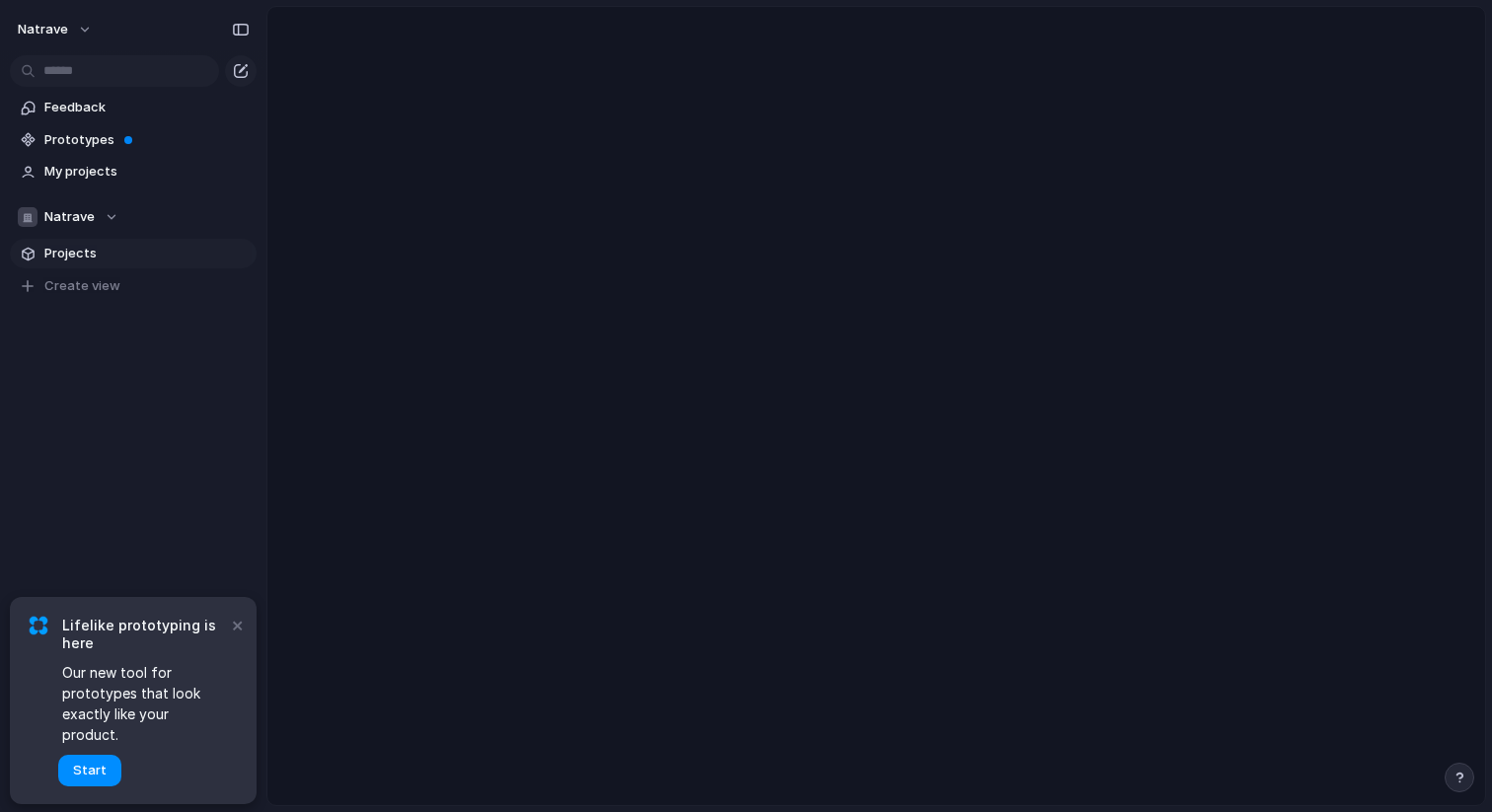
click at [85, 254] on span "Projects" at bounding box center [147, 254] width 205 height 20
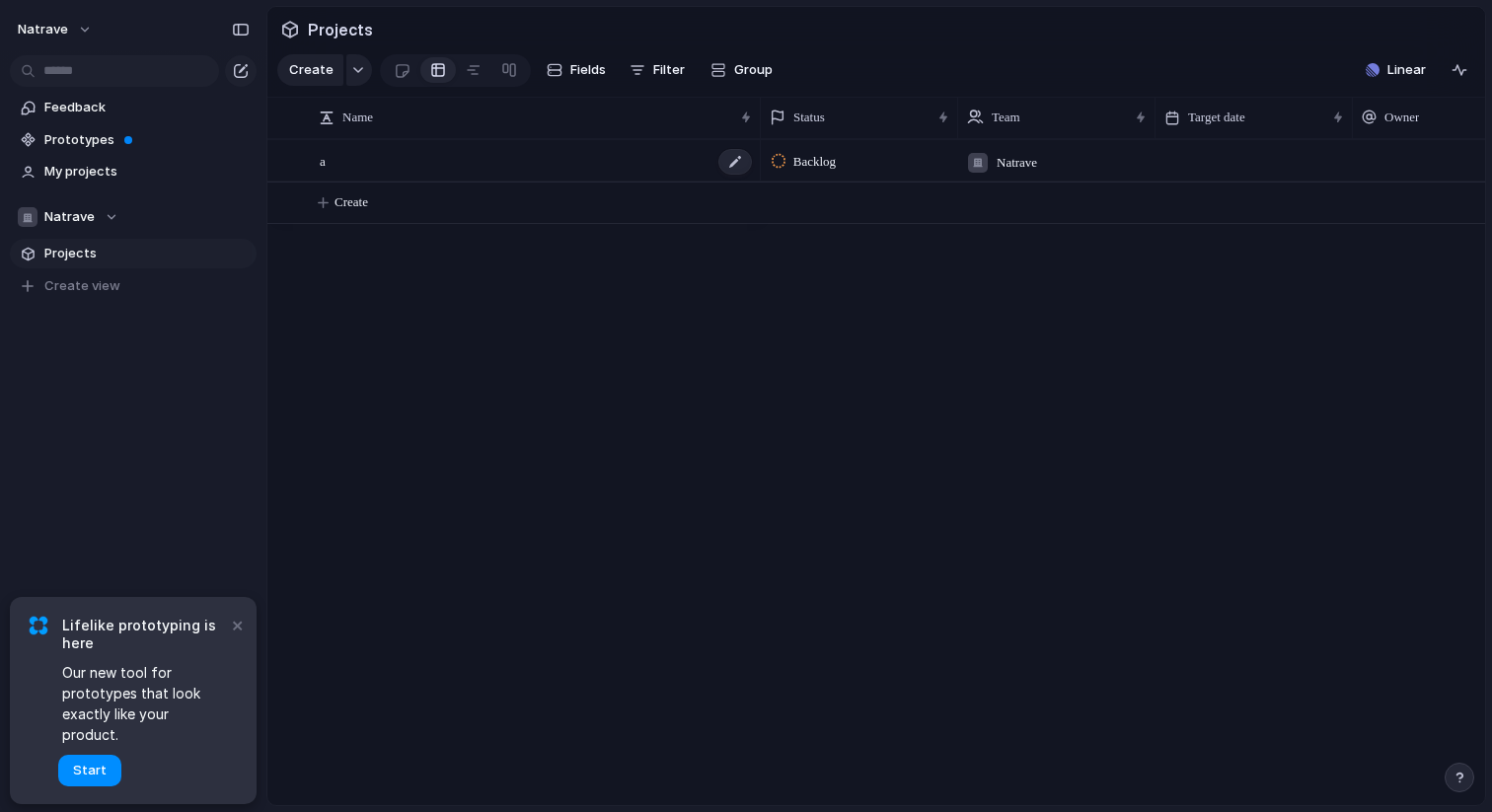
click at [341, 165] on div "a" at bounding box center [537, 160] width 434 height 41
click at [289, 158] on div at bounding box center [283, 160] width 15 height 15
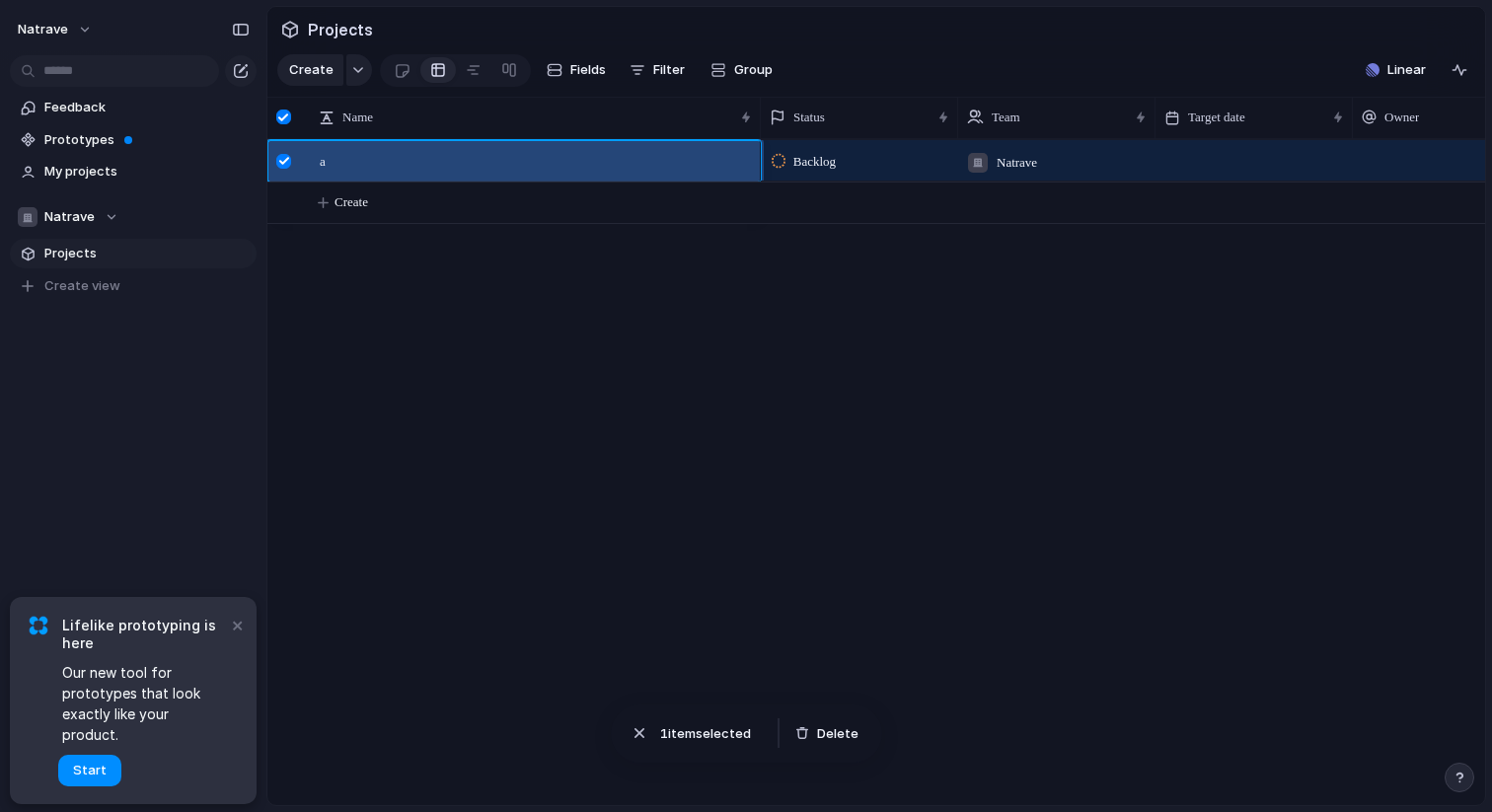
click at [843, 309] on div "Backlog Natrave" at bounding box center [1122, 471] width 724 height 666
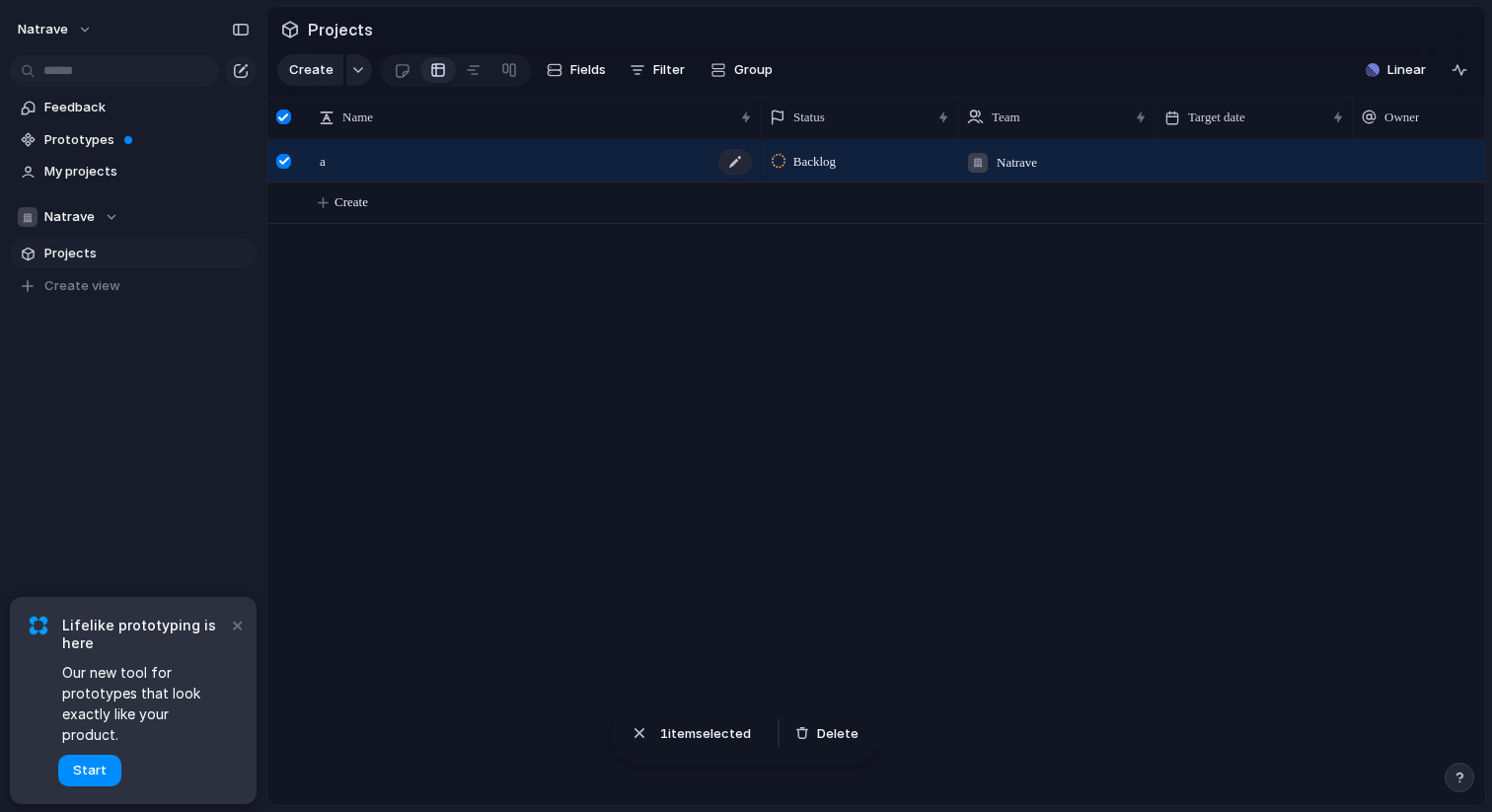
click at [359, 172] on div "a" at bounding box center [537, 160] width 434 height 41
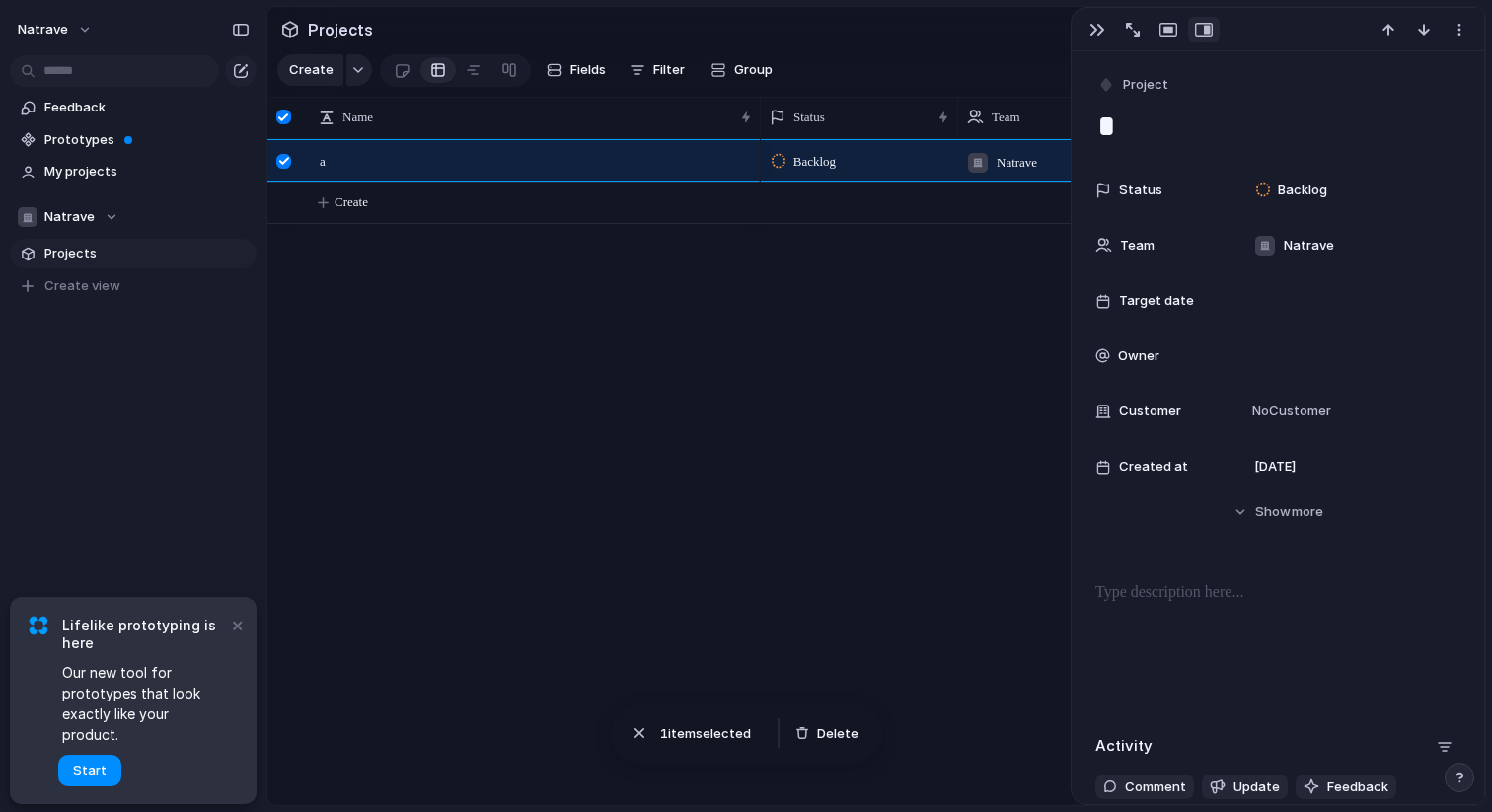
click at [1459, 43] on div at bounding box center [1278, 30] width 412 height 44
click at [1459, 40] on button "button" at bounding box center [1460, 30] width 32 height 26
click at [1411, 102] on li "Delete" at bounding box center [1397, 103] width 148 height 32
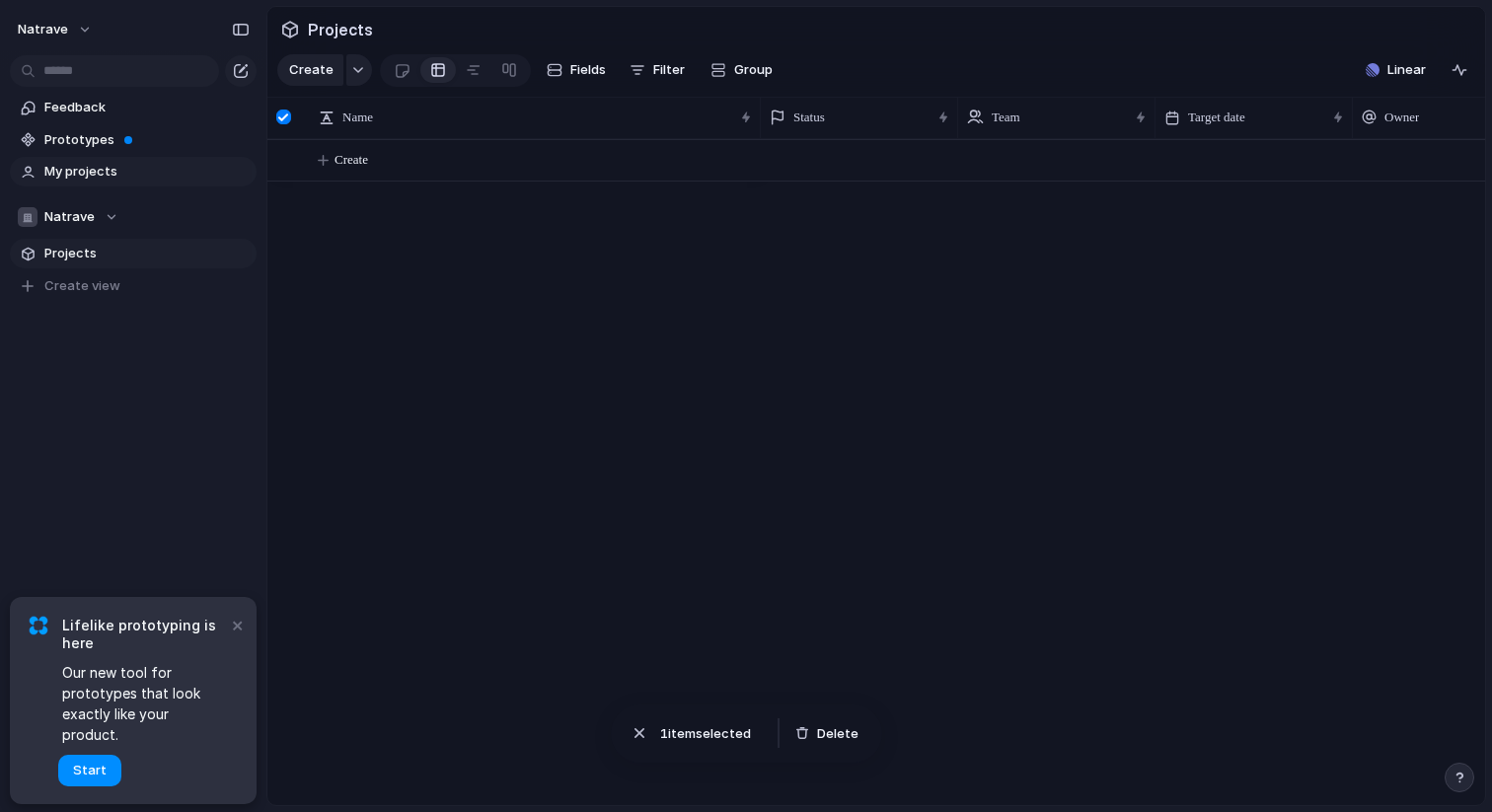
click at [89, 183] on link "My projects" at bounding box center [133, 171] width 247 height 30
click at [101, 139] on span "Prototypes" at bounding box center [147, 141] width 205 height 20
click at [117, 223] on button "Natrave" at bounding box center [133, 217] width 247 height 30
click at [116, 223] on div "Natrave Create new team" at bounding box center [746, 406] width 1492 height 812
click at [91, 222] on span "Natrave" at bounding box center [69, 217] width 51 height 20
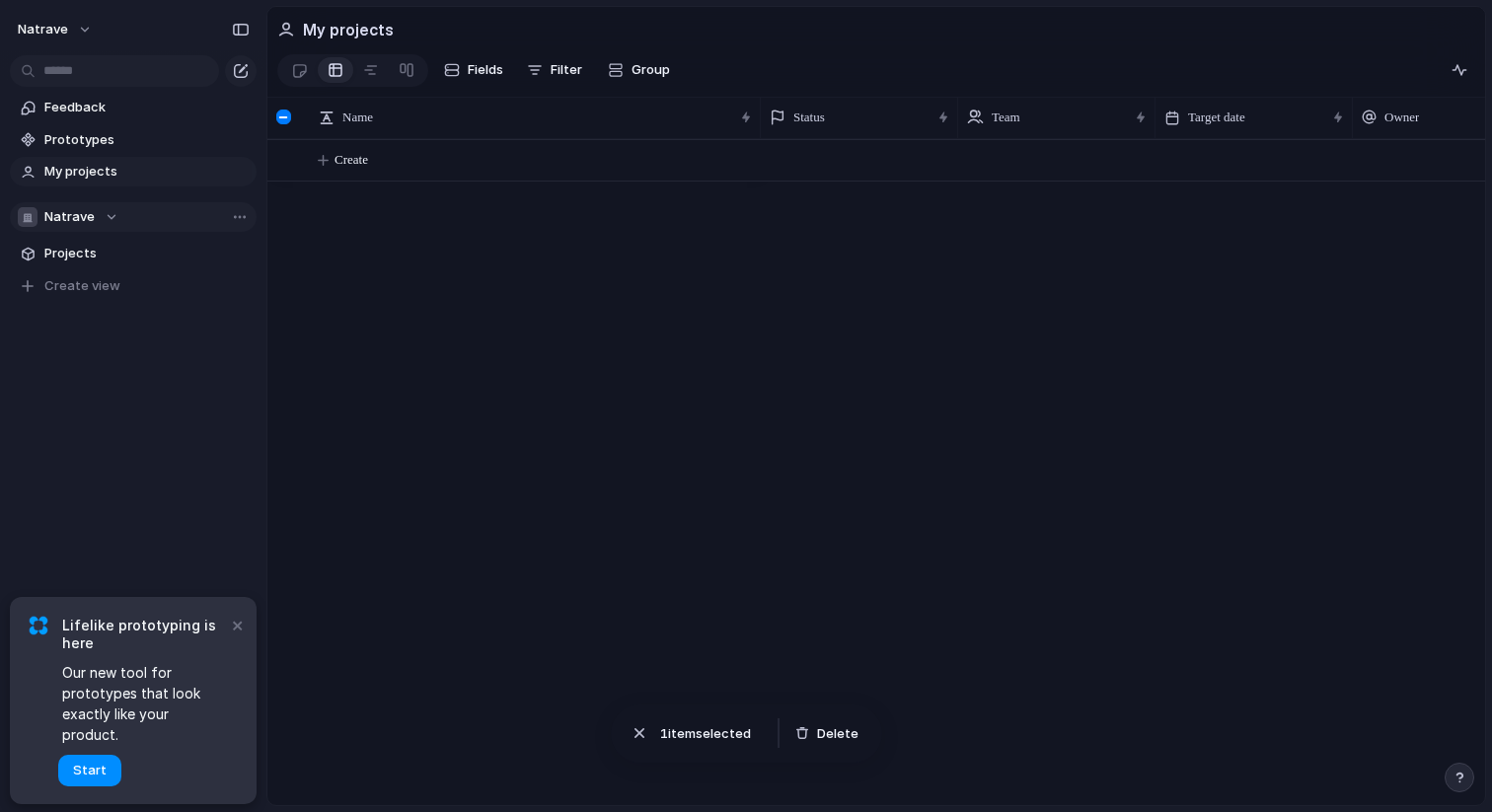
click at [91, 219] on div "Natrave Create new team" at bounding box center [746, 406] width 1492 height 812
click at [88, 224] on span "Natrave" at bounding box center [69, 217] width 51 height 20
click at [88, 223] on div "Natrave Create new team" at bounding box center [746, 406] width 1492 height 812
click at [82, 224] on span "Natrave" at bounding box center [69, 217] width 51 height 20
click at [82, 224] on div "Natrave Create new team" at bounding box center [746, 406] width 1492 height 812
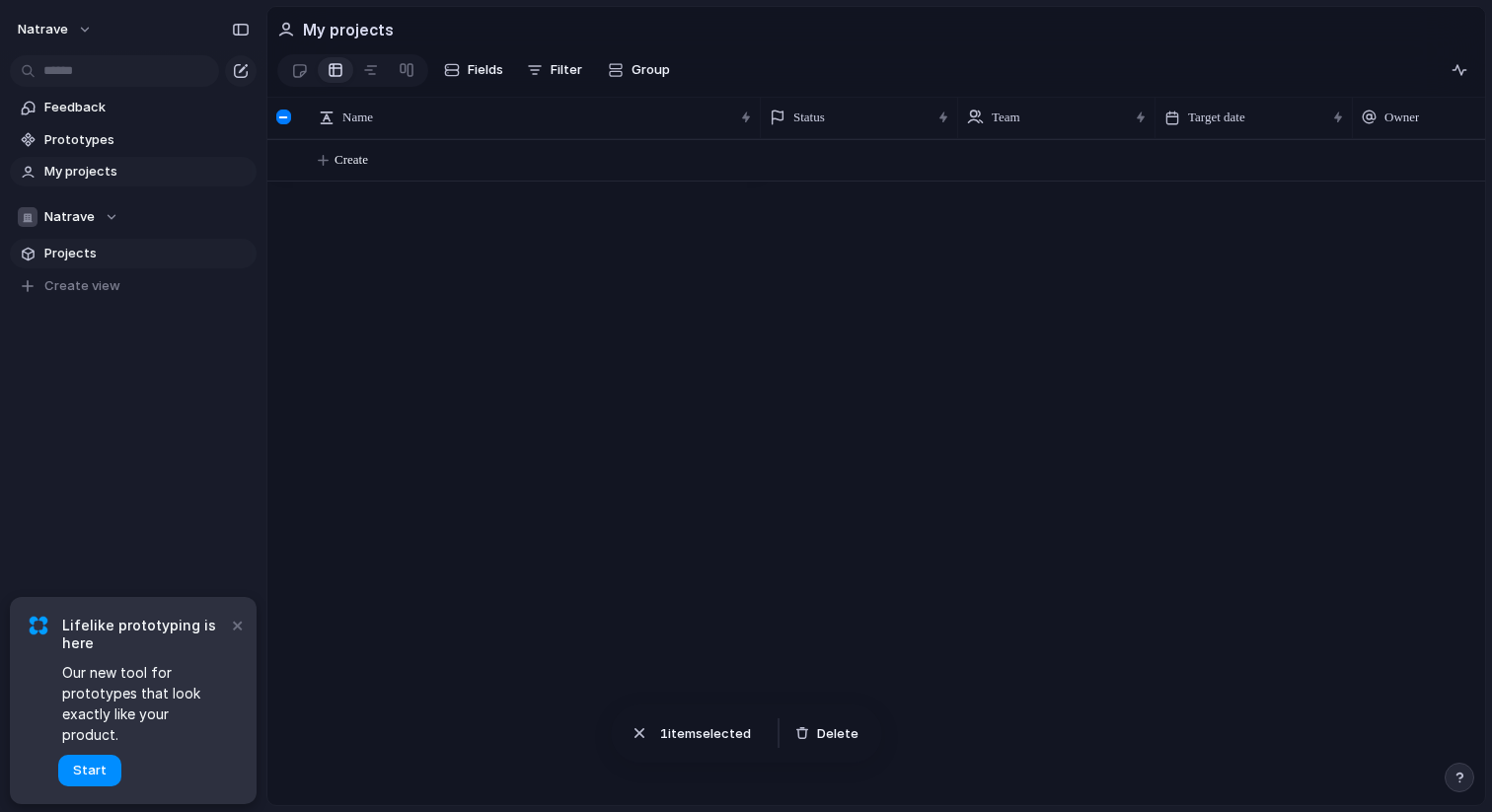
click at [72, 248] on span "Projects" at bounding box center [147, 254] width 205 height 20
click at [234, 637] on button "×" at bounding box center [237, 625] width 24 height 24
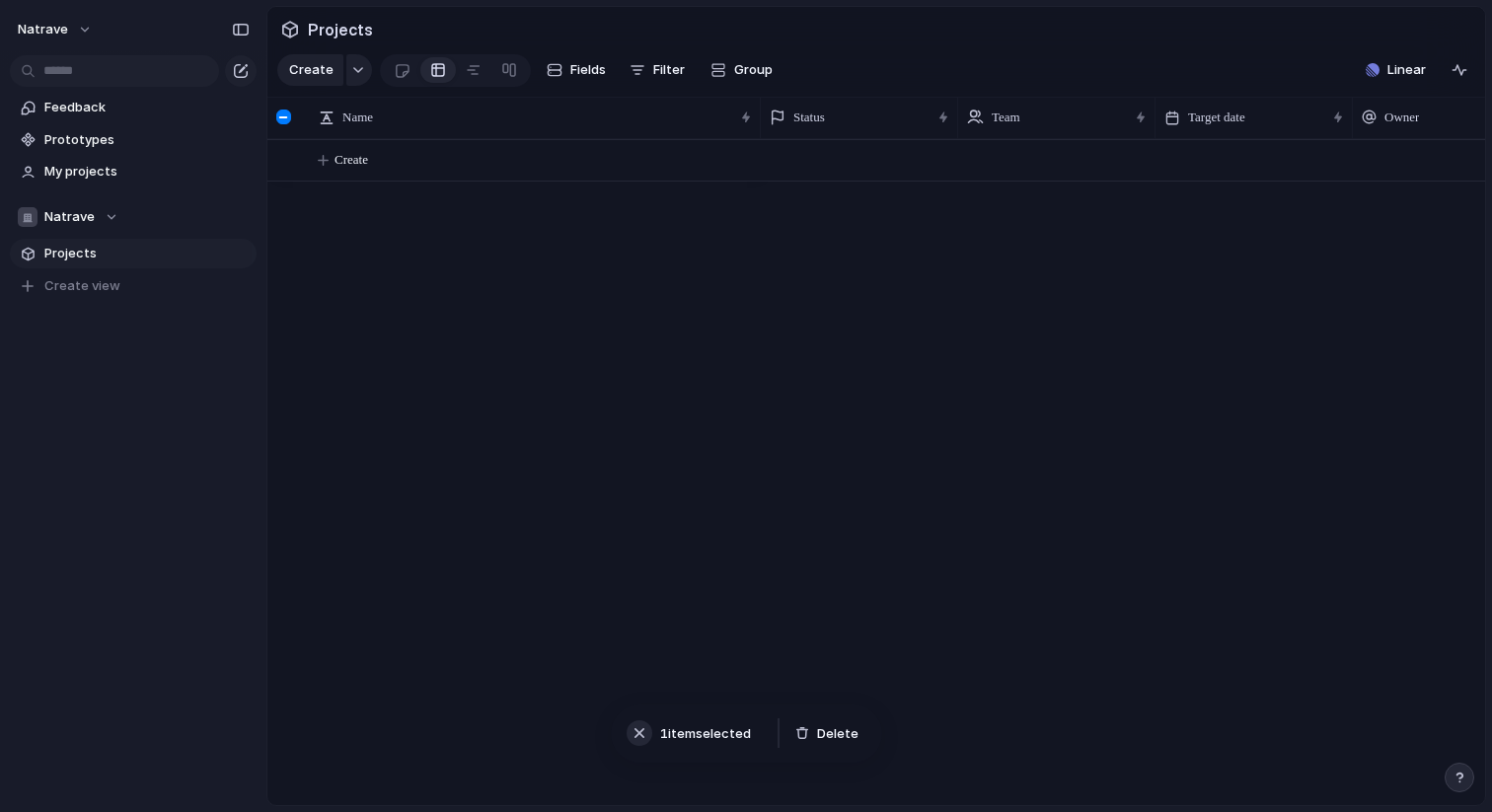
click at [635, 730] on div "button" at bounding box center [640, 733] width 20 height 20
click at [328, 160] on button "Create" at bounding box center [902, 159] width 1228 height 41
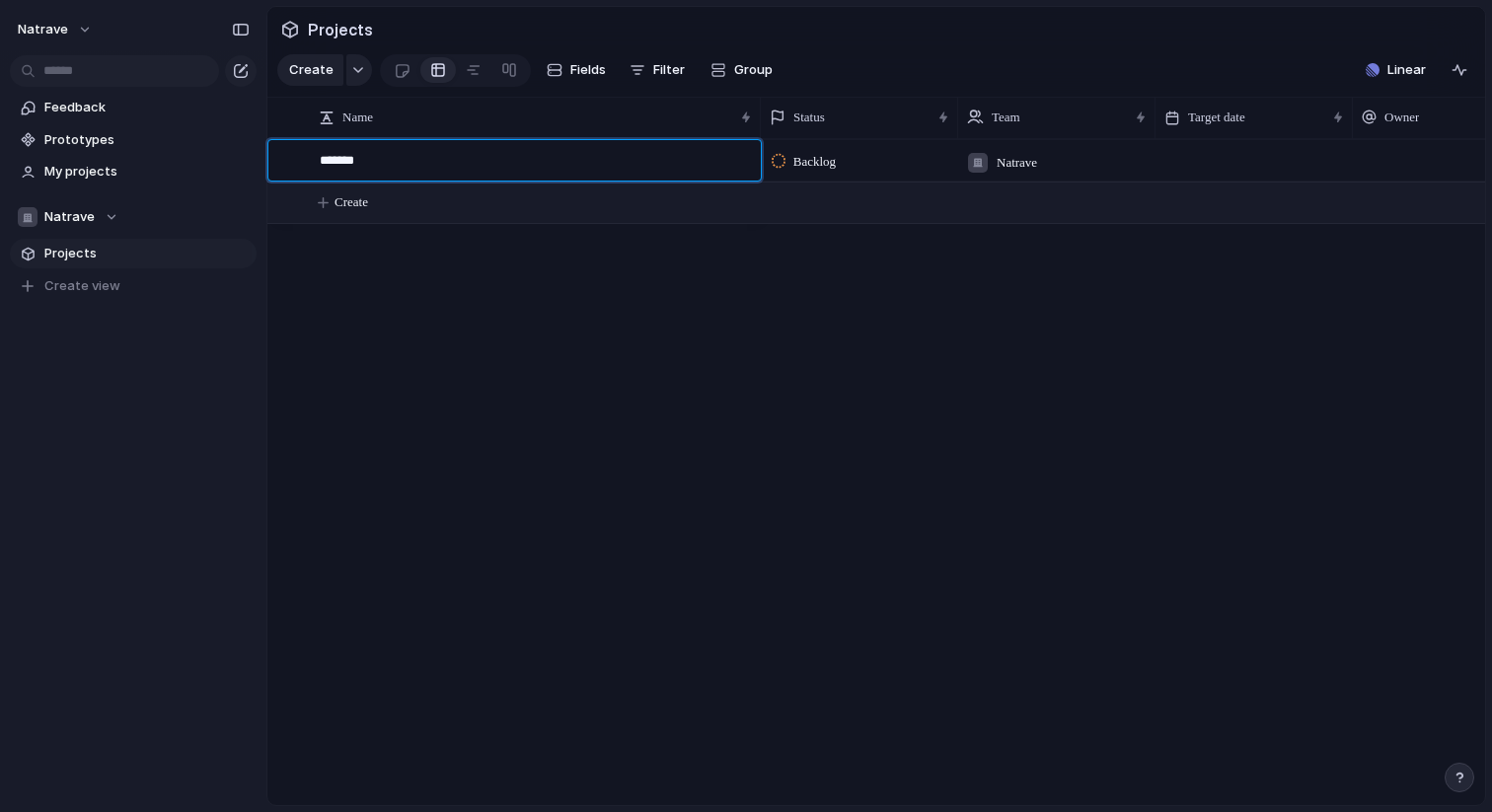
type textarea "********"
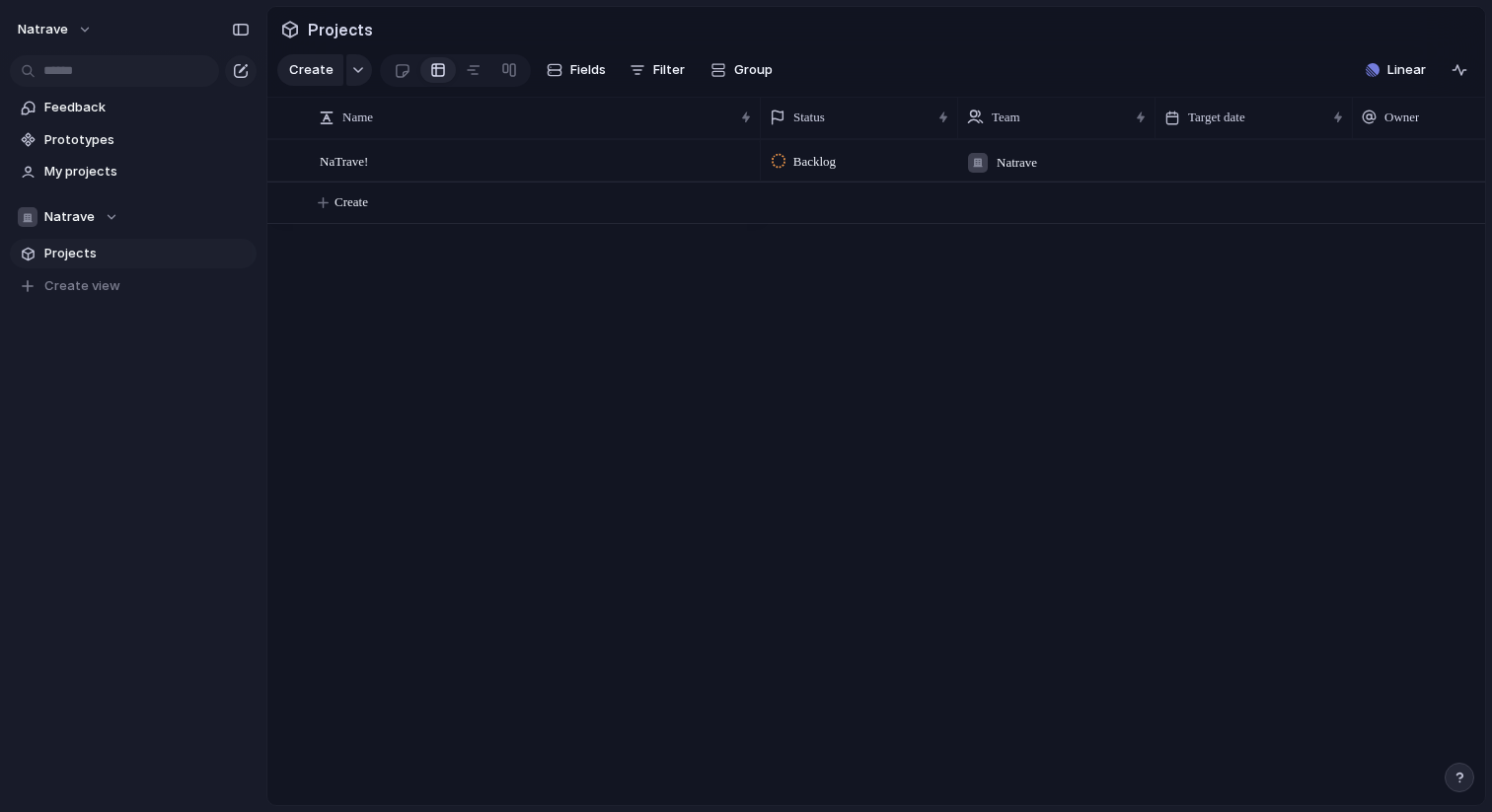
click at [836, 155] on span "Backlog" at bounding box center [814, 161] width 43 height 20
click at [839, 155] on div "Backlog Planned In Progress Completed Canceled" at bounding box center [746, 406] width 1492 height 812
click at [987, 153] on div at bounding box center [978, 162] width 22 height 22
click at [987, 153] on div "Natrave" at bounding box center [746, 406] width 1492 height 812
click at [987, 153] on div at bounding box center [978, 162] width 22 height 22
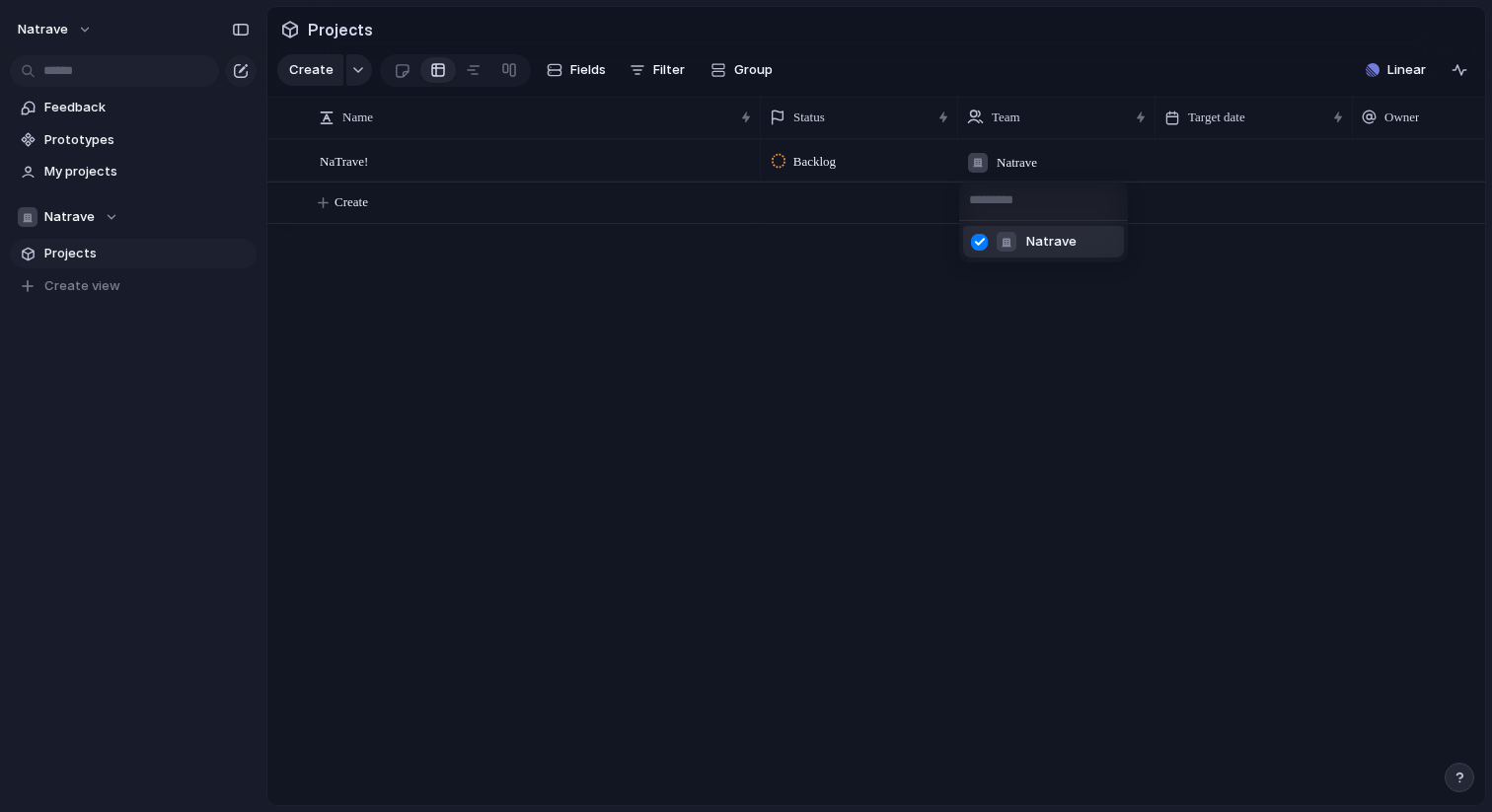
click at [1042, 300] on div "Natrave" at bounding box center [746, 406] width 1492 height 812
click at [1211, 156] on div at bounding box center [1254, 159] width 197 height 41
click at [1303, 111] on div "Target date" at bounding box center [1245, 118] width 160 height 20
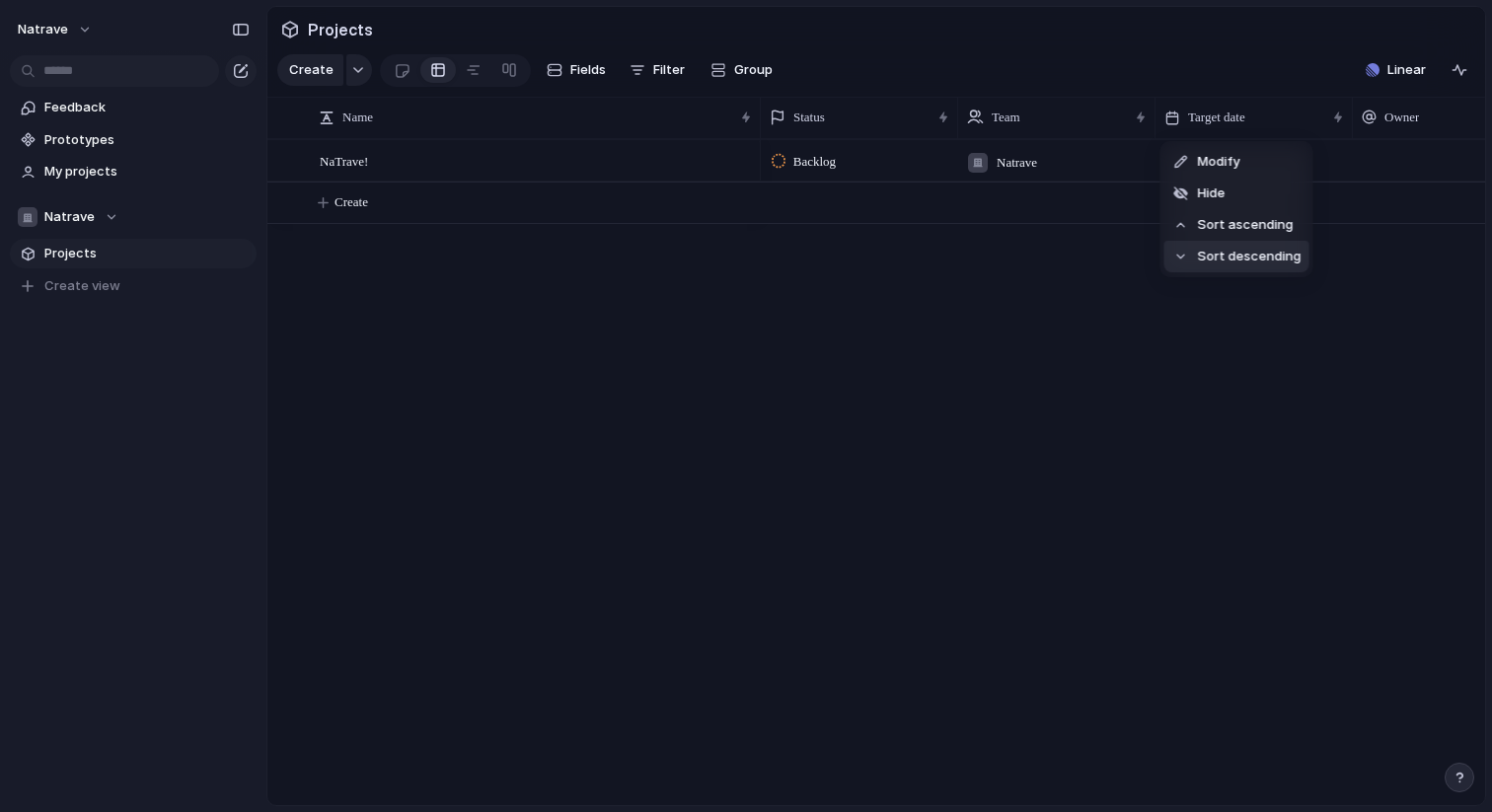
click at [1215, 335] on div "Modify Hide Sort ascending Sort descending" at bounding box center [746, 406] width 1492 height 812
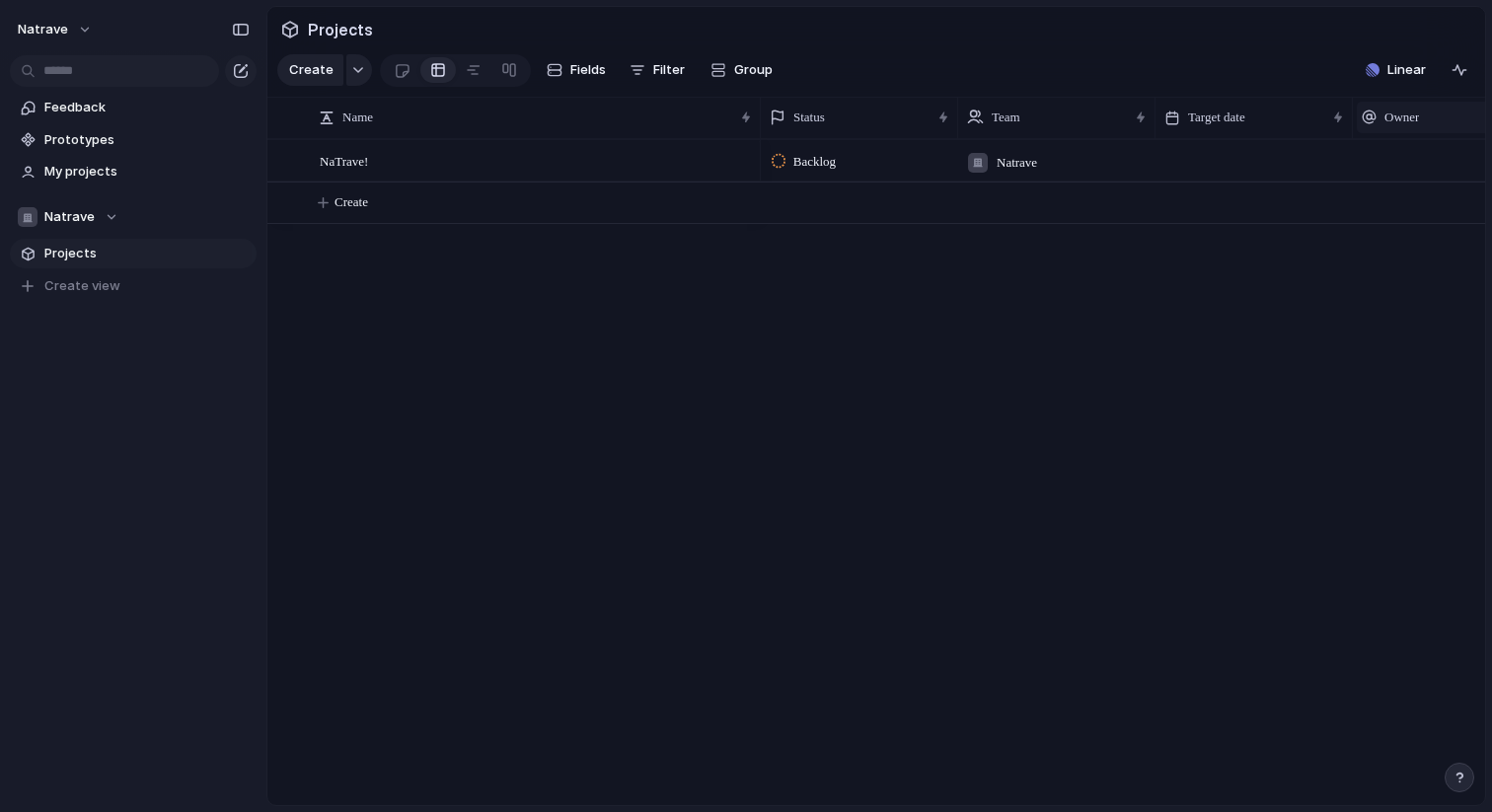
click at [1413, 108] on span "Owner" at bounding box center [1402, 118] width 35 height 20
click at [340, 169] on span "NaTrave!" at bounding box center [344, 159] width 49 height 23
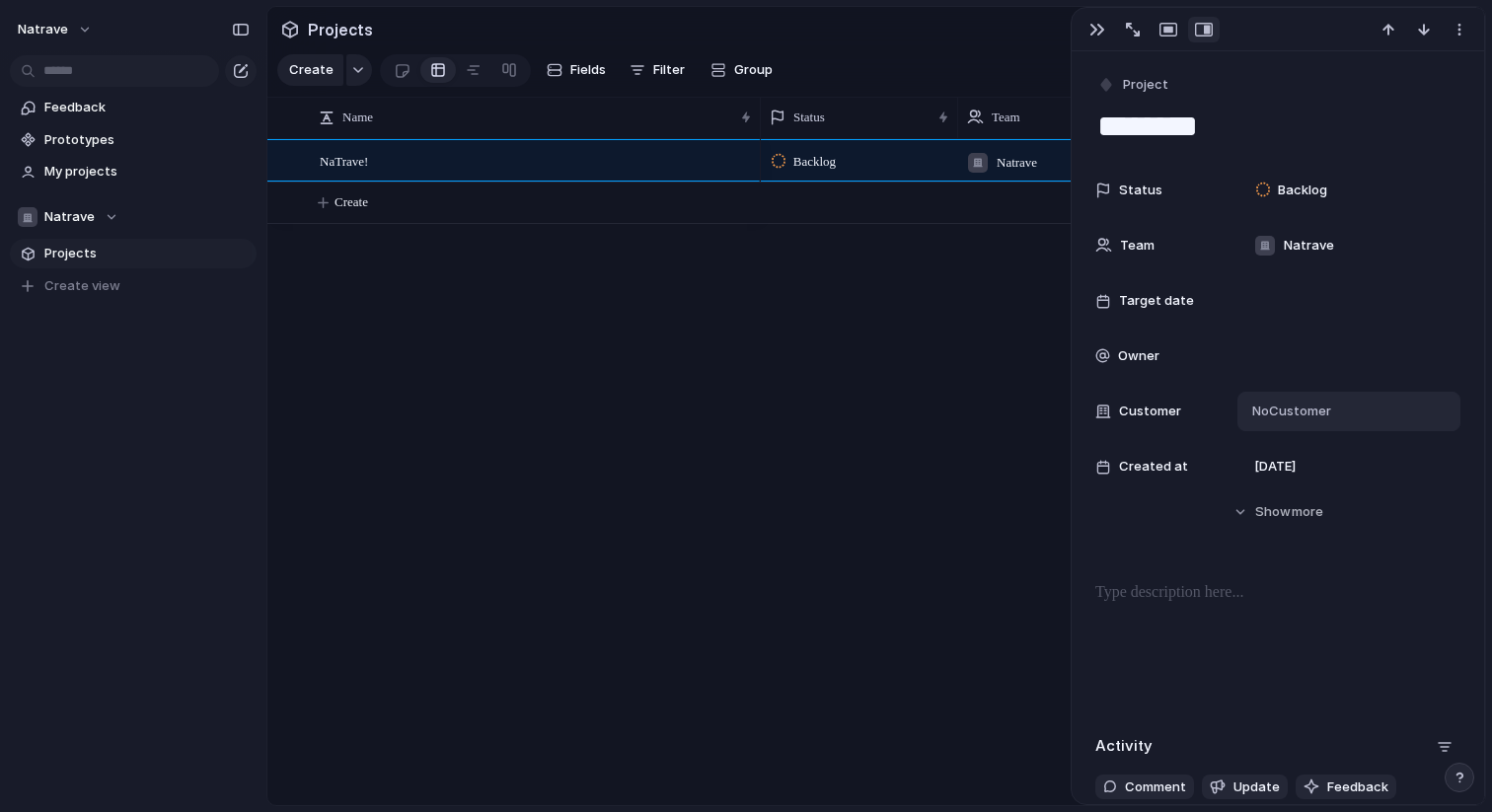
click at [1315, 405] on span "No Customer" at bounding box center [1289, 412] width 85 height 20
click at [1315, 405] on div "Type to add a company" at bounding box center [746, 406] width 1492 height 812
click at [1282, 514] on span "Show" at bounding box center [1273, 512] width 36 height 20
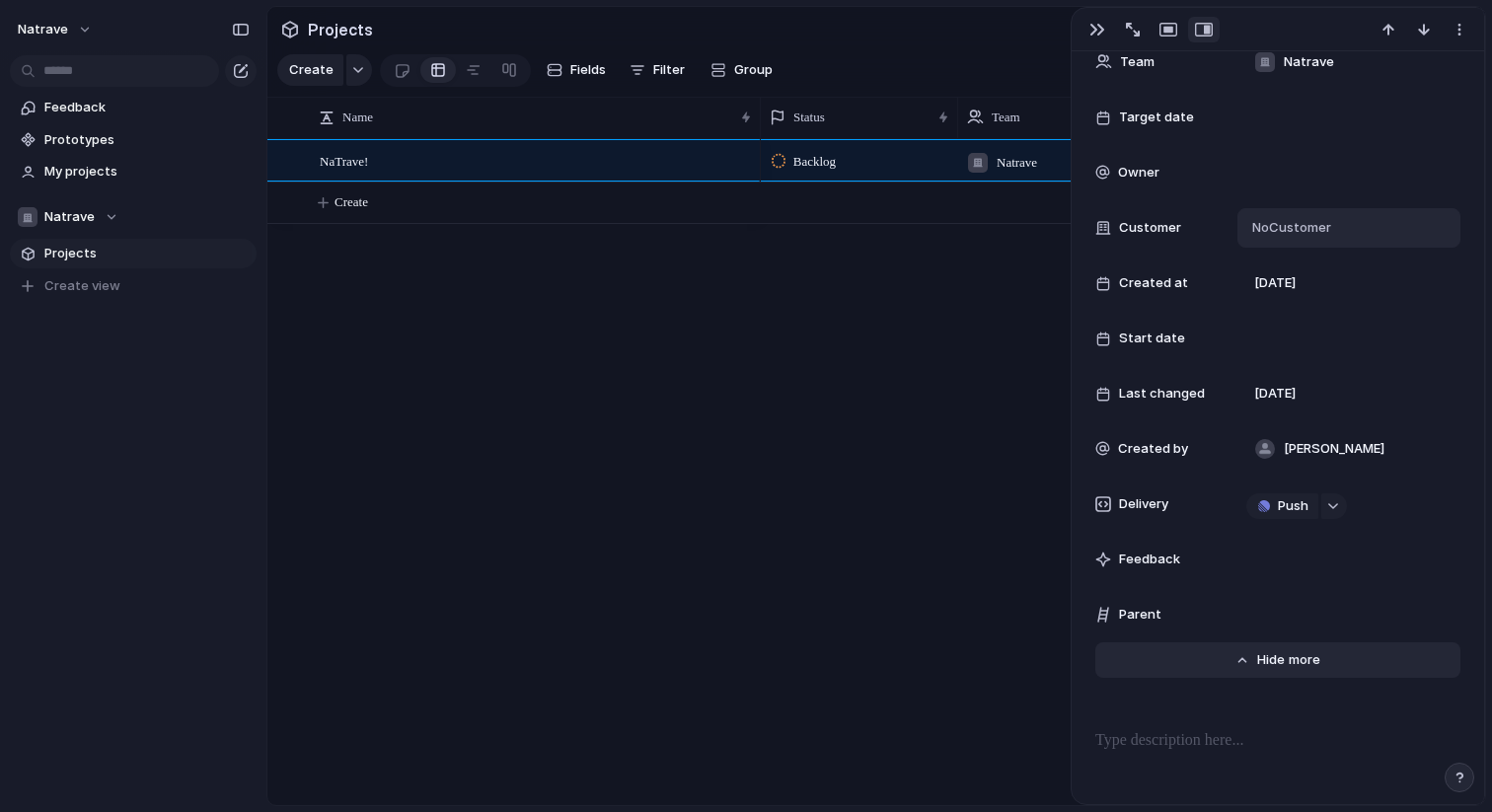
scroll to position [192, 0]
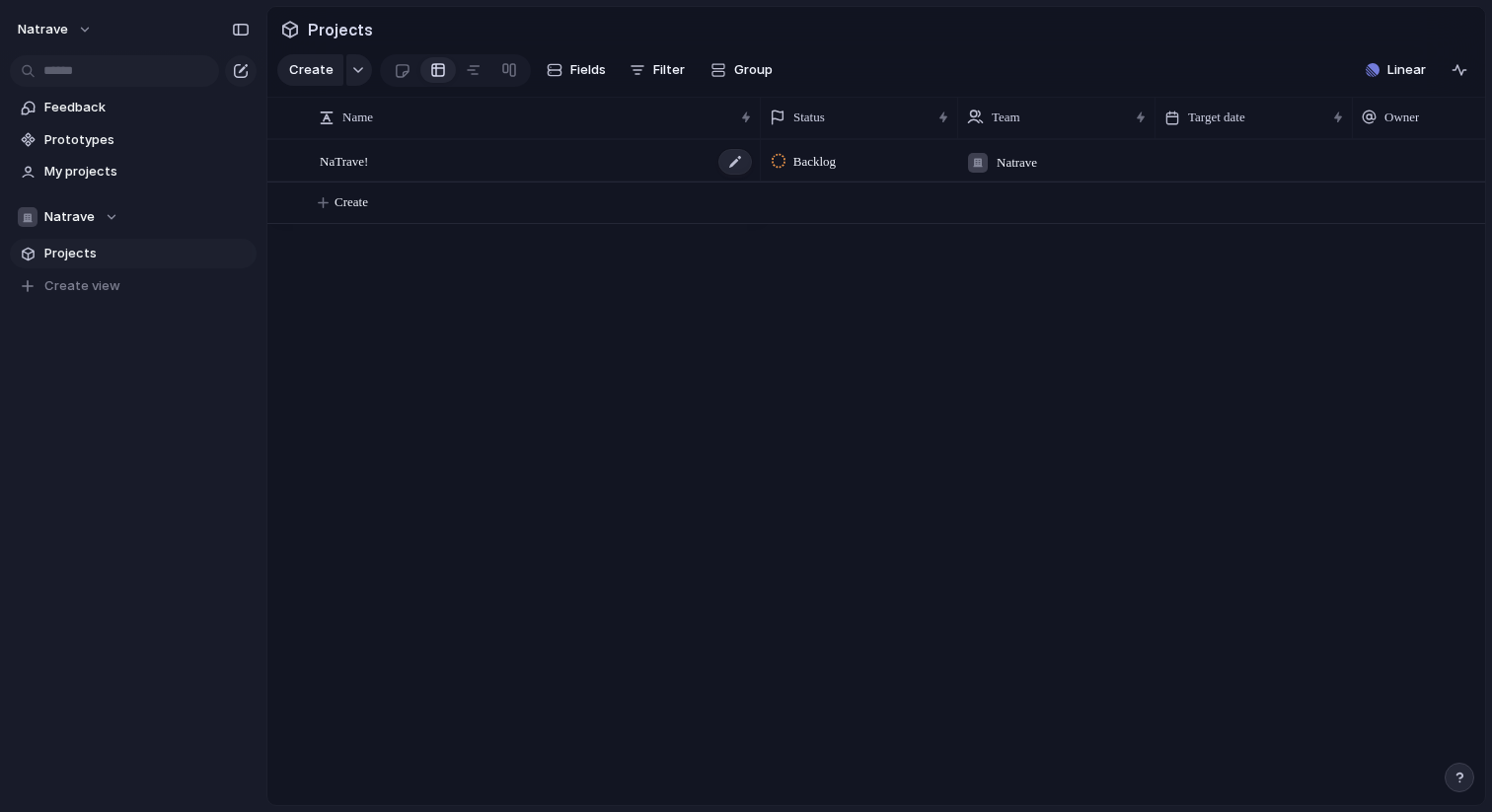
click at [339, 157] on span "NaTrave!" at bounding box center [344, 159] width 49 height 23
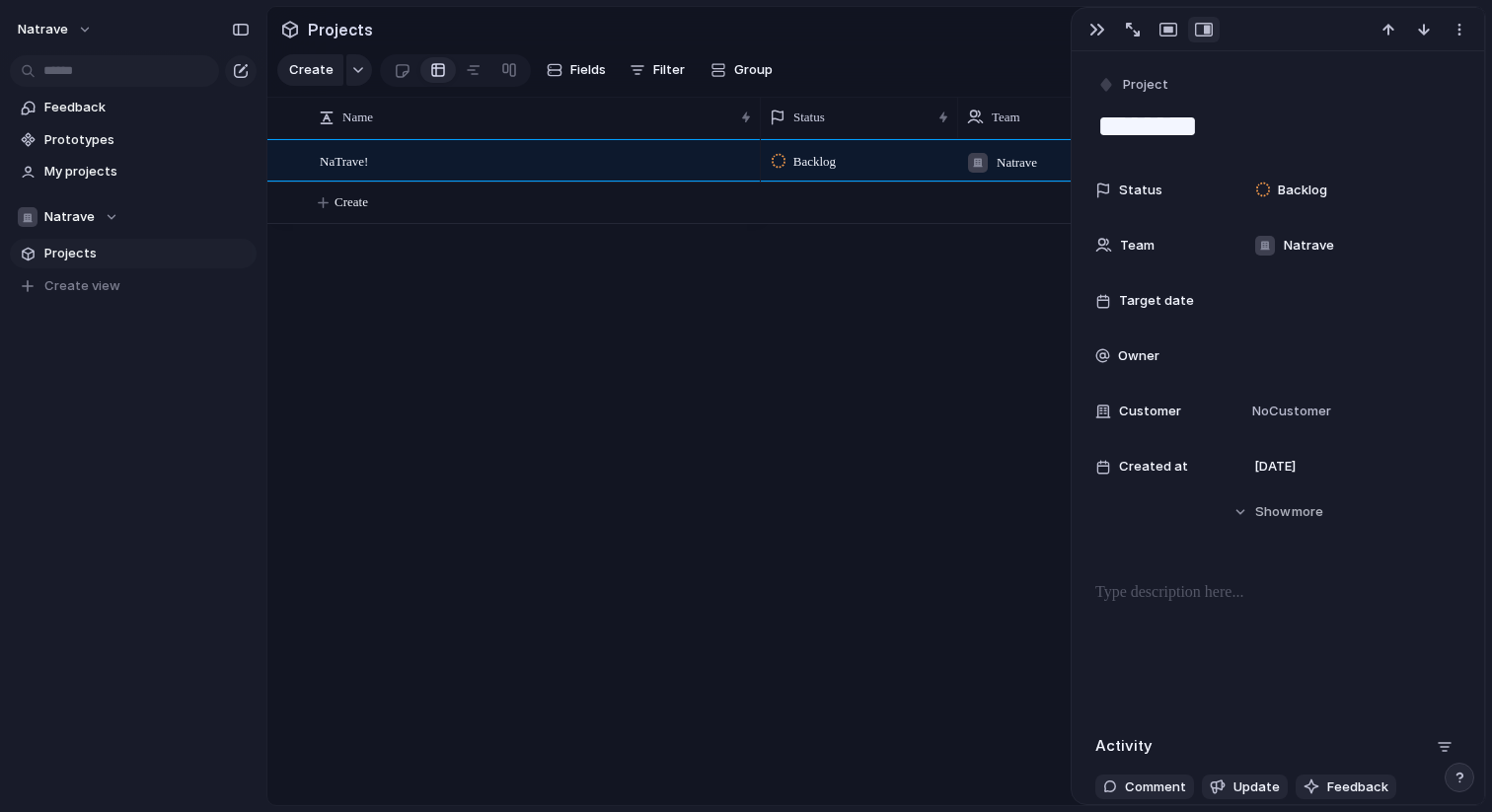
scroll to position [217, 0]
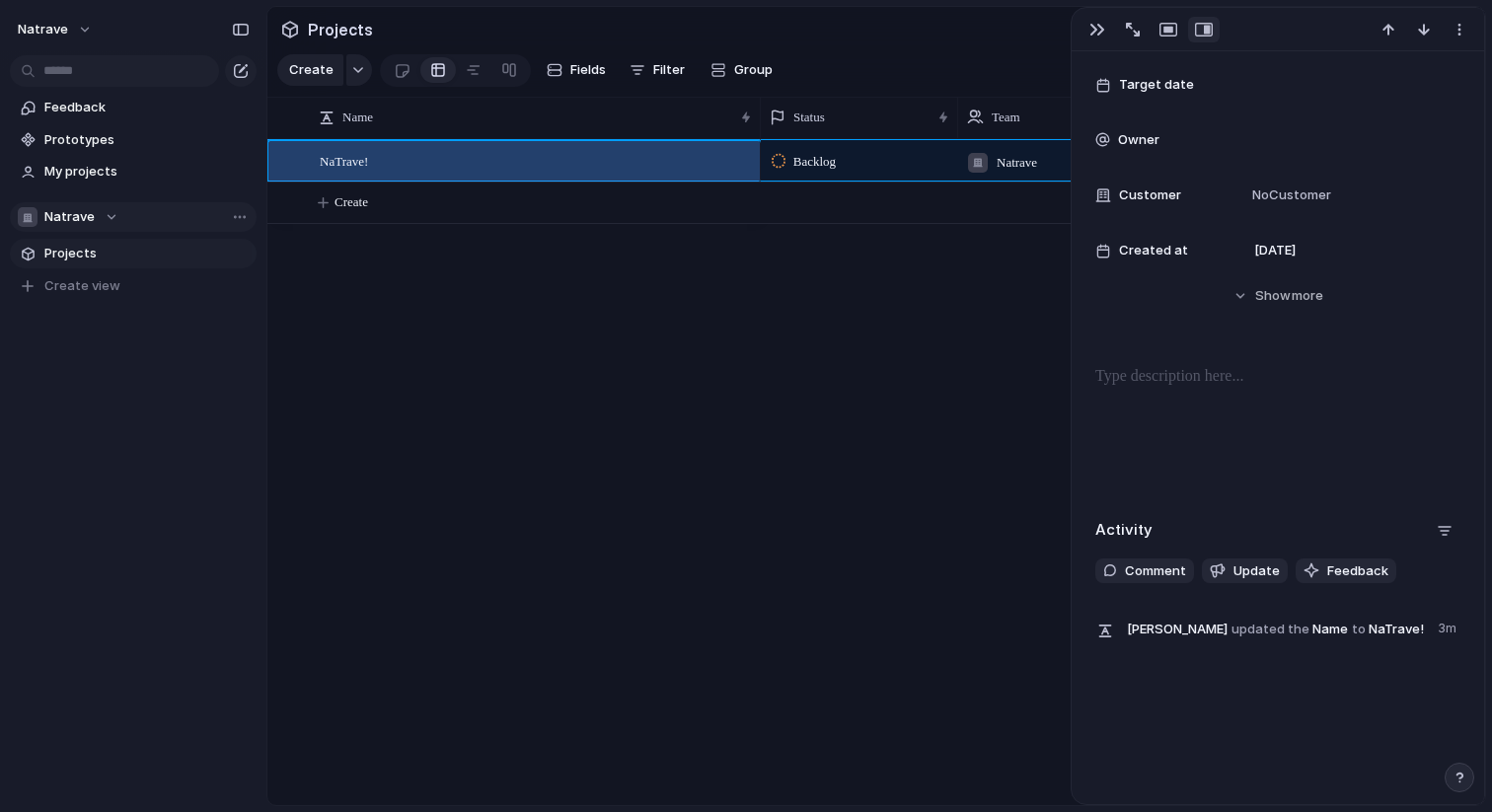
click at [95, 215] on div "Natrave" at bounding box center [68, 217] width 101 height 20
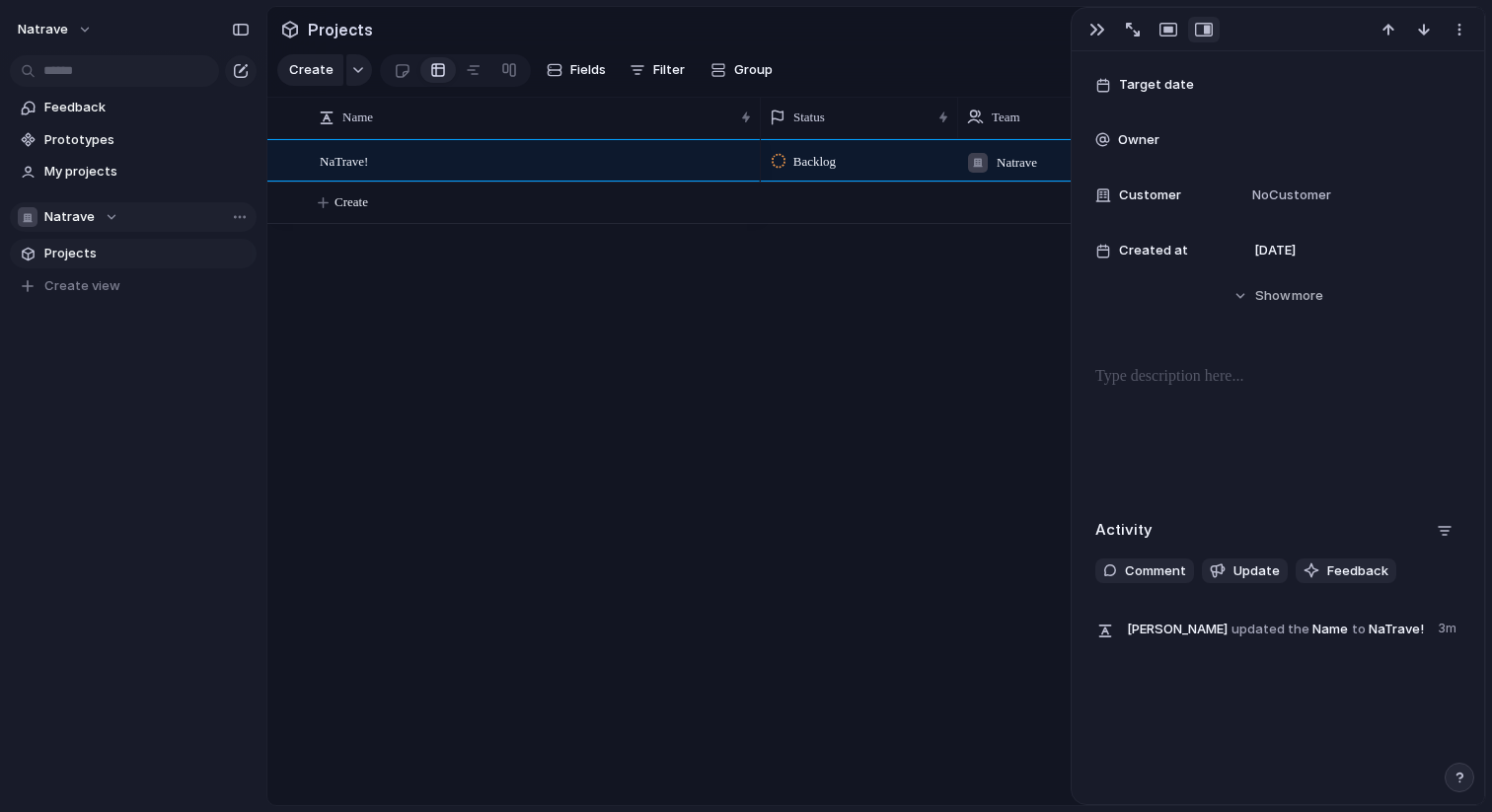
click at [95, 215] on div "Natrave Create new team" at bounding box center [746, 406] width 1492 height 812
click at [321, 165] on div at bounding box center [295, 160] width 53 height 41
click at [358, 164] on span "NaTrave!" at bounding box center [344, 159] width 49 height 23
click at [1104, 26] on div "button" at bounding box center [1098, 30] width 16 height 16
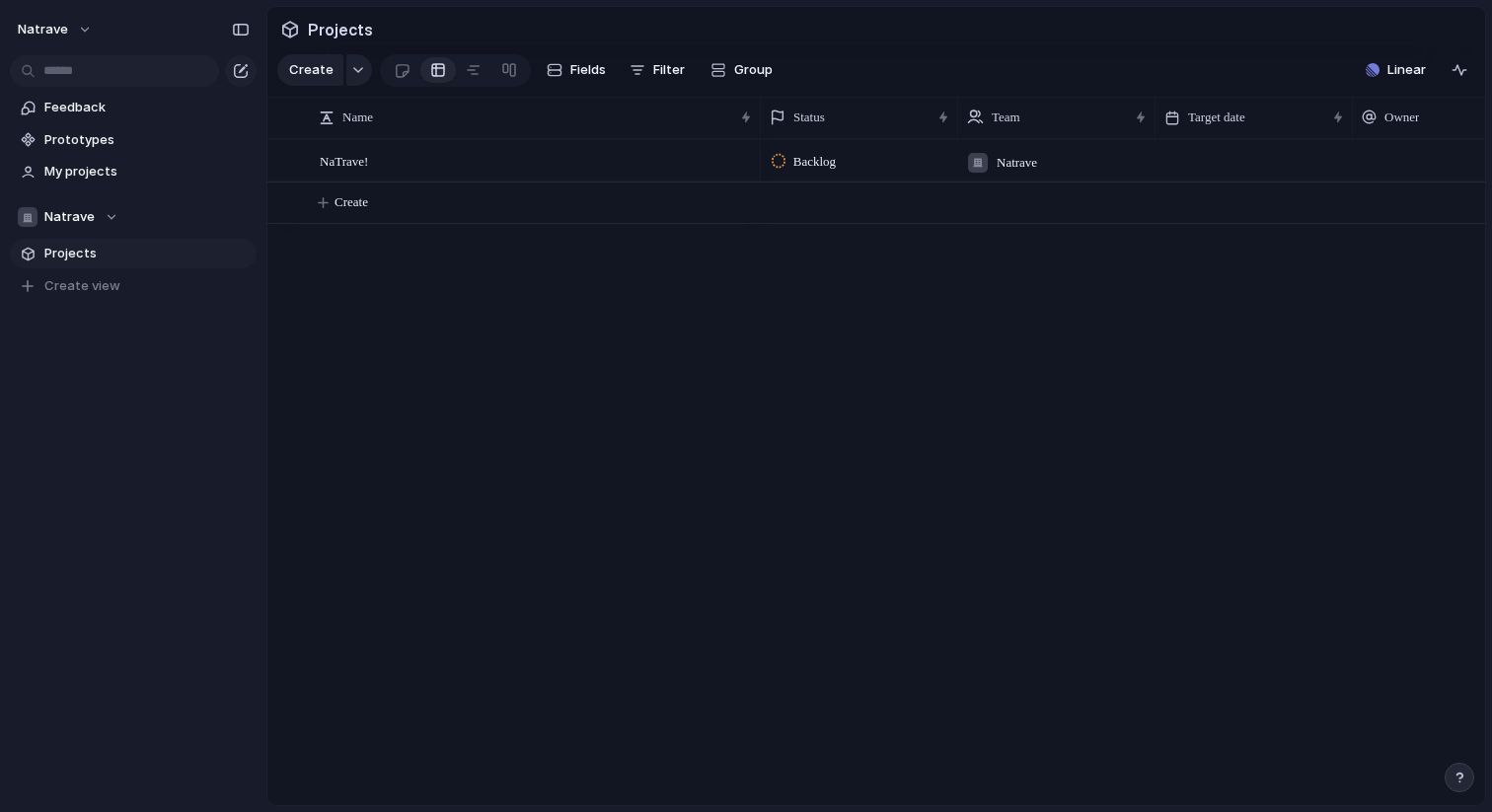
click at [784, 321] on div "Backlog Natrave" at bounding box center [1122, 471] width 724 height 666
click at [346, 164] on span "NaTrave!" at bounding box center [344, 159] width 49 height 23
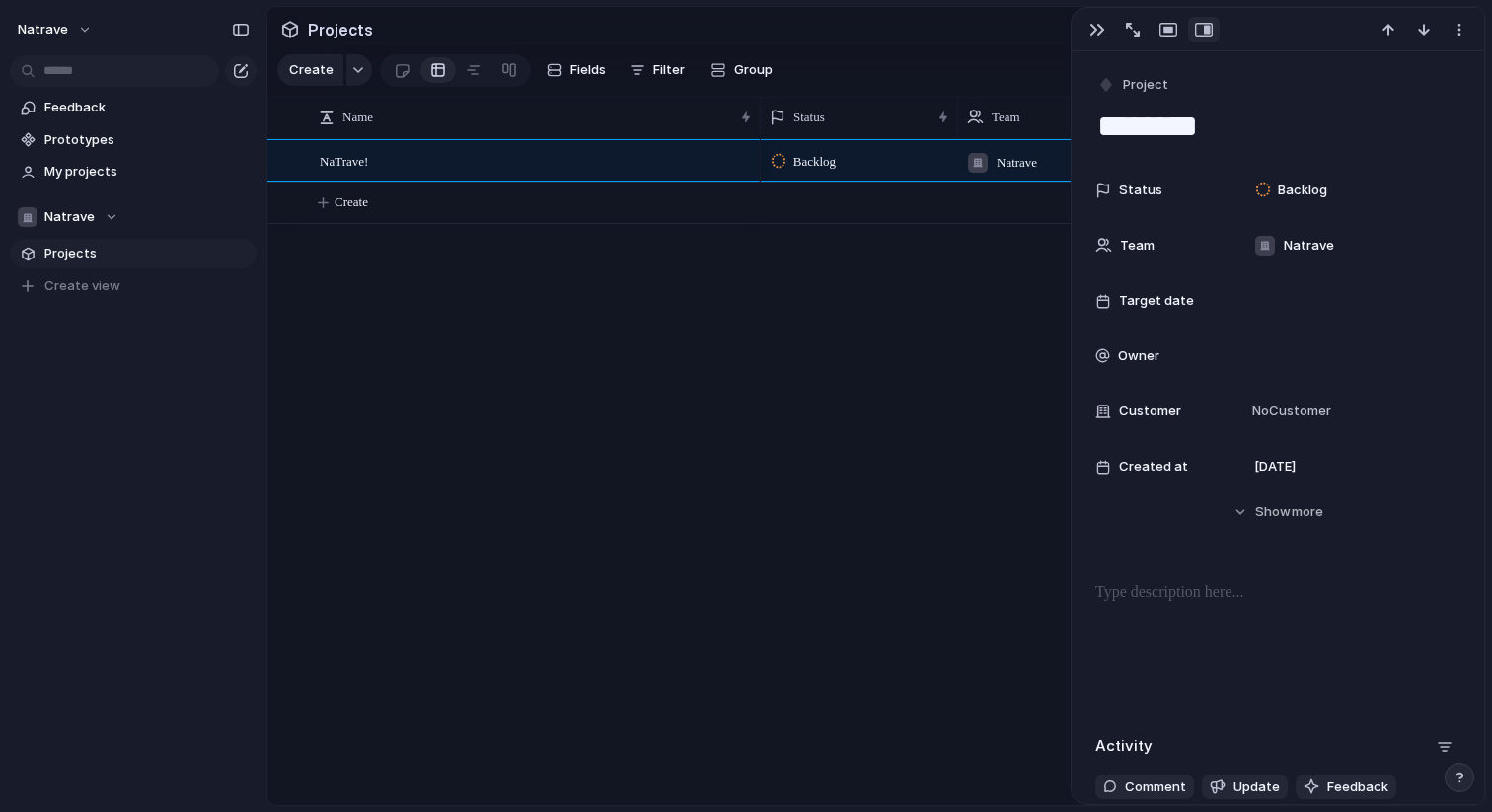
click at [1157, 117] on textarea "********" at bounding box center [1278, 127] width 366 height 42
click at [1165, 32] on div "button" at bounding box center [1169, 30] width 18 height 16
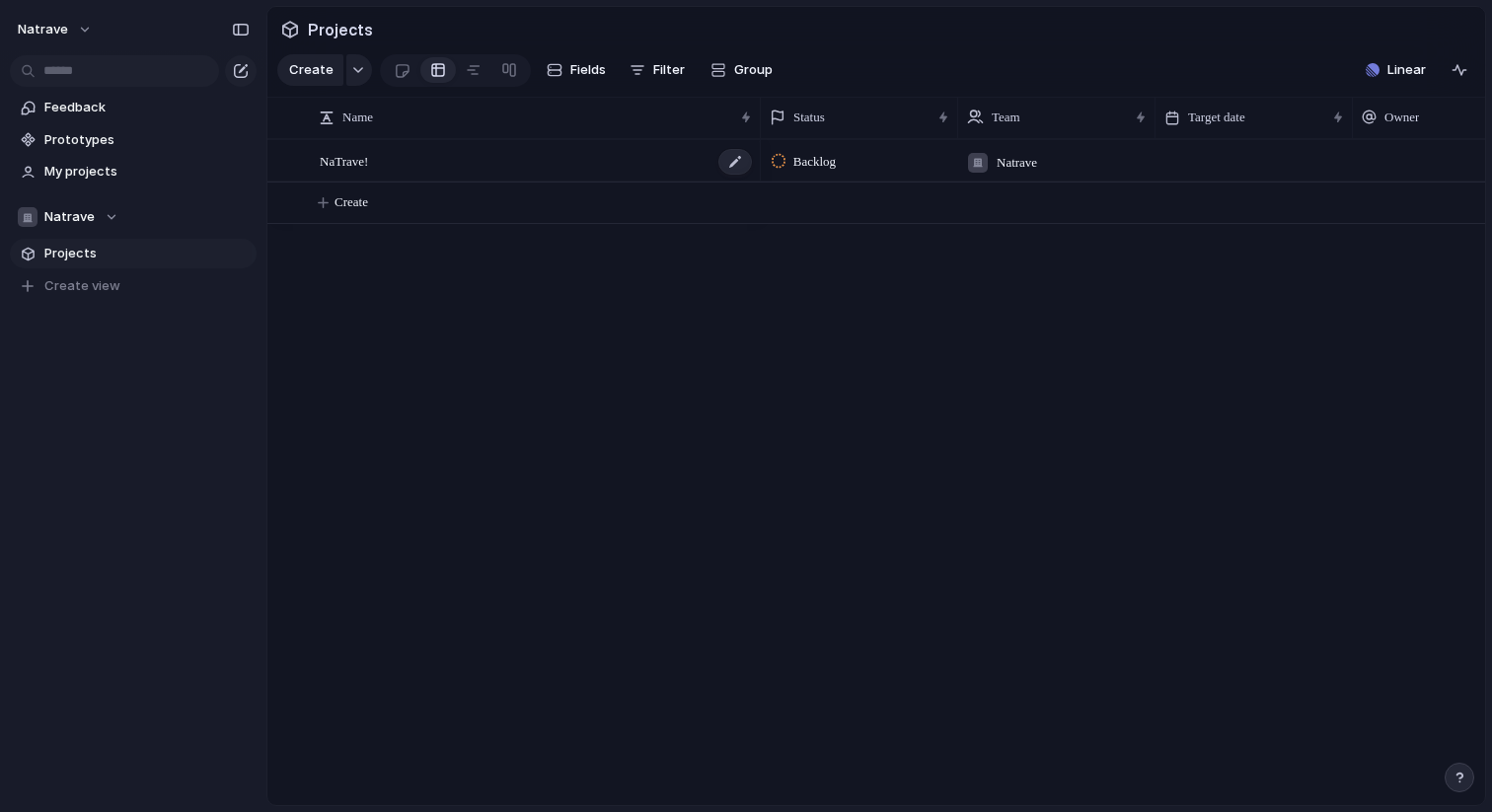
click at [358, 158] on span "NaTrave!" at bounding box center [344, 159] width 49 height 23
click at [1032, 321] on div "Backlog Natrave" at bounding box center [1122, 471] width 724 height 666
click at [112, 280] on span "Create view" at bounding box center [82, 286] width 76 height 20
type input "**********"
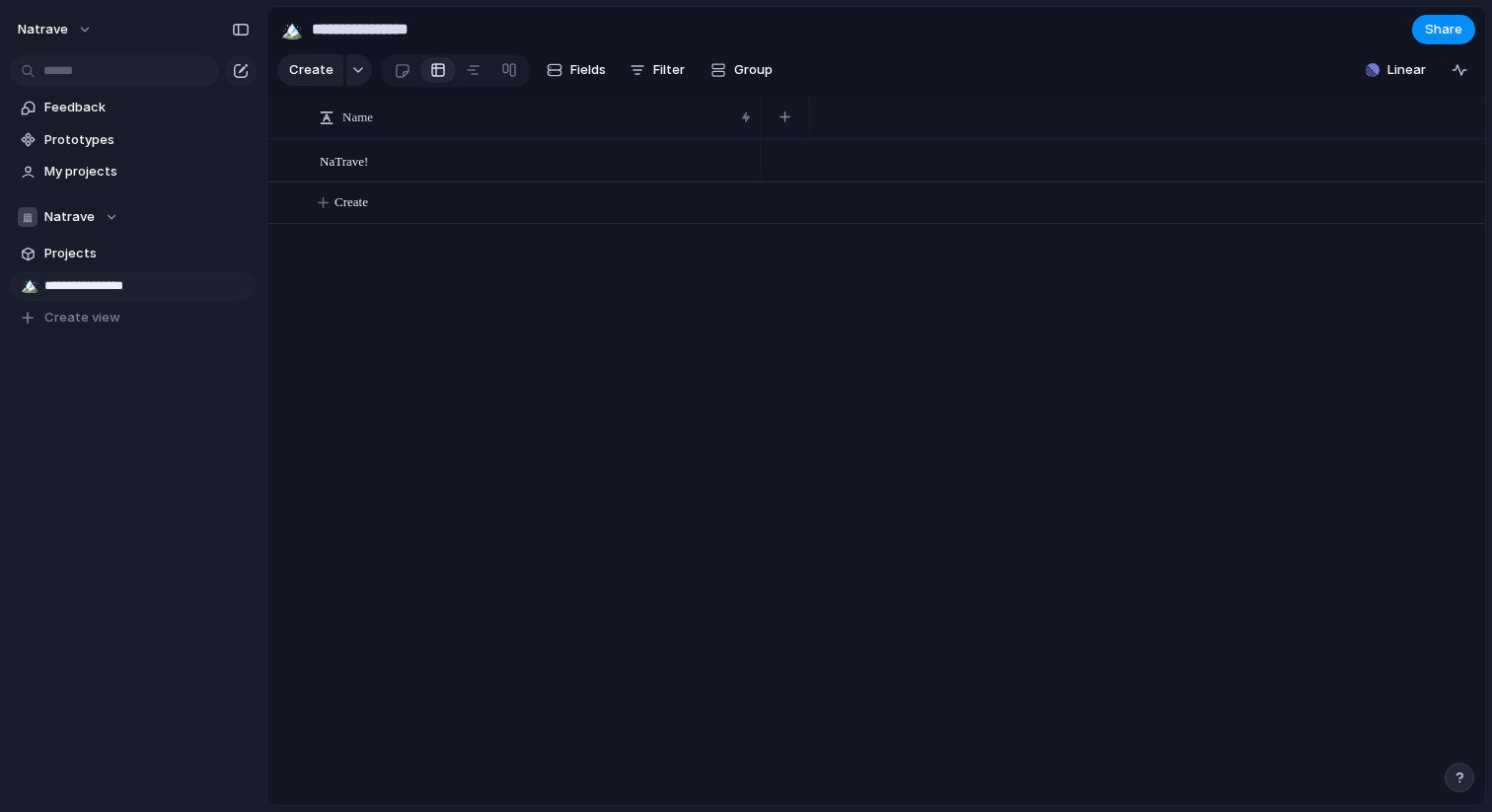
click at [20, 292] on link "**********" at bounding box center [133, 286] width 247 height 30
click at [33, 290] on div "🏔️" at bounding box center [28, 285] width 14 height 23
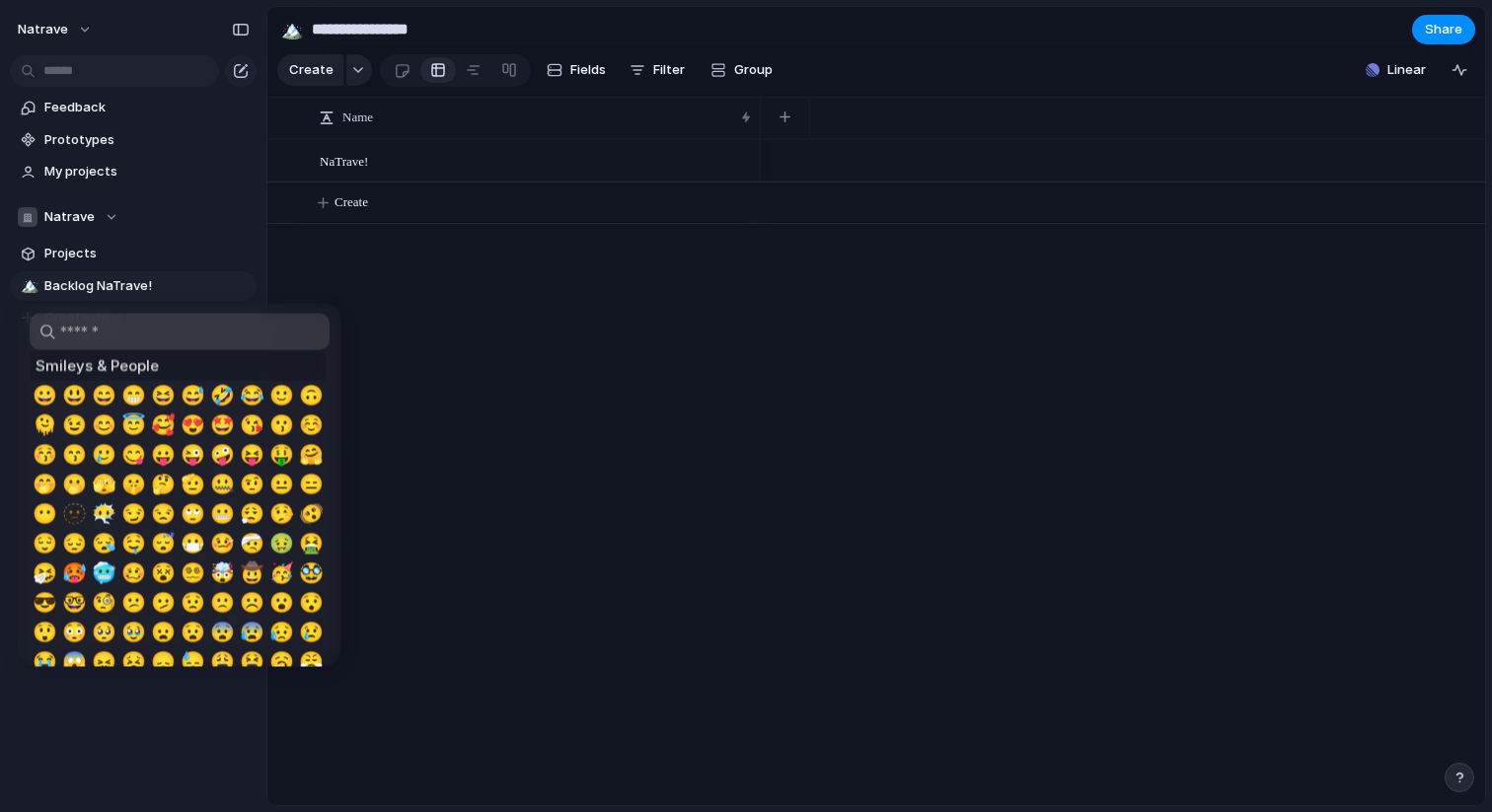
type input "*"
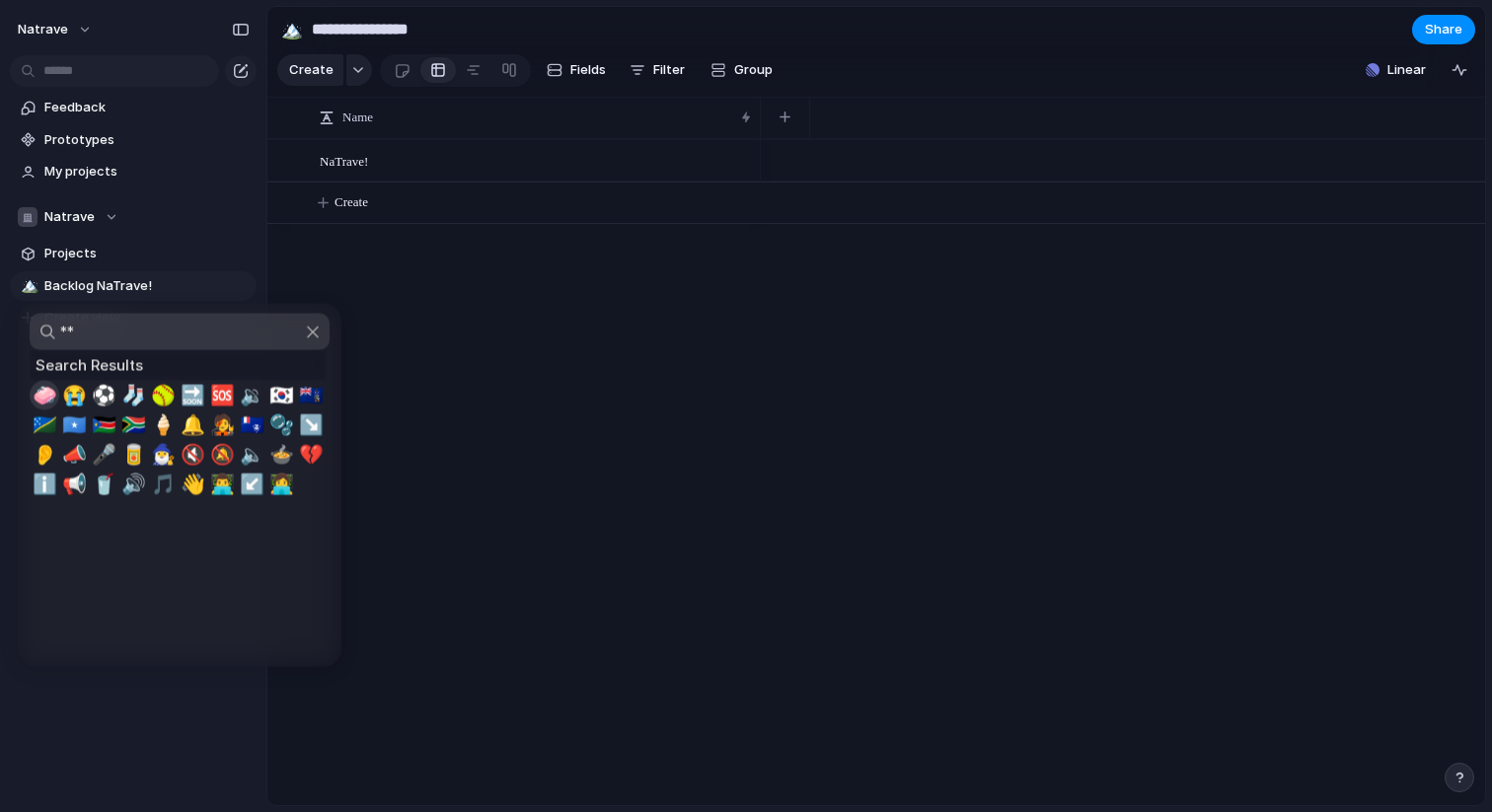
type input "*"
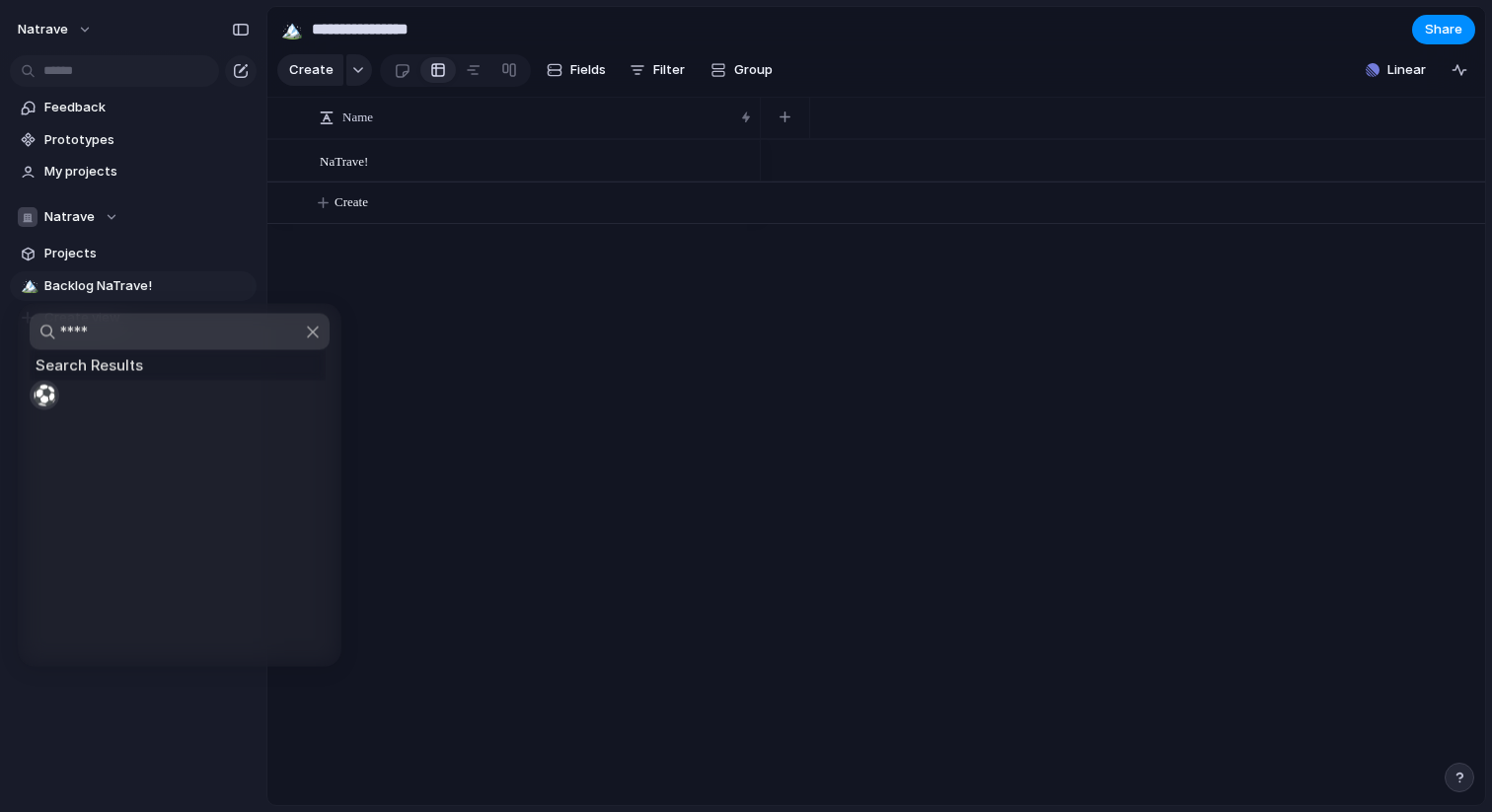
type input "****"
click at [49, 384] on span "⚽" at bounding box center [45, 396] width 25 height 24
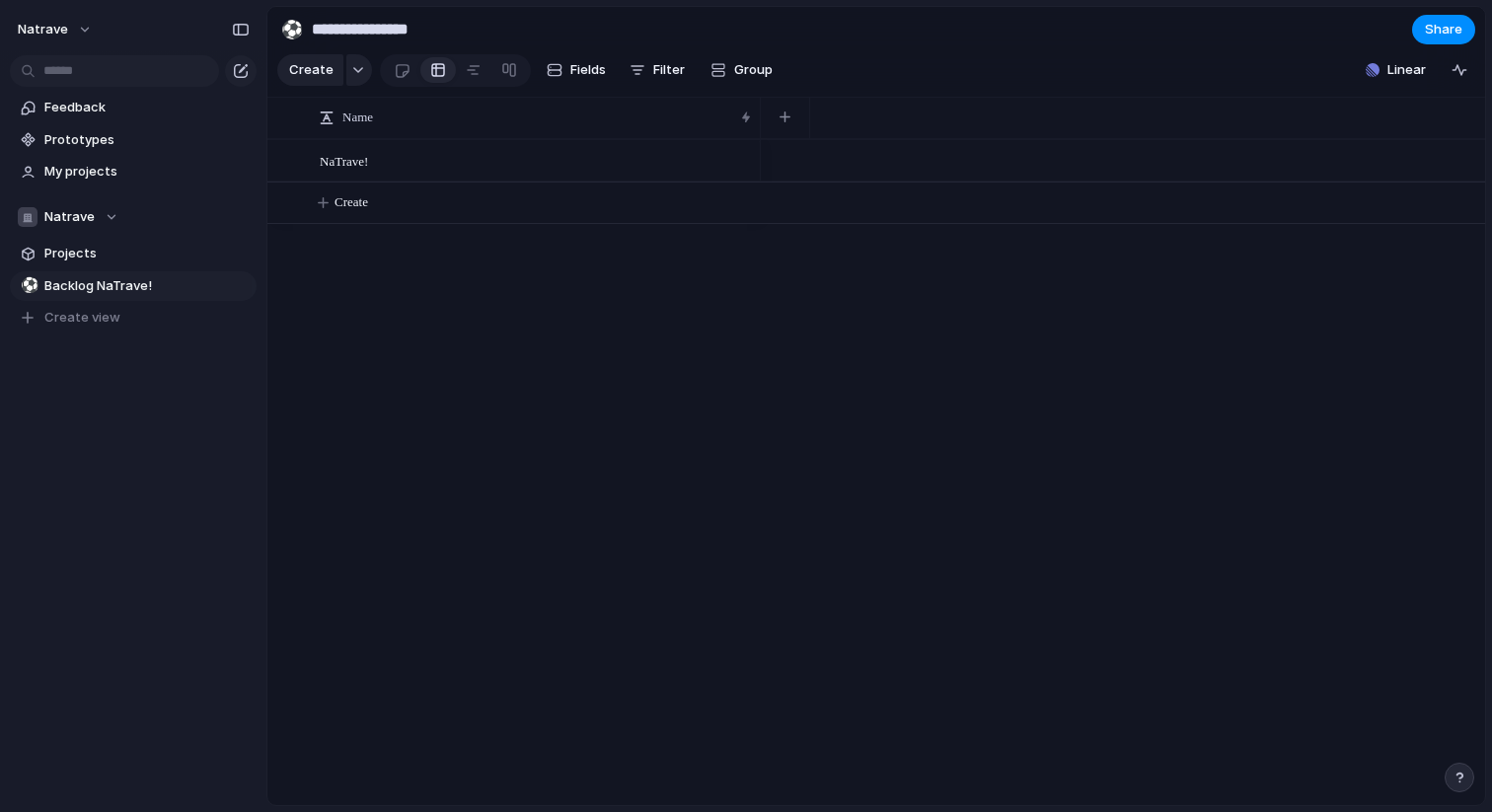
click at [206, 432] on div "Feedback Prototypes My projects Natrave Projects ⚽ Backlog NaTrave! To pick up …" at bounding box center [133, 246] width 266 height 492
click at [167, 289] on span "Backlog NaTrave!" at bounding box center [147, 286] width 205 height 20
click at [344, 165] on span "NaTrave!" at bounding box center [344, 159] width 49 height 23
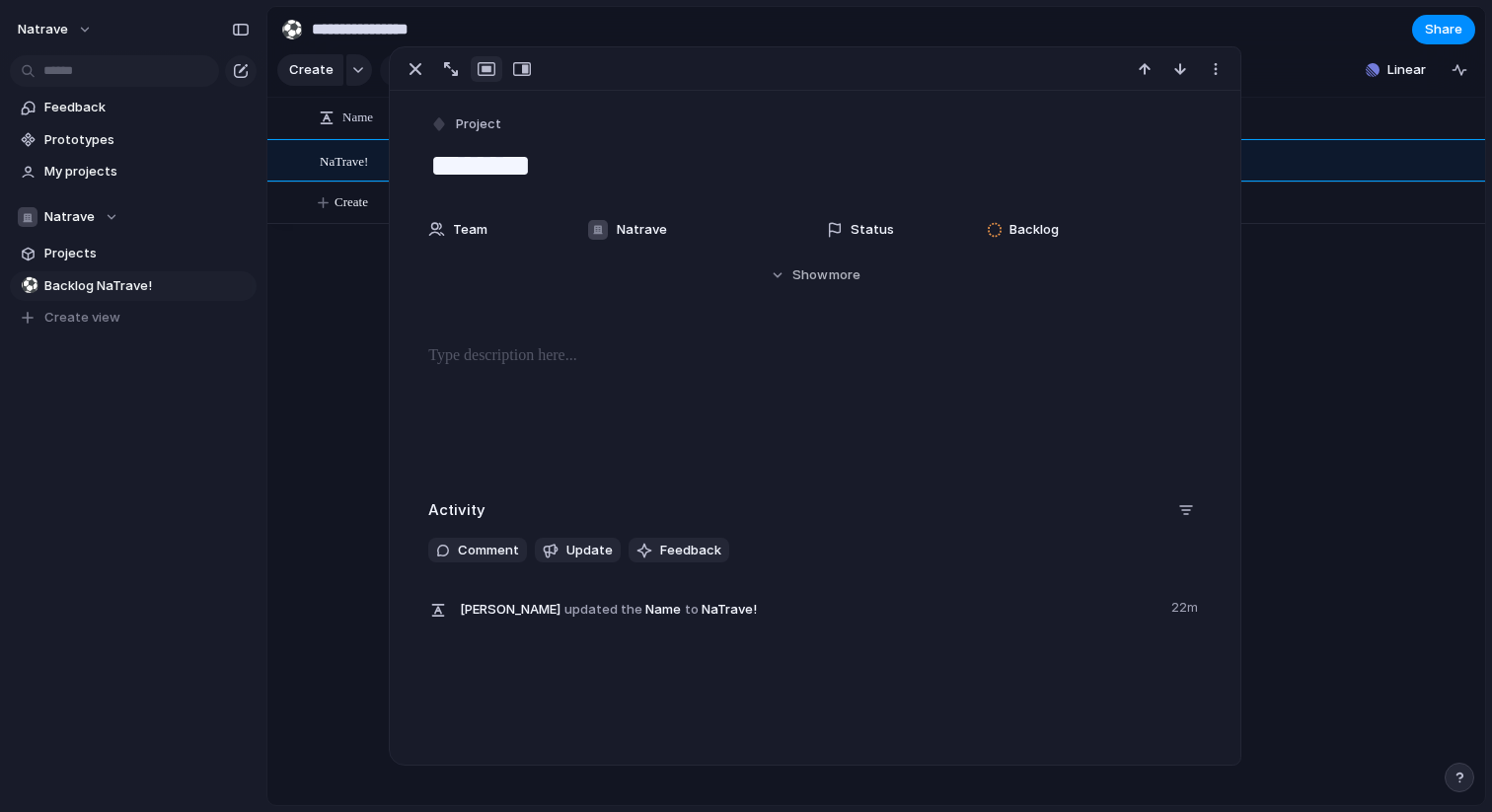
click at [333, 250] on div "NaTrave! Create" at bounding box center [876, 471] width 1218 height 666
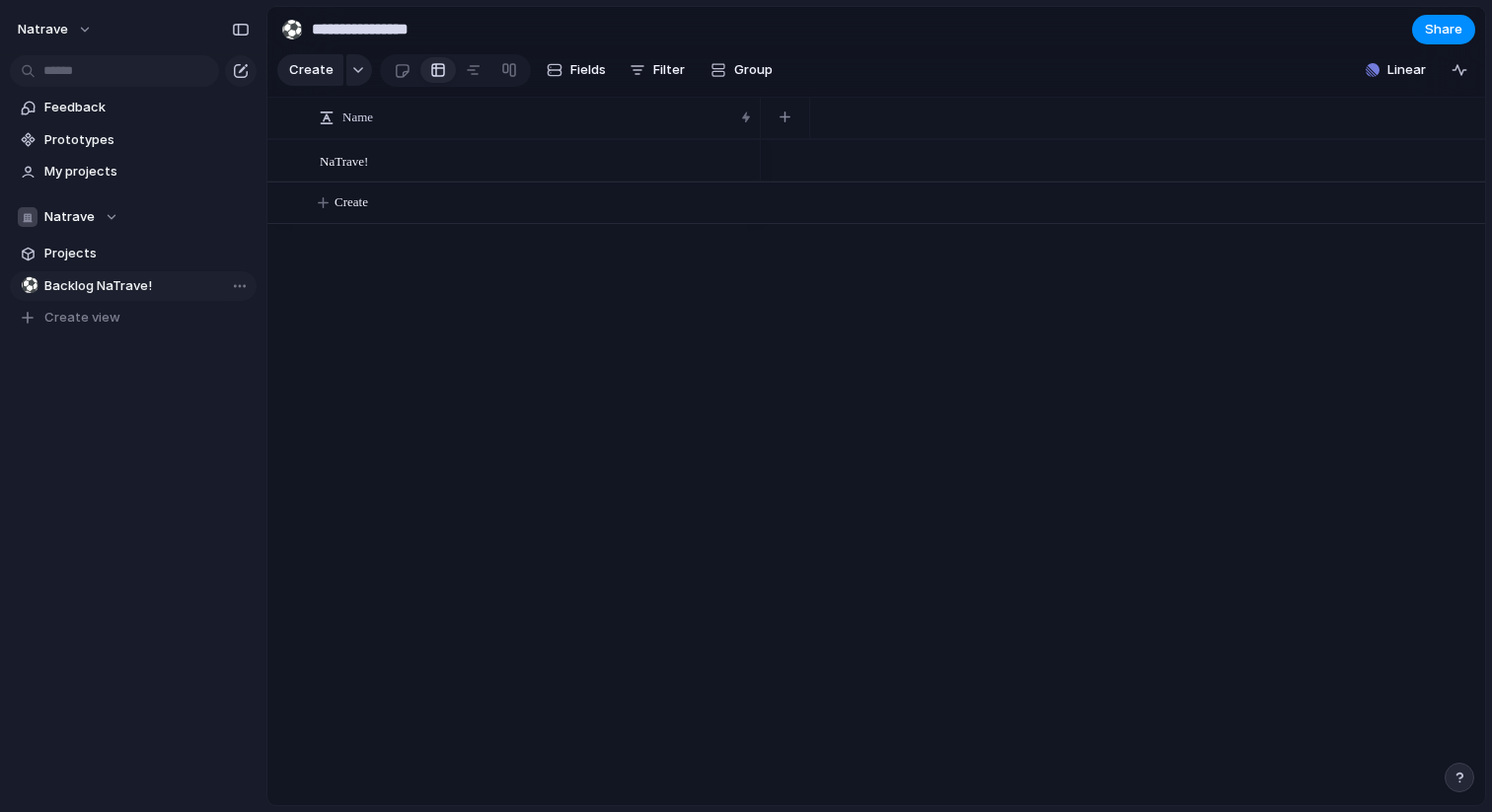
click at [177, 280] on span "Backlog NaTrave!" at bounding box center [147, 286] width 205 height 20
click at [134, 257] on span "Projects" at bounding box center [147, 254] width 205 height 20
click at [116, 284] on span "Backlog NaTrave!" at bounding box center [147, 286] width 205 height 20
click at [363, 174] on div "NaTrave!" at bounding box center [537, 160] width 434 height 41
click at [733, 160] on div at bounding box center [735, 161] width 34 height 26
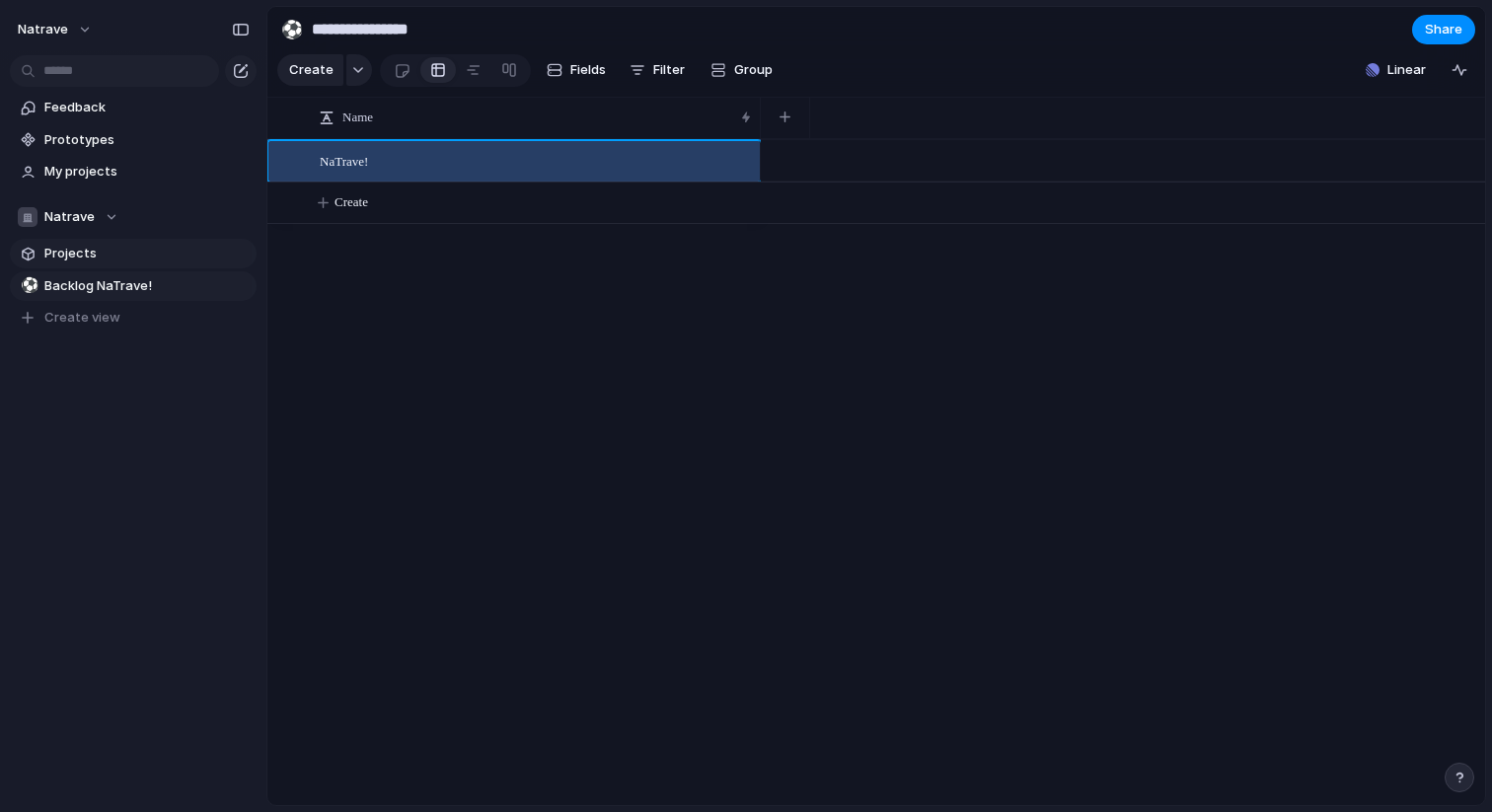
click at [87, 254] on span "Projects" at bounding box center [147, 254] width 205 height 20
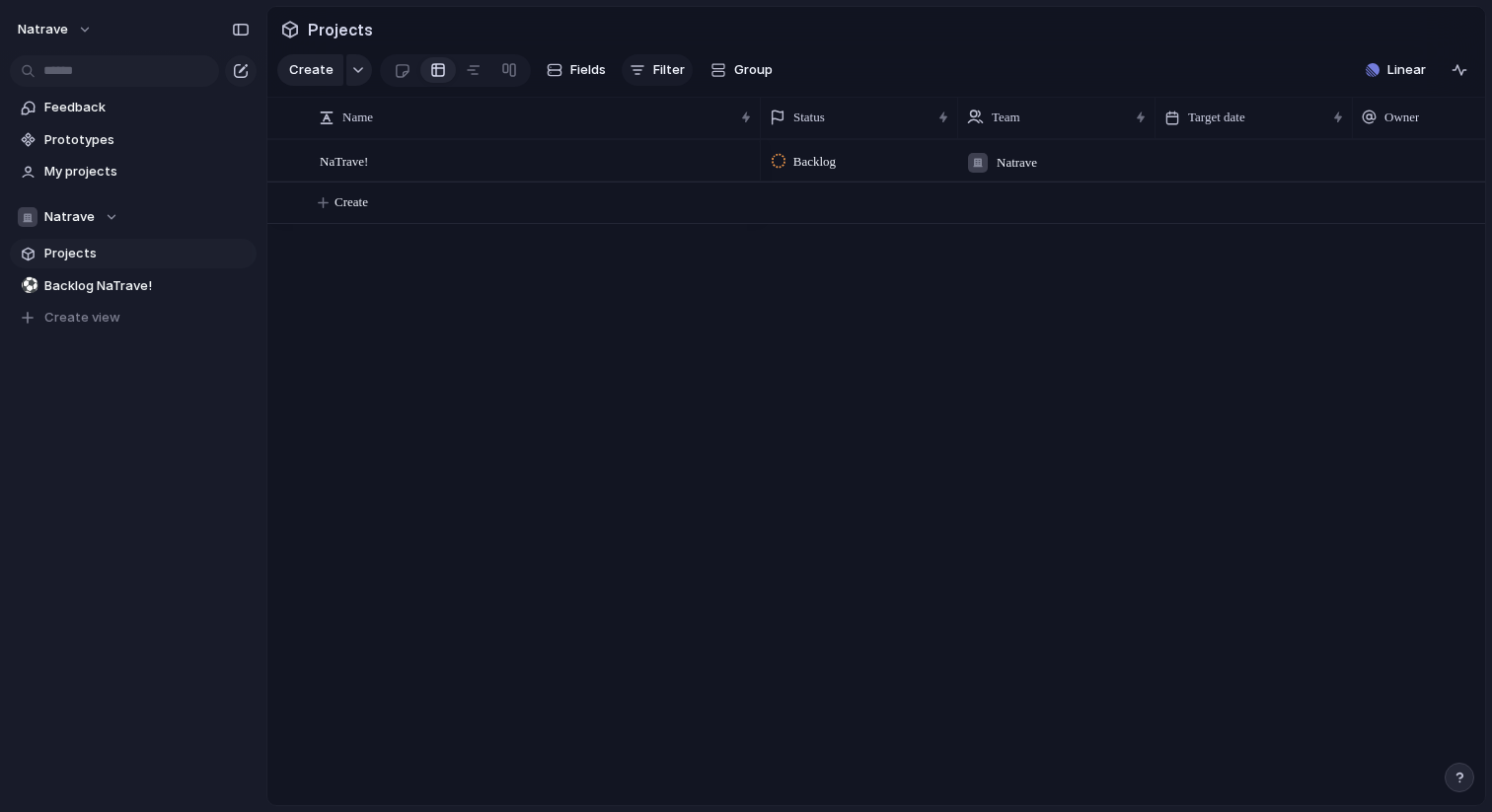
click at [683, 68] on button "Filter" at bounding box center [658, 70] width 71 height 32
click at [746, 57] on div "Description Start date Owner Target date Customer Status Type Parent Created by…" at bounding box center [746, 406] width 1492 height 812
click at [742, 71] on span "Group" at bounding box center [753, 70] width 39 height 20
click at [742, 71] on div "Owner Customer Status Created by" at bounding box center [746, 406] width 1492 height 812
click at [112, 269] on section "Natrave Projects ⚽ Backlog NaTrave! To pick up a draggable item, press the spac…" at bounding box center [133, 258] width 266 height 146
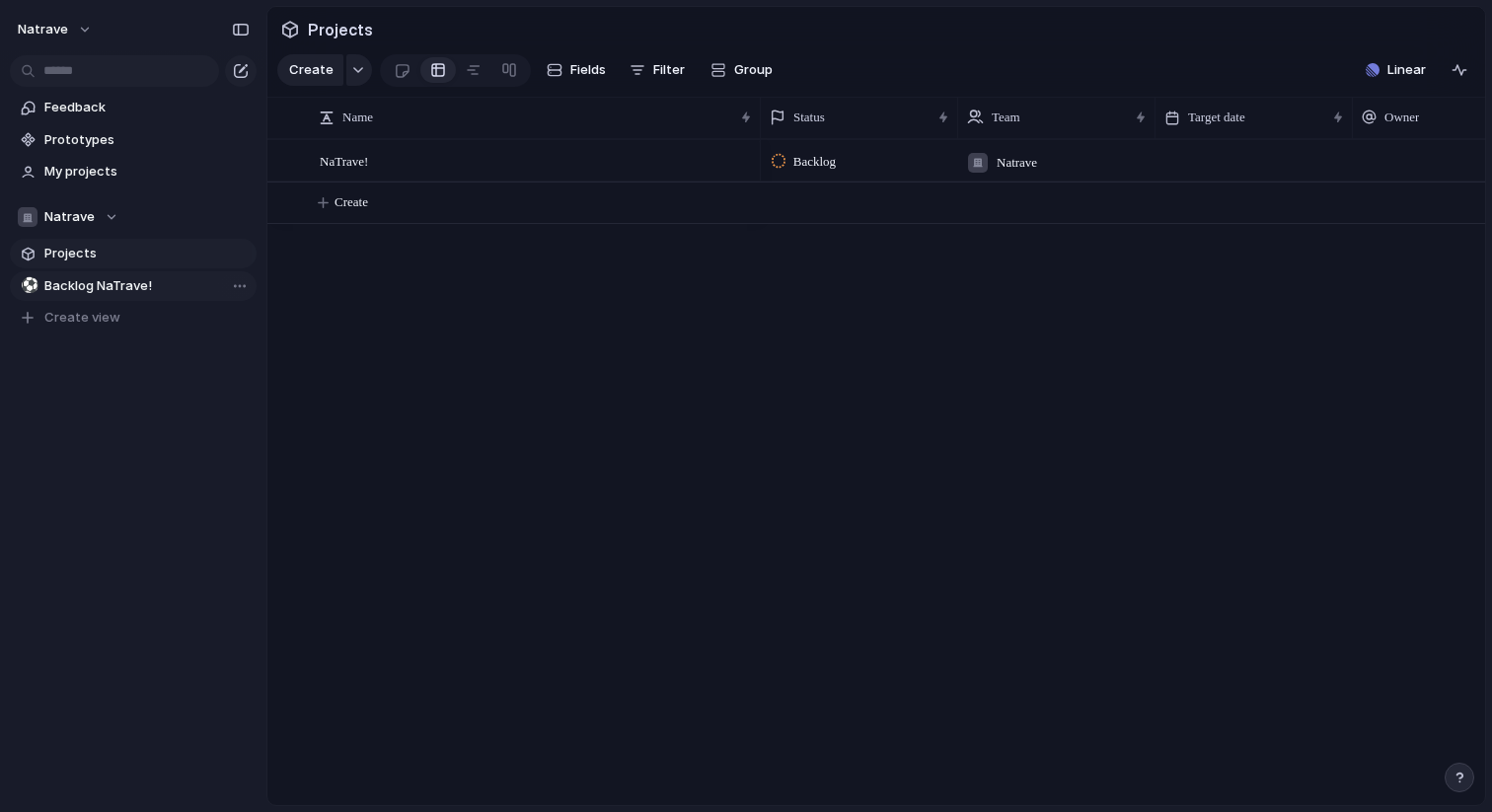
click at [112, 276] on span "Backlog NaTrave!" at bounding box center [147, 286] width 205 height 20
click at [748, 119] on div "Name" at bounding box center [535, 118] width 442 height 32
click at [748, 119] on div "Sort ascending Sort descending" at bounding box center [746, 406] width 1492 height 812
click at [402, 161] on div "NaTrave!" at bounding box center [537, 160] width 434 height 41
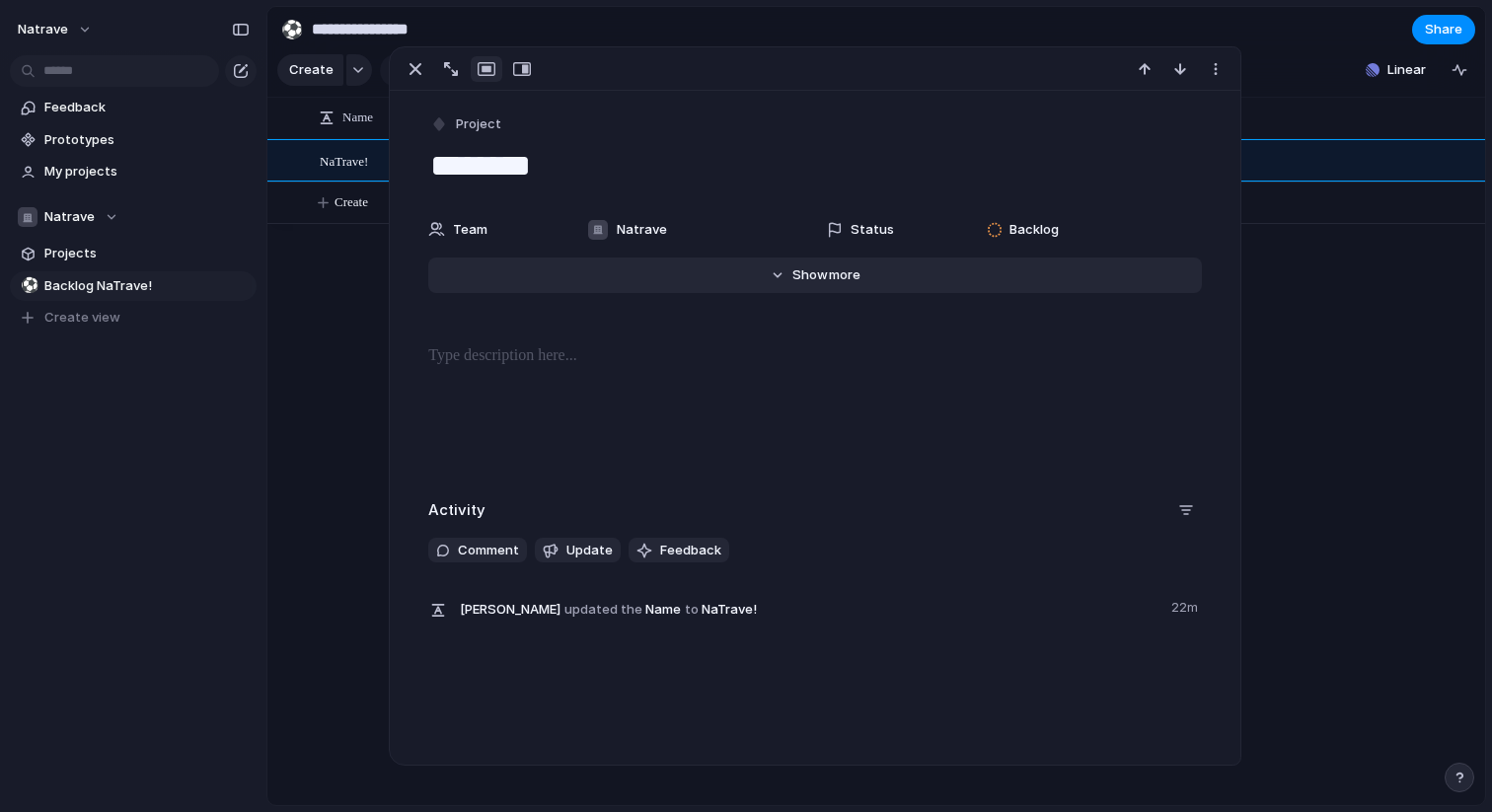
click at [813, 289] on button "Hide Show more" at bounding box center [814, 275] width 774 height 36
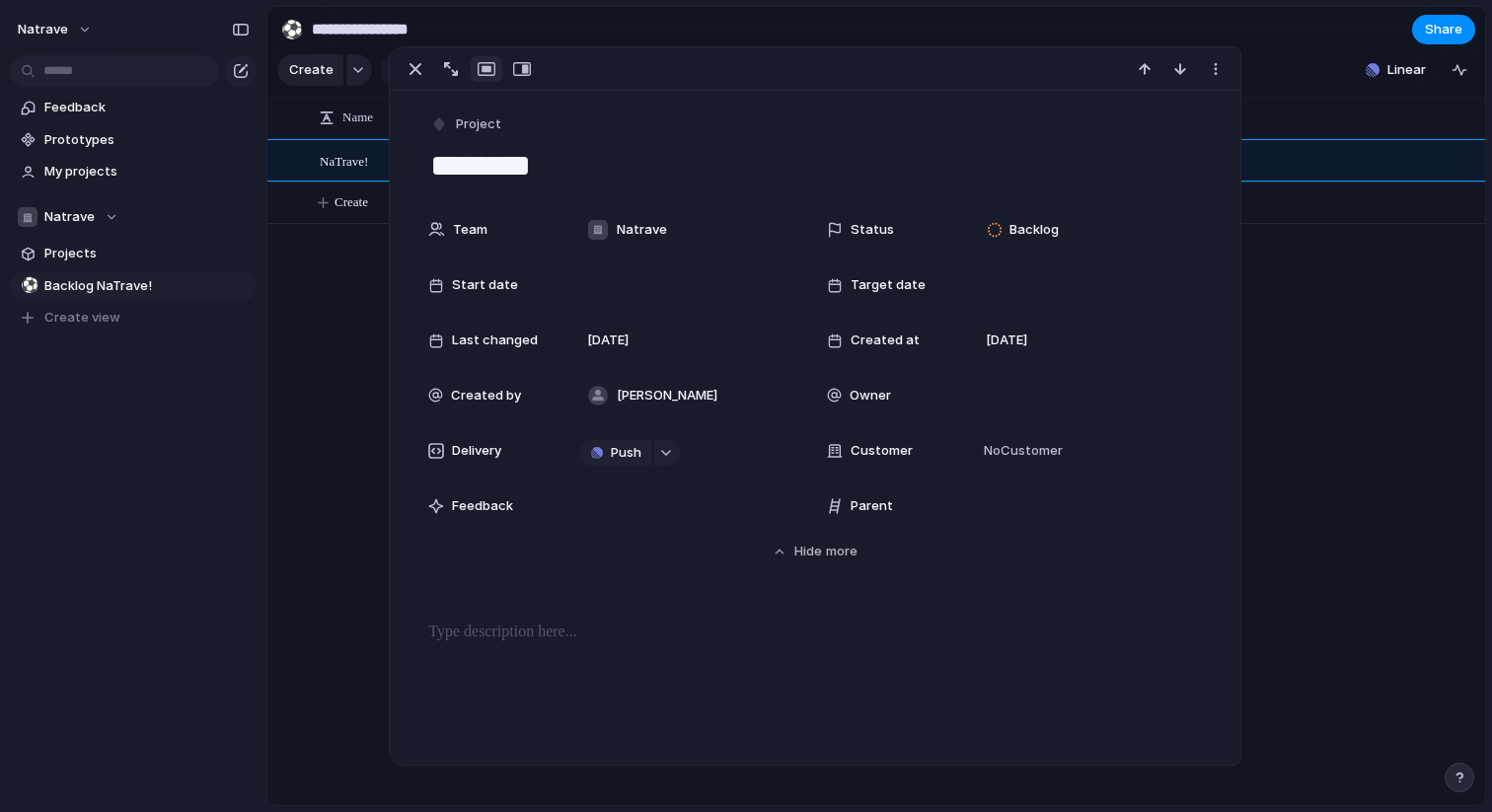
click at [862, 506] on span "Parent" at bounding box center [872, 506] width 43 height 20
click at [930, 506] on div "Parent" at bounding box center [891, 506] width 127 height 20
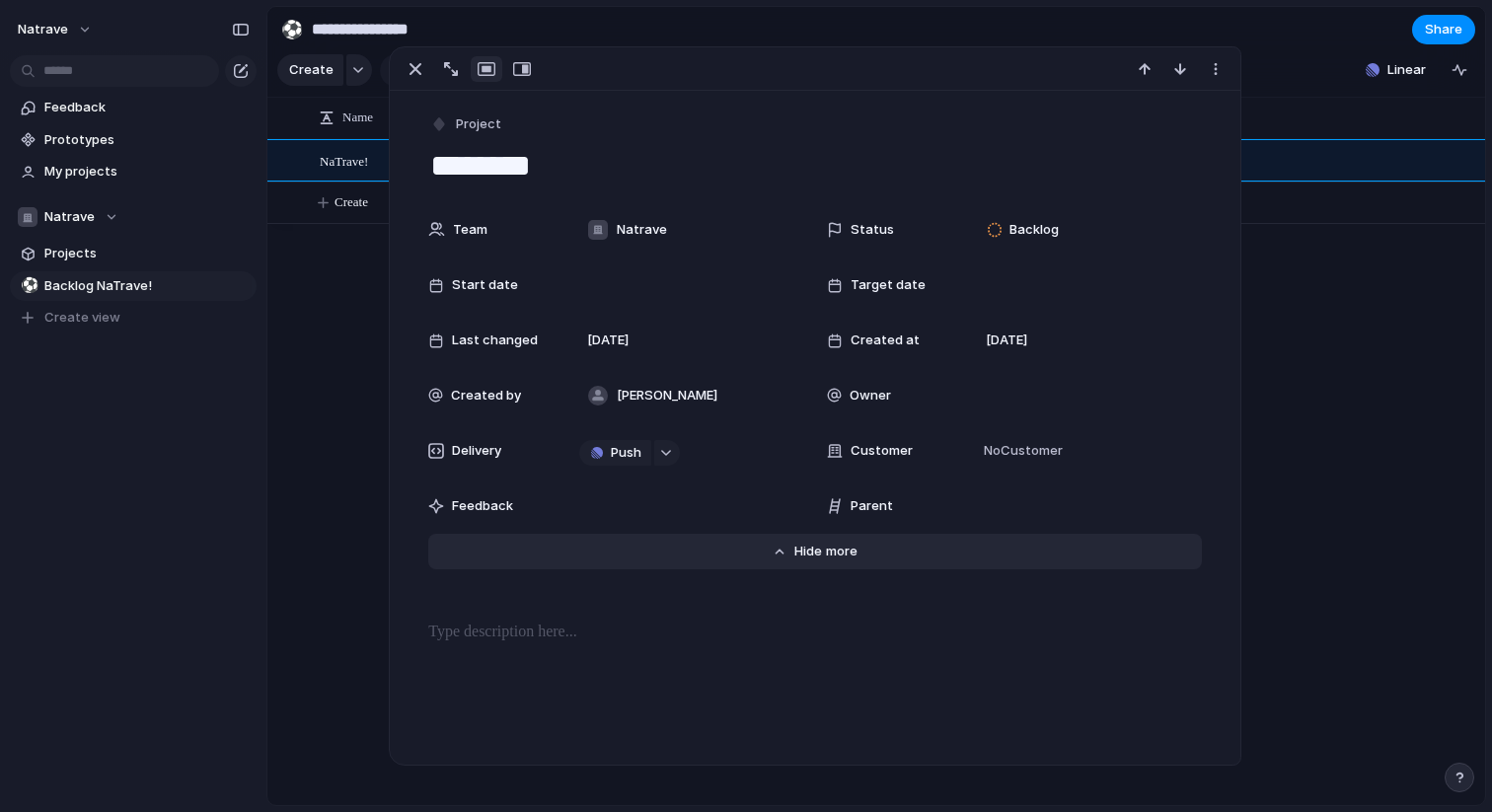
click at [785, 551] on button "Hide Show more" at bounding box center [814, 552] width 774 height 36
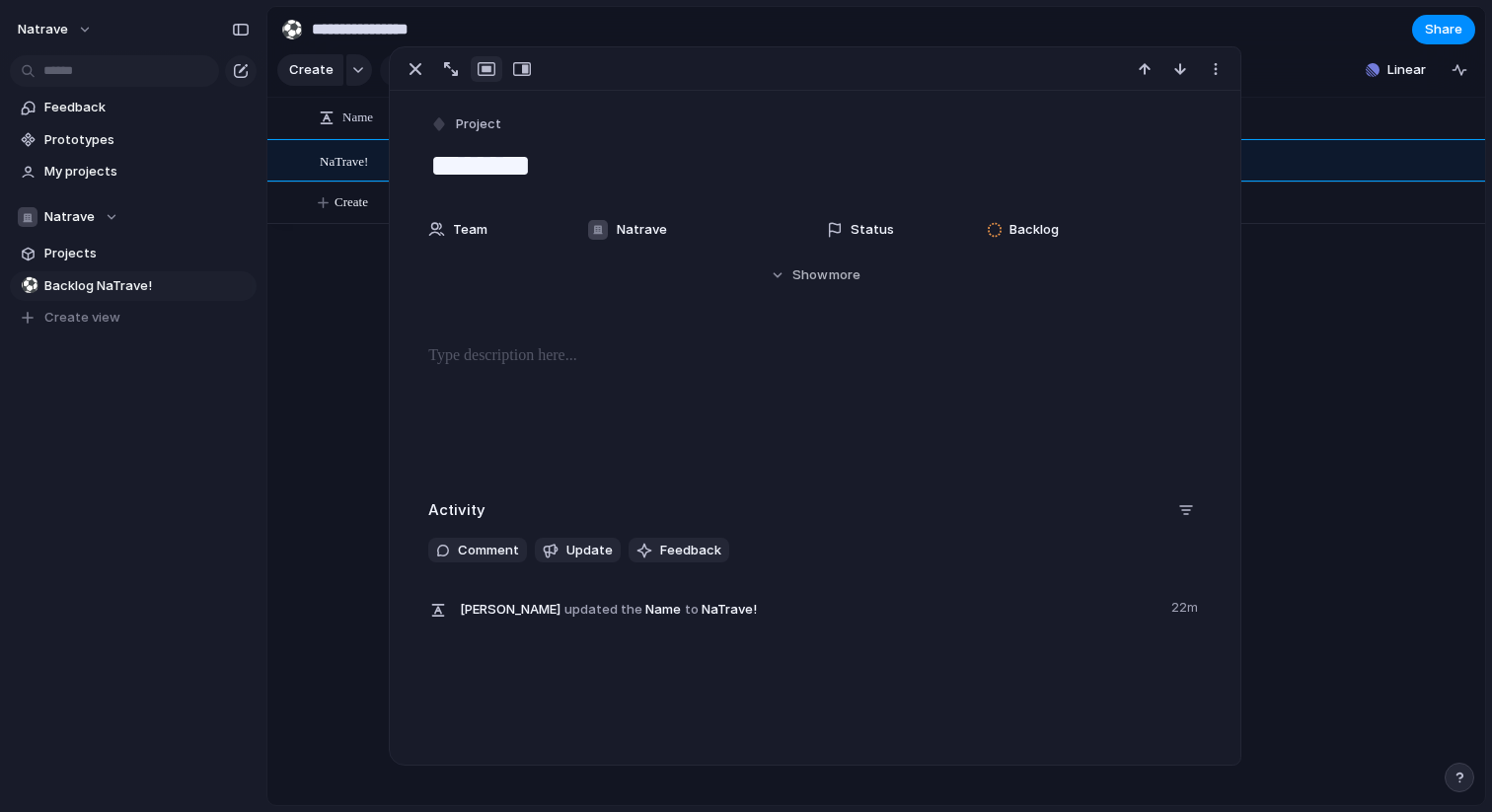
click at [1399, 485] on div at bounding box center [1122, 471] width 724 height 666
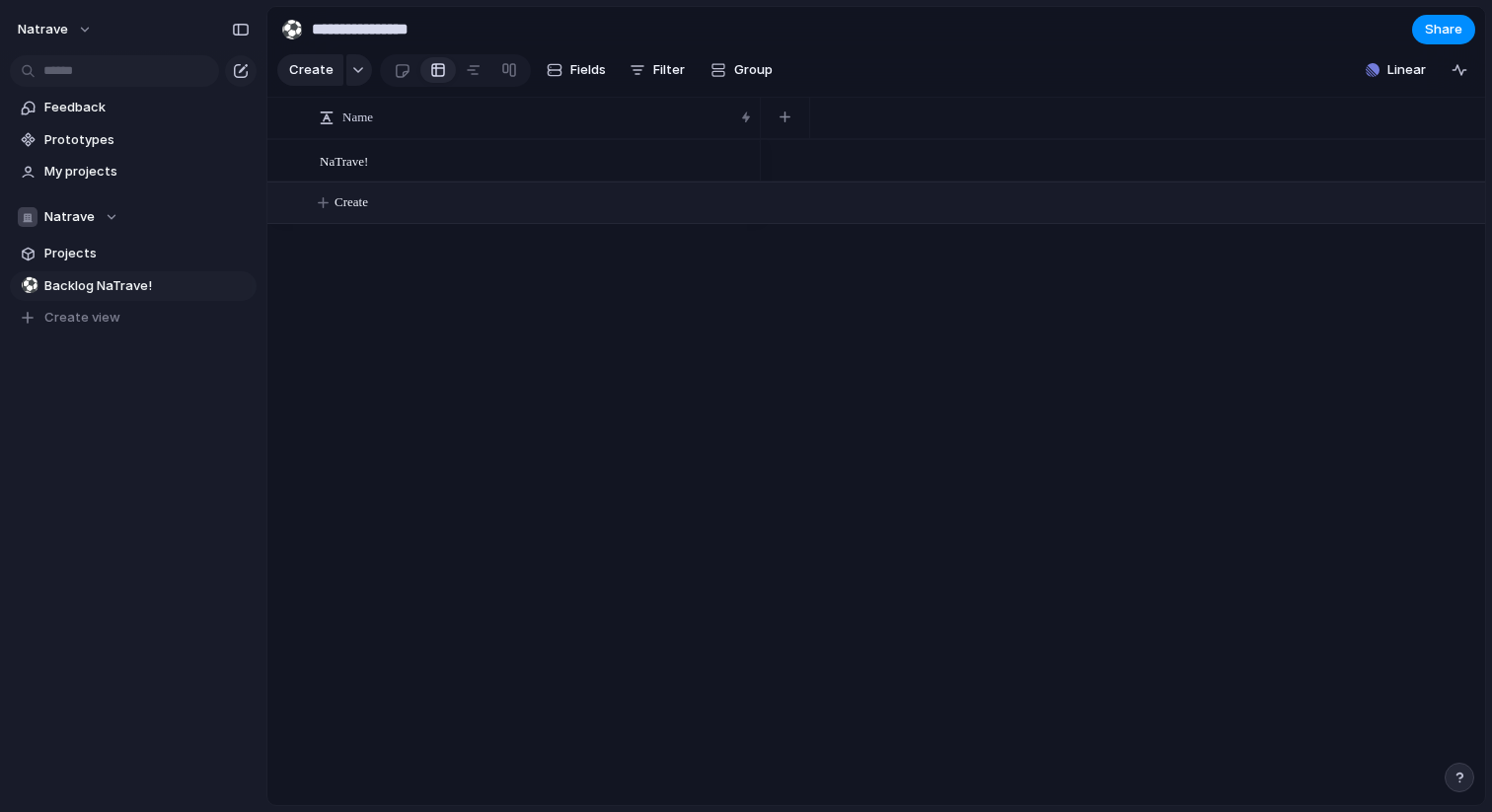
click at [367, 214] on button "Create" at bounding box center [902, 202] width 1228 height 41
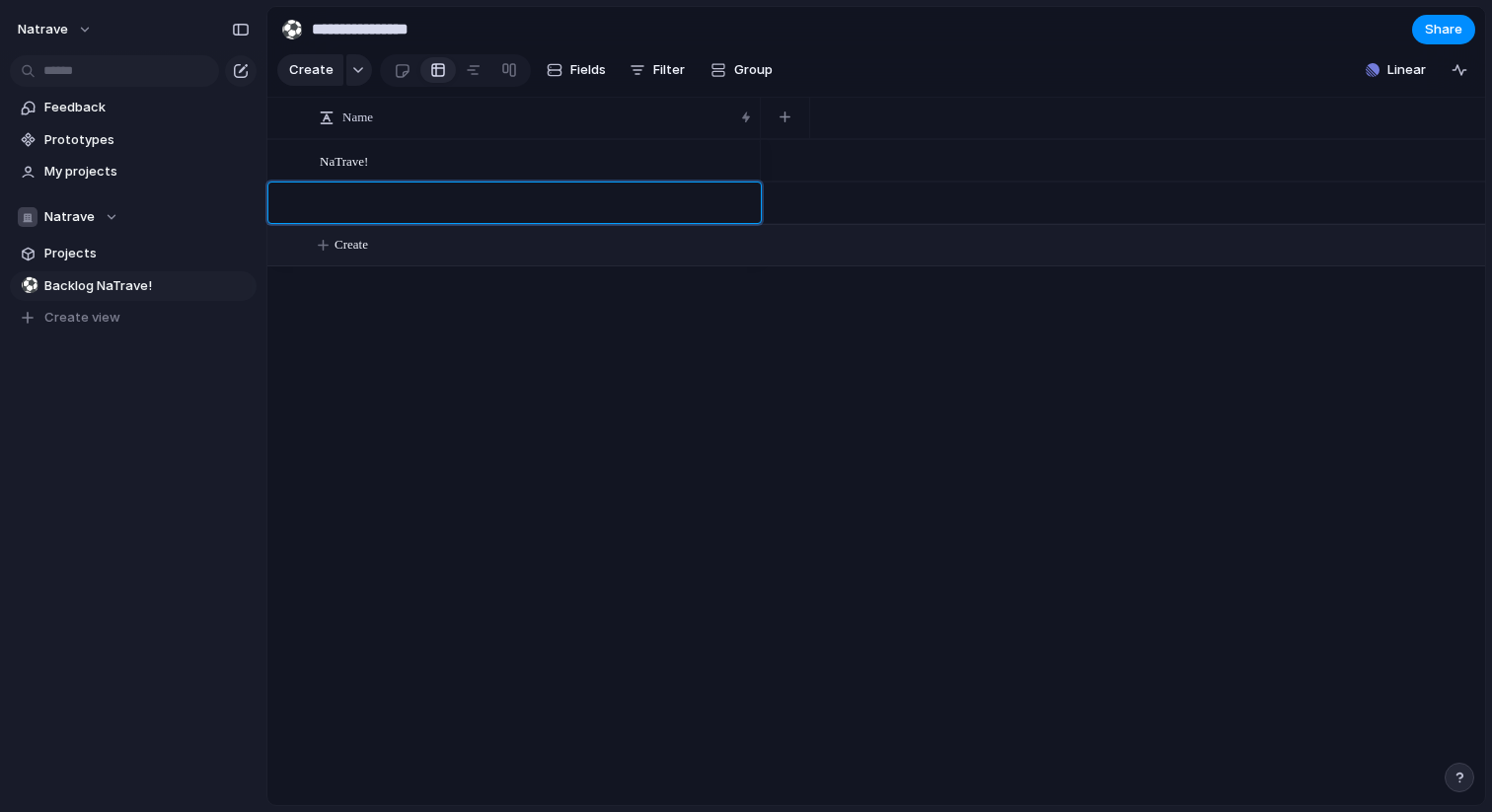
type textarea "*"
click at [65, 255] on span "Projects" at bounding box center [147, 254] width 205 height 20
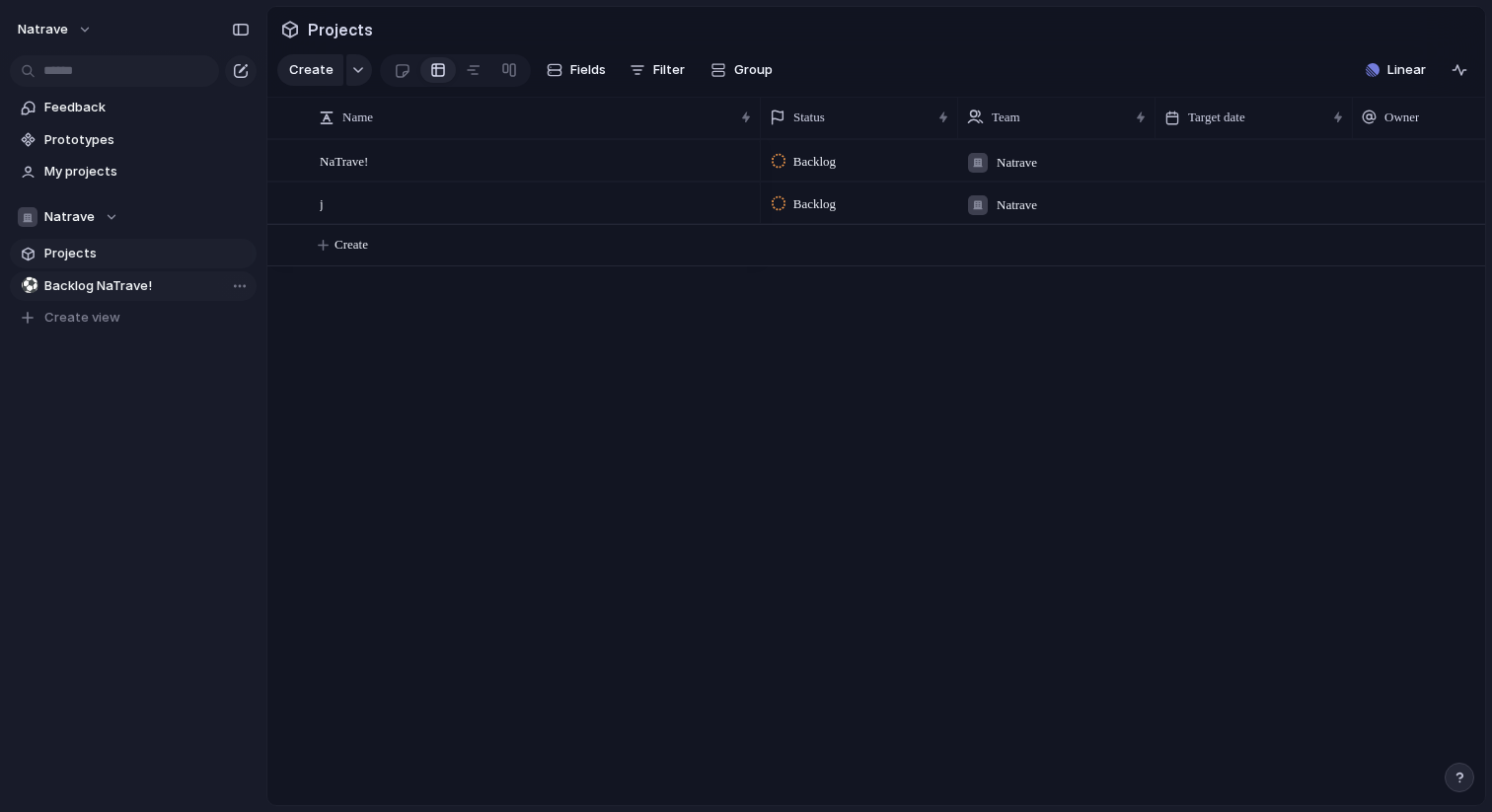
click at [68, 280] on span "Backlog NaTrave!" at bounding box center [147, 286] width 205 height 20
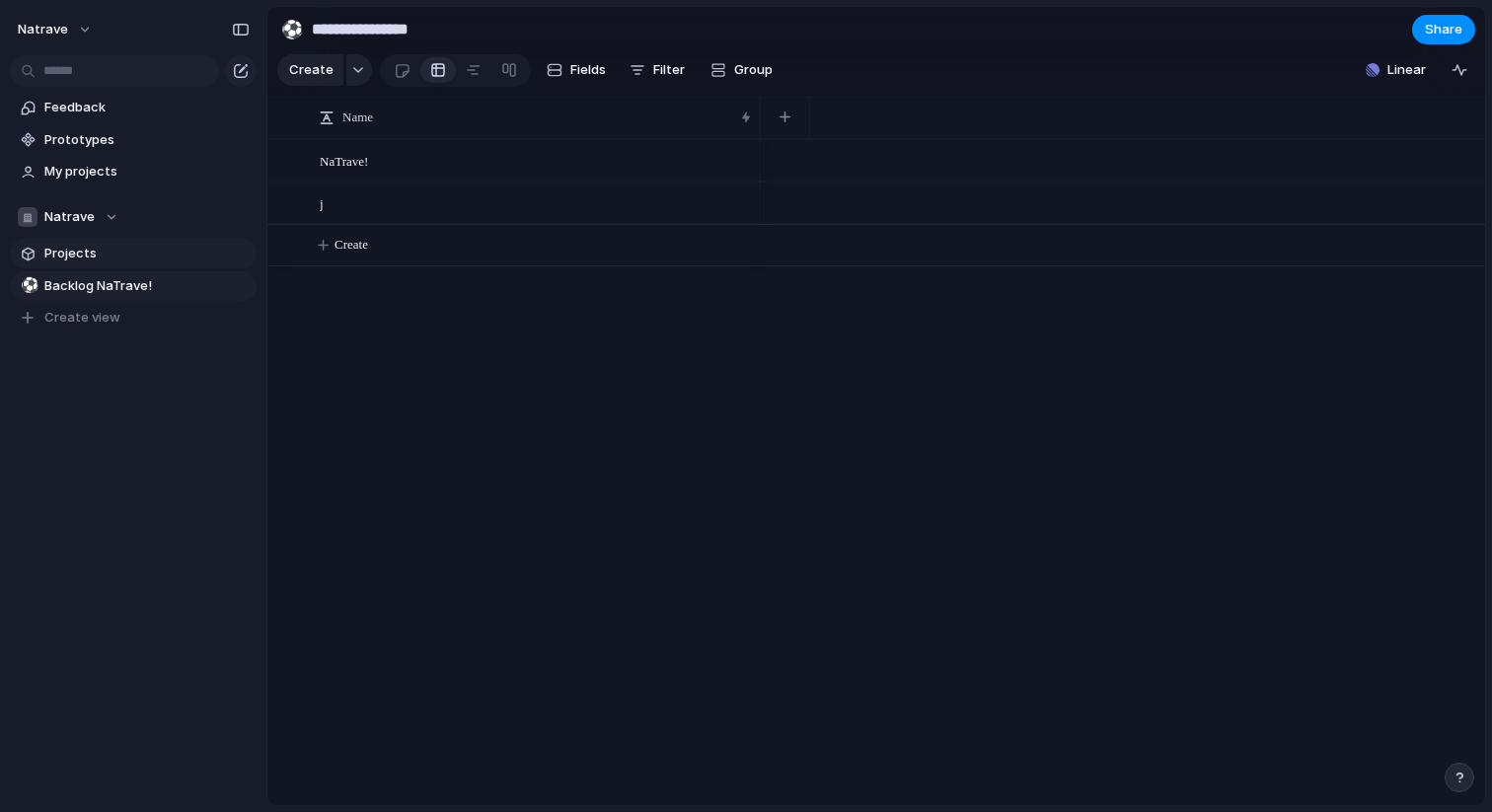
click at [74, 255] on span "Projects" at bounding box center [147, 254] width 205 height 20
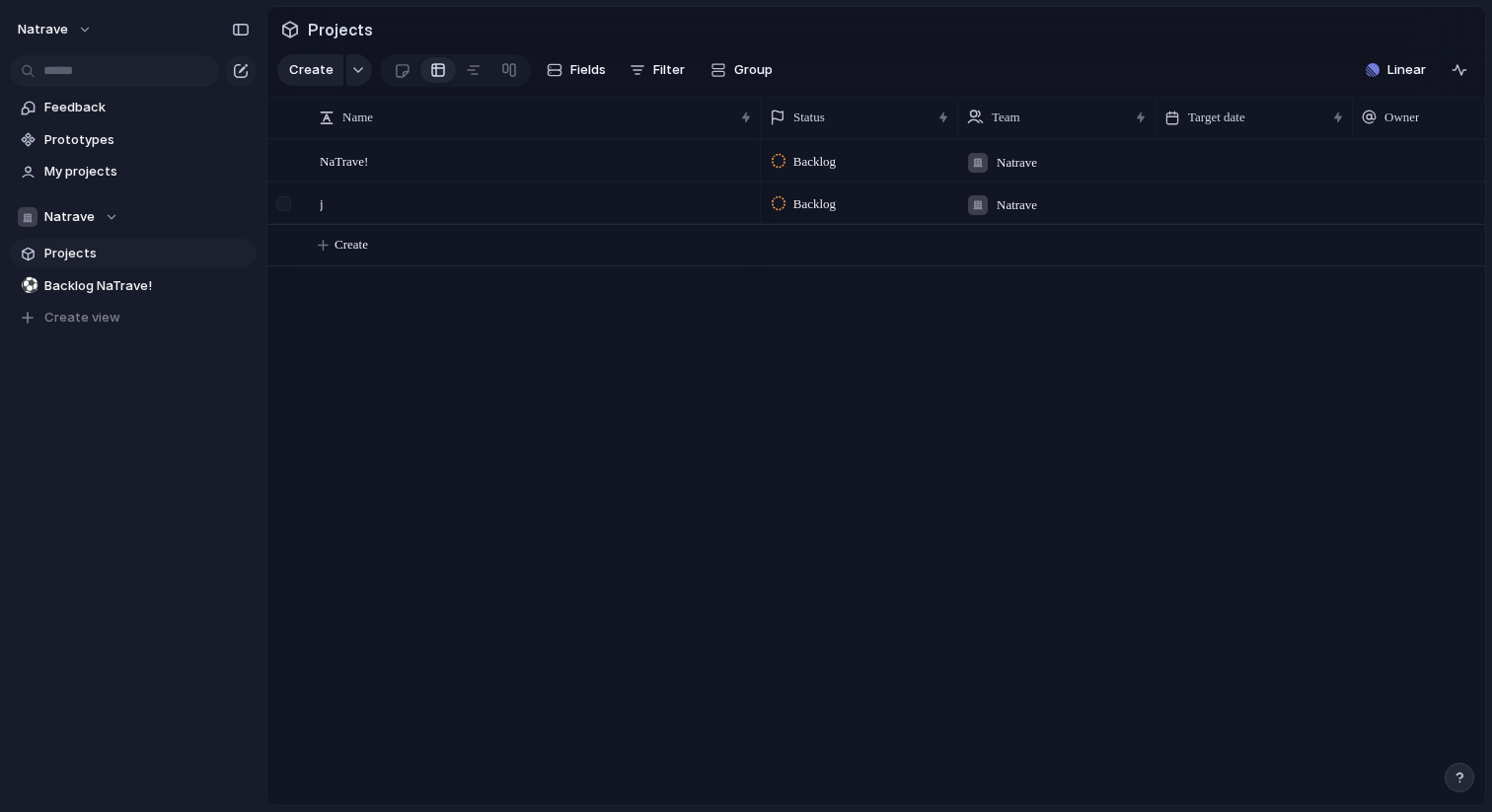
click at [288, 203] on div at bounding box center [283, 203] width 15 height 15
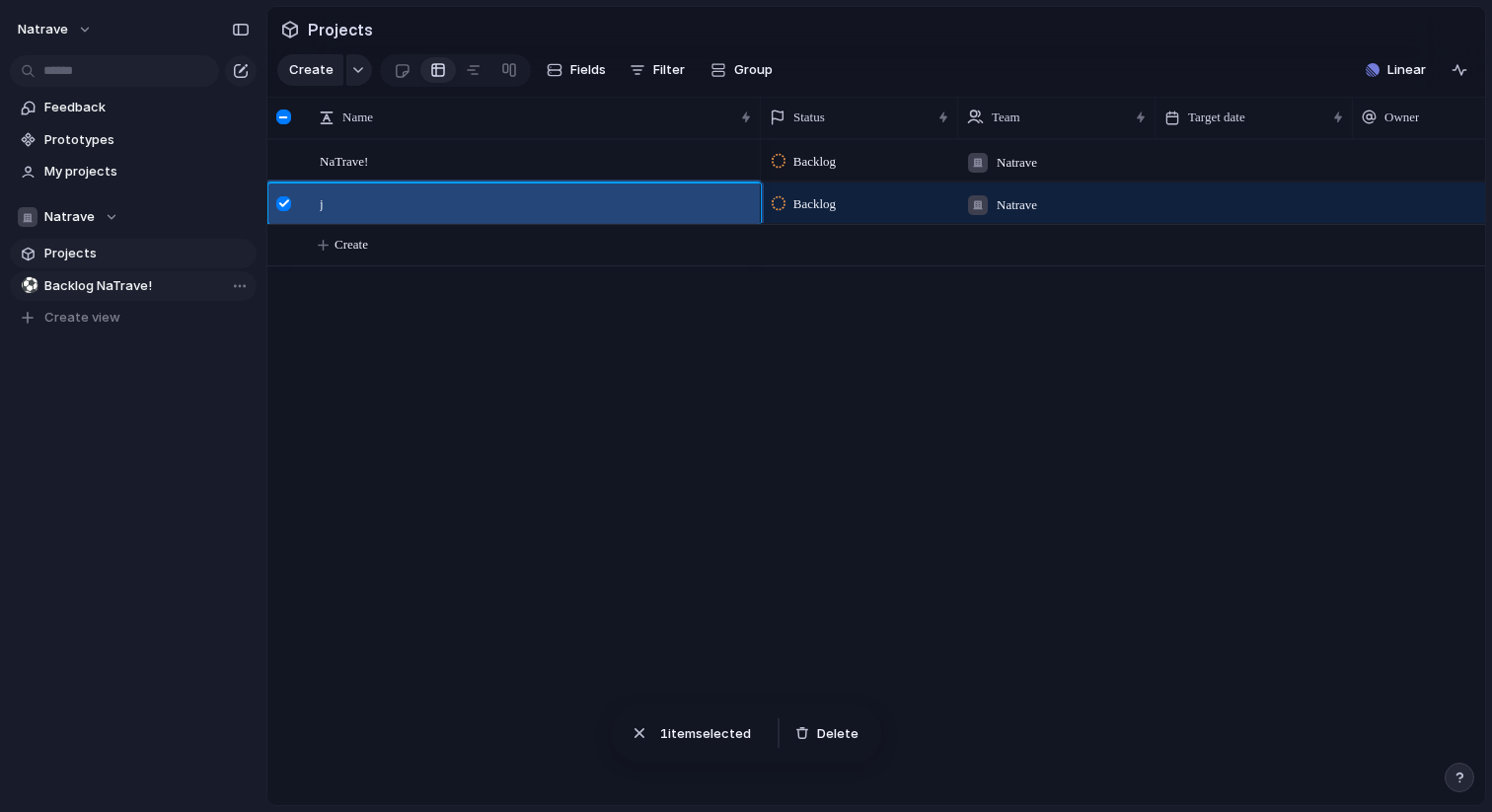
click at [134, 284] on span "Backlog NaTrave!" at bounding box center [147, 286] width 205 height 20
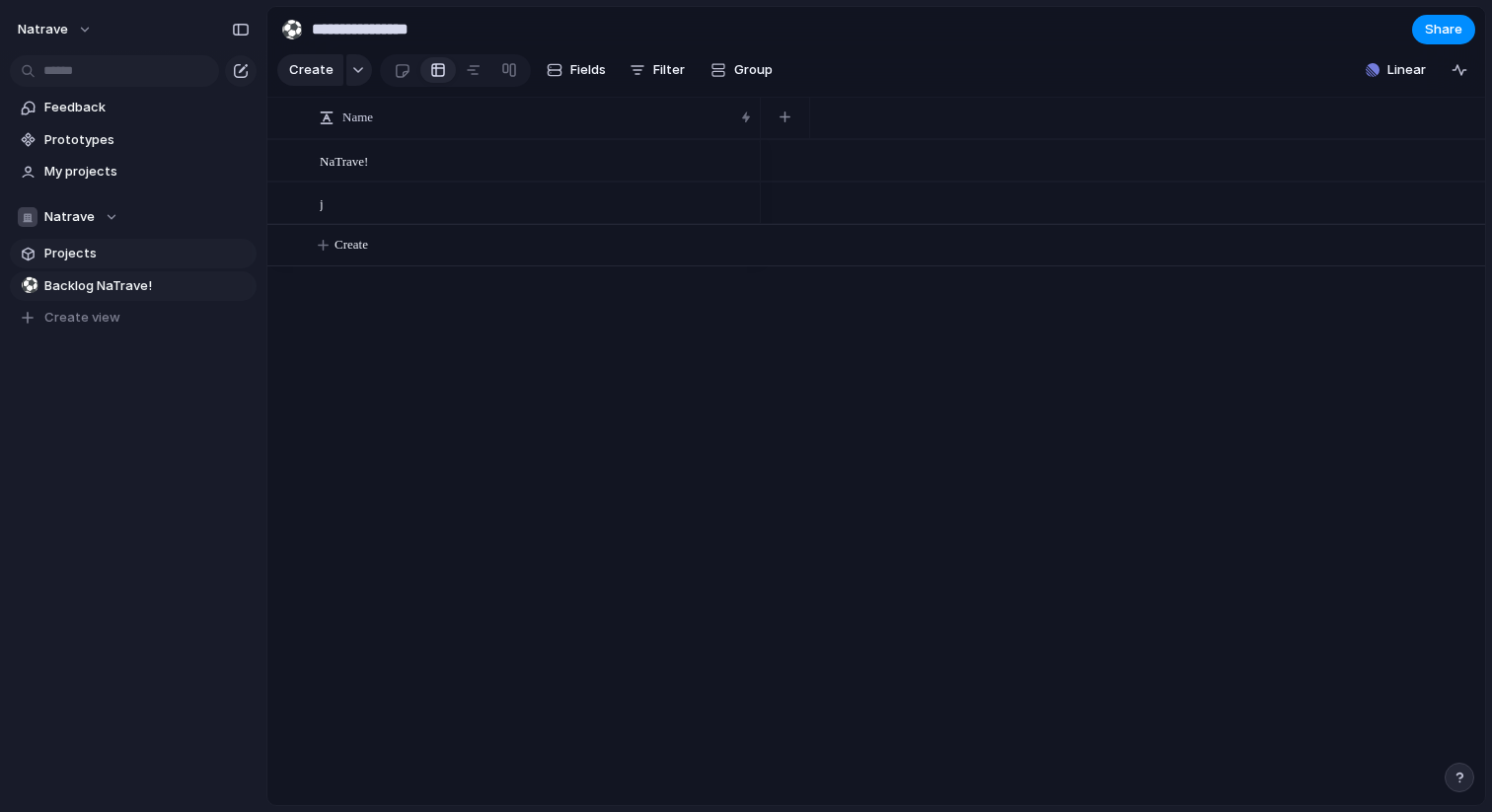
click at [127, 253] on span "Projects" at bounding box center [147, 254] width 205 height 20
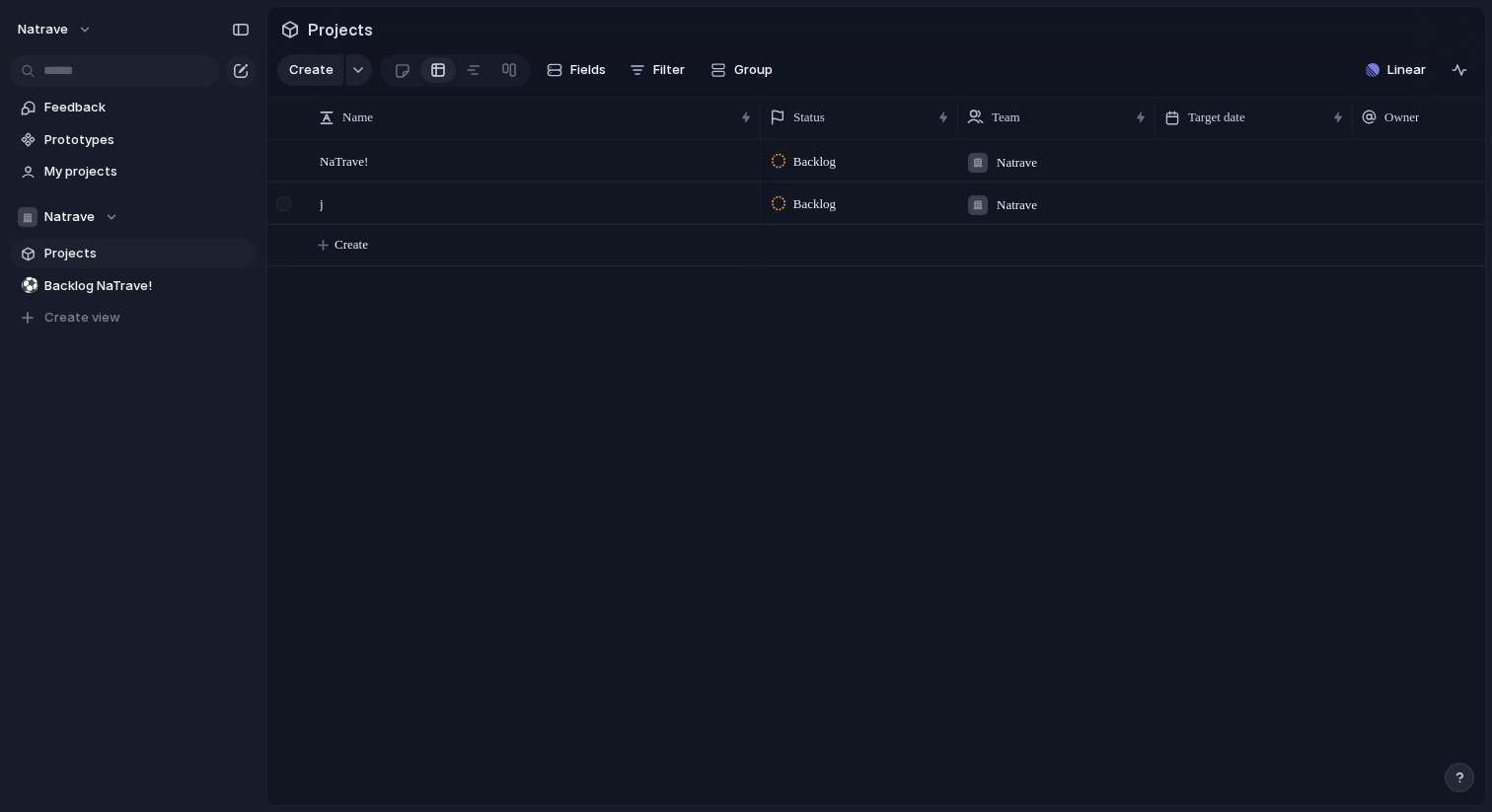
click at [305, 210] on div at bounding box center [295, 203] width 53 height 41
click at [285, 210] on div at bounding box center [283, 203] width 15 height 15
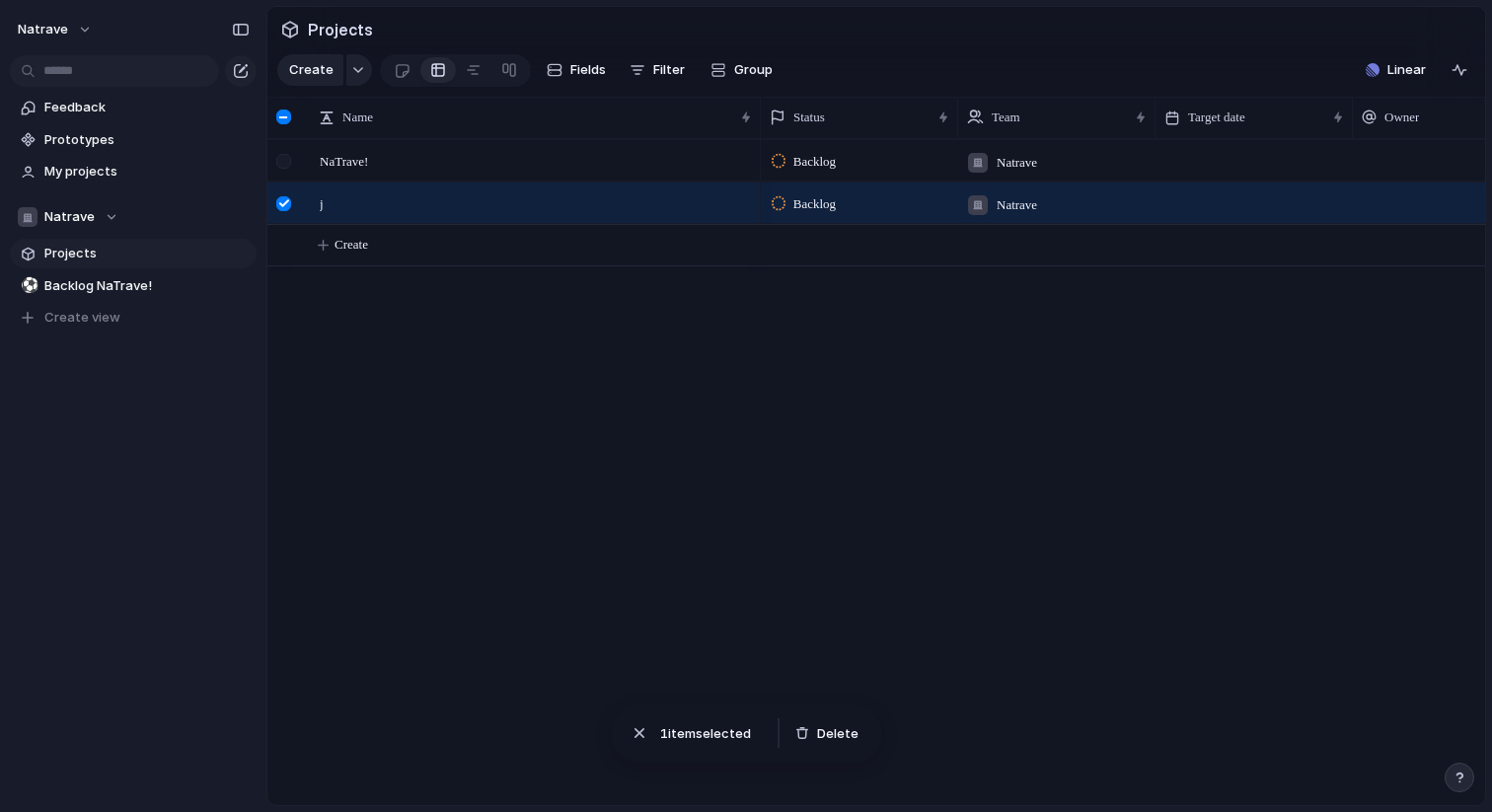
click at [288, 166] on div at bounding box center [283, 160] width 15 height 15
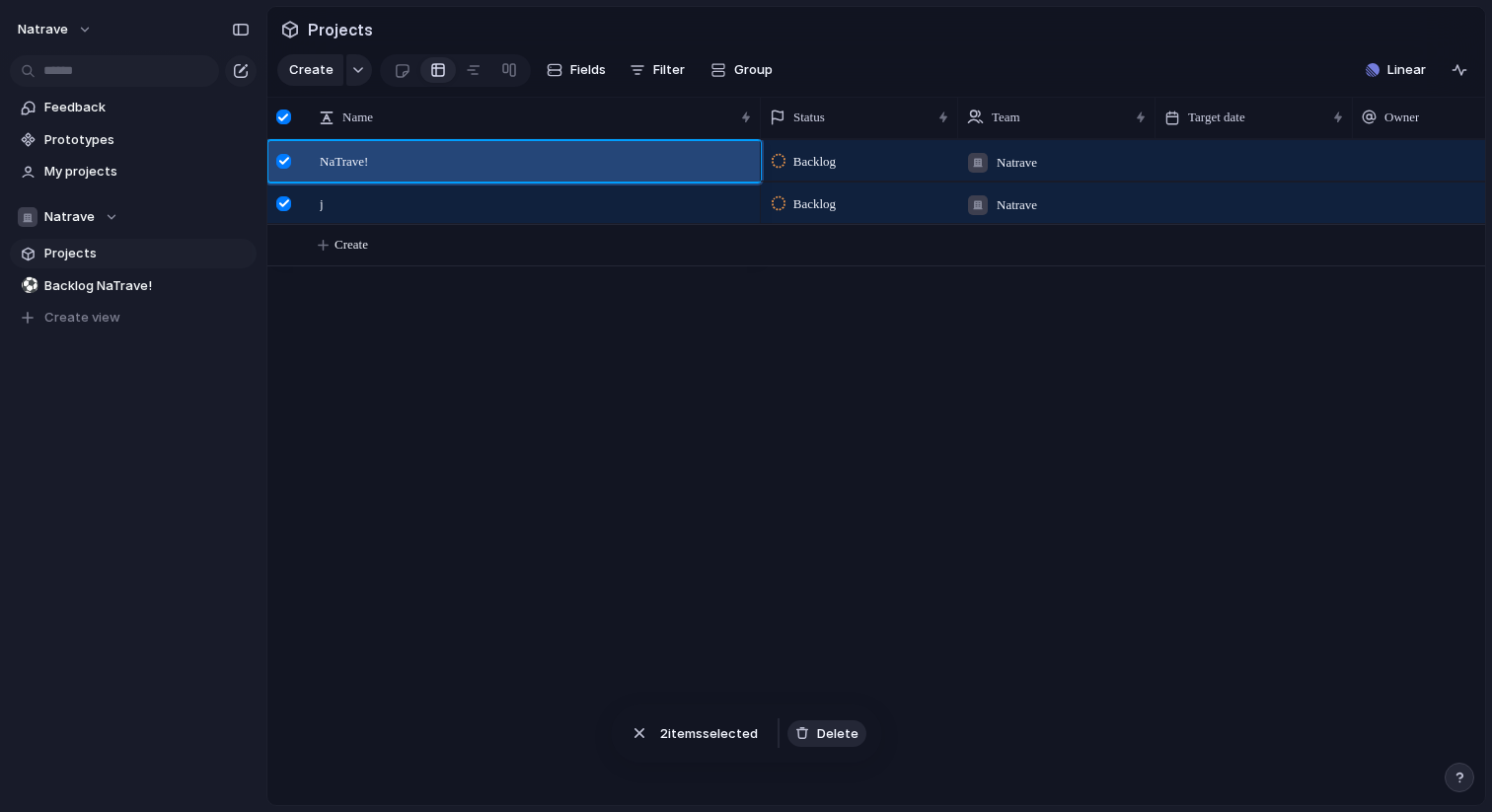
click at [850, 727] on span "Delete" at bounding box center [838, 734] width 42 height 20
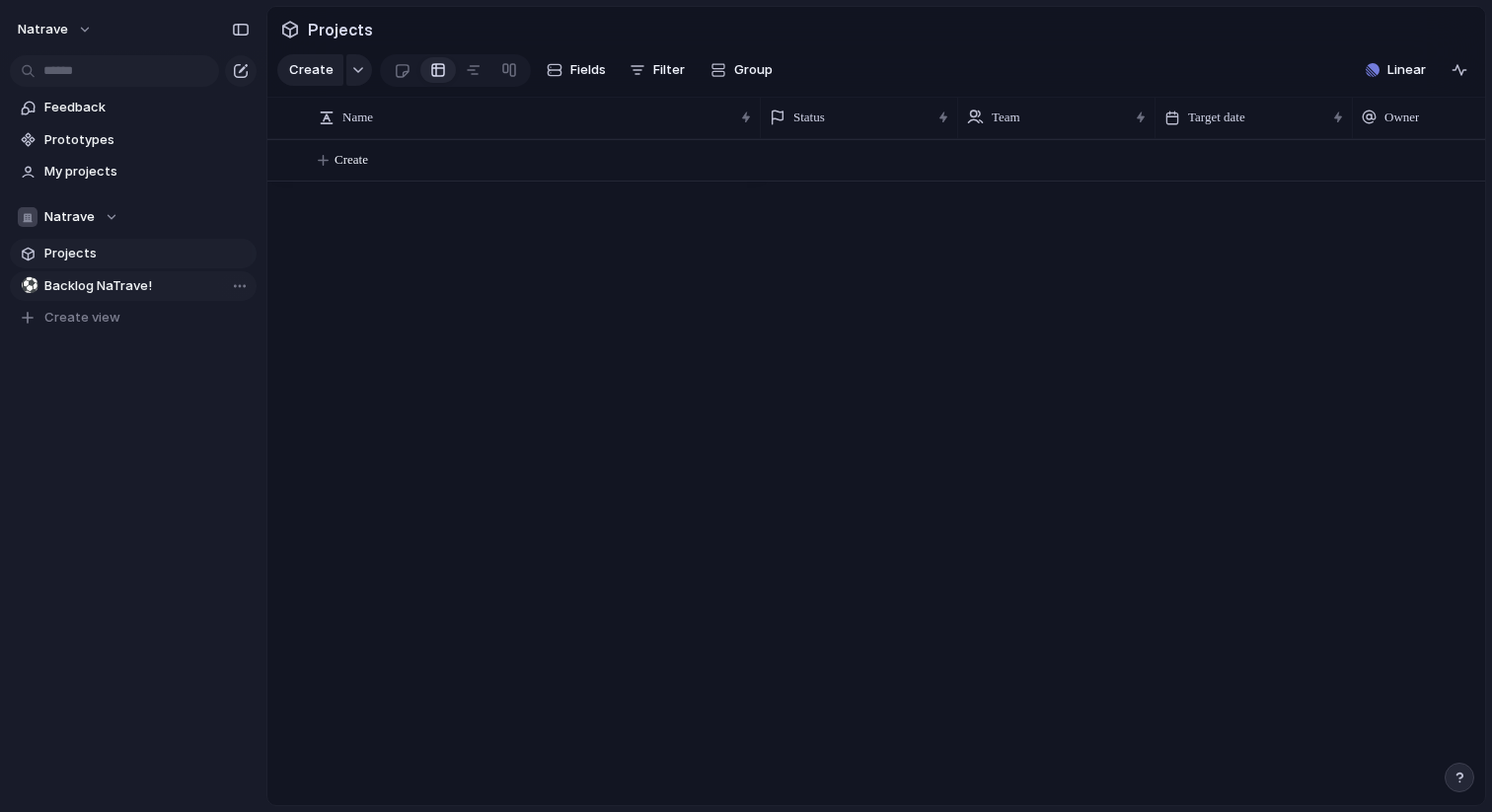
click at [137, 284] on span "Backlog NaTrave!" at bounding box center [147, 286] width 205 height 20
click at [369, 149] on button "Create" at bounding box center [902, 159] width 1228 height 41
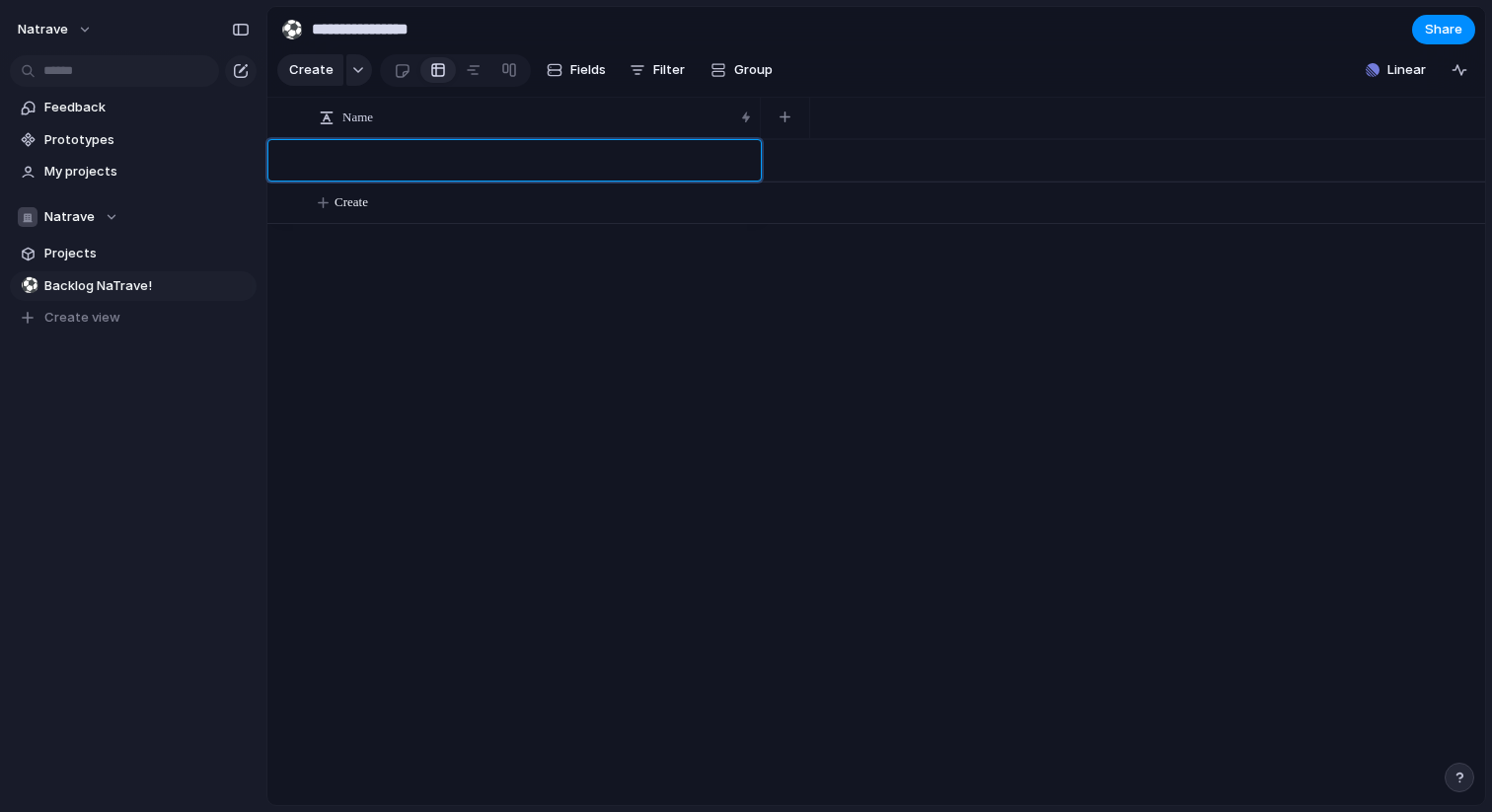
paste textarea "**********"
type textarea "**********"
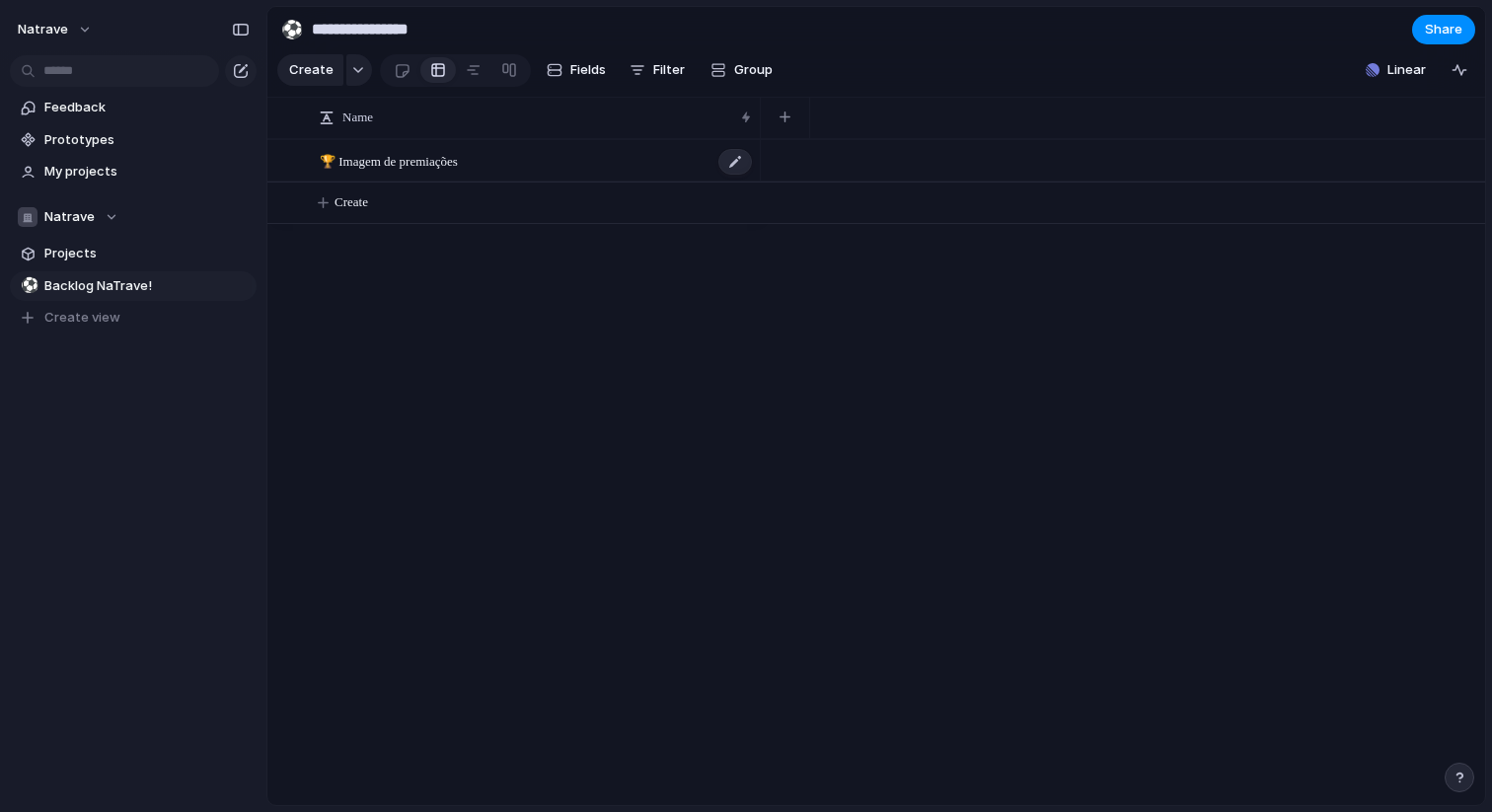
click at [458, 162] on span "🏆 Imagem de premiações" at bounding box center [388, 159] width 138 height 23
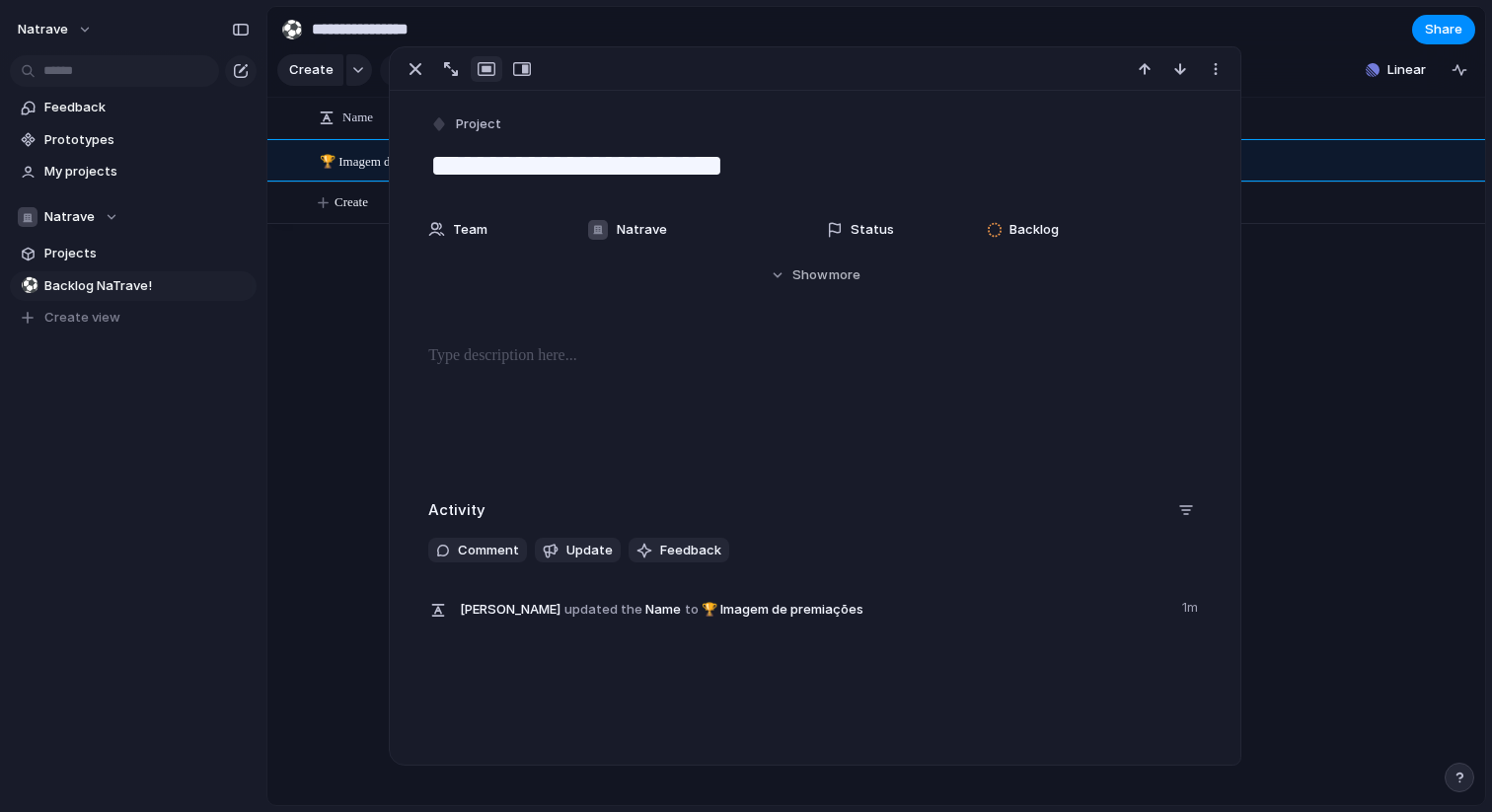
click at [469, 226] on span "Team" at bounding box center [470, 230] width 35 height 20
click at [486, 234] on div "Natrave" at bounding box center [746, 406] width 1492 height 812
click at [495, 238] on div "Team" at bounding box center [491, 230] width 127 height 20
click at [420, 229] on div "Natrave" at bounding box center [746, 406] width 1492 height 812
click at [438, 231] on div at bounding box center [436, 229] width 17 height 17
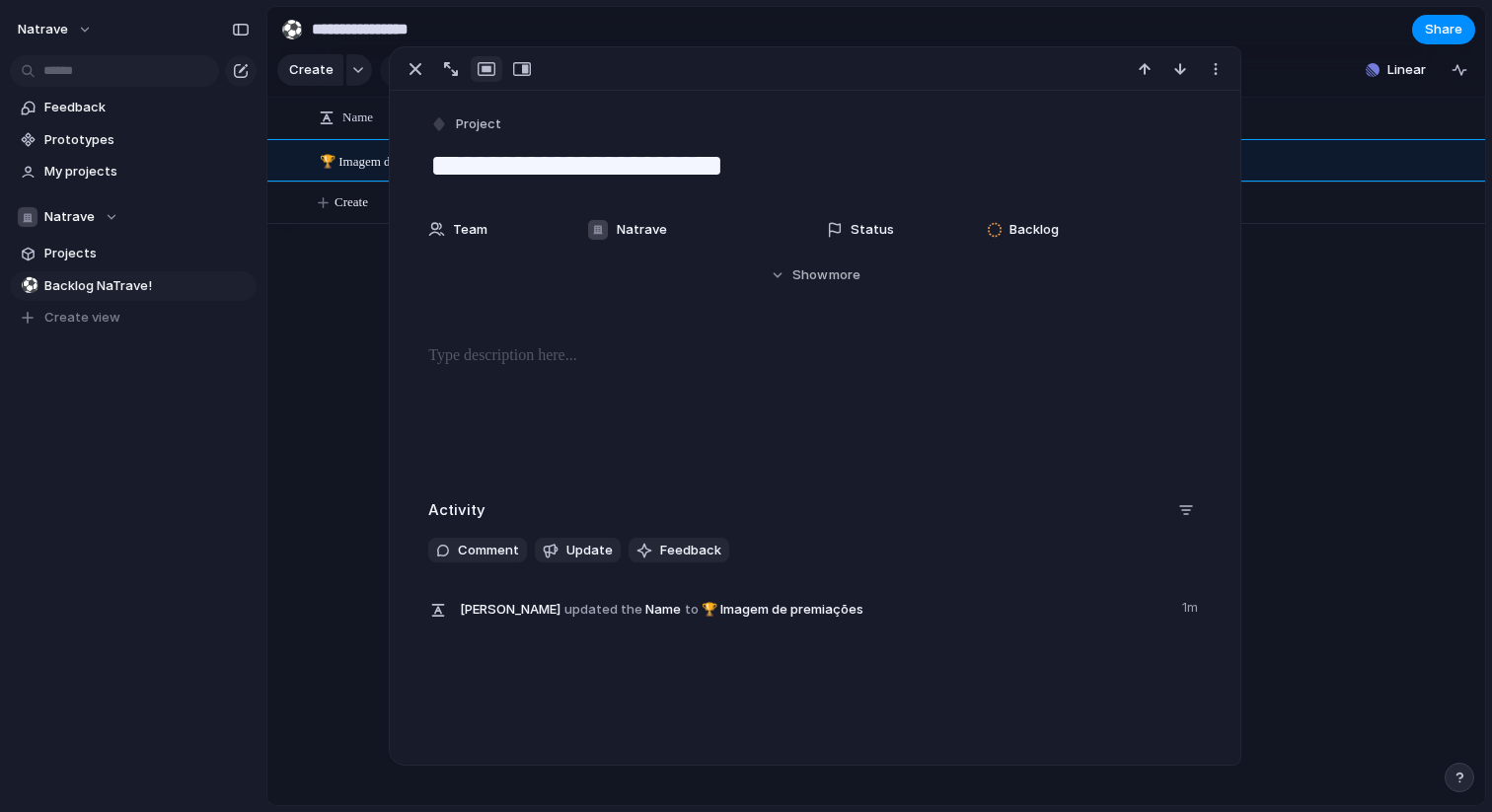
click at [639, 238] on div "Natrave" at bounding box center [746, 406] width 1492 height 812
click at [1027, 231] on span "Backlog" at bounding box center [1034, 230] width 50 height 20
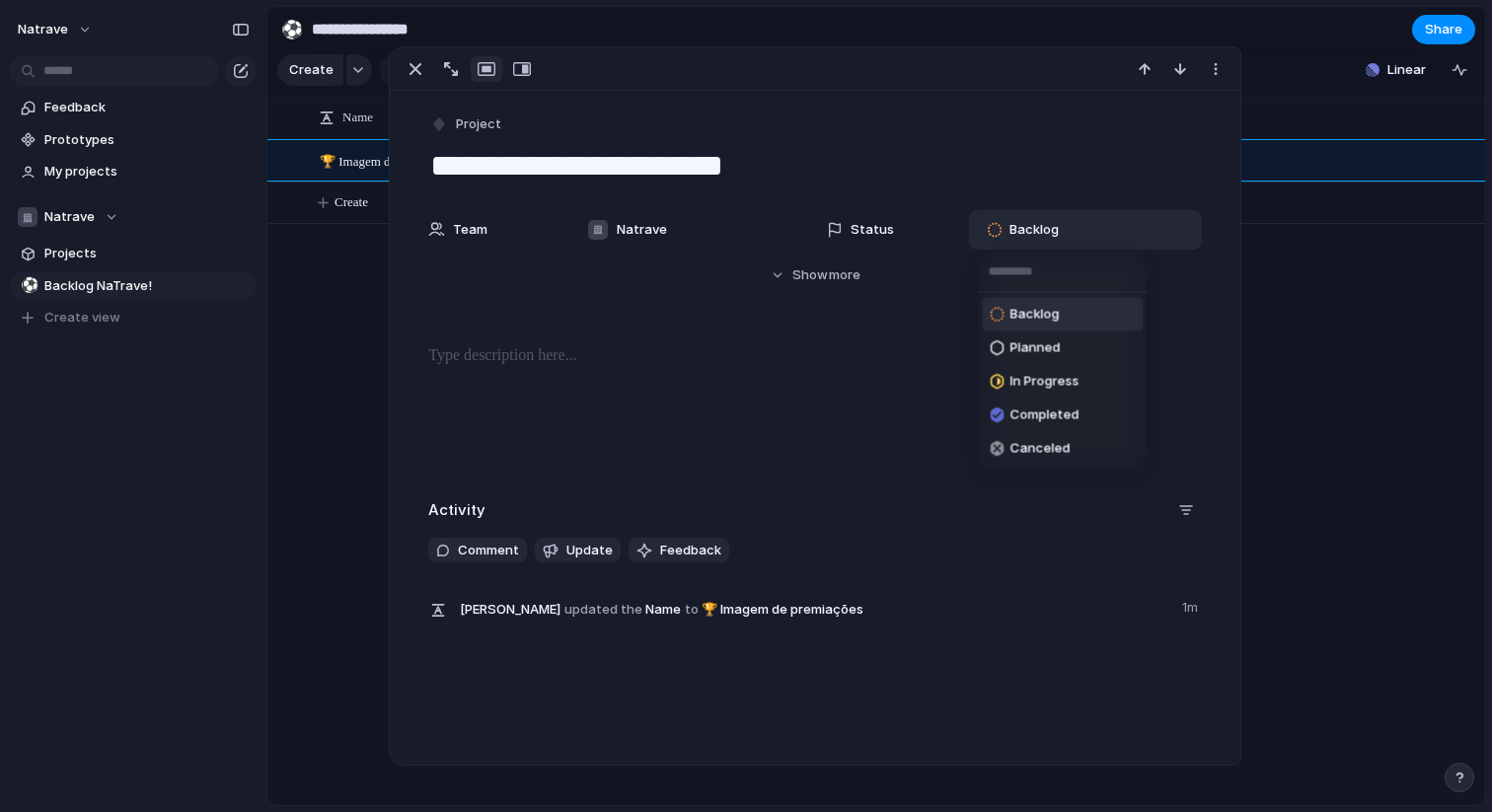
click at [1048, 216] on div "Backlog Planned In Progress Completed Canceled" at bounding box center [746, 406] width 1492 height 812
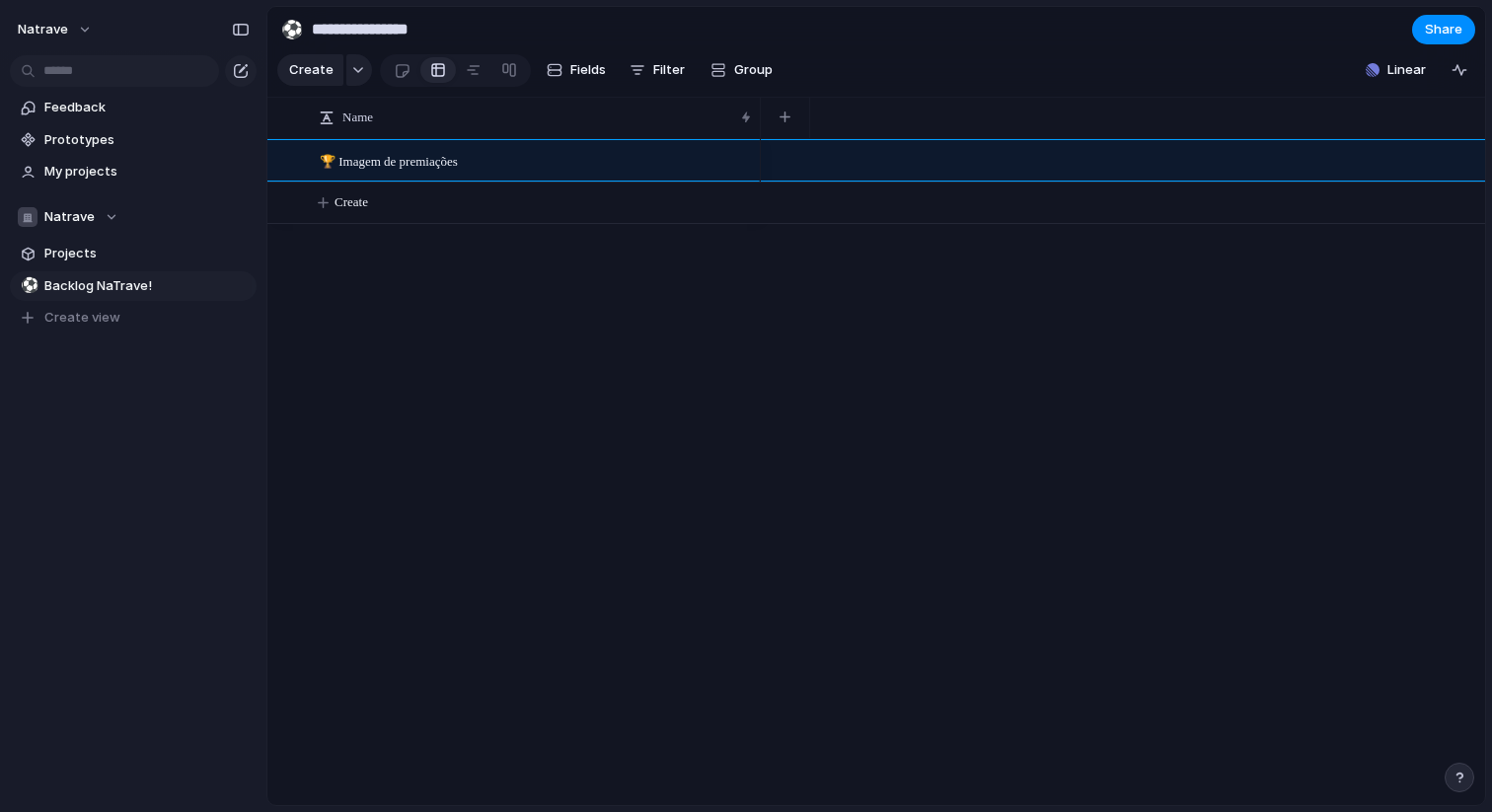
click at [186, 404] on div "Feedback Prototypes My projects Natrave Projects ⚽ Backlog NaTrave! To pick up …" at bounding box center [133, 246] width 266 height 492
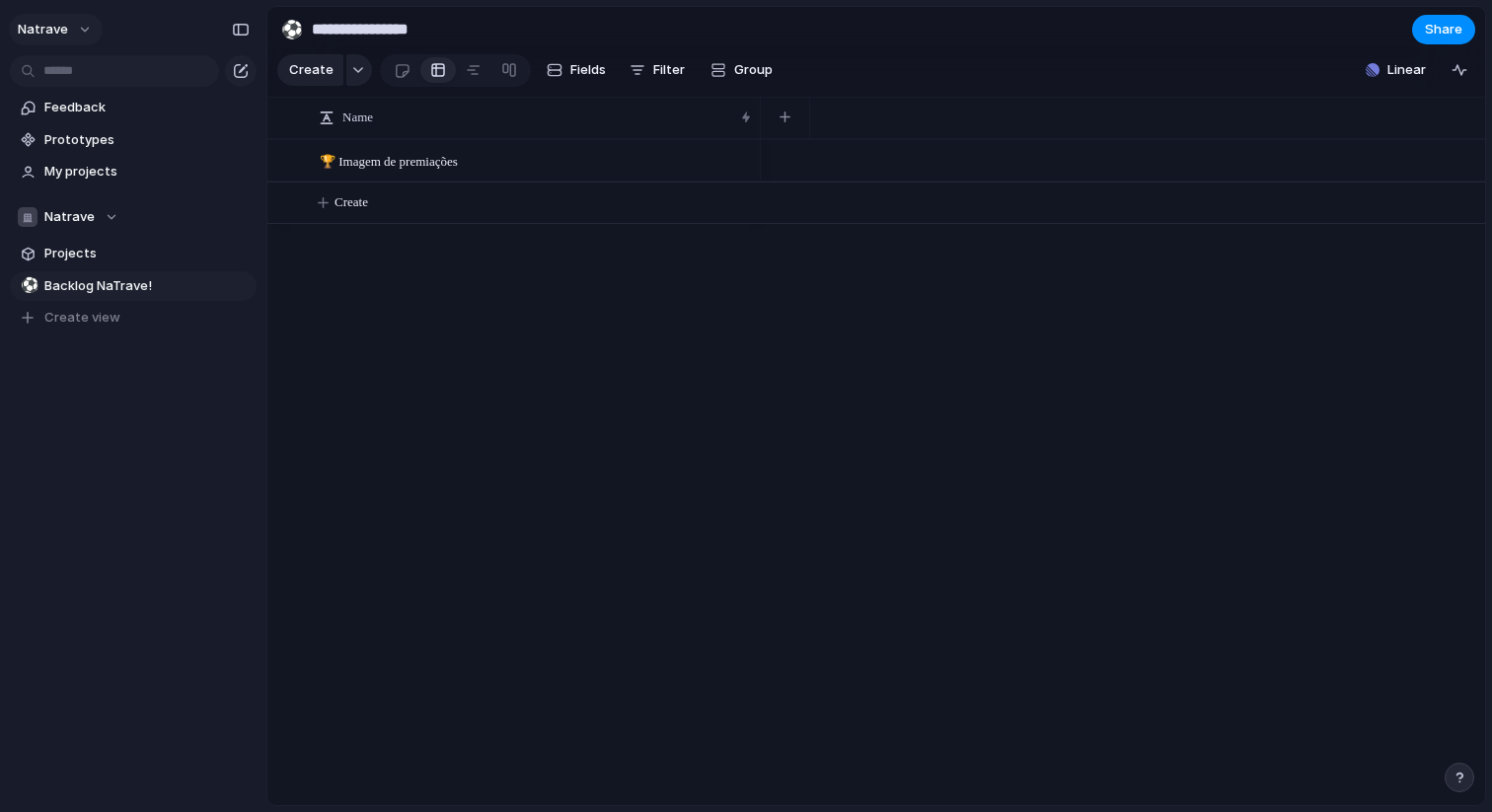
click at [68, 28] on button "natrave" at bounding box center [55, 30] width 94 height 32
click at [86, 75] on span "Settings" at bounding box center [72, 74] width 54 height 20
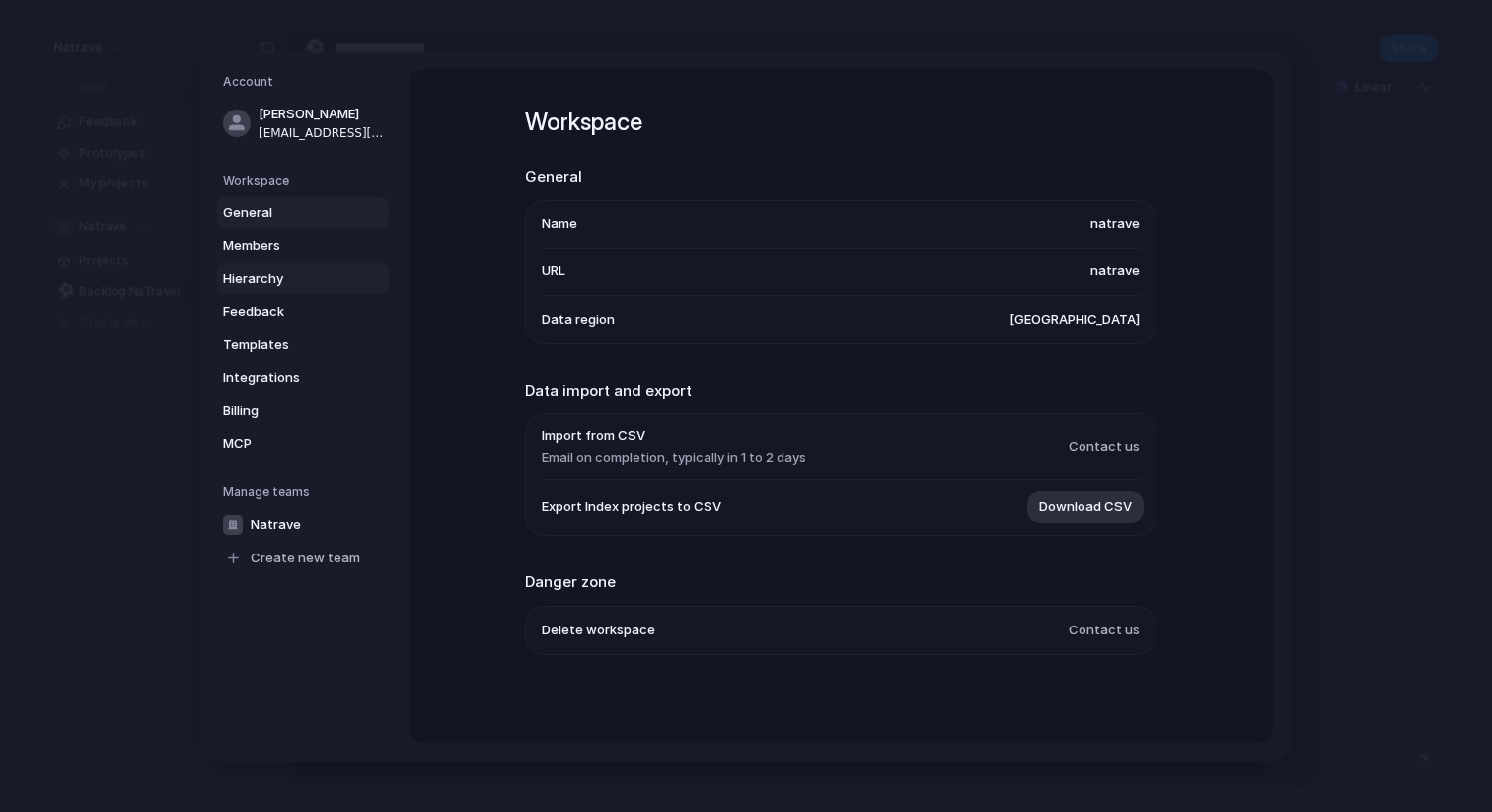
click at [318, 274] on span "Hierarchy" at bounding box center [286, 279] width 127 height 20
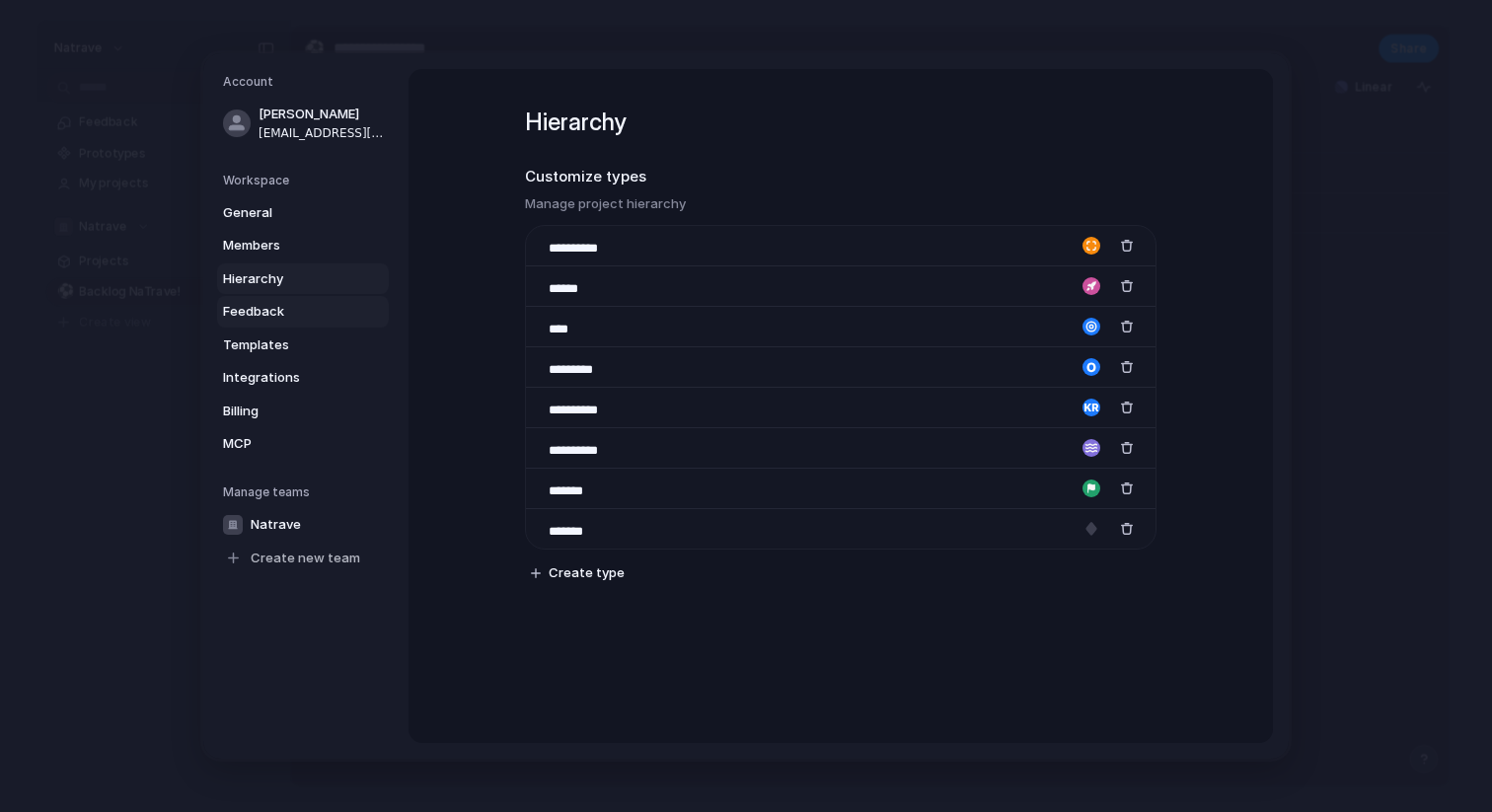
click at [272, 301] on link "Feedback" at bounding box center [302, 312] width 171 height 32
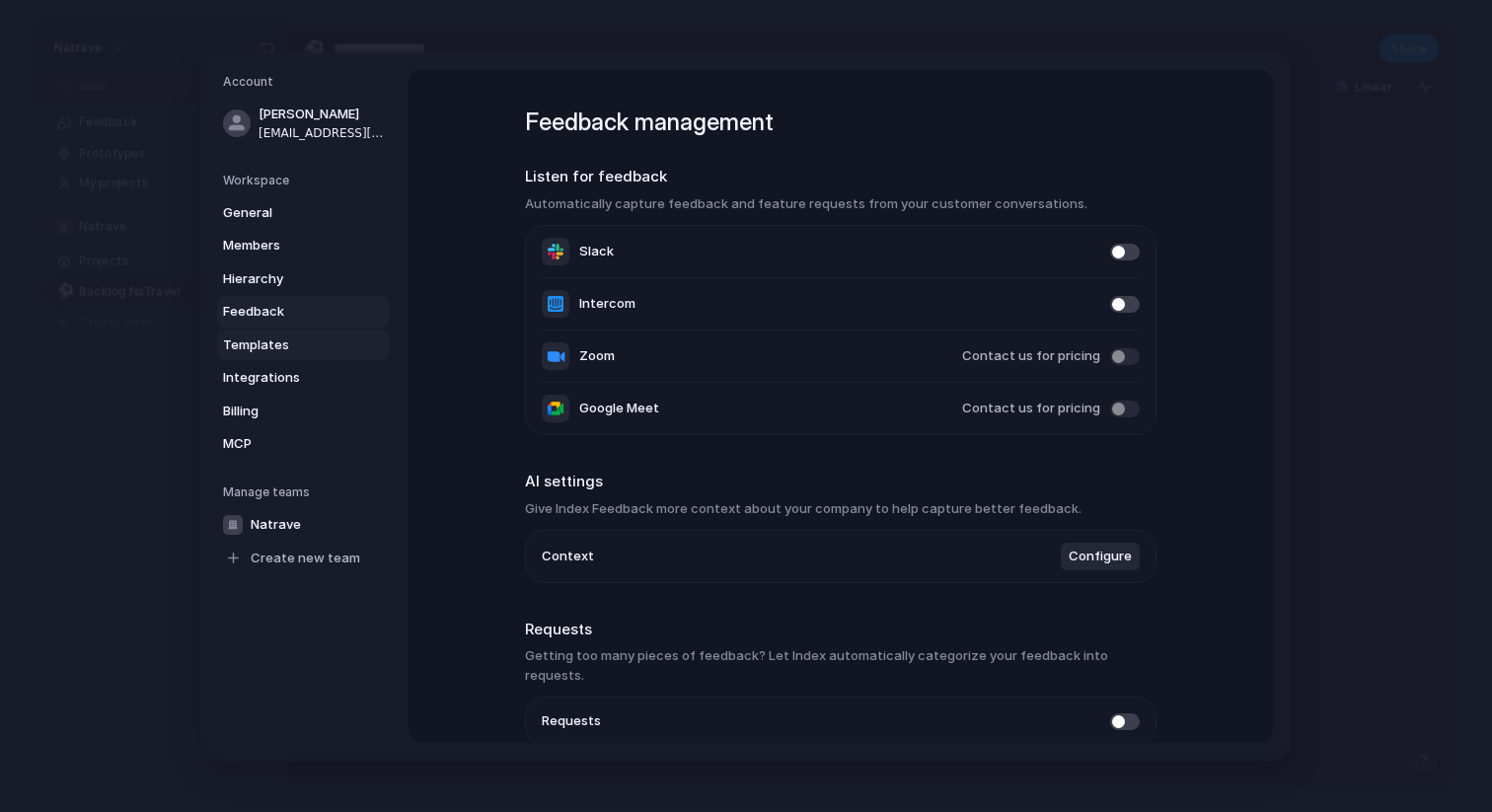
click at [282, 345] on span "Templates" at bounding box center [286, 346] width 127 height 20
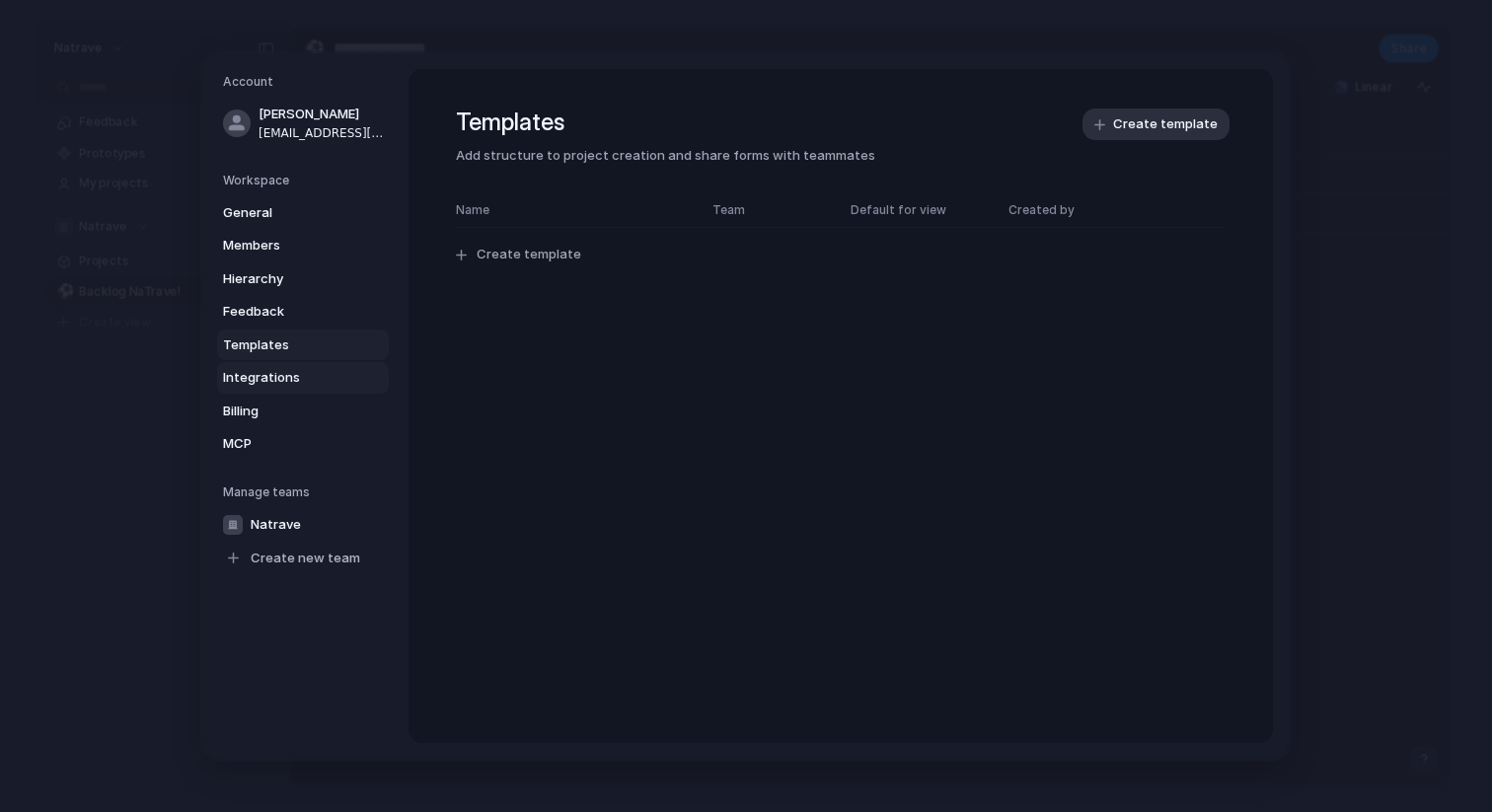
click at [325, 364] on link "Integrations" at bounding box center [302, 378] width 171 height 32
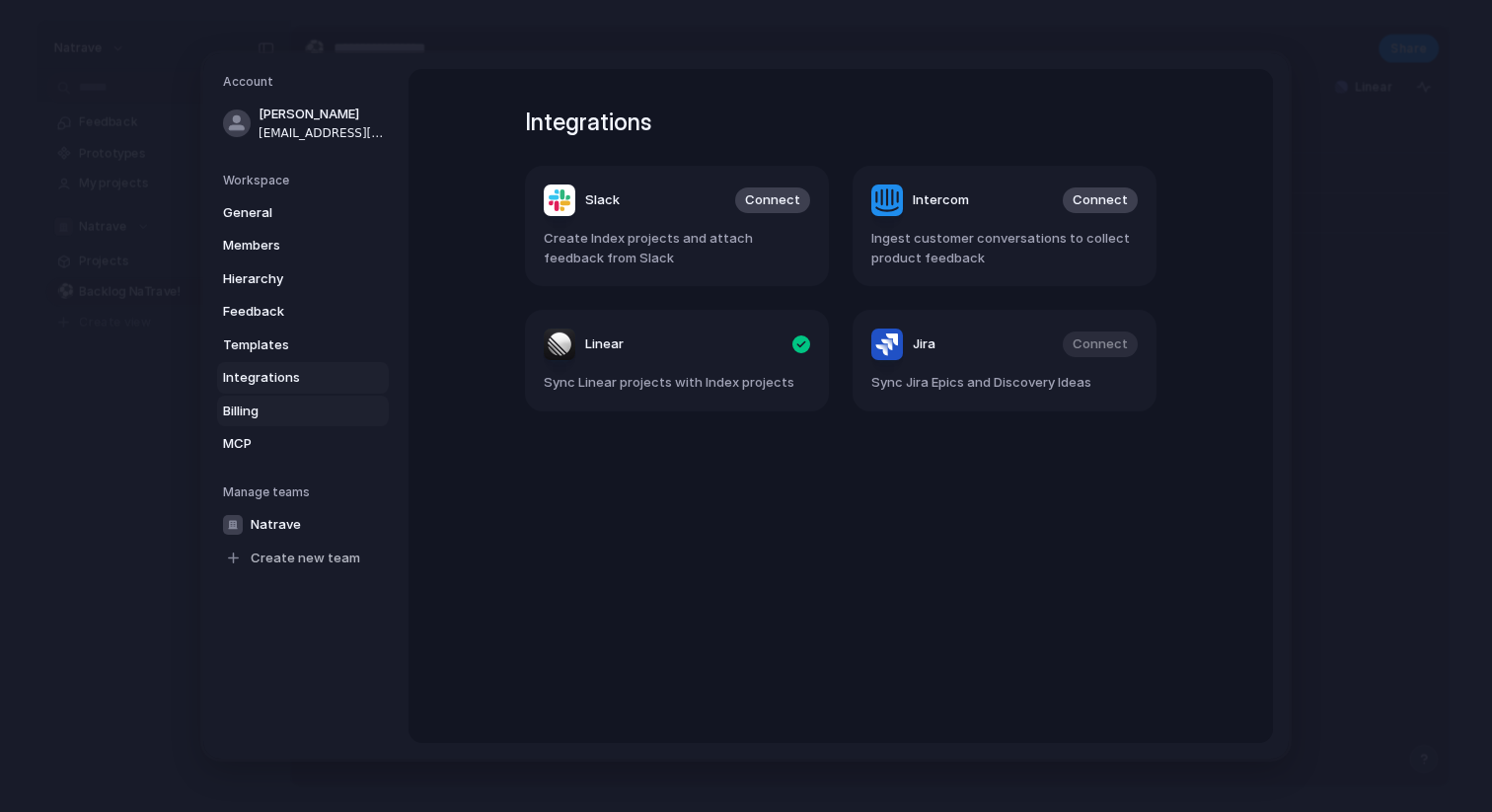
click at [312, 402] on span "Billing" at bounding box center [286, 412] width 127 height 20
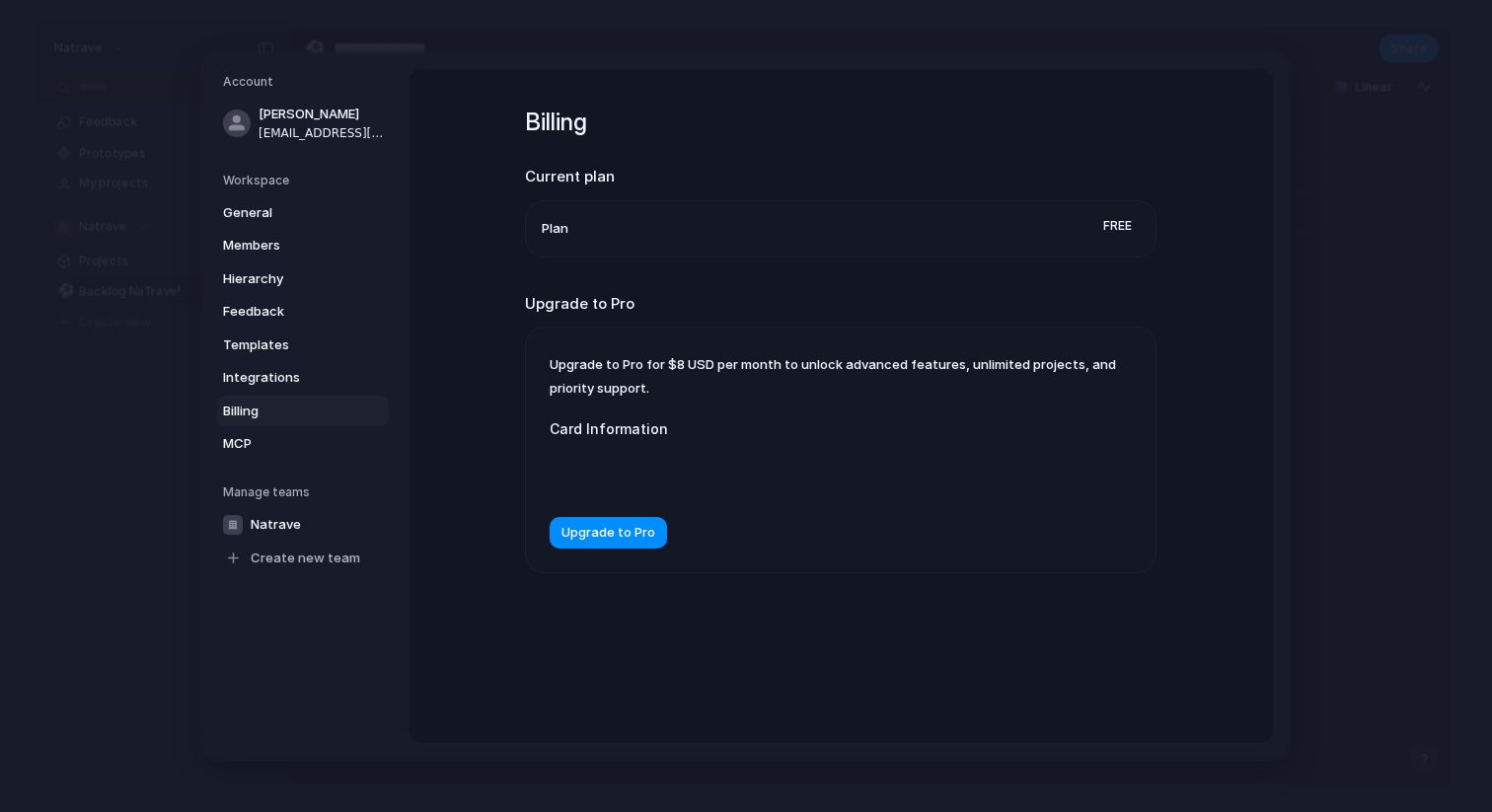
click at [304, 427] on div "General Members Hierarchy Feedback Templates Integrations Billing MCP" at bounding box center [305, 328] width 165 height 262
click at [297, 436] on span "MCP" at bounding box center [286, 444] width 127 height 20
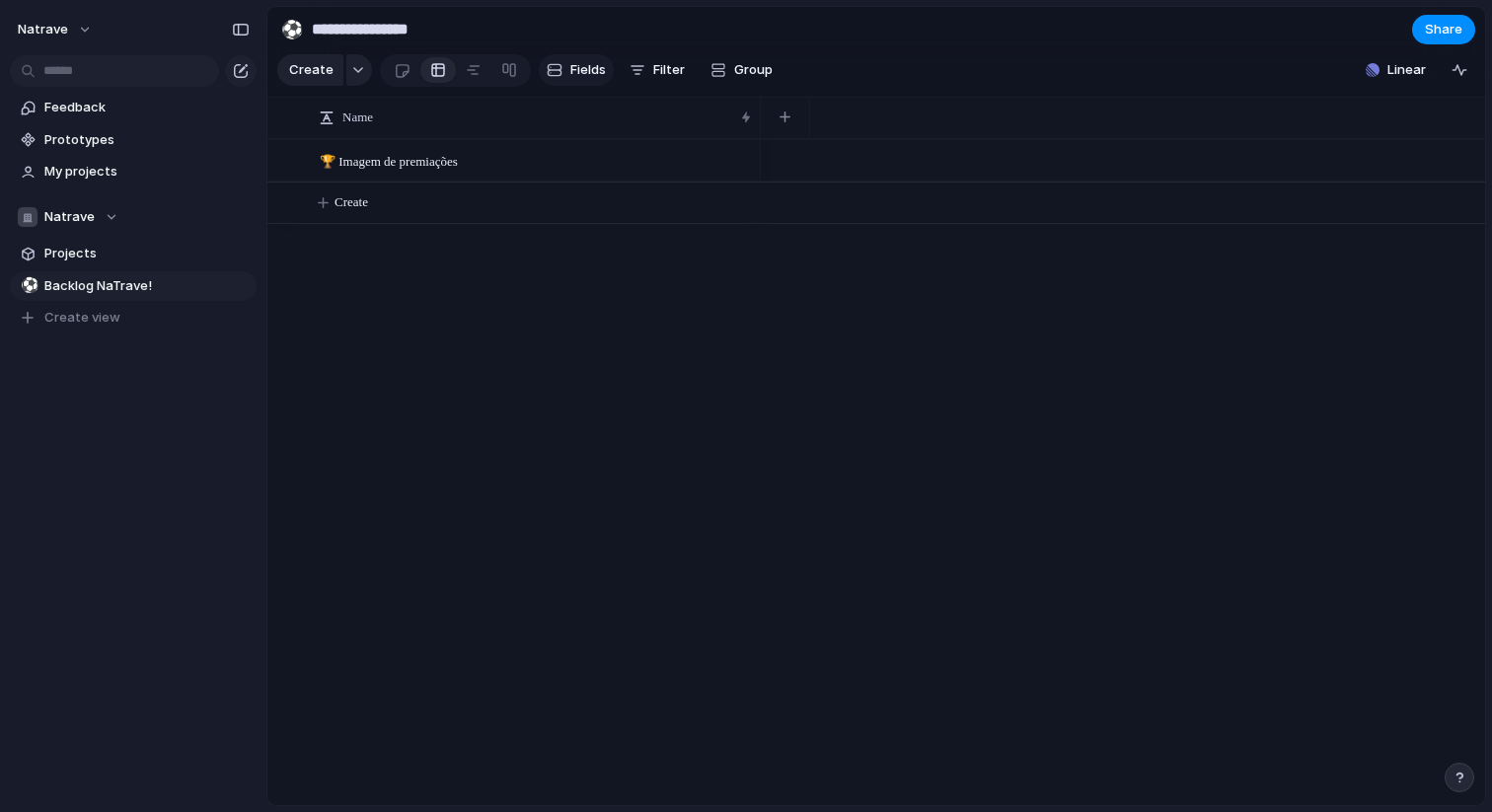
click at [583, 73] on span "Fields" at bounding box center [588, 70] width 36 height 20
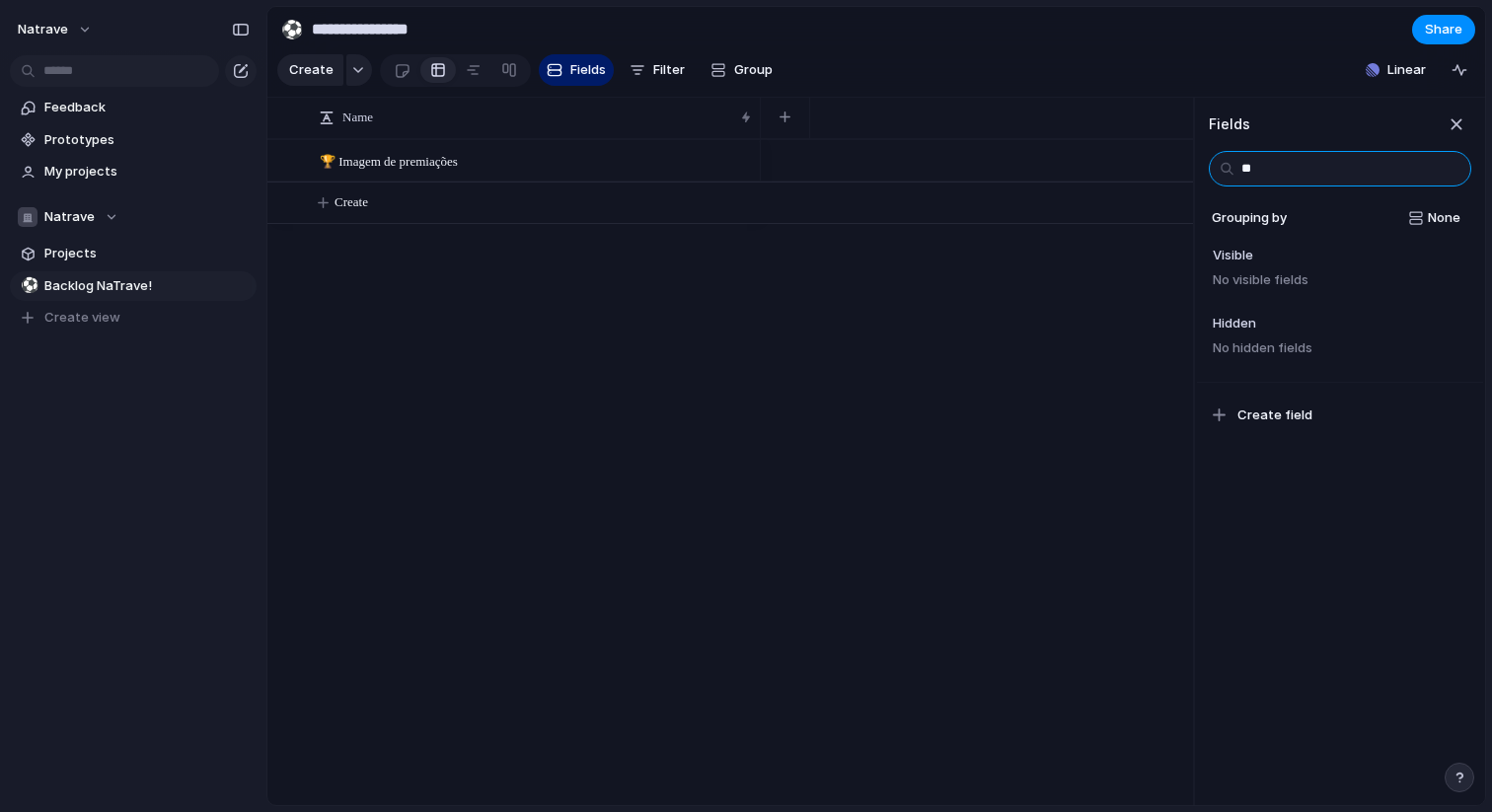
type input "*"
type input "*******"
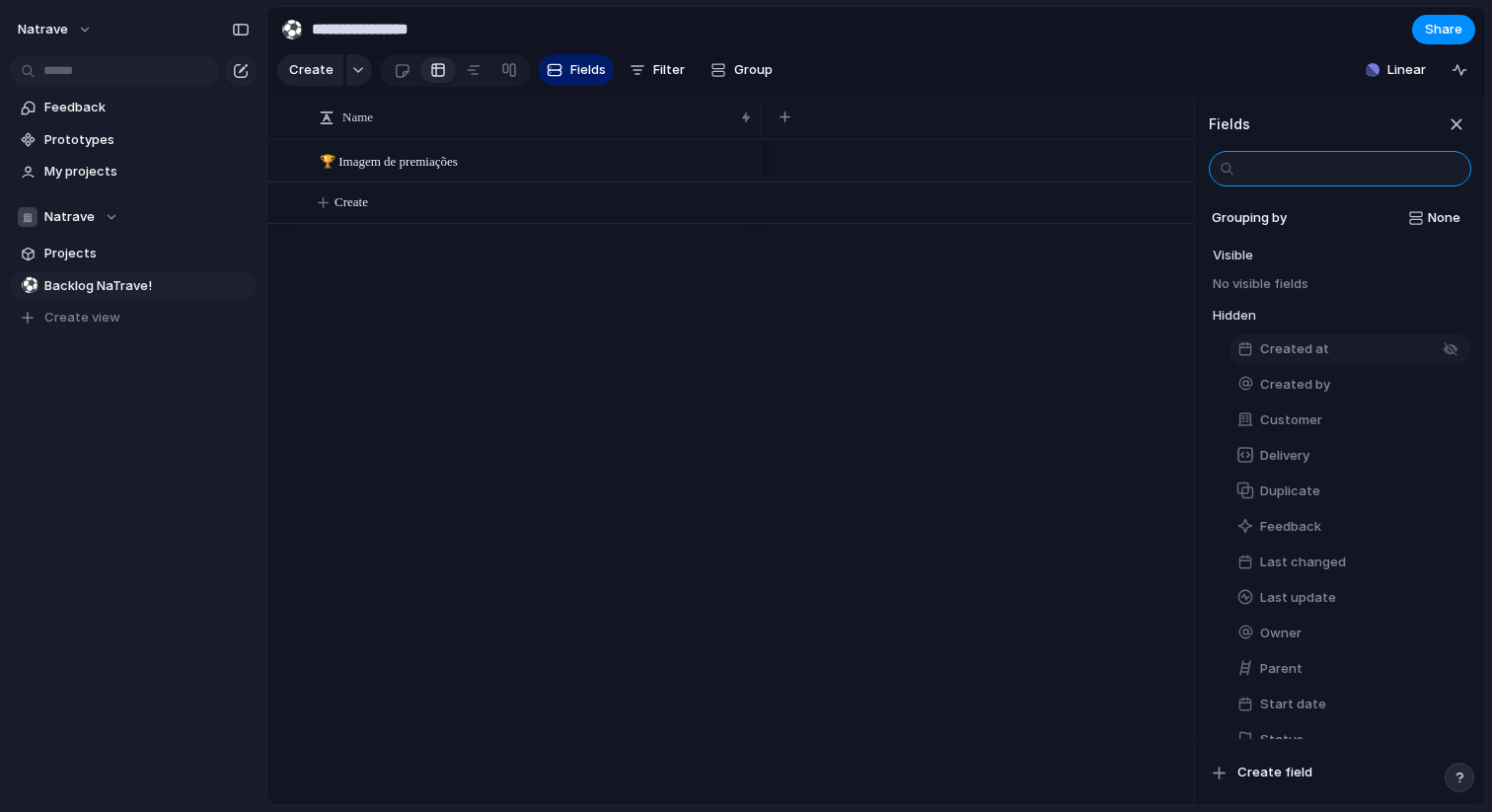
type input "*"
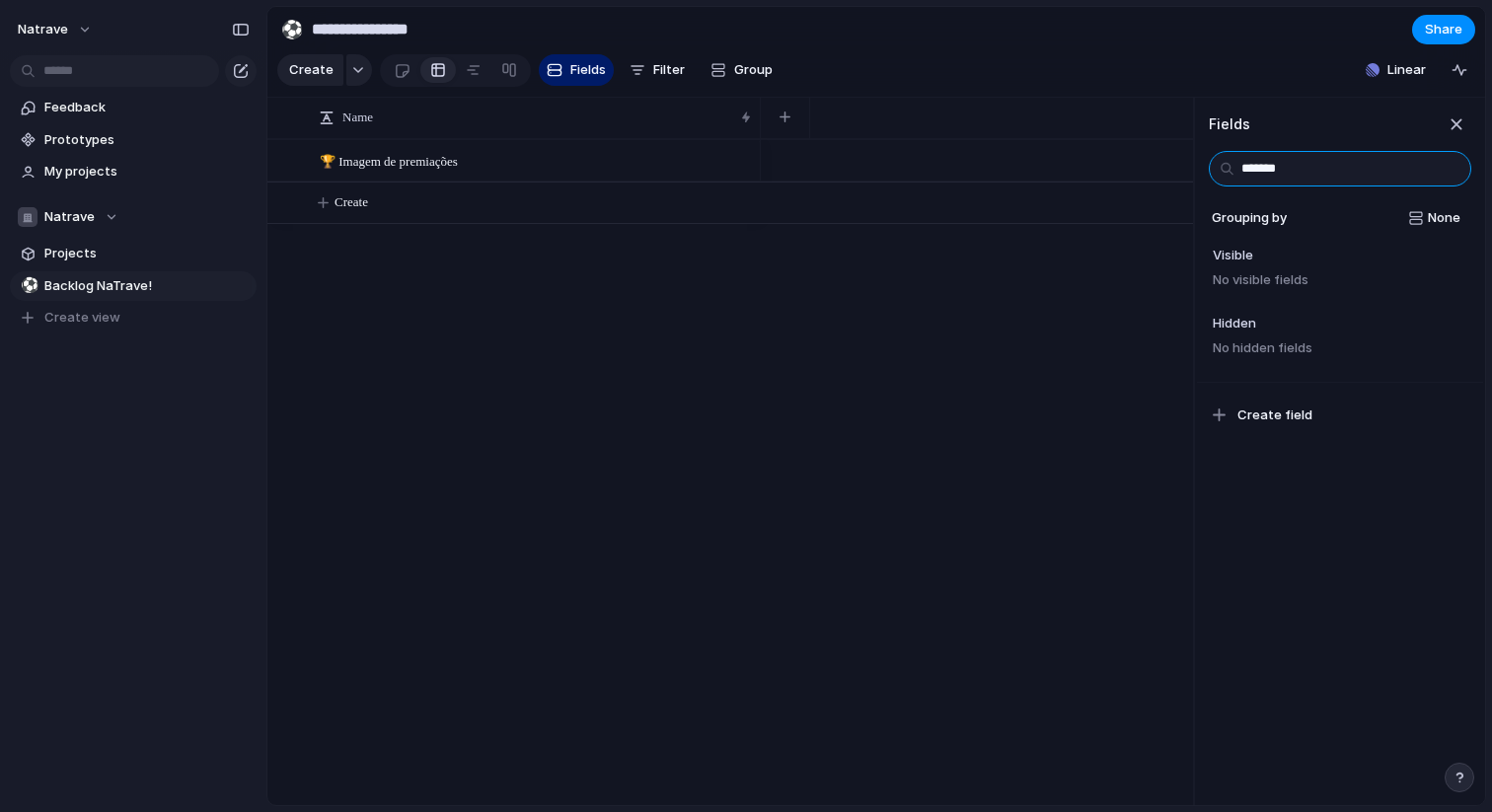
type input "*******"
click at [1258, 400] on button "Create field" at bounding box center [1340, 416] width 274 height 34
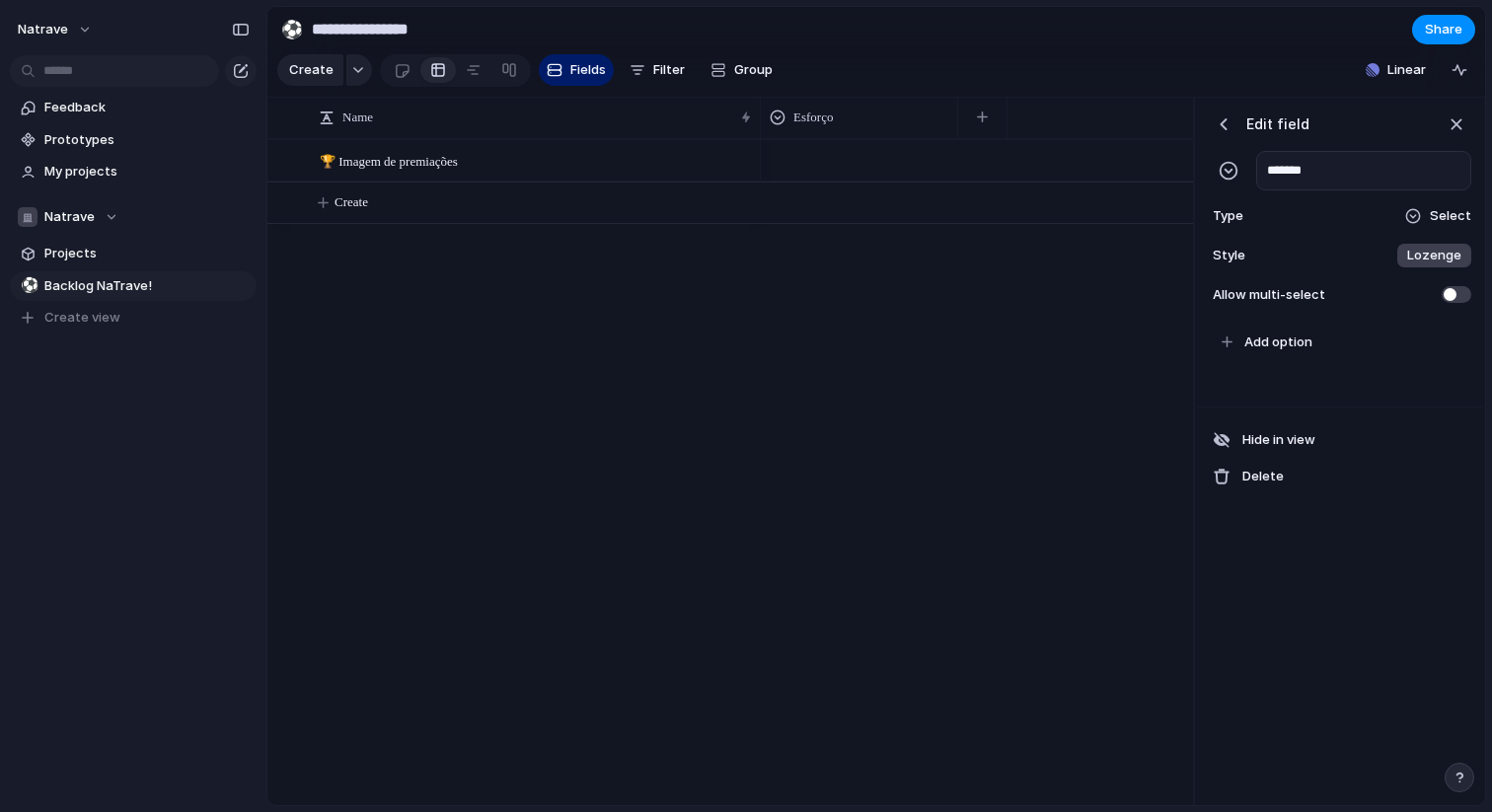
click at [1423, 219] on div at bounding box center [1414, 216] width 18 height 18
click at [1425, 216] on div "Checkbox Text Figma Link Select User Number Date Team Rating Formula Company" at bounding box center [746, 406] width 1492 height 812
click at [1423, 216] on div at bounding box center [1414, 216] width 18 height 18
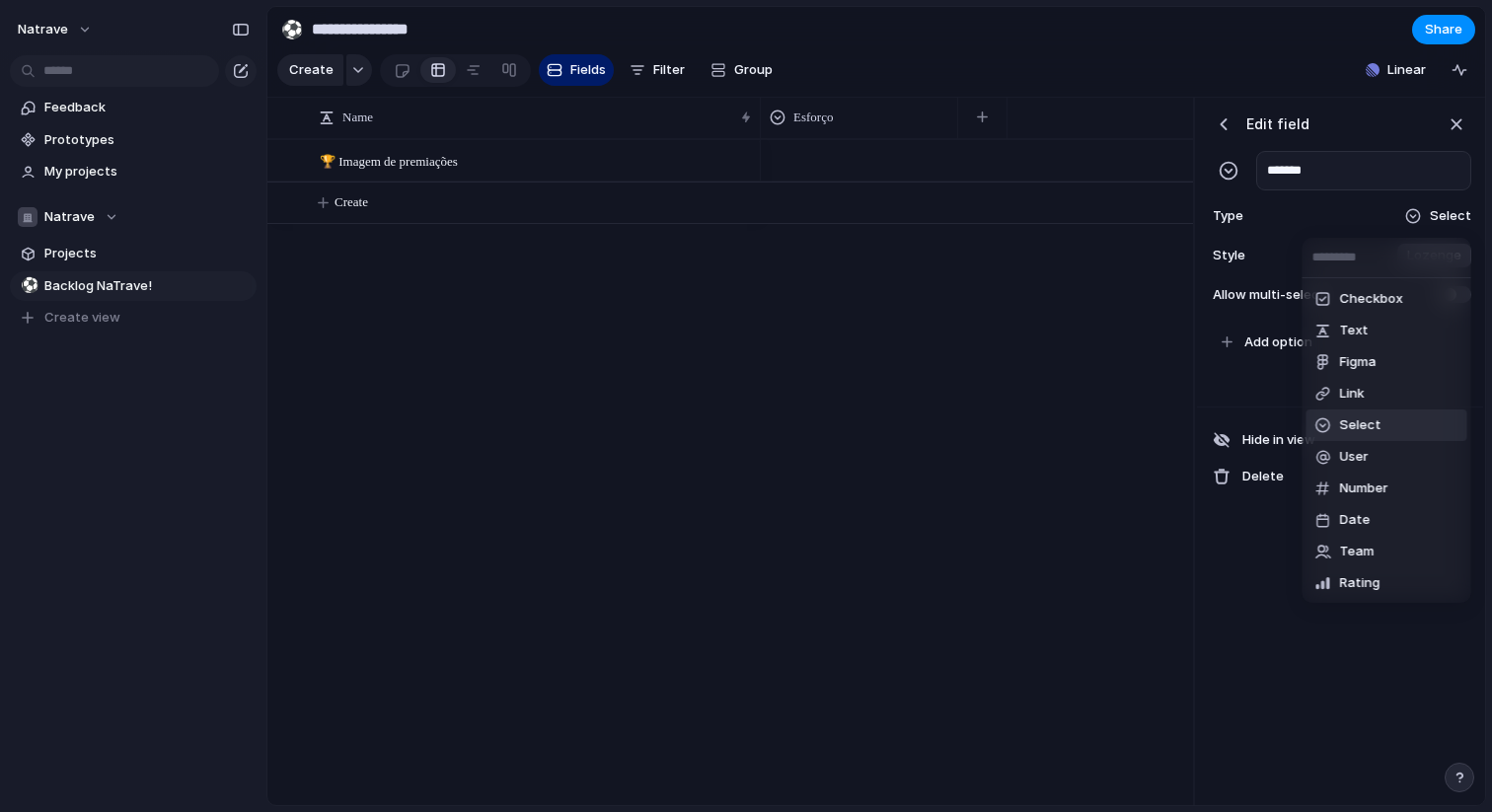
click at [1425, 216] on div "Checkbox Text Figma Link Select User Number Date Team Rating Formula Company" at bounding box center [746, 406] width 1492 height 812
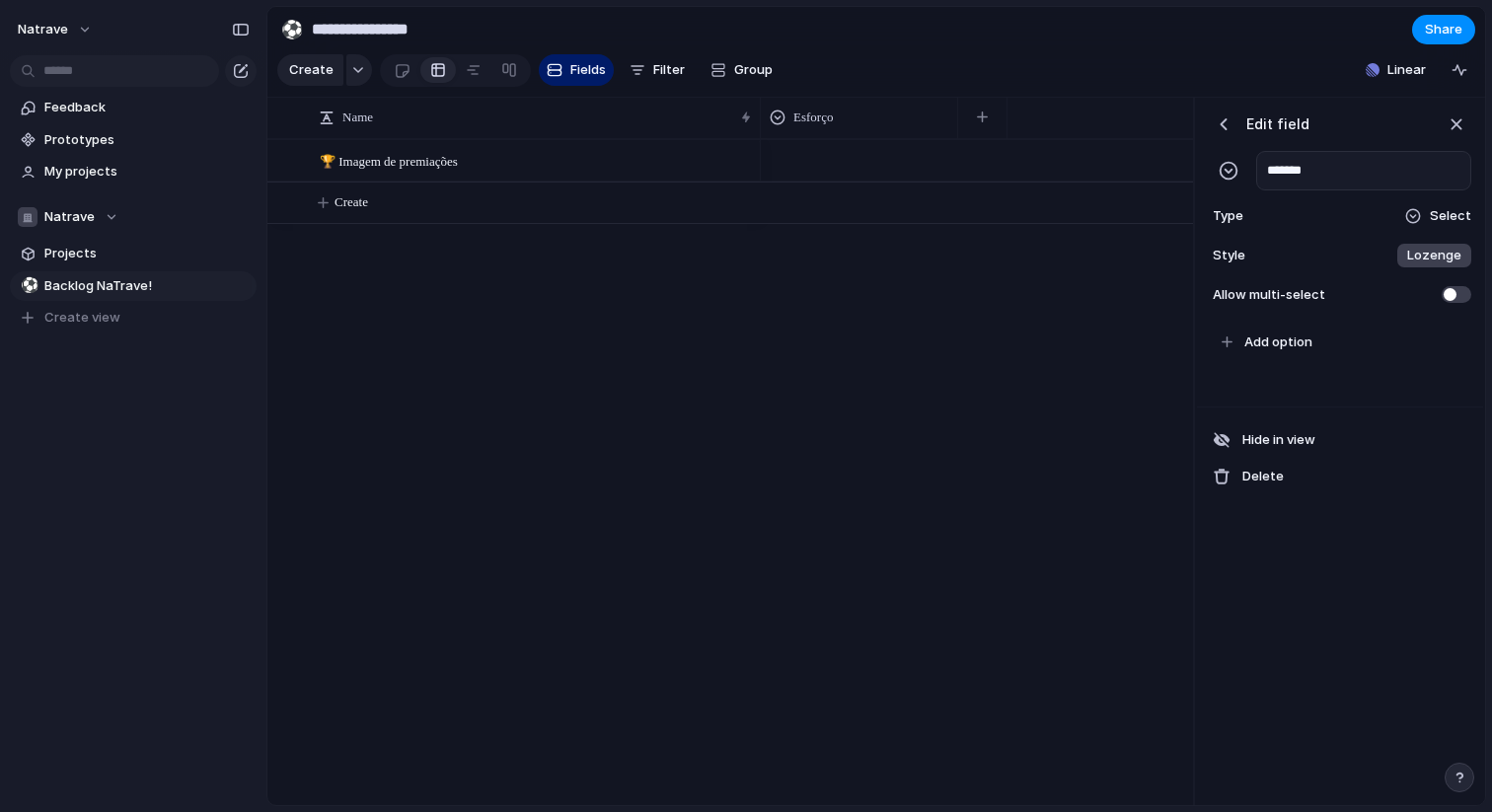
click at [1425, 250] on span "Lozenge" at bounding box center [1435, 255] width 54 height 20
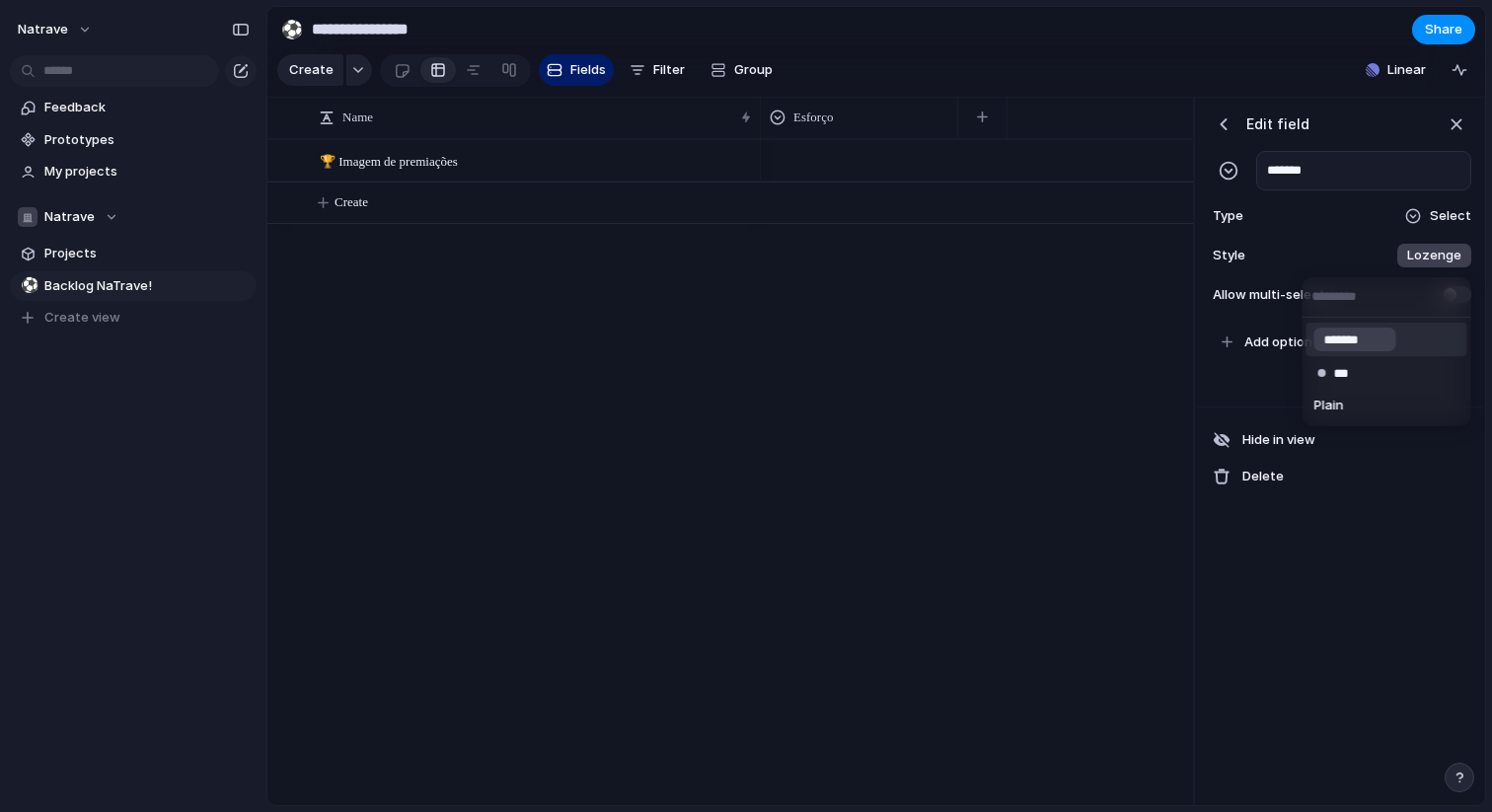
click at [1428, 217] on div "******* *** Plain" at bounding box center [746, 406] width 1492 height 812
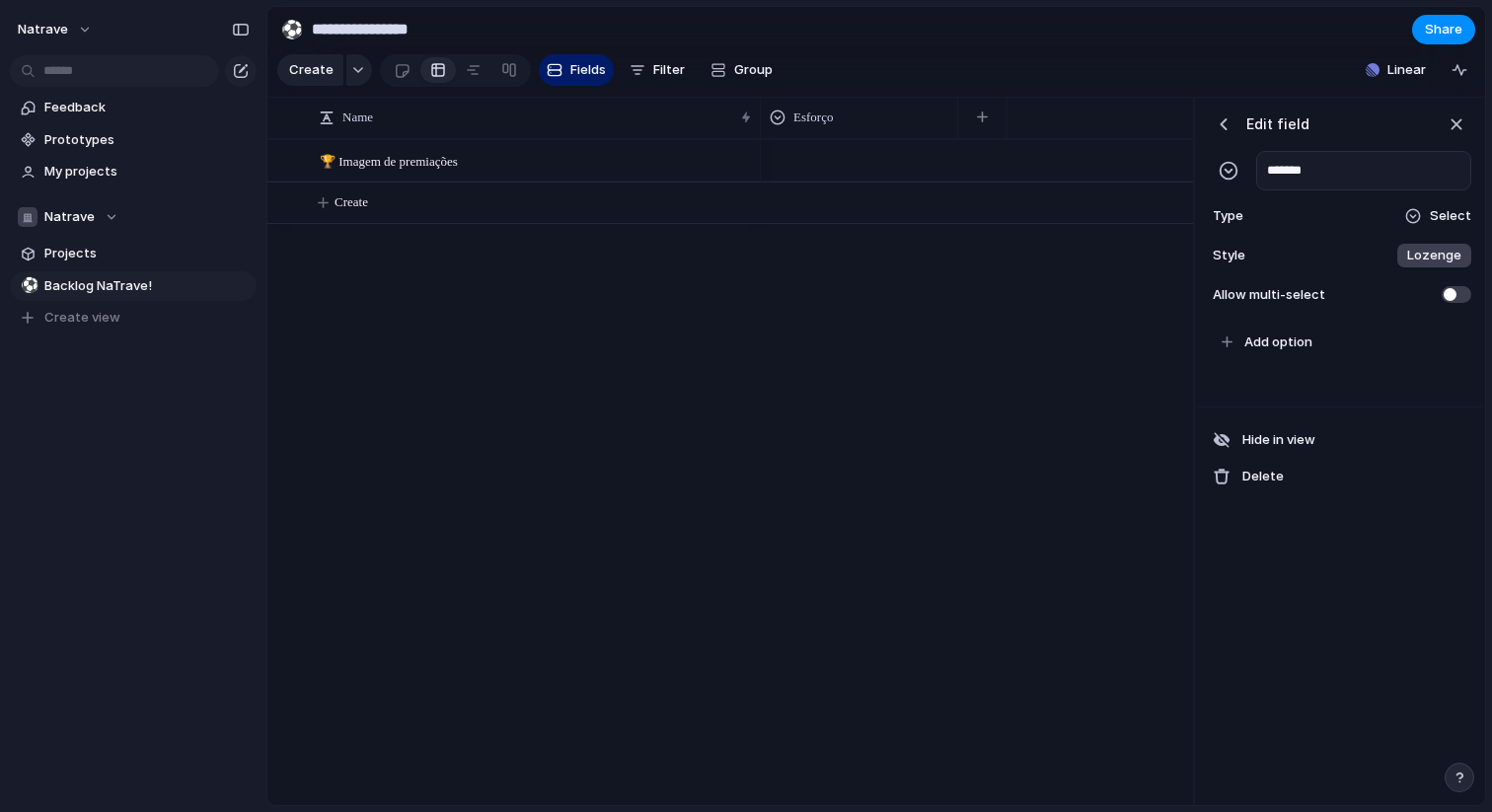
click at [1422, 218] on div at bounding box center [1414, 216] width 16 height 16
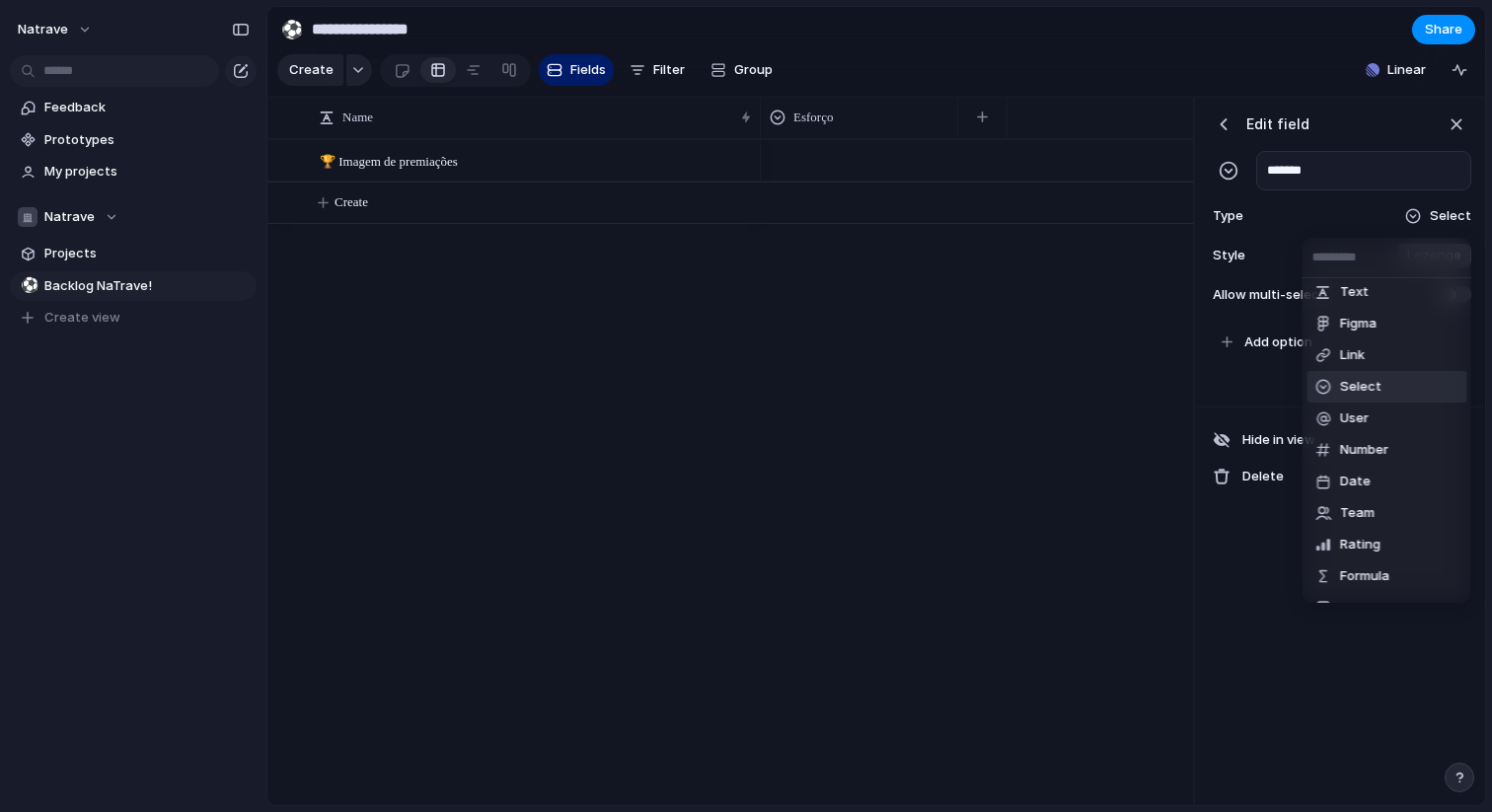
scroll to position [64, 0]
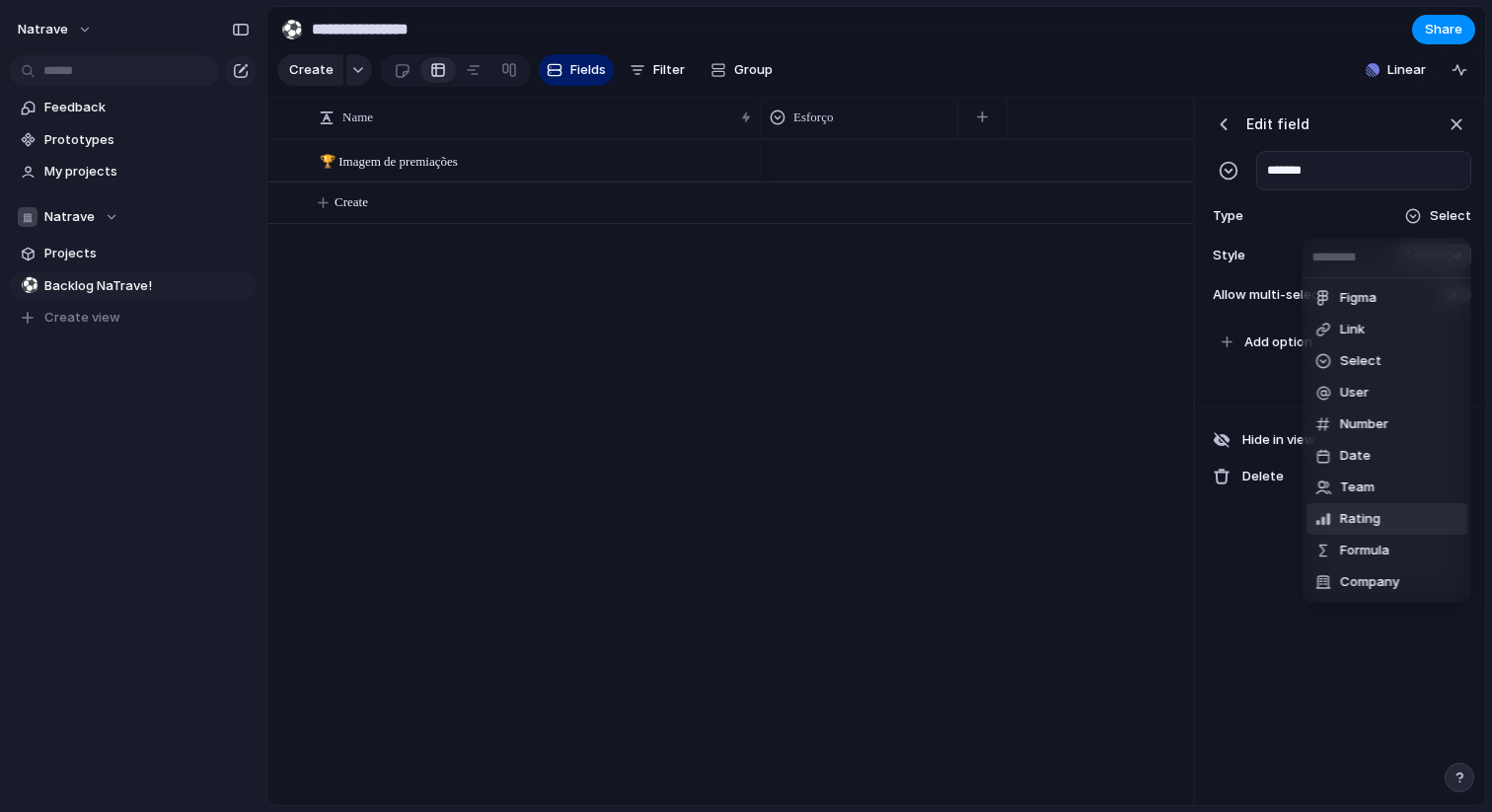
click at [1370, 503] on li "Rating" at bounding box center [1387, 519] width 160 height 32
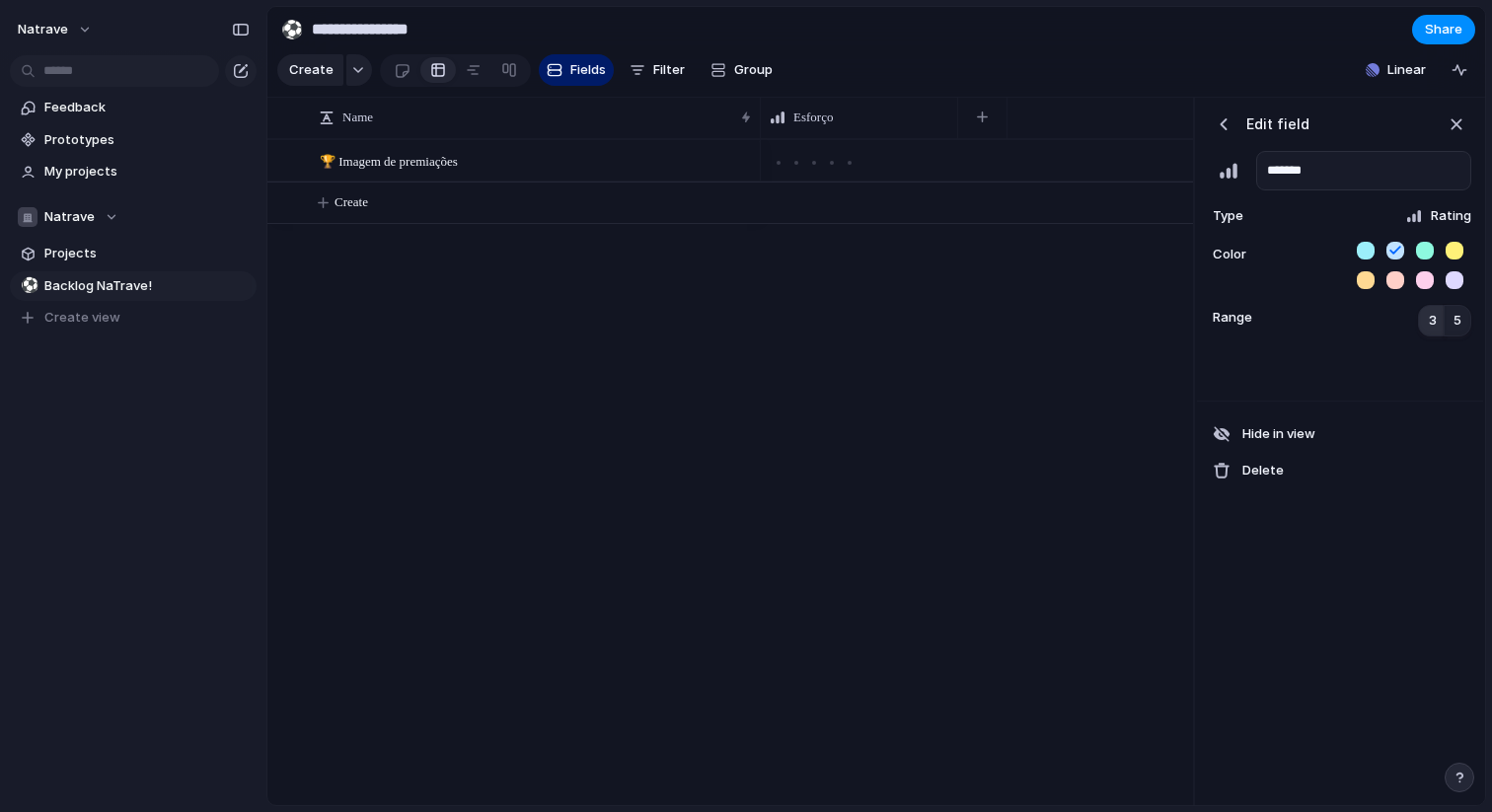
click at [1430, 325] on span "3" at bounding box center [1434, 321] width 8 height 20
click at [1430, 322] on span "3" at bounding box center [1434, 321] width 8 height 20
click at [1456, 322] on span "5" at bounding box center [1458, 321] width 8 height 20
click at [1423, 318] on button "3" at bounding box center [1433, 321] width 28 height 32
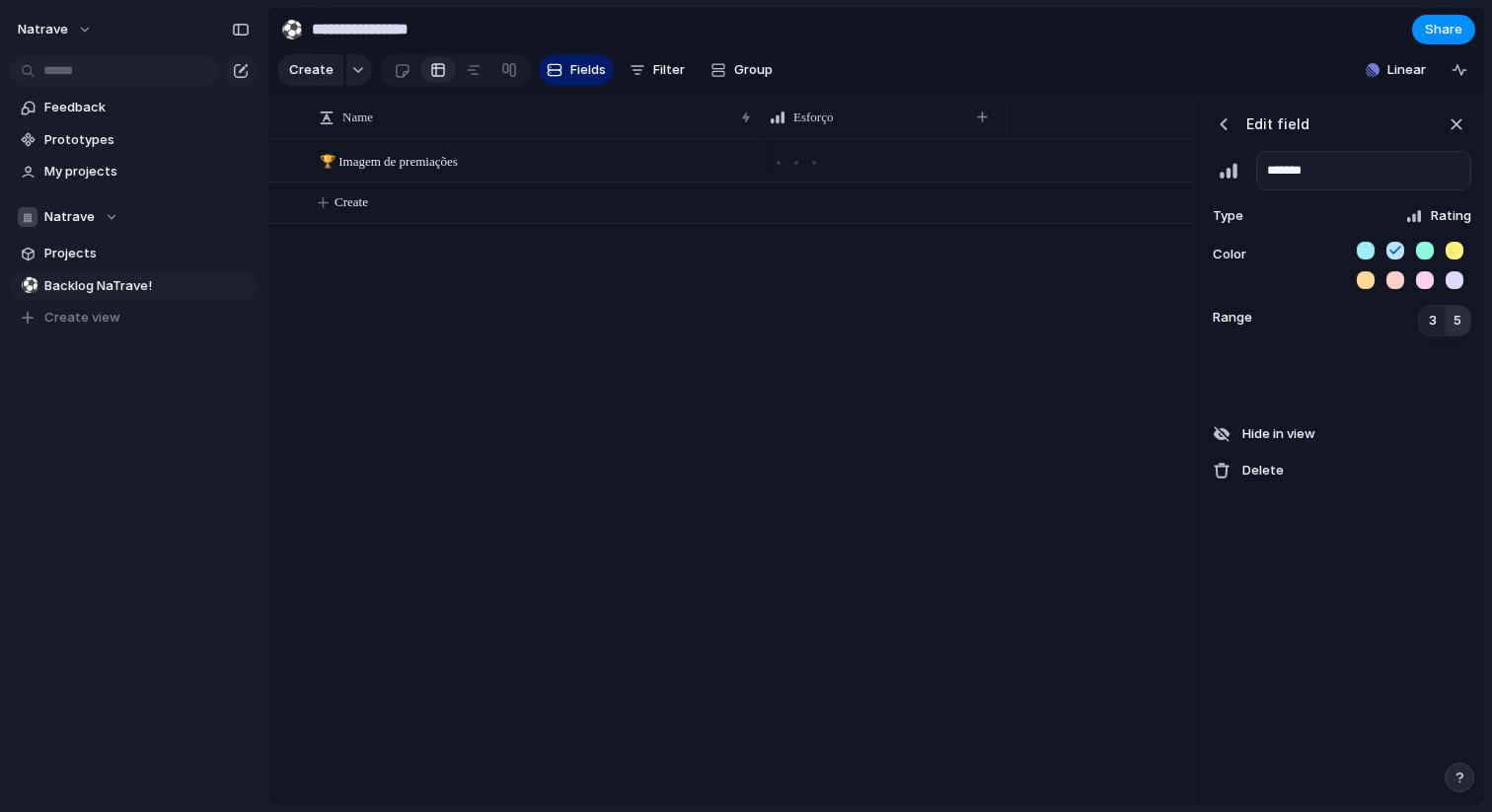
click at [1464, 326] on button "5" at bounding box center [1458, 321] width 28 height 32
click at [1402, 380] on div at bounding box center [1340, 374] width 286 height 52
click at [1224, 128] on div "button" at bounding box center [1225, 125] width 20 height 20
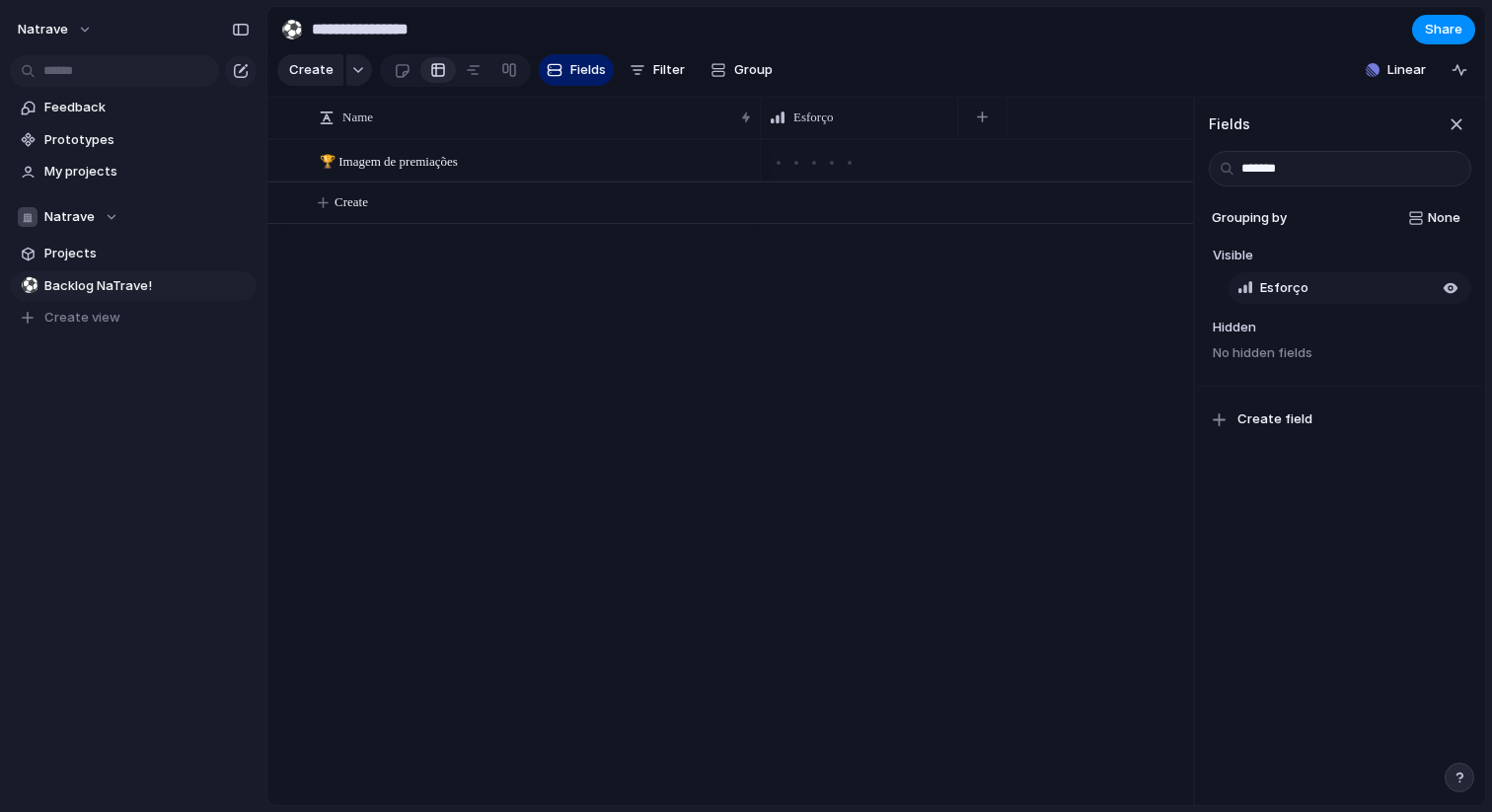
click at [1346, 285] on button "Esforço" at bounding box center [1349, 288] width 243 height 32
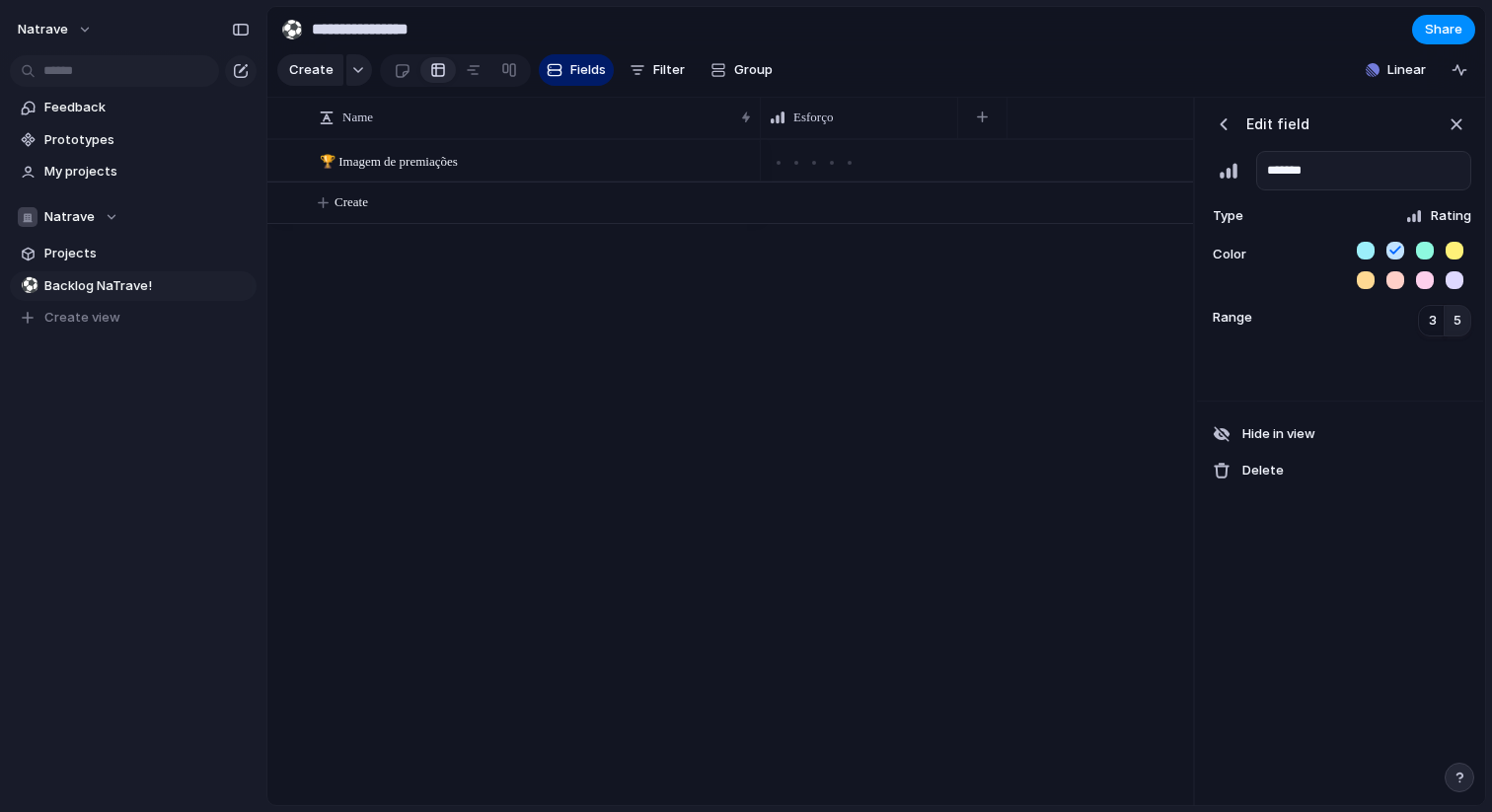
click at [1019, 293] on div at bounding box center [977, 471] width 432 height 666
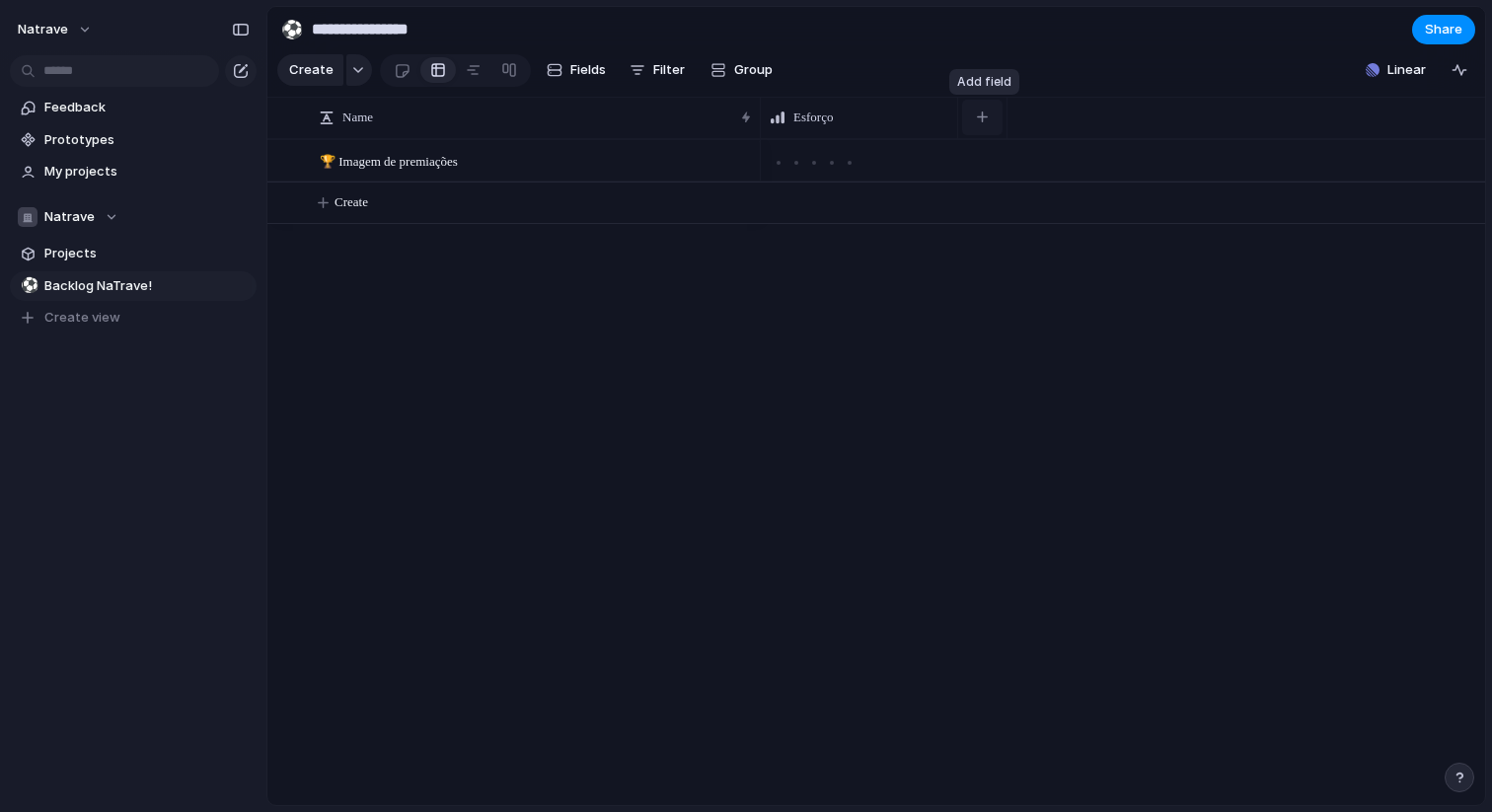
click at [979, 110] on button "button" at bounding box center [982, 118] width 41 height 36
click at [987, 118] on div "button" at bounding box center [982, 117] width 11 height 11
click at [575, 61] on span "Fields" at bounding box center [588, 70] width 36 height 20
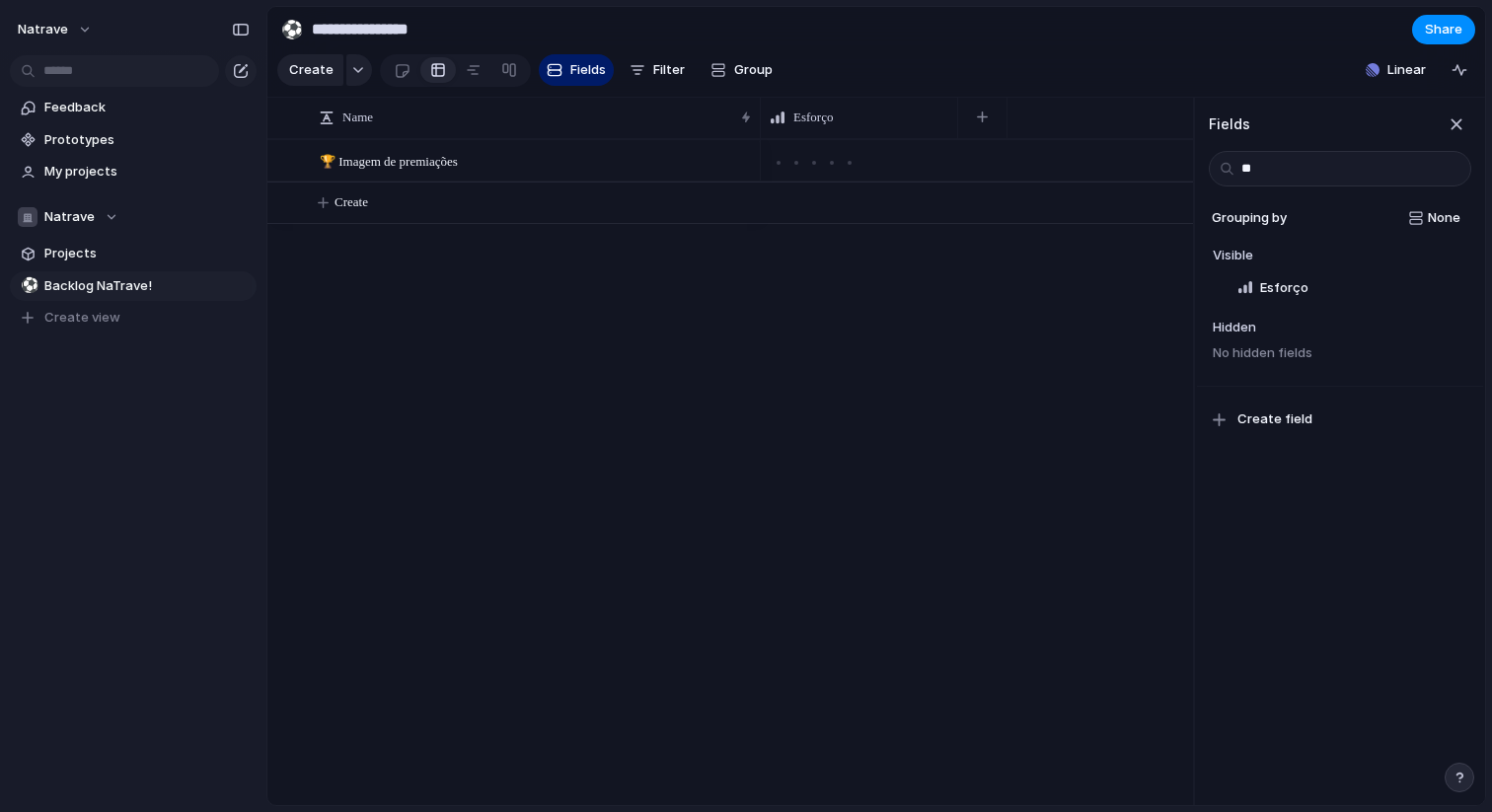
type input "*"
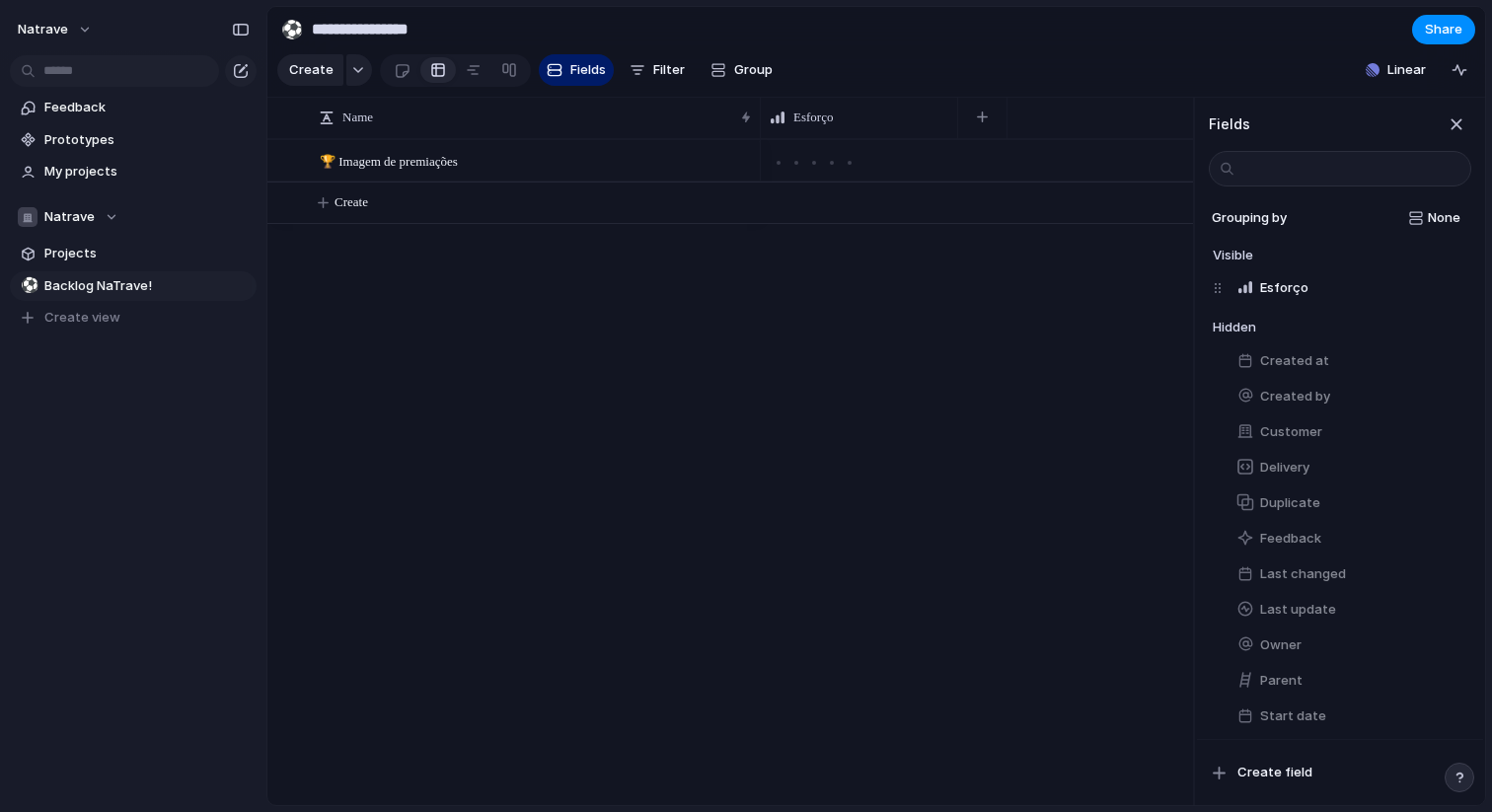
type input "*"
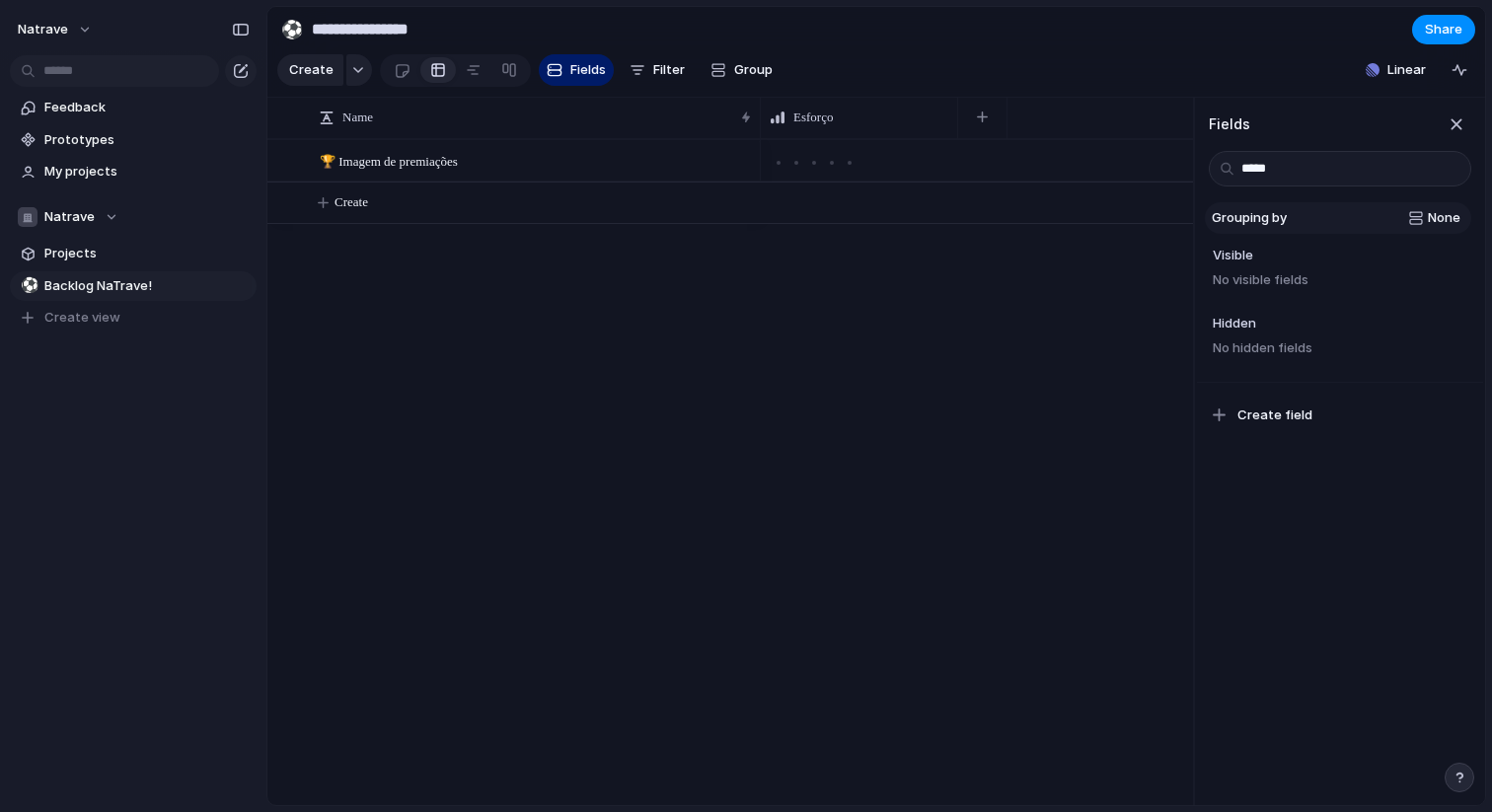
type input "*****"
click at [1417, 215] on div "None" at bounding box center [1377, 218] width 165 height 20
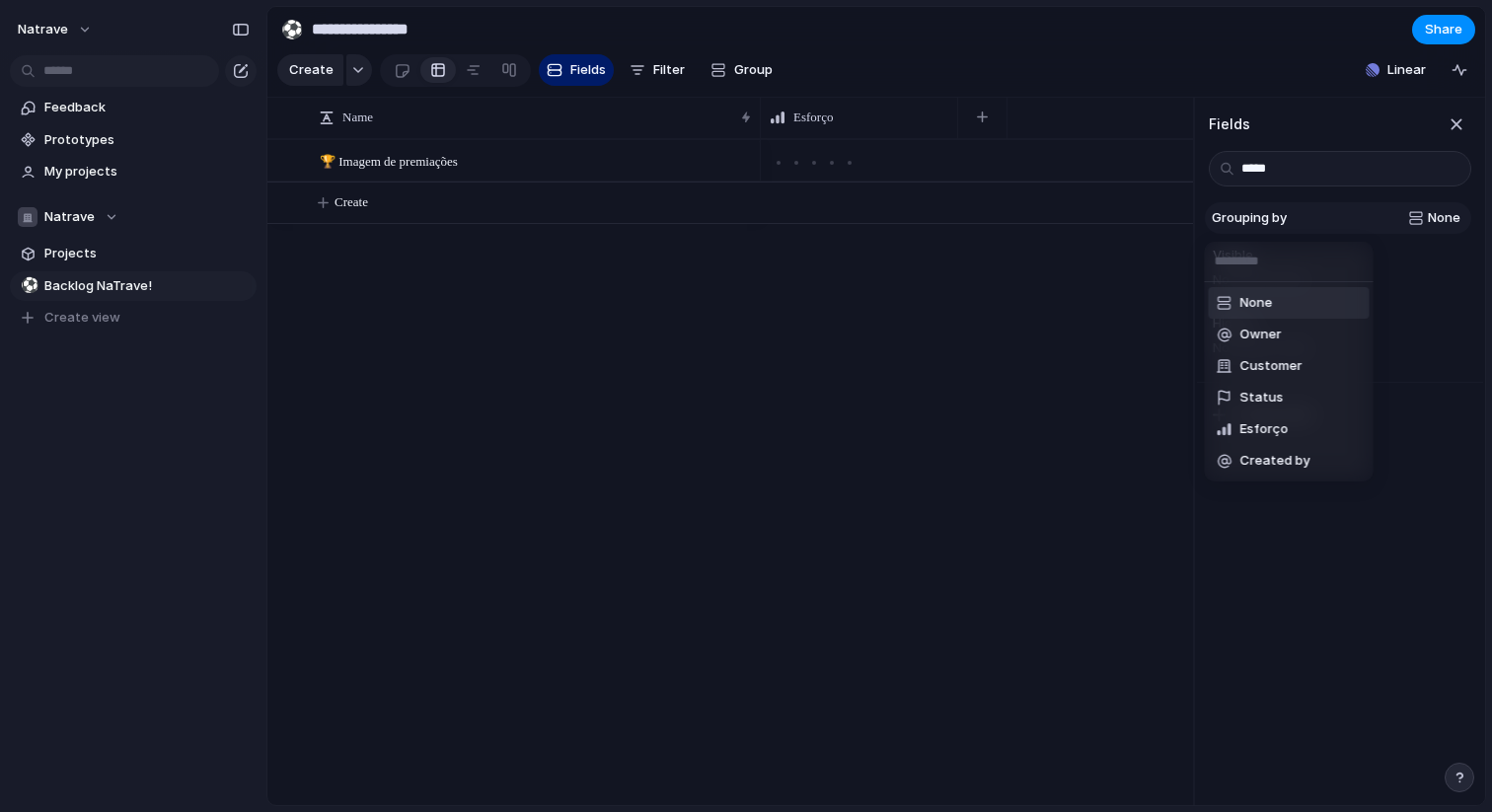
click at [1417, 215] on div "None Owner Customer Status Esforço Created by" at bounding box center [746, 406] width 1492 height 812
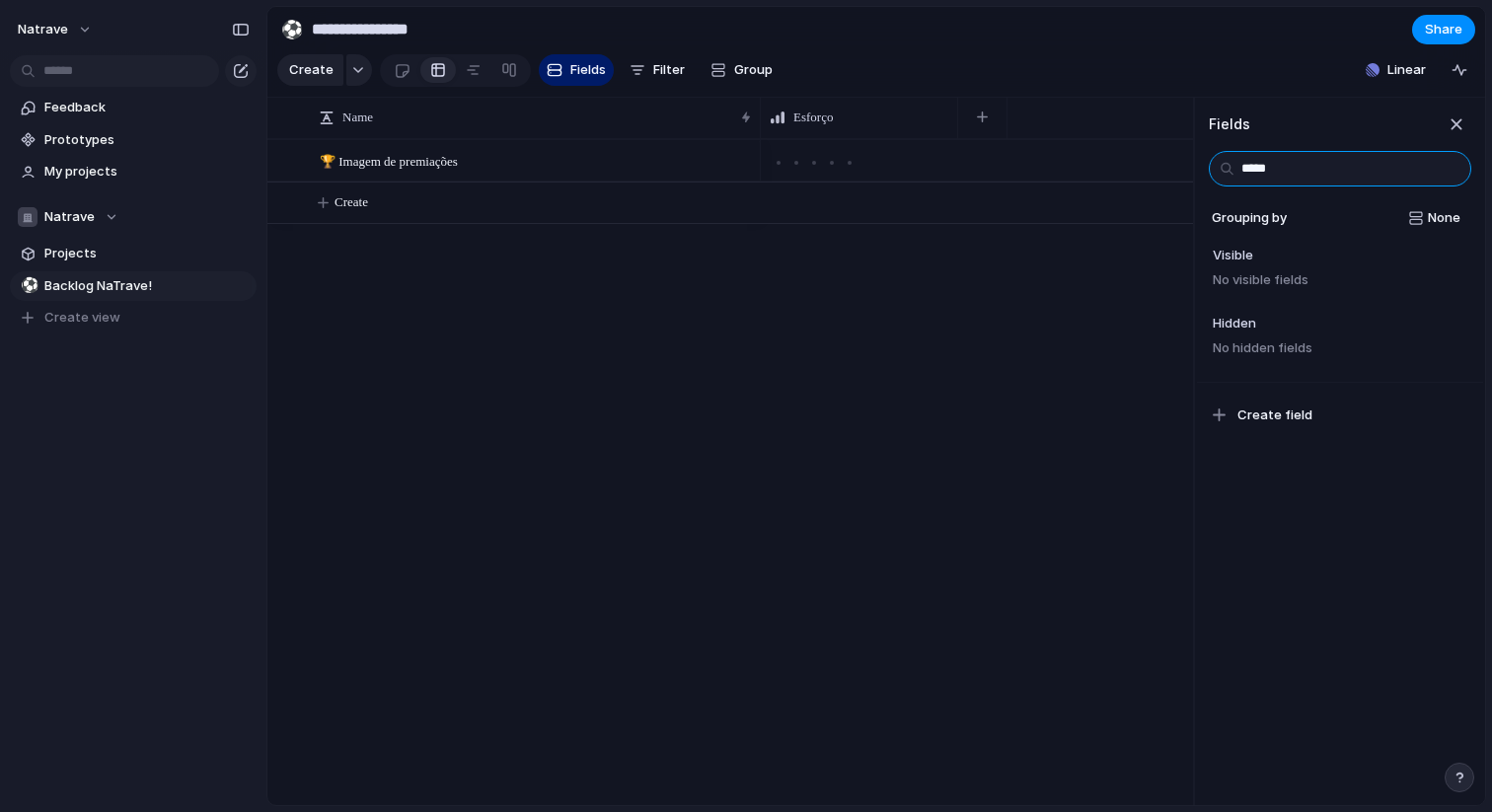
click at [1315, 166] on input "*****" at bounding box center [1340, 168] width 263 height 36
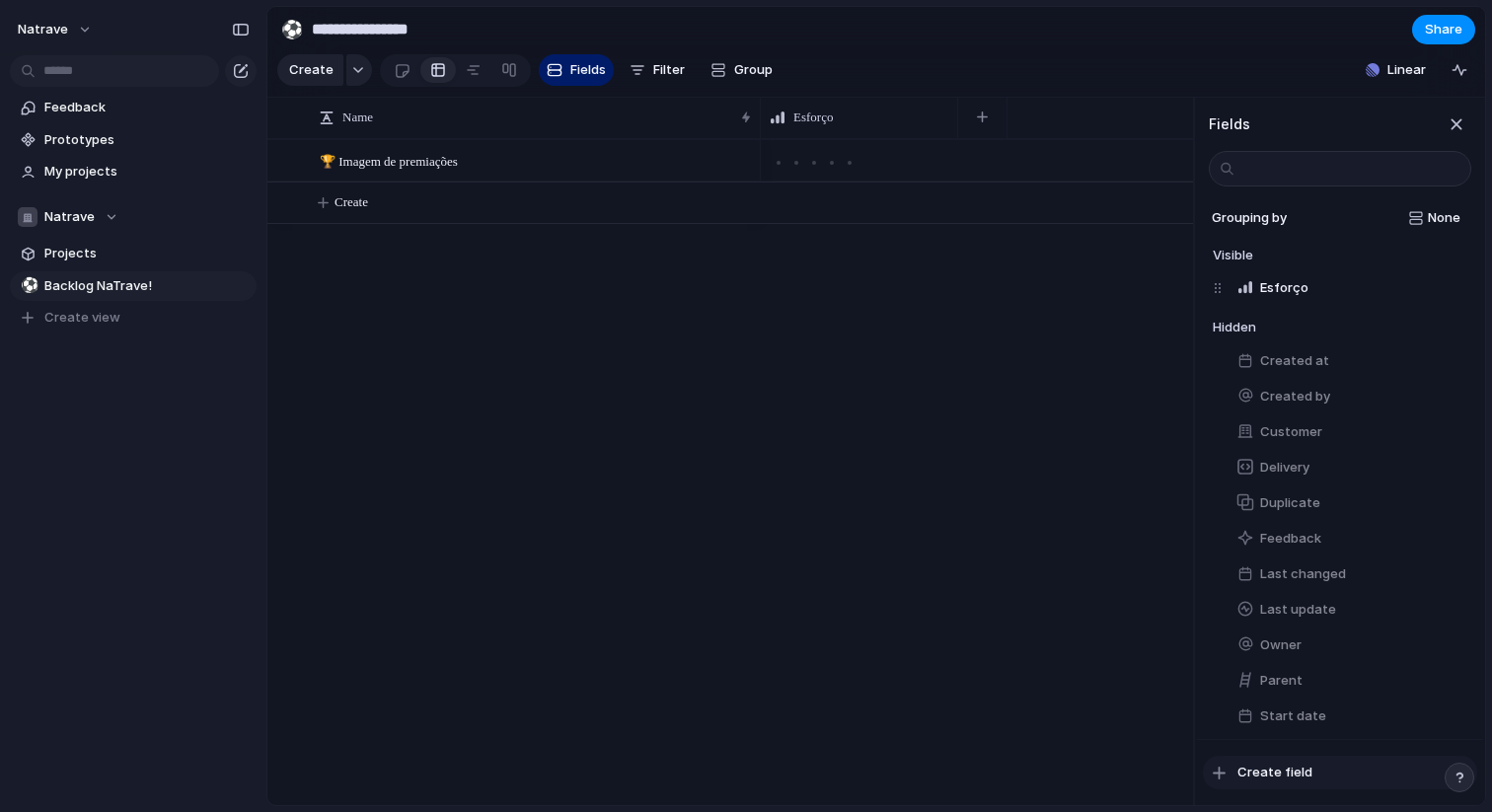
click at [1289, 763] on span "Create field" at bounding box center [1275, 772] width 75 height 20
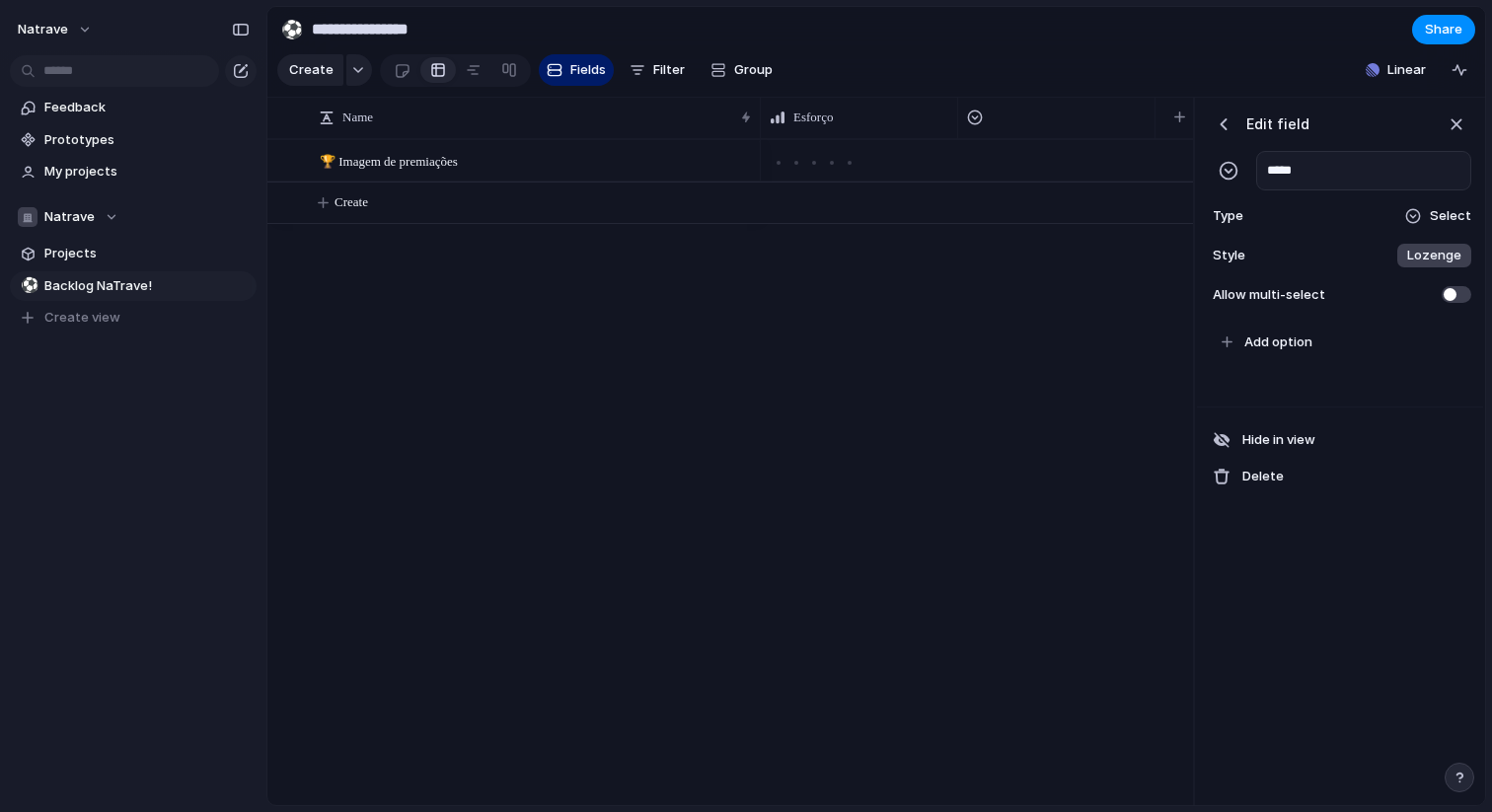
scroll to position [0, 13]
type input "*****"
click at [1414, 262] on span "Lozenge" at bounding box center [1435, 255] width 54 height 20
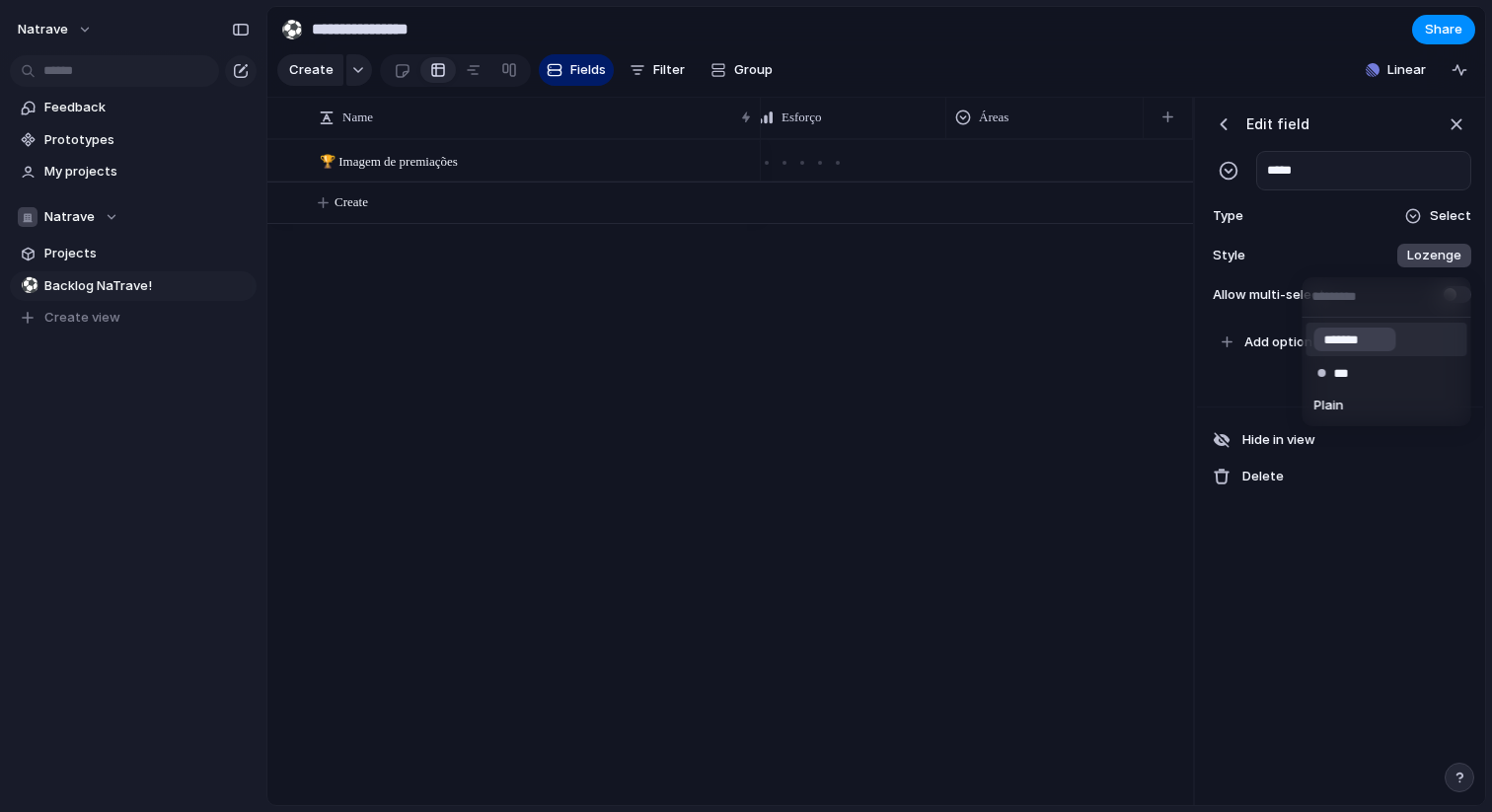
click at [1414, 262] on div "******* *** Plain" at bounding box center [746, 406] width 1492 height 812
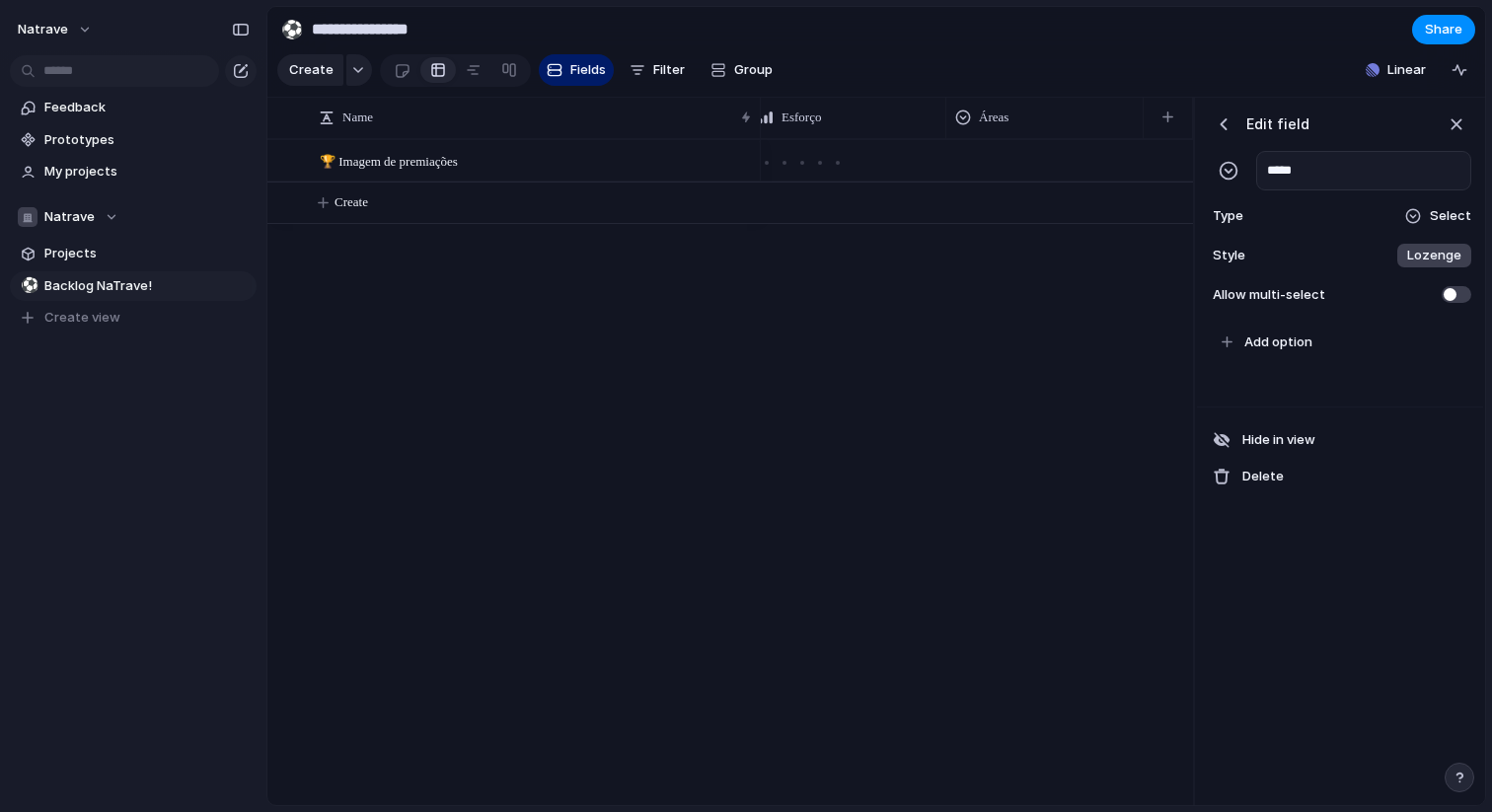
click at [1424, 259] on span "Lozenge" at bounding box center [1435, 255] width 54 height 20
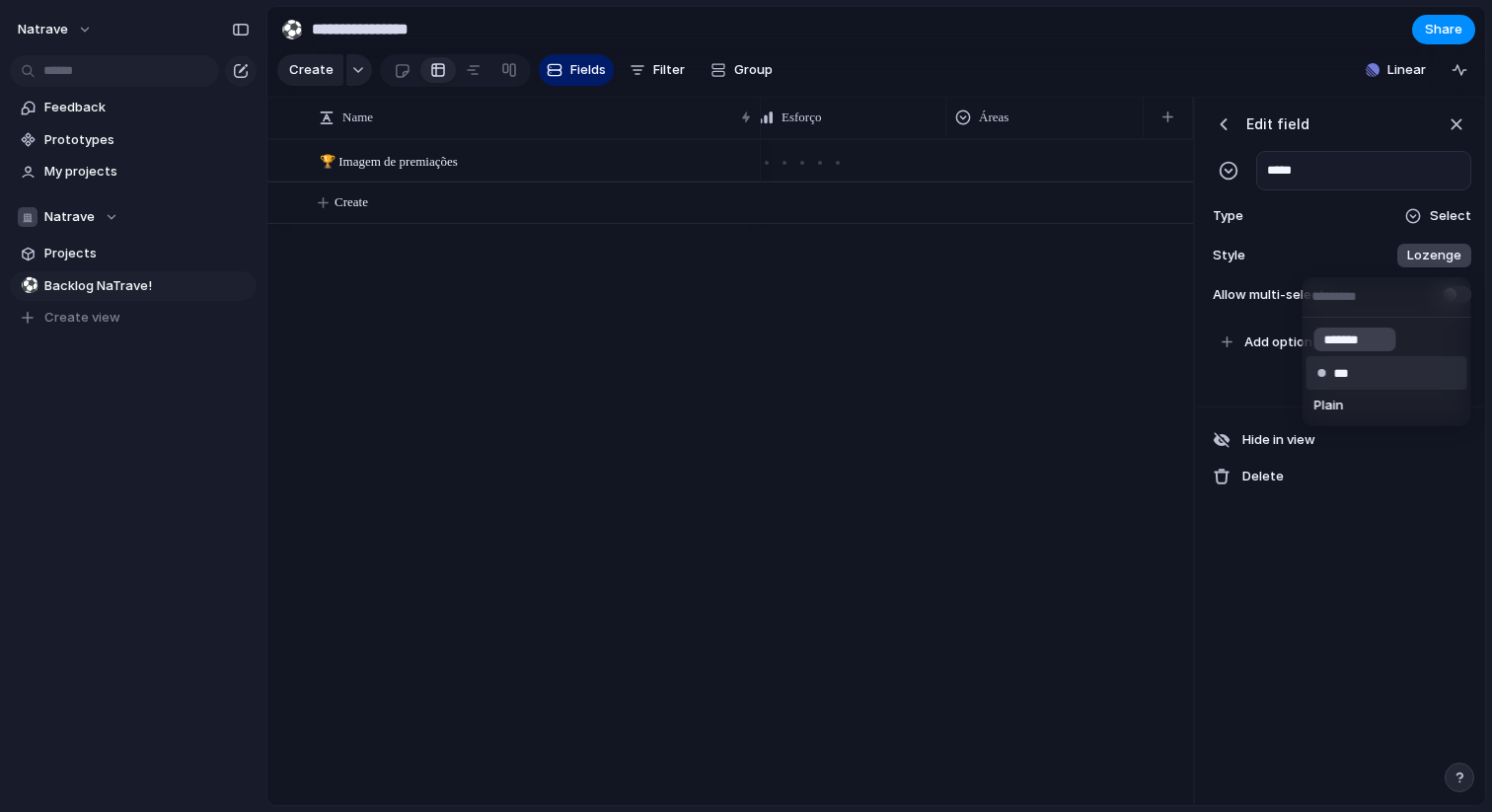
click at [1396, 375] on li "***" at bounding box center [1387, 373] width 160 height 34
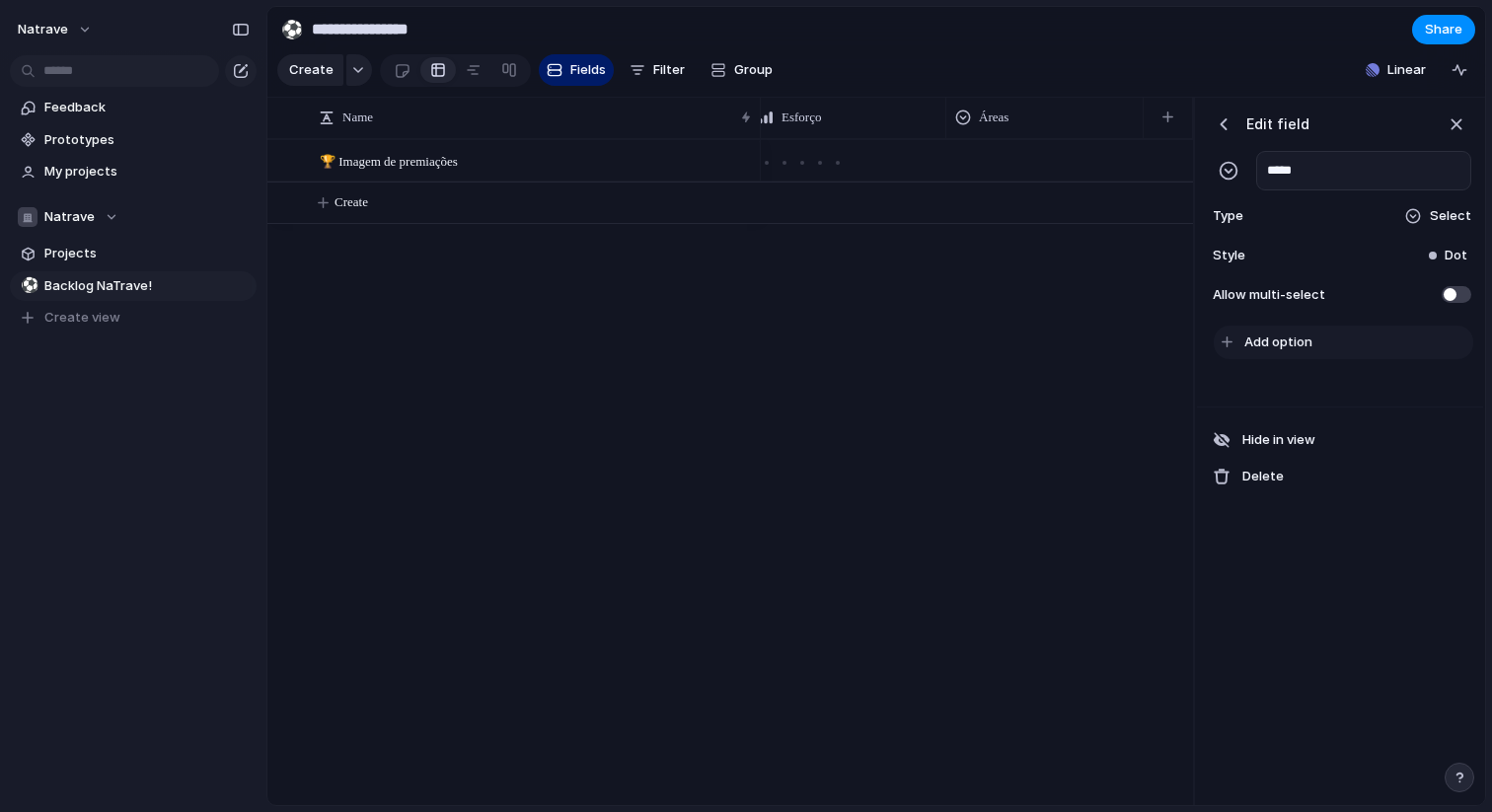
click at [1312, 340] on button "Add option" at bounding box center [1344, 343] width 260 height 34
type input "*****"
click at [1425, 250] on div "Style Dot" at bounding box center [1340, 255] width 263 height 28
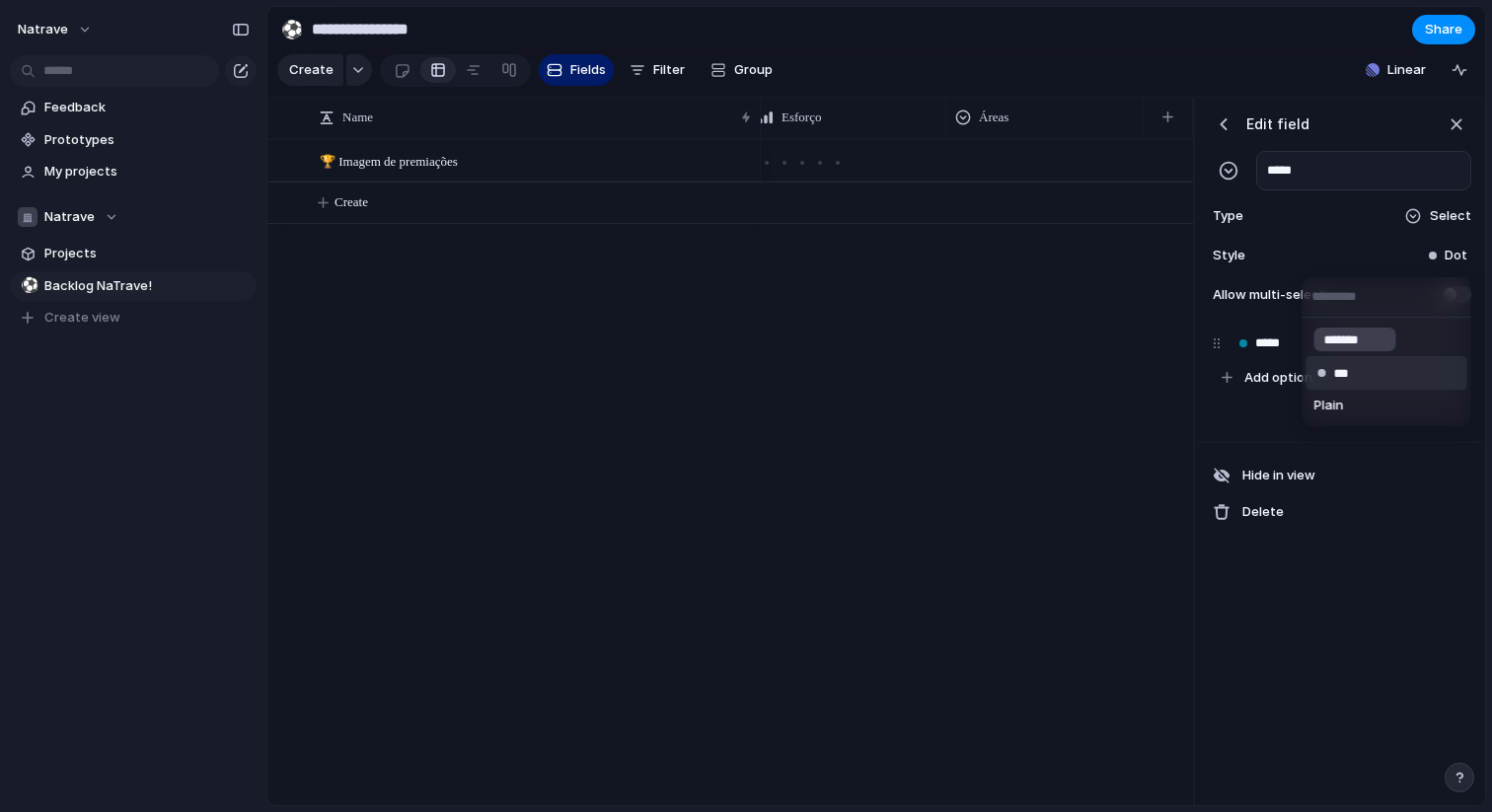
click at [1362, 373] on input "***" at bounding box center [1350, 374] width 32 height 20
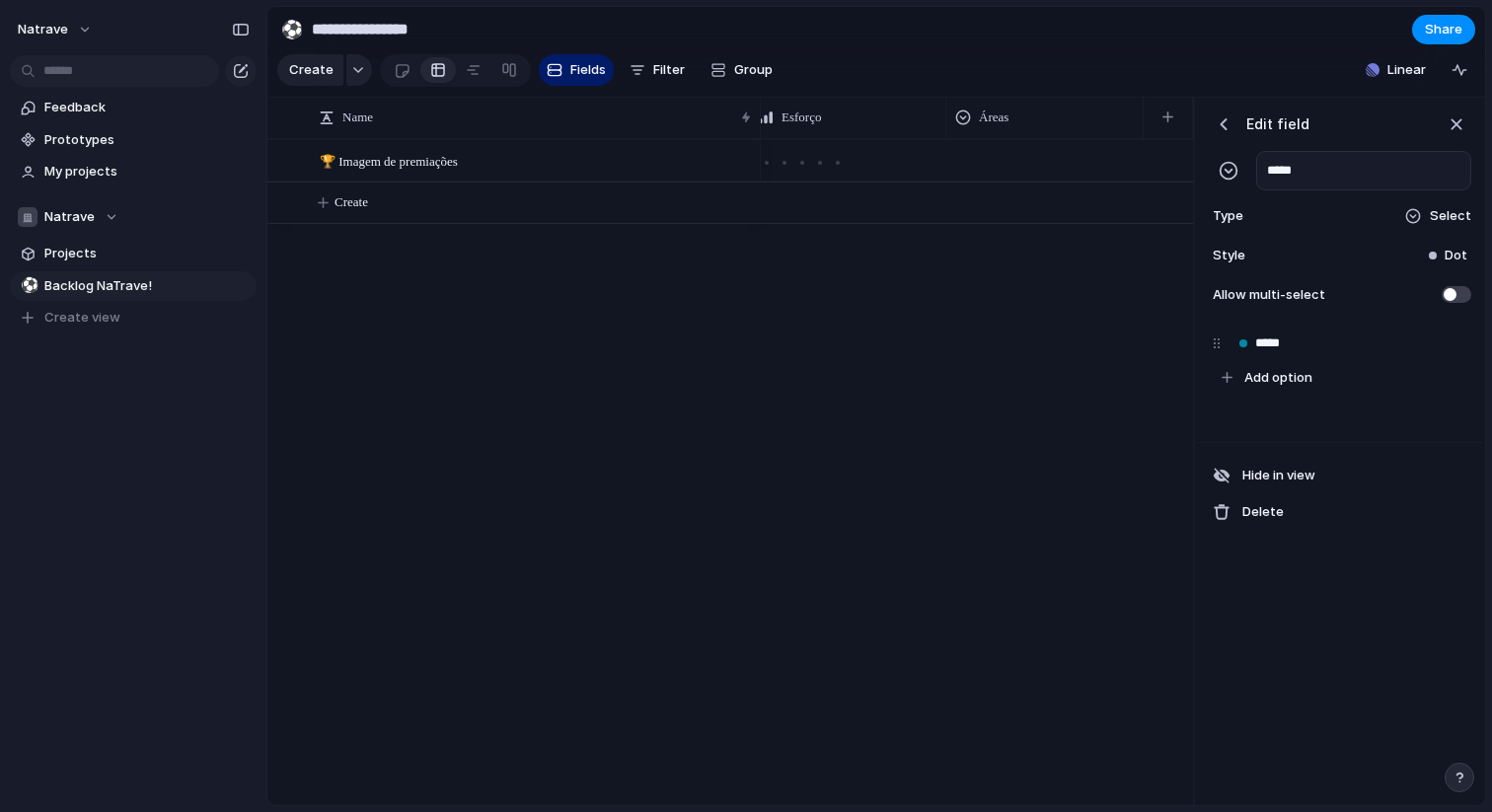
click at [1463, 255] on span "Dot" at bounding box center [1456, 255] width 23 height 20
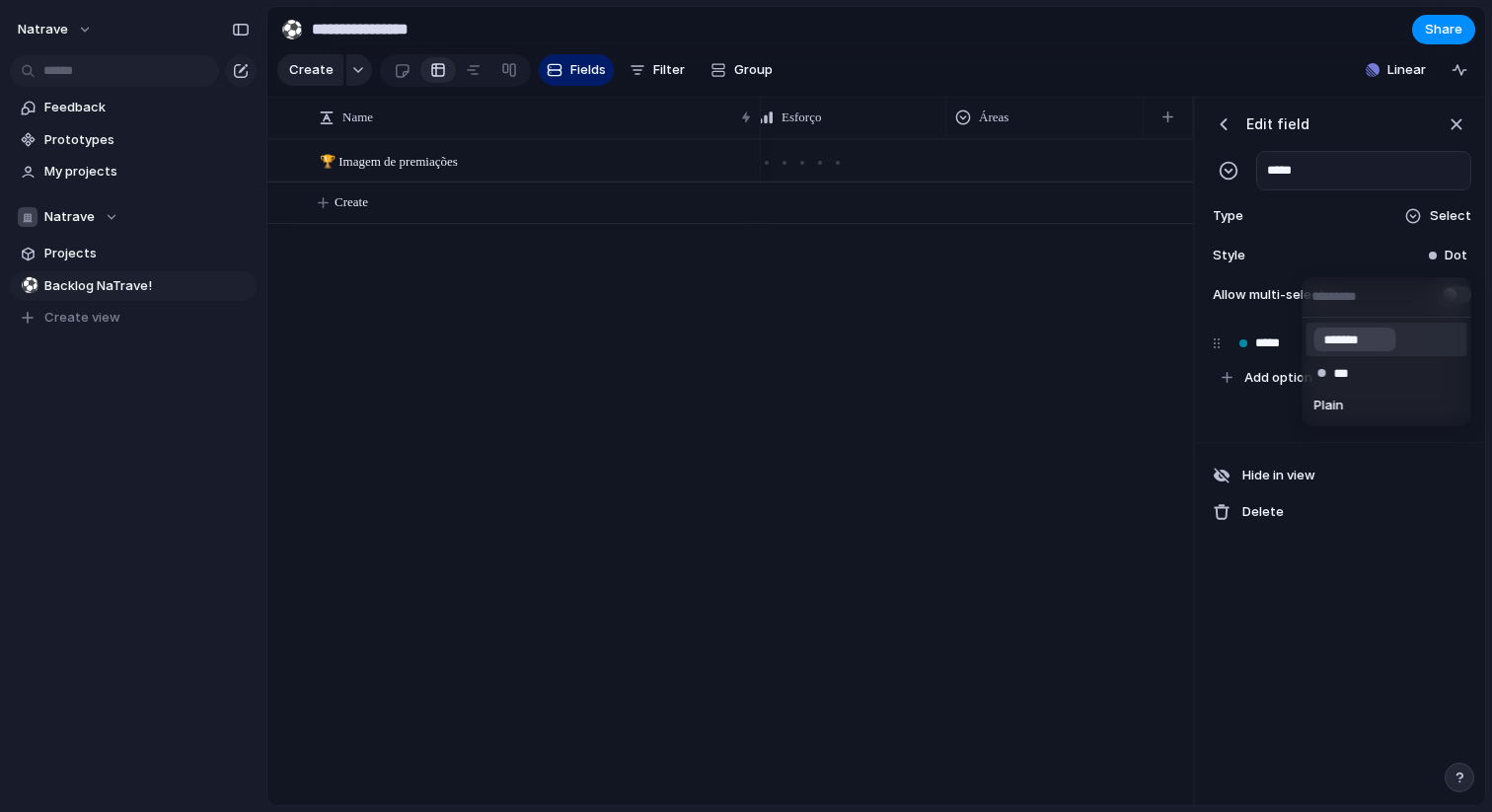
click at [1388, 348] on div "*******" at bounding box center [1355, 340] width 82 height 24
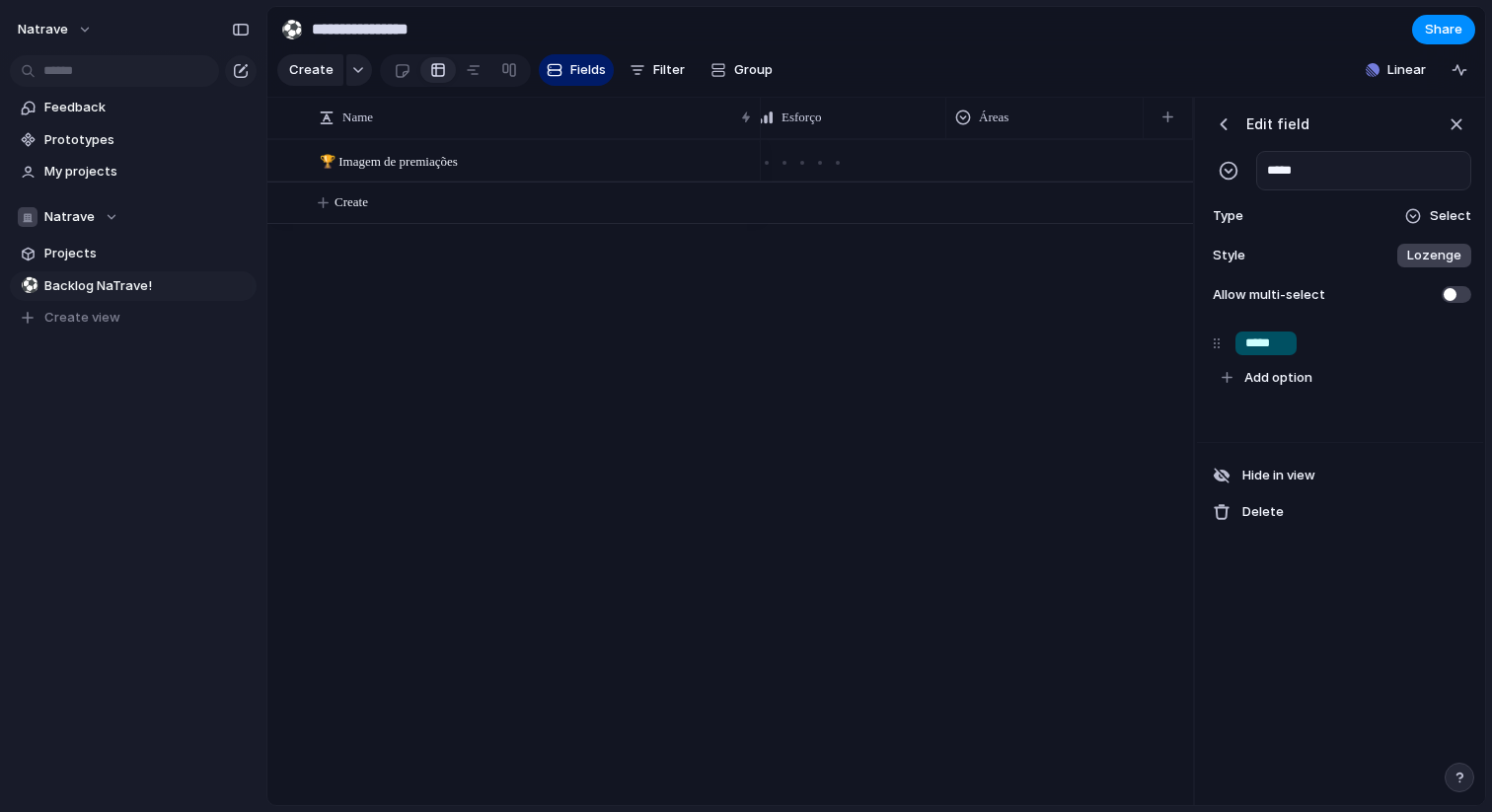
click at [1435, 250] on span "Lozenge" at bounding box center [1435, 255] width 54 height 20
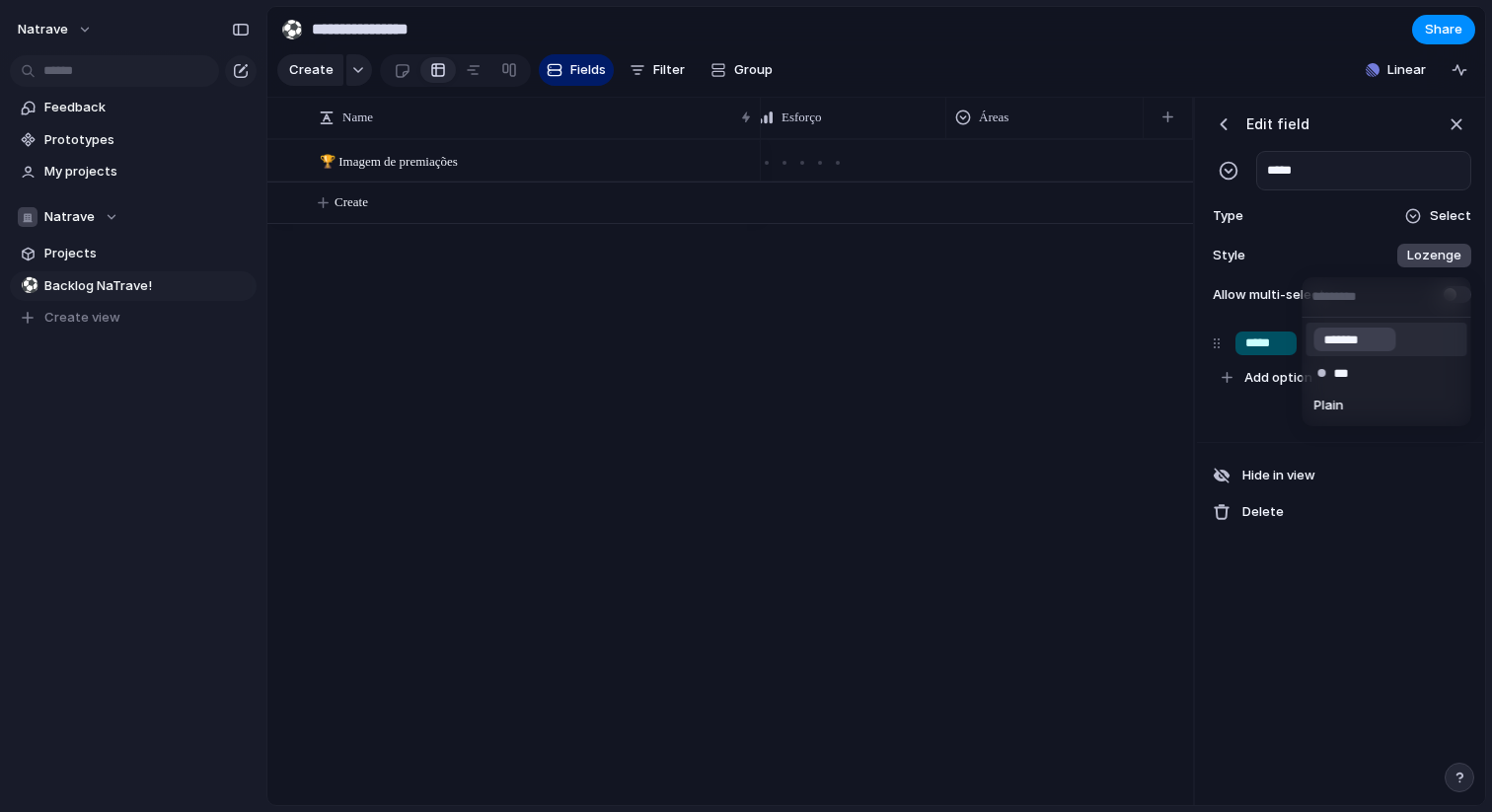
click at [1435, 250] on div "******* *** Plain" at bounding box center [746, 406] width 1492 height 812
click at [1273, 348] on input "*****" at bounding box center [1266, 344] width 42 height 20
click at [1421, 343] on div "button" at bounding box center [1420, 343] width 13 height 13
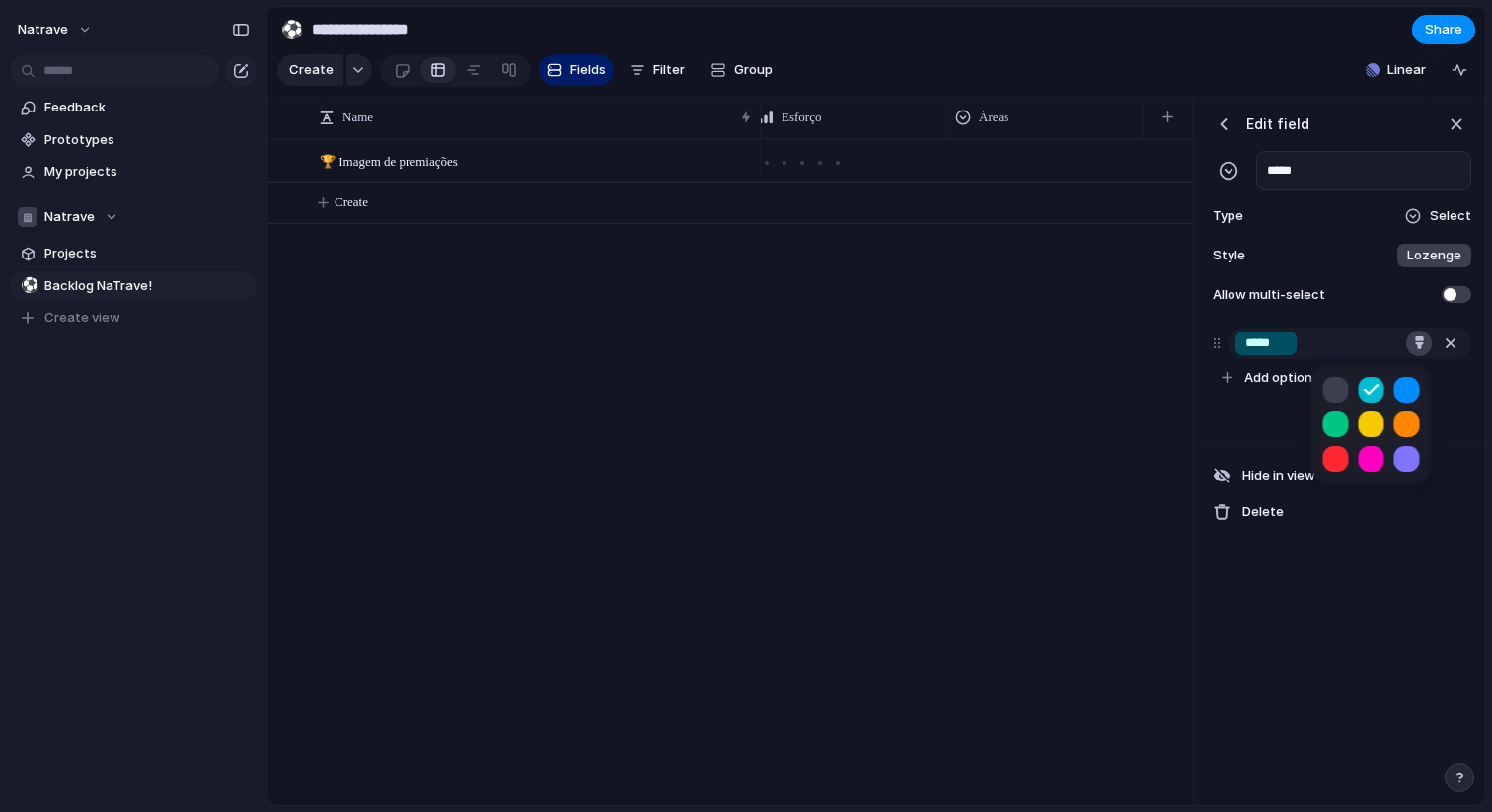
click at [1421, 343] on div at bounding box center [746, 406] width 1492 height 812
click at [1421, 343] on div "button" at bounding box center [1420, 343] width 13 height 13
click at [1406, 424] on button "button" at bounding box center [1408, 424] width 26 height 26
click at [1342, 420] on button "button" at bounding box center [1336, 424] width 26 height 26
click at [1272, 364] on div at bounding box center [746, 406] width 1492 height 812
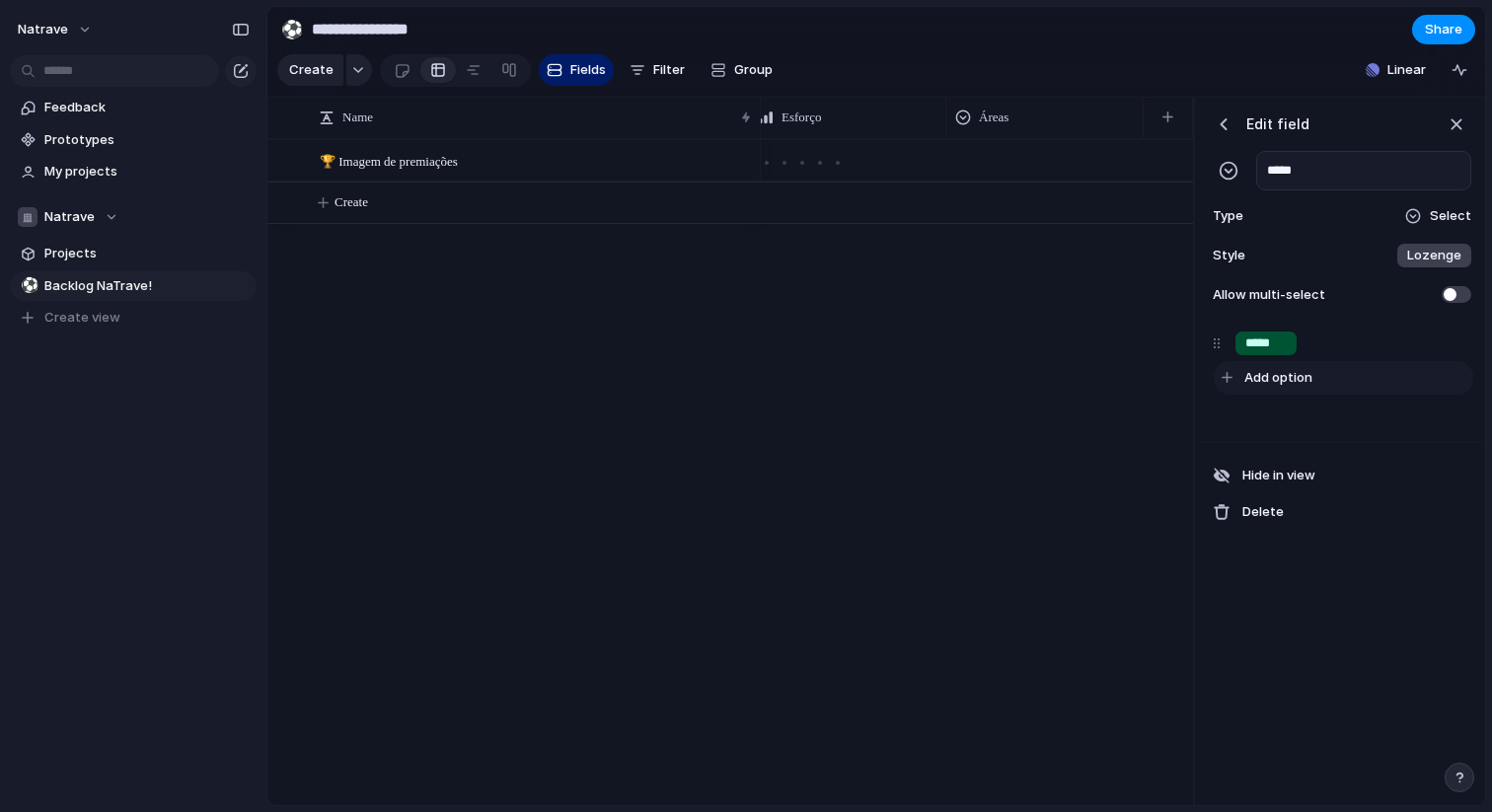
click at [1272, 374] on span "Add option" at bounding box center [1278, 378] width 68 height 20
type input "****"
click at [1260, 411] on span "Add option" at bounding box center [1278, 414] width 68 height 20
type input "*"
type input "******"
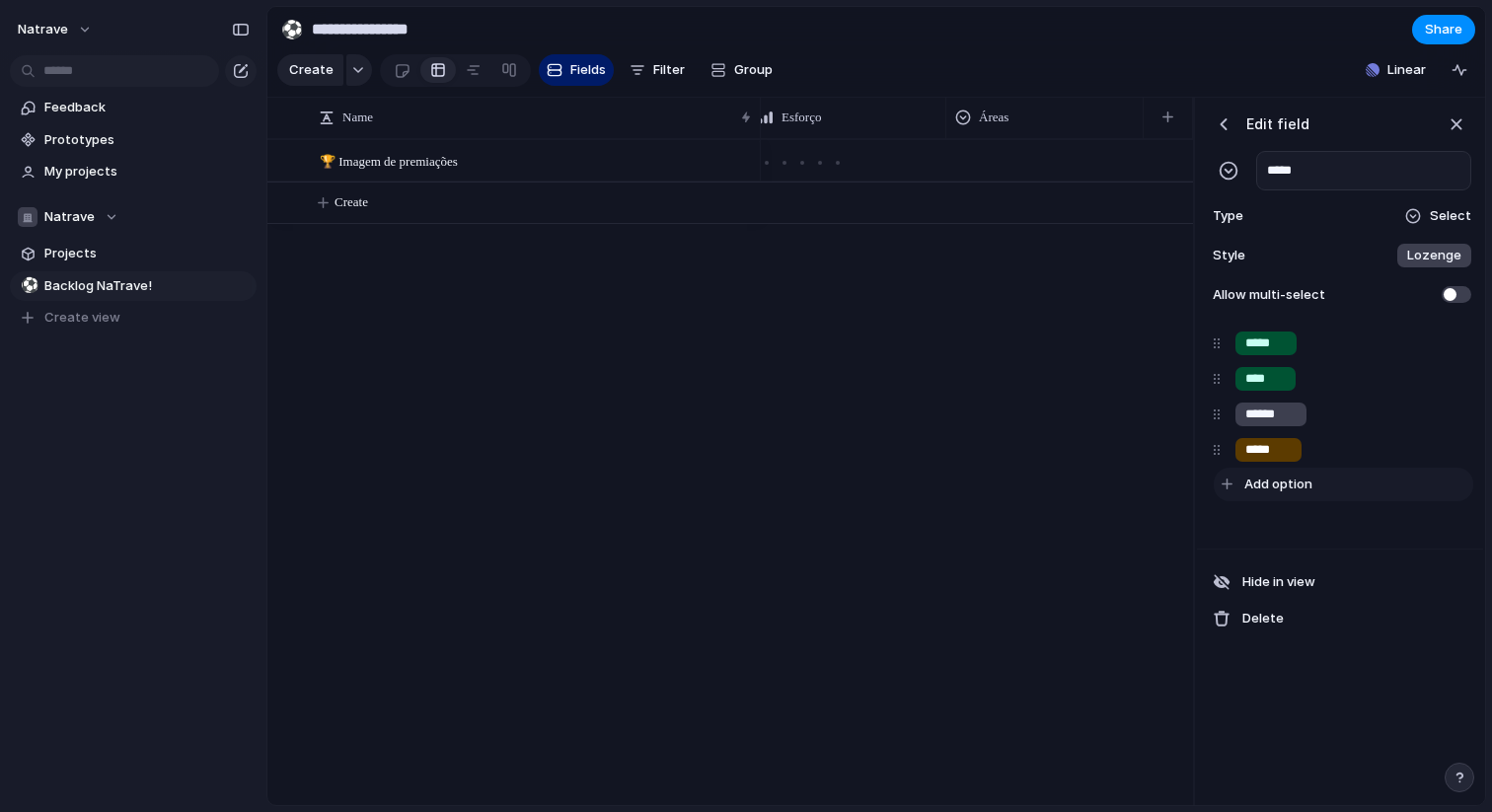
type input "*****"
type input "*"
type input "**********"
click at [1418, 484] on div "button" at bounding box center [1420, 484] width 13 height 13
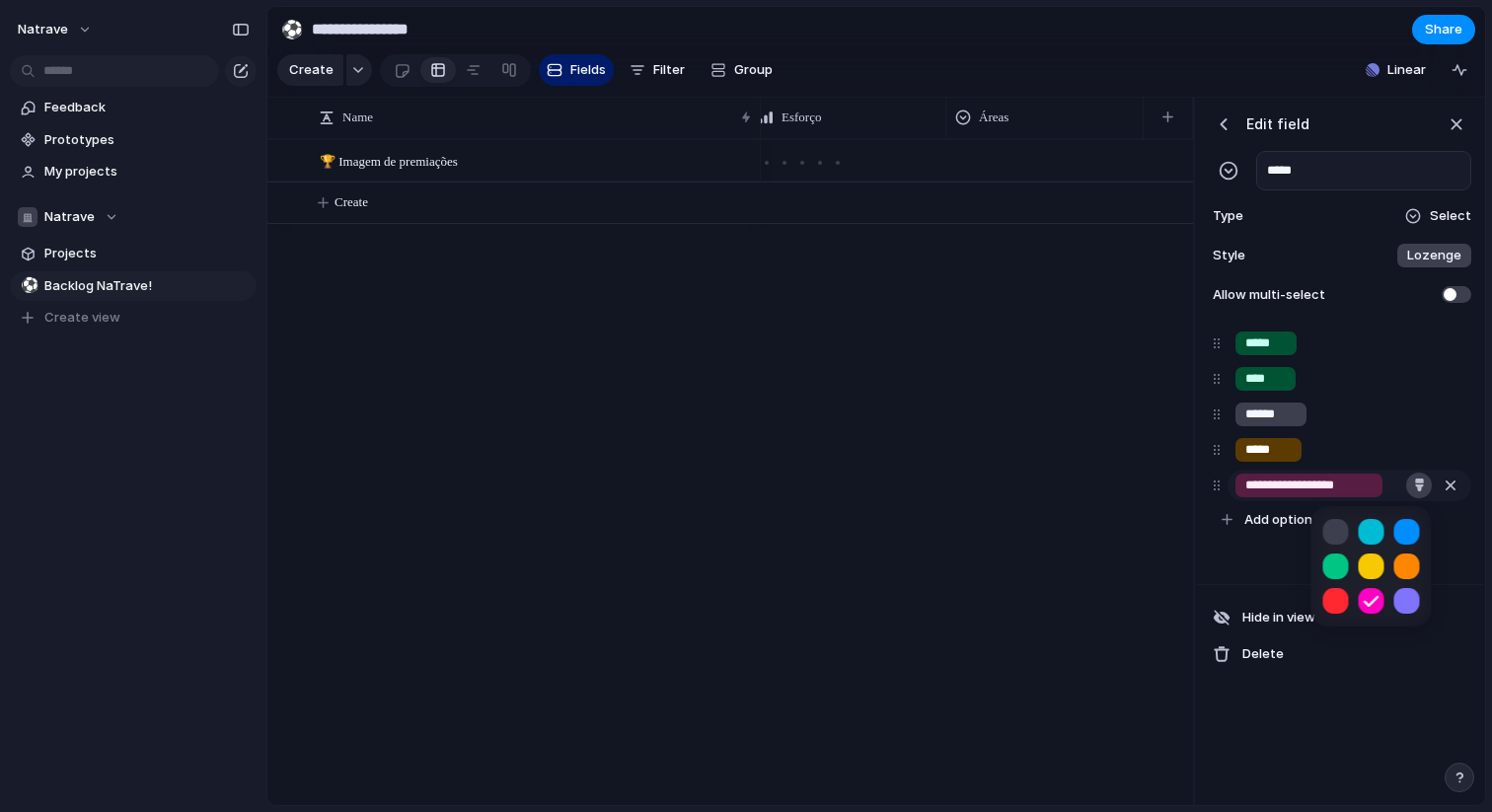
click at [1418, 484] on div at bounding box center [746, 406] width 1492 height 812
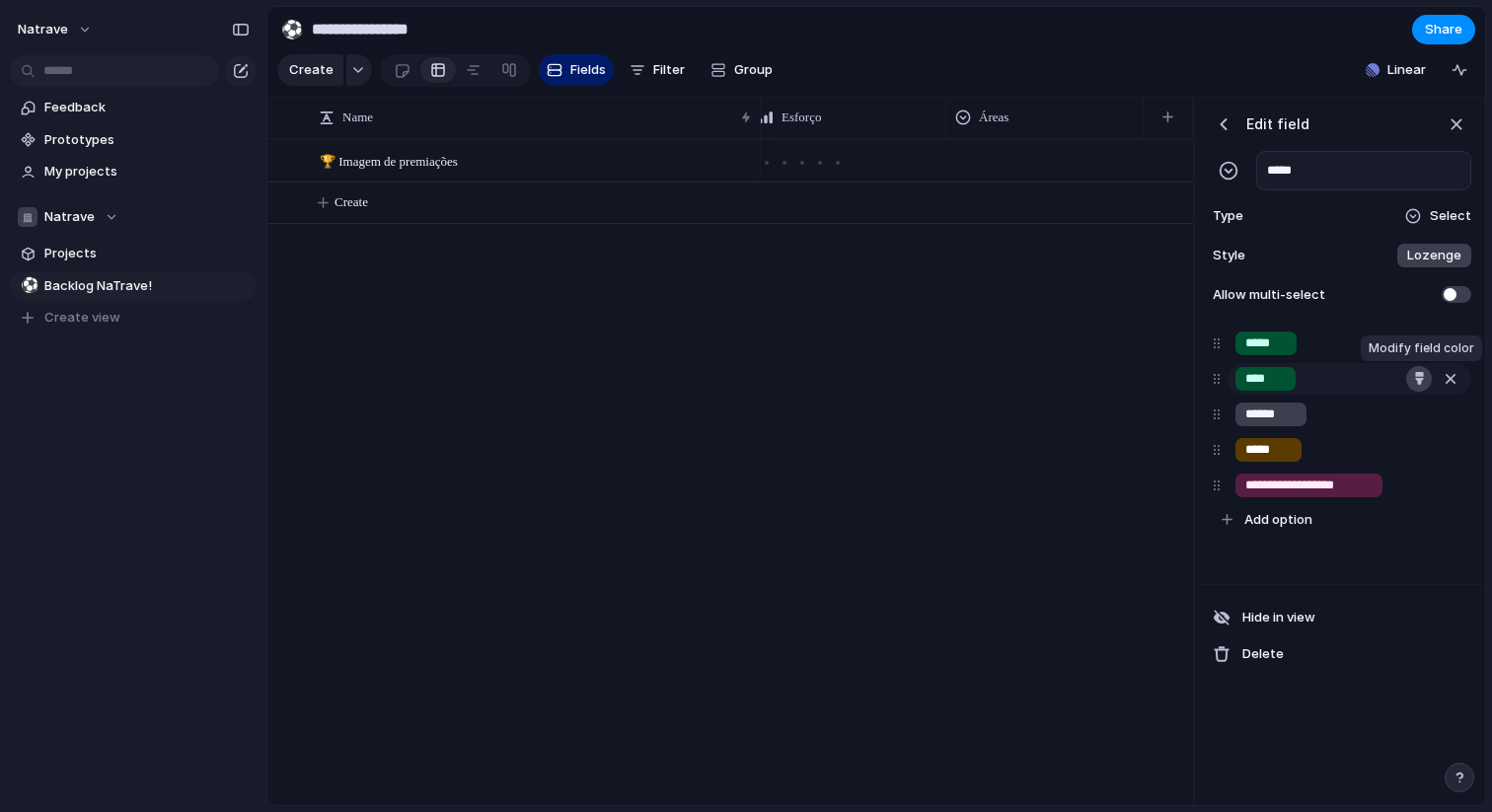
click at [1426, 381] on button "button" at bounding box center [1420, 379] width 26 height 26
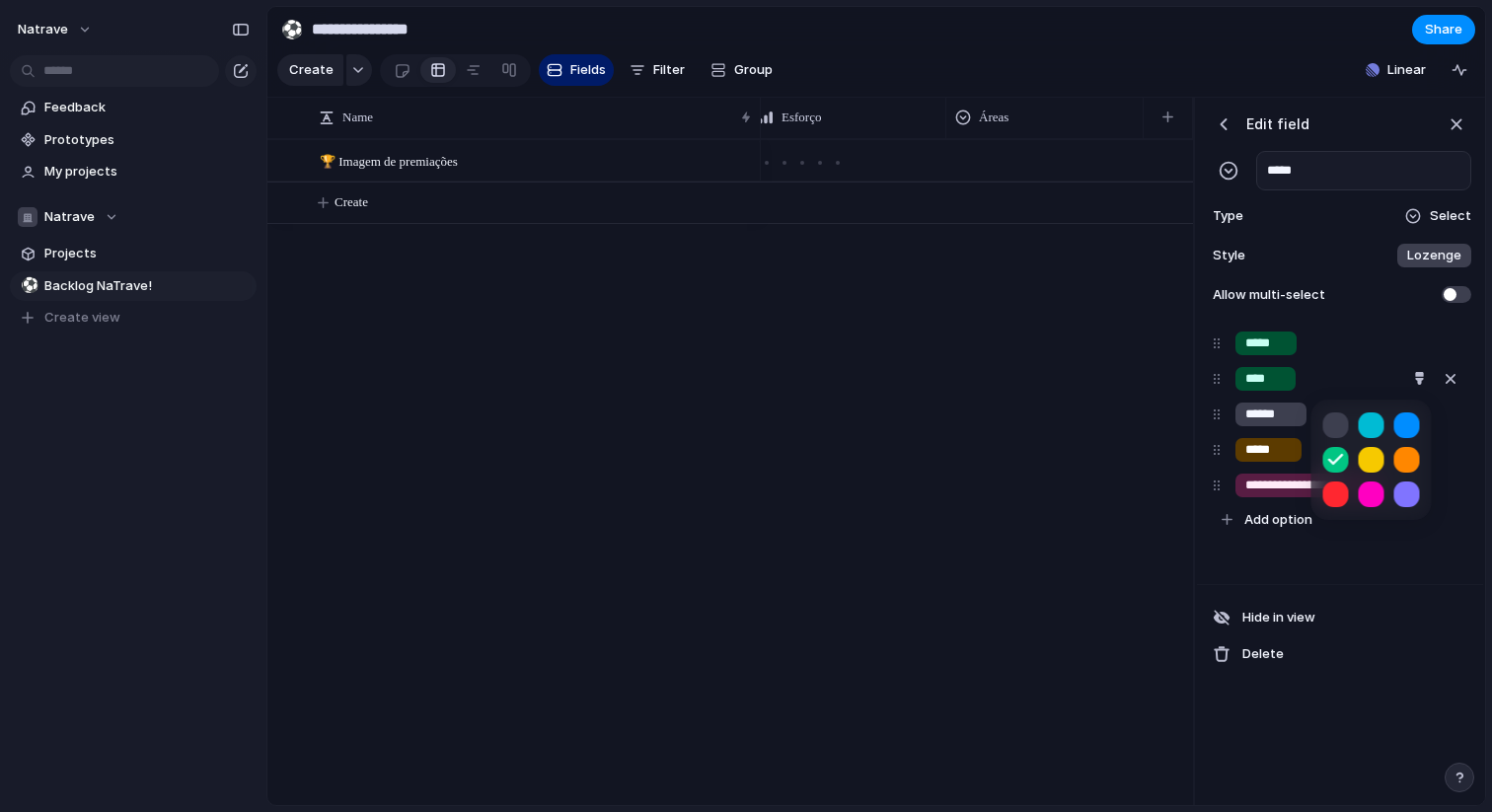
click at [1401, 428] on button "button" at bounding box center [1408, 425] width 26 height 26
click at [1407, 588] on div at bounding box center [746, 406] width 1492 height 812
click at [1416, 456] on button "button" at bounding box center [1420, 450] width 26 height 26
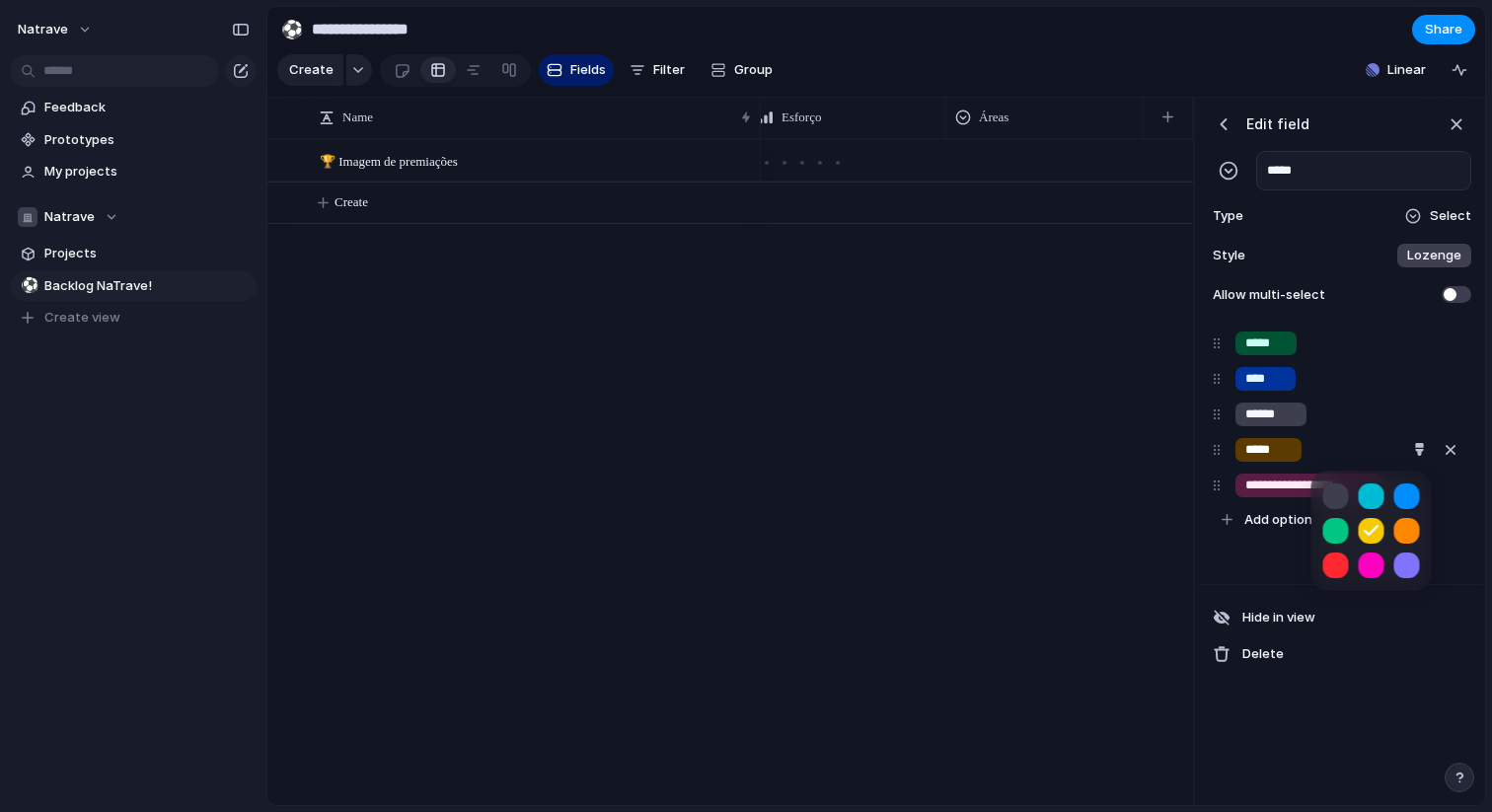
click at [1405, 523] on button "button" at bounding box center [1408, 531] width 26 height 26
click at [1392, 649] on div at bounding box center [746, 406] width 1492 height 812
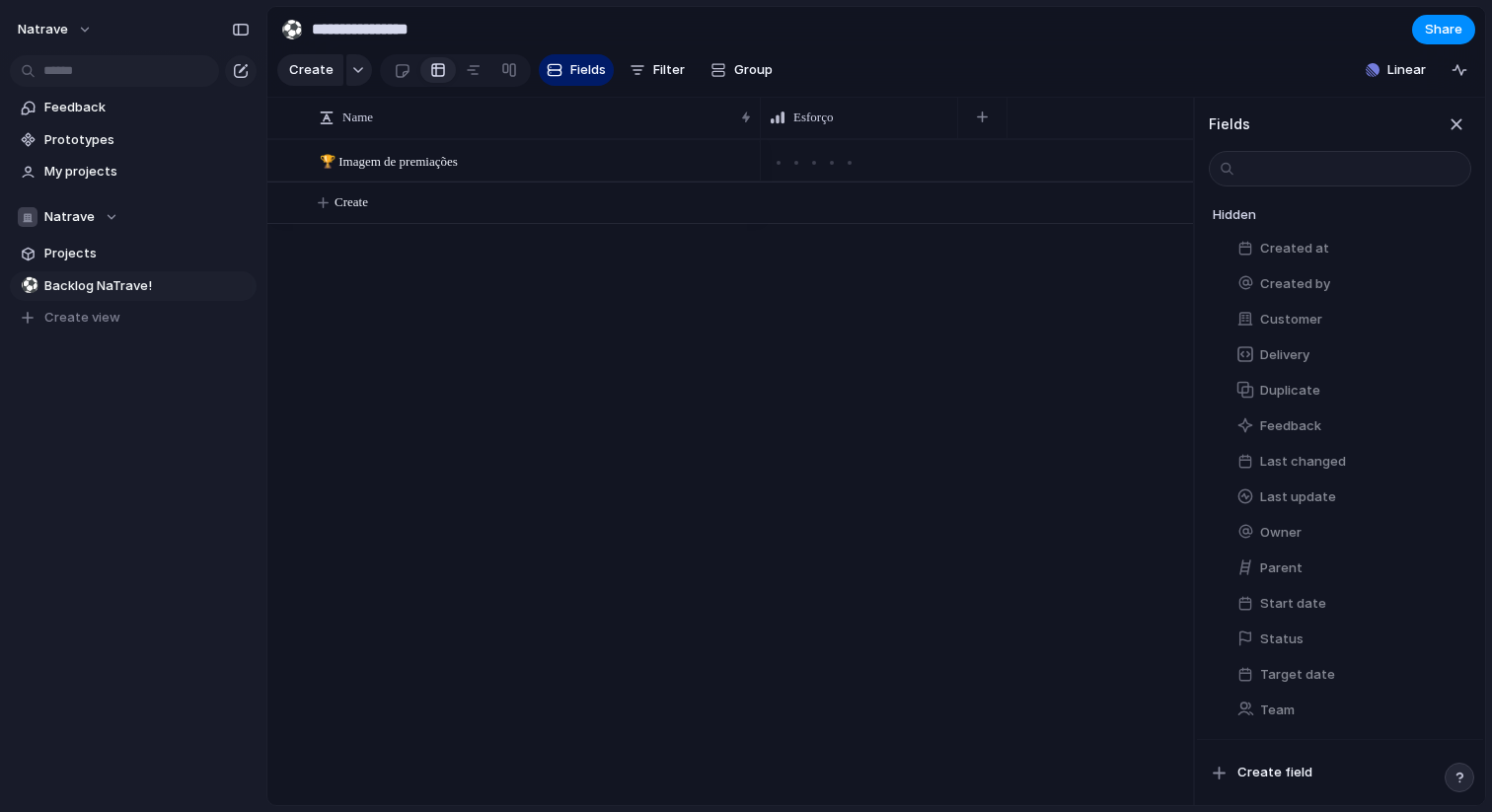
scroll to position [0, 0]
type input "*"
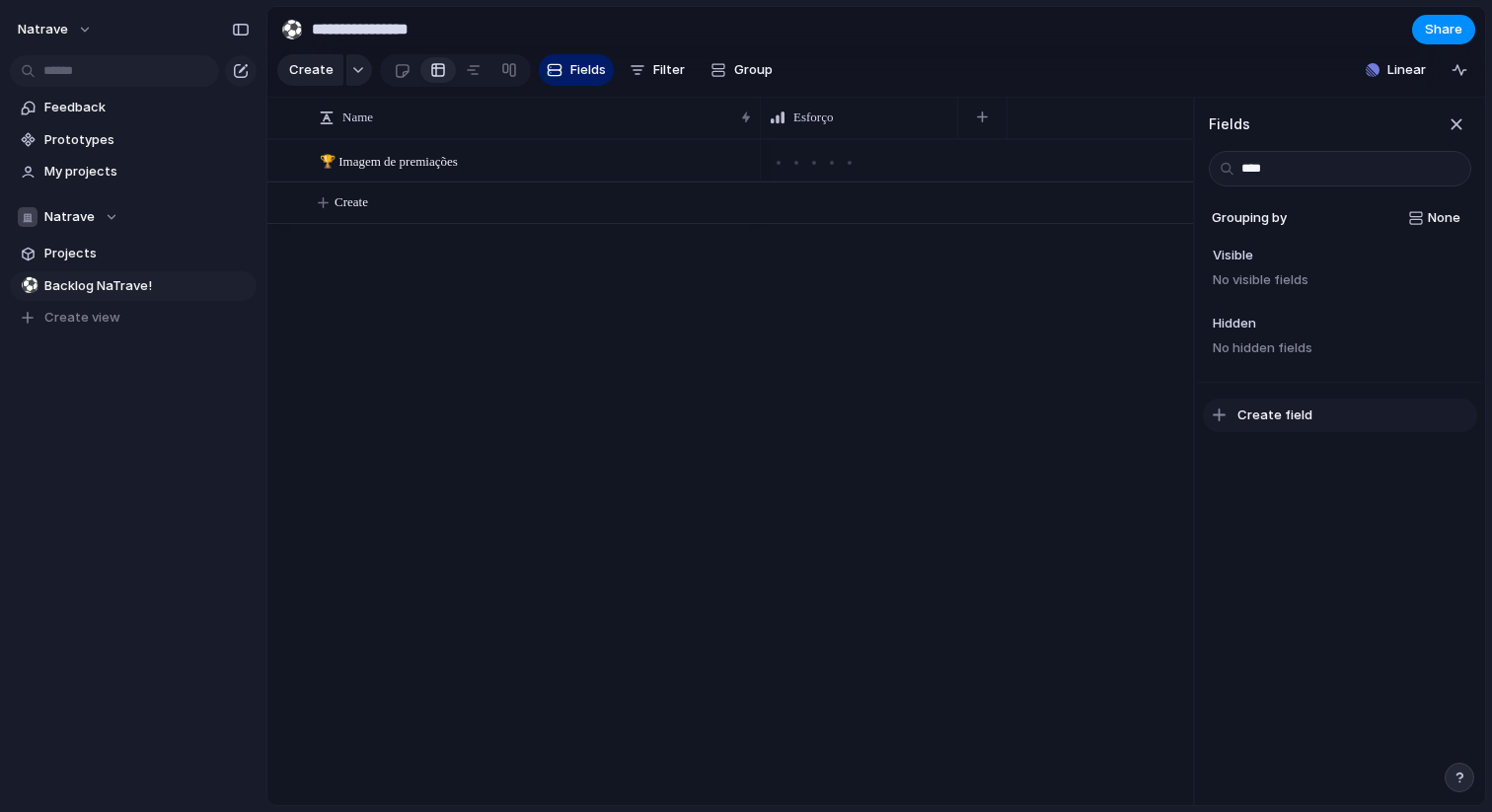
type input "****"
click at [1271, 403] on button "Create field" at bounding box center [1340, 416] width 274 height 34
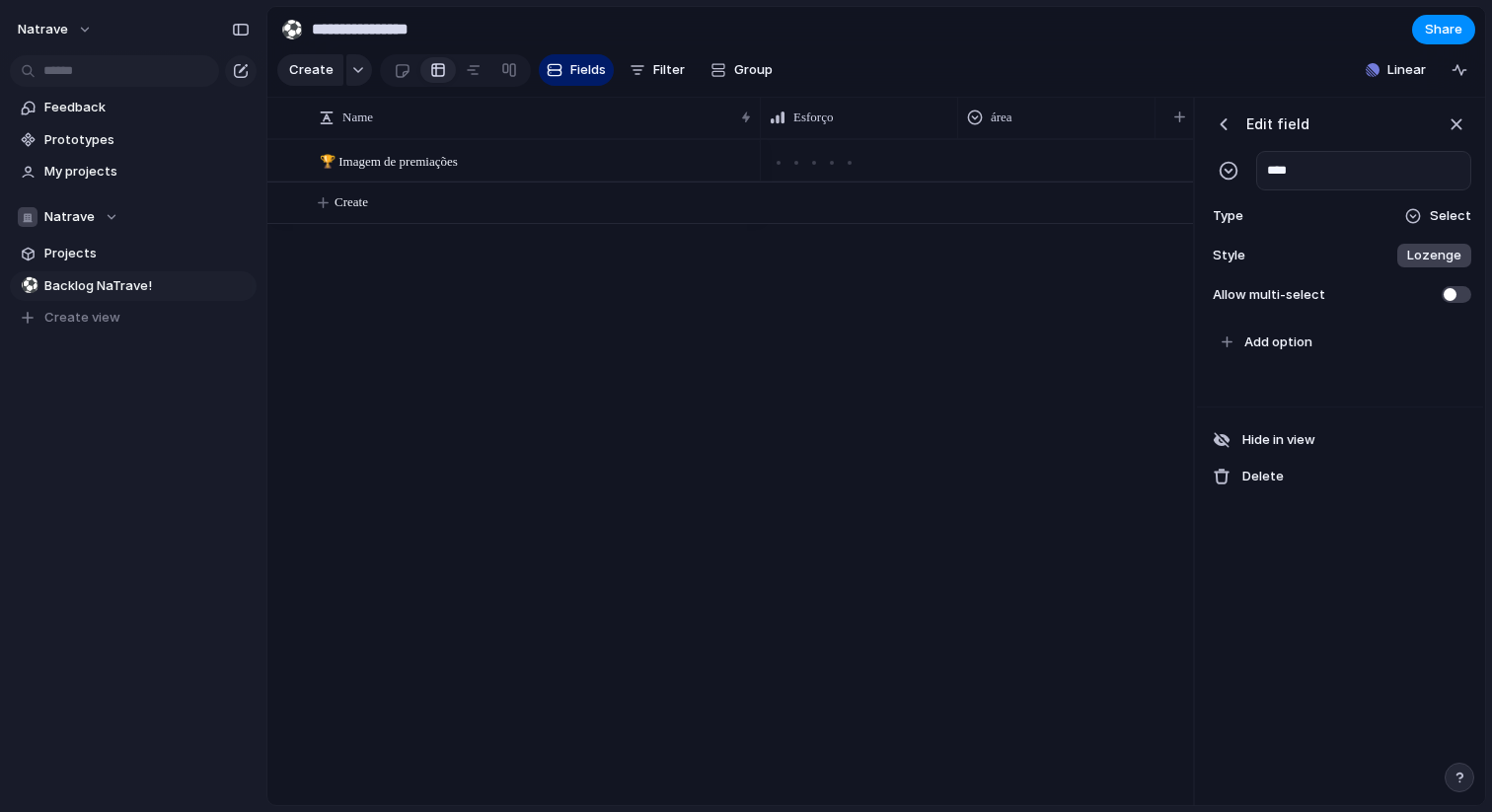
scroll to position [0, 13]
type input "*"
type input "****"
click at [1410, 242] on div "Style Lozenge" at bounding box center [1340, 255] width 263 height 28
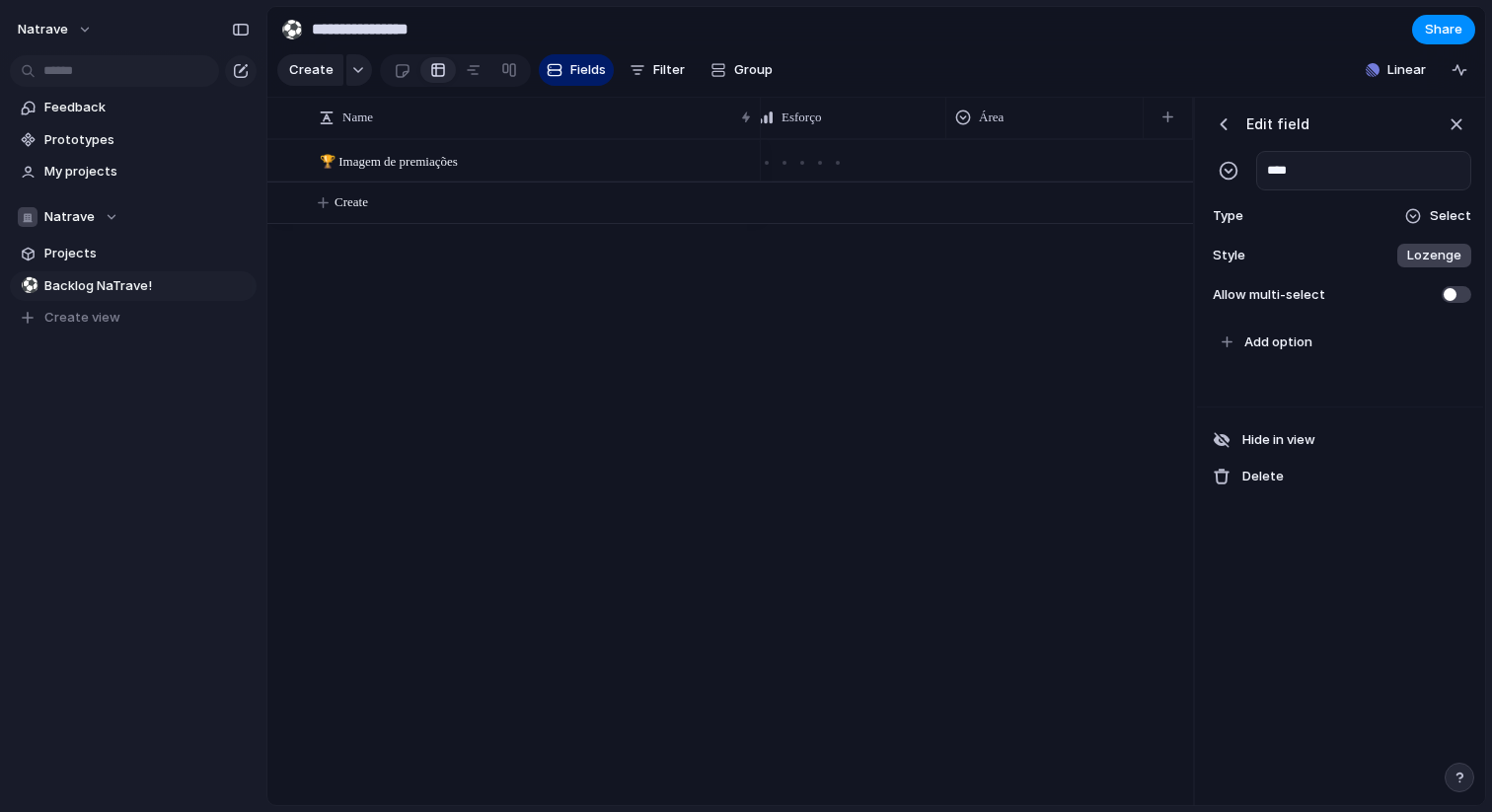
click at [1410, 241] on div "******* *** Plain" at bounding box center [746, 406] width 1492 height 812
click at [1294, 327] on button "Add option" at bounding box center [1344, 343] width 260 height 34
click at [1279, 373] on div "To pick up a draggable item, press the space bar. While dragging, use the arrow…" at bounding box center [1340, 381] width 286 height 122
click at [1267, 334] on span "Add option" at bounding box center [1278, 343] width 68 height 20
type input "*****"
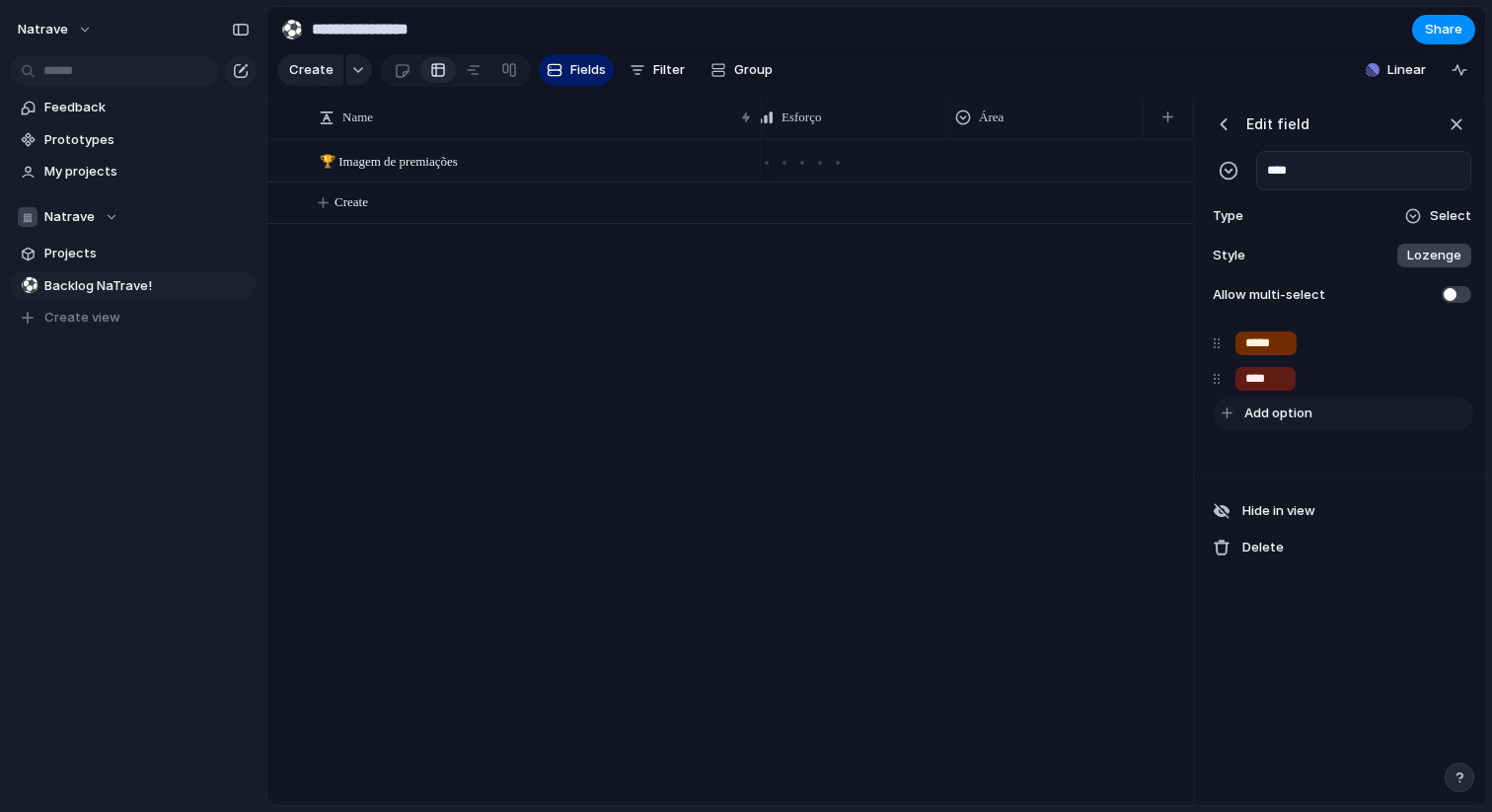
type input "****"
type input "*****"
type input "*"
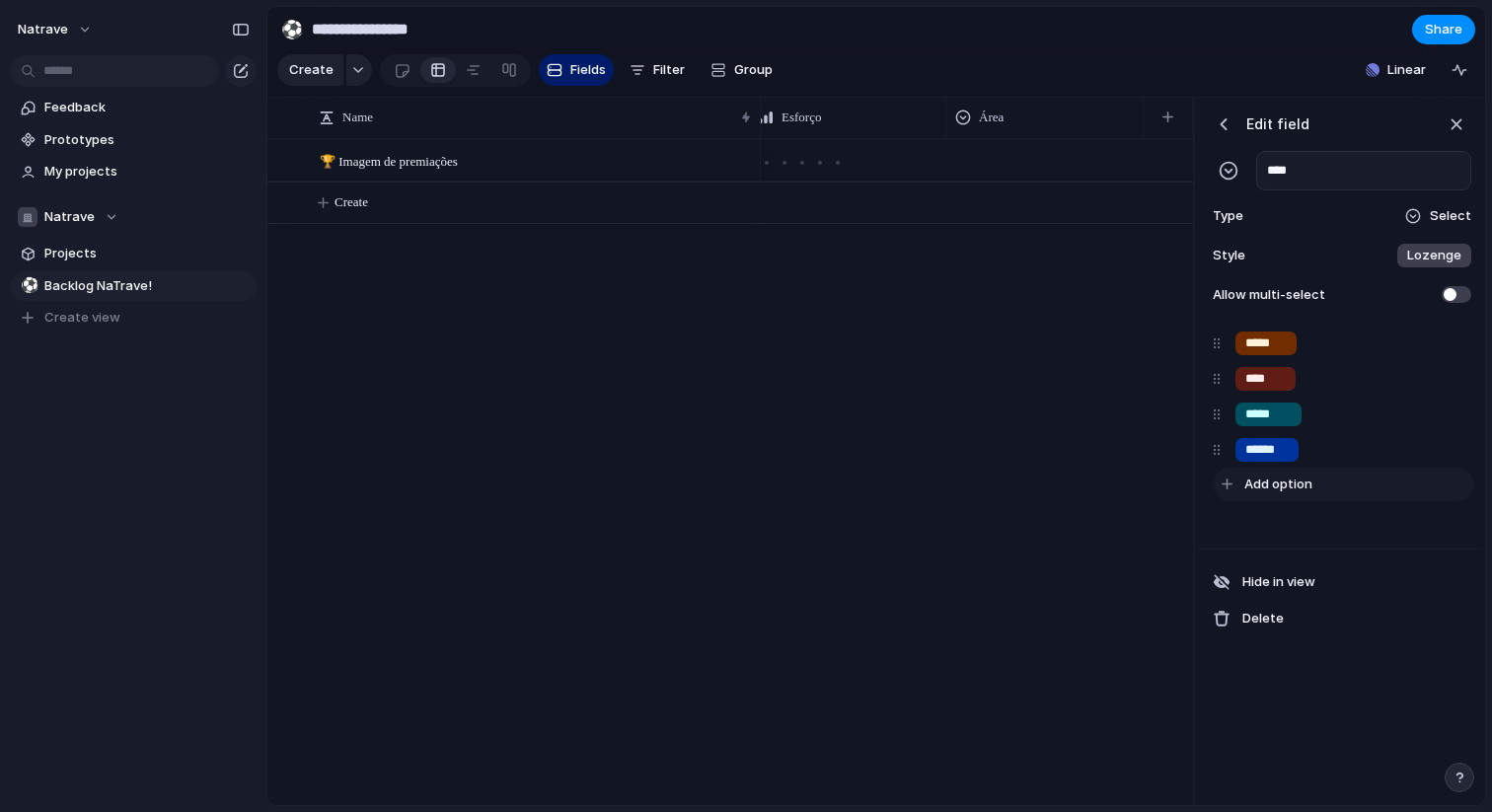
type input "******"
type input "**********"
click at [1322, 576] on div "**********" at bounding box center [1340, 453] width 286 height 263
click at [1103, 509] on div at bounding box center [977, 471] width 432 height 666
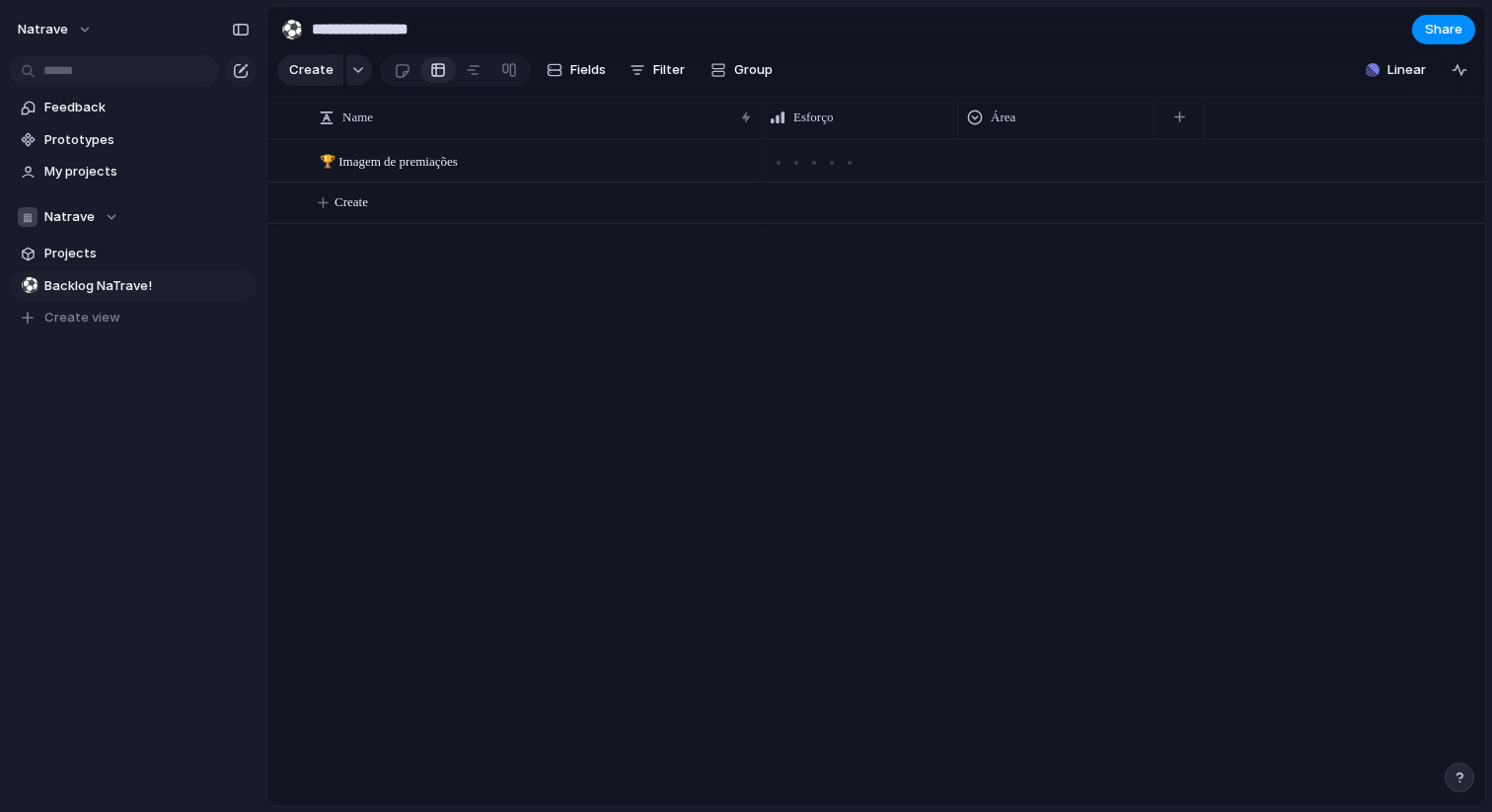
click at [1036, 150] on div at bounding box center [1056, 156] width 195 height 33
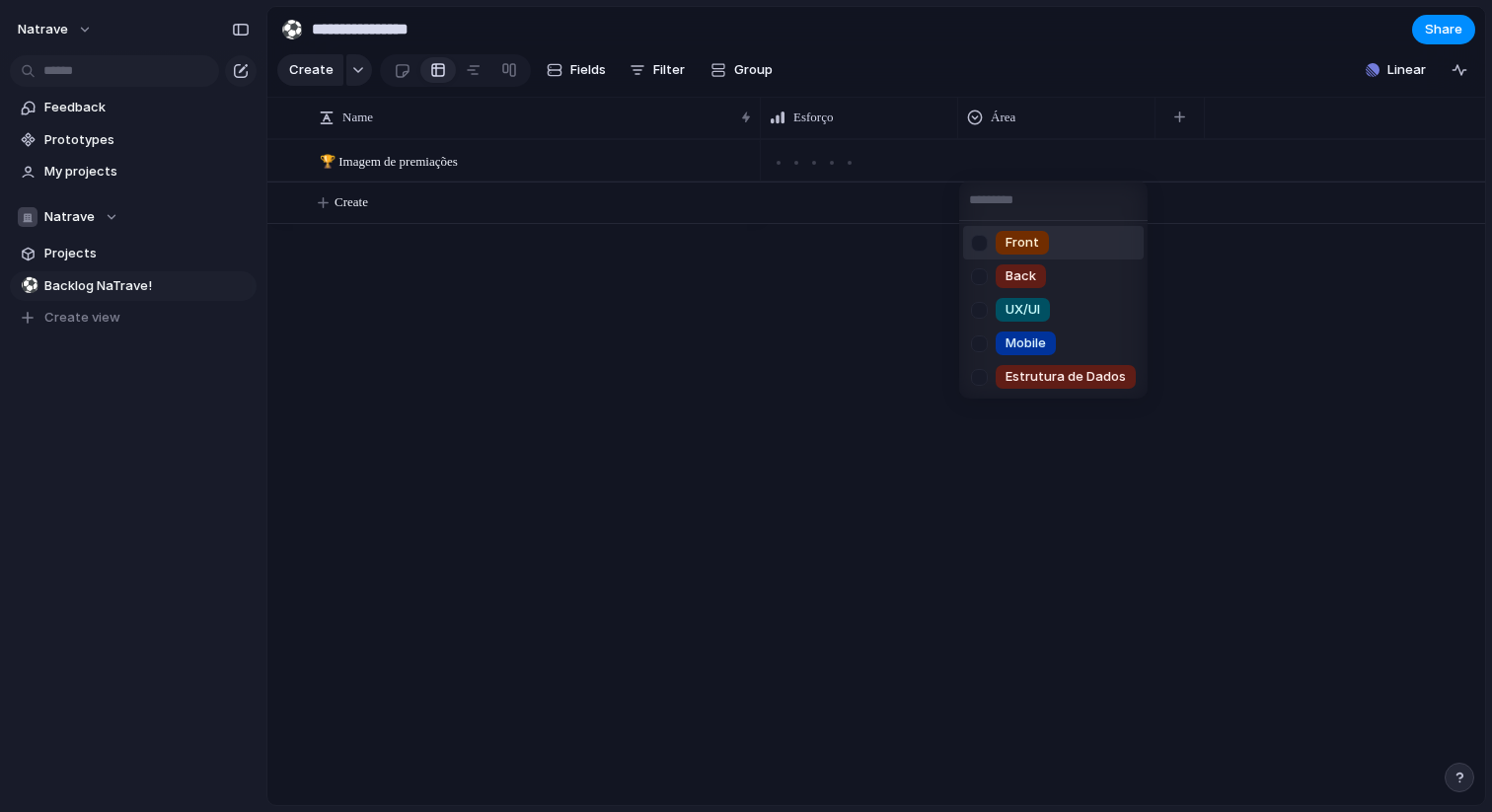
click at [984, 244] on div at bounding box center [979, 243] width 35 height 35
click at [982, 303] on div at bounding box center [979, 310] width 35 height 35
click at [982, 283] on div at bounding box center [979, 276] width 35 height 35
click at [983, 342] on div at bounding box center [979, 344] width 35 height 35
click at [982, 382] on div at bounding box center [979, 377] width 35 height 35
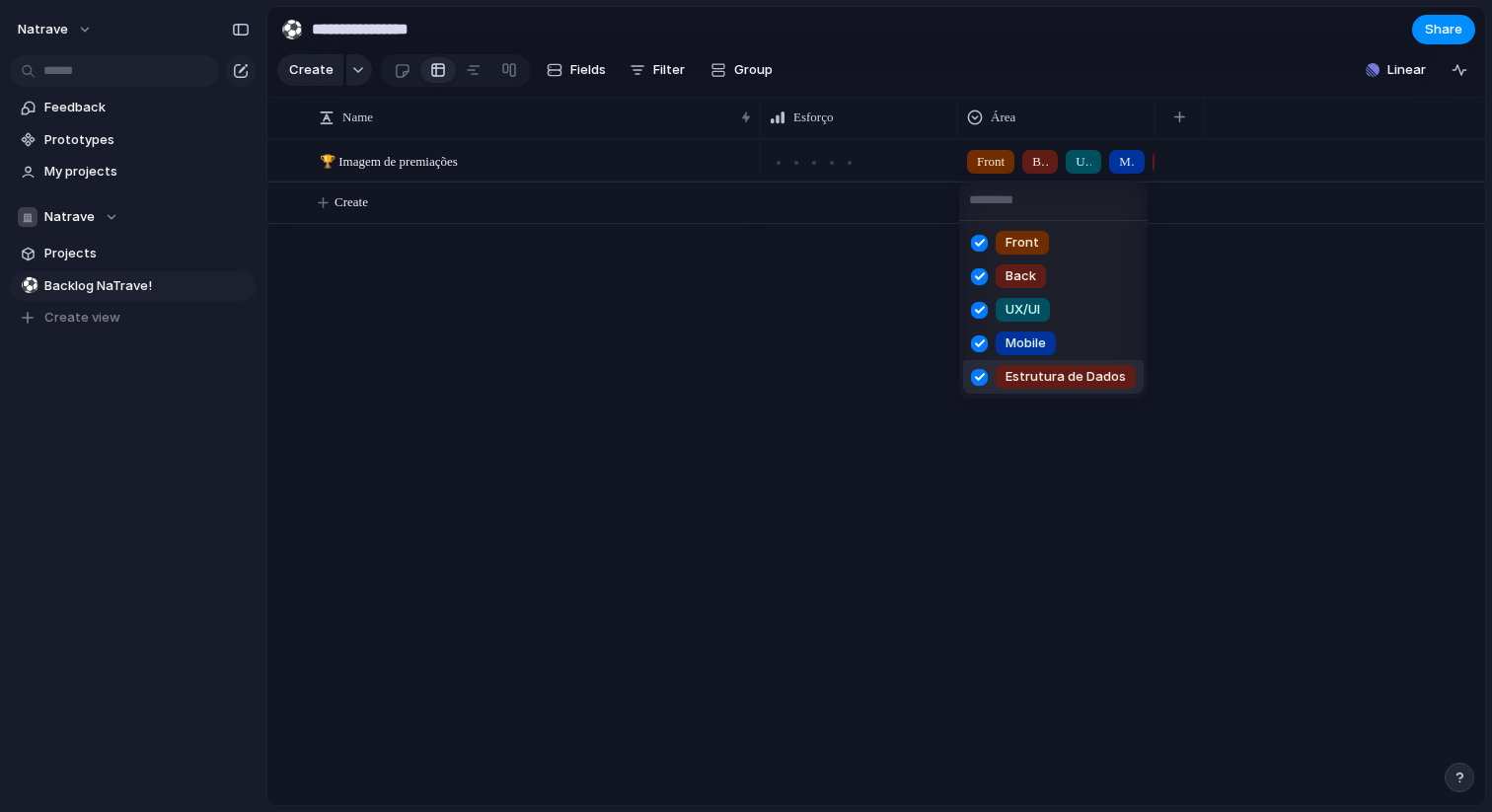
click at [978, 440] on div "Front Back UX/UI Mobile Estrutura de Dados" at bounding box center [746, 406] width 1492 height 812
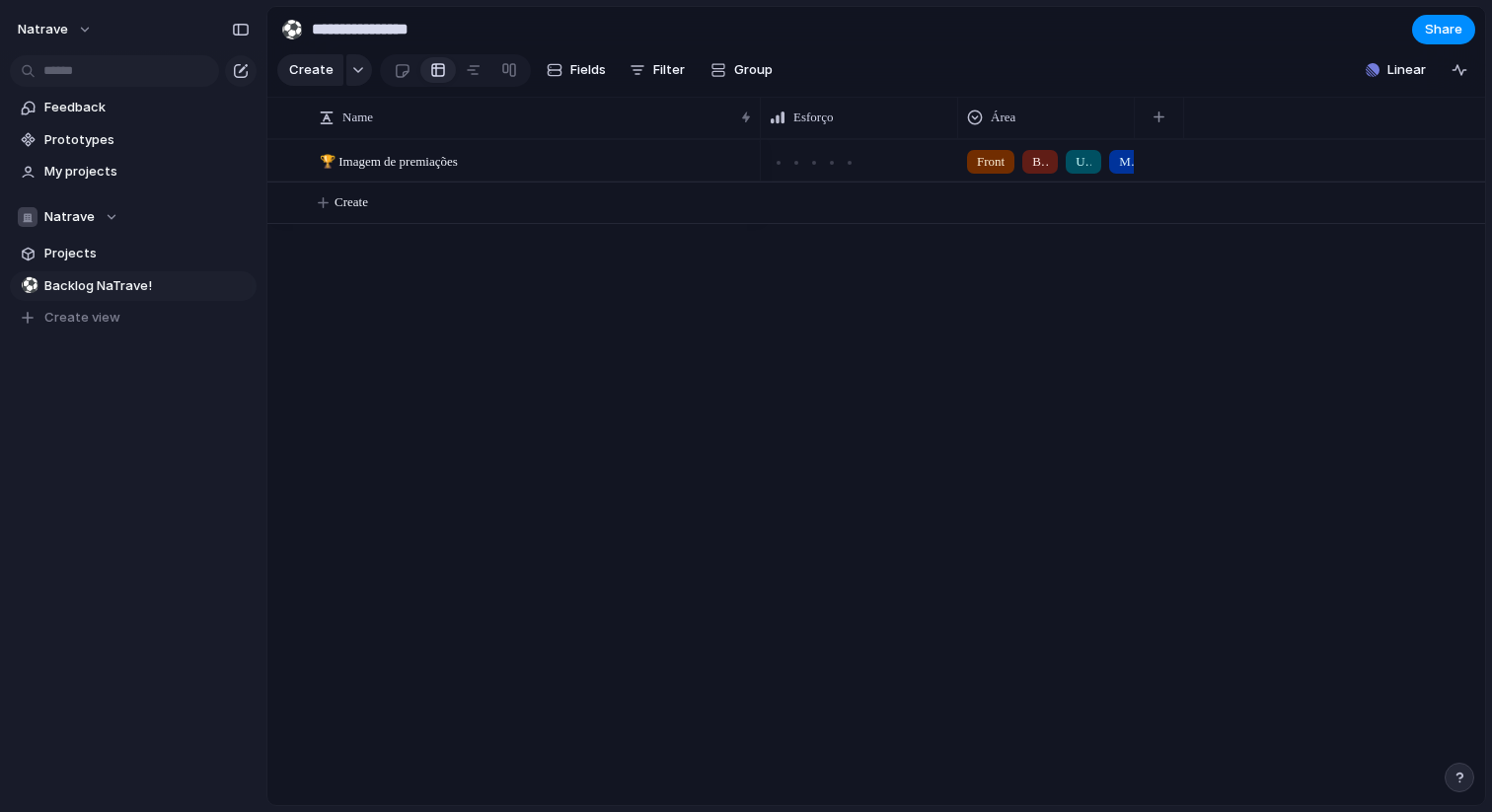
drag, startPoint x: 1151, startPoint y: 120, endPoint x: 1130, endPoint y: 172, distance: 56.1
click at [1130, 172] on div "Name Esforço Área 🏆 Imagem de premiações Front Back UX/UI Mobile Estrutura de D…" at bounding box center [876, 451] width 1218 height 708
click at [1158, 111] on button "button" at bounding box center [1159, 118] width 41 height 36
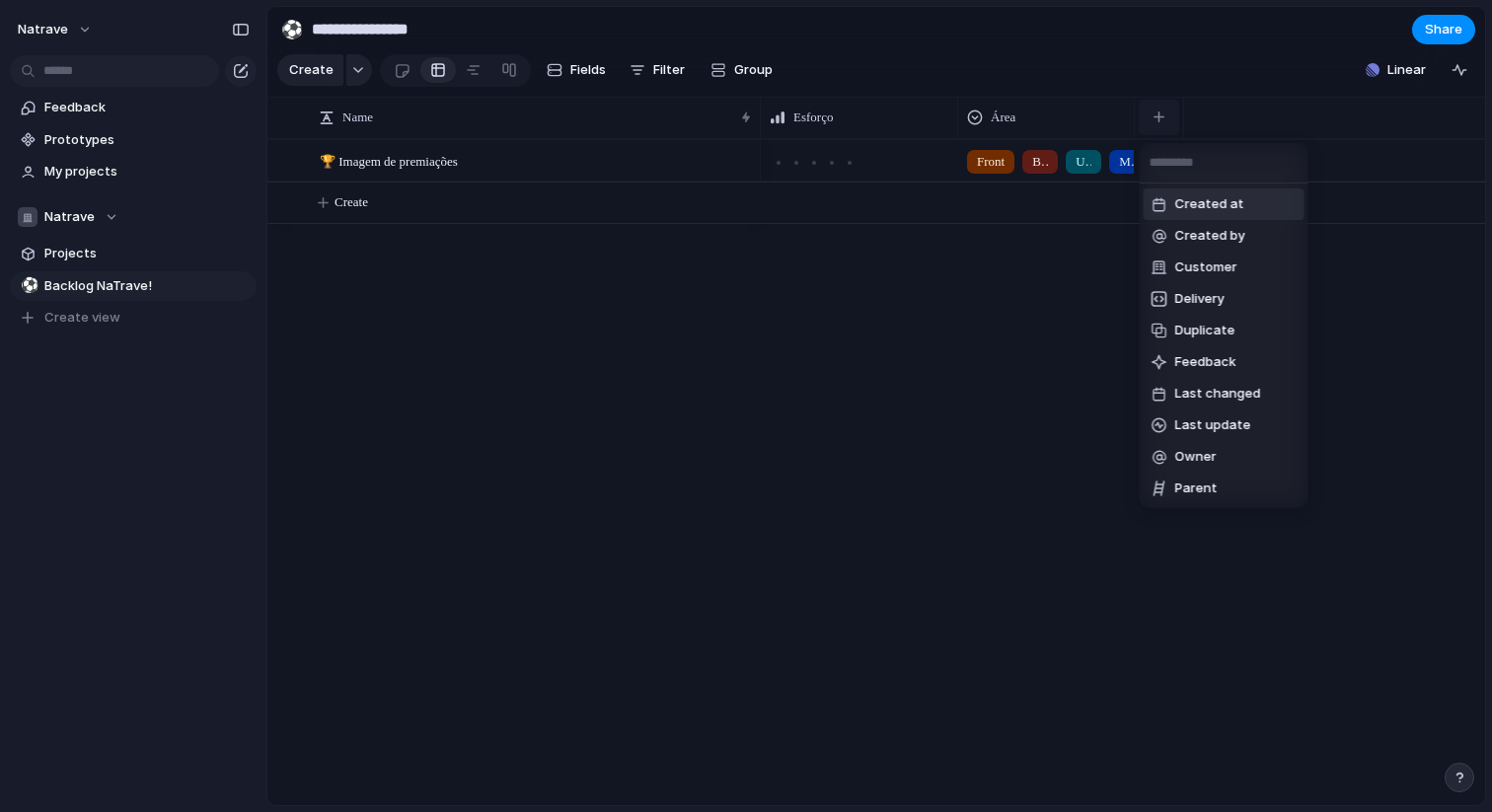
type input "*"
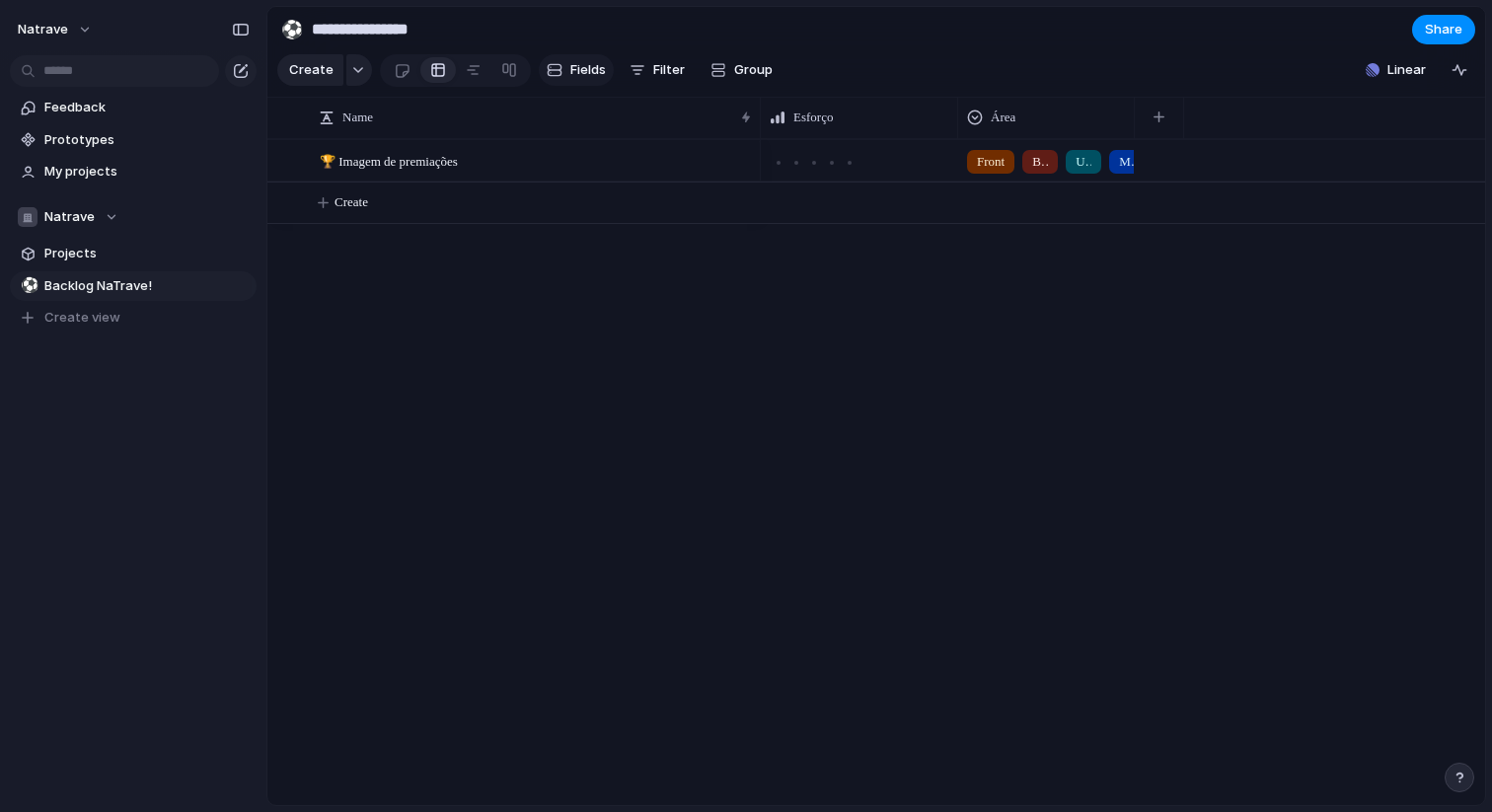
click at [584, 74] on span "Fields" at bounding box center [588, 70] width 36 height 20
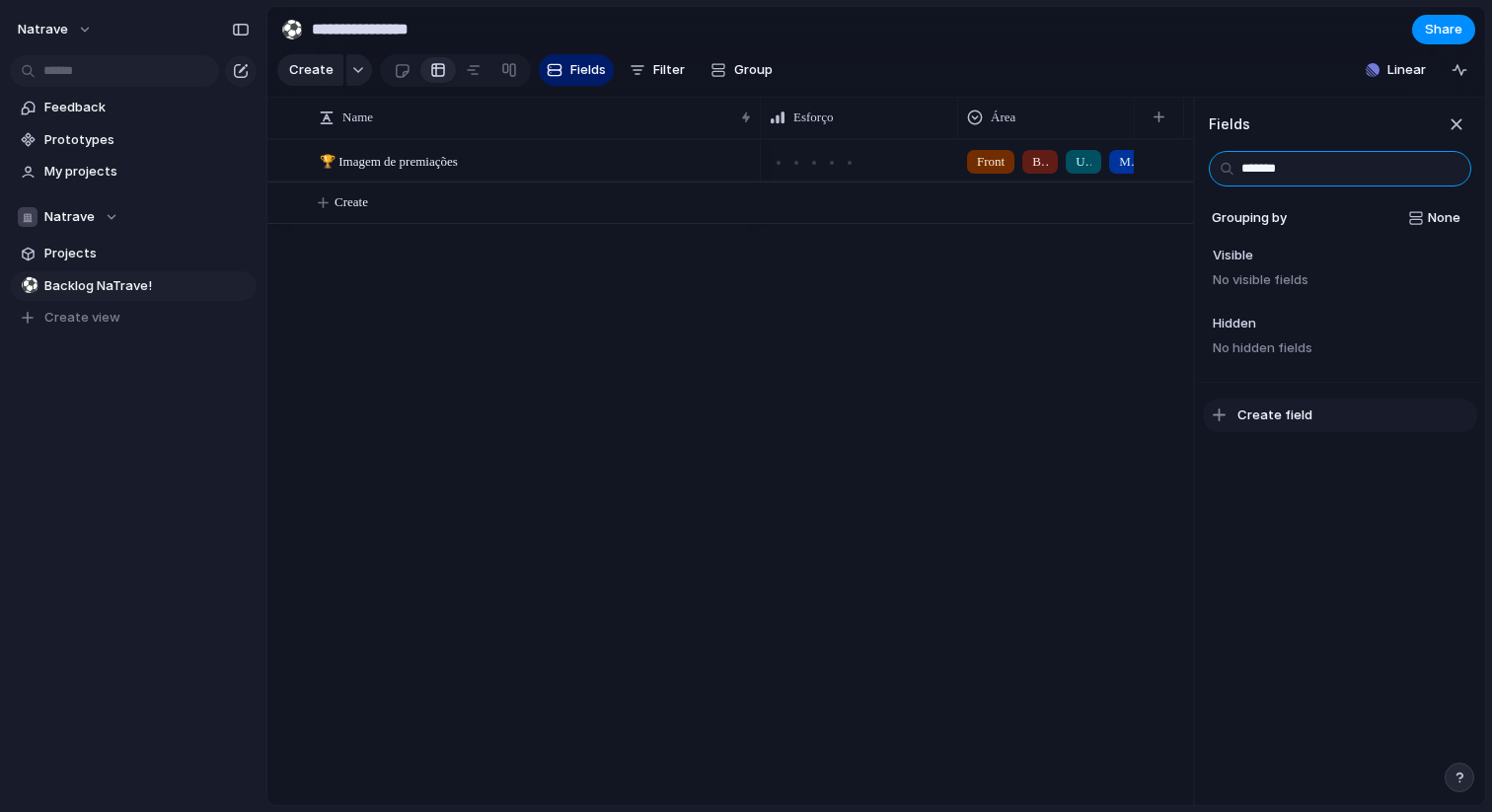
type input "*******"
click at [1268, 415] on span "Create field" at bounding box center [1275, 415] width 75 height 20
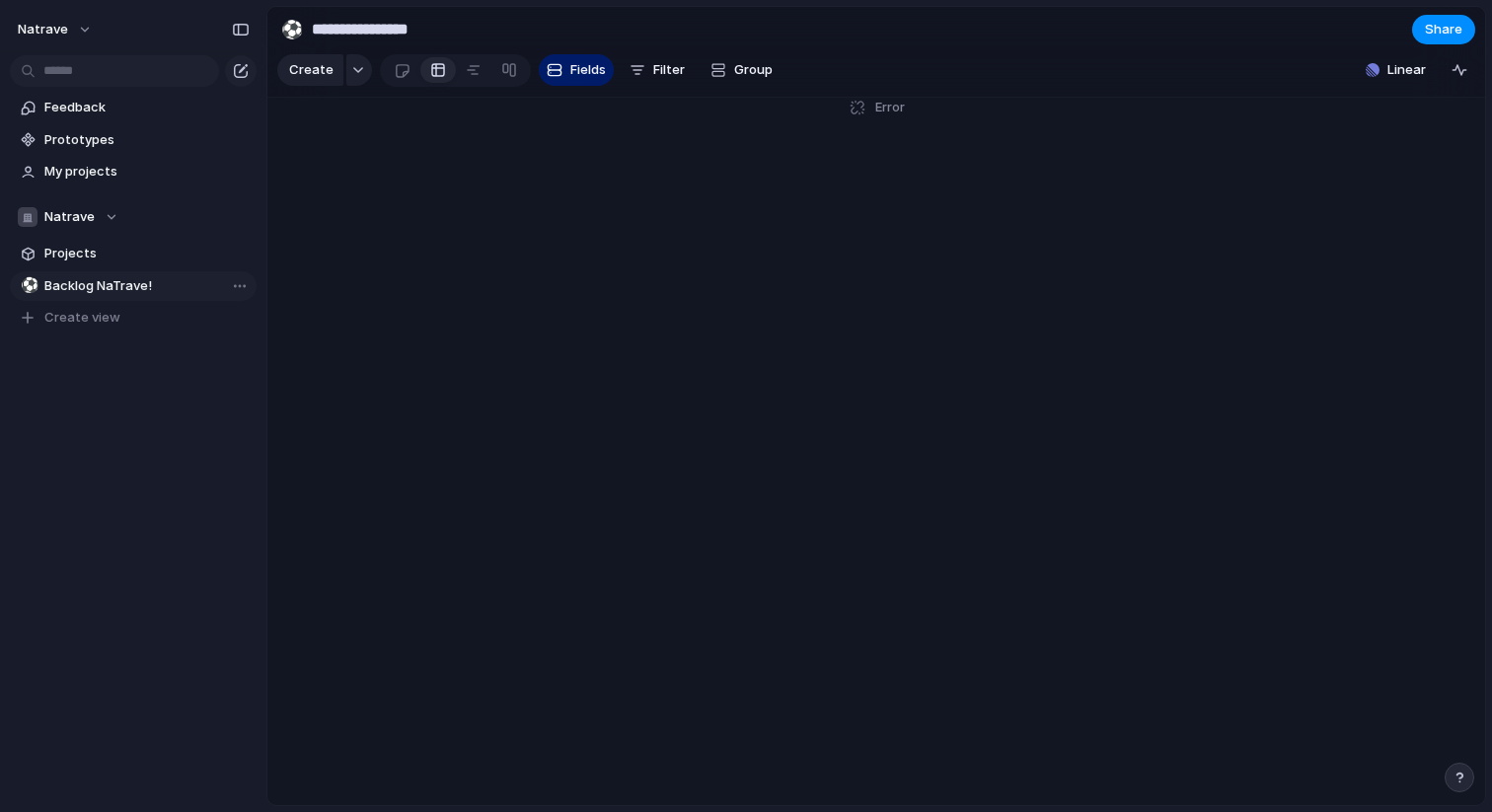
click at [83, 292] on span "Backlog NaTrave!" at bounding box center [147, 286] width 205 height 20
click at [596, 73] on span "Fields" at bounding box center [588, 70] width 36 height 20
click at [683, 81] on button "Filter" at bounding box center [658, 70] width 71 height 32
click at [578, 76] on div "Description Start date Owner Target date Customer Status Esforço Área Impacto T…" at bounding box center [746, 406] width 1492 height 812
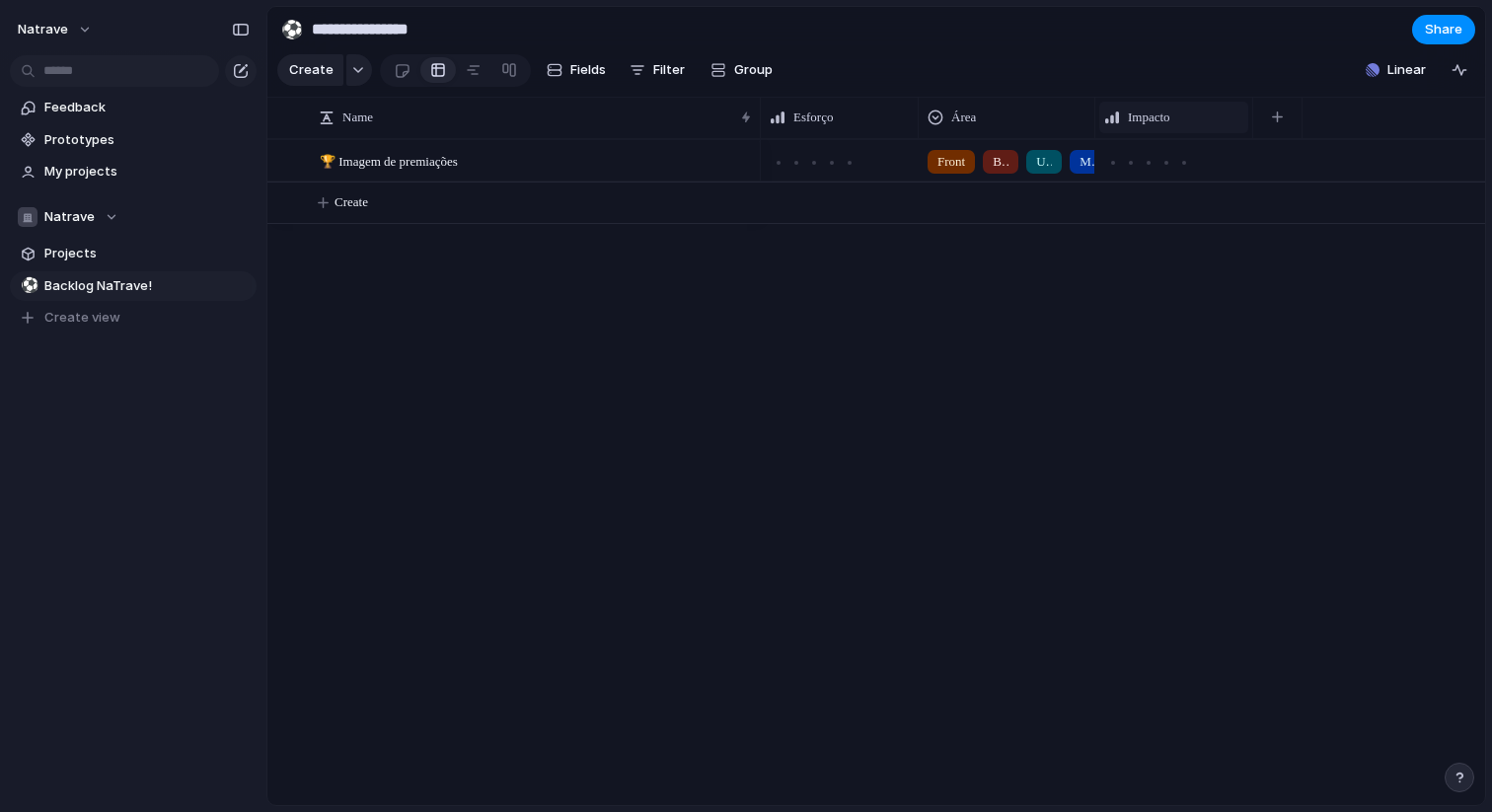
click at [1175, 130] on div "Impacto" at bounding box center [1174, 118] width 149 height 32
click at [1165, 168] on span "Modify" at bounding box center [1159, 161] width 43 height 20
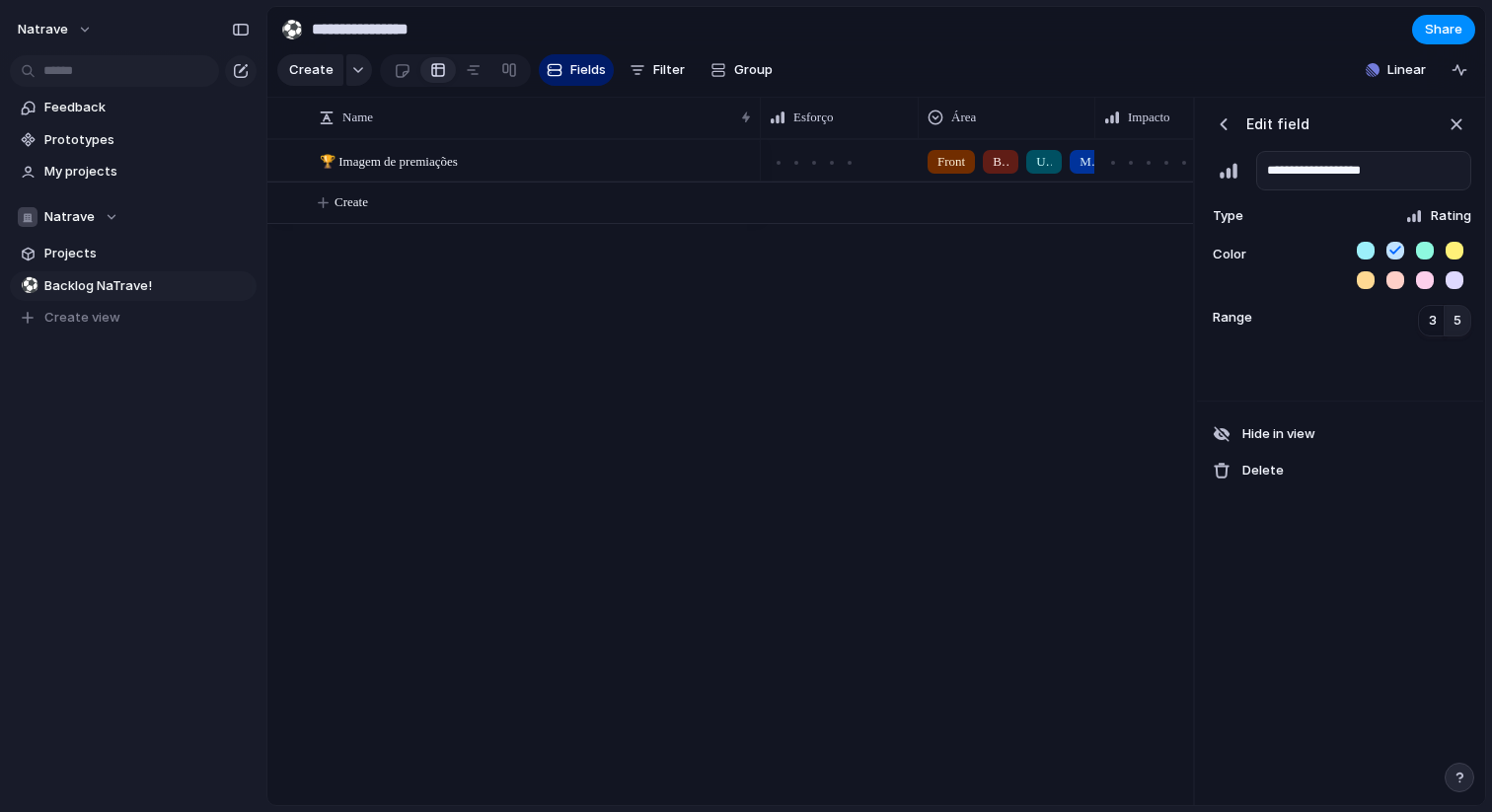
type input "**********"
click at [1458, 279] on button "button" at bounding box center [1455, 280] width 18 height 18
click at [1430, 317] on span "3" at bounding box center [1434, 321] width 8 height 20
click at [1459, 325] on span "5" at bounding box center [1458, 321] width 8 height 20
click at [1439, 344] on div "**********" at bounding box center [1340, 223] width 286 height 251
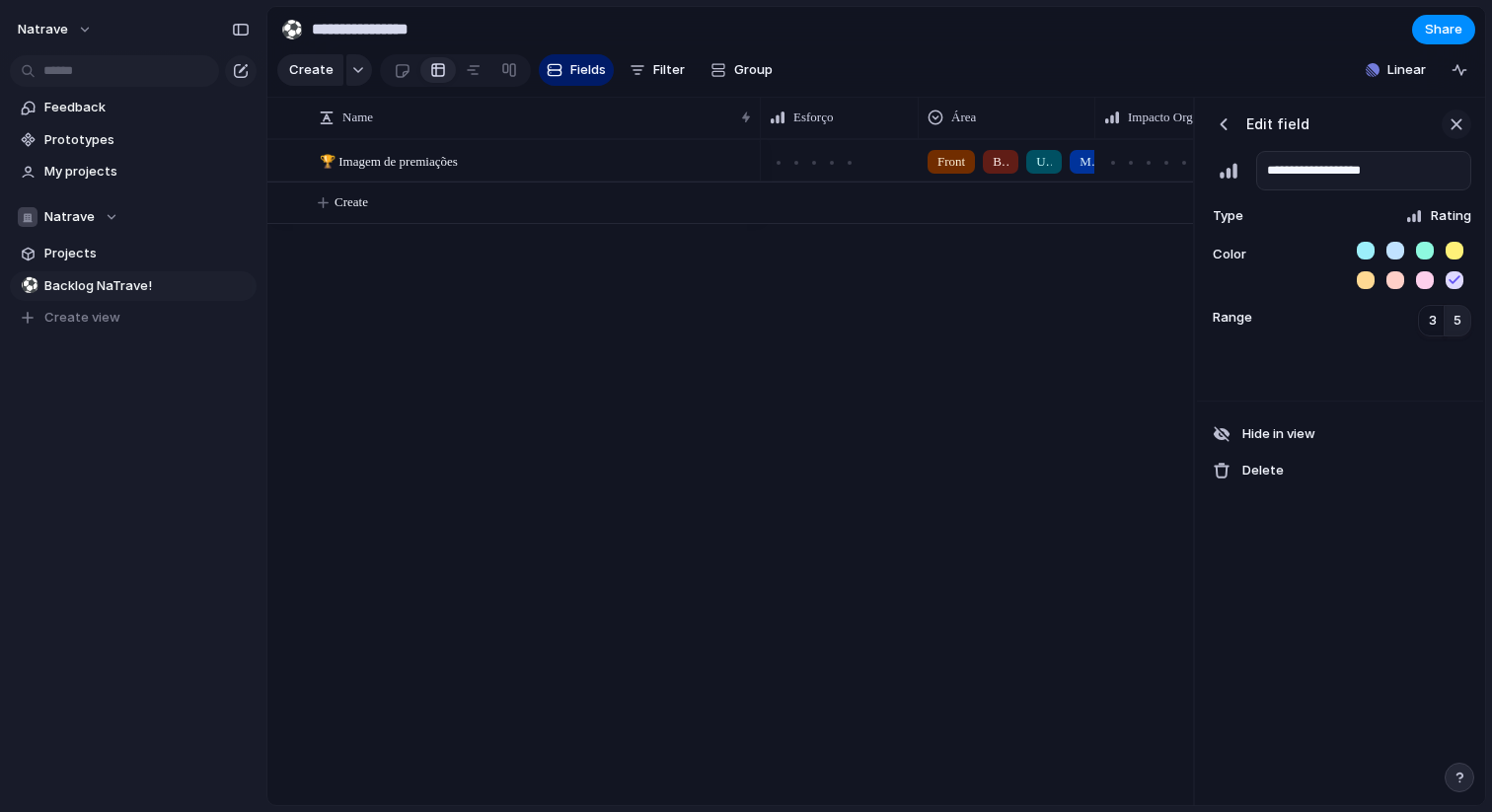
click at [1453, 121] on div "button" at bounding box center [1457, 125] width 22 height 22
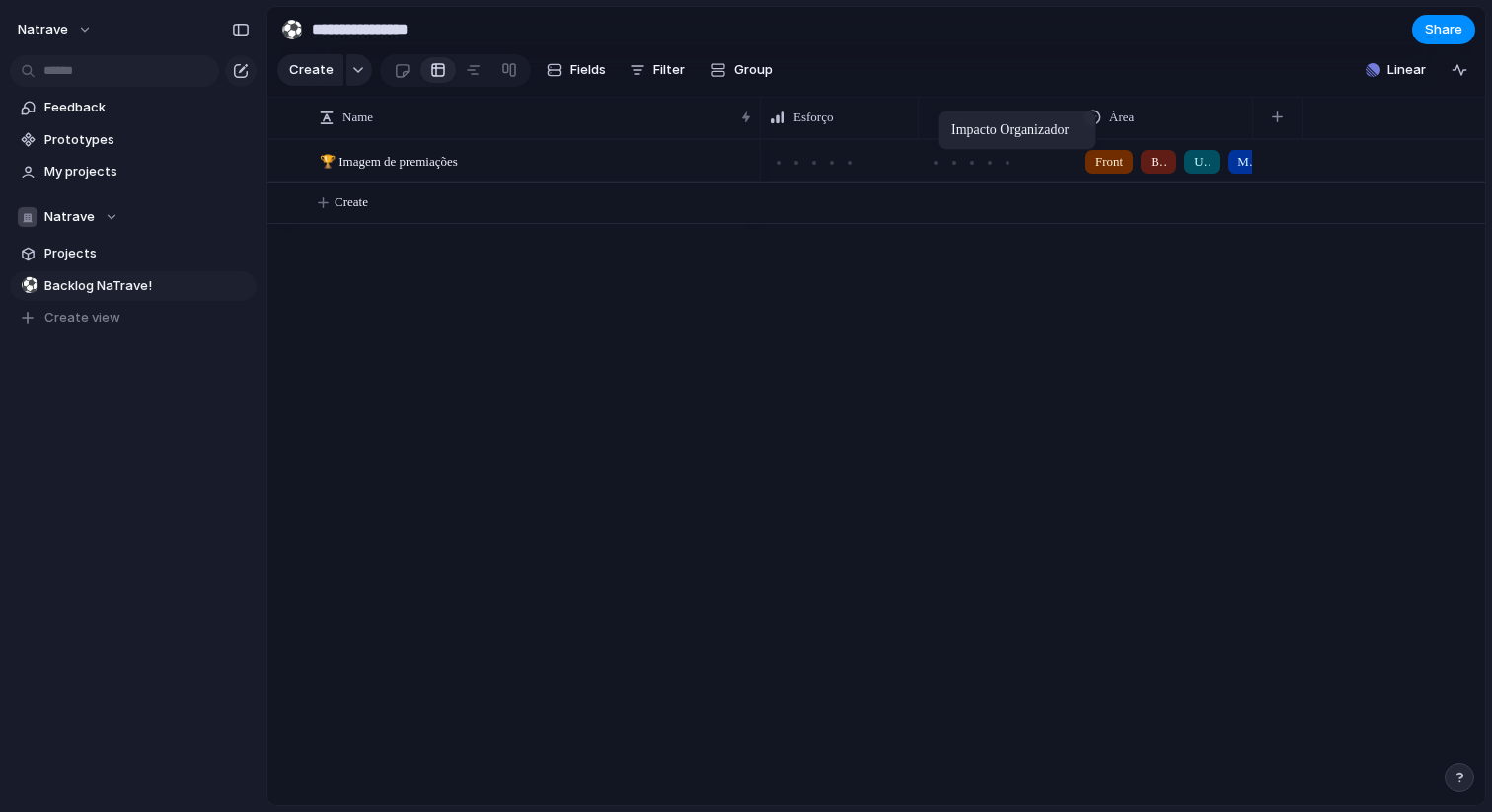
drag, startPoint x: 1126, startPoint y: 116, endPoint x: 947, endPoint y: 115, distance: 179.0
click at [1003, 323] on div "Front Back UX/UI Mobile Estrutura de Dados" at bounding box center [1122, 471] width 724 height 666
drag, startPoint x: 1076, startPoint y: 128, endPoint x: 1015, endPoint y: 129, distance: 61.0
click at [1016, 129] on div "Impacto Organizador" at bounding box center [974, 118] width 109 height 42
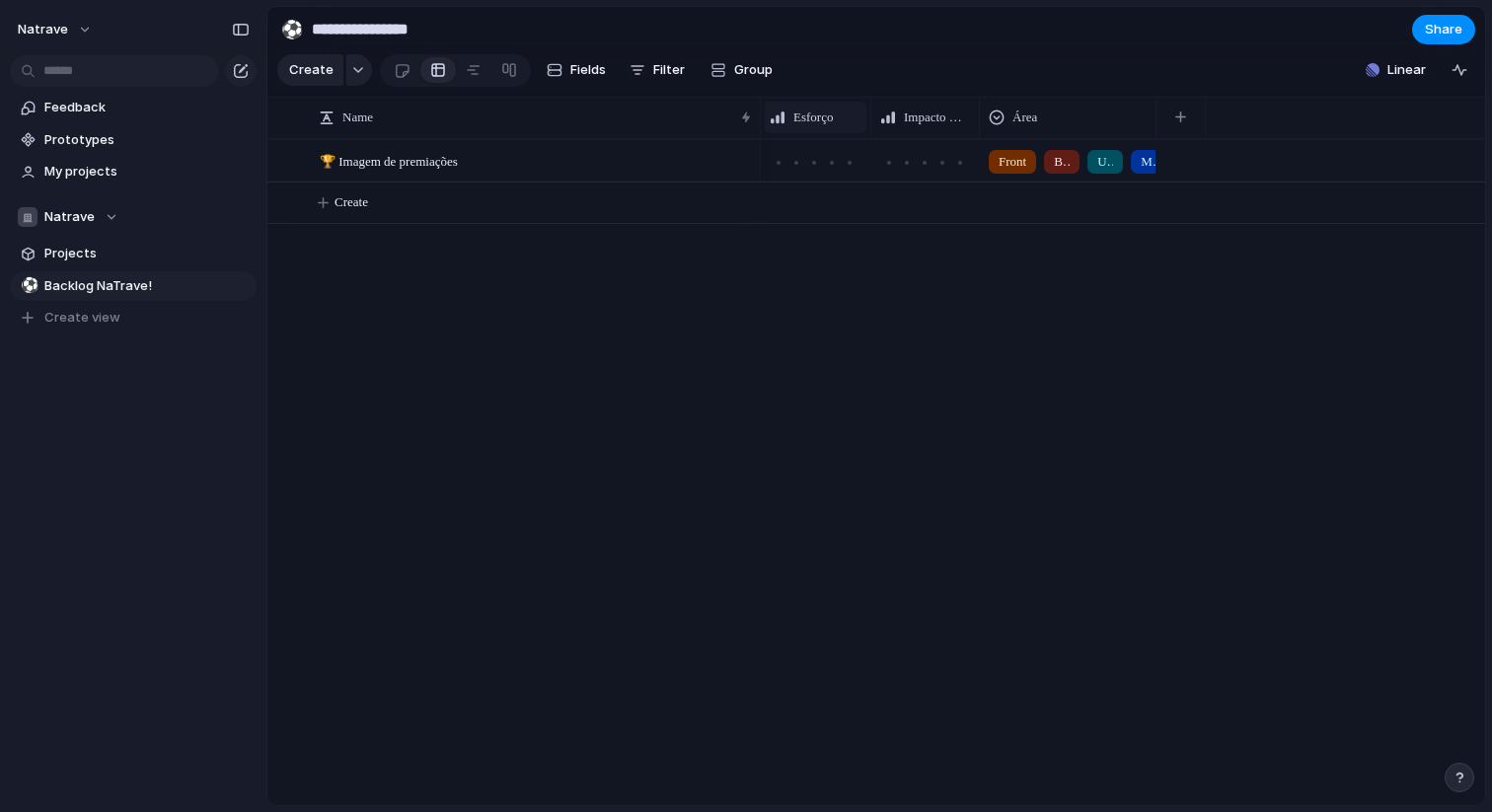
drag, startPoint x: 916, startPoint y: 114, endPoint x: 842, endPoint y: 114, distance: 74.0
click at [842, 114] on div "Esforço" at bounding box center [816, 118] width 111 height 42
click at [1175, 118] on button "button" at bounding box center [1181, 118] width 41 height 36
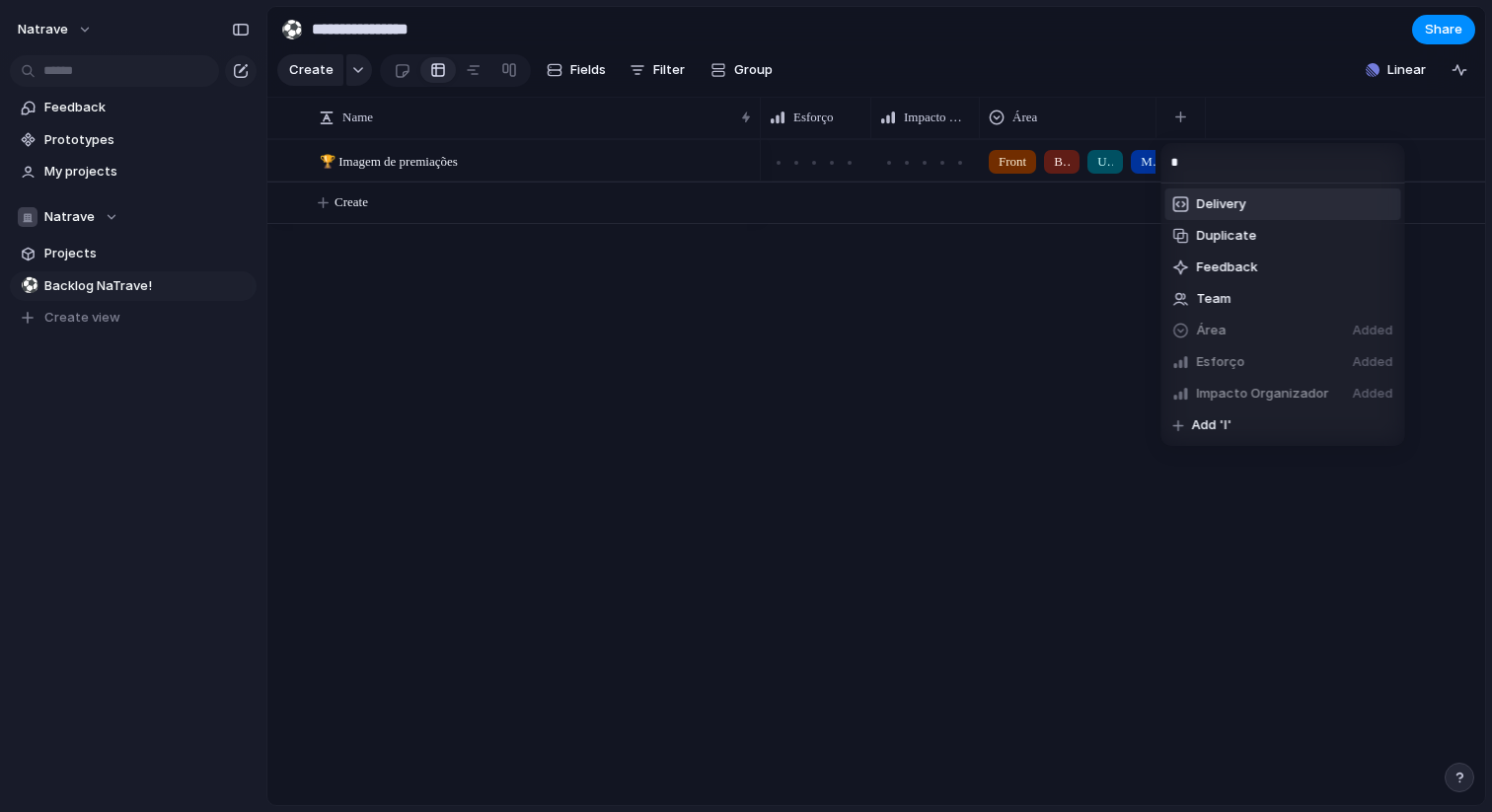
type input "*"
click at [963, 121] on div "* Delivery Duplicate Feedback Team Área Added Esforço Added Impacto Organizador…" at bounding box center [746, 406] width 1492 height 812
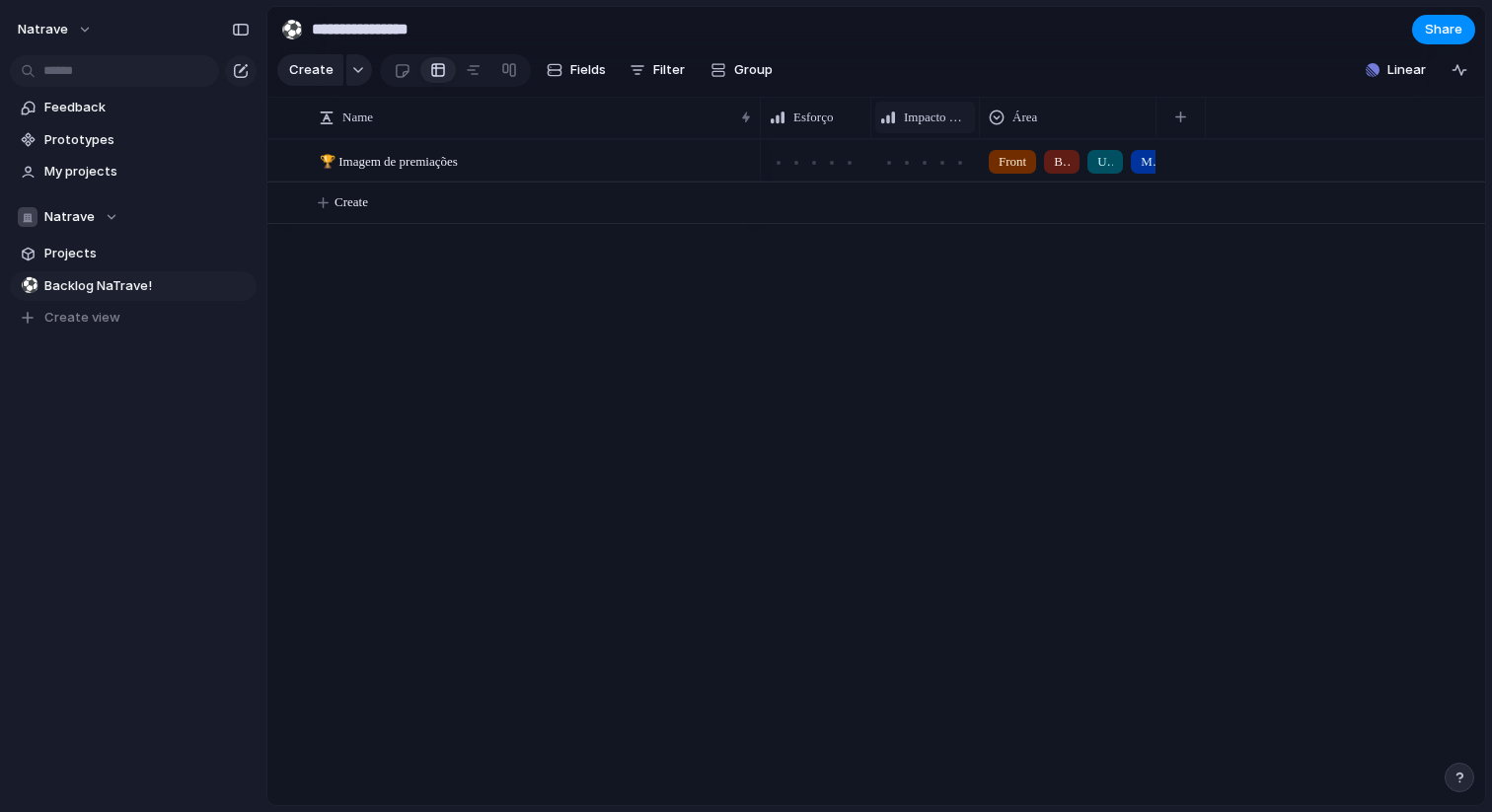
click at [928, 121] on span "Impacto Organizador" at bounding box center [937, 118] width 66 height 20
click at [935, 170] on span "Modify" at bounding box center [935, 161] width 43 height 20
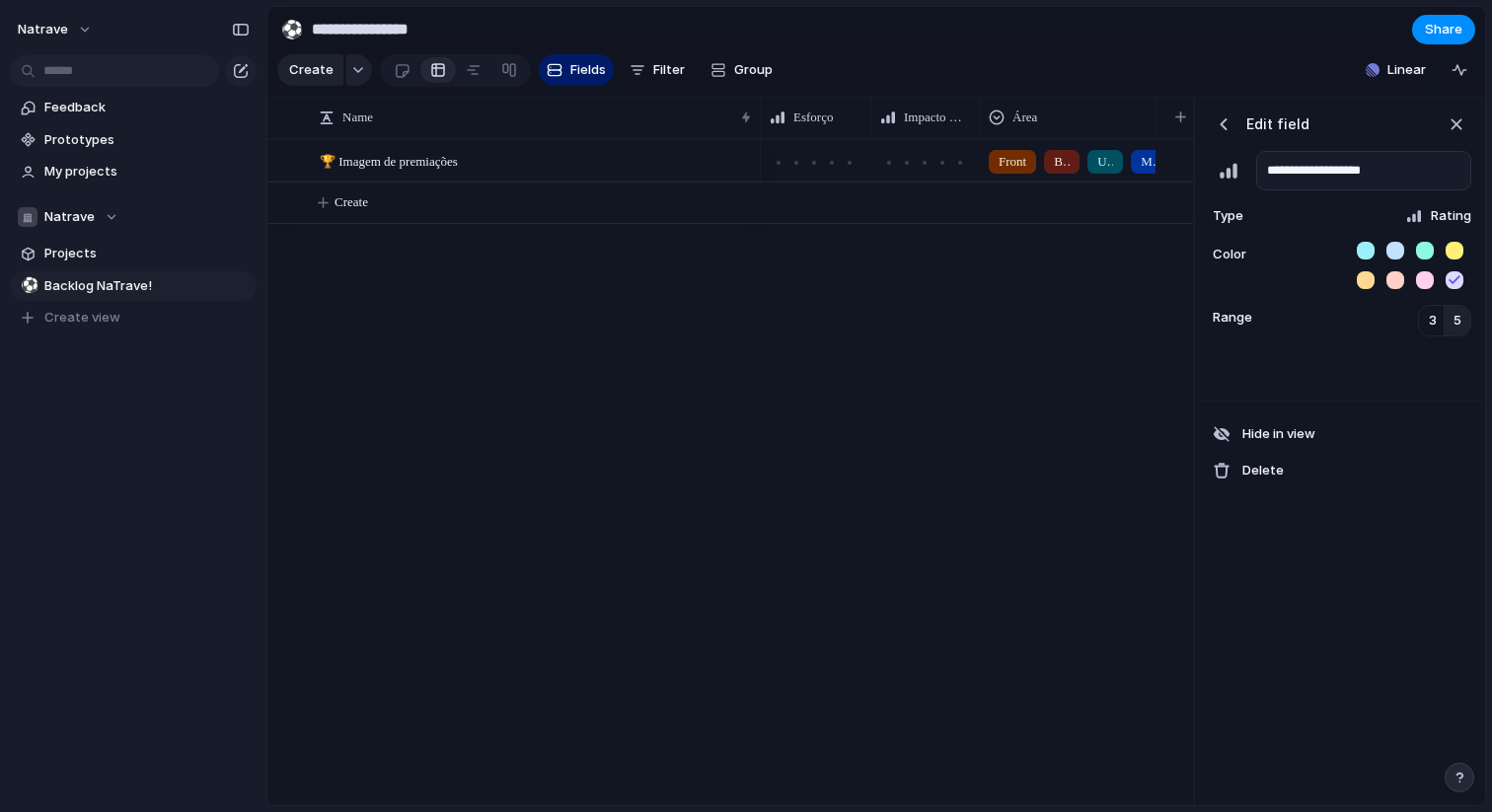
type input "*"
type input "**********"
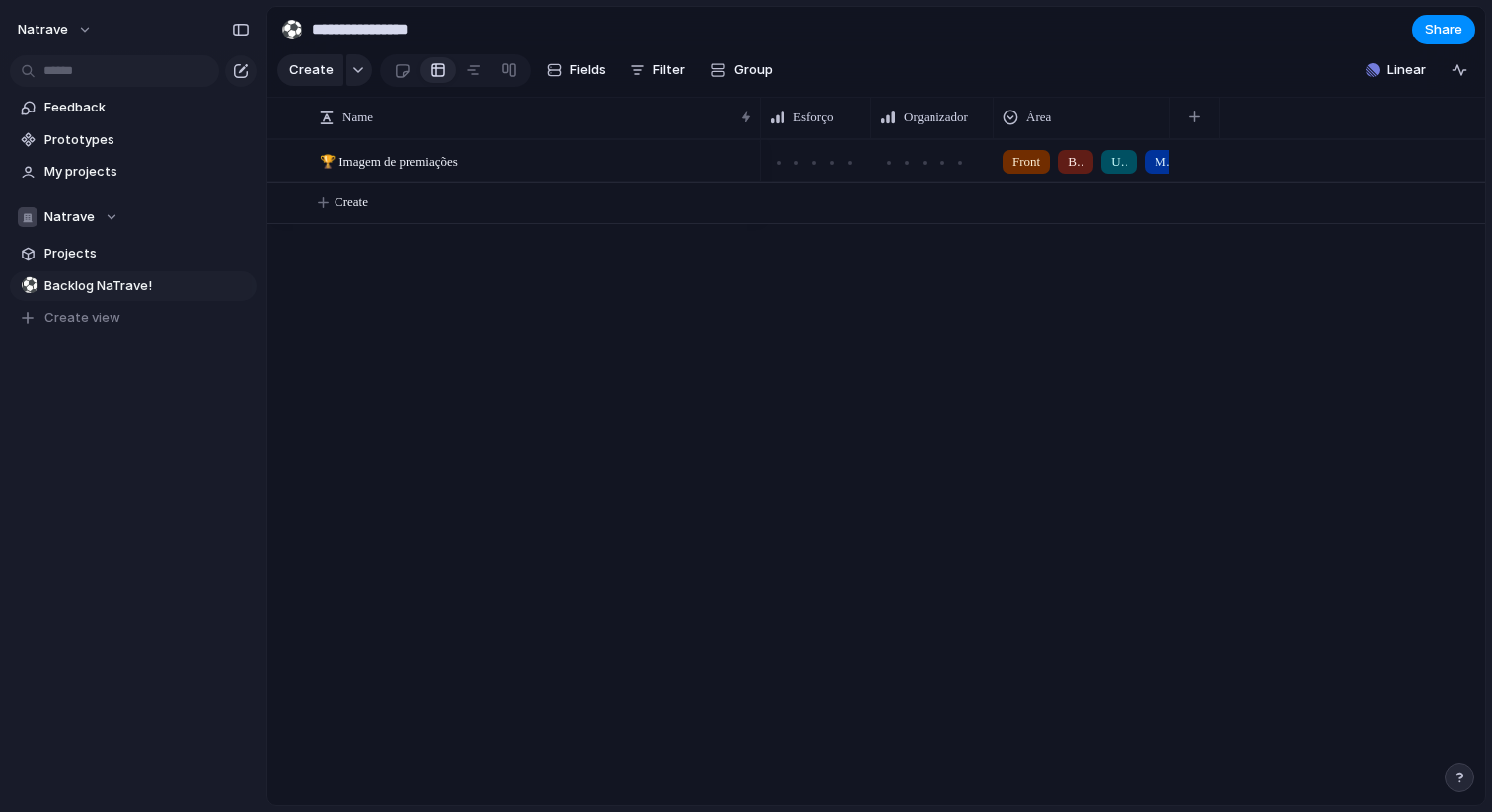
drag, startPoint x: 979, startPoint y: 120, endPoint x: 993, endPoint y: 120, distance: 14.0
click at [993, 120] on div at bounding box center [993, 118] width 10 height 42
drag, startPoint x: 875, startPoint y: 110, endPoint x: 852, endPoint y: 112, distance: 23.1
click at [852, 112] on div "Esforço" at bounding box center [815, 118] width 109 height 42
click at [859, 367] on div "Front Back UX/UI Mobile Estrutura de Dados" at bounding box center [1122, 471] width 724 height 666
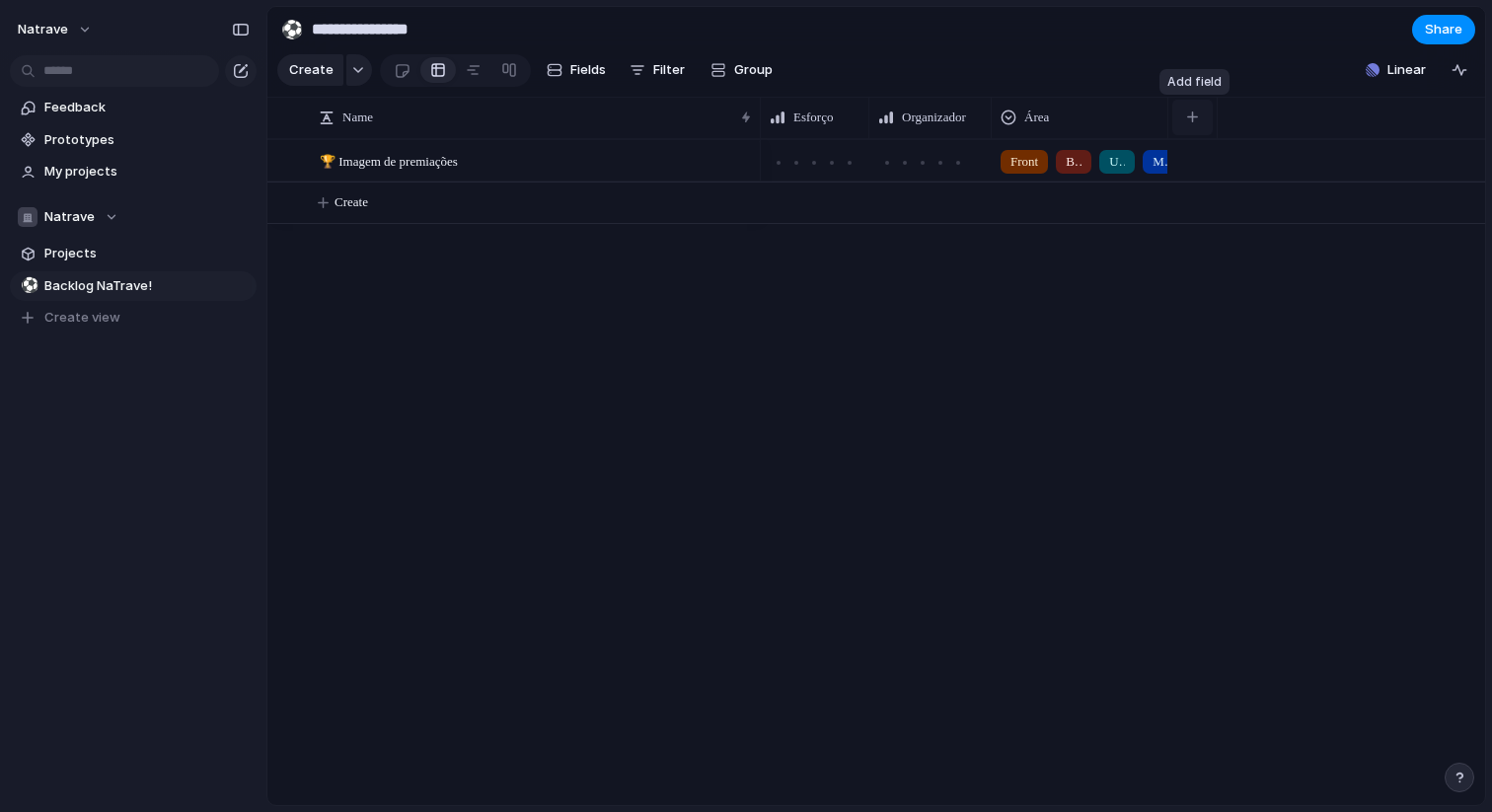
click at [1195, 131] on button "button" at bounding box center [1193, 118] width 41 height 36
click at [572, 61] on span "Fields" at bounding box center [588, 70] width 36 height 20
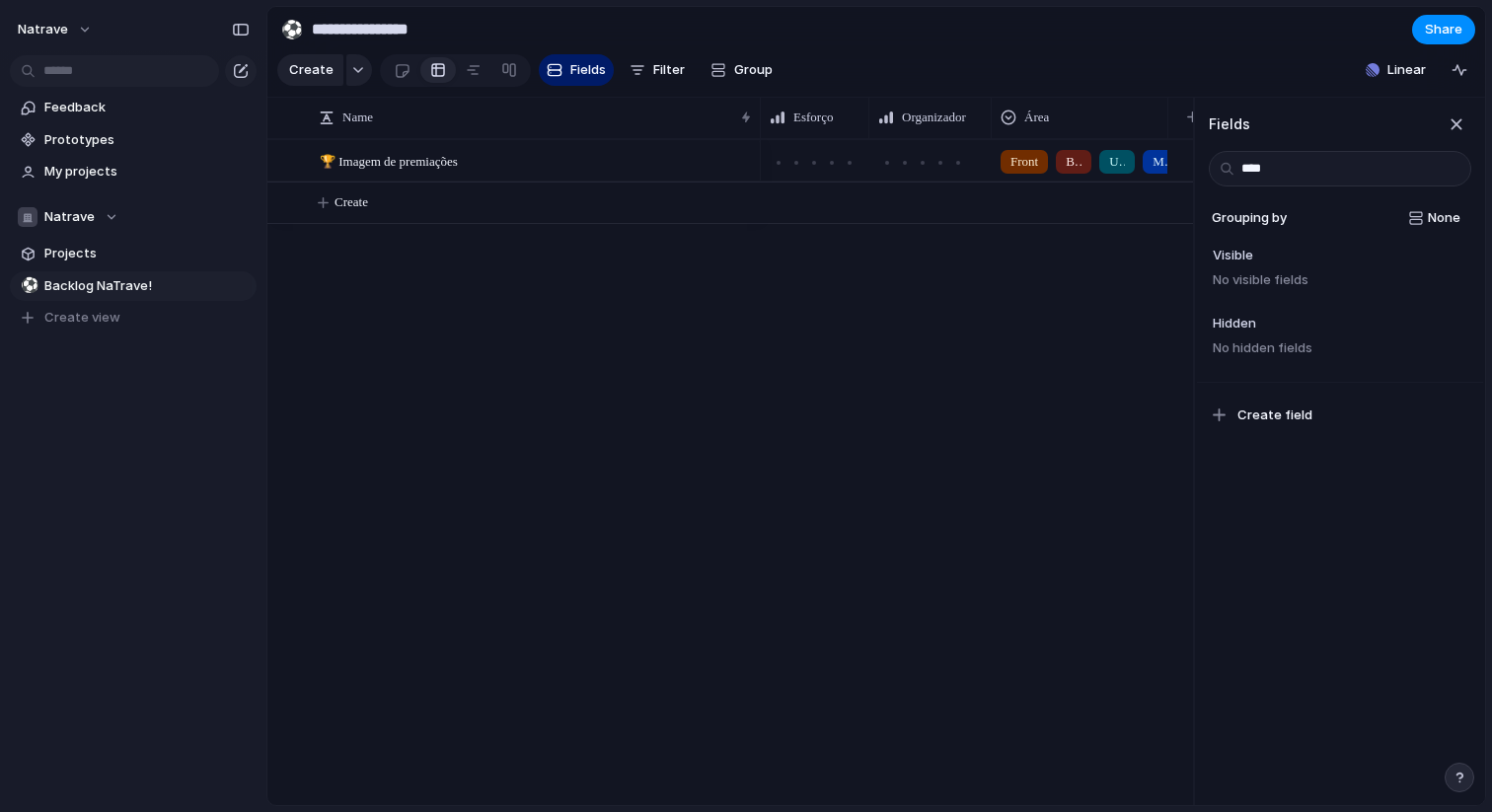
type input "****"
click at [1267, 435] on div "Create field" at bounding box center [1340, 415] width 286 height 66
click at [1267, 428] on button "Create field" at bounding box center [1340, 416] width 274 height 34
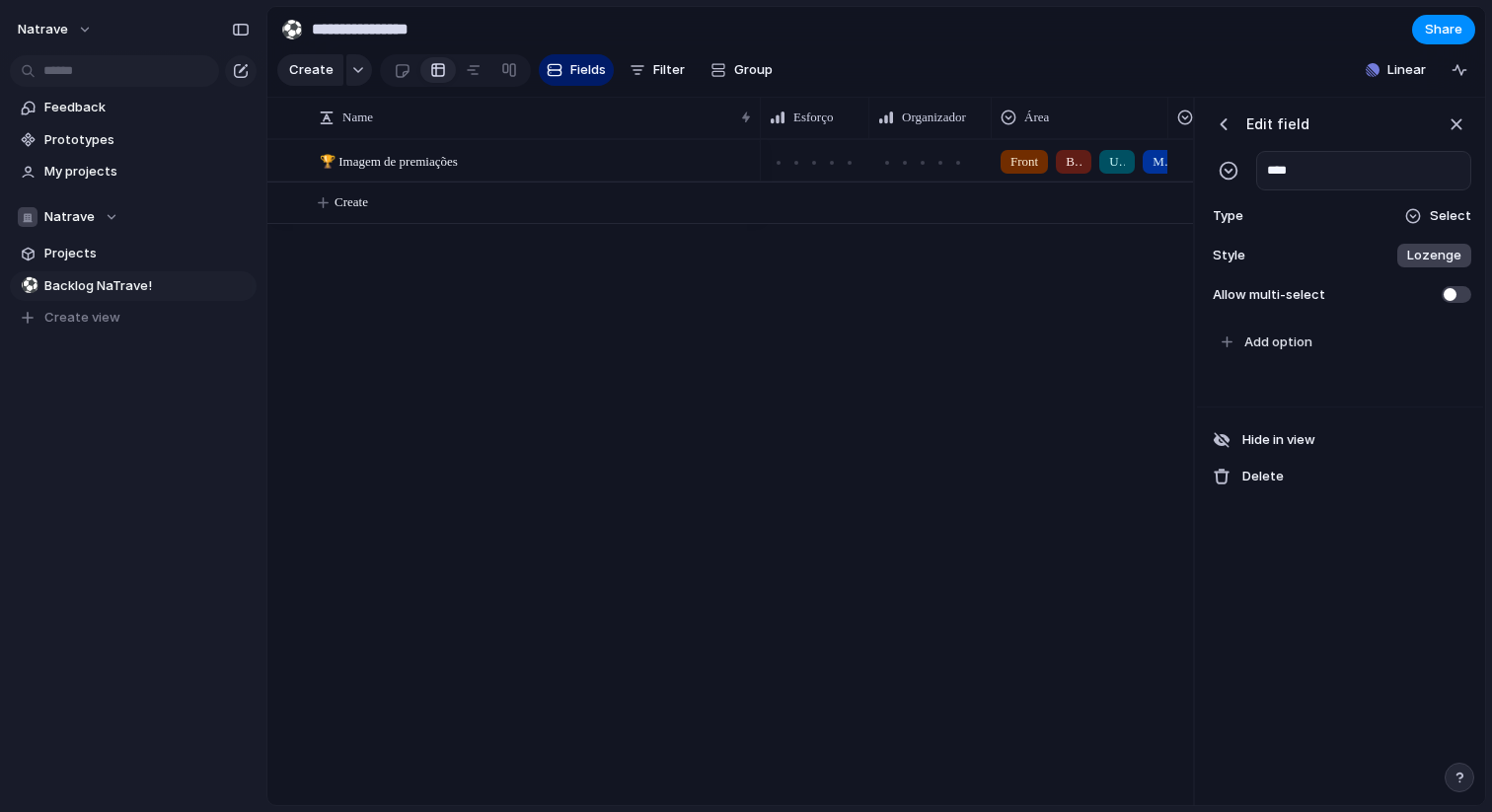
type input "*"
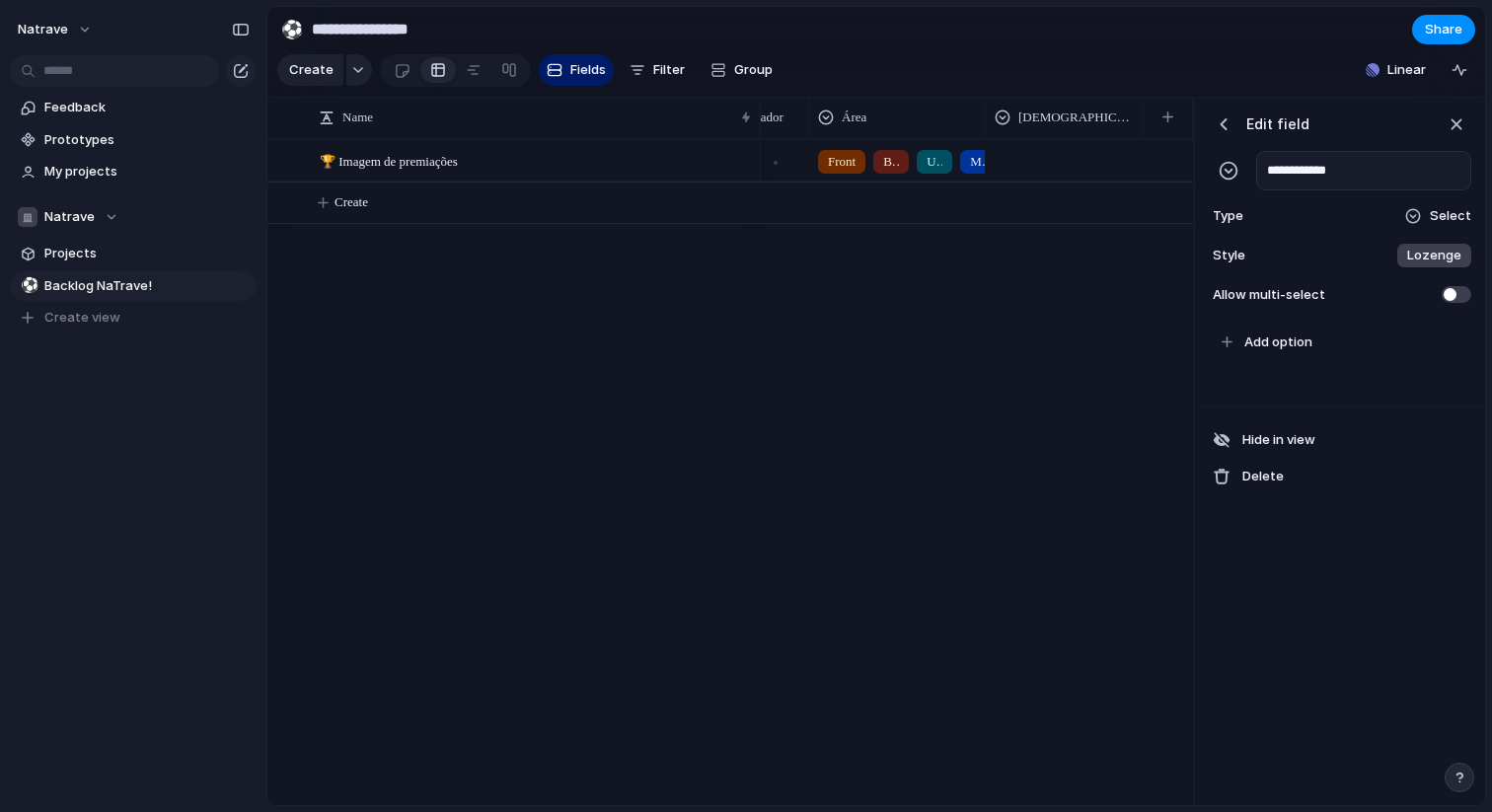
click at [1429, 214] on div "Select" at bounding box center [1439, 216] width 67 height 20
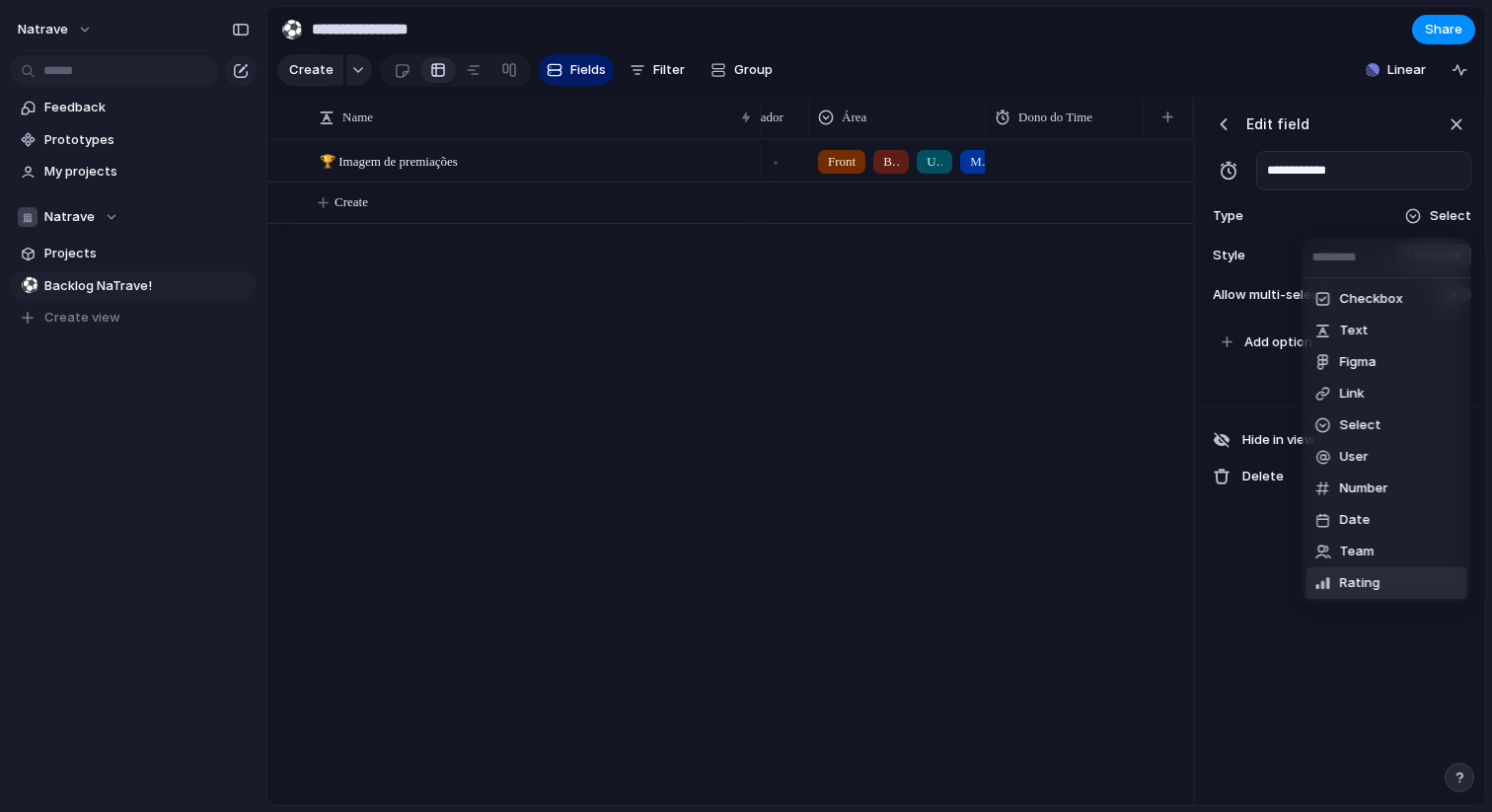
click at [1365, 576] on span "Rating" at bounding box center [1360, 583] width 41 height 20
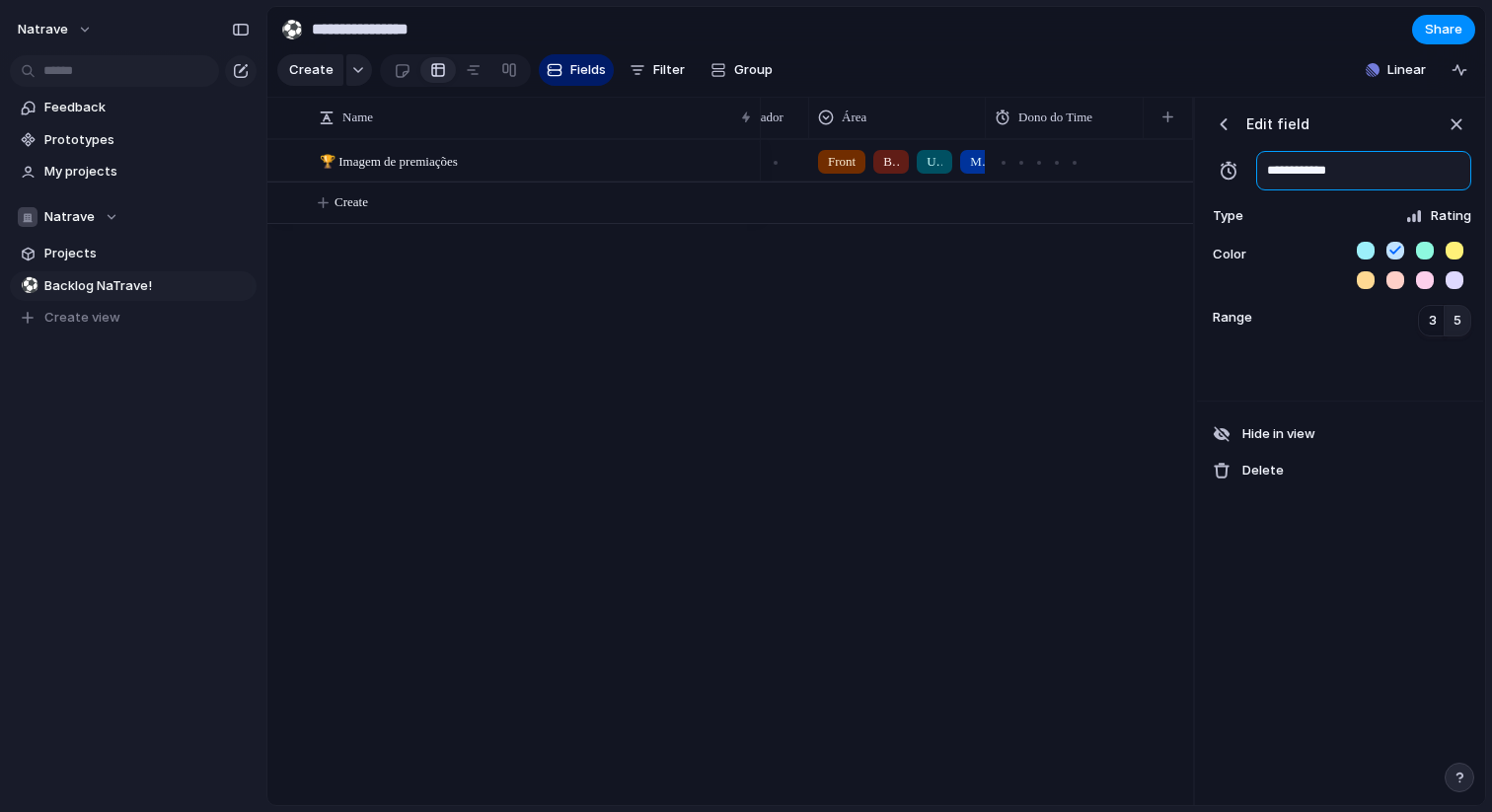
click at [1327, 170] on input "**********" at bounding box center [1363, 170] width 215 height 40
type input "*********"
click at [1455, 245] on button "button" at bounding box center [1455, 251] width 18 height 18
click at [1464, 317] on button "5" at bounding box center [1458, 321] width 28 height 32
click at [1460, 319] on span "5" at bounding box center [1458, 321] width 8 height 20
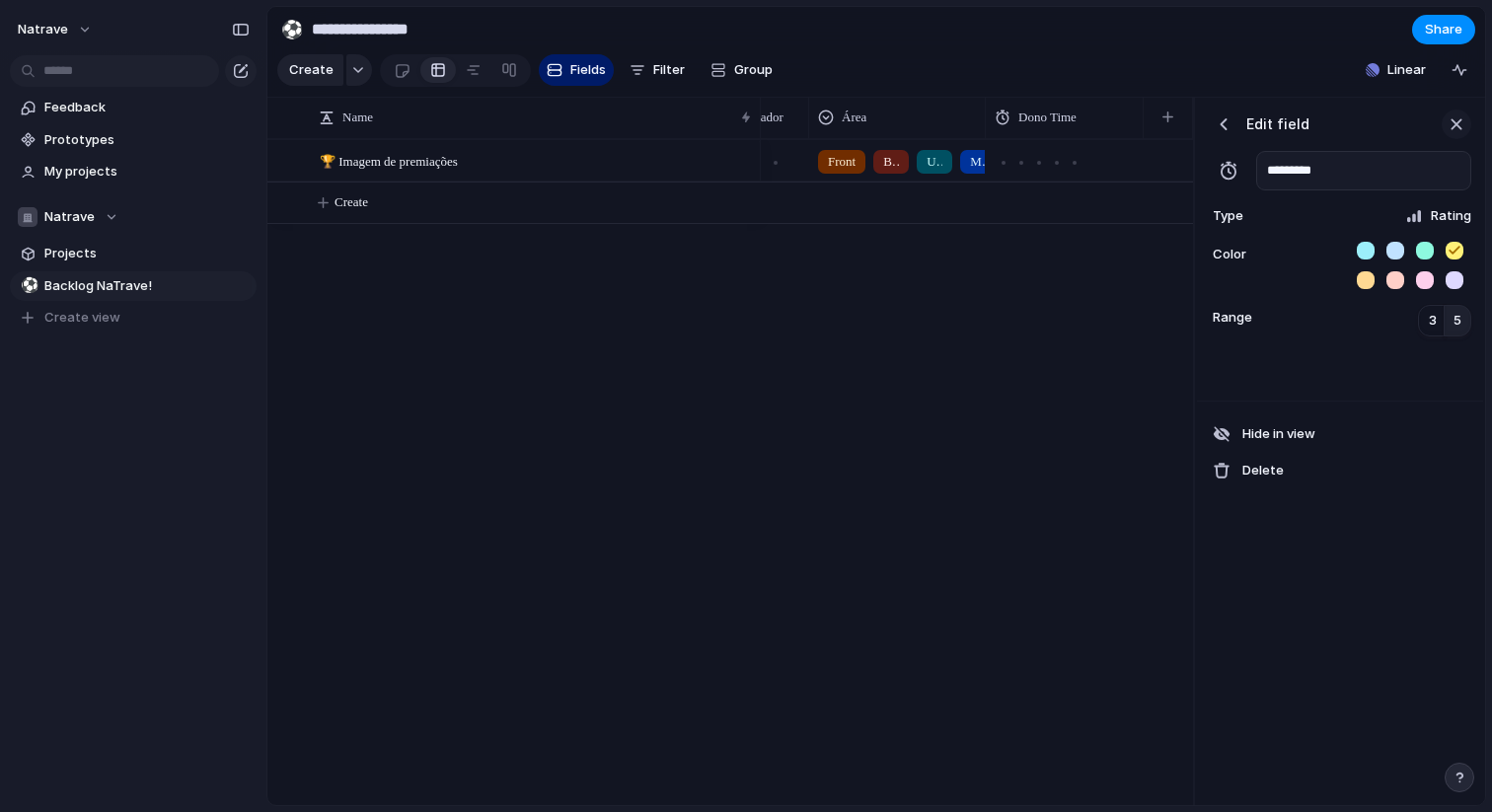
click at [1464, 127] on div "button" at bounding box center [1457, 125] width 22 height 22
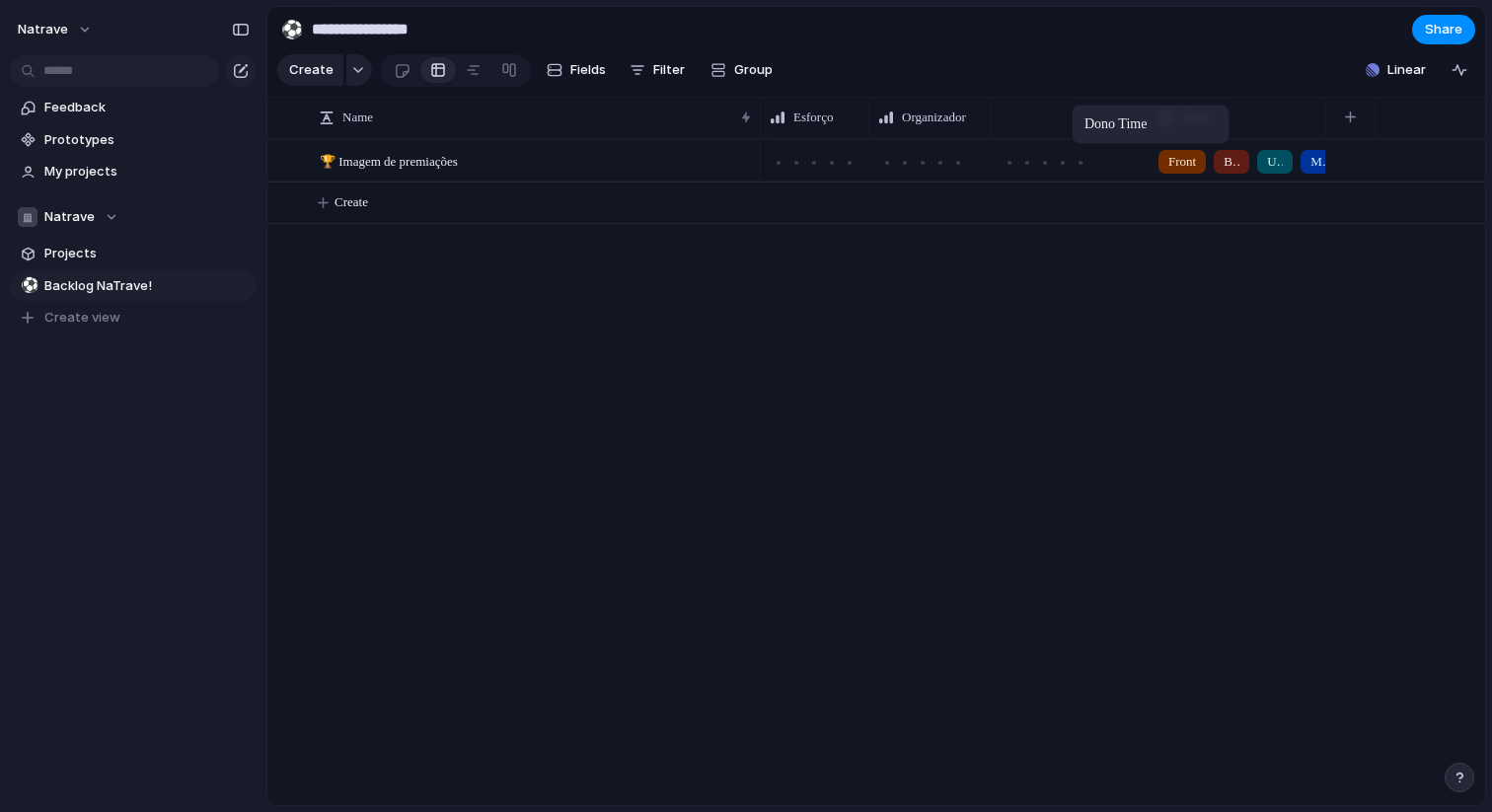
drag, startPoint x: 1240, startPoint y: 110, endPoint x: 1082, endPoint y: 109, distance: 158.0
drag, startPoint x: 1145, startPoint y: 117, endPoint x: 1073, endPoint y: 117, distance: 72.0
click at [1073, 117] on div "Dono Time" at bounding box center [1046, 118] width 109 height 42
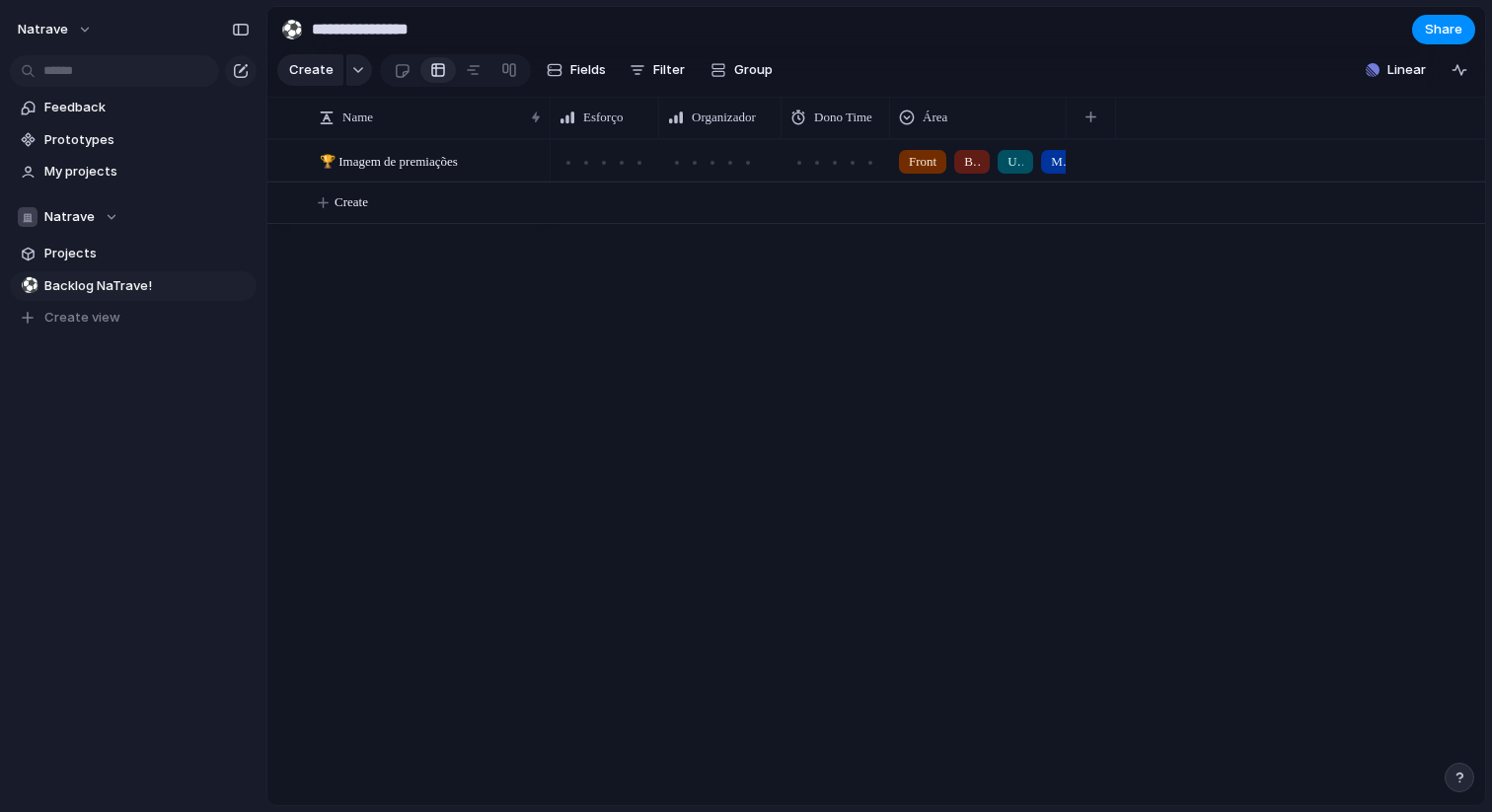
drag, startPoint x: 760, startPoint y: 116, endPoint x: 550, endPoint y: 119, distance: 210.0
click at [550, 119] on div at bounding box center [550, 118] width 10 height 42
click at [480, 63] on link at bounding box center [474, 70] width 36 height 32
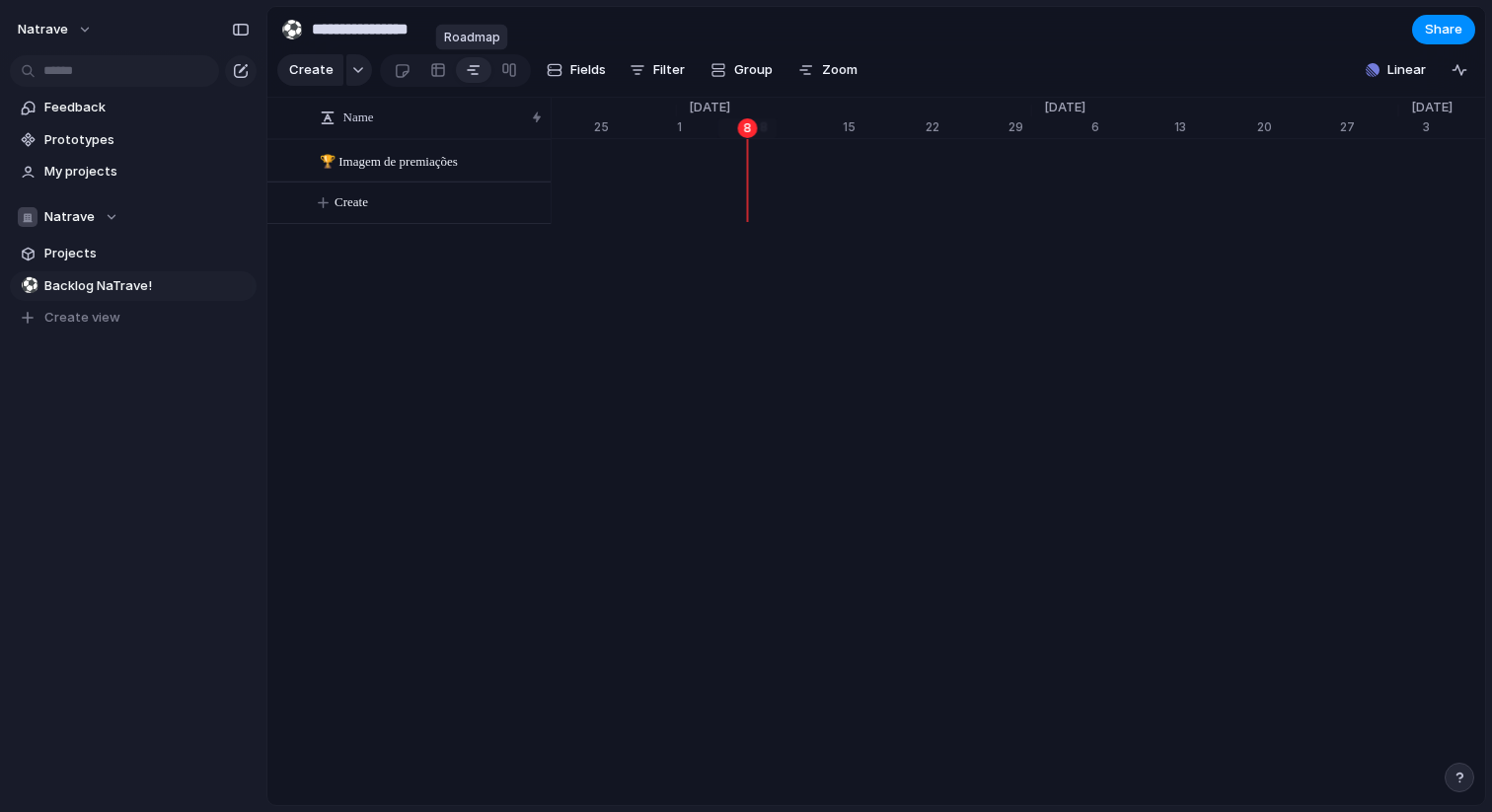
scroll to position [0, 12856]
click at [435, 67] on div at bounding box center [438, 70] width 16 height 32
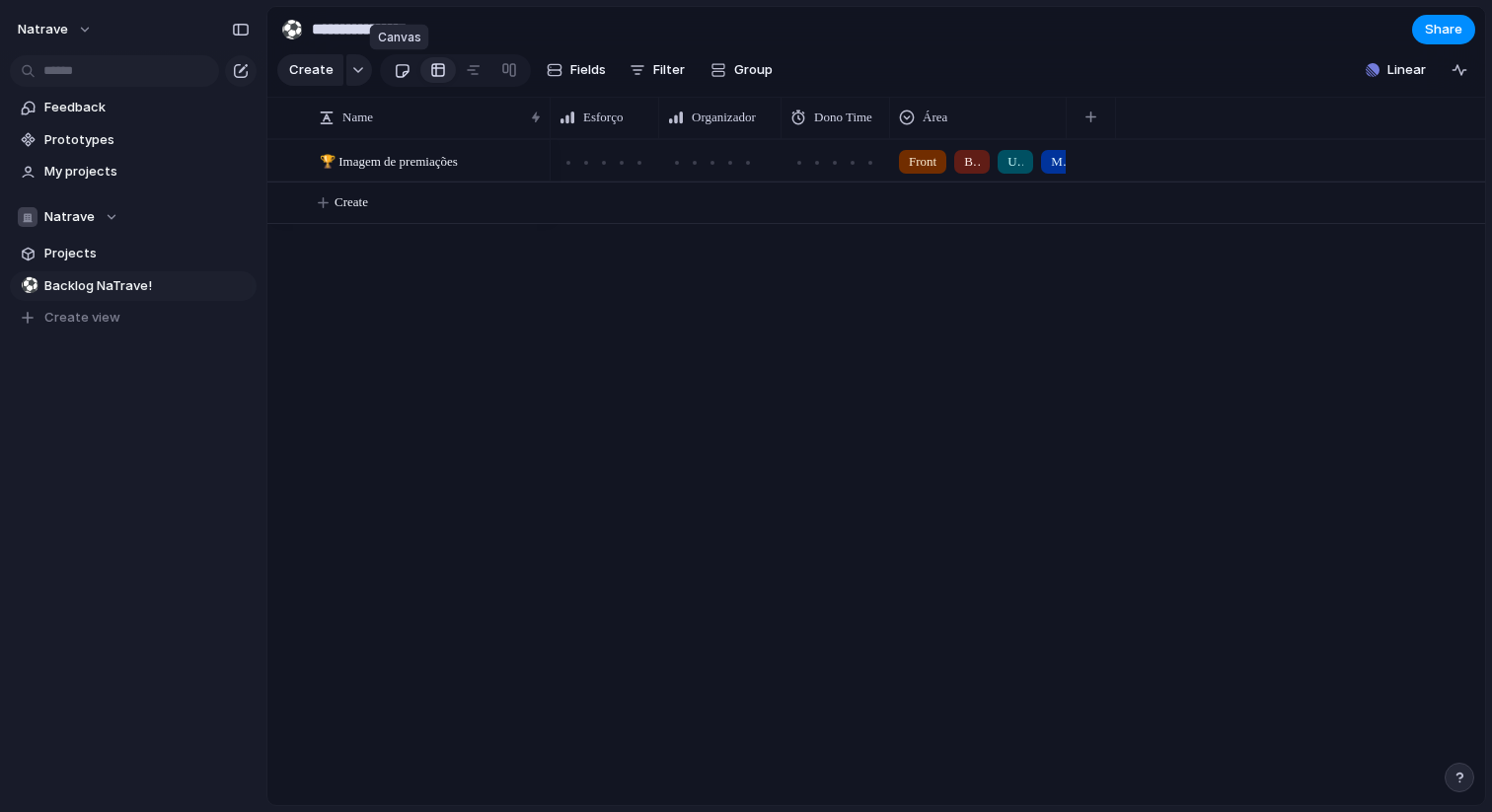
click at [405, 67] on div at bounding box center [402, 70] width 17 height 33
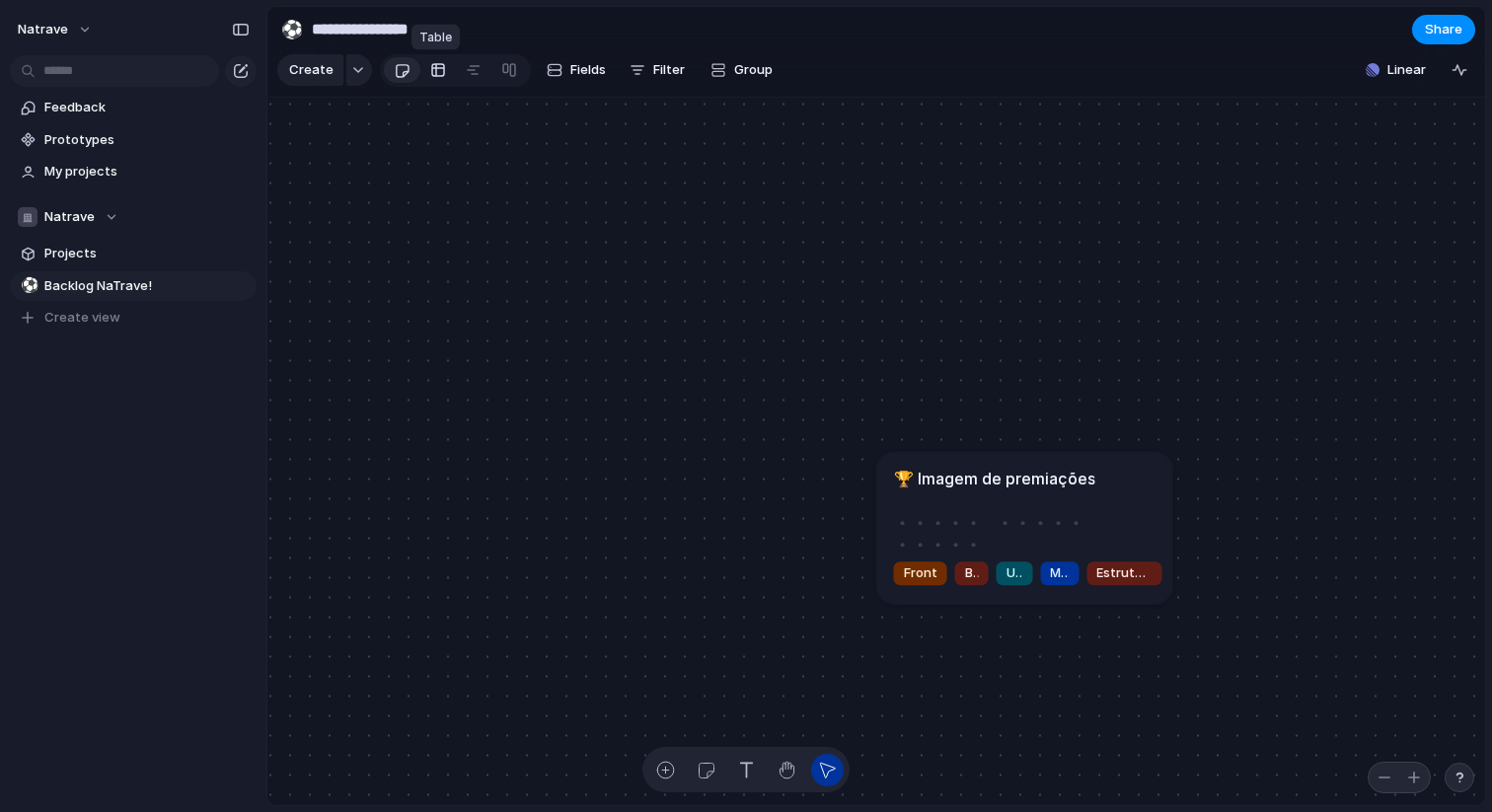
click at [430, 67] on div at bounding box center [438, 70] width 16 height 32
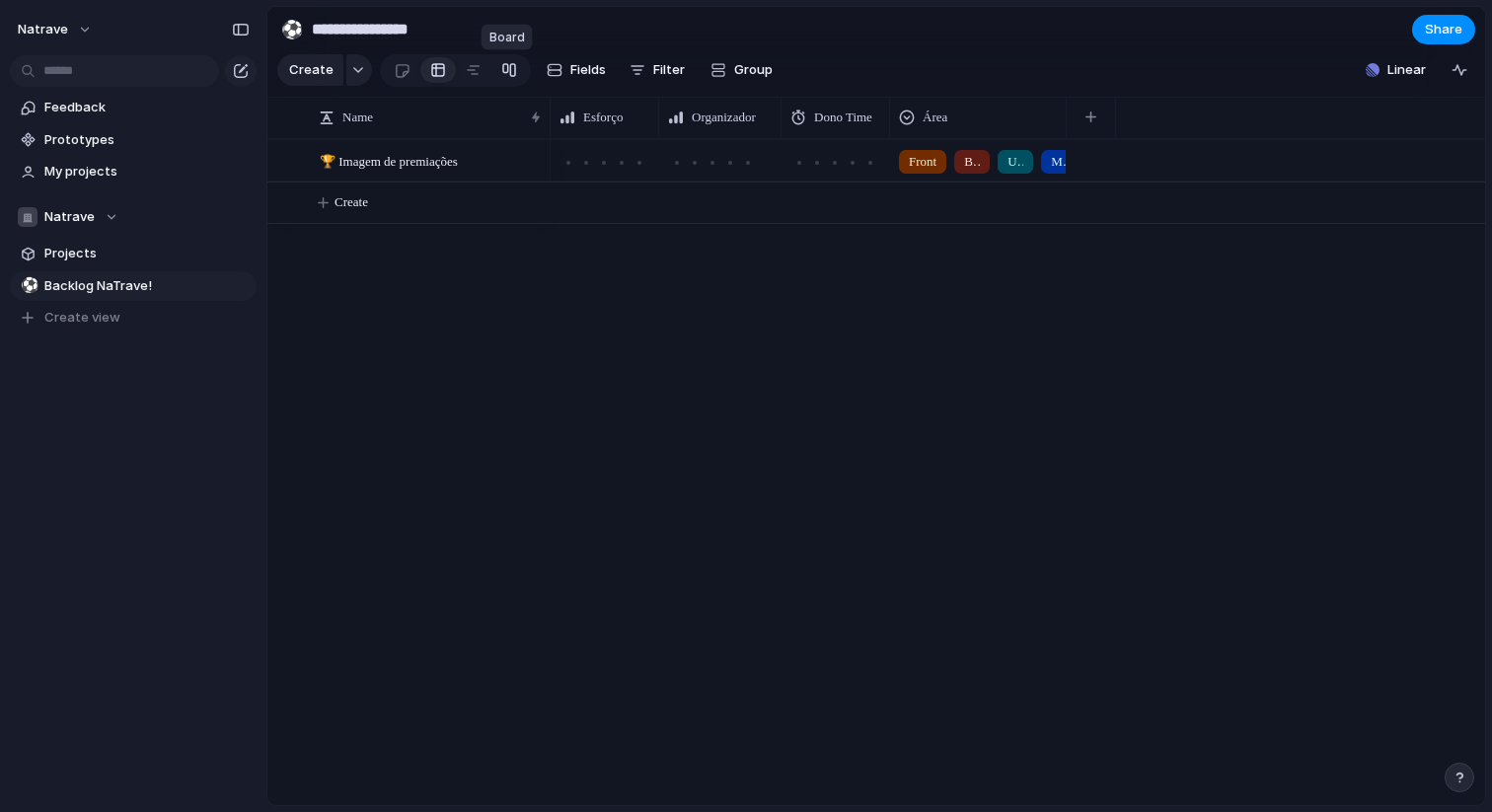
click at [491, 64] on link at bounding box center [509, 70] width 36 height 32
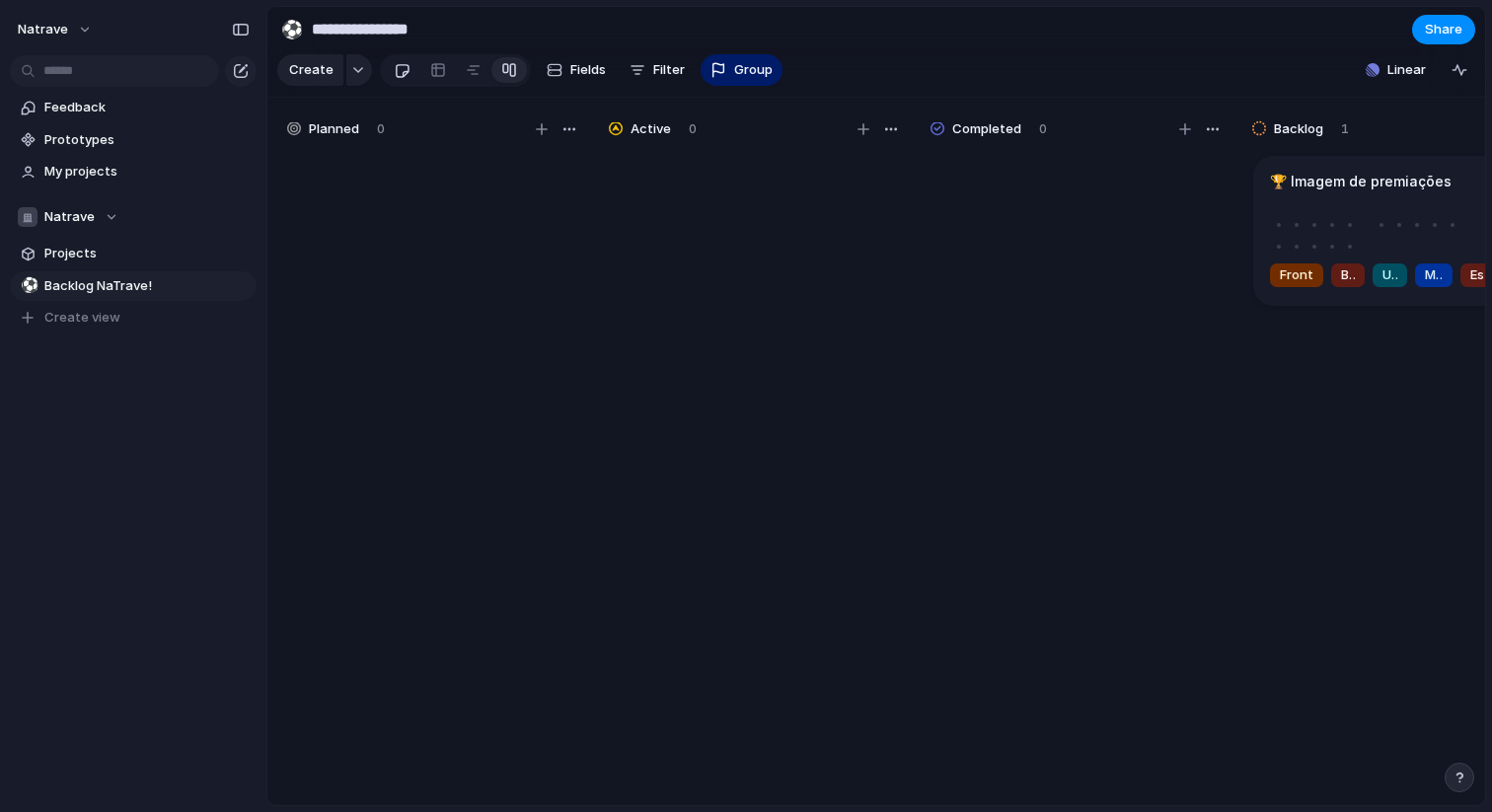
click at [394, 61] on div at bounding box center [402, 70] width 17 height 33
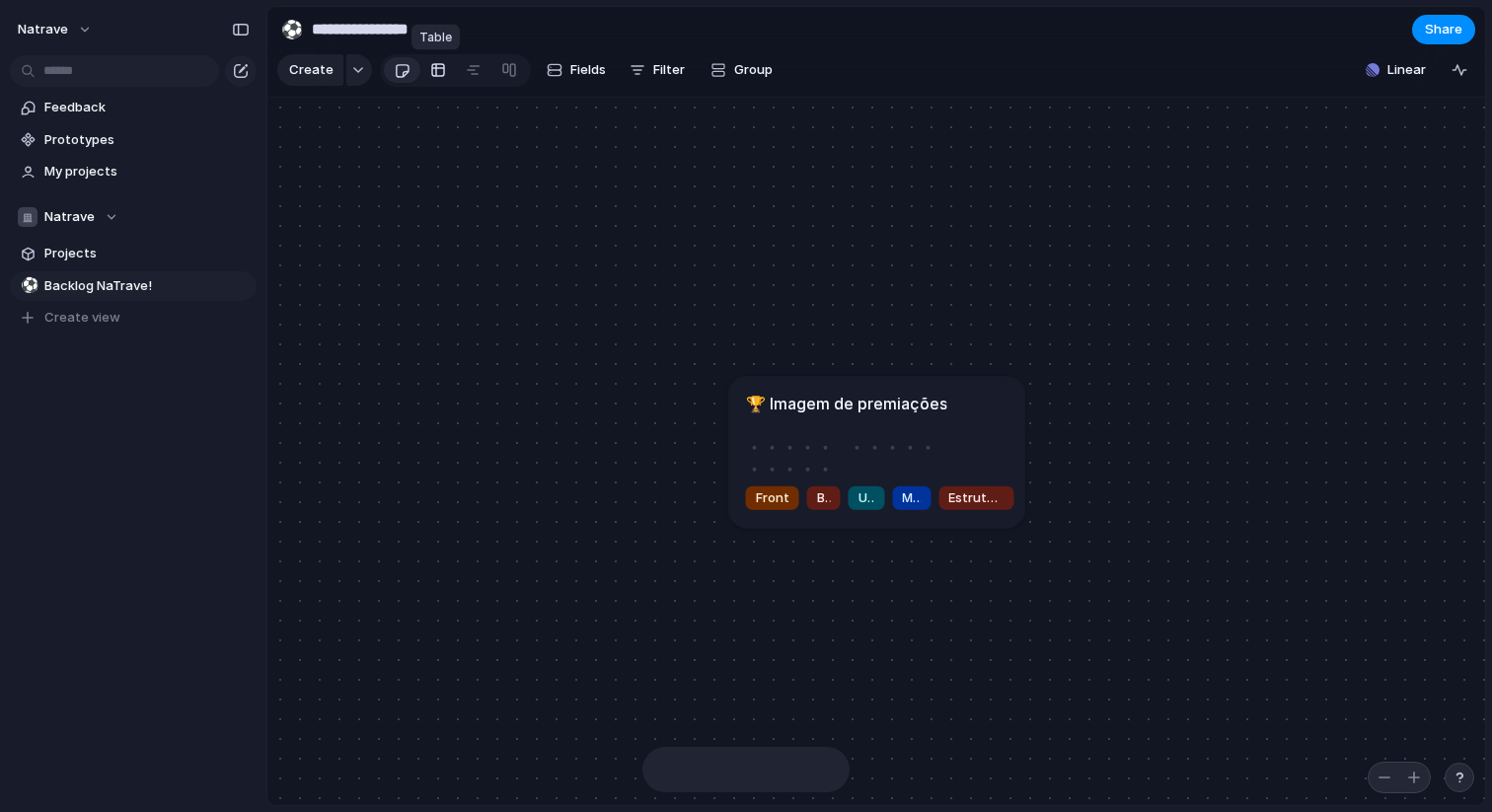
click at [432, 67] on div at bounding box center [438, 70] width 16 height 32
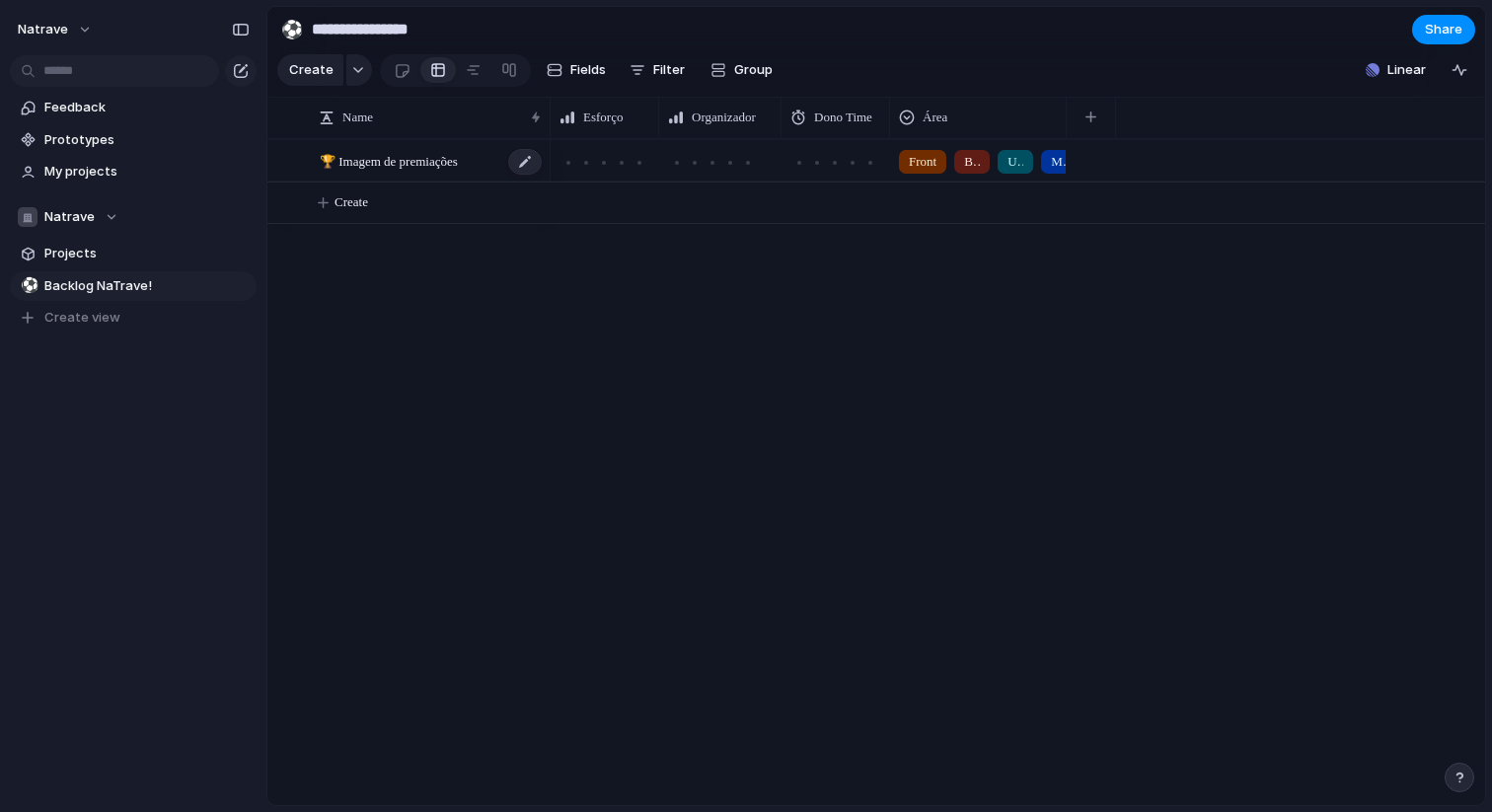
click at [491, 163] on div "🏆 Imagem de premiações" at bounding box center [432, 160] width 224 height 41
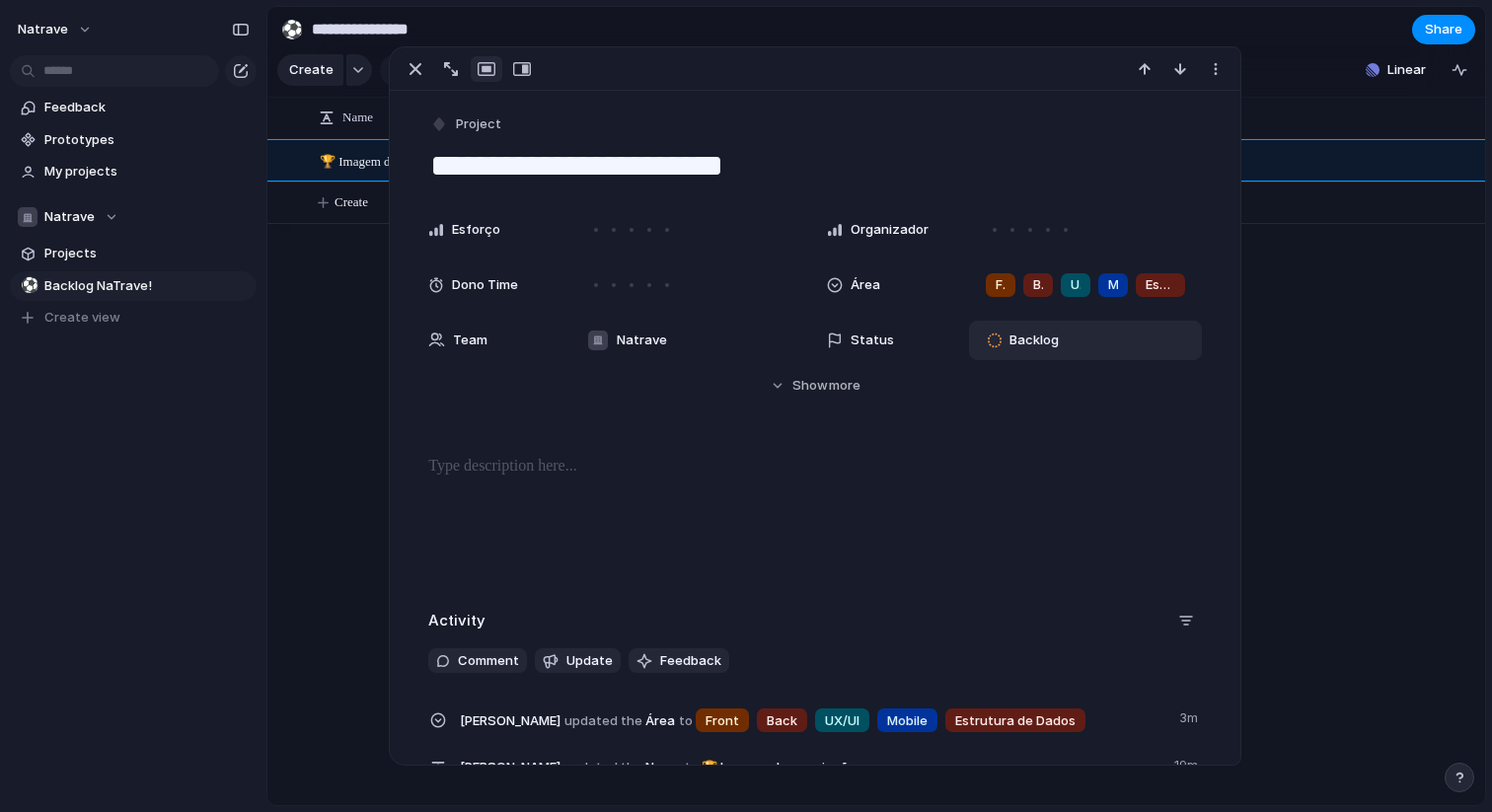
click at [991, 353] on div "Backlog" at bounding box center [1026, 341] width 97 height 28
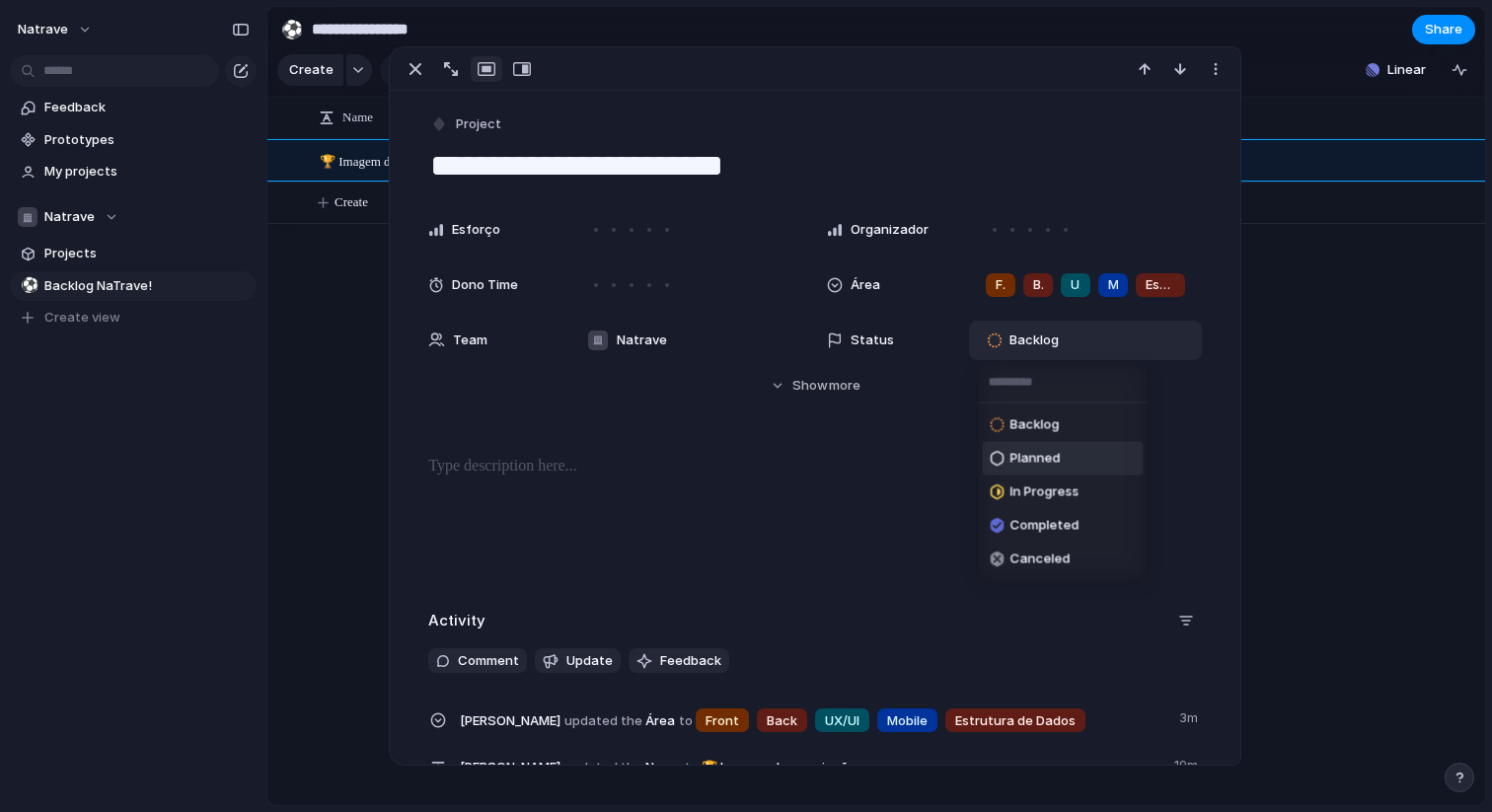
click at [1048, 466] on span "Planned" at bounding box center [1035, 458] width 51 height 20
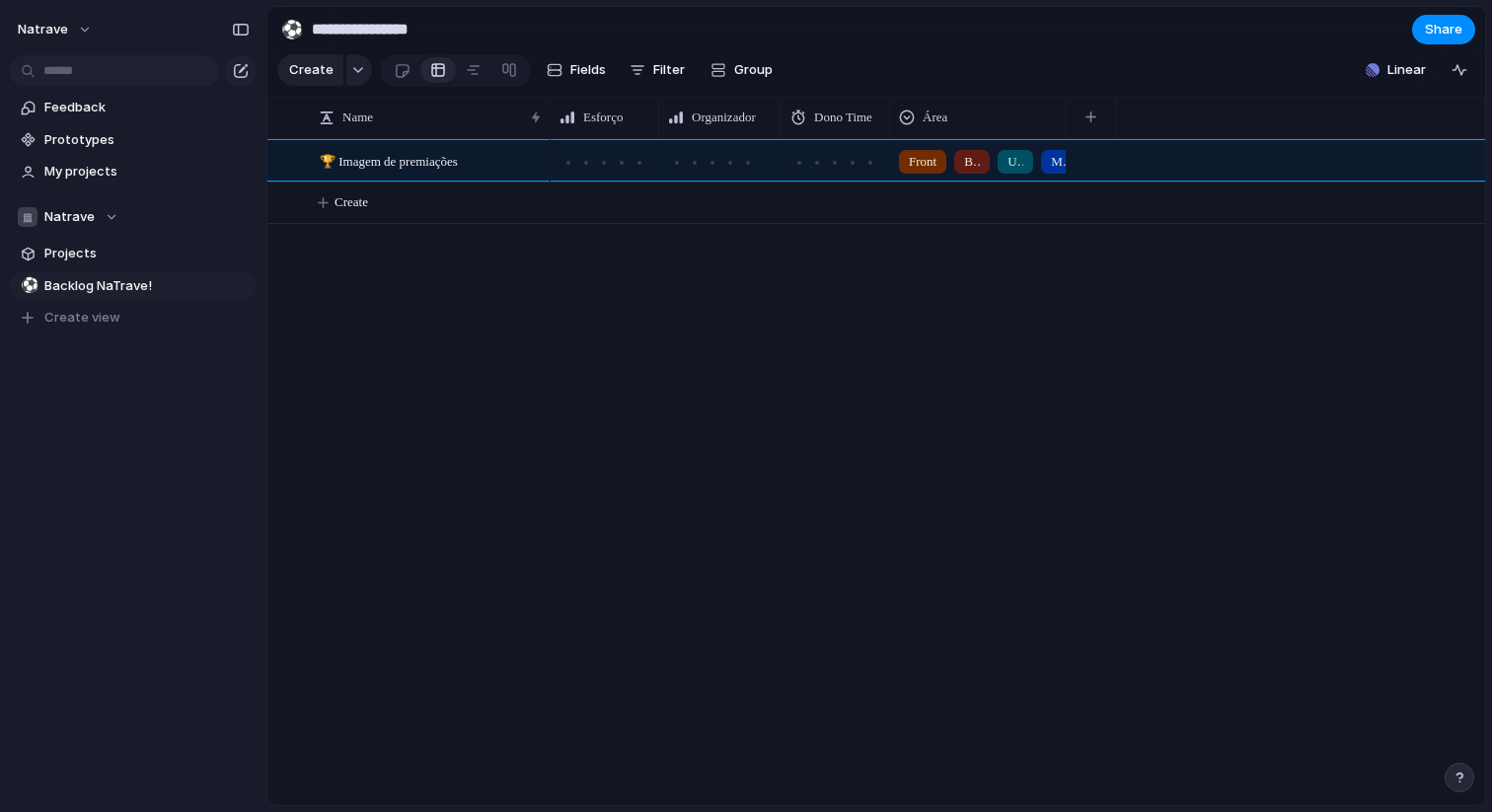
click at [1316, 288] on div "Front Back UX/UI Mobile Estrutura de Dados" at bounding box center [1018, 471] width 935 height 666
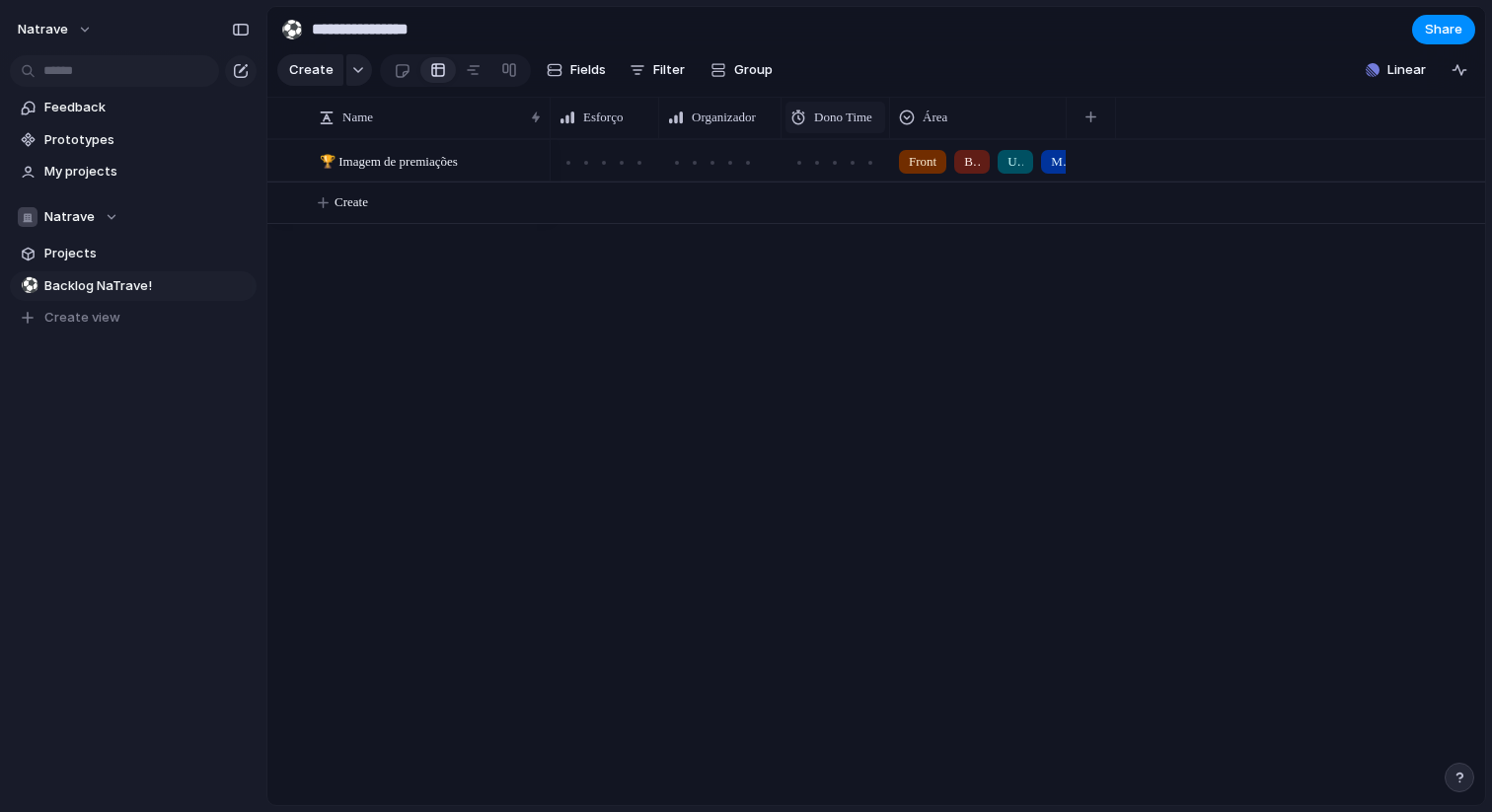
click at [818, 115] on span "Dono Time" at bounding box center [843, 118] width 58 height 20
click at [813, 163] on div at bounding box center [807, 161] width 18 height 14
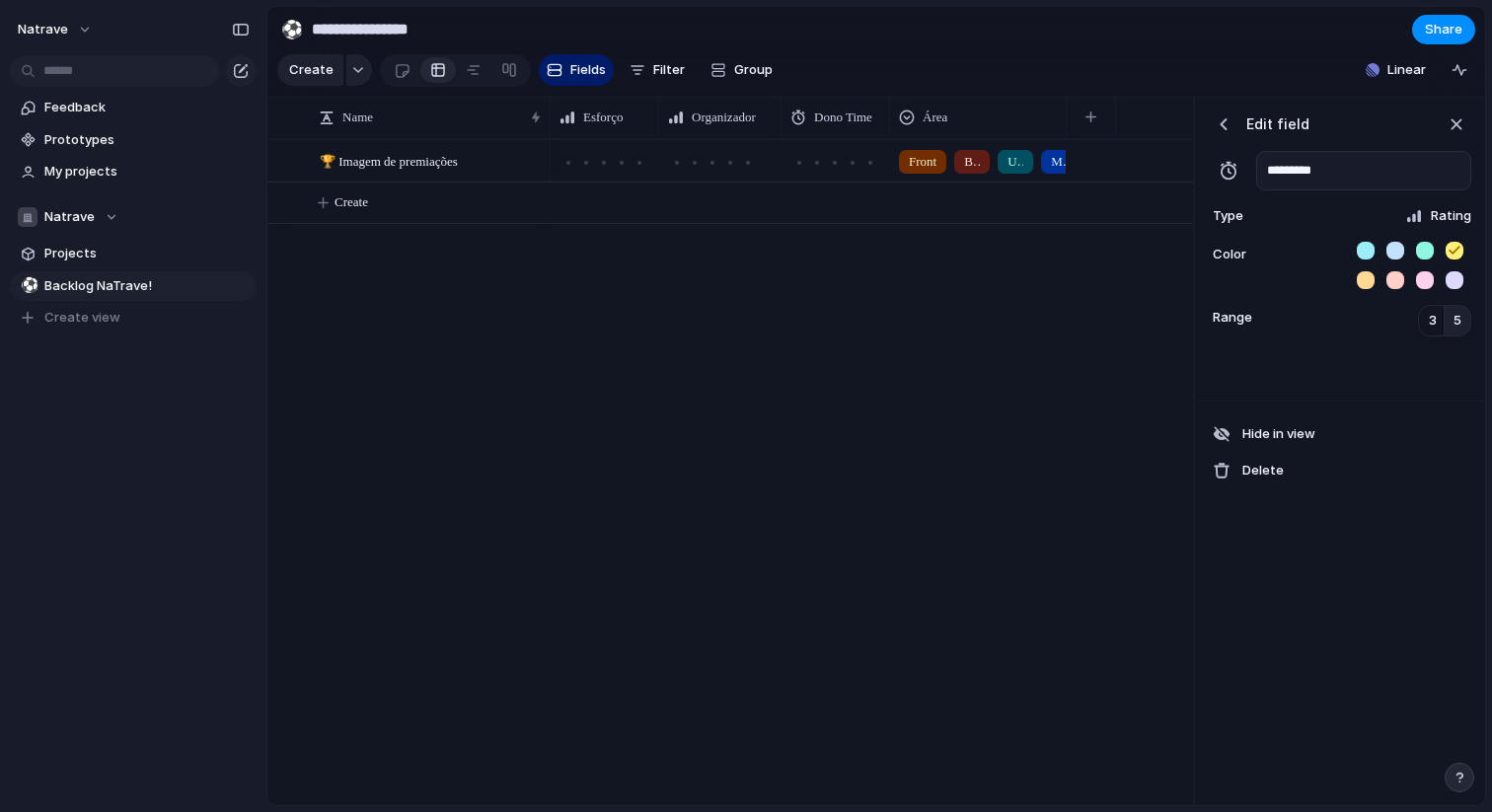
click at [1234, 173] on div "button" at bounding box center [1228, 170] width 20 height 20
click at [1313, 171] on input "*********" at bounding box center [1363, 170] width 215 height 40
click at [1391, 212] on div "Type Rating" at bounding box center [1340, 216] width 263 height 28
click at [1391, 212] on div "Checkbox Text Figma Link Select User Number Date Team Rating Formula Company" at bounding box center [746, 406] width 1492 height 812
click at [1231, 169] on div "button" at bounding box center [1228, 170] width 20 height 20
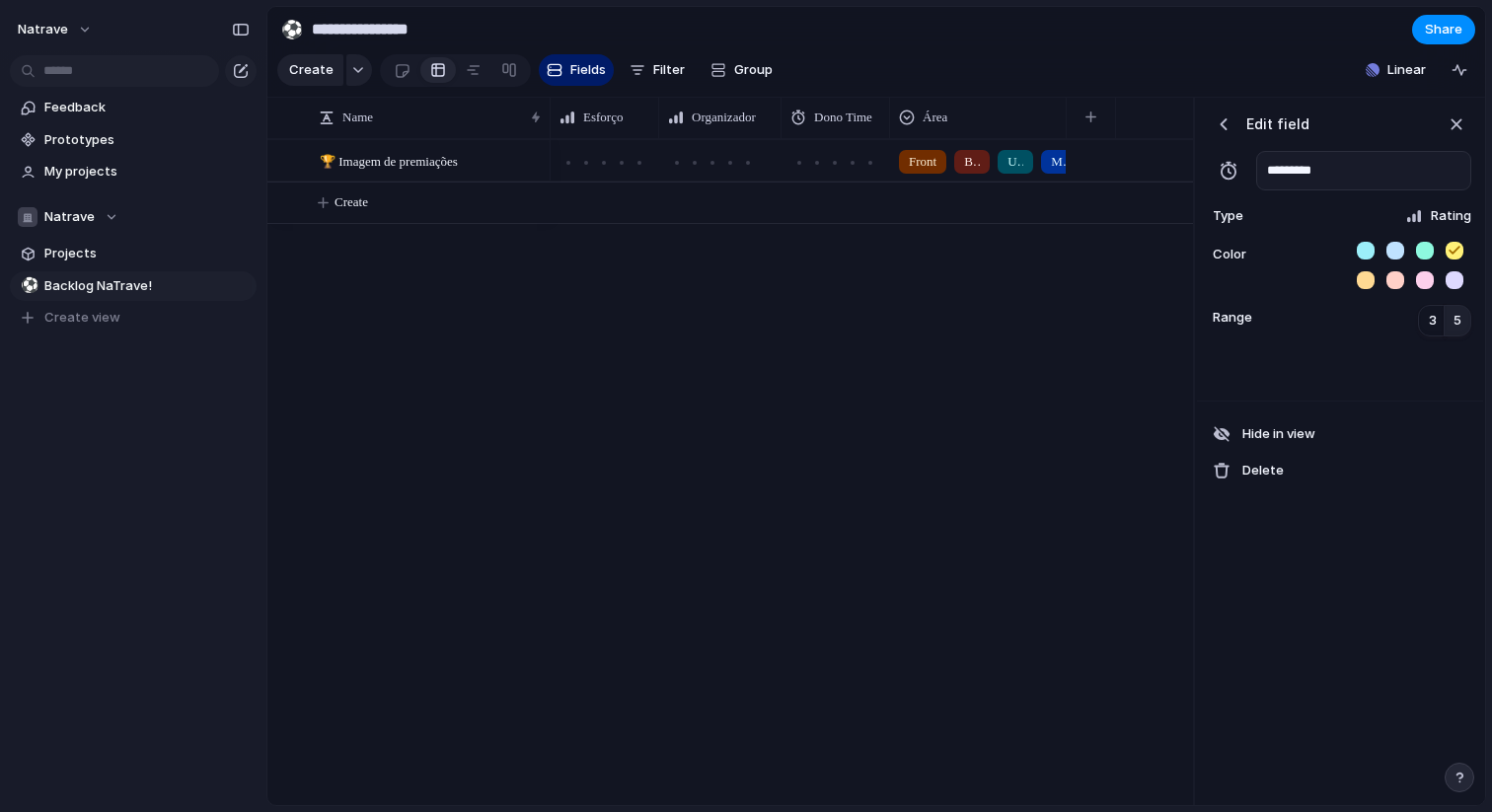
click at [1231, 169] on div "button" at bounding box center [1228, 170] width 20 height 20
click at [1312, 184] on input "*********" at bounding box center [1363, 170] width 215 height 40
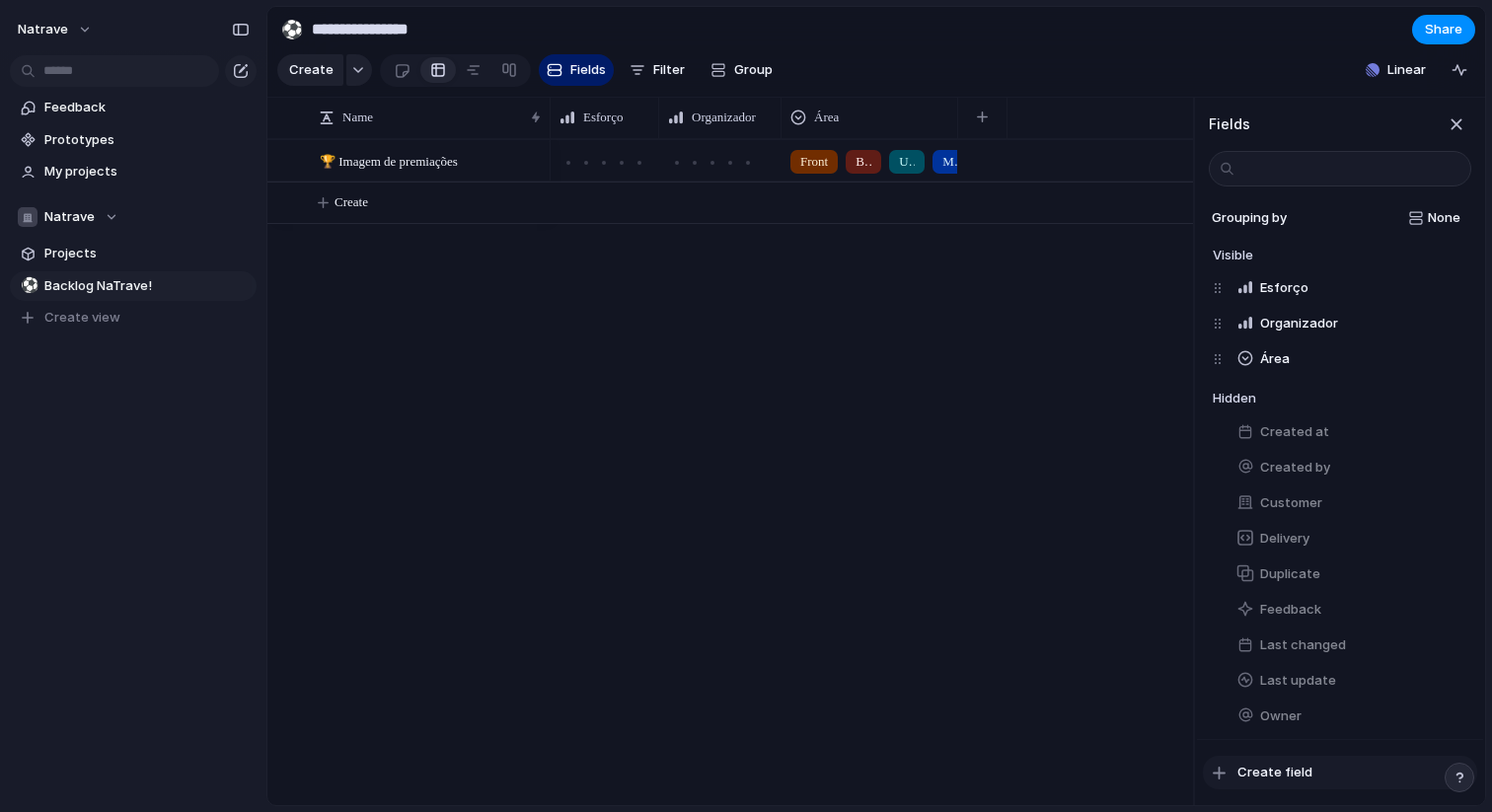
click at [1262, 781] on button "Create field" at bounding box center [1340, 772] width 274 height 34
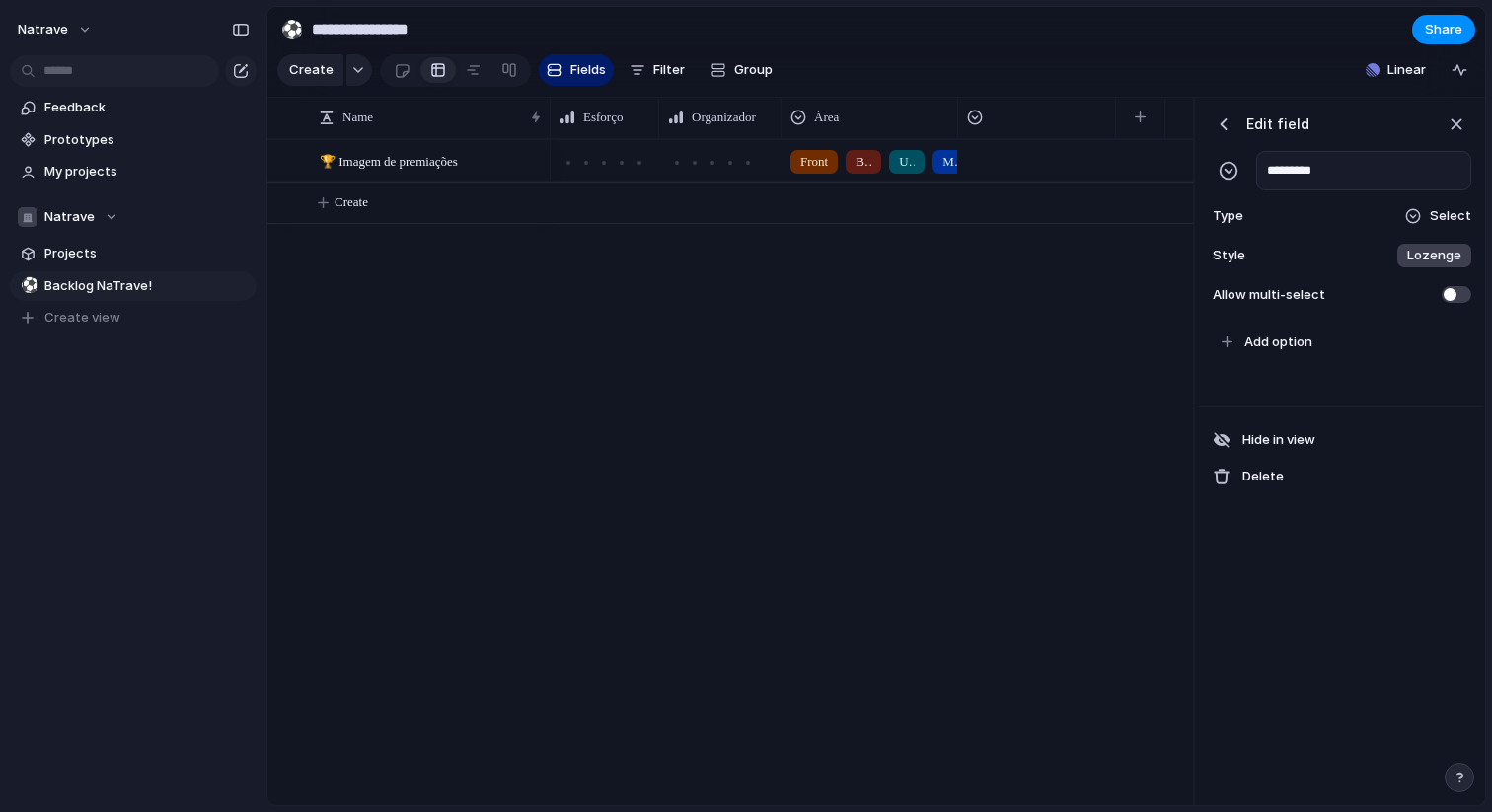
type input "*********"
click at [1428, 218] on div "Select" at bounding box center [1439, 216] width 67 height 20
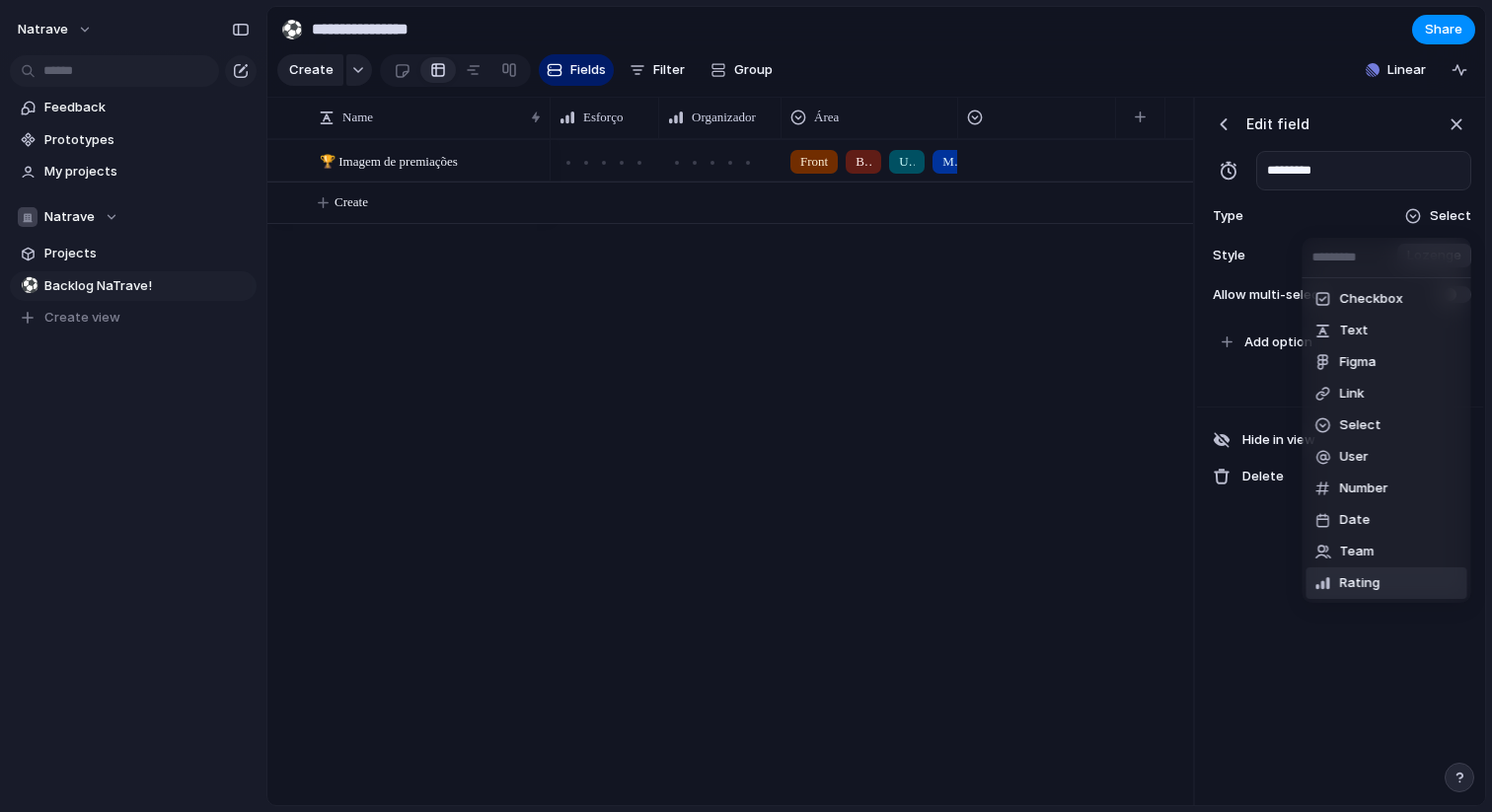
click at [1384, 578] on li "Rating" at bounding box center [1387, 583] width 160 height 32
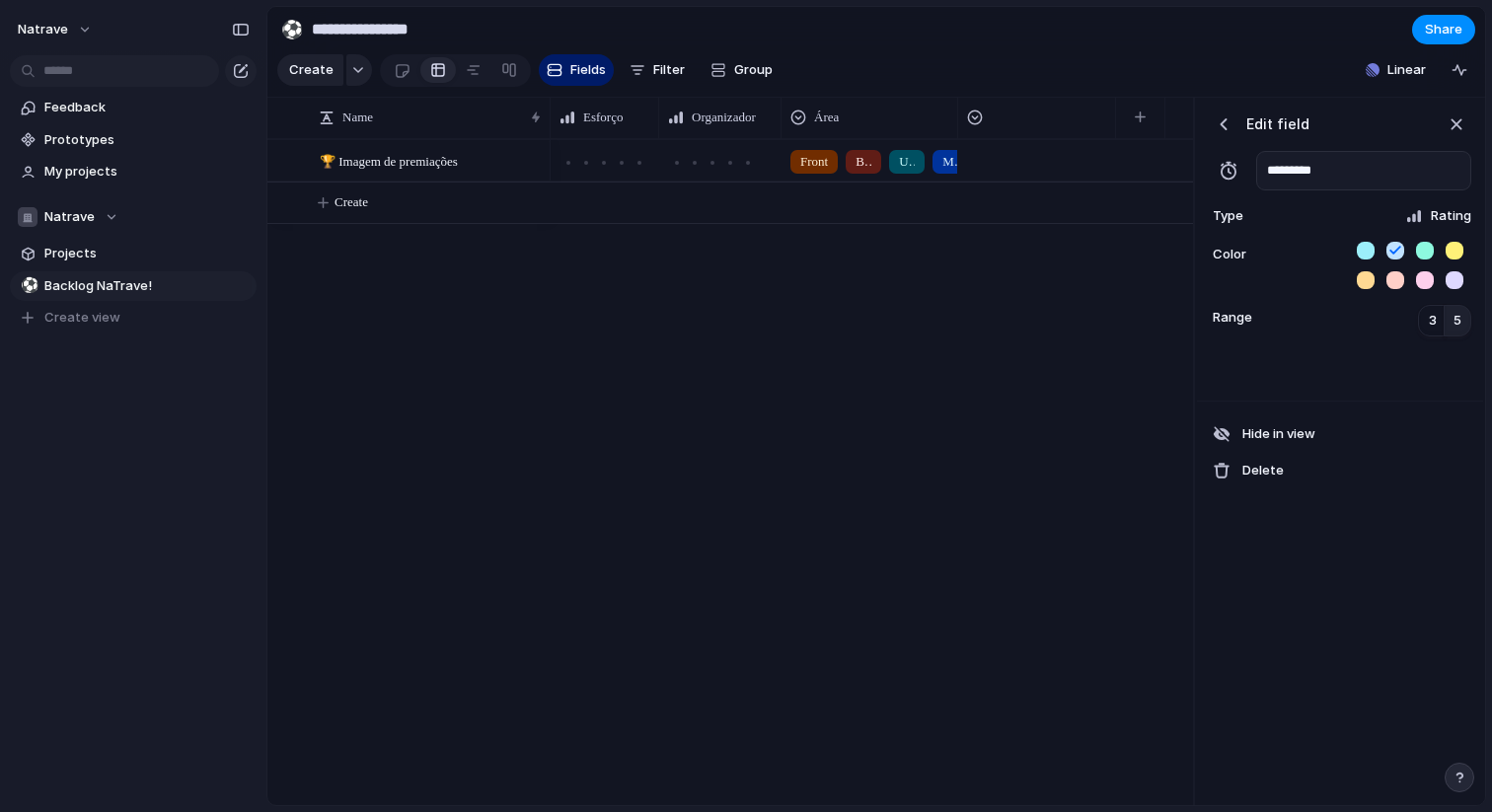
click at [1456, 251] on button "button" at bounding box center [1455, 251] width 18 height 18
click at [1223, 121] on div "button" at bounding box center [1225, 125] width 20 height 20
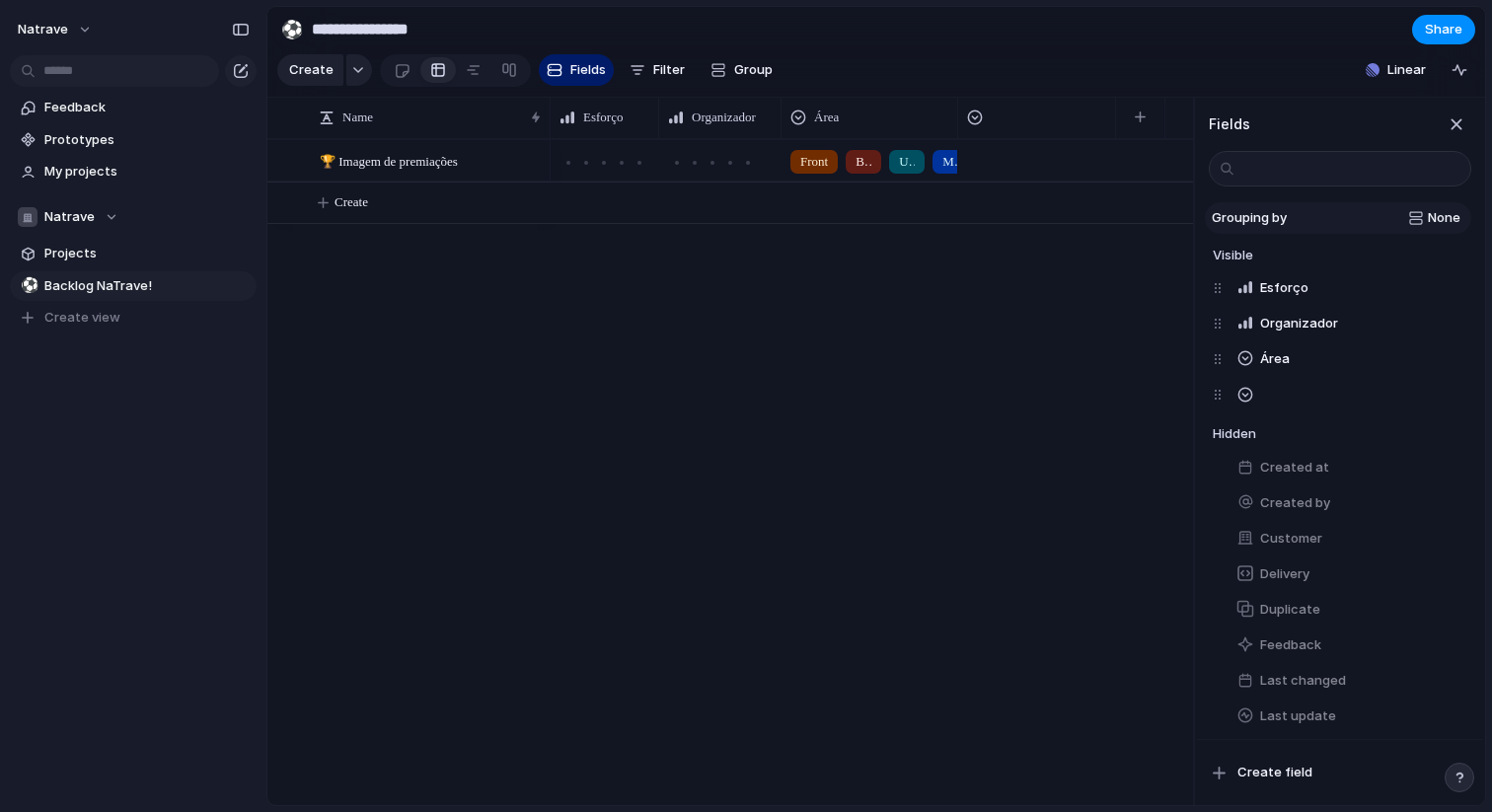
click at [1420, 214] on div "None" at bounding box center [1377, 218] width 165 height 20
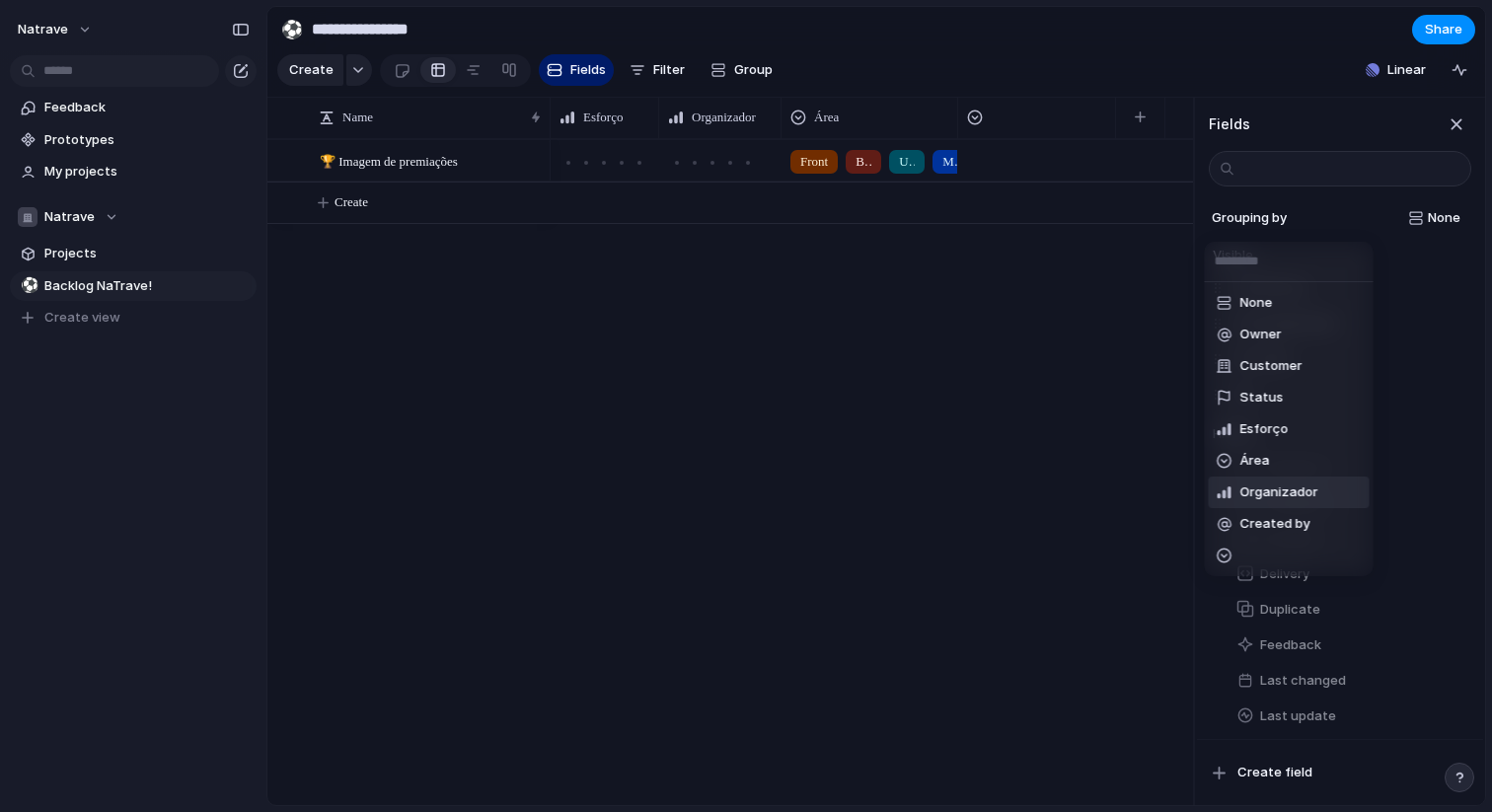
click at [1294, 495] on span "Organizador" at bounding box center [1279, 492] width 78 height 20
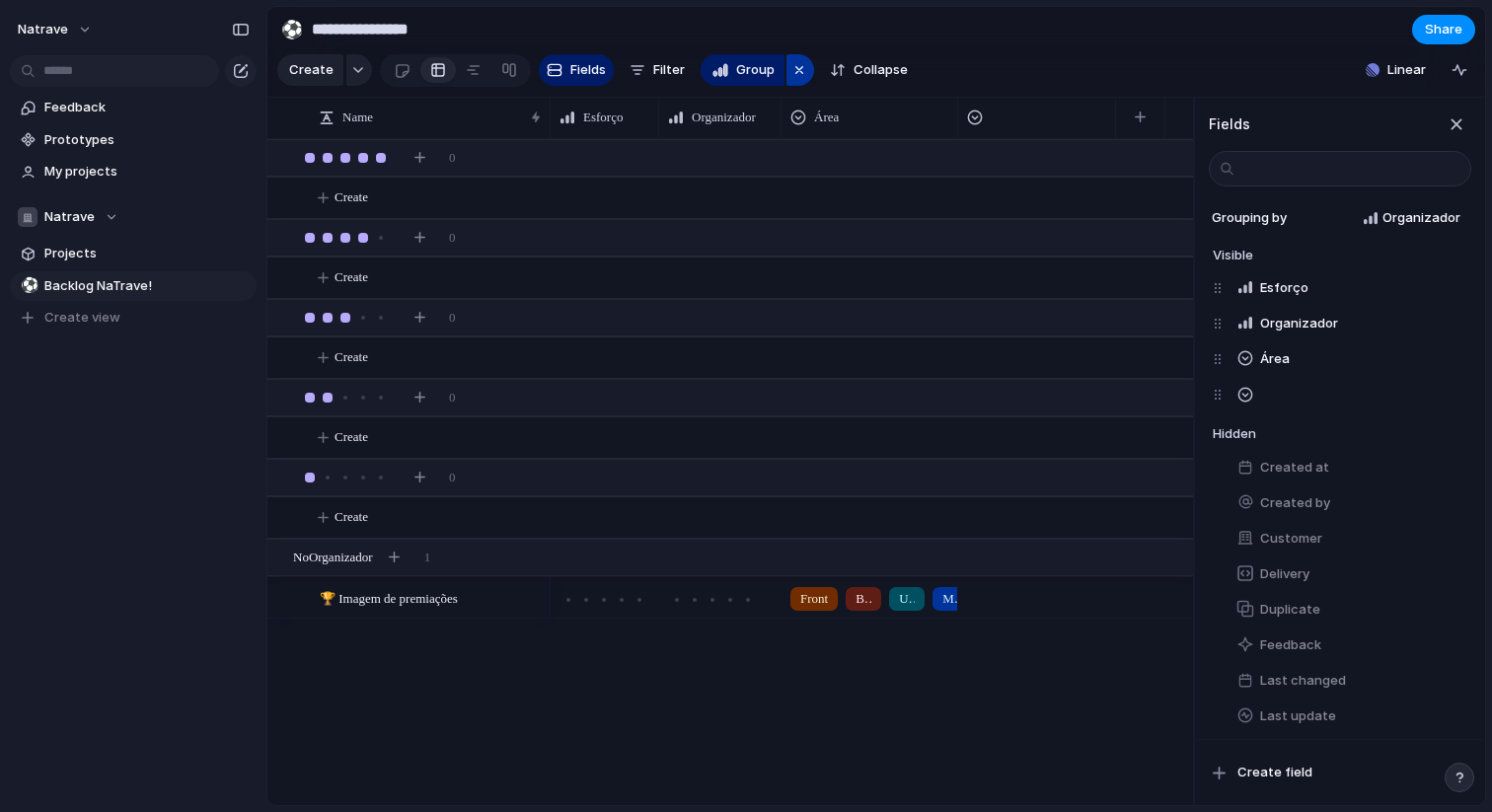
click at [806, 64] on button "button" at bounding box center [800, 70] width 28 height 32
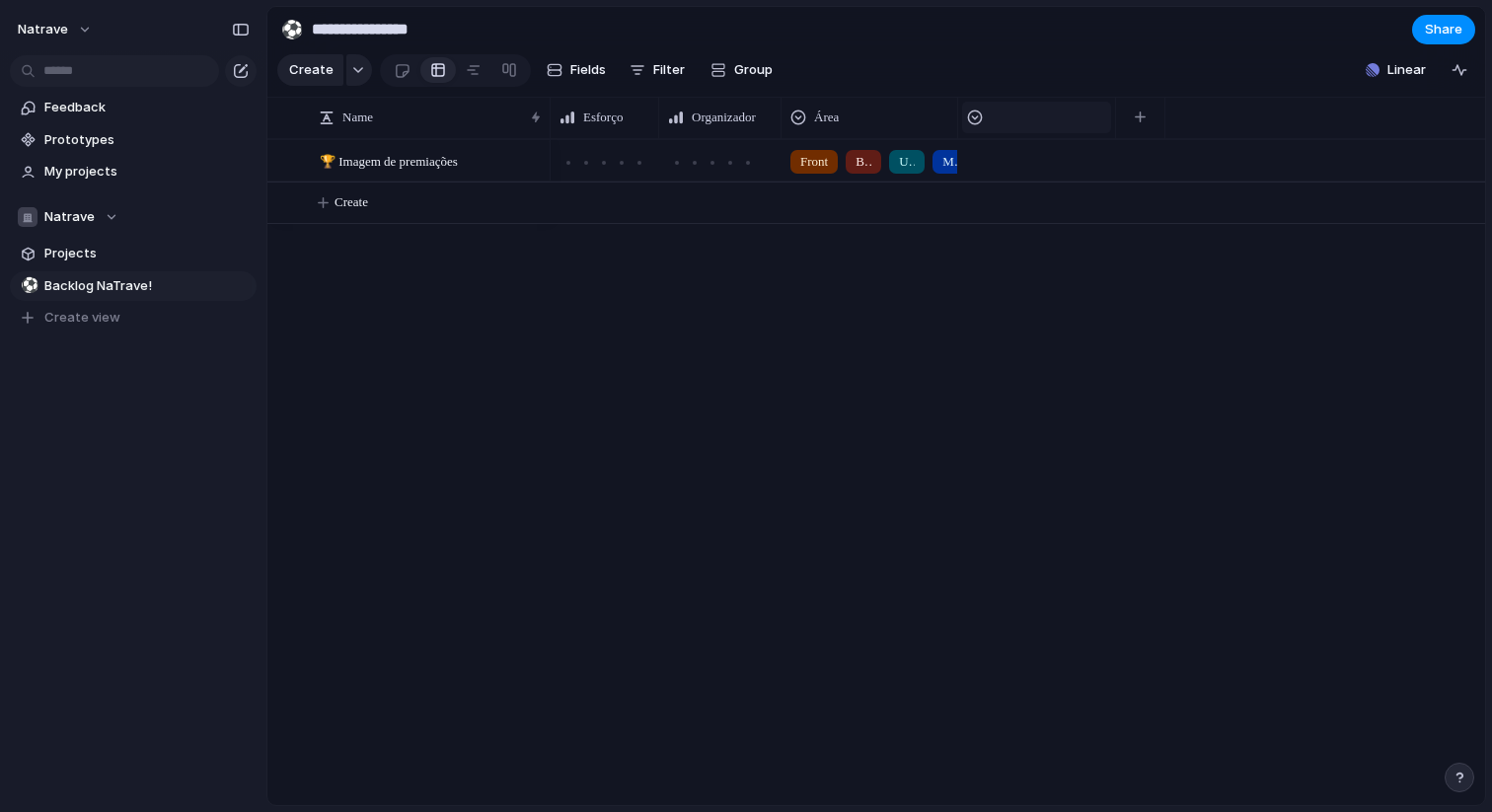
click at [1061, 109] on div at bounding box center [1036, 118] width 149 height 32
click at [1046, 185] on li "Hide" at bounding box center [1039, 193] width 145 height 32
click at [1000, 129] on button "button" at bounding box center [982, 118] width 41 height 36
click at [583, 65] on span "Fields" at bounding box center [588, 70] width 36 height 20
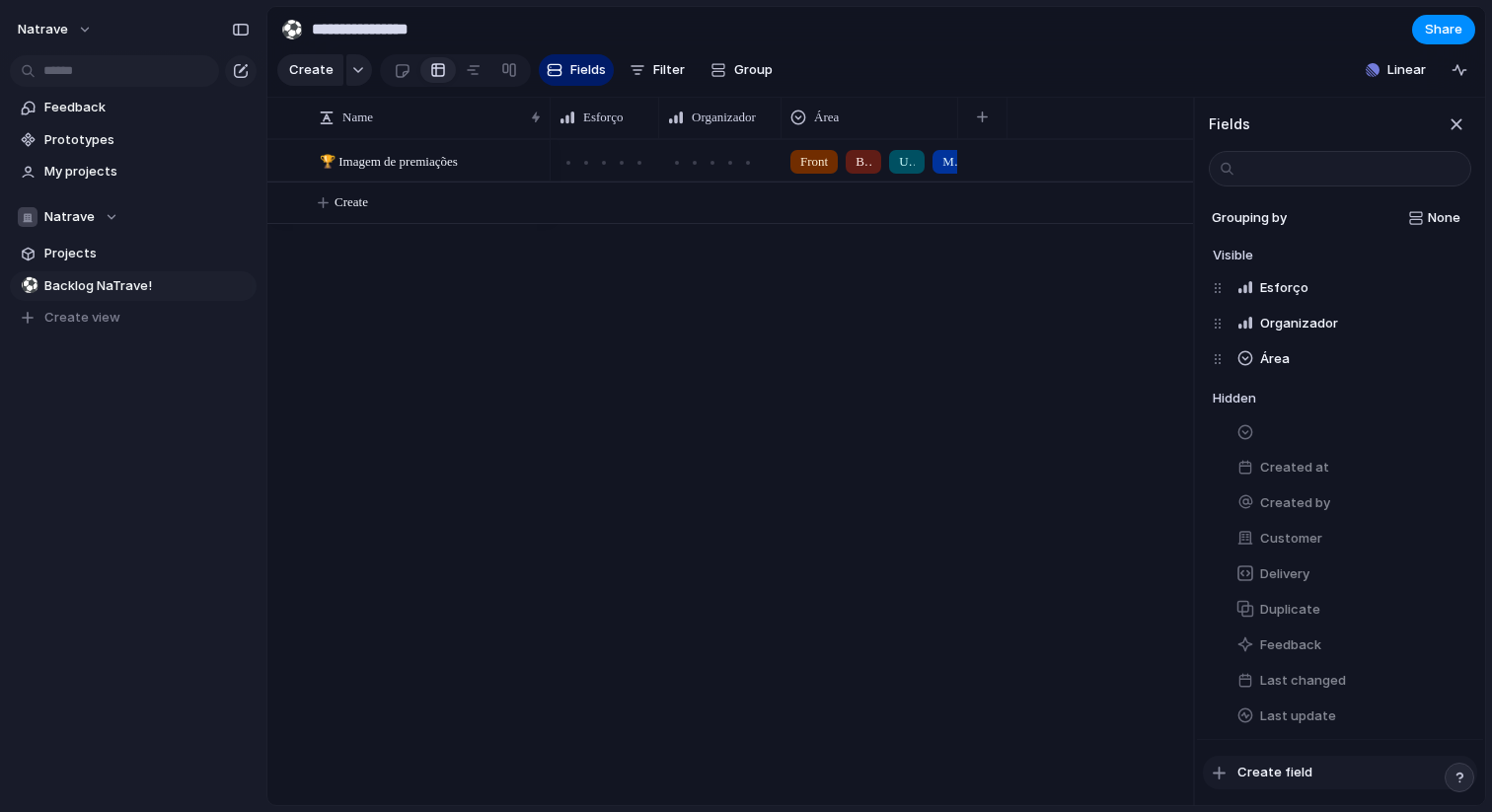
click at [1302, 769] on span "Create field" at bounding box center [1275, 772] width 75 height 20
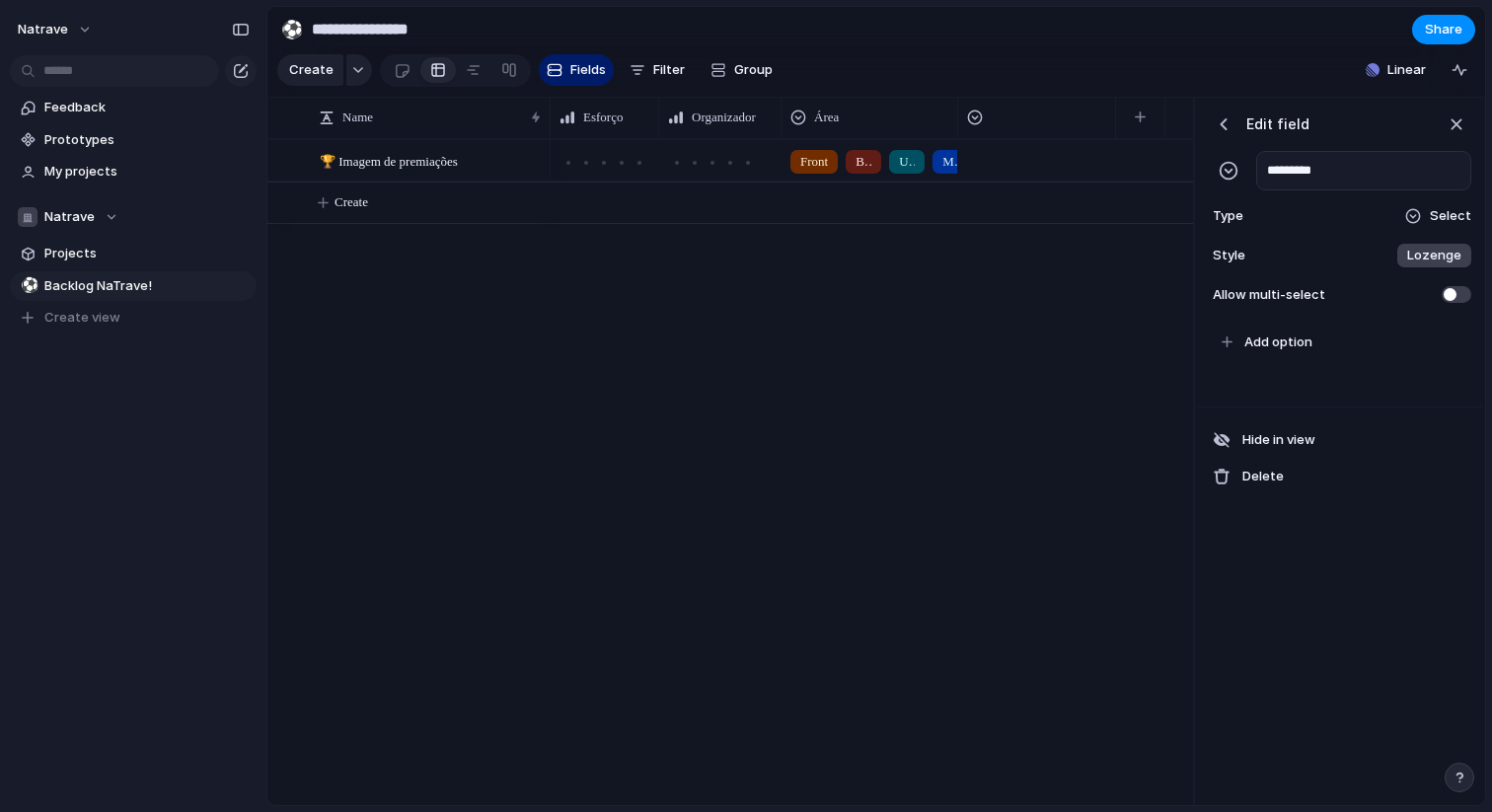
click at [1436, 215] on span "Select" at bounding box center [1451, 216] width 42 height 20
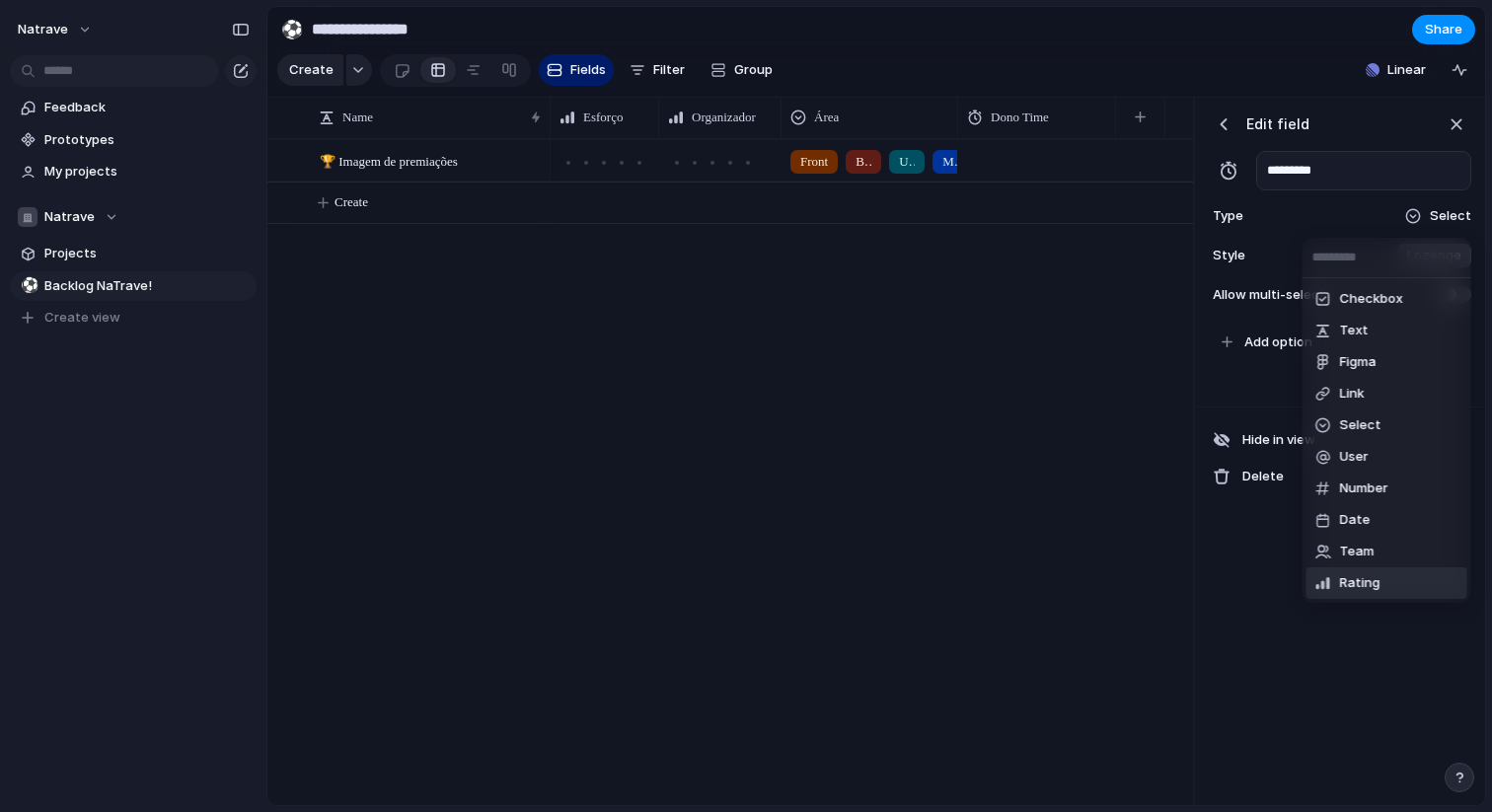
click at [1385, 579] on li "Rating" at bounding box center [1387, 583] width 160 height 32
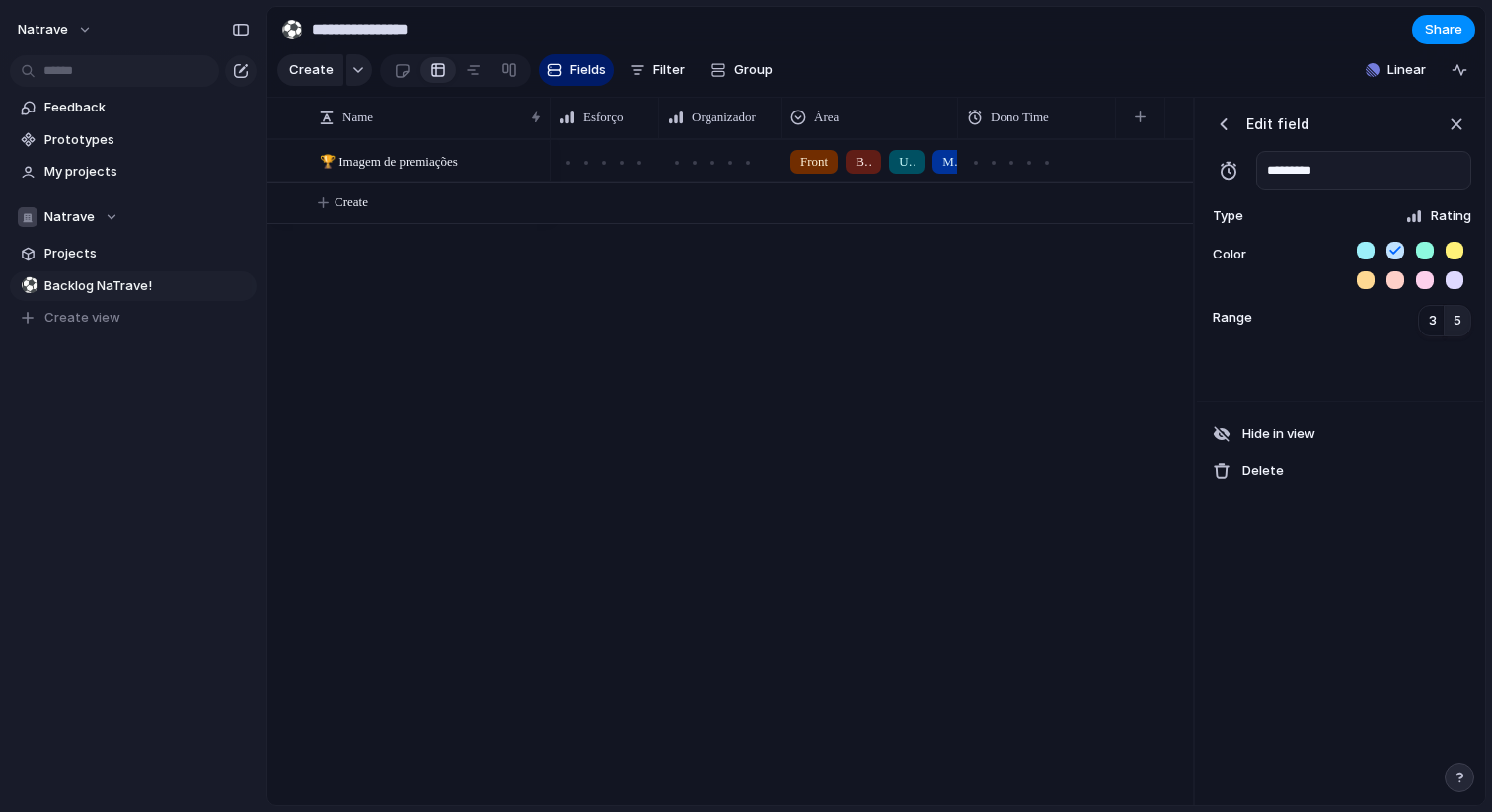
click at [1233, 174] on div "button" at bounding box center [1228, 170] width 20 height 20
click at [1220, 167] on div "button" at bounding box center [1228, 170] width 20 height 20
click at [1285, 172] on input "*********" at bounding box center [1363, 170] width 215 height 40
click at [1313, 168] on input "*********" at bounding box center [1363, 170] width 215 height 40
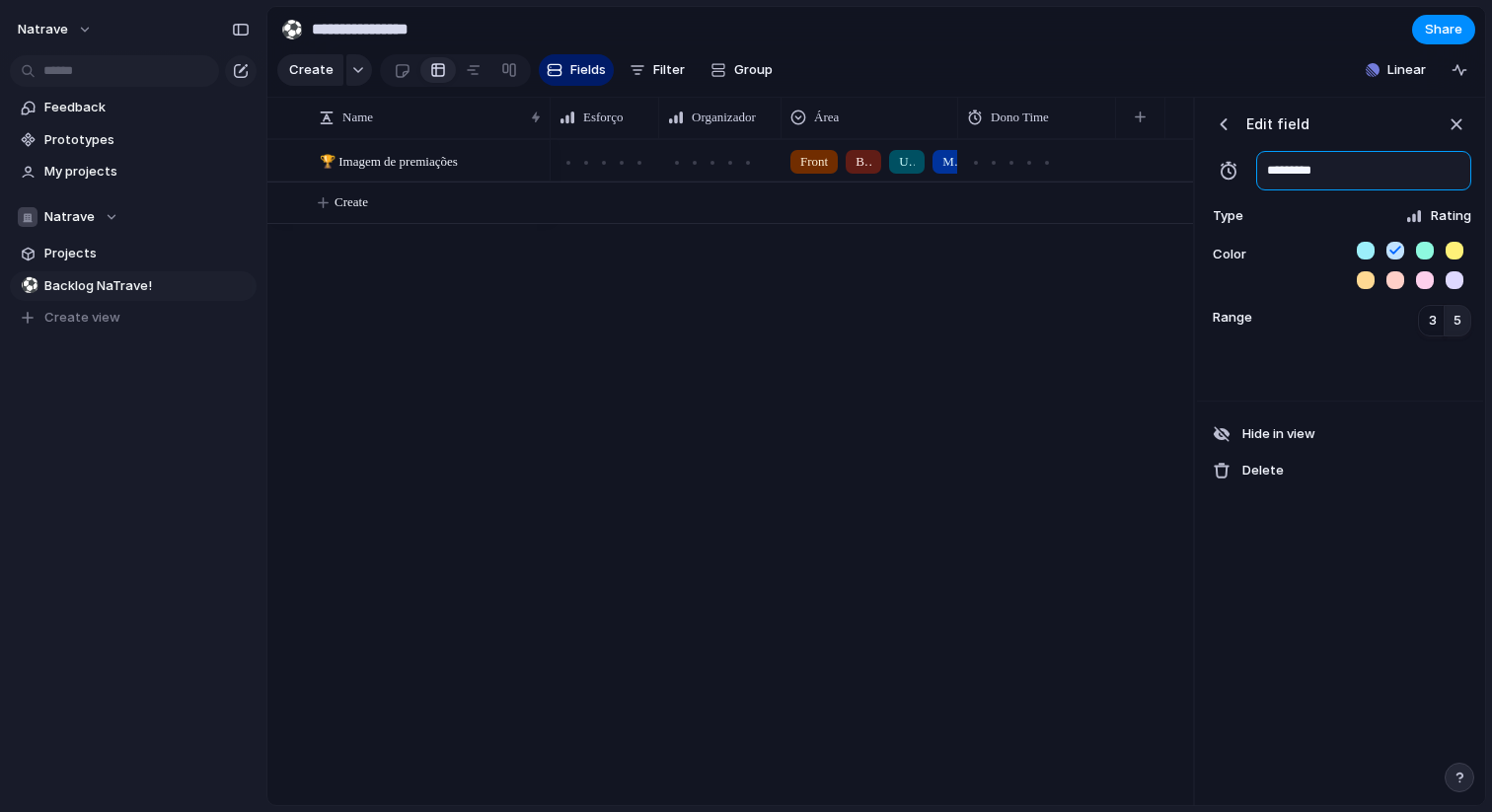
click at [1313, 168] on input "*********" at bounding box center [1363, 170] width 215 height 40
type input "**********"
click at [1311, 223] on div "Type Rating" at bounding box center [1340, 216] width 263 height 28
click at [1311, 223] on div "Checkbox Text Figma Link Select User Number Date Team Rating Formula Company" at bounding box center [746, 406] width 1492 height 812
click at [1444, 316] on button "5" at bounding box center [1458, 321] width 28 height 32
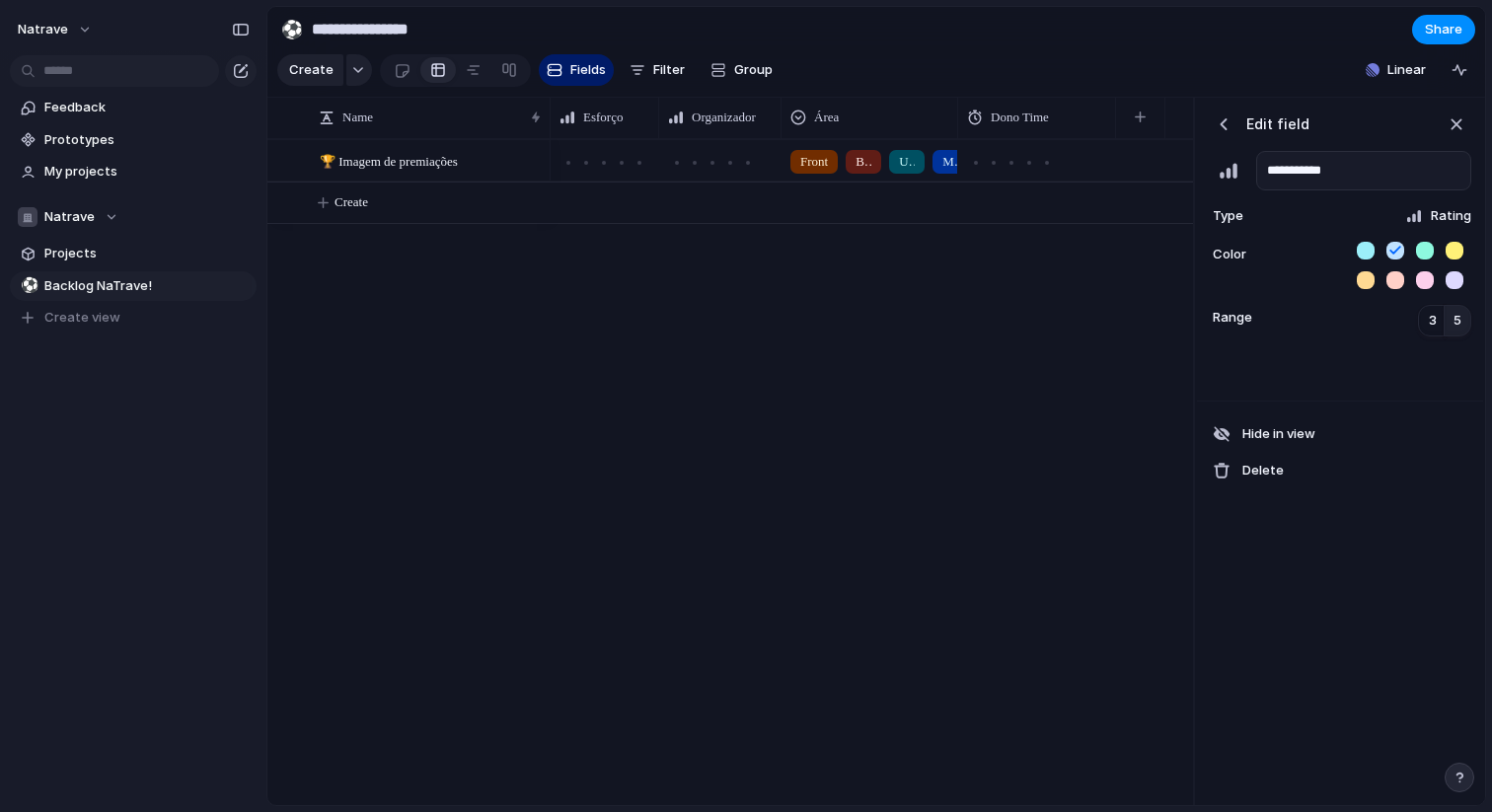
click at [1449, 316] on button "5" at bounding box center [1458, 321] width 28 height 32
click at [1460, 254] on button "button" at bounding box center [1455, 251] width 18 height 18
click at [1223, 111] on button "button" at bounding box center [1225, 125] width 30 height 30
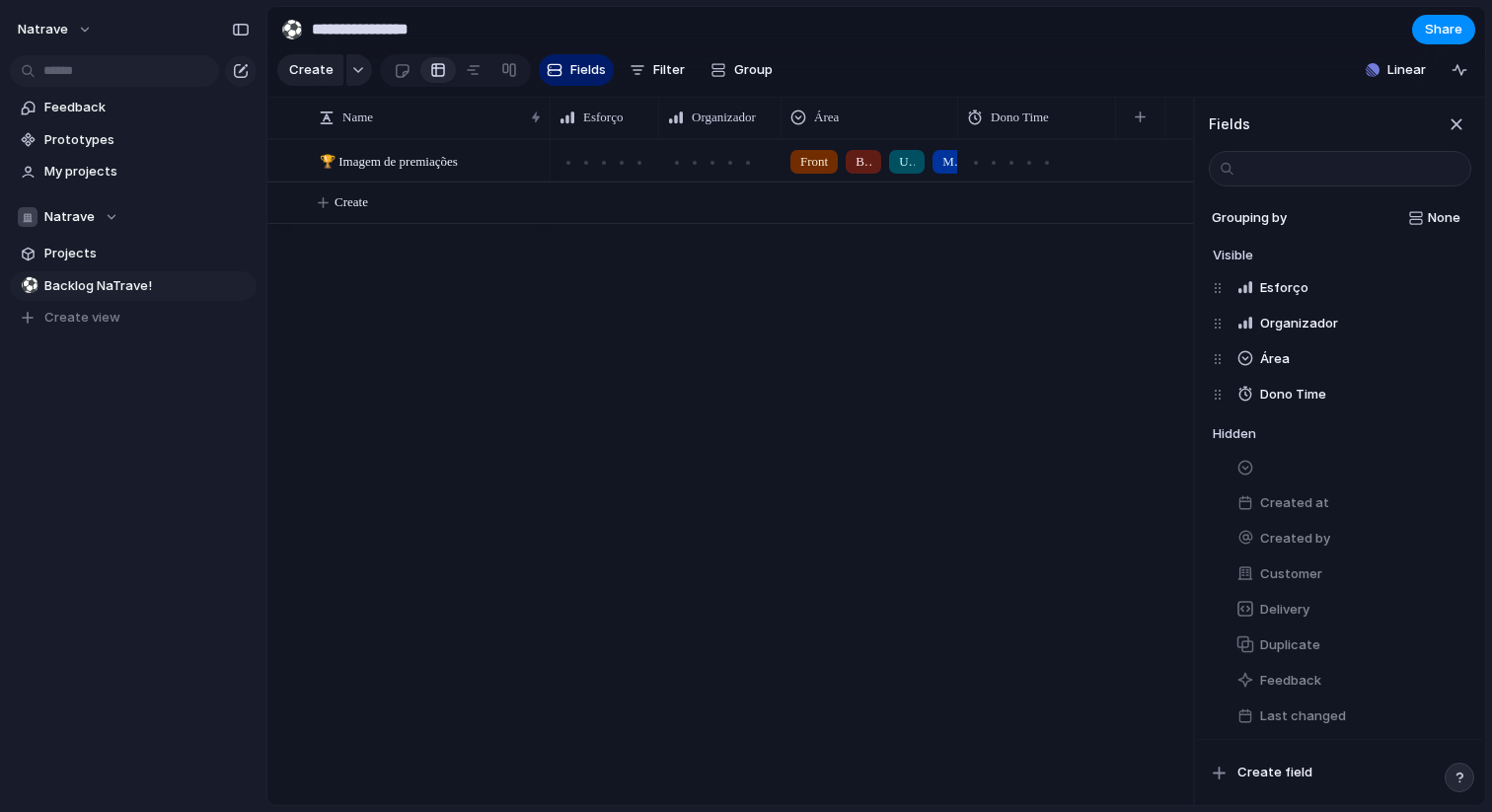
click at [1127, 272] on div "Front Back UX/UI Mobile Estrutura de Dados" at bounding box center [872, 471] width 643 height 666
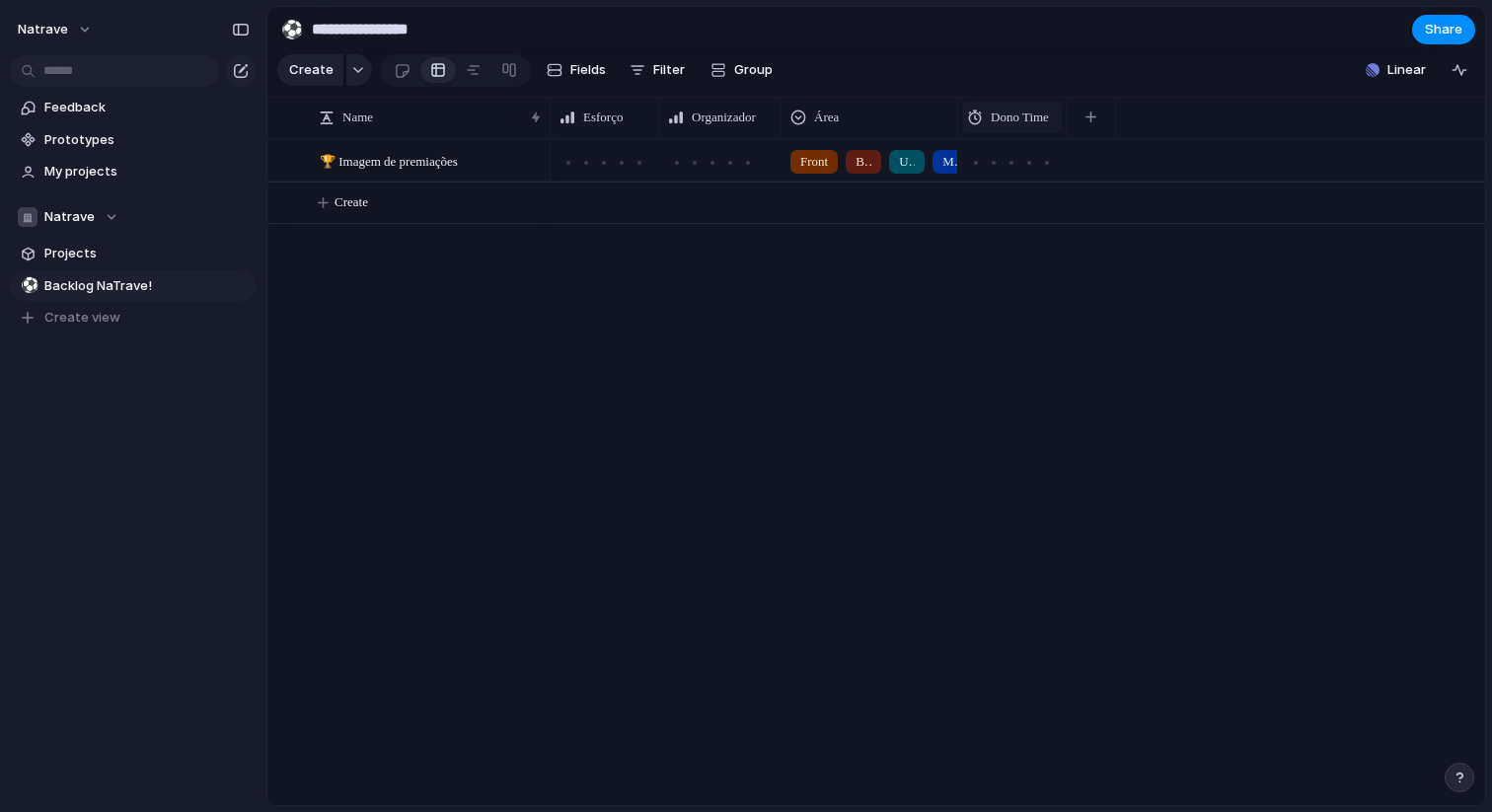
drag, startPoint x: 1118, startPoint y: 115, endPoint x: 1040, endPoint y: 112, distance: 78.1
click at [1040, 112] on div "Dono Time" at bounding box center [1012, 118] width 109 height 42
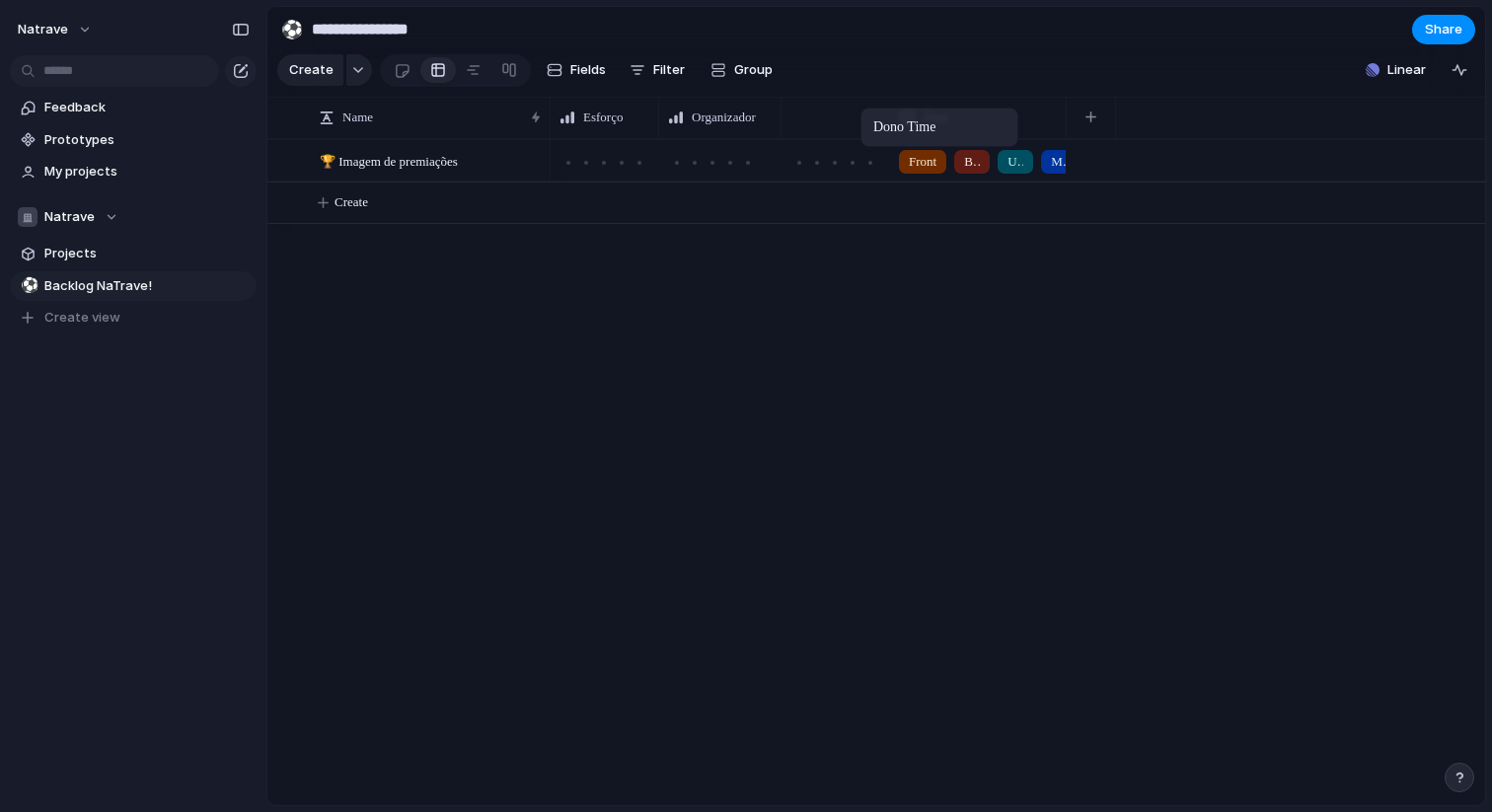
drag, startPoint x: 1040, startPoint y: 112, endPoint x: 846, endPoint y: 112, distance: 194.0
click at [870, 112] on span "Dono Time" at bounding box center [843, 118] width 58 height 20
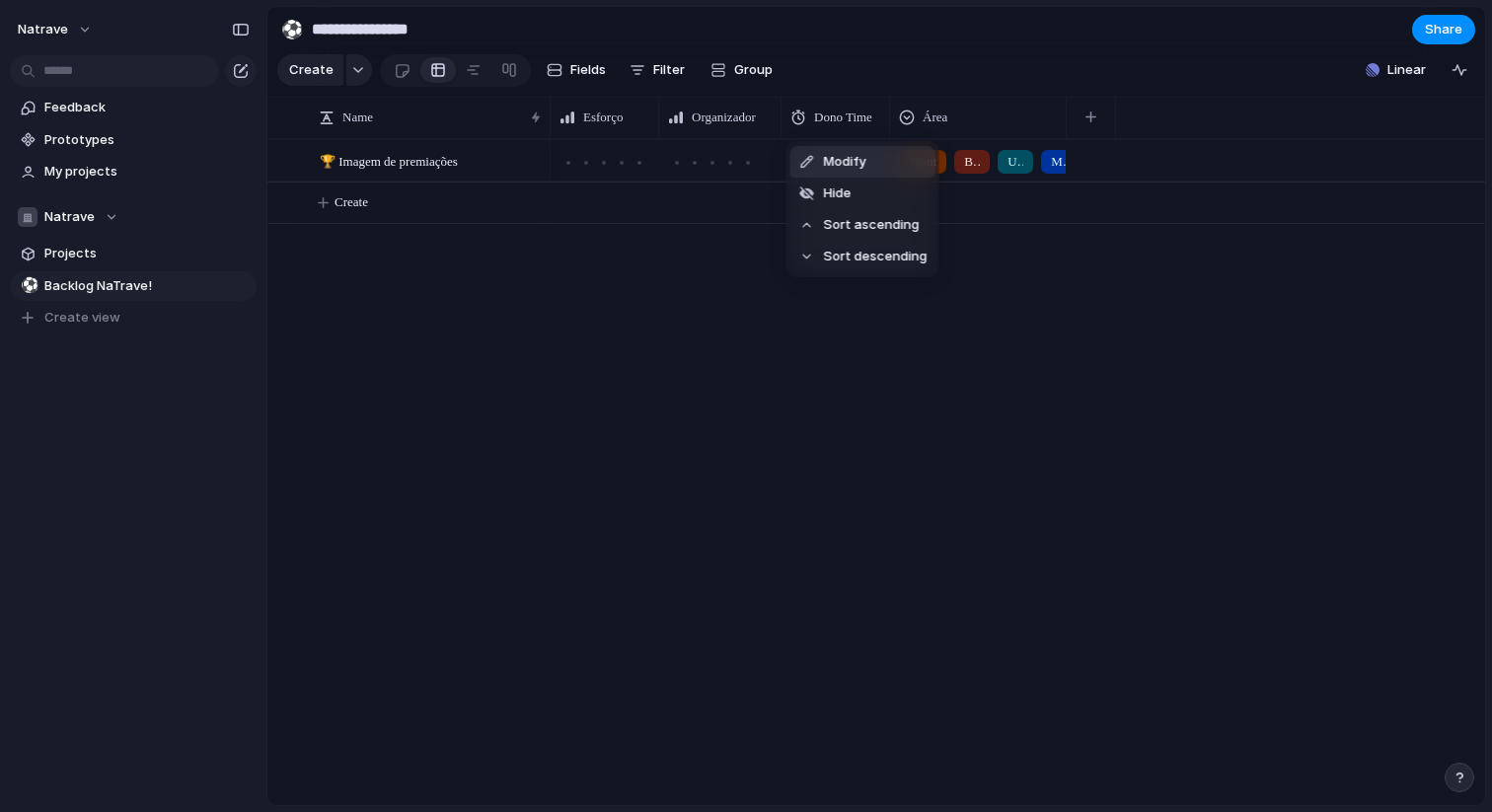
click at [882, 160] on li "Modify" at bounding box center [863, 161] width 145 height 32
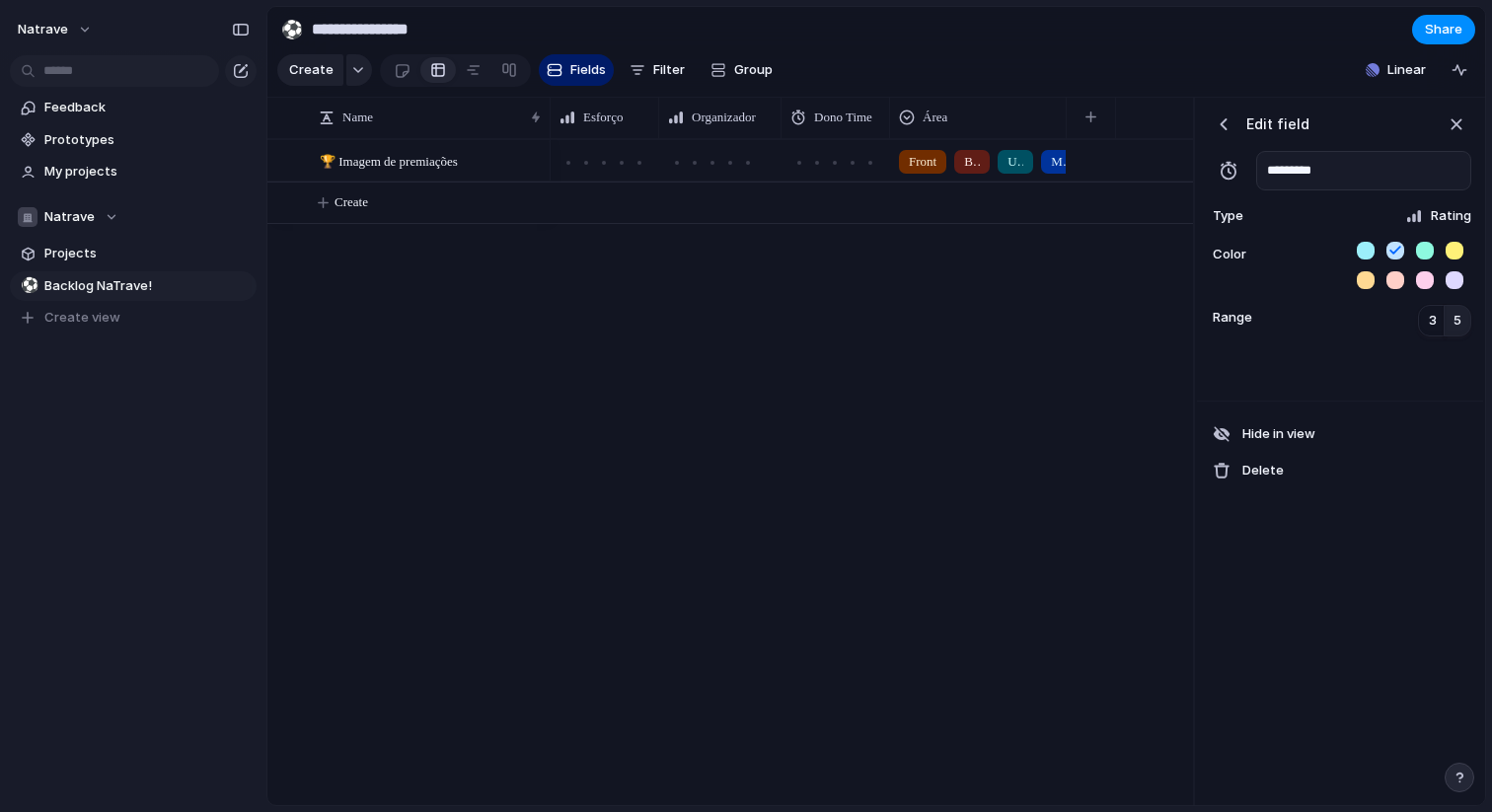
click at [1317, 168] on input "*********" at bounding box center [1363, 170] width 215 height 40
type input "**********"
click at [1227, 131] on div "button" at bounding box center [1225, 125] width 20 height 20
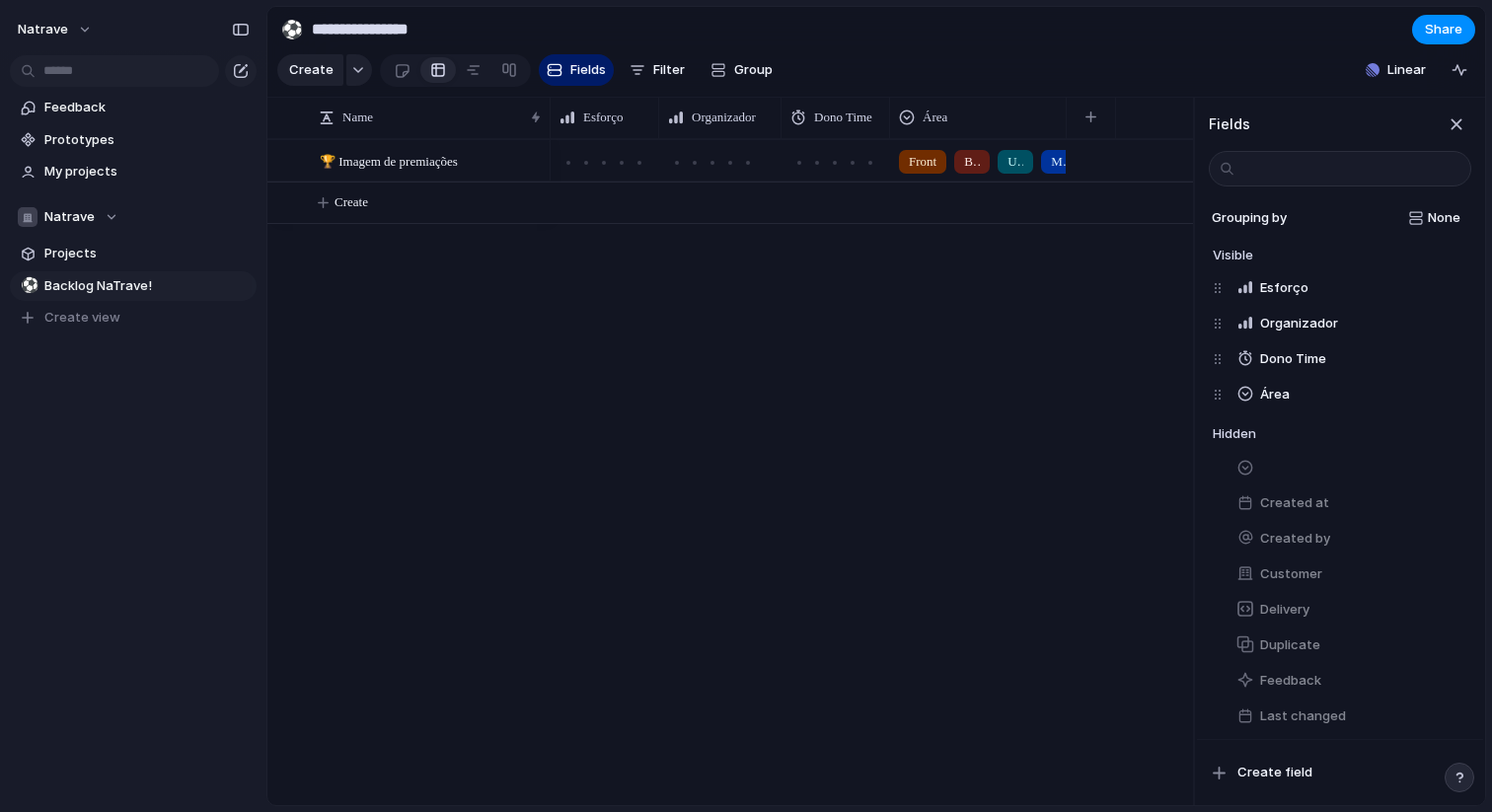
click at [903, 292] on div "Front Back UX/UI Mobile Estrutura de Dados" at bounding box center [872, 471] width 643 height 666
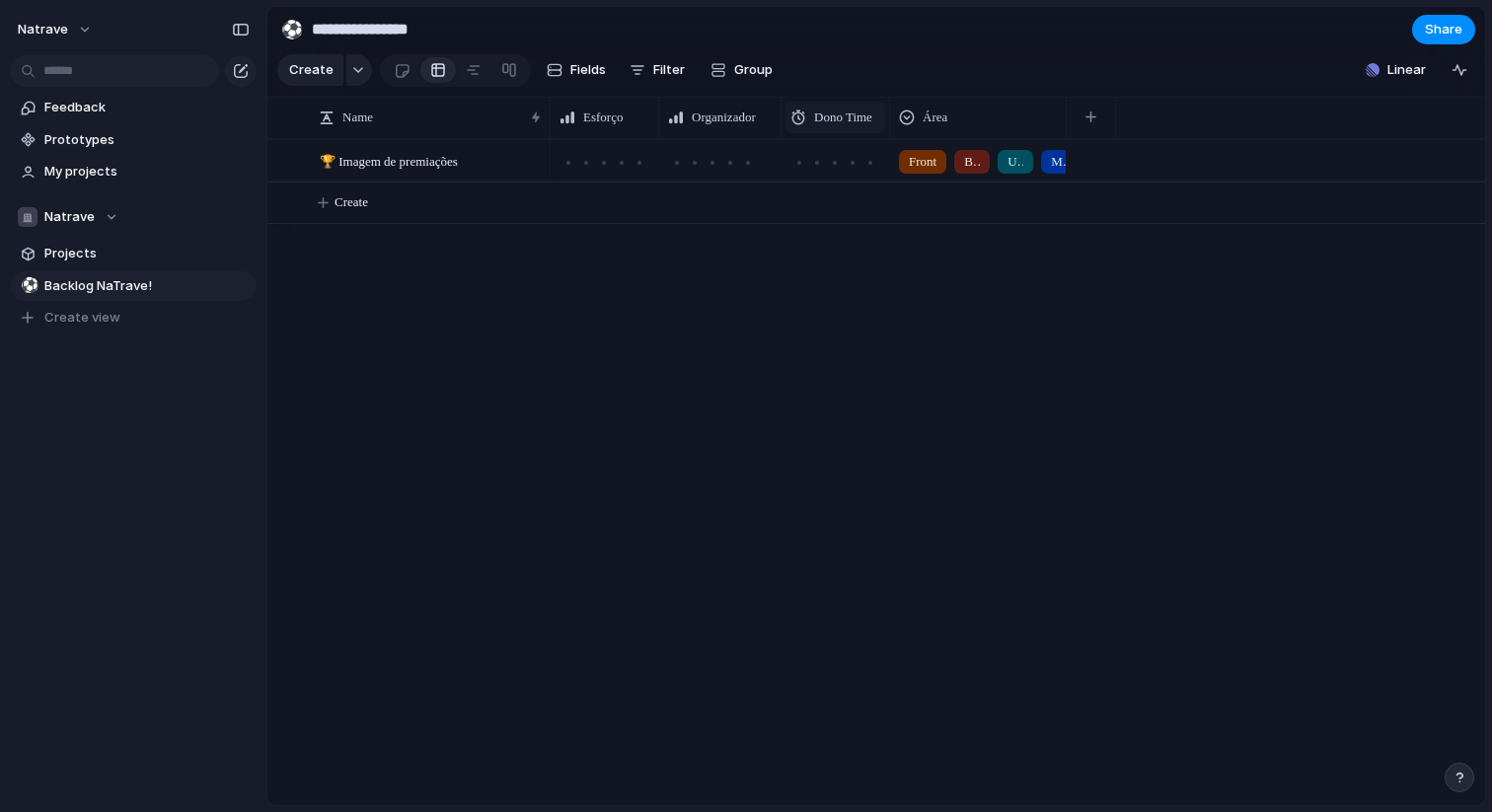
click at [857, 115] on span "Dono Time" at bounding box center [843, 118] width 58 height 20
click at [888, 150] on li "Modify" at bounding box center [863, 161] width 145 height 32
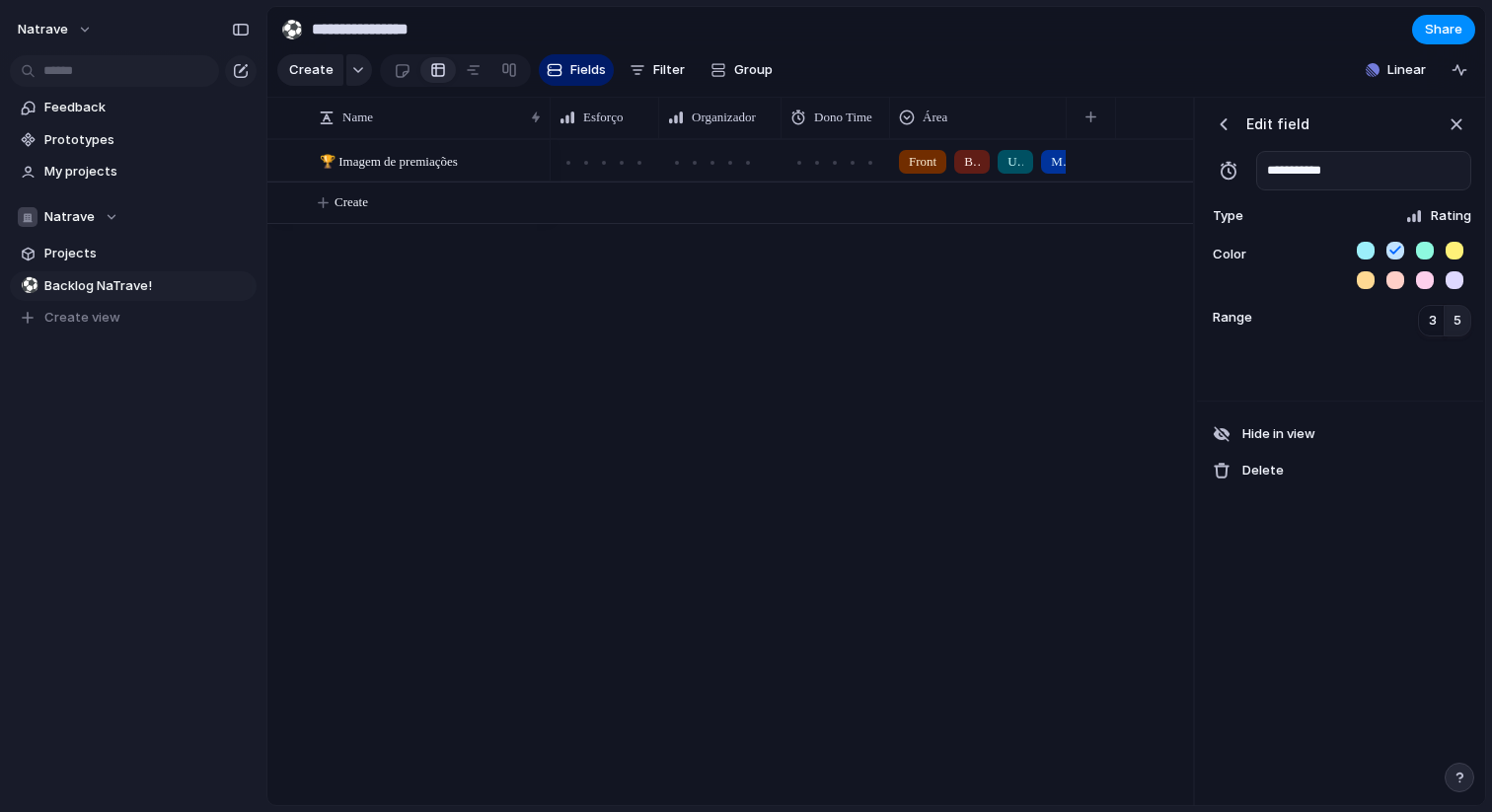
type input "**********"
click at [1428, 277] on button "button" at bounding box center [1426, 280] width 18 height 18
click at [1379, 510] on div "**********" at bounding box center [1340, 452] width 286 height 708
click at [1306, 434] on span "Hide in view" at bounding box center [1279, 434] width 73 height 20
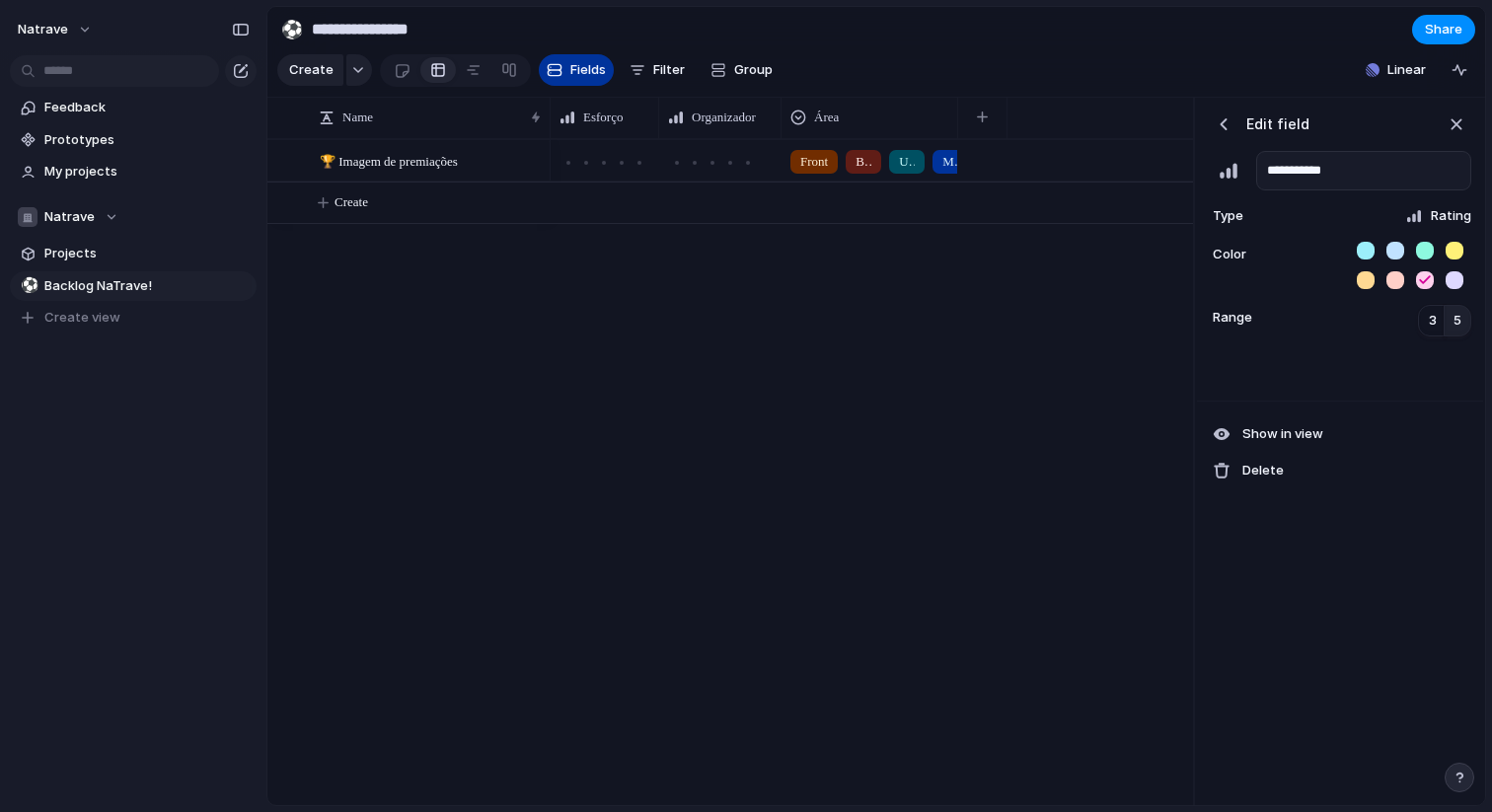
click at [600, 75] on span "Fields" at bounding box center [588, 70] width 36 height 20
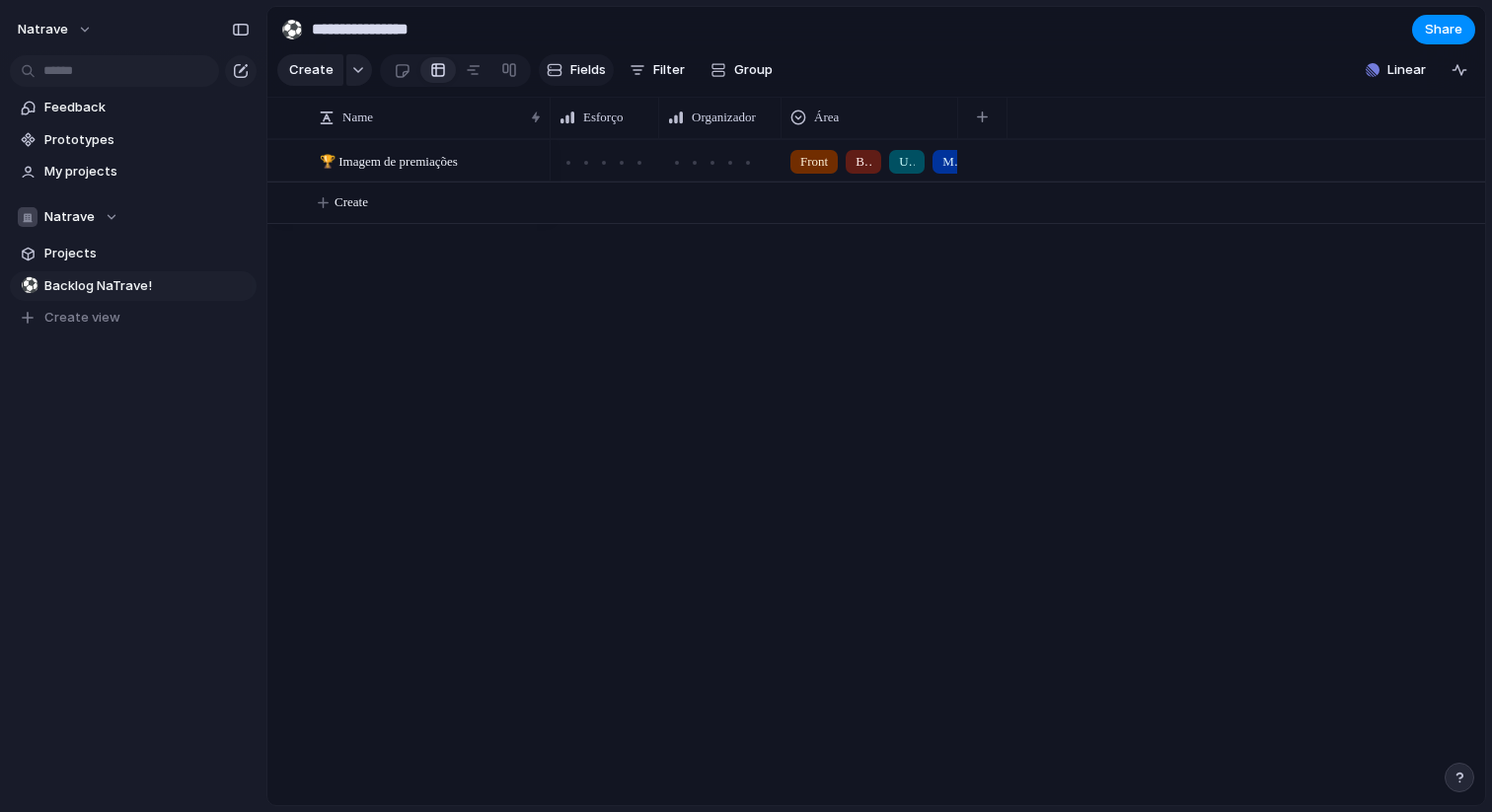
click at [600, 75] on span "Fields" at bounding box center [588, 70] width 36 height 20
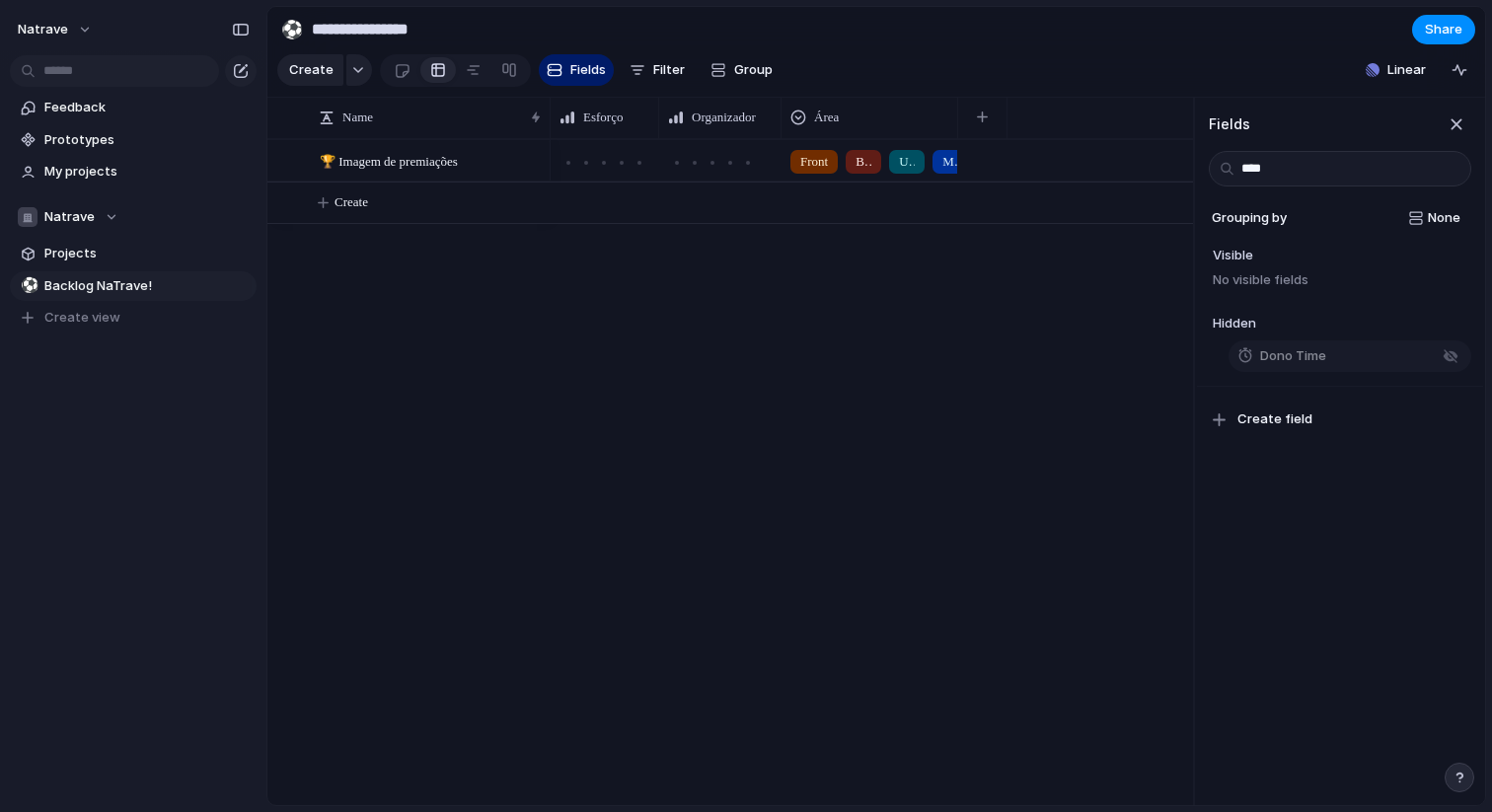
type input "****"
click at [1292, 355] on span "Dono Time" at bounding box center [1293, 356] width 66 height 20
click at [983, 121] on div "button" at bounding box center [982, 117] width 11 height 11
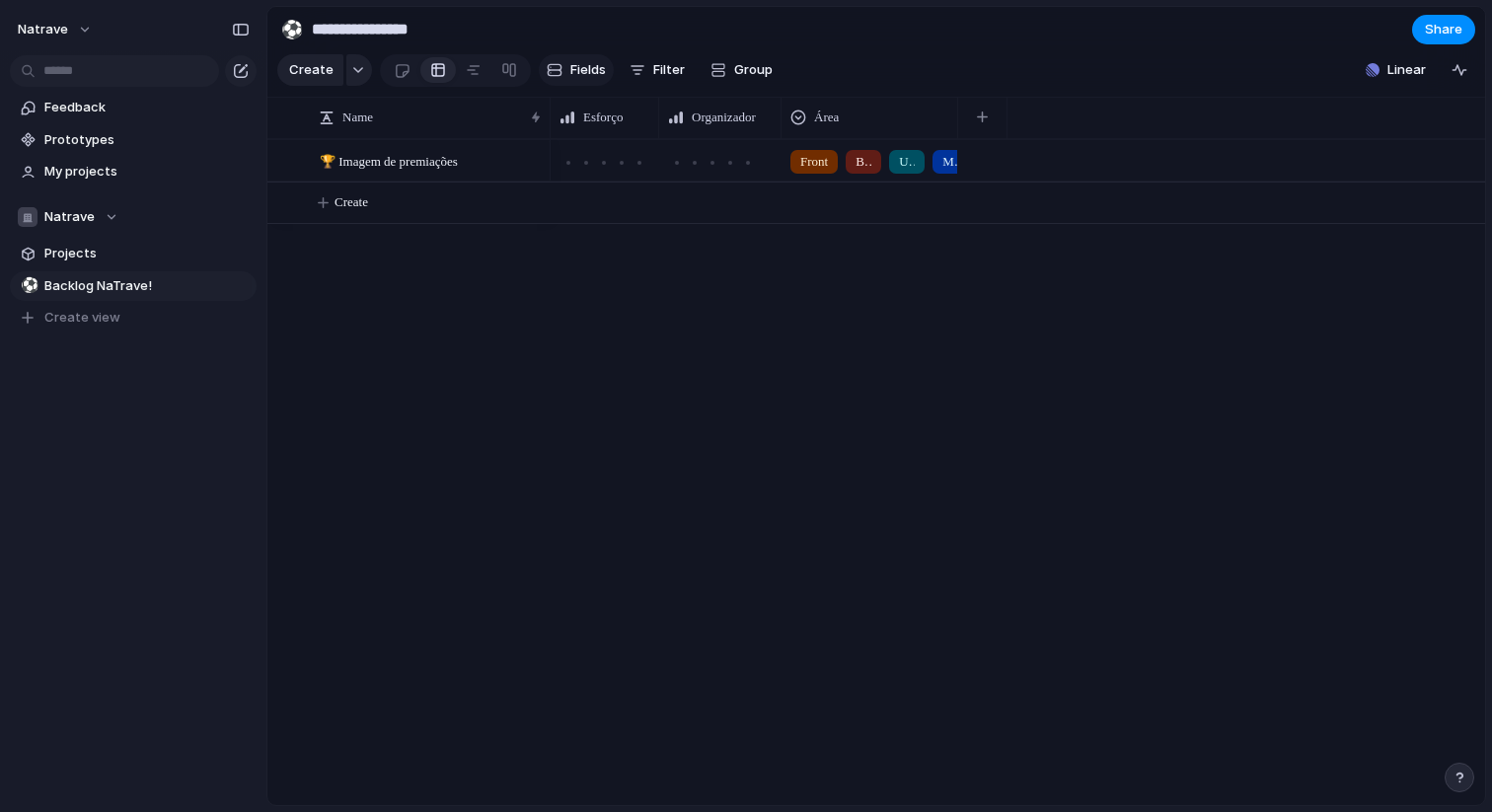
click at [582, 81] on button "Fields" at bounding box center [577, 70] width 75 height 32
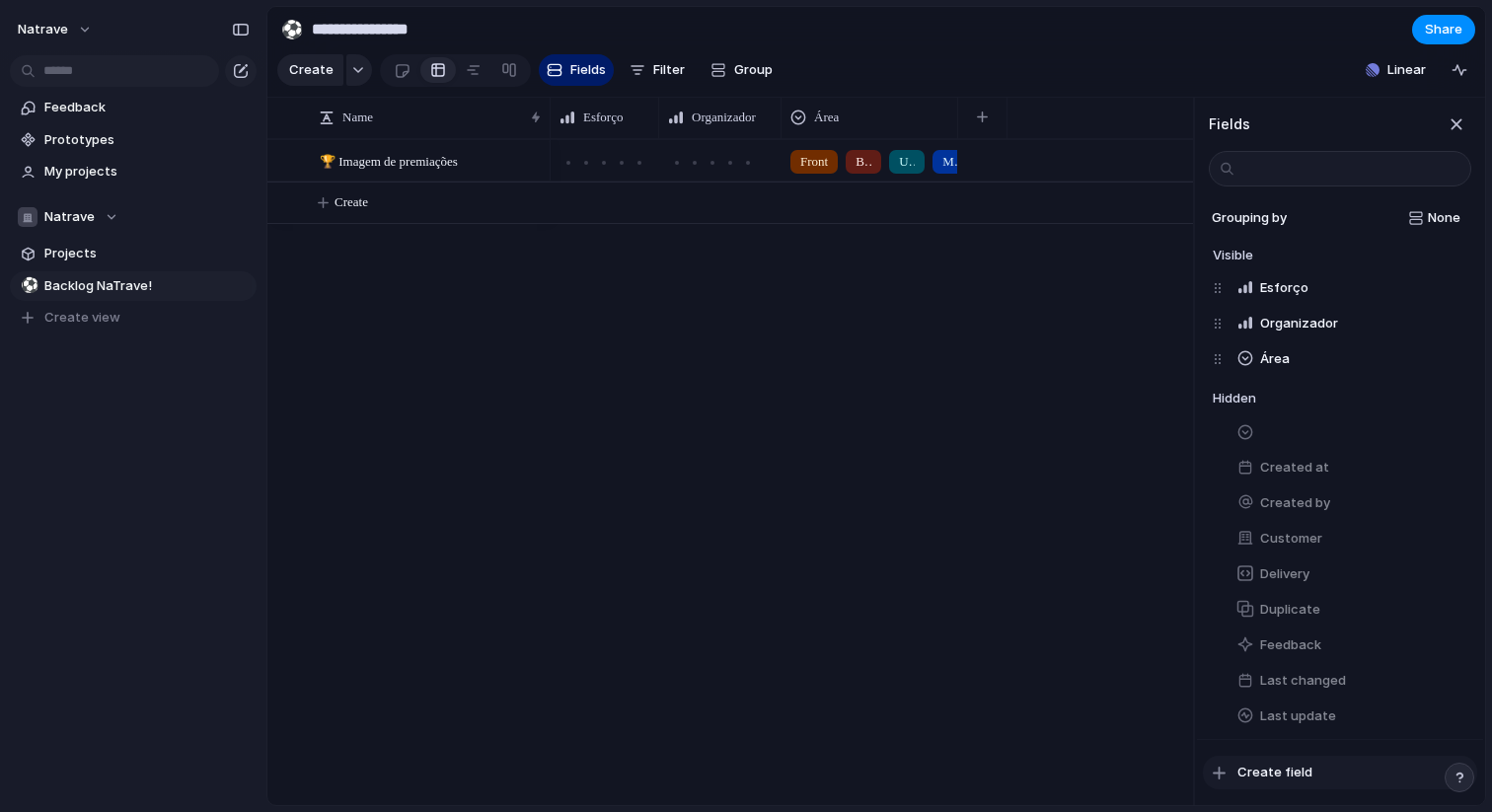
click at [1268, 772] on span "Create field" at bounding box center [1275, 772] width 75 height 20
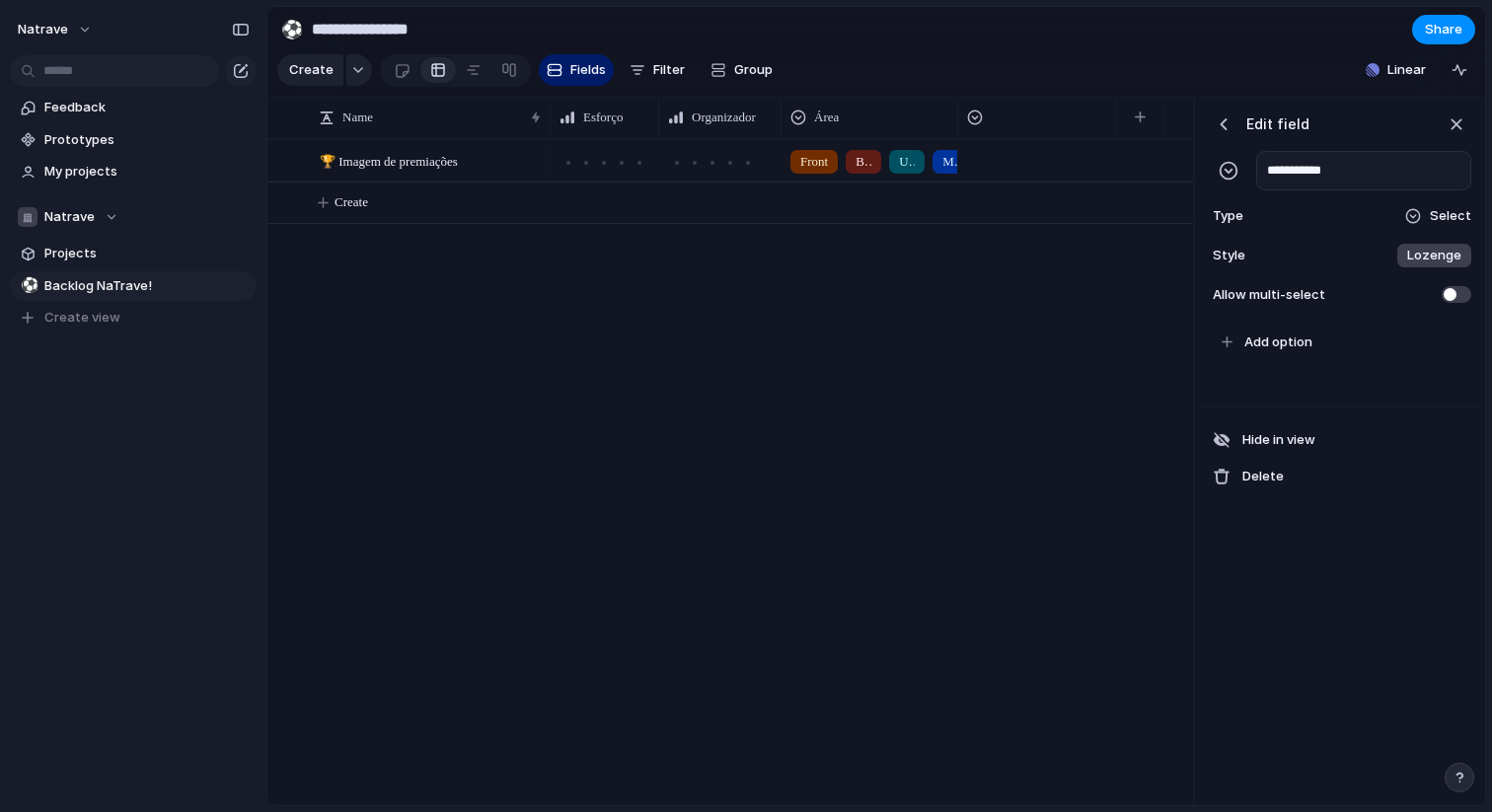
type input "**********"
click at [1449, 221] on span "Select" at bounding box center [1451, 216] width 42 height 20
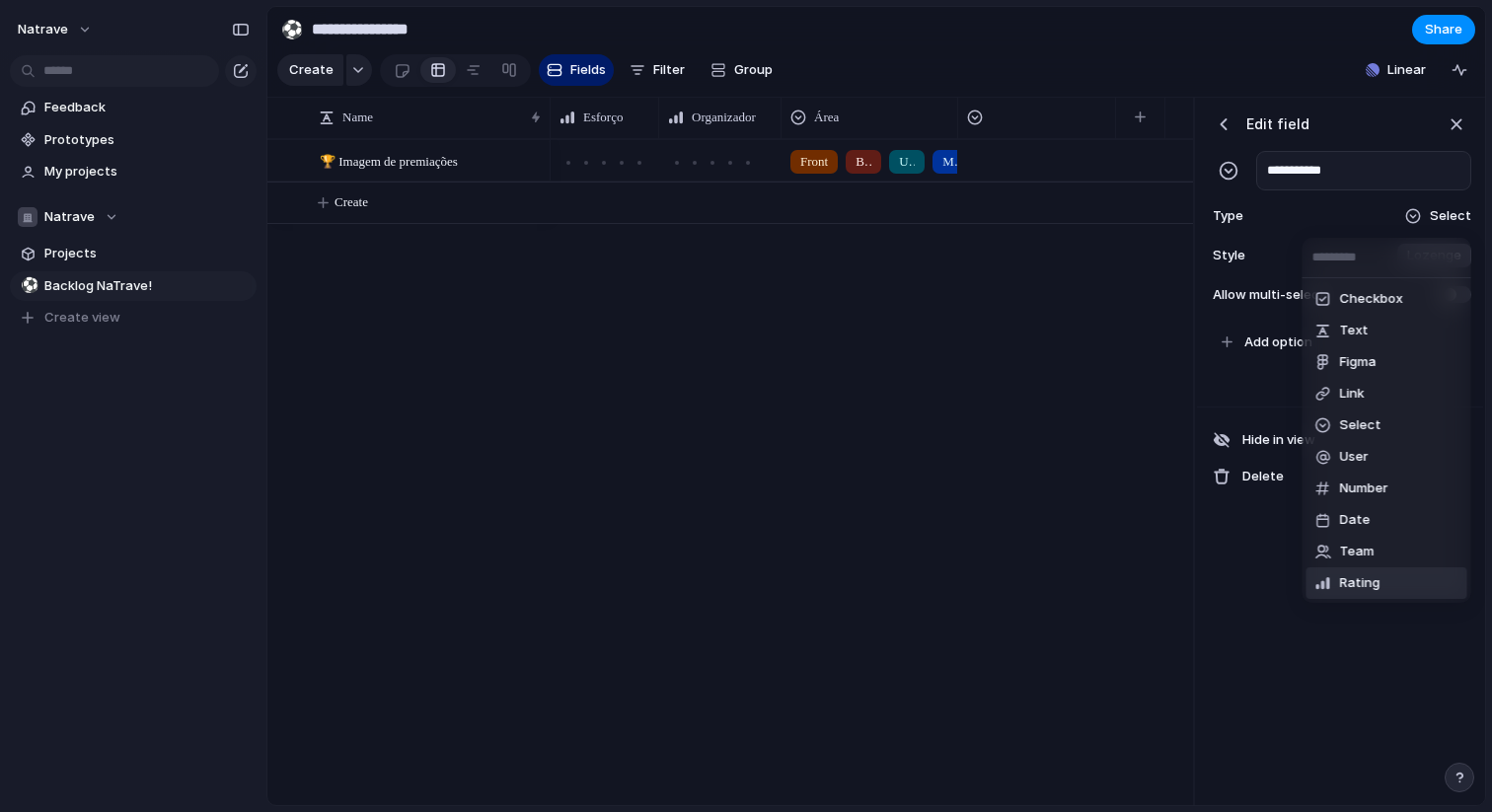
click at [1392, 583] on li "Rating" at bounding box center [1387, 583] width 160 height 32
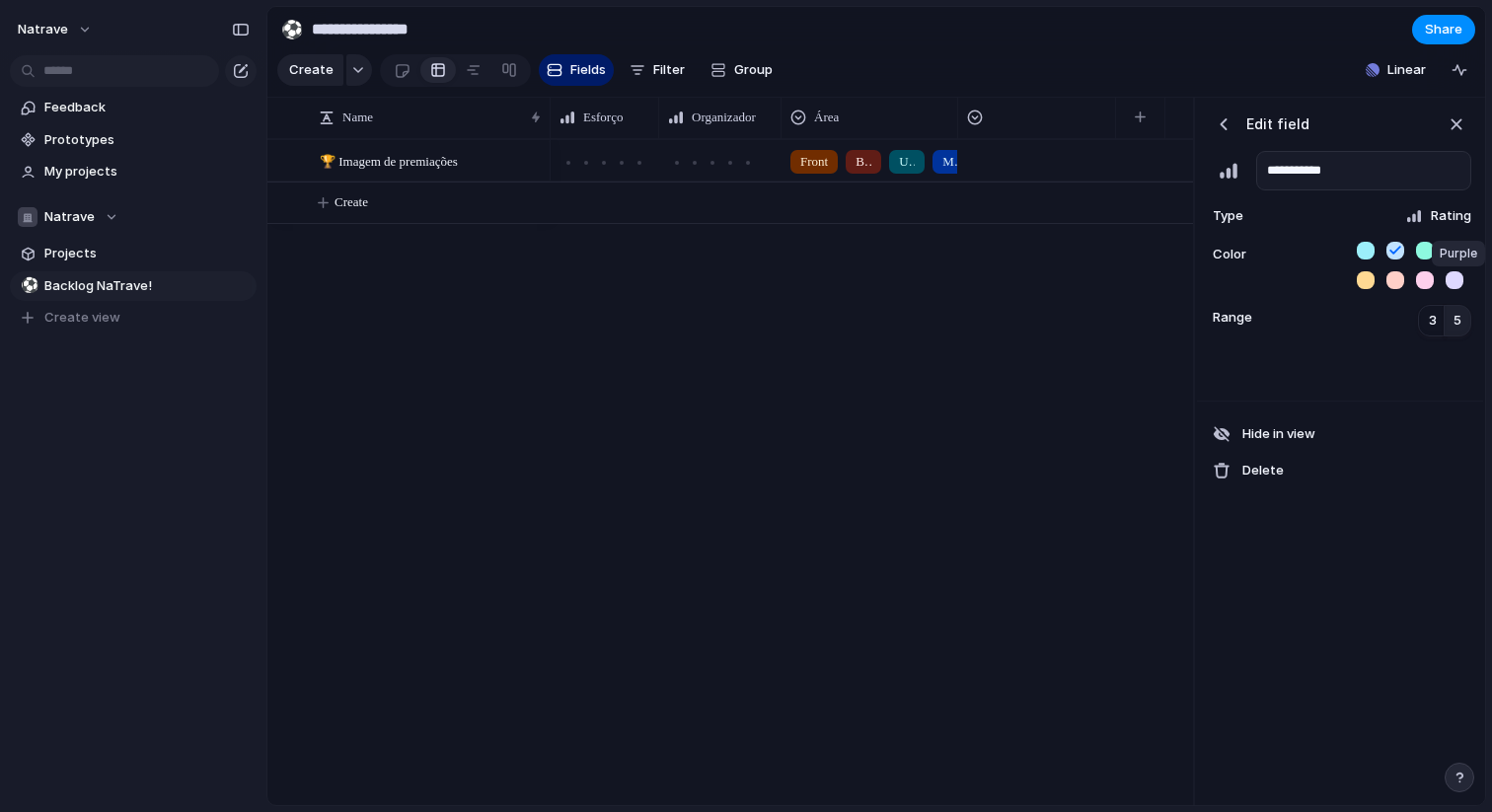
click at [1454, 285] on button "button" at bounding box center [1455, 280] width 18 height 18
click at [1454, 321] on span "5" at bounding box center [1458, 321] width 8 height 20
click at [1424, 290] on div at bounding box center [1430, 284] width 26 height 26
click at [1450, 254] on button "button" at bounding box center [1455, 251] width 18 height 18
click at [1460, 128] on div "button" at bounding box center [1457, 125] width 22 height 22
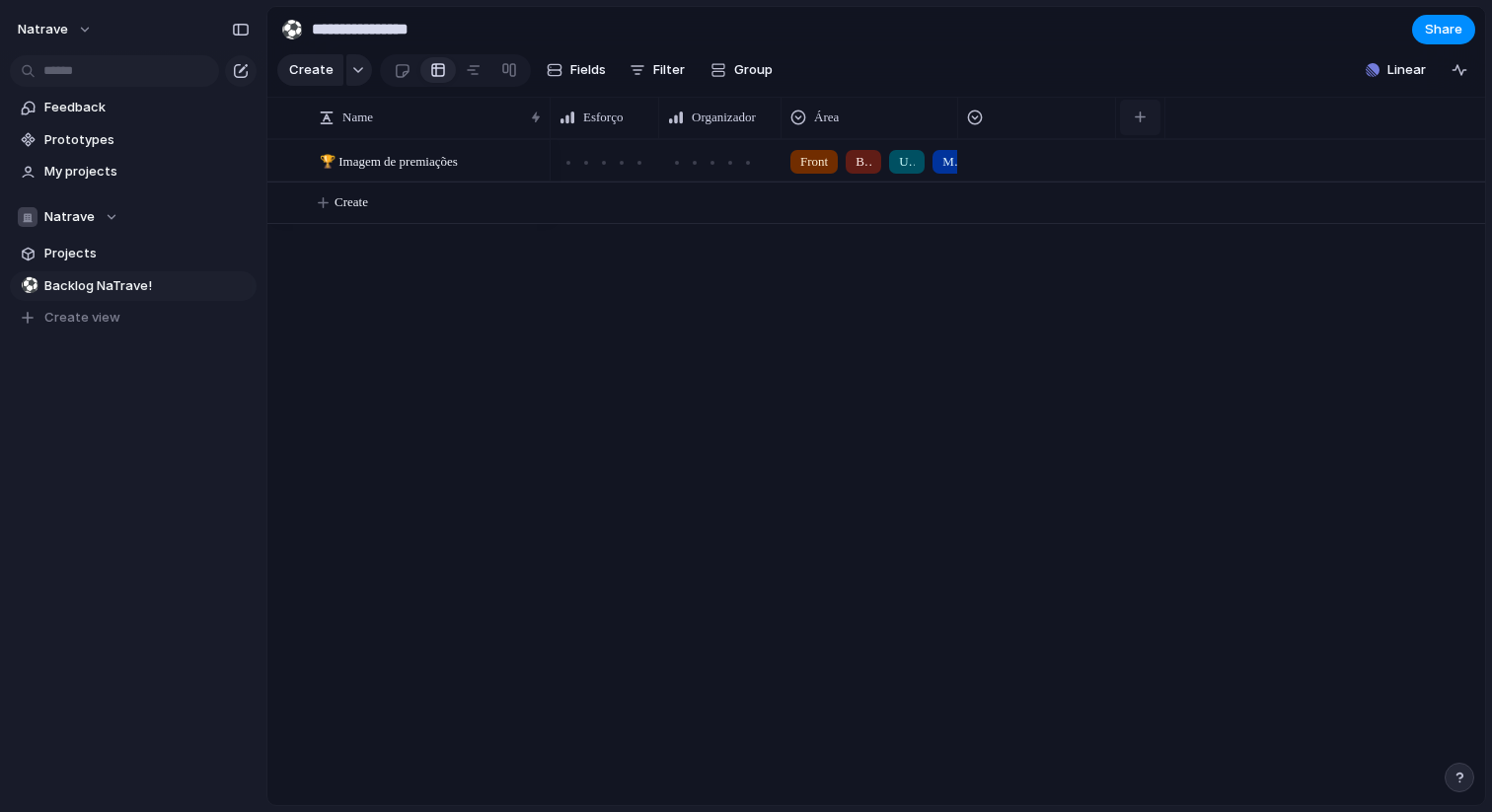
click at [1151, 124] on button "button" at bounding box center [1140, 118] width 41 height 36
click at [1062, 131] on div at bounding box center [1036, 118] width 149 height 32
click at [1020, 189] on span "Hide" at bounding box center [1014, 193] width 28 height 20
click at [571, 78] on span "Fields" at bounding box center [588, 70] width 36 height 20
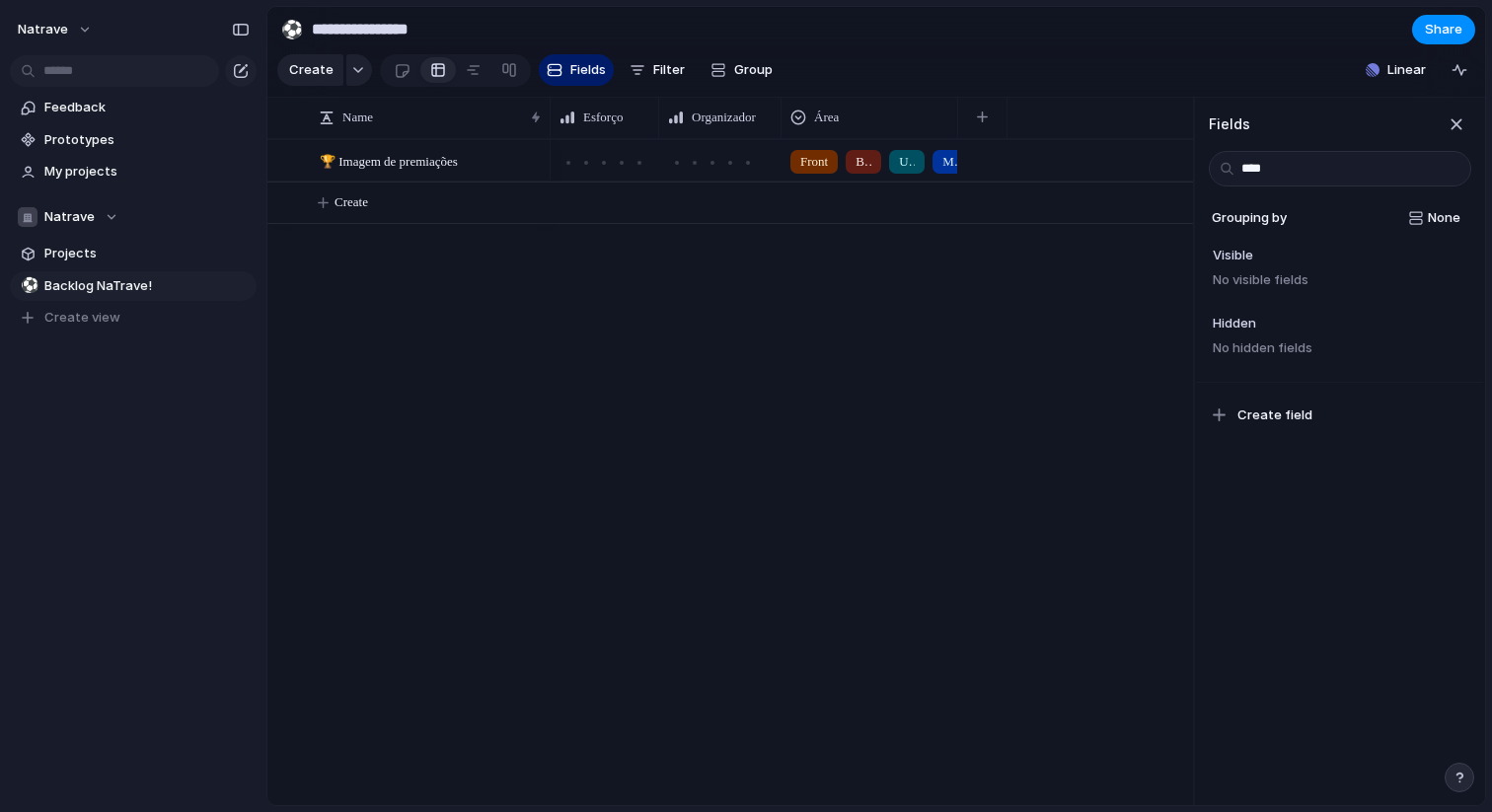
type input "****"
click at [1255, 387] on div "Create field" at bounding box center [1340, 415] width 286 height 66
click at [1255, 417] on span "Create field" at bounding box center [1275, 415] width 75 height 20
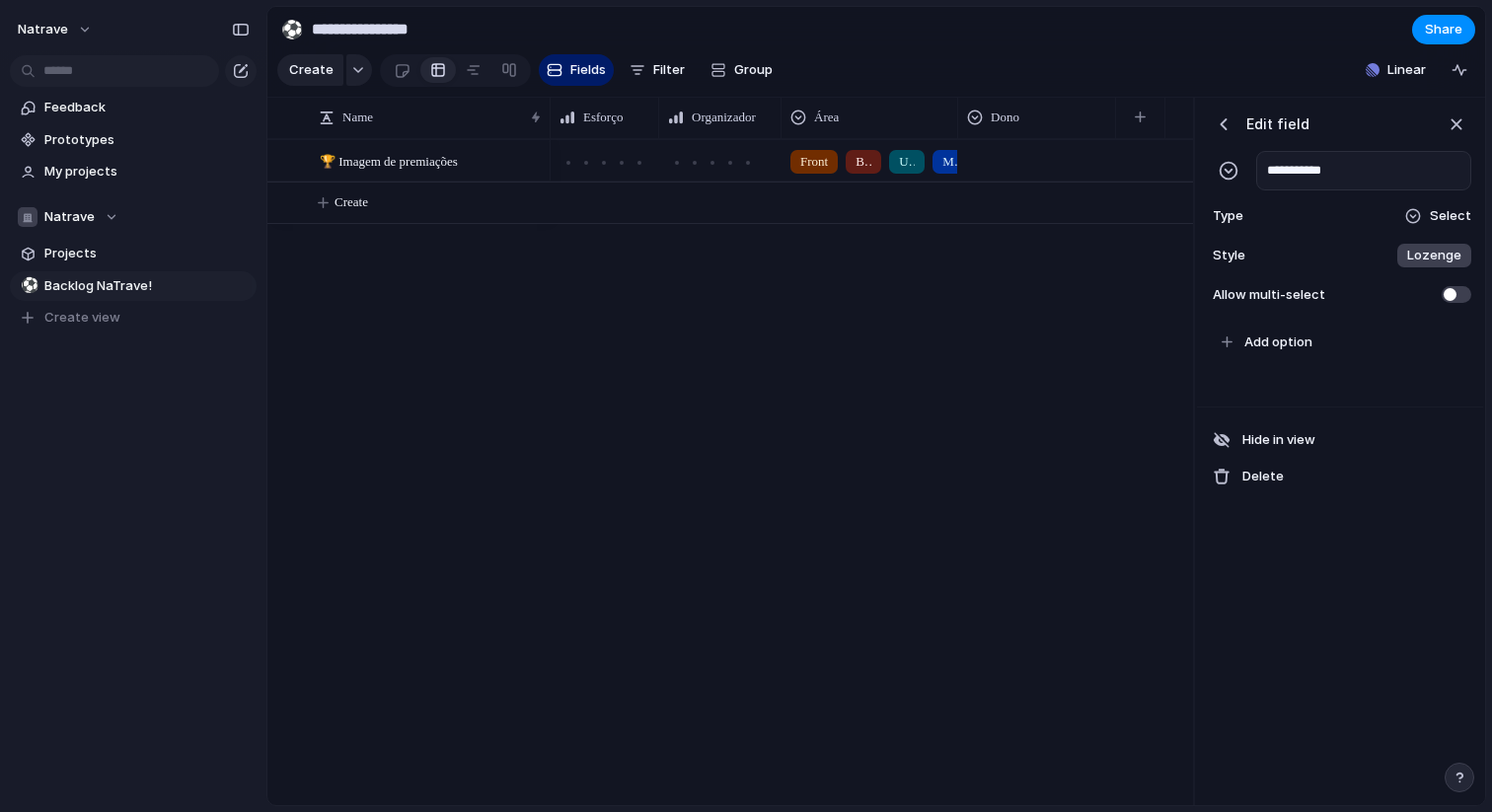
type input "**********"
click at [1406, 200] on div "**********" at bounding box center [1340, 209] width 286 height 223
click at [1406, 209] on div "Type Select" at bounding box center [1340, 216] width 263 height 28
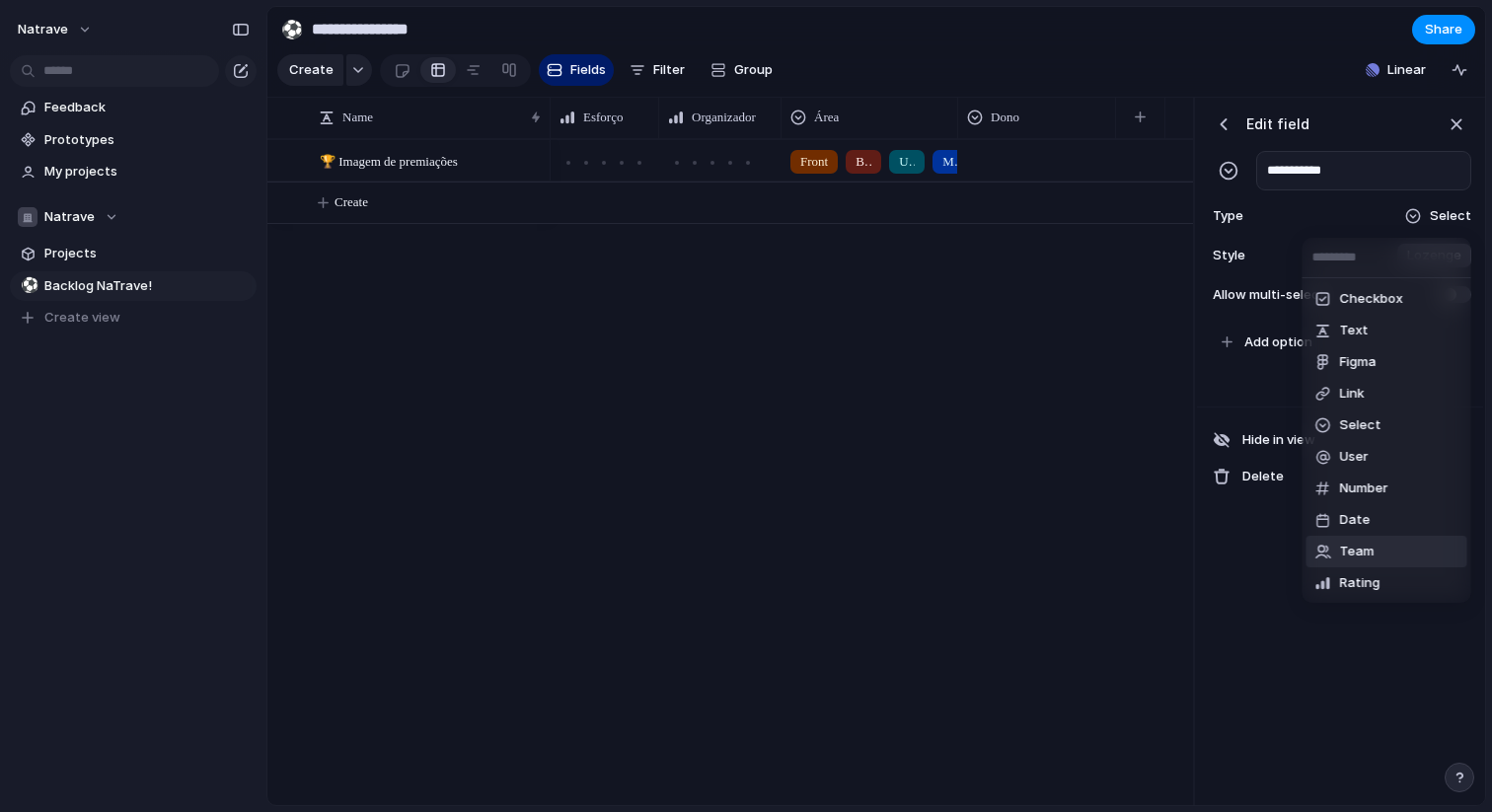
click at [1363, 581] on span "Rating" at bounding box center [1360, 583] width 41 height 20
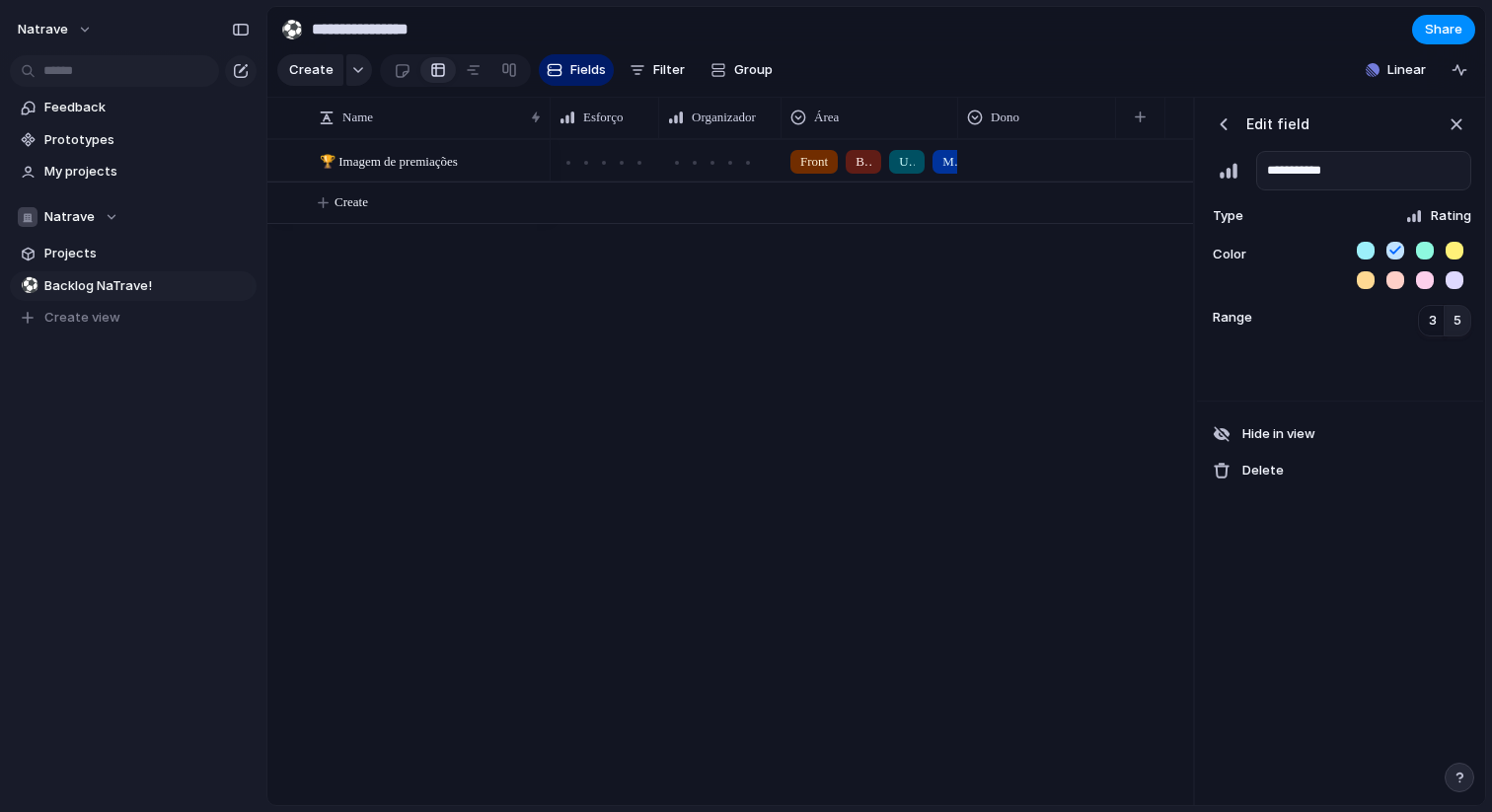
click at [1443, 249] on div at bounding box center [1402, 269] width 138 height 55
click at [1446, 249] on button "button" at bounding box center [1455, 251] width 18 height 18
click at [1455, 323] on span "5" at bounding box center [1458, 321] width 8 height 20
click at [1411, 381] on div at bounding box center [1340, 374] width 286 height 52
click at [1225, 134] on div "button" at bounding box center [1225, 125] width 20 height 20
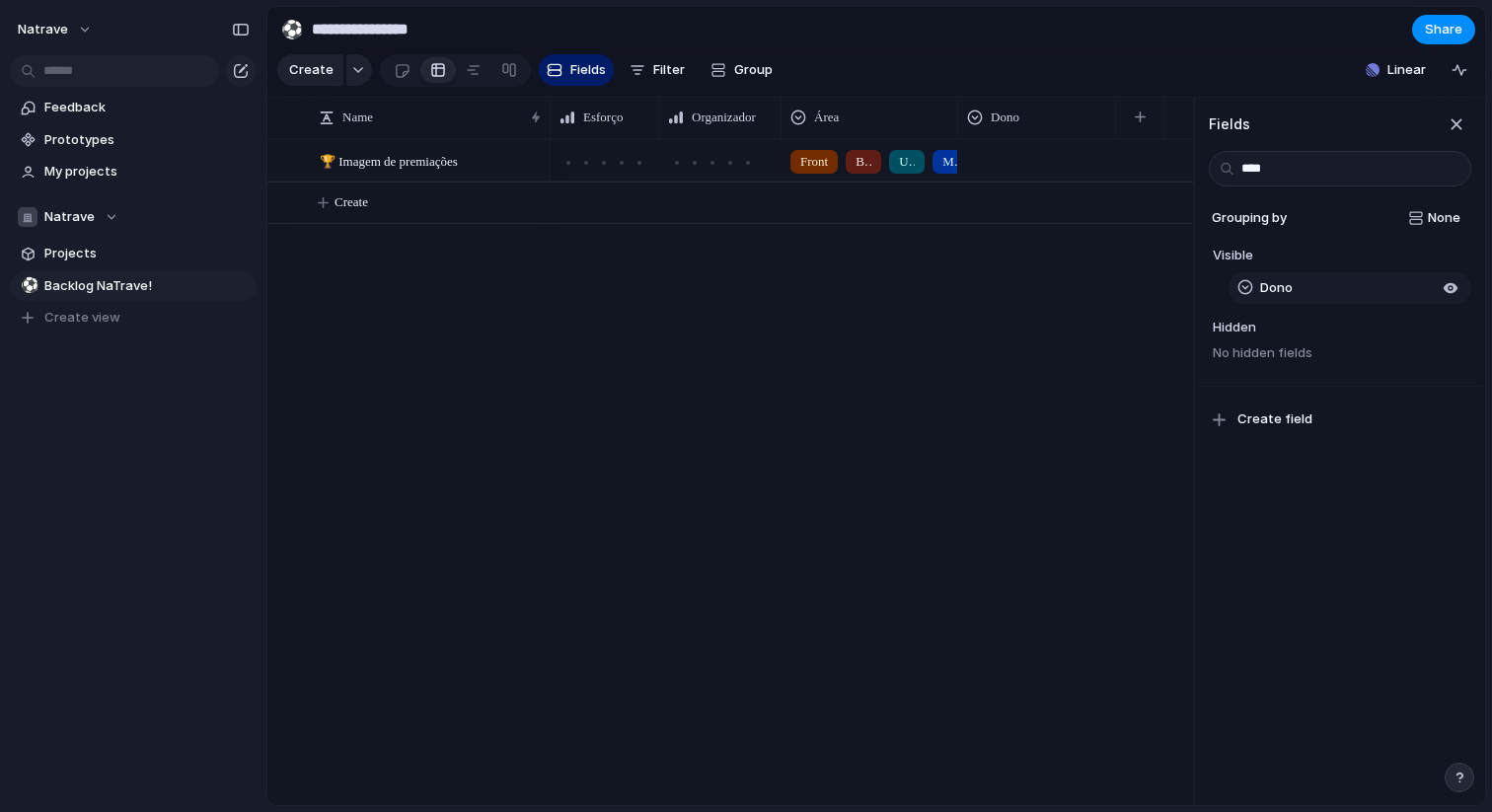
click at [1410, 298] on button "Dono" at bounding box center [1349, 288] width 243 height 32
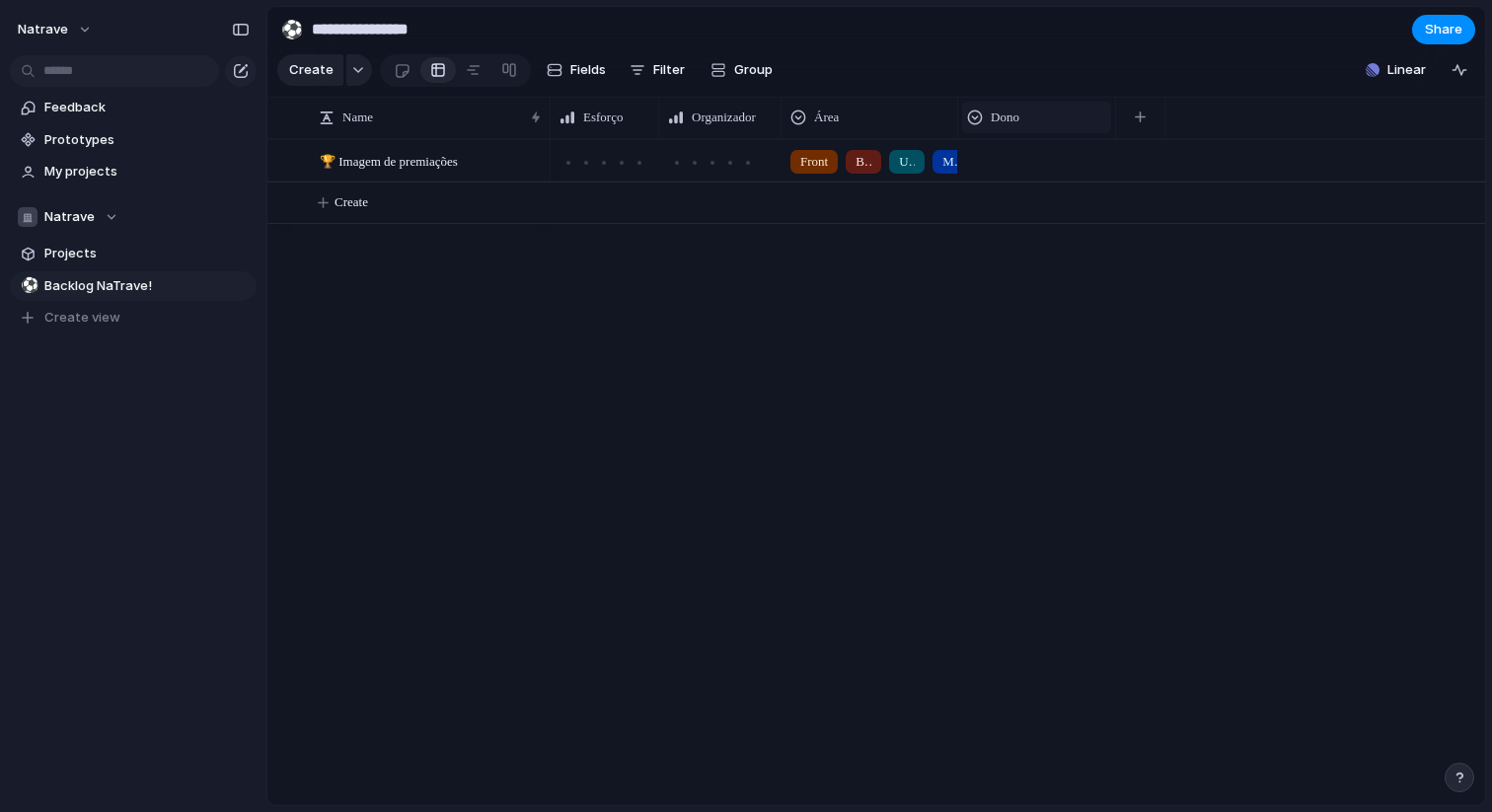
click at [1028, 117] on div "Dono" at bounding box center [1036, 118] width 139 height 20
click at [1041, 167] on span "Modify" at bounding box center [1021, 161] width 43 height 20
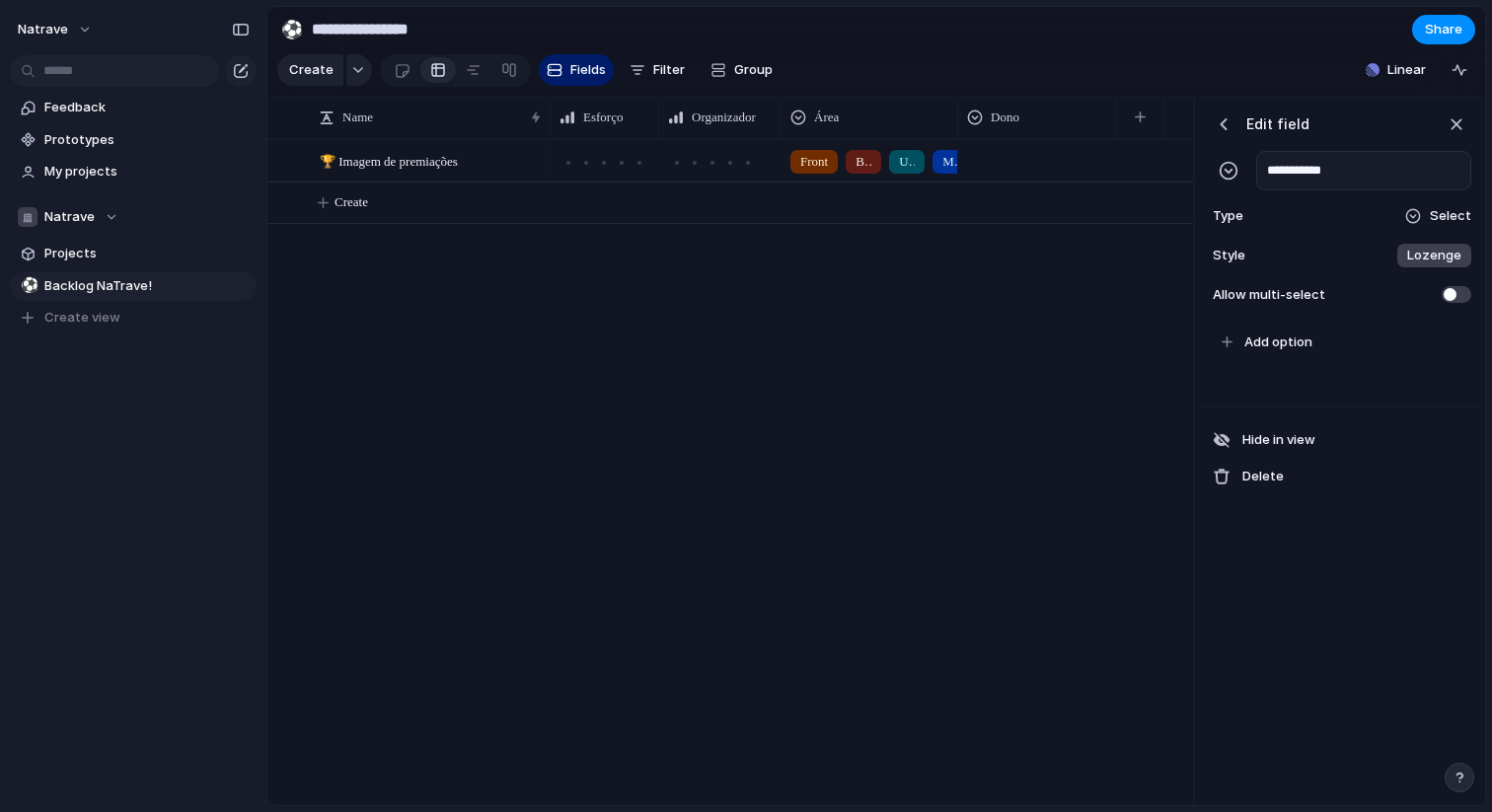
type input "**********"
click at [1447, 216] on span "Select" at bounding box center [1451, 216] width 42 height 20
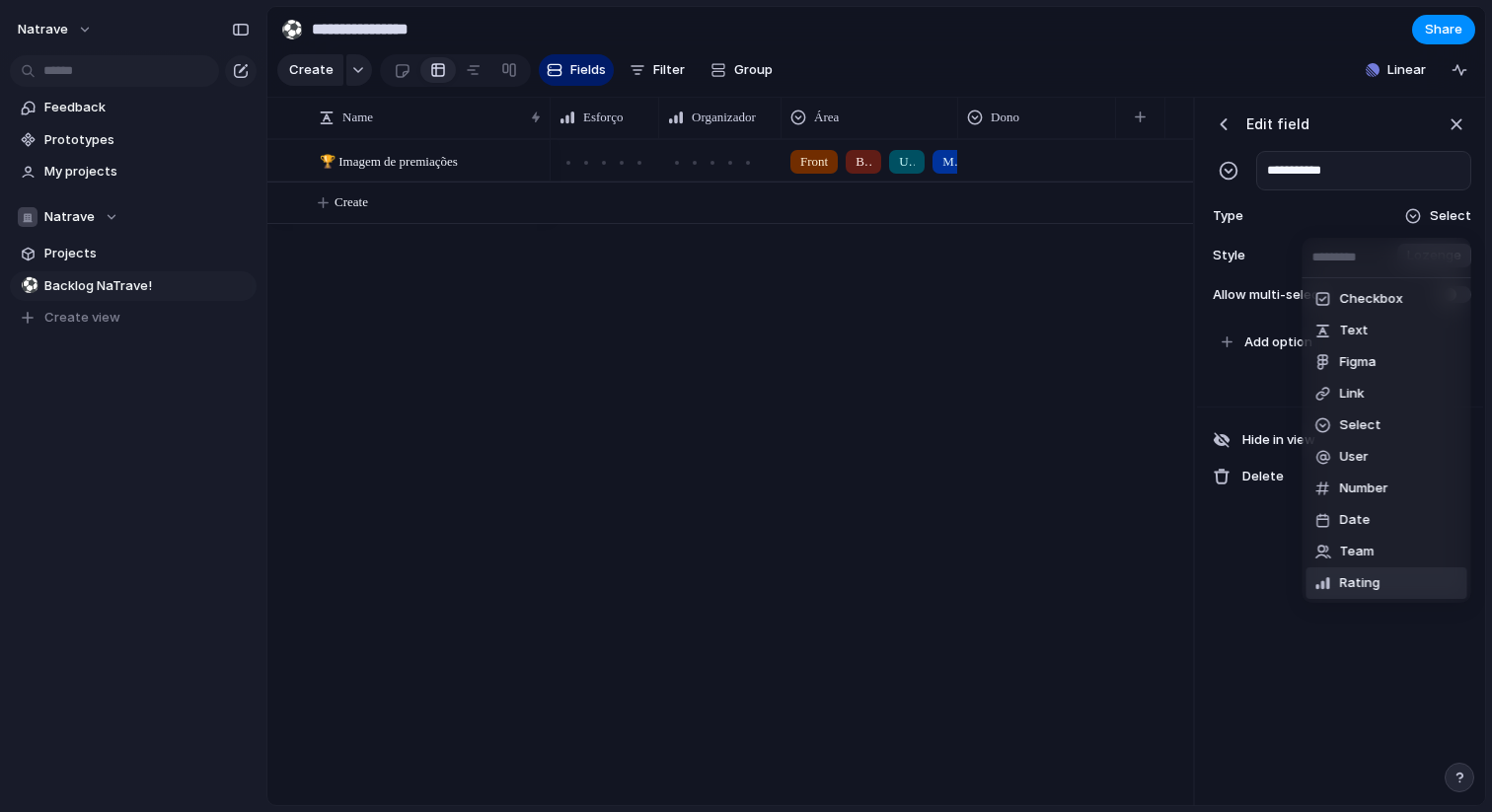
click at [1372, 575] on span "Rating" at bounding box center [1360, 583] width 41 height 20
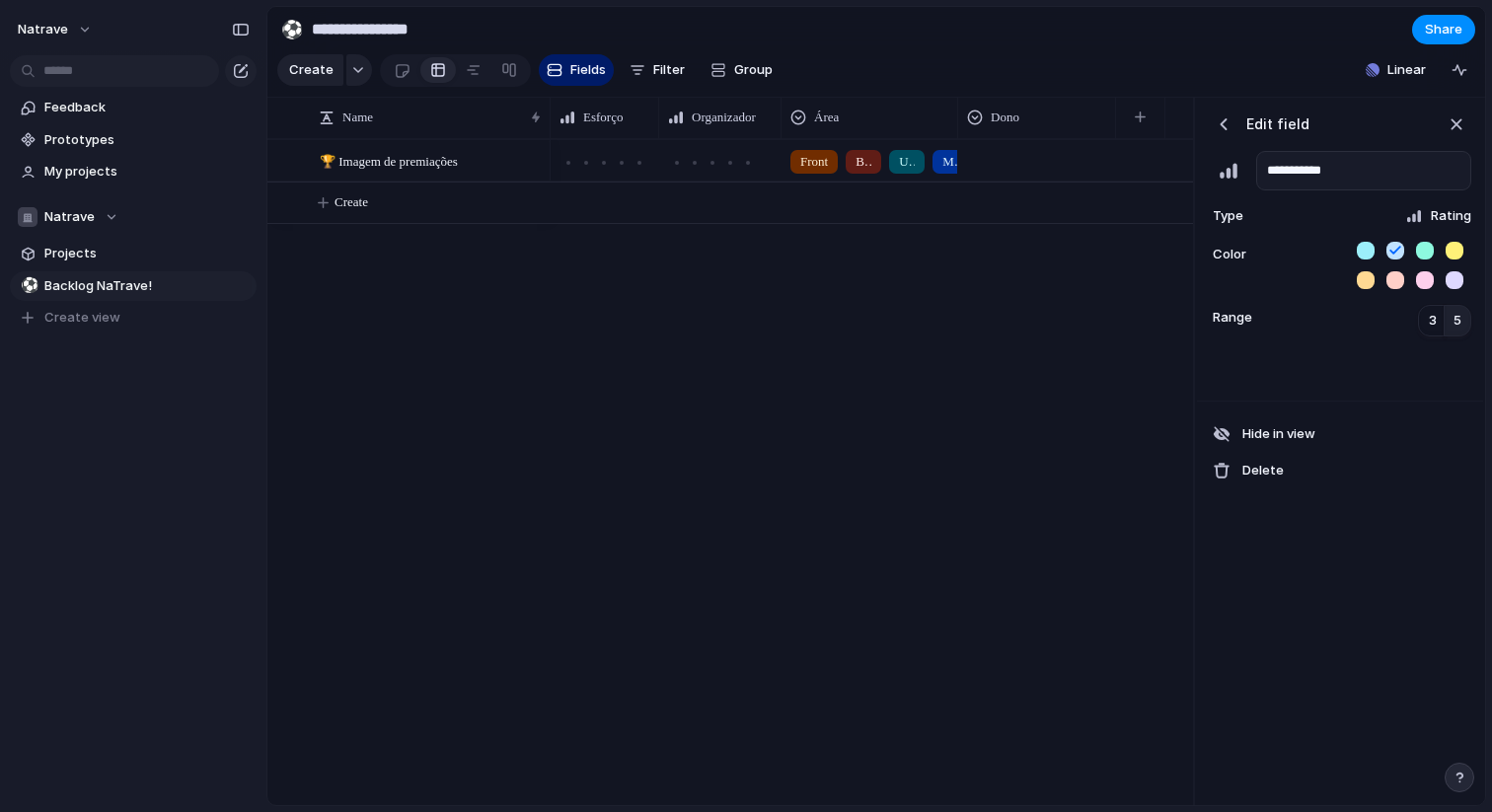
click at [1453, 248] on button "button" at bounding box center [1455, 251] width 18 height 18
click at [1460, 326] on span "5" at bounding box center [1458, 321] width 8 height 20
click at [1446, 376] on div at bounding box center [1340, 374] width 286 height 52
click at [1425, 442] on button "Hide in view" at bounding box center [1342, 434] width 274 height 34
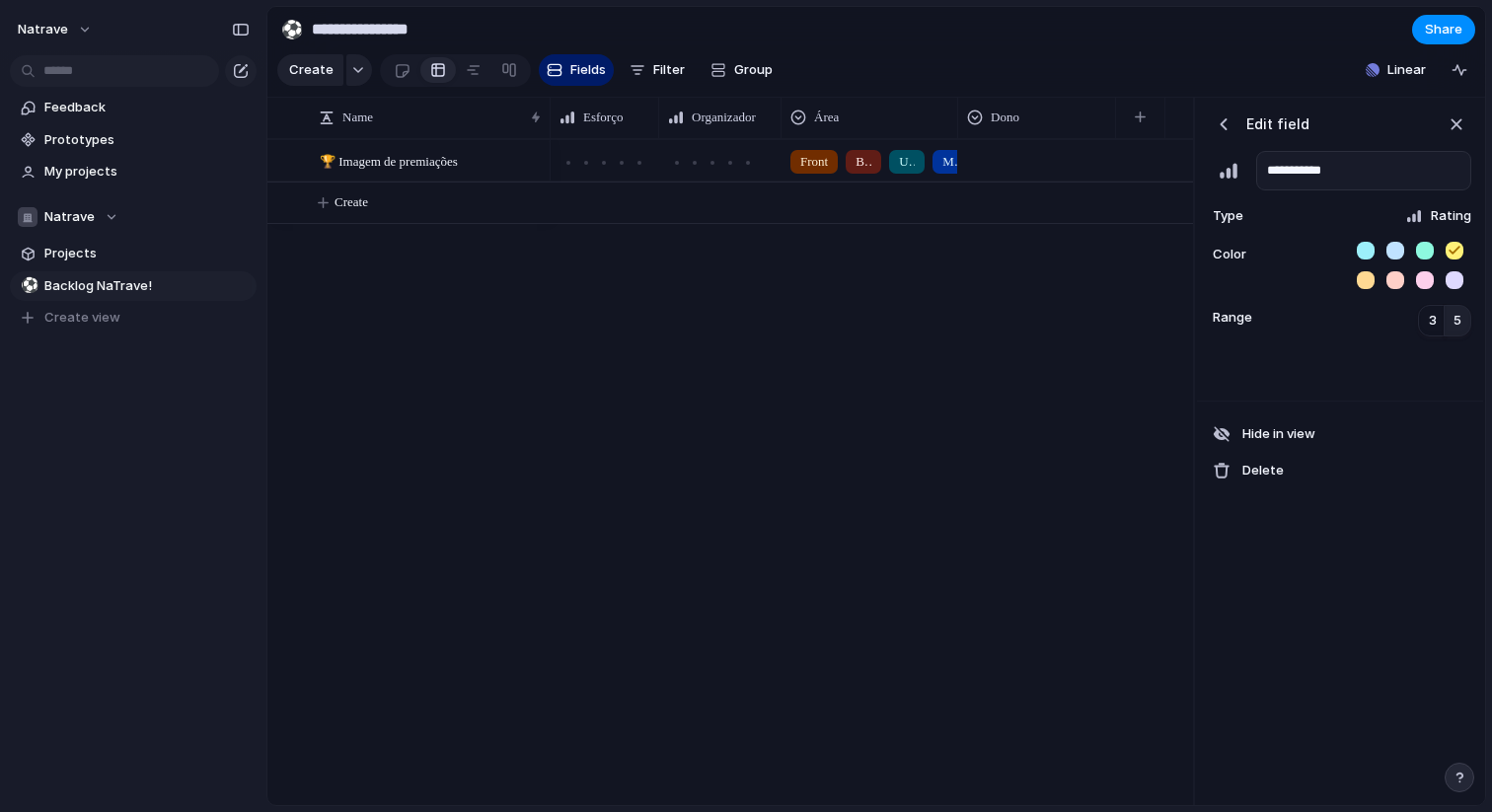
click at [1391, 541] on div "**********" at bounding box center [1340, 452] width 286 height 708
click at [1224, 119] on div "button" at bounding box center [1225, 125] width 20 height 20
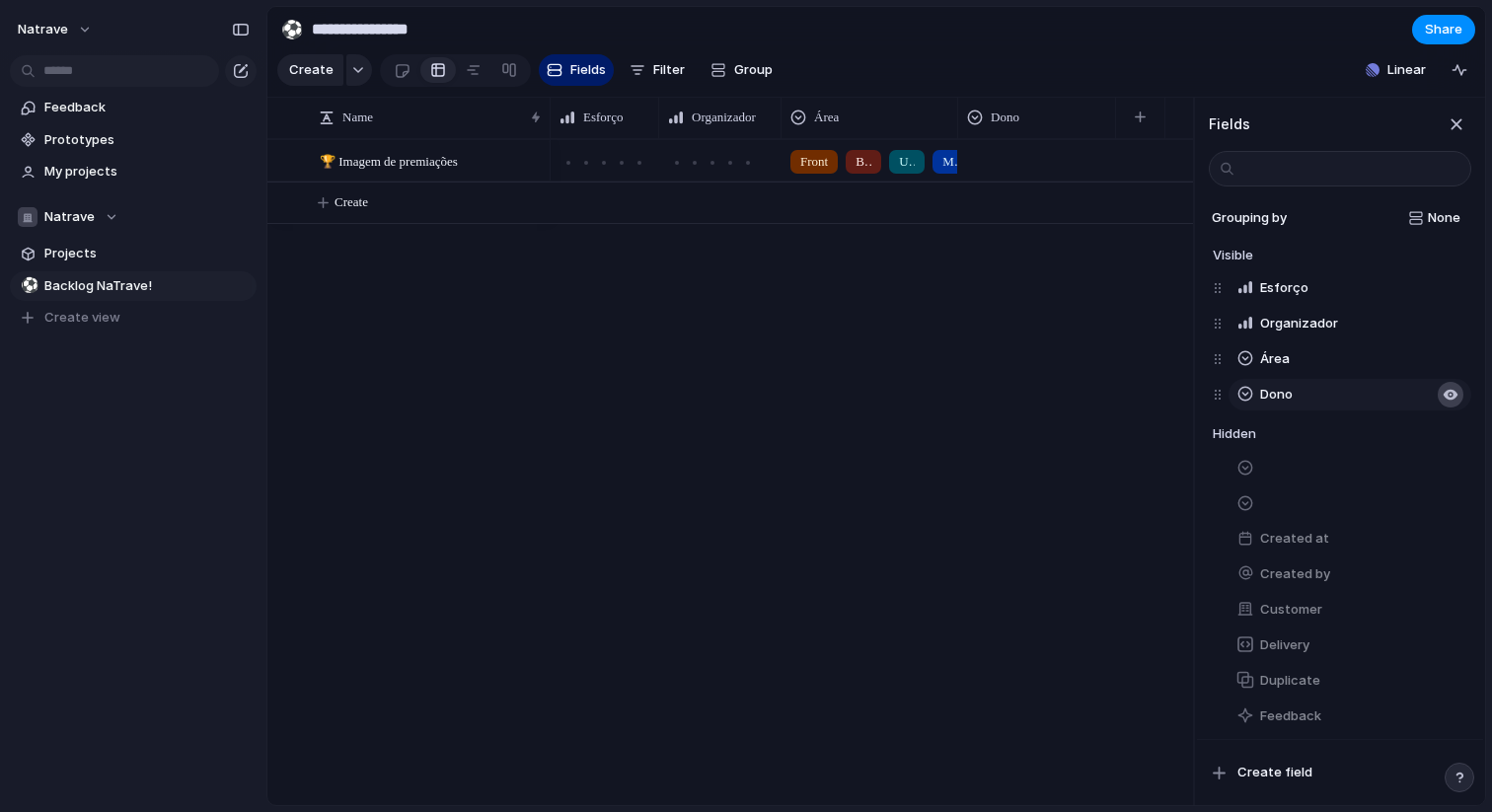
click at [1452, 390] on div "button" at bounding box center [1451, 395] width 16 height 16
click at [1276, 774] on span "Create field" at bounding box center [1275, 772] width 75 height 20
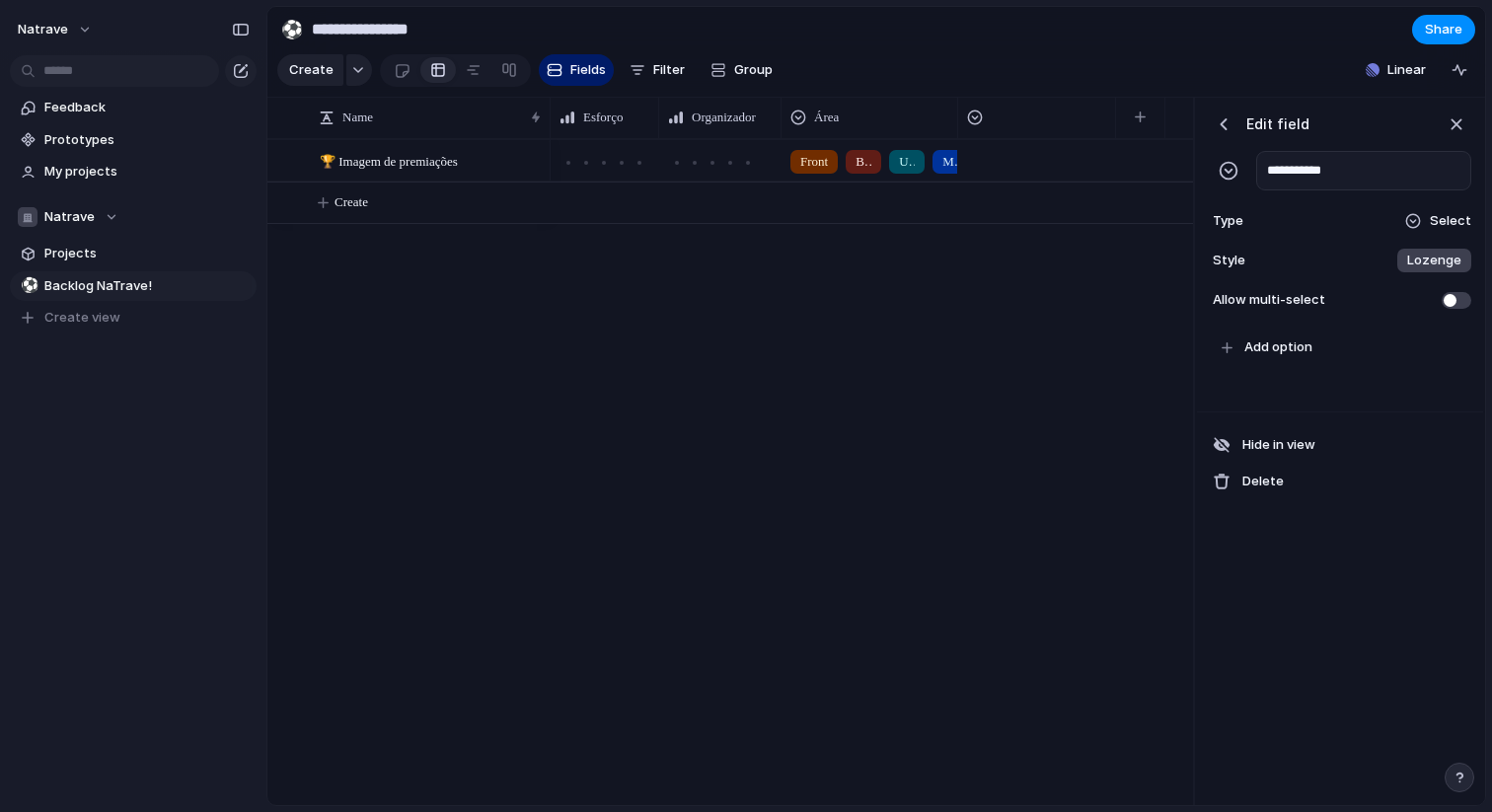
type input "**********"
click at [1448, 234] on div "Type Select" at bounding box center [1340, 221] width 263 height 28
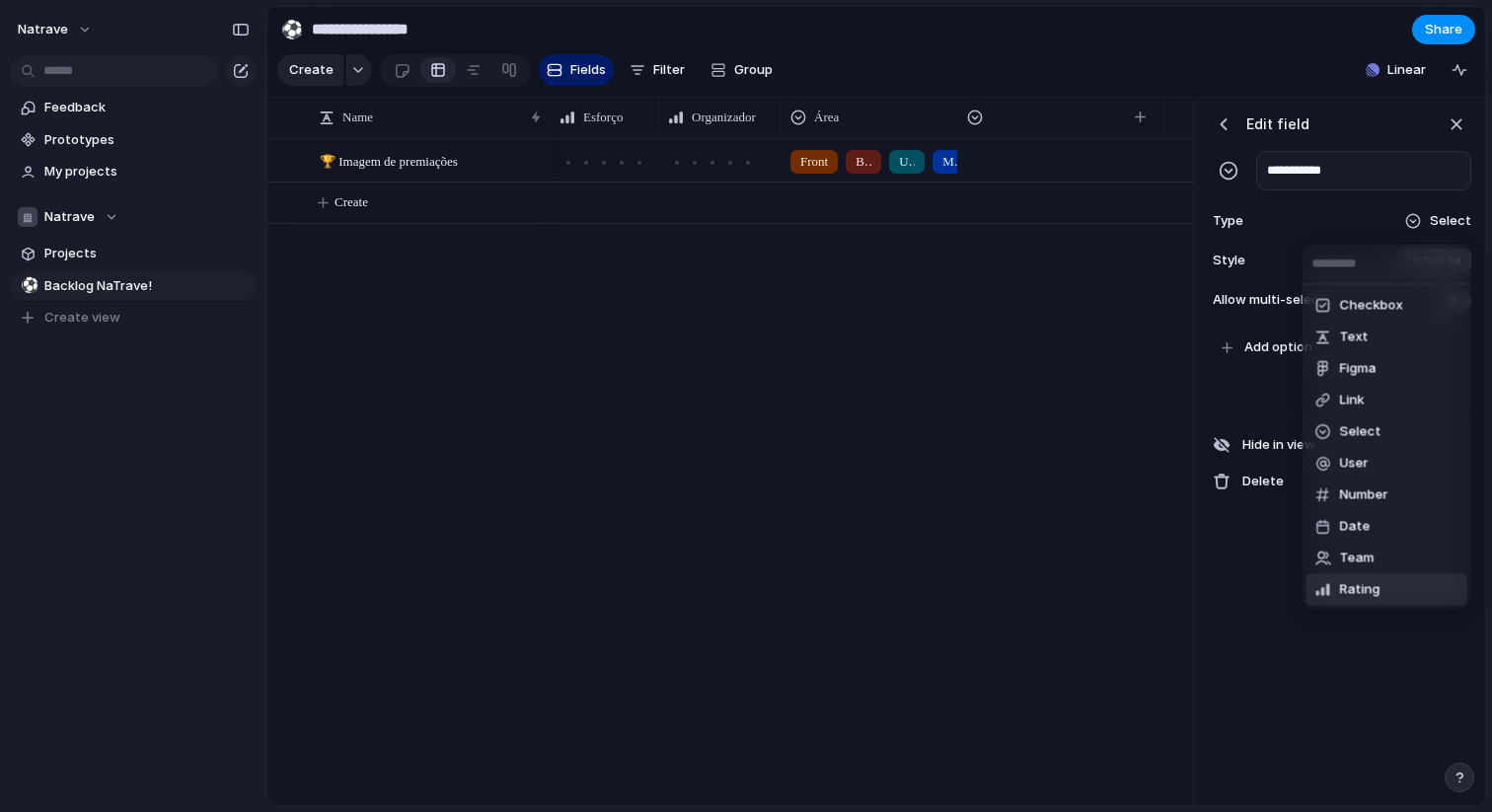
click at [1394, 584] on li "Rating" at bounding box center [1387, 590] width 160 height 32
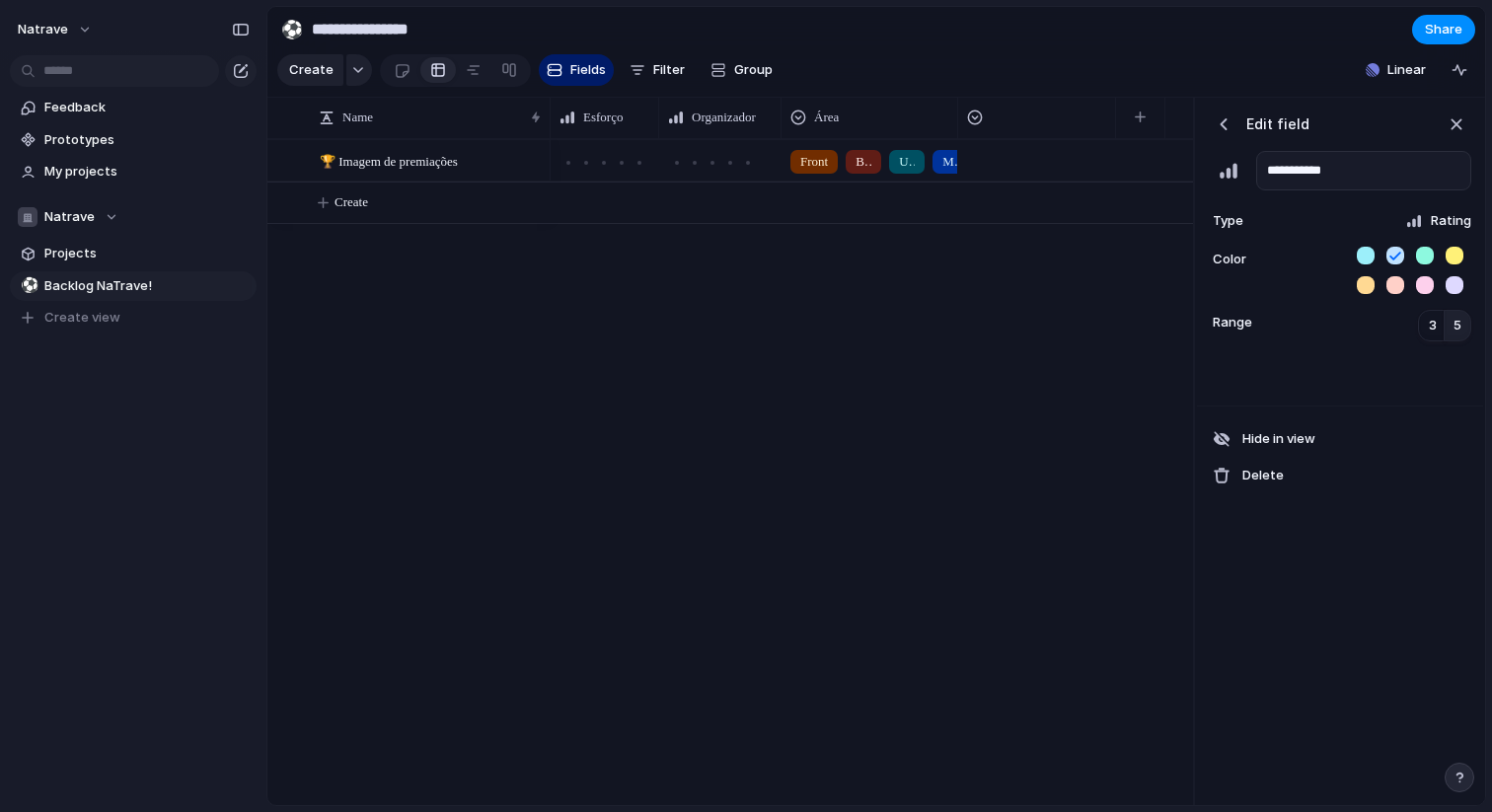
click at [1454, 253] on button "button" at bounding box center [1455, 255] width 18 height 18
click at [1458, 331] on span "5" at bounding box center [1458, 326] width 8 height 20
click at [1414, 355] on div at bounding box center [1340, 374] width 286 height 52
click at [1221, 131] on div "button" at bounding box center [1225, 125] width 20 height 20
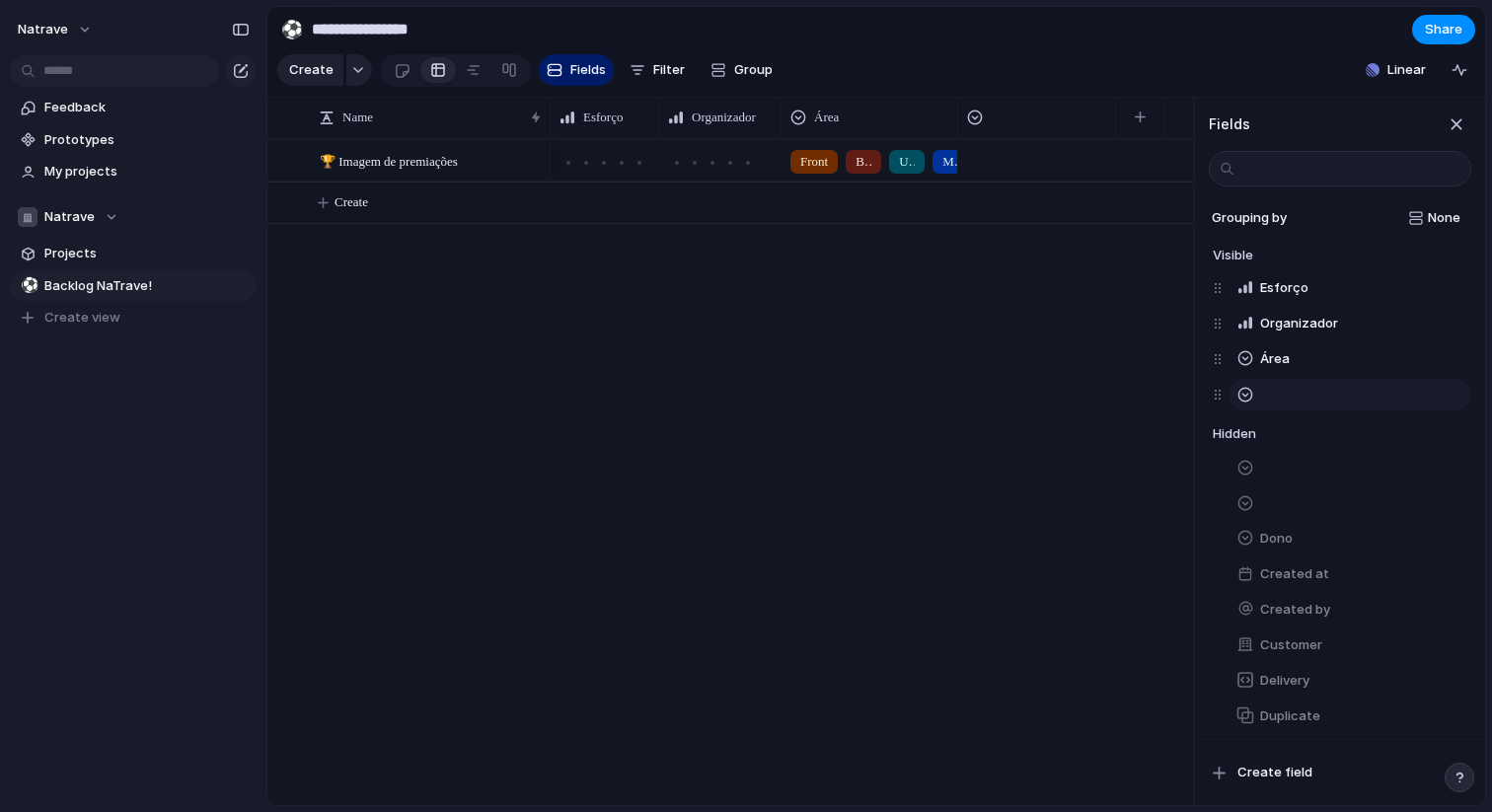
click at [1218, 399] on div at bounding box center [1222, 395] width 16 height 36
click at [1272, 400] on button "button" at bounding box center [1349, 395] width 243 height 32
click at [1291, 364] on button "Área" at bounding box center [1349, 359] width 243 height 32
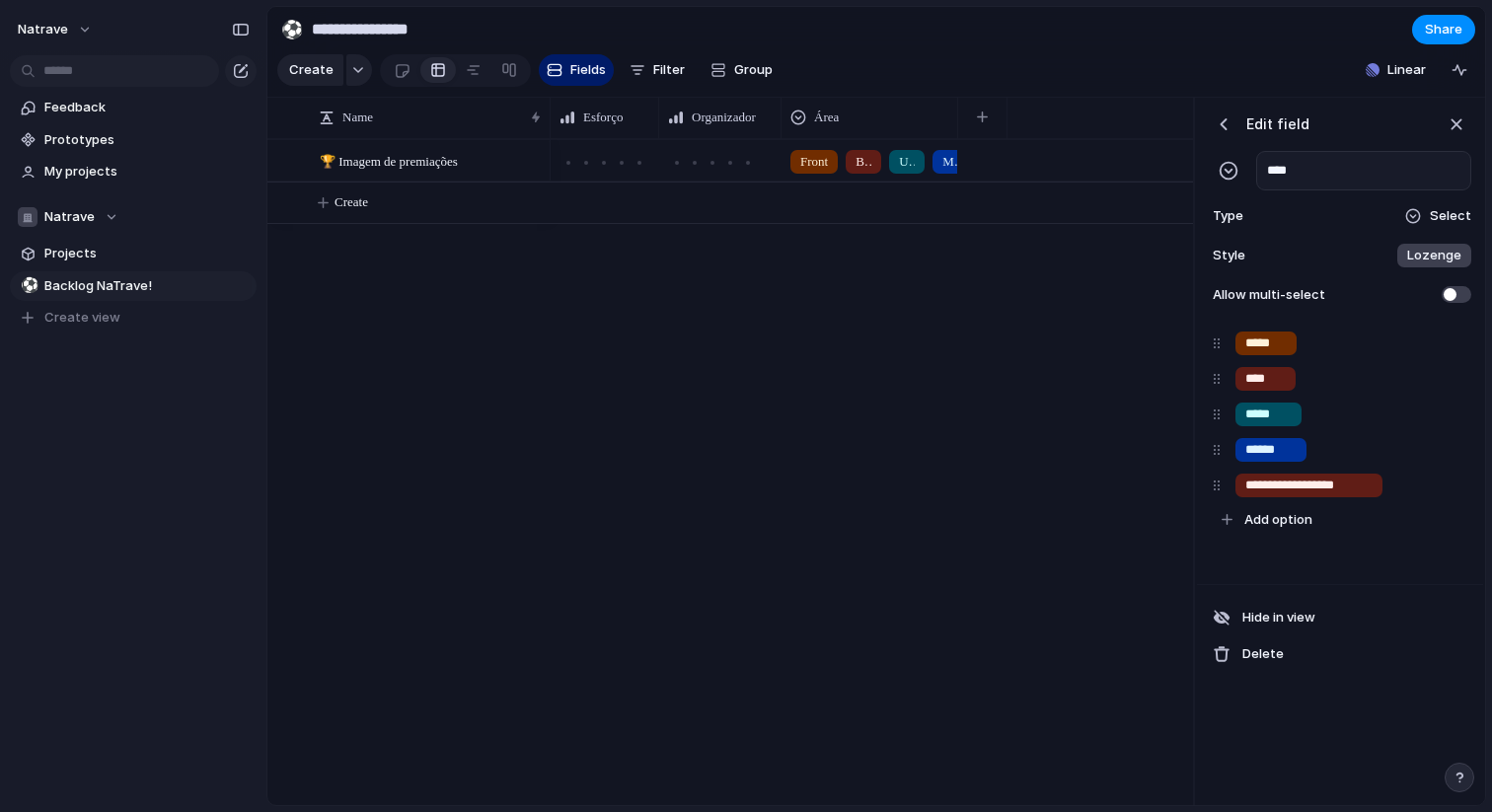
click at [1219, 124] on div "button" at bounding box center [1225, 125] width 20 height 20
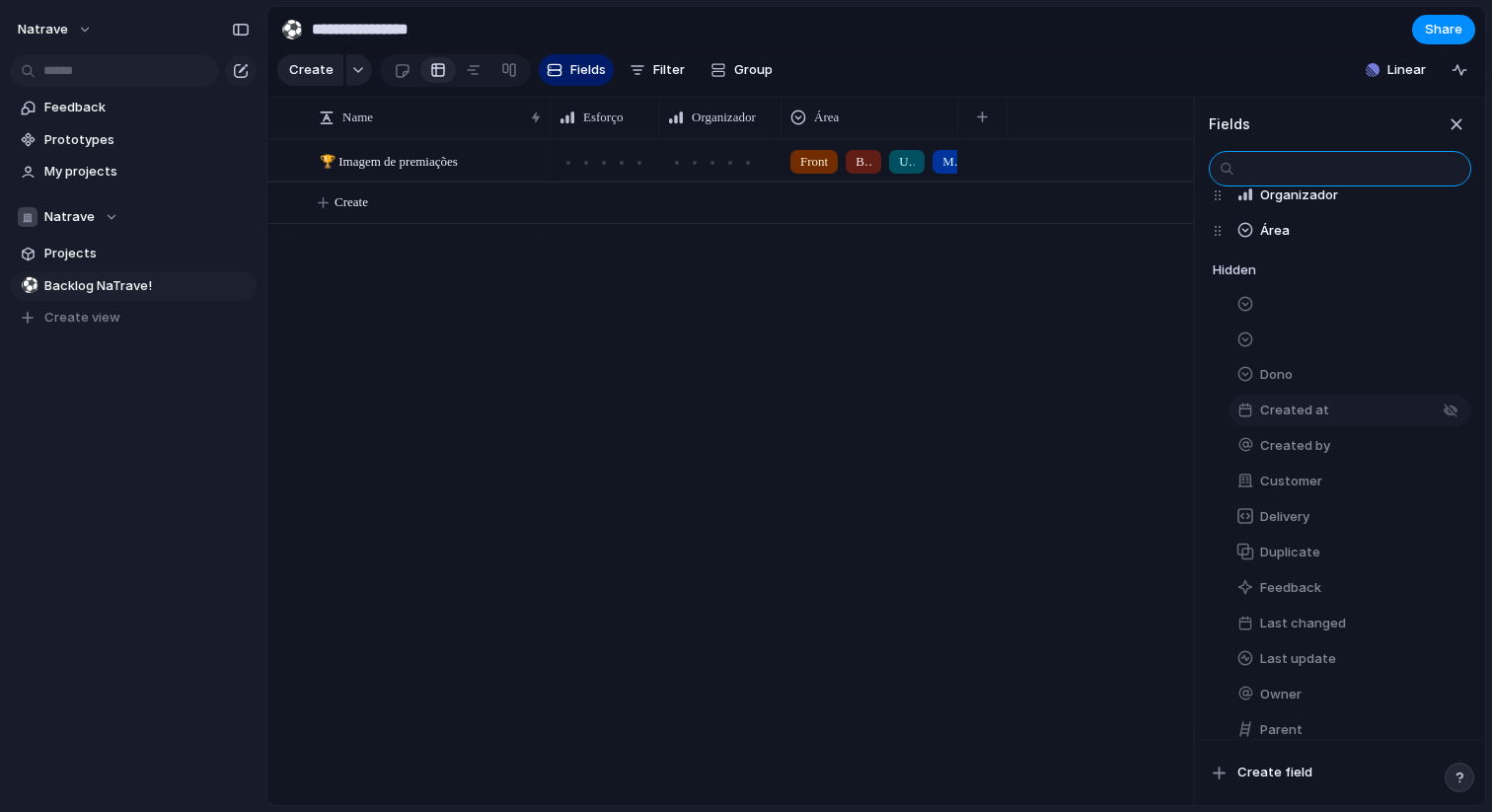
scroll to position [135, 0]
click at [1328, 335] on button "button" at bounding box center [1349, 334] width 243 height 32
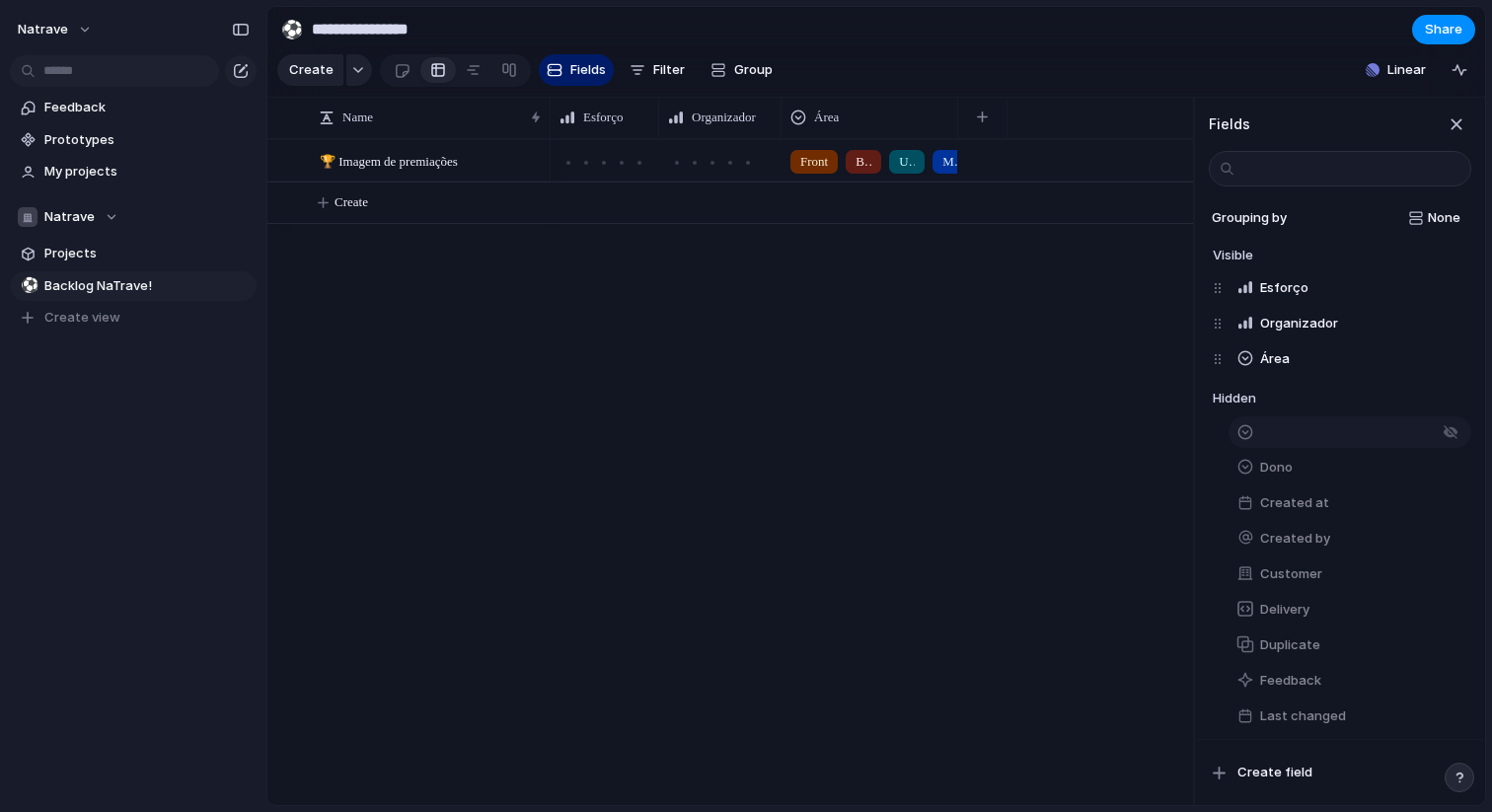
click at [1275, 428] on button "button" at bounding box center [1349, 432] width 243 height 32
click at [1283, 448] on div "Dono" at bounding box center [1342, 432] width 259 height 36
click at [1283, 437] on span "Dono" at bounding box center [1276, 432] width 33 height 20
click at [1283, 437] on span "Created at" at bounding box center [1295, 432] width 69 height 20
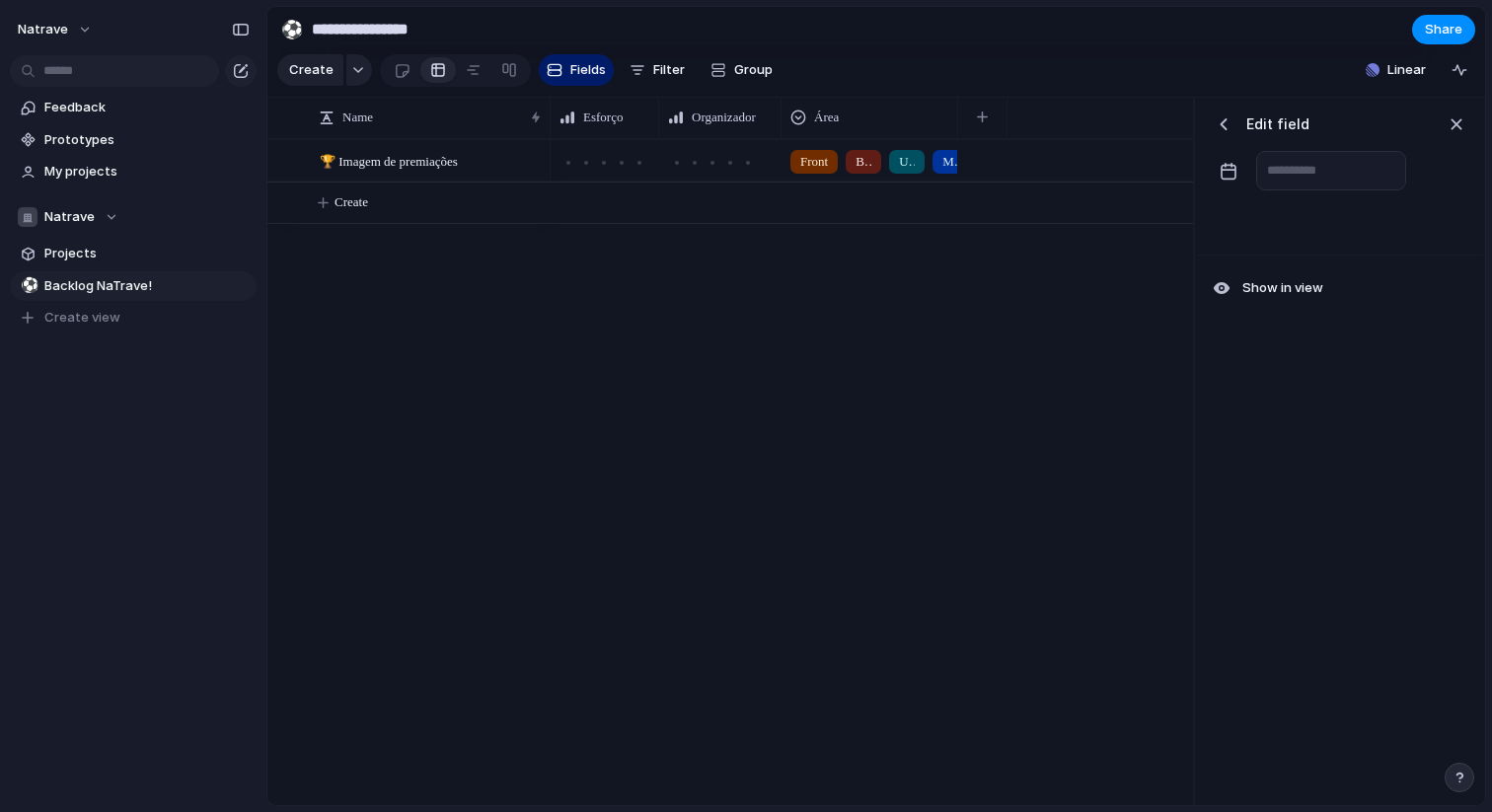
click at [1218, 121] on div "button" at bounding box center [1225, 125] width 20 height 20
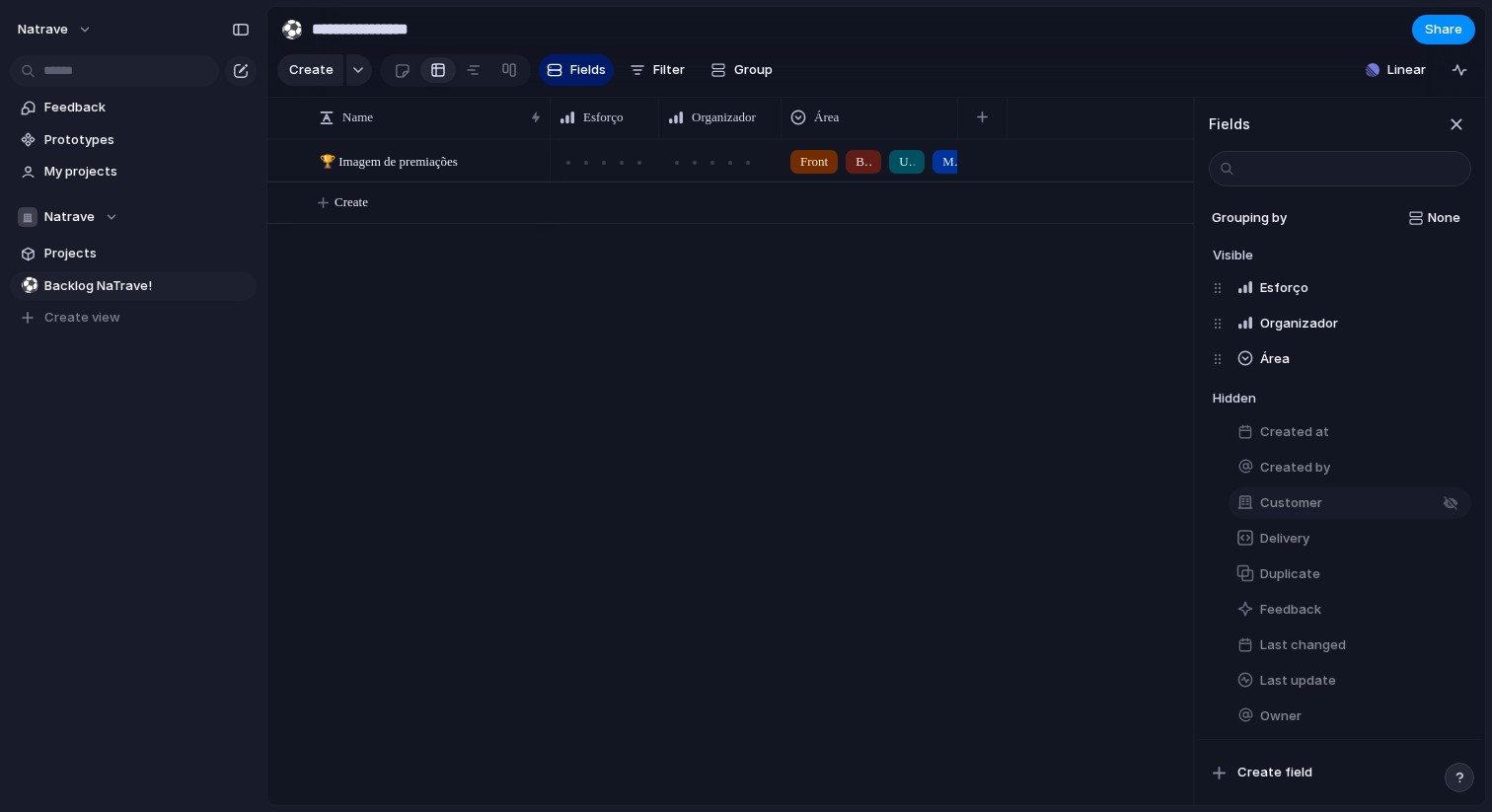
click at [1280, 514] on button "Customer" at bounding box center [1349, 503] width 243 height 32
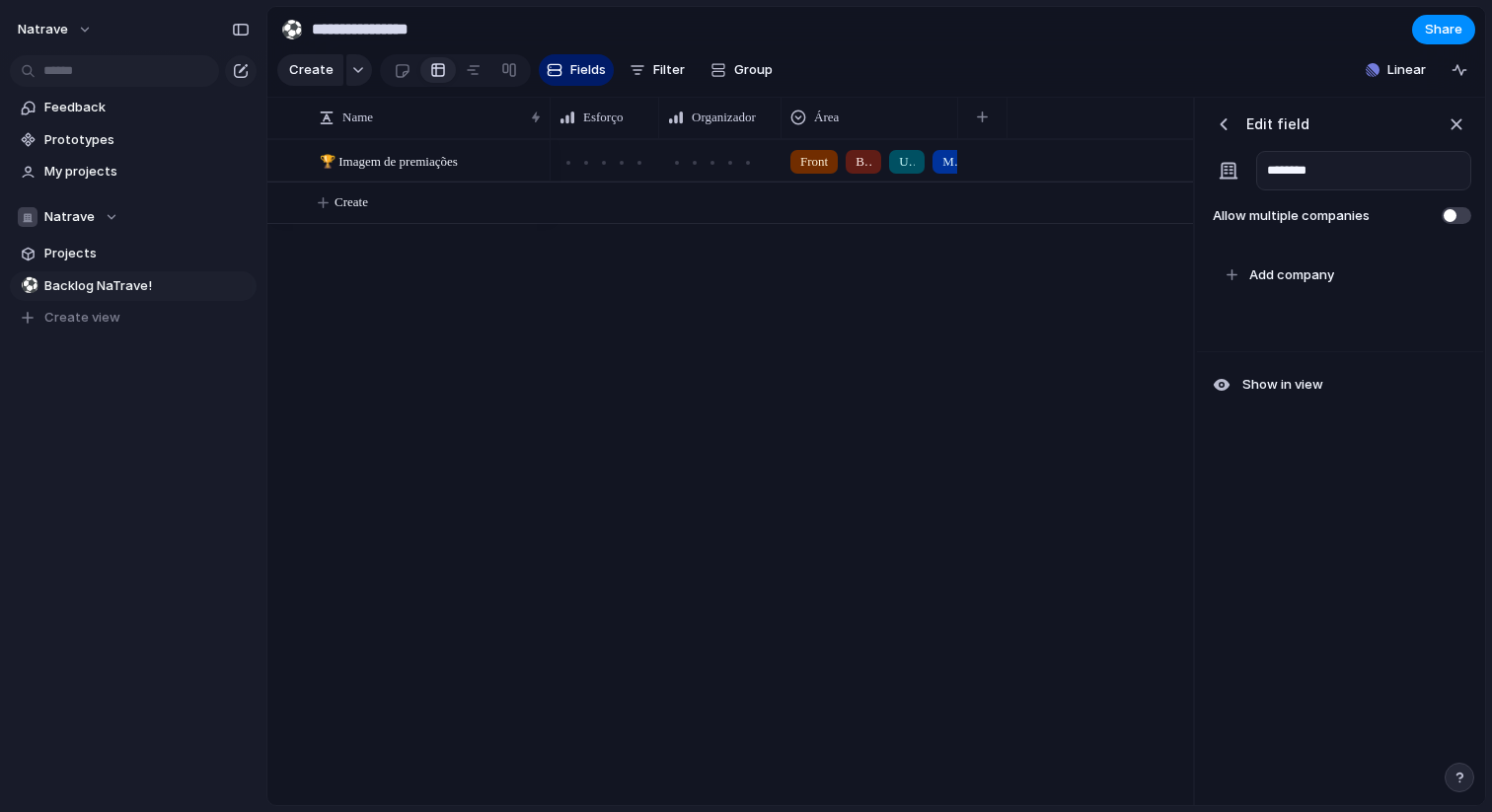
click at [1219, 119] on div "button" at bounding box center [1225, 125] width 20 height 20
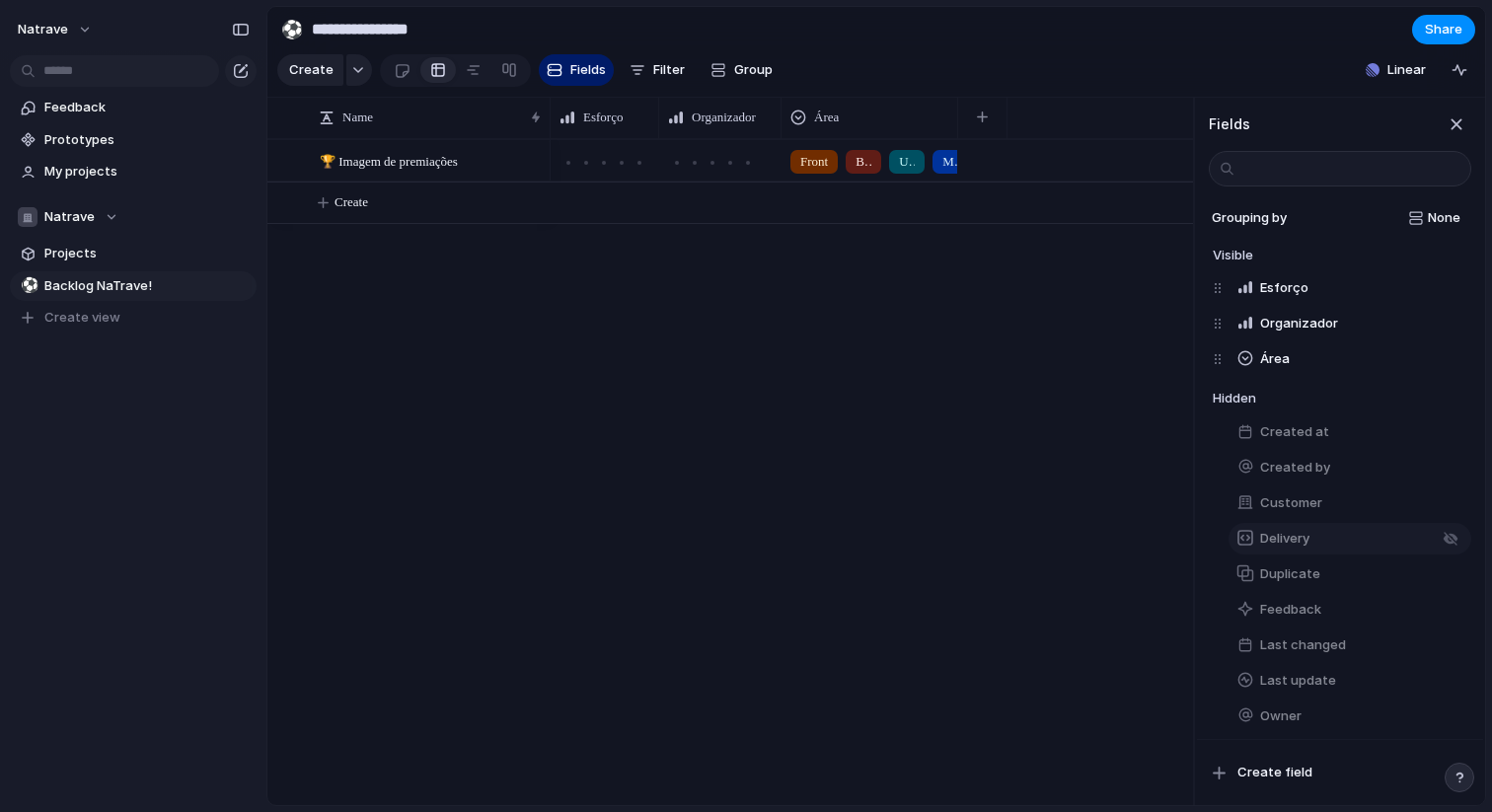
click at [1269, 536] on span "Delivery" at bounding box center [1285, 539] width 50 height 20
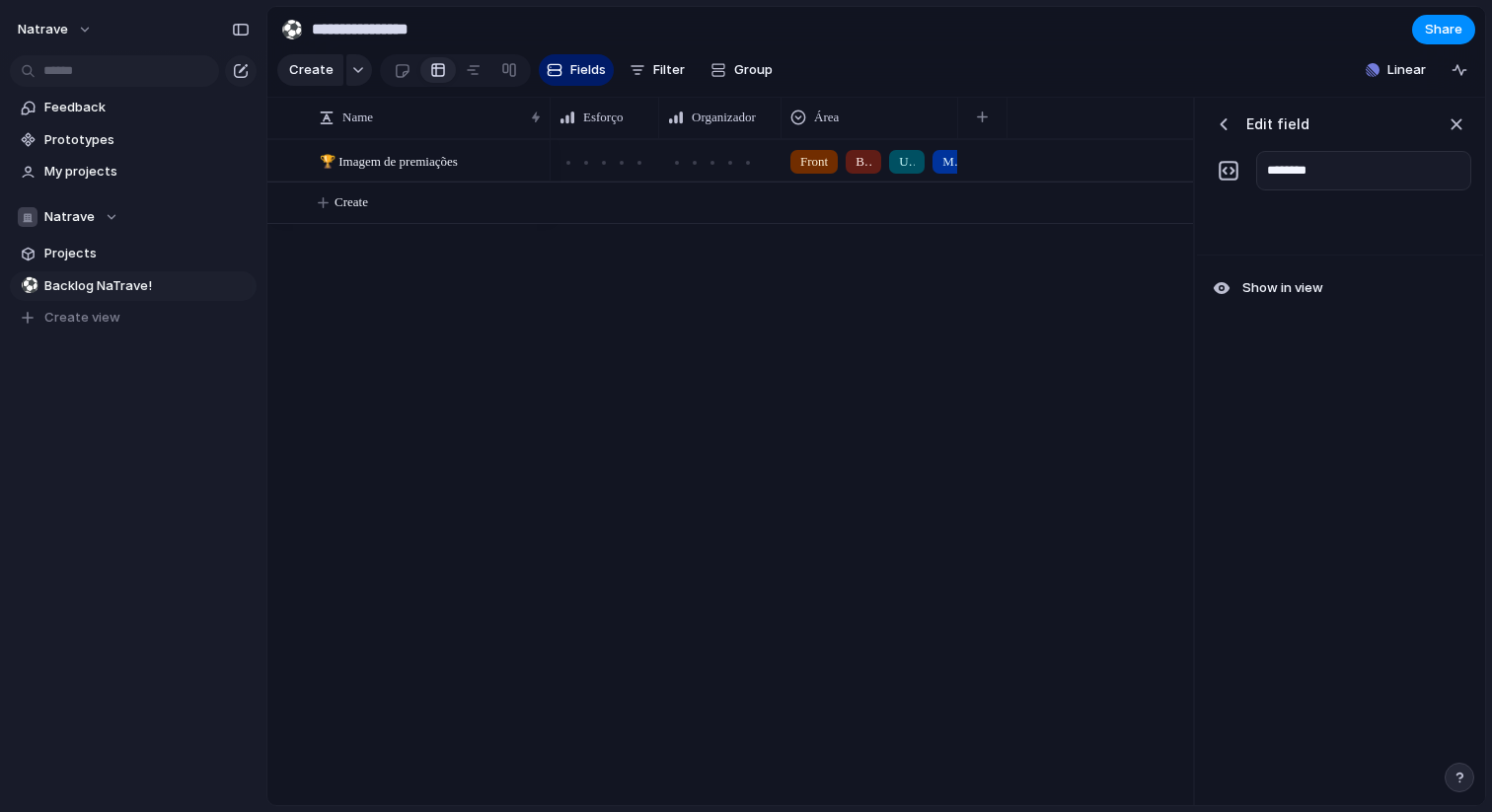
click at [1219, 128] on div "button" at bounding box center [1225, 125] width 20 height 20
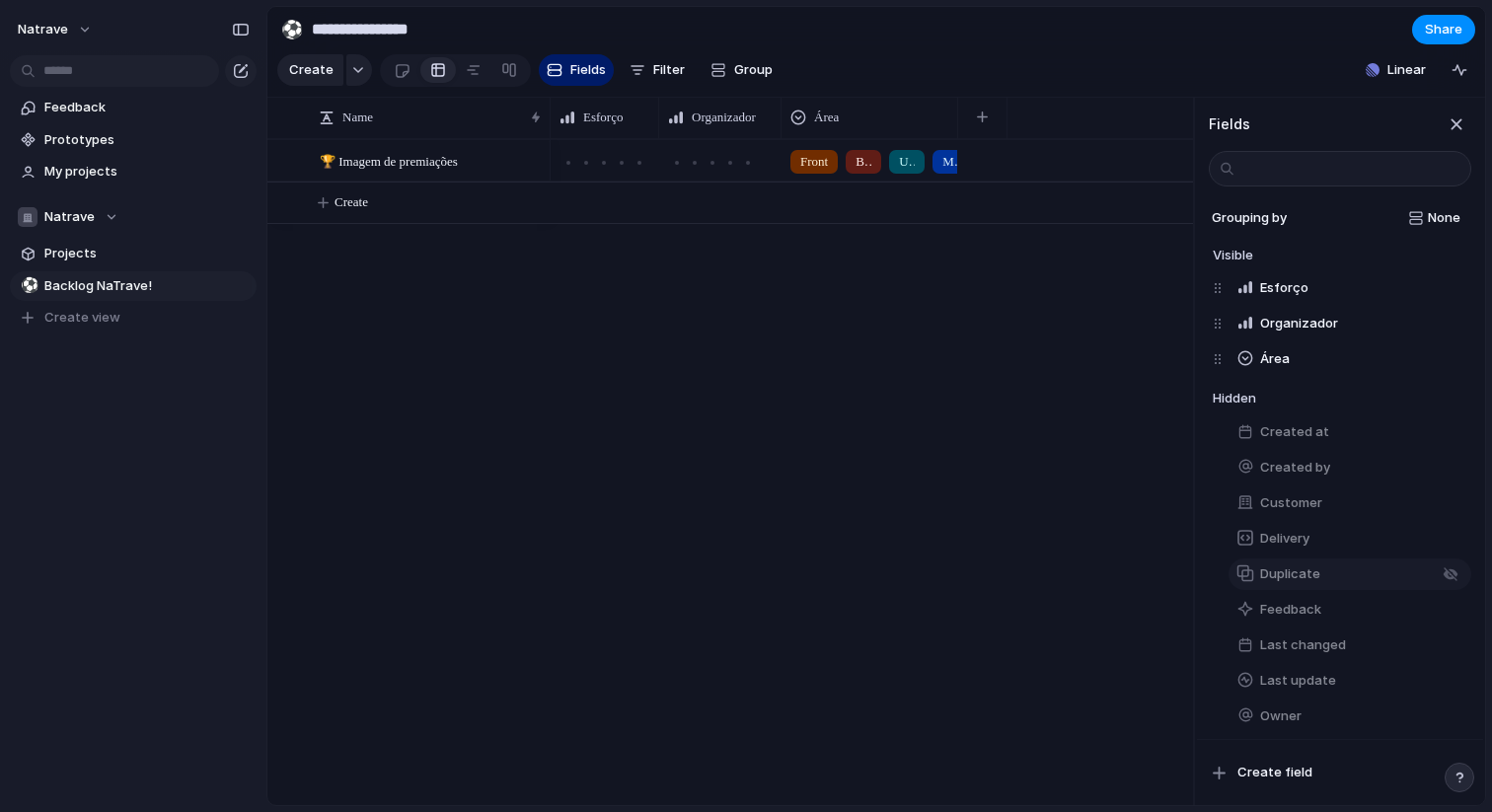
click at [1284, 574] on span "Duplicate" at bounding box center [1290, 574] width 60 height 20
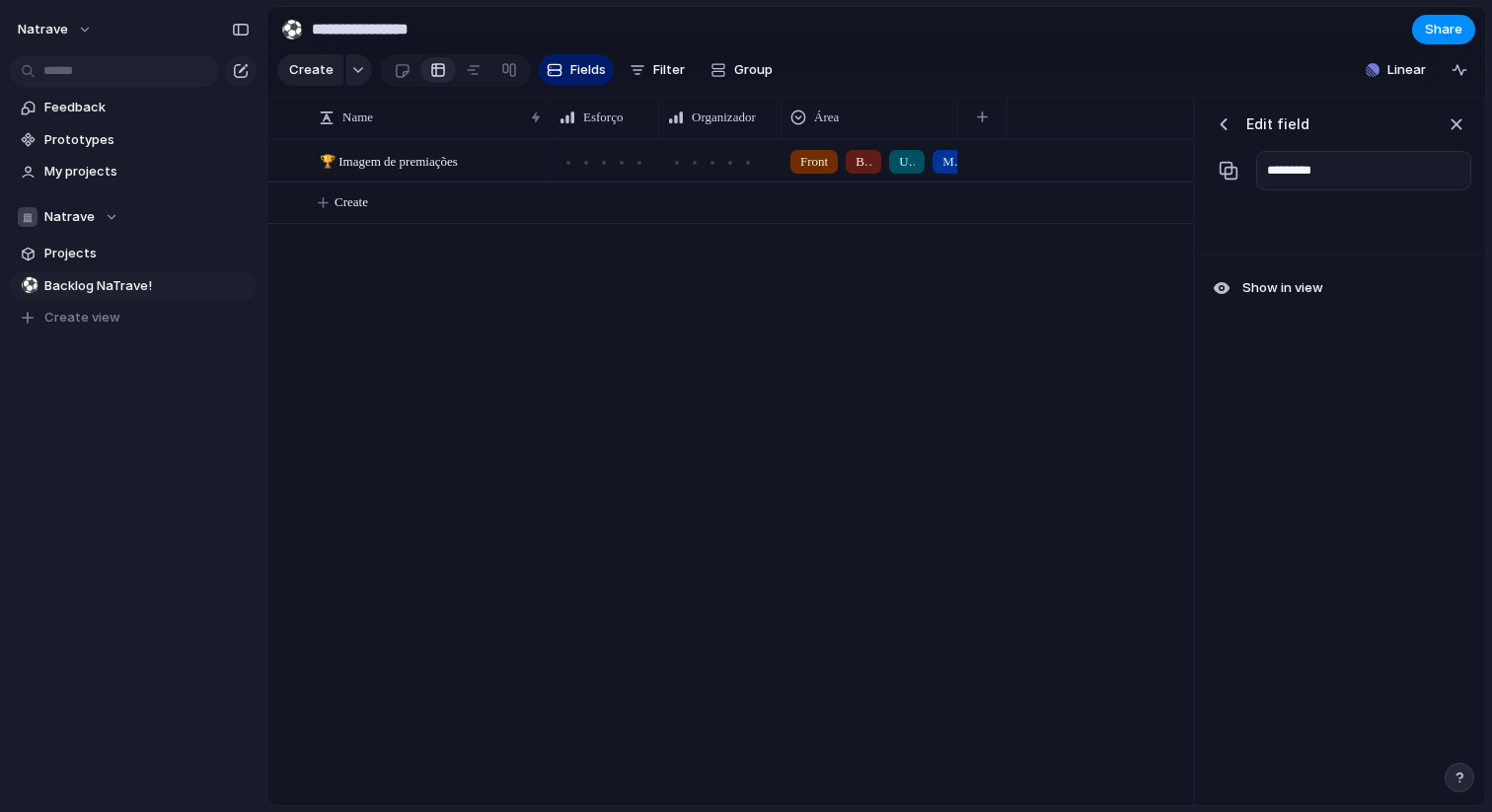
click at [1211, 115] on div "Edit field" at bounding box center [1260, 125] width 101 height 30
click at [1218, 120] on div "button" at bounding box center [1225, 125] width 20 height 20
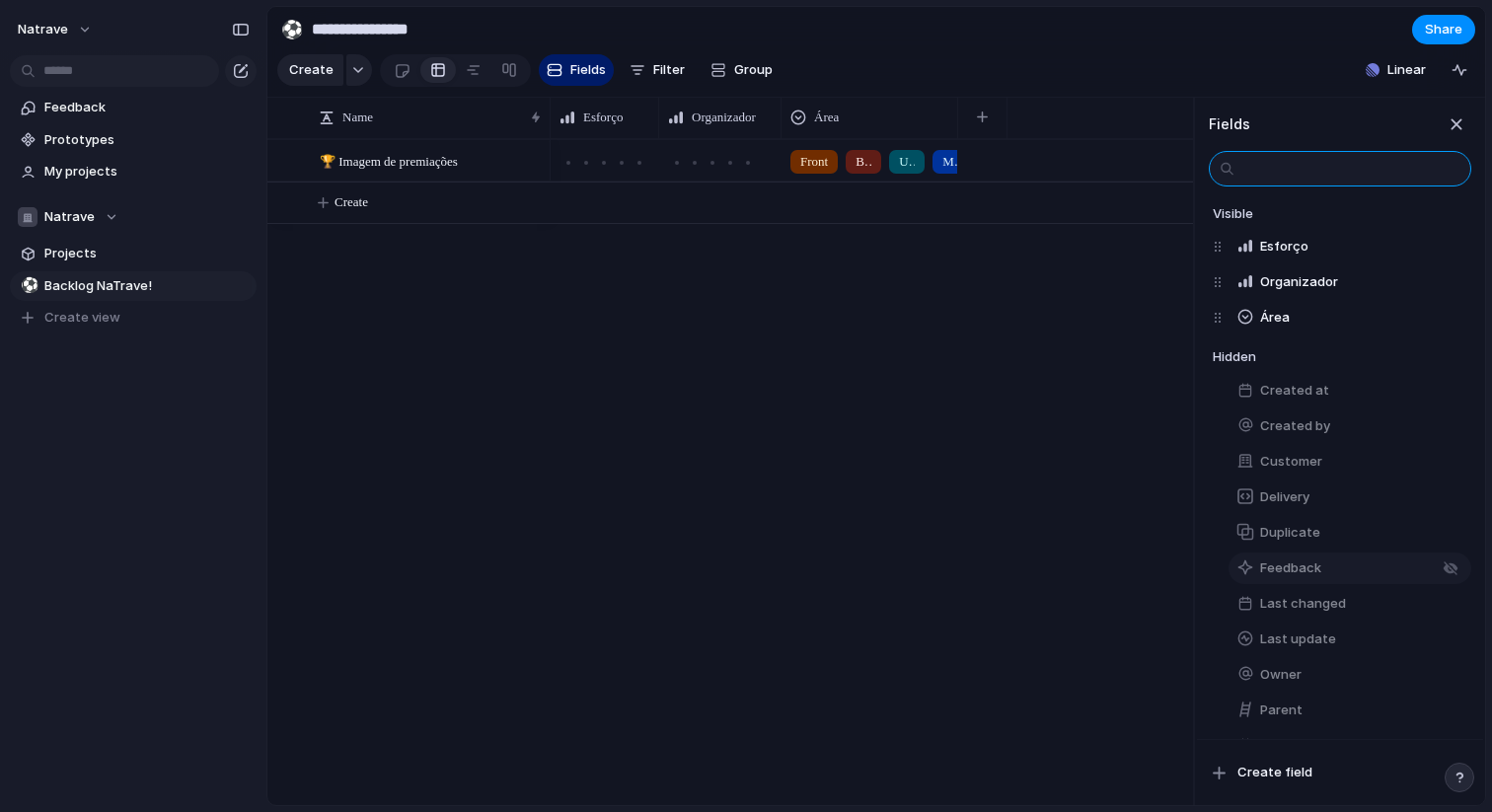
scroll to position [51, 0]
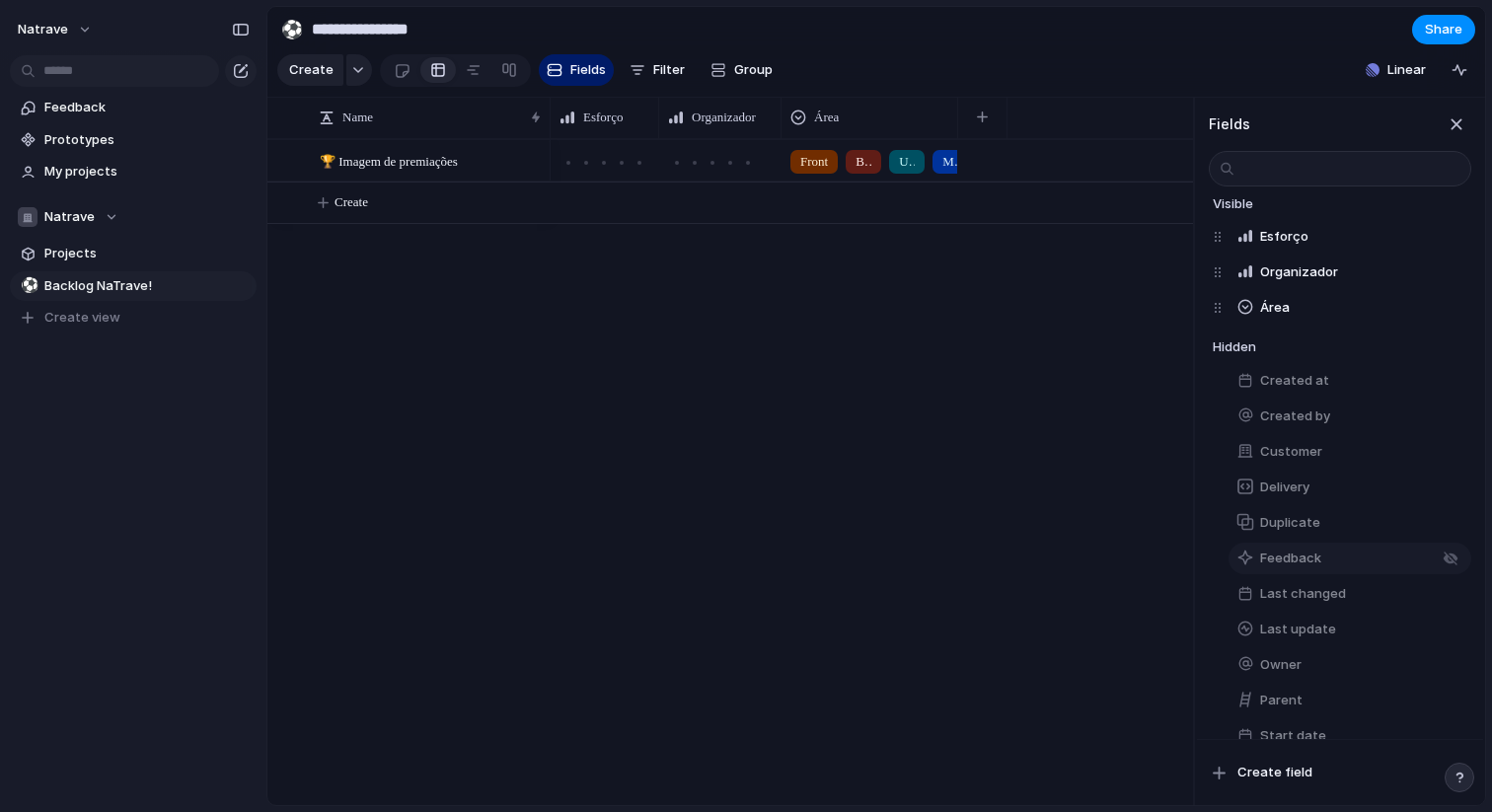
click at [1326, 548] on button "Feedback" at bounding box center [1349, 558] width 243 height 32
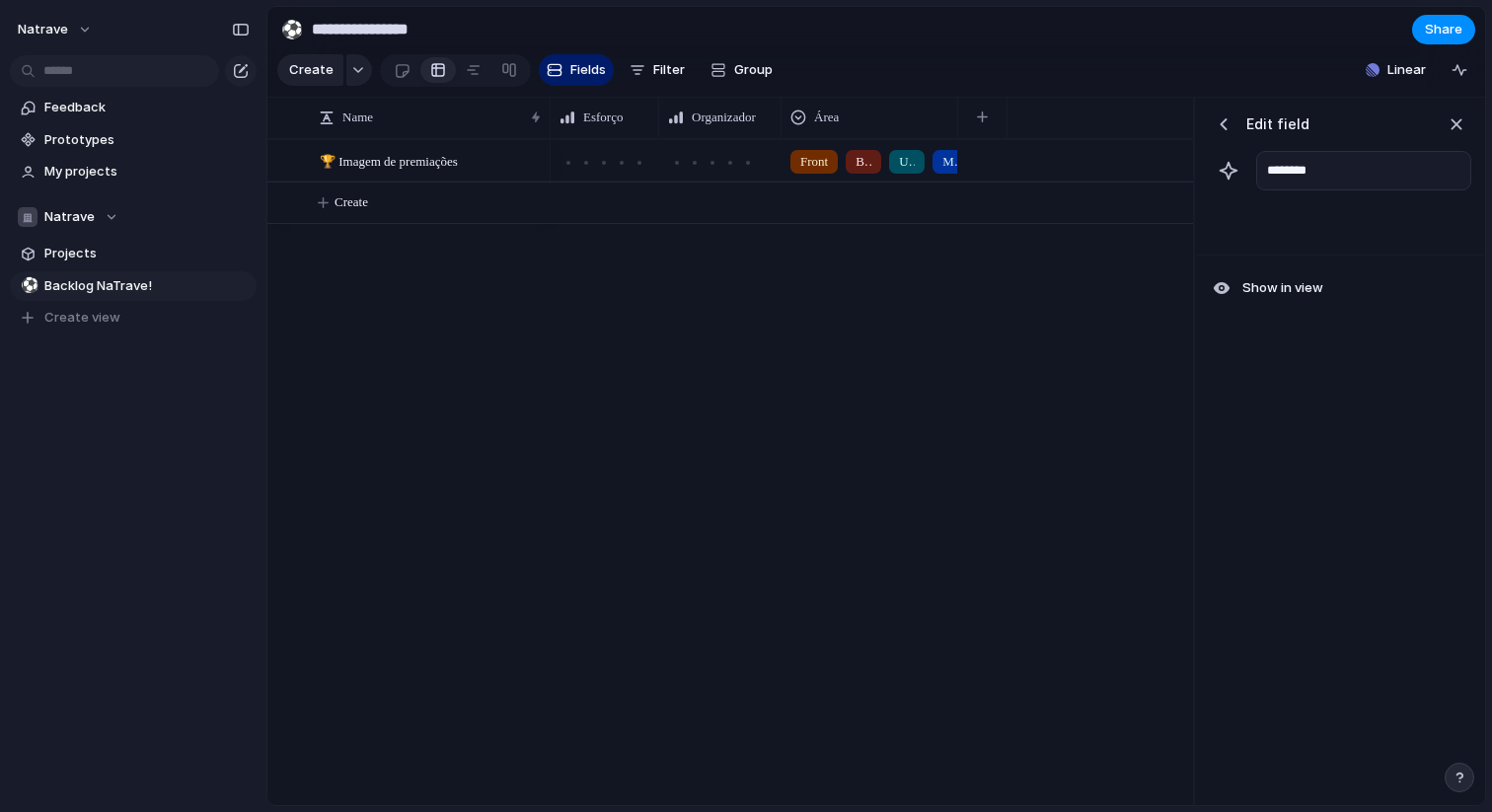
click at [1217, 126] on div "button" at bounding box center [1225, 125] width 20 height 20
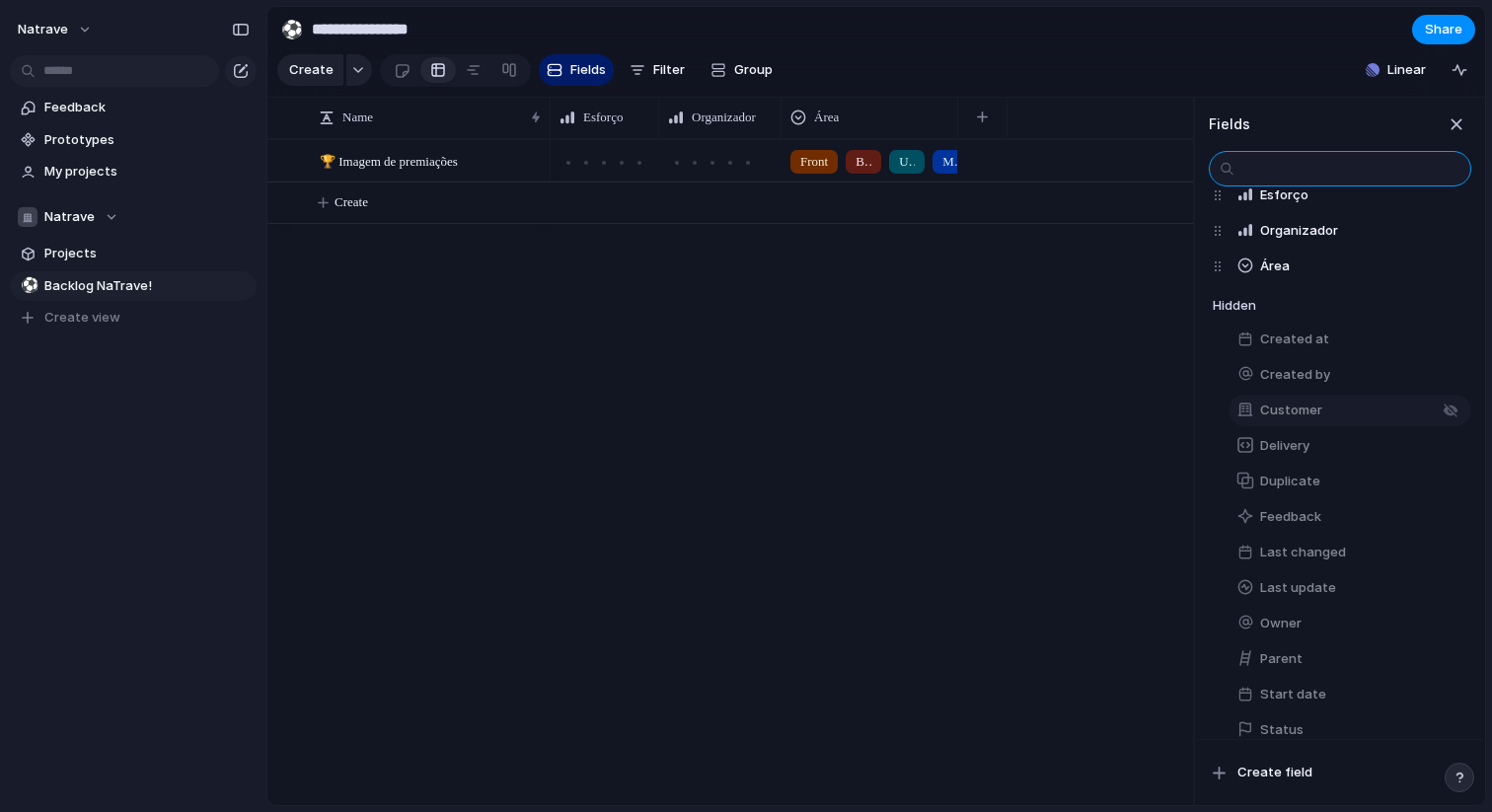
scroll to position [122, 0]
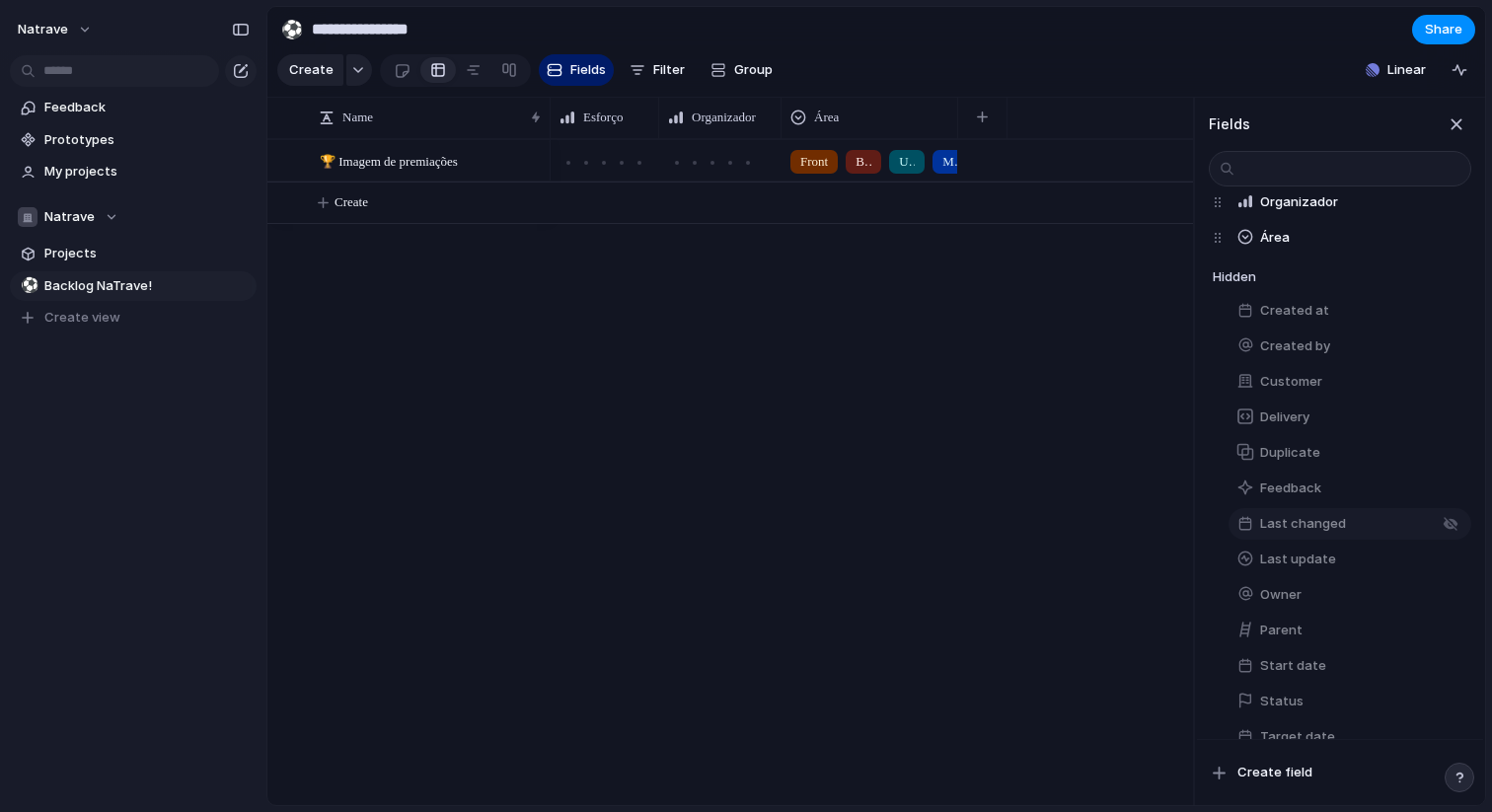
click at [1277, 508] on button "Last changed" at bounding box center [1349, 524] width 243 height 32
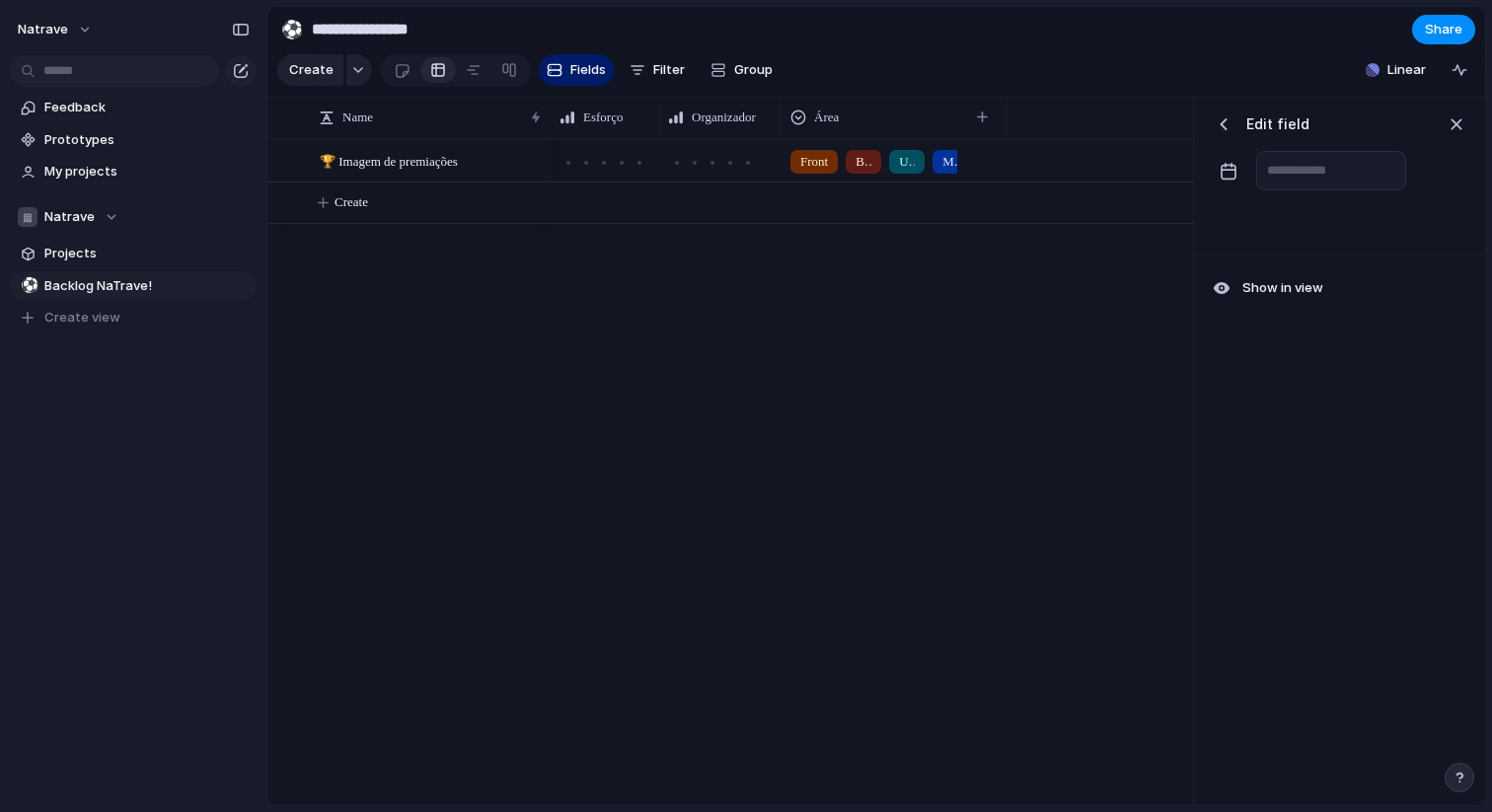
click at [1221, 117] on div "button" at bounding box center [1225, 125] width 20 height 20
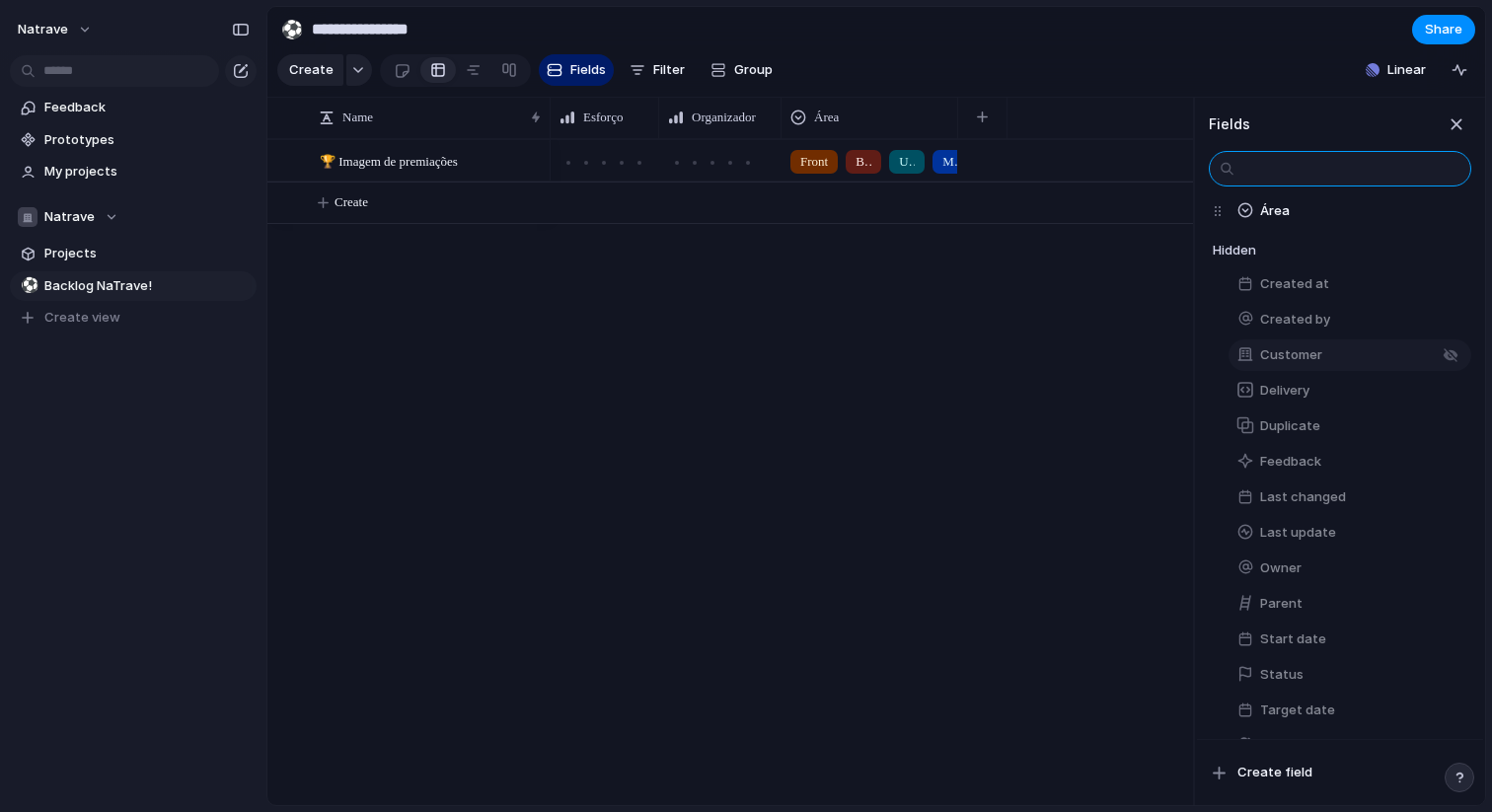
scroll to position [184, 0]
click at [1332, 499] on span "Last update" at bounding box center [1298, 497] width 76 height 20
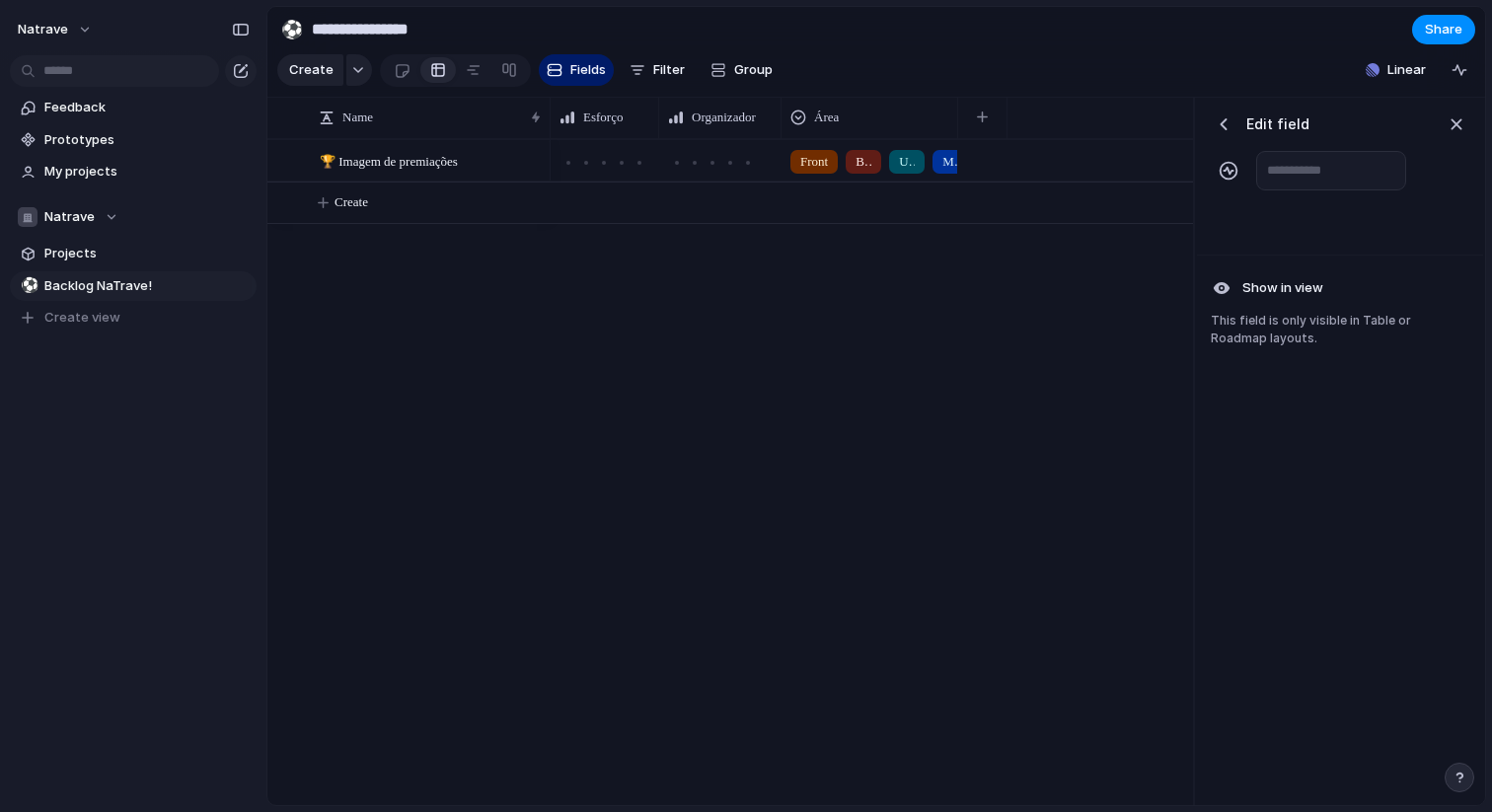
click at [1218, 126] on div "button" at bounding box center [1225, 125] width 20 height 20
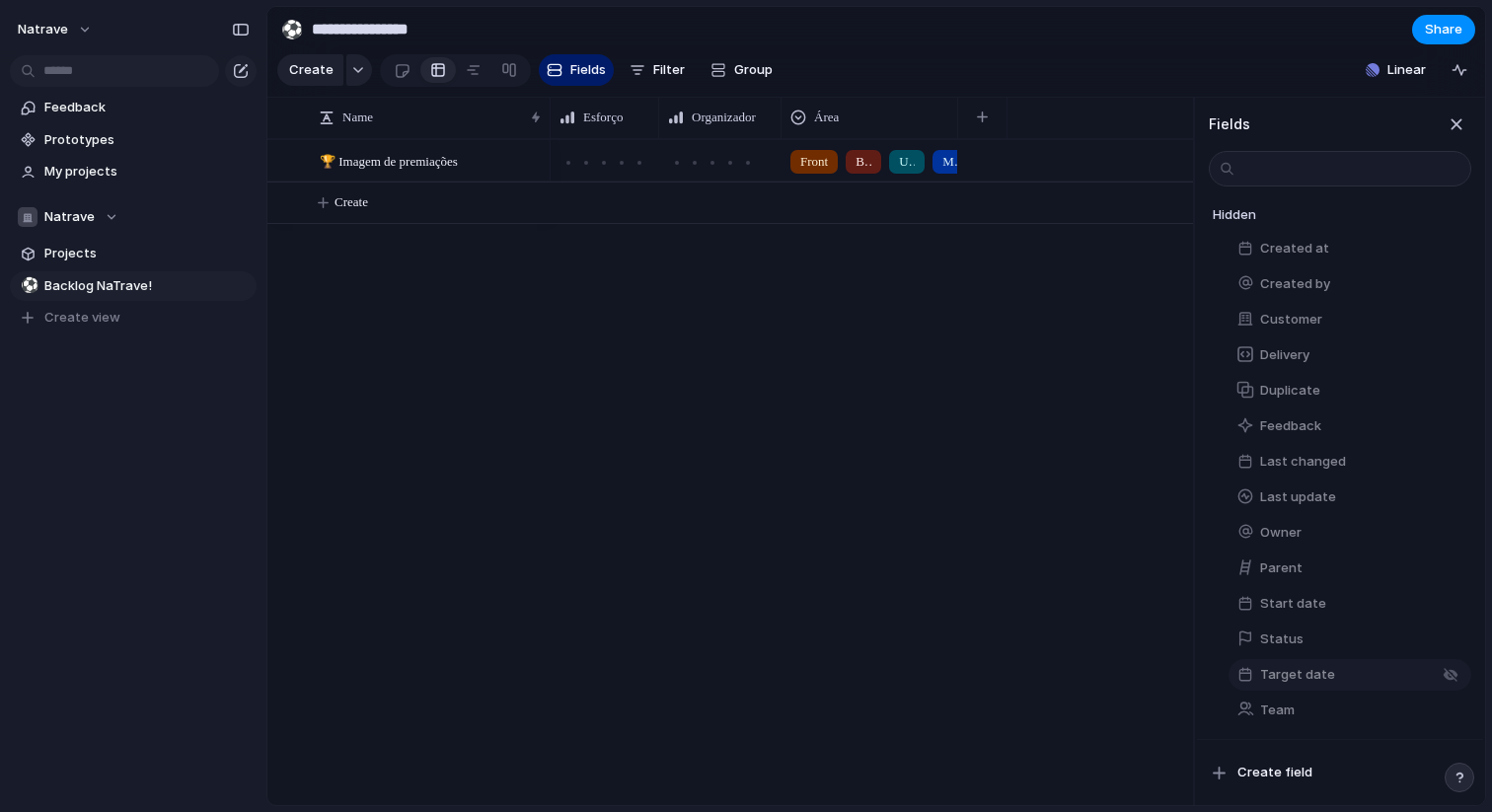
click at [1363, 674] on button "Target date" at bounding box center [1349, 675] width 243 height 32
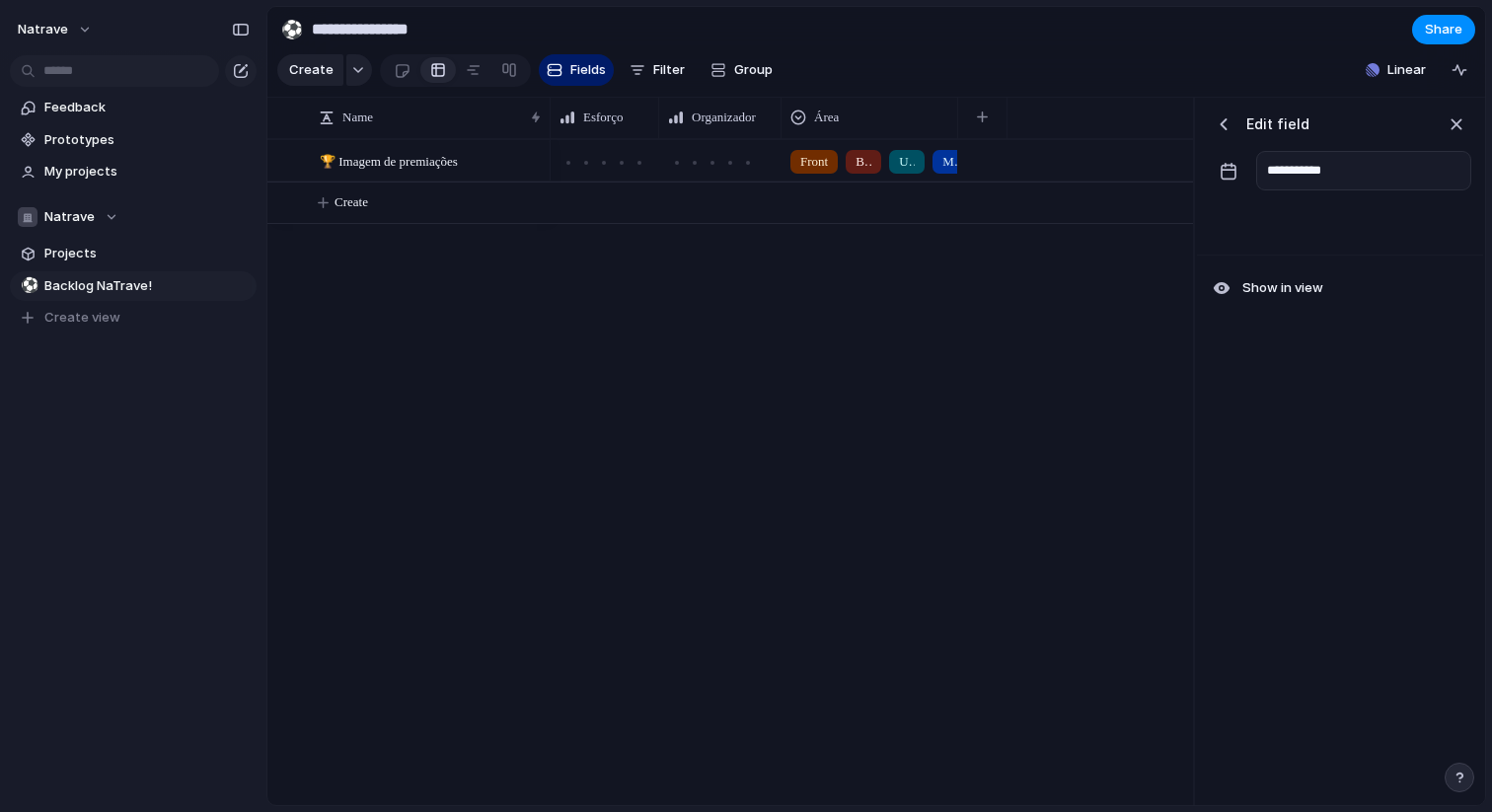
click at [1224, 117] on div "button" at bounding box center [1225, 125] width 20 height 20
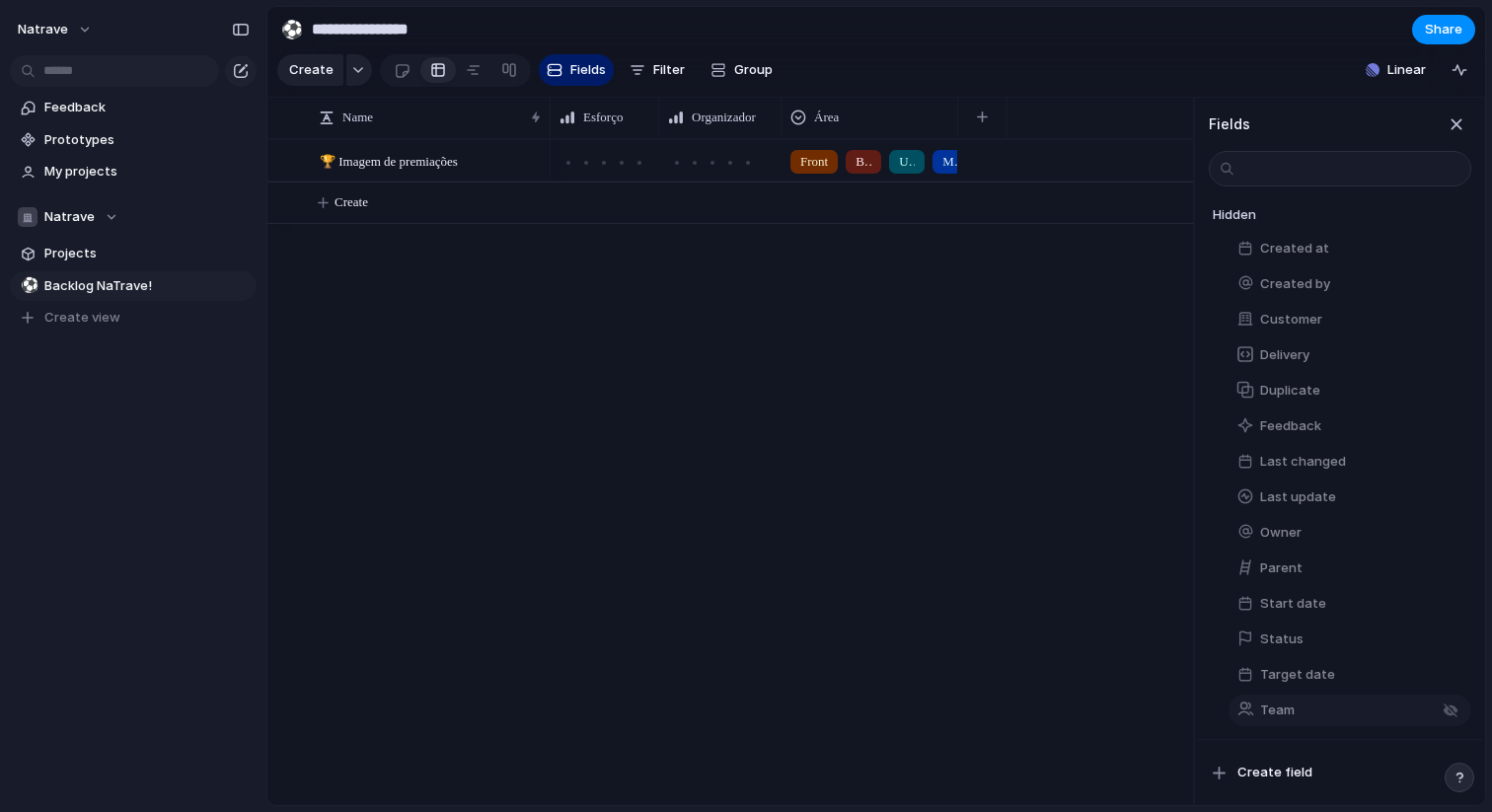
click at [1305, 704] on button "Team" at bounding box center [1349, 710] width 243 height 32
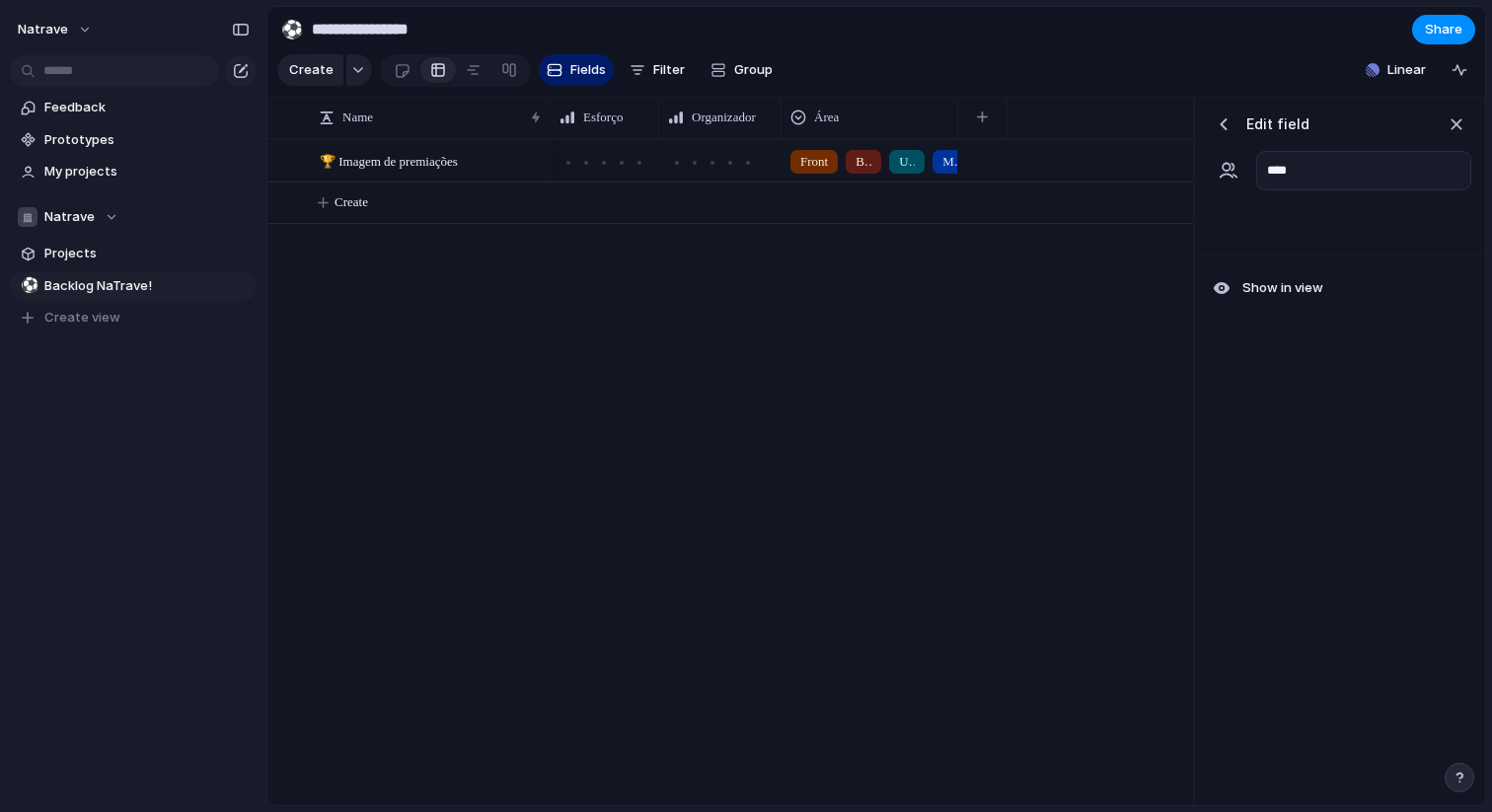
click at [1220, 131] on div "button" at bounding box center [1225, 125] width 20 height 20
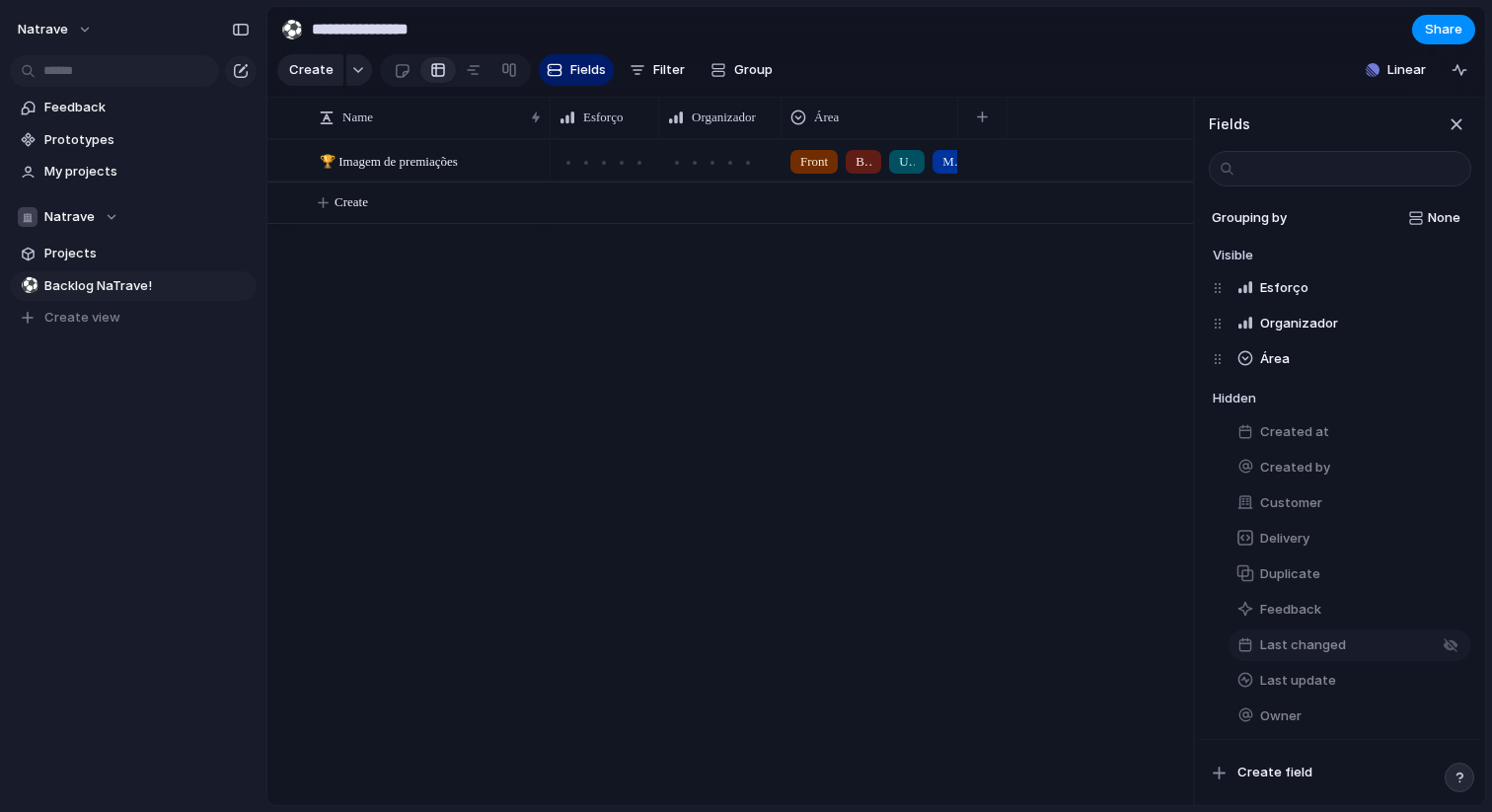
click at [1295, 656] on button "Last changed" at bounding box center [1349, 646] width 243 height 32
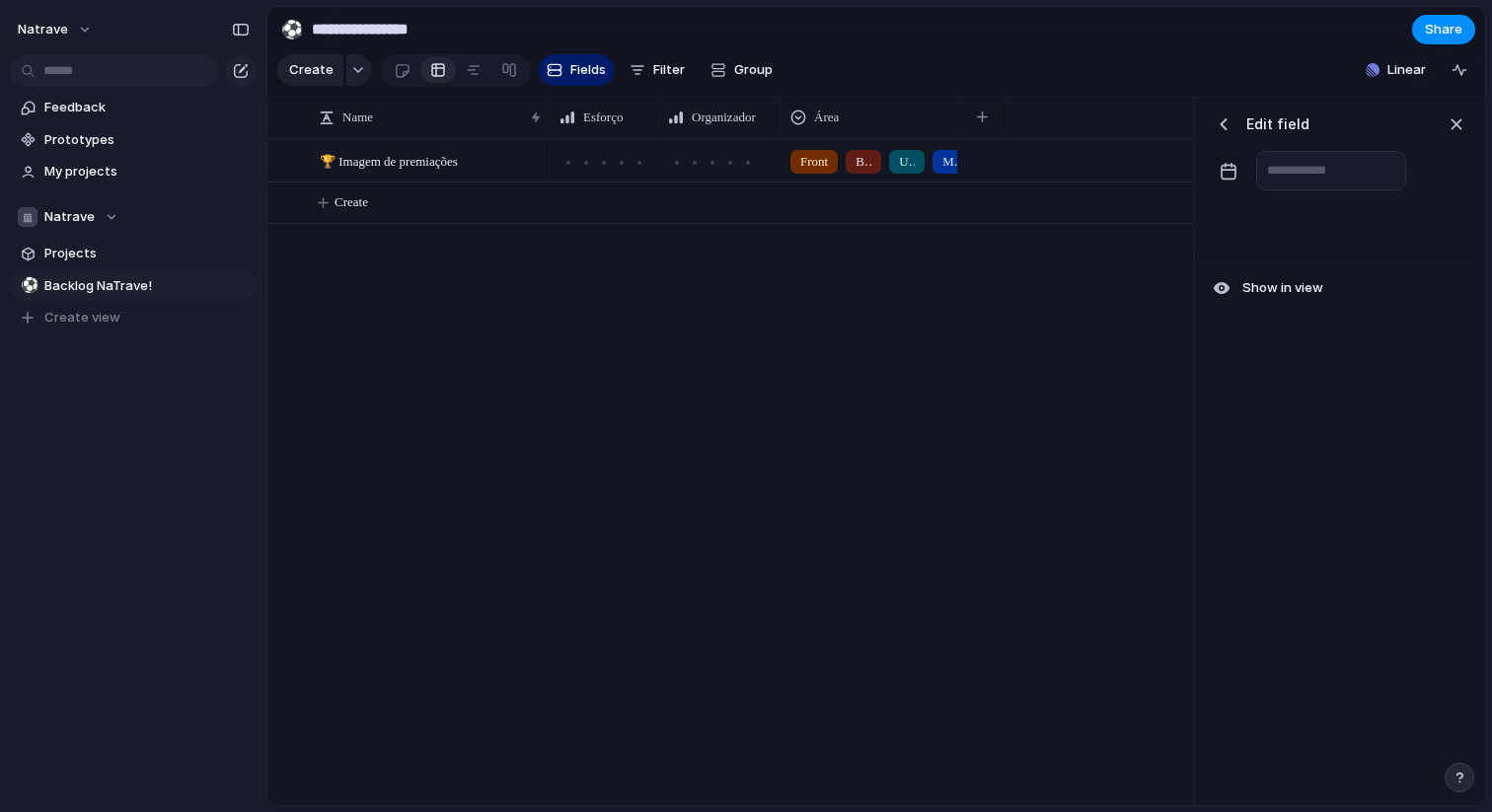
click at [1204, 135] on div "**********" at bounding box center [1340, 151] width 286 height 105
click at [1213, 128] on button "button" at bounding box center [1225, 125] width 30 height 30
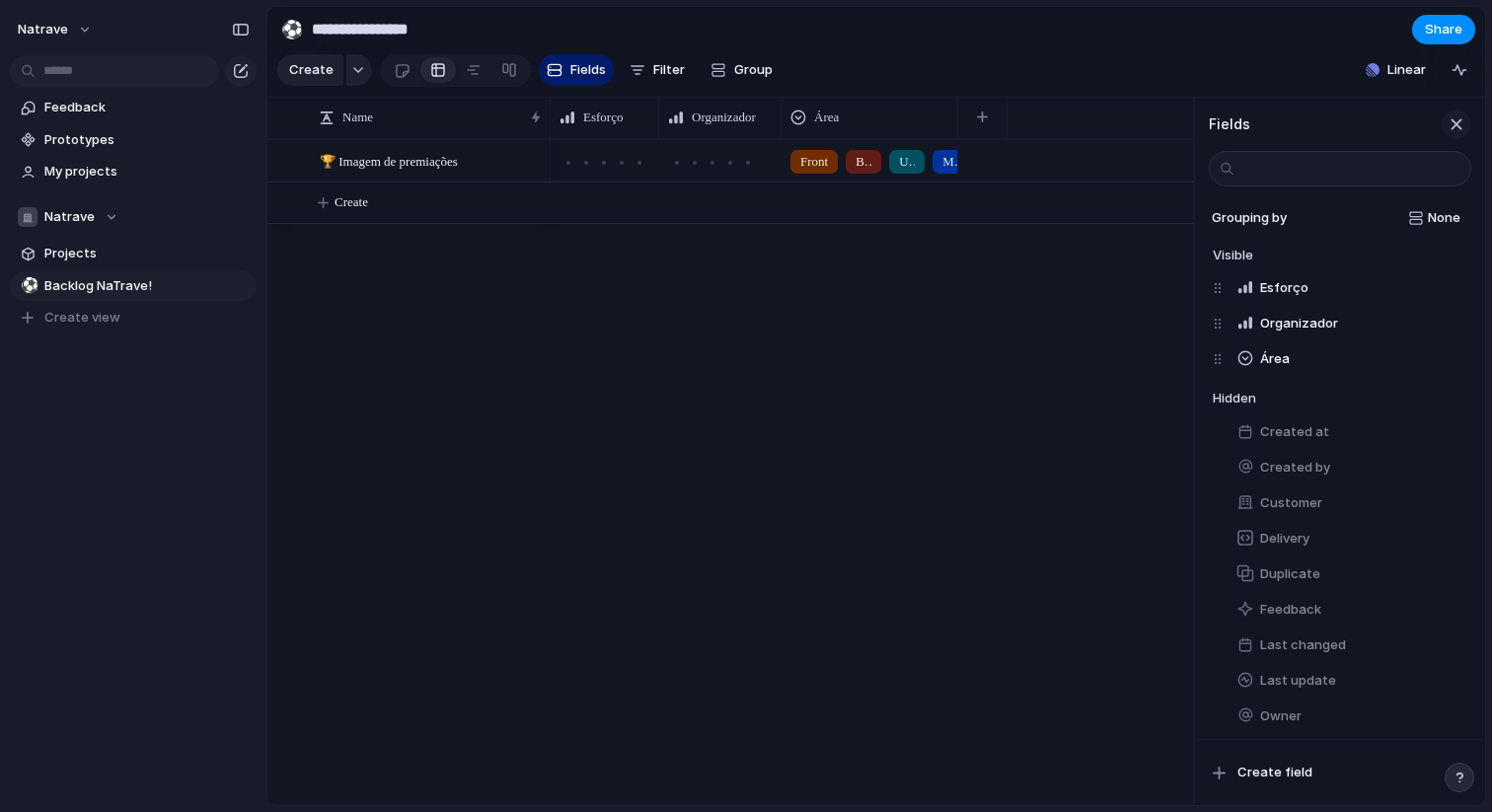
click at [1458, 127] on div "button" at bounding box center [1457, 125] width 22 height 22
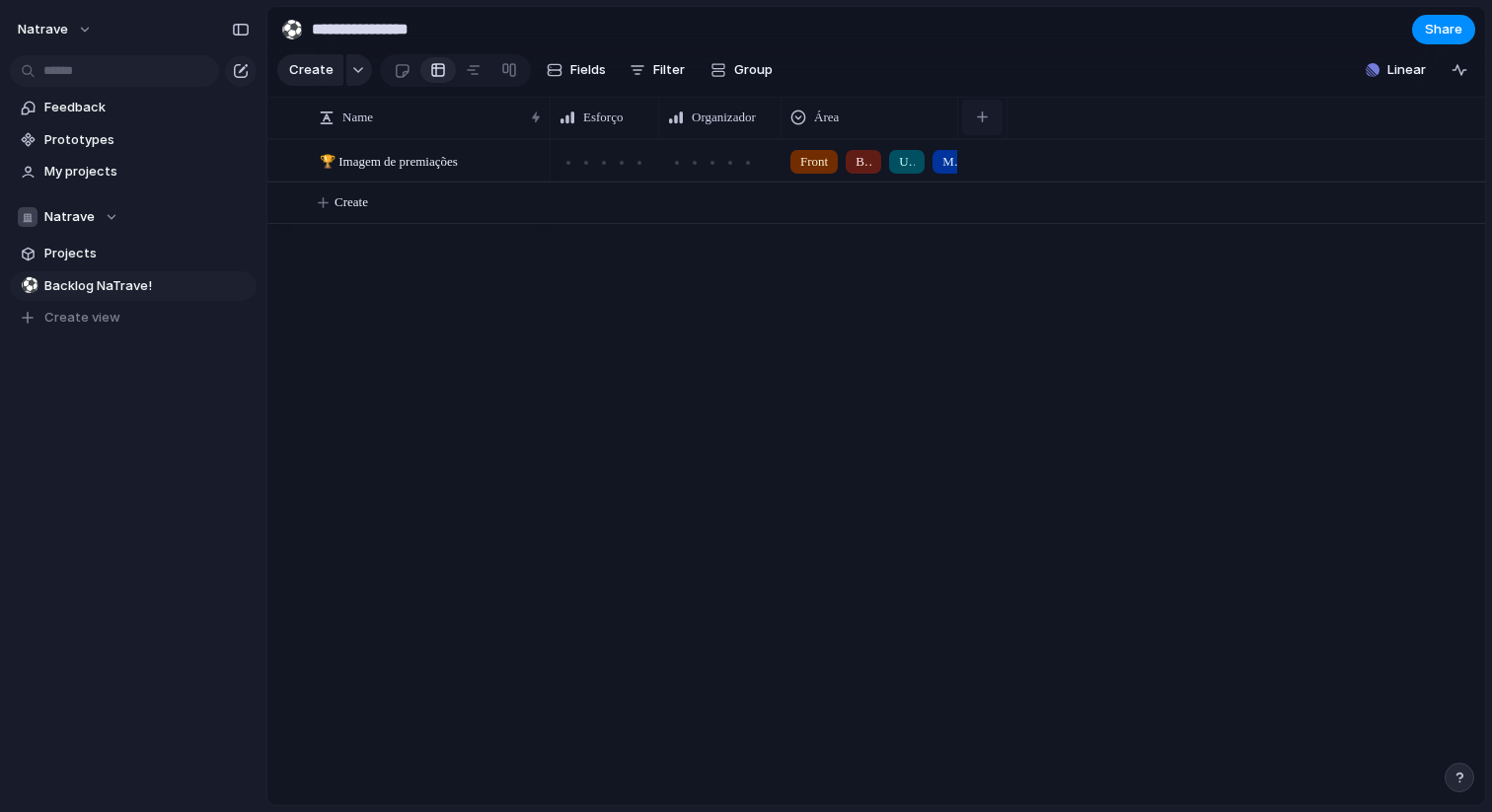
click at [984, 108] on button "button" at bounding box center [982, 118] width 41 height 36
click at [576, 74] on span "Fields" at bounding box center [588, 70] width 36 height 20
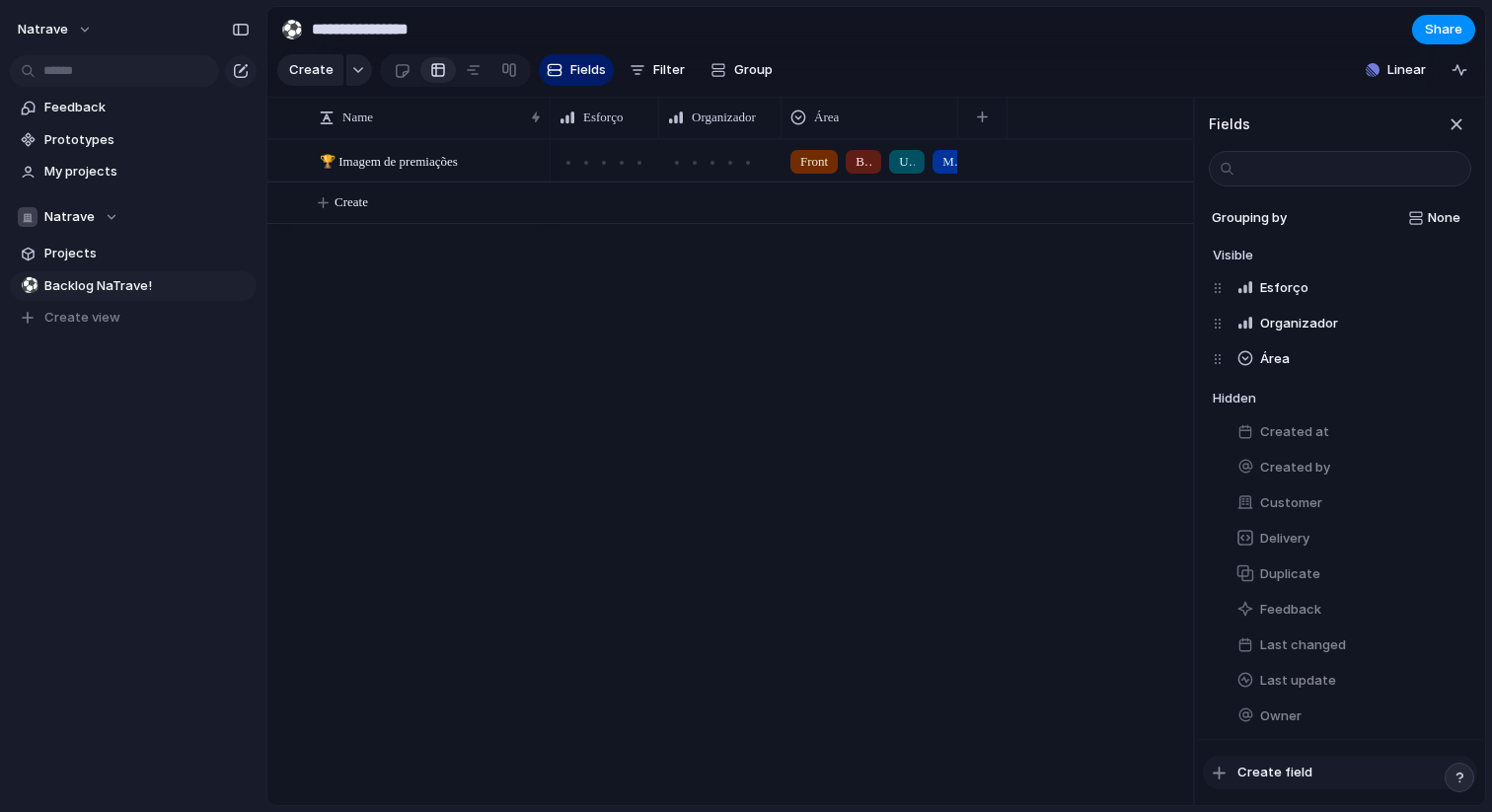
click at [1257, 767] on span "Create field" at bounding box center [1275, 772] width 75 height 20
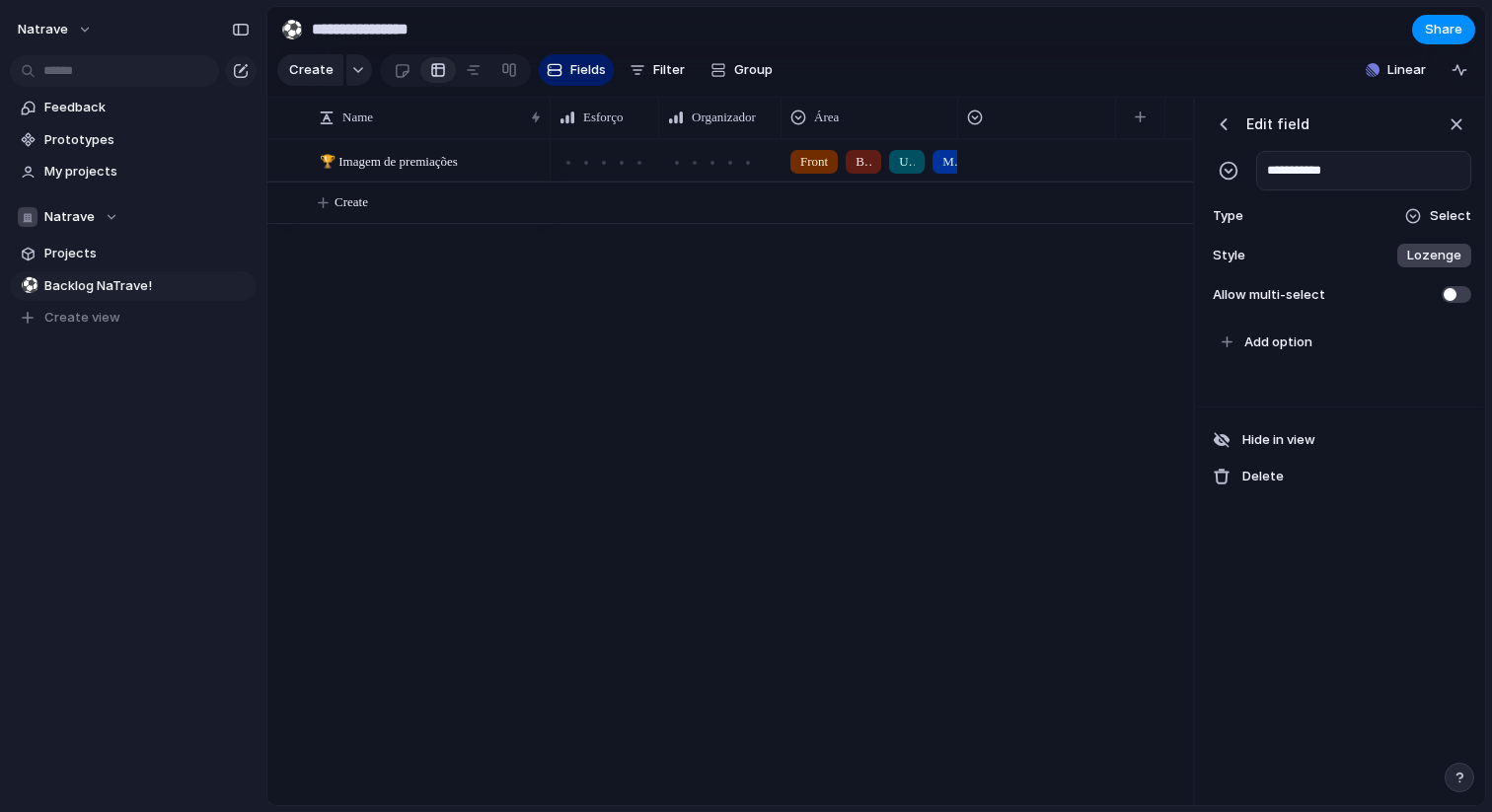
click at [1428, 263] on span "Lozenge" at bounding box center [1435, 255] width 54 height 20
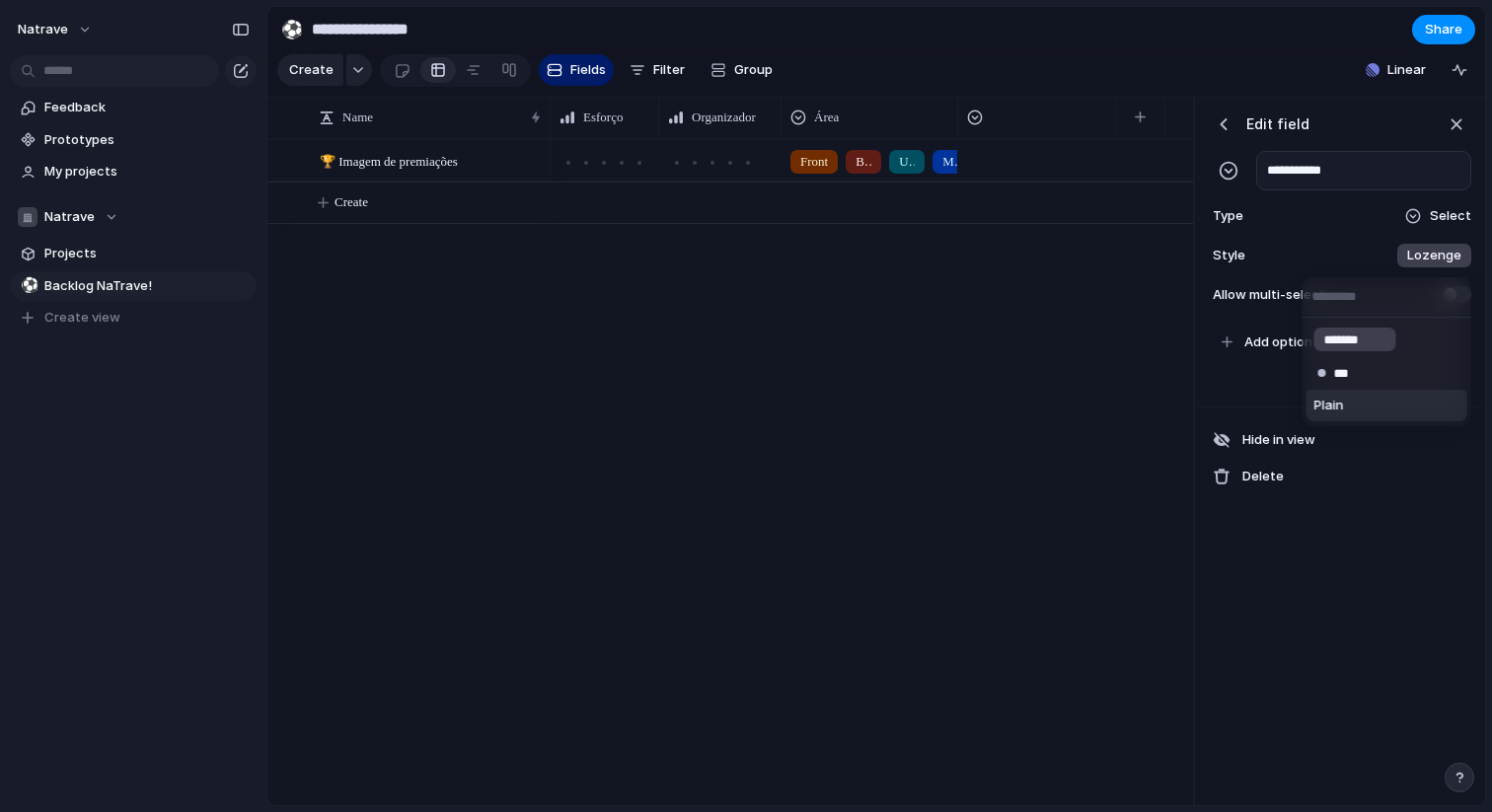
click at [1374, 410] on li "Plain" at bounding box center [1387, 406] width 160 height 32
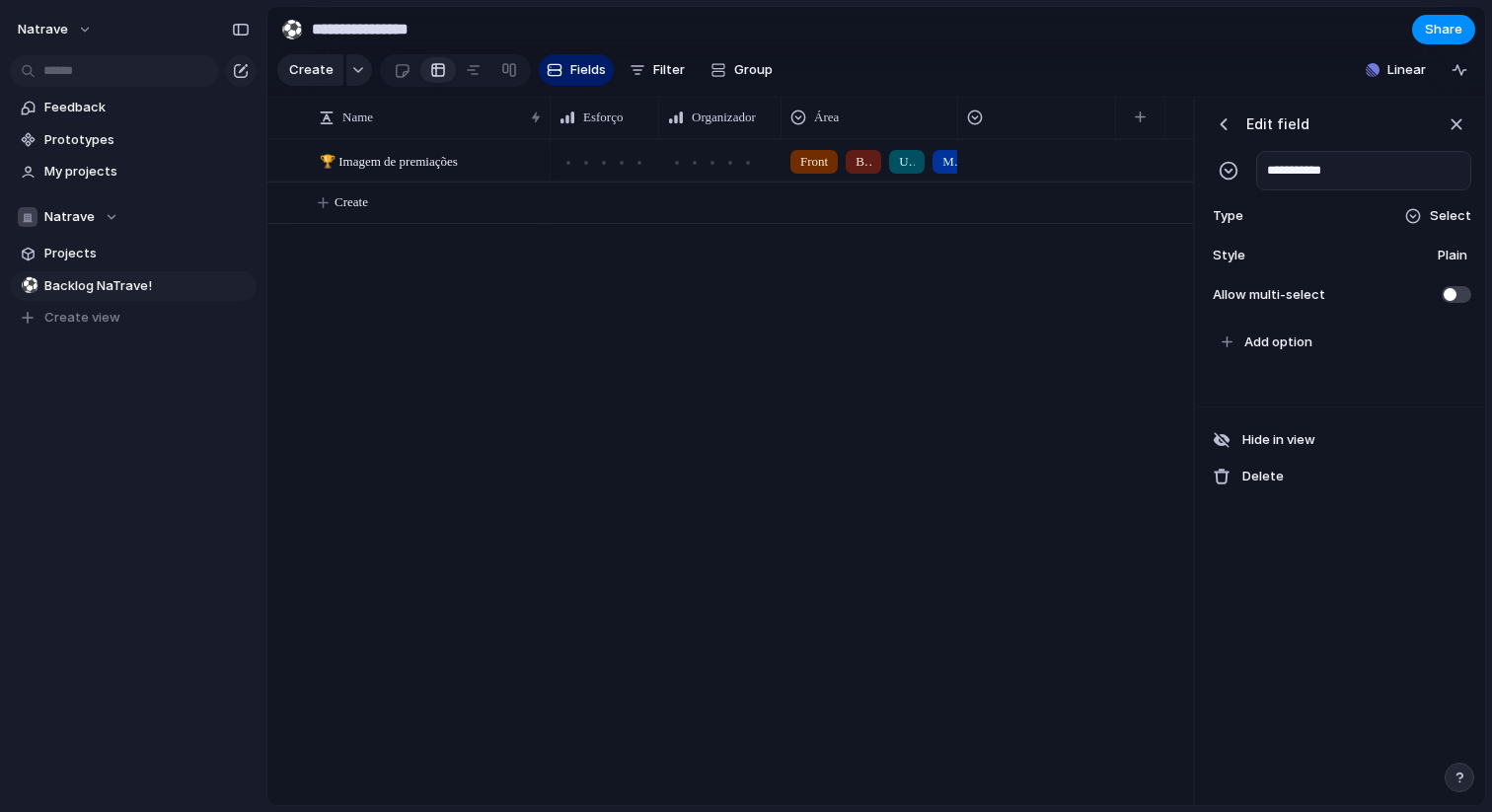
click at [1435, 252] on div "Plain" at bounding box center [1453, 255] width 38 height 24
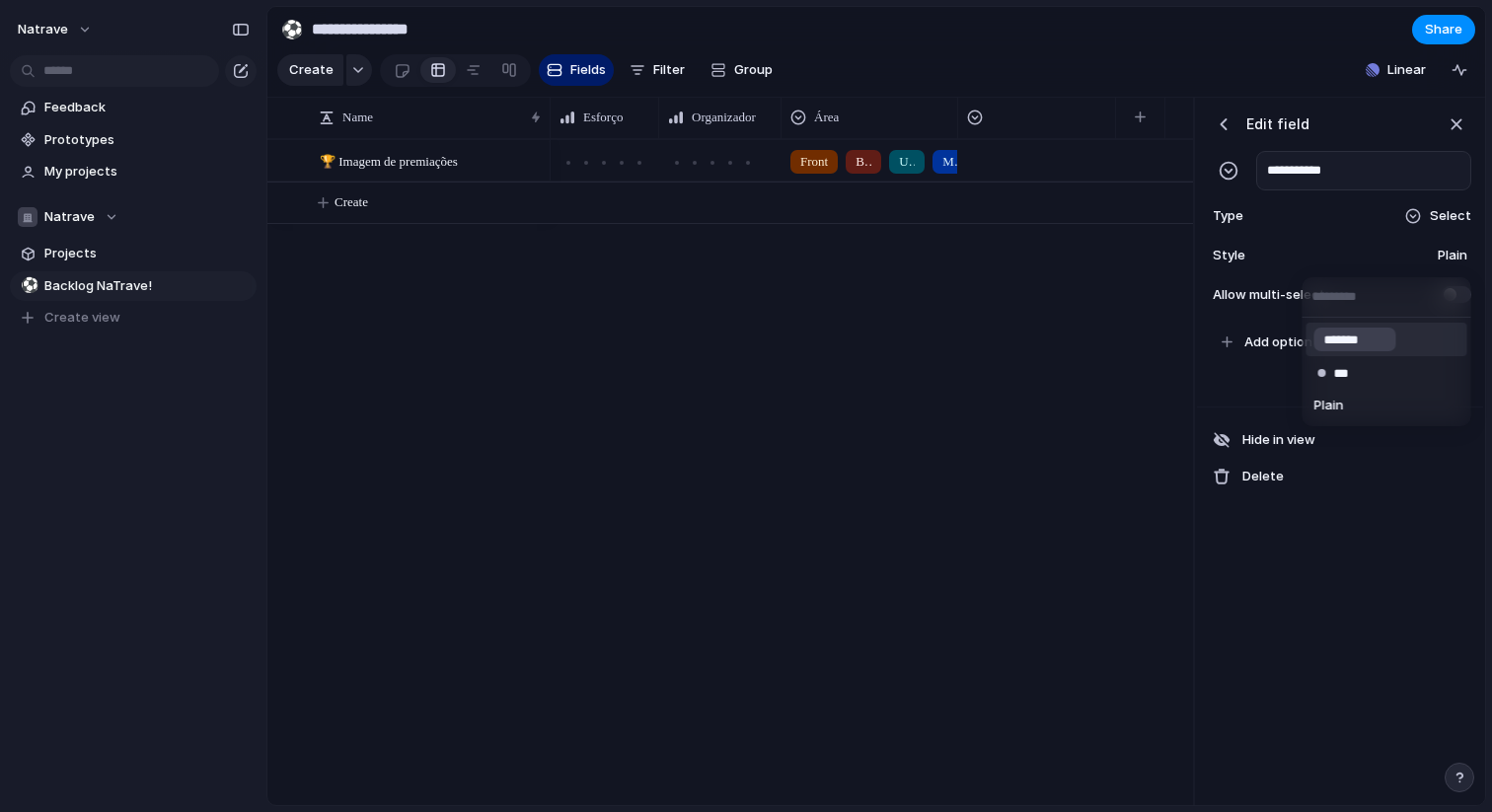
drag, startPoint x: 1373, startPoint y: 367, endPoint x: 1373, endPoint y: 344, distance: 23.0
click at [1373, 344] on ul "******* *** Plain" at bounding box center [1387, 372] width 168 height 109
click at [1445, 212] on div "******* *** Plain" at bounding box center [746, 406] width 1492 height 812
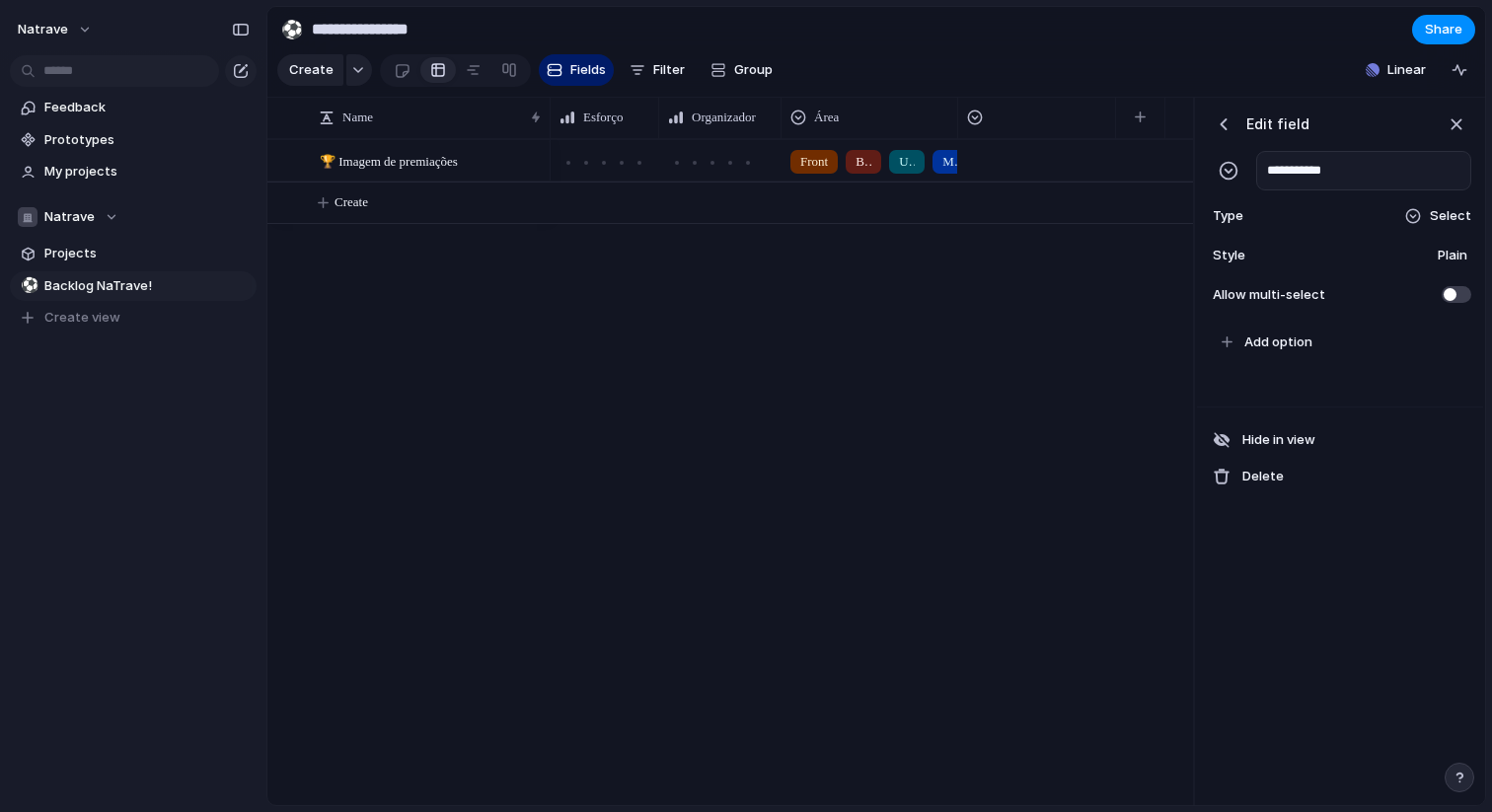
click at [1445, 212] on span "Select" at bounding box center [1451, 216] width 42 height 20
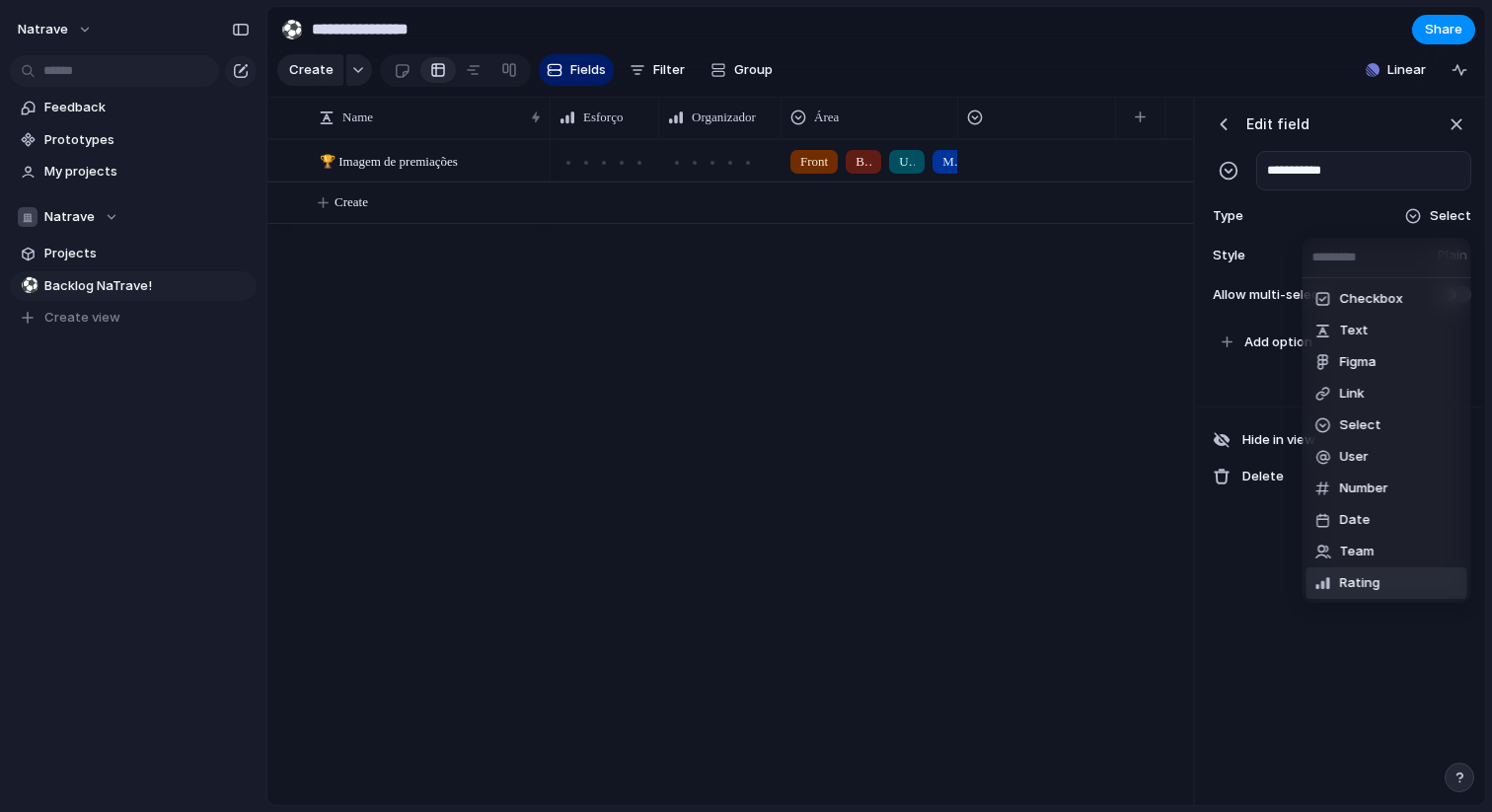
click at [1351, 572] on li "Rating" at bounding box center [1387, 583] width 160 height 32
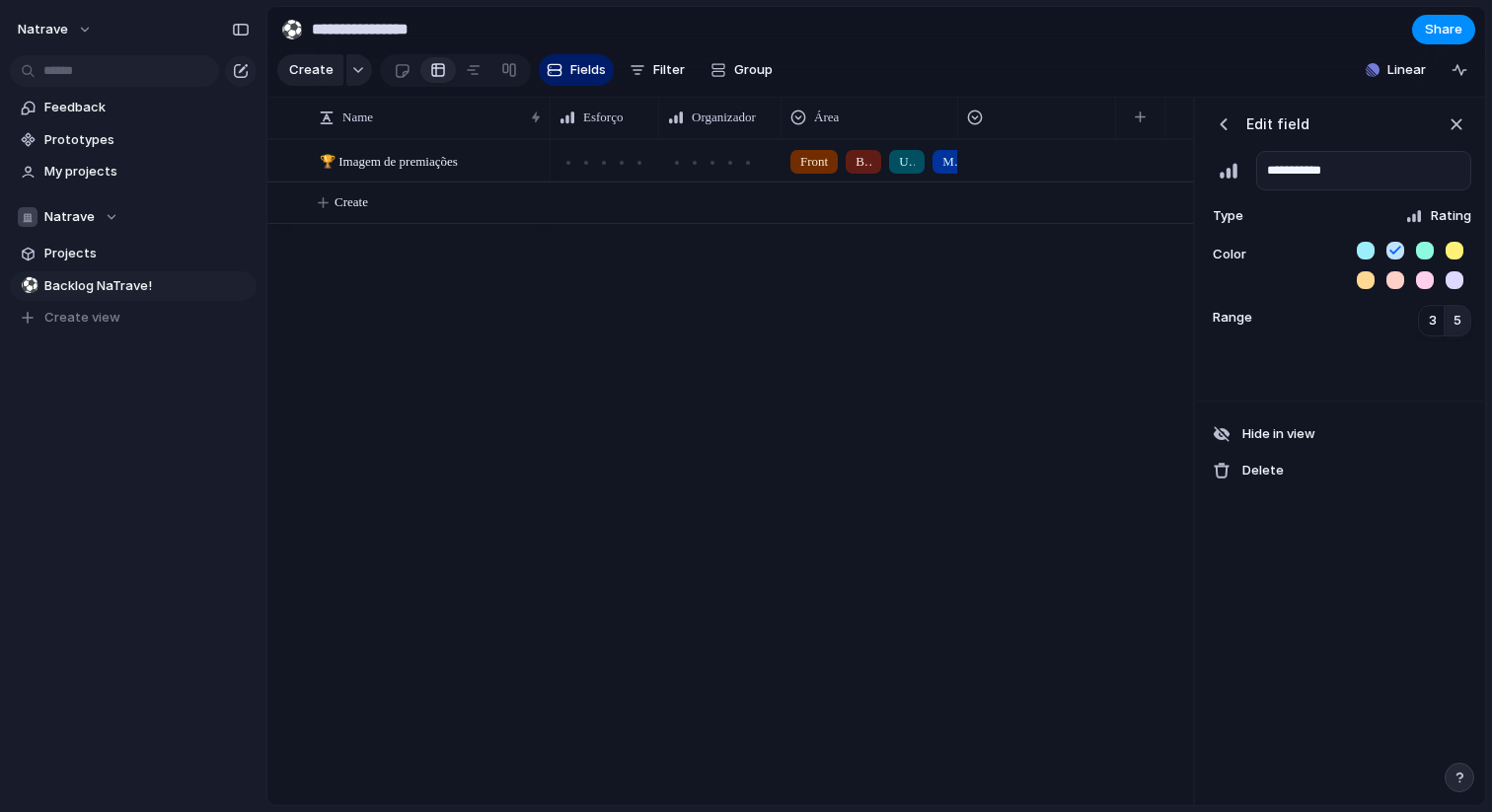
click at [1449, 320] on button "5" at bounding box center [1458, 321] width 28 height 32
click at [1458, 250] on button "button" at bounding box center [1455, 251] width 18 height 18
click at [1397, 537] on div "**********" at bounding box center [1340, 452] width 286 height 708
click at [1364, 166] on input "**********" at bounding box center [1363, 170] width 215 height 40
type input "**********"
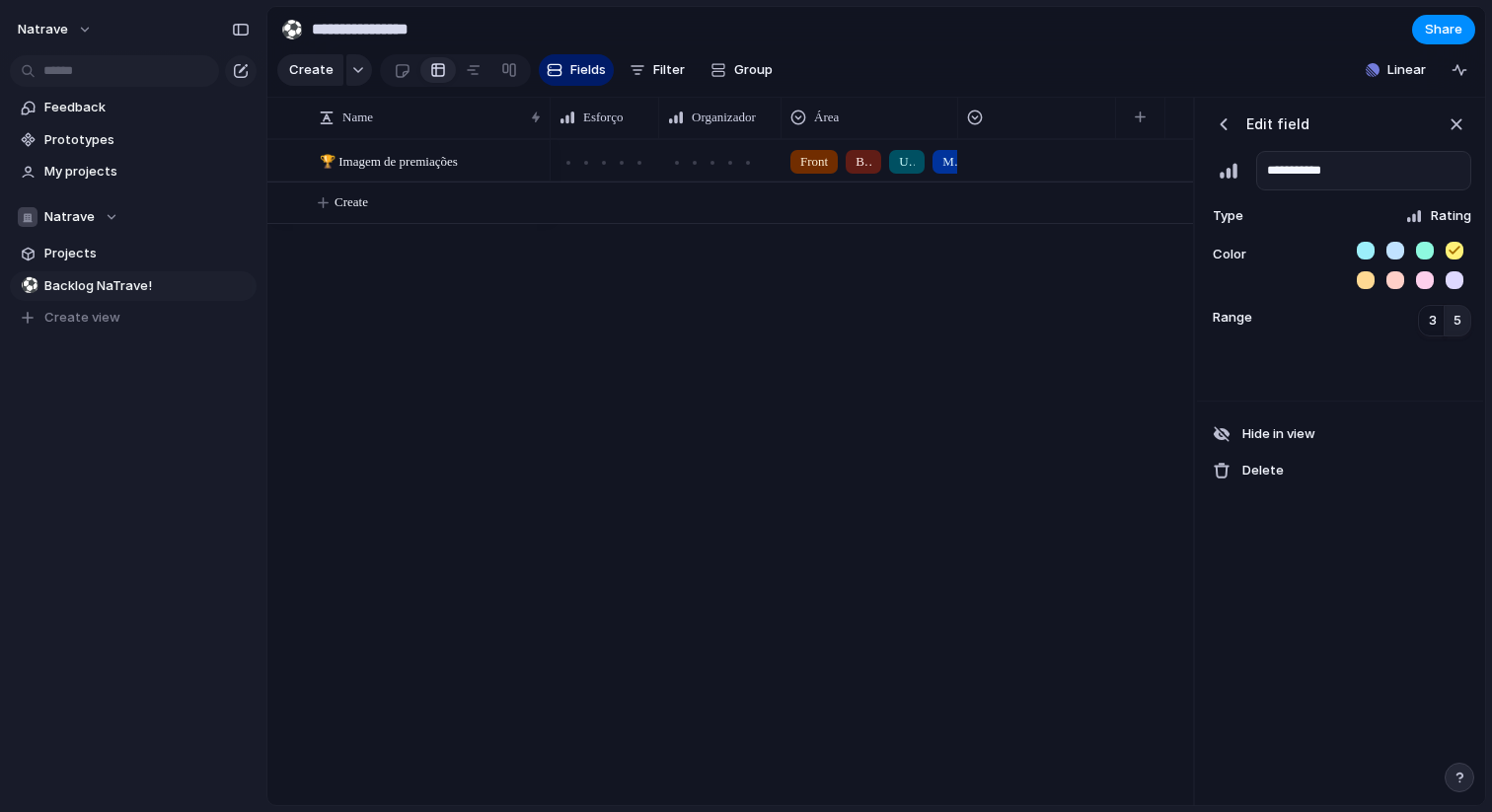
click at [1330, 315] on div "Range 3 5" at bounding box center [1340, 321] width 263 height 32
click at [1236, 133] on div "Edit field" at bounding box center [1260, 125] width 101 height 30
click at [1227, 133] on div "button" at bounding box center [1225, 125] width 20 height 20
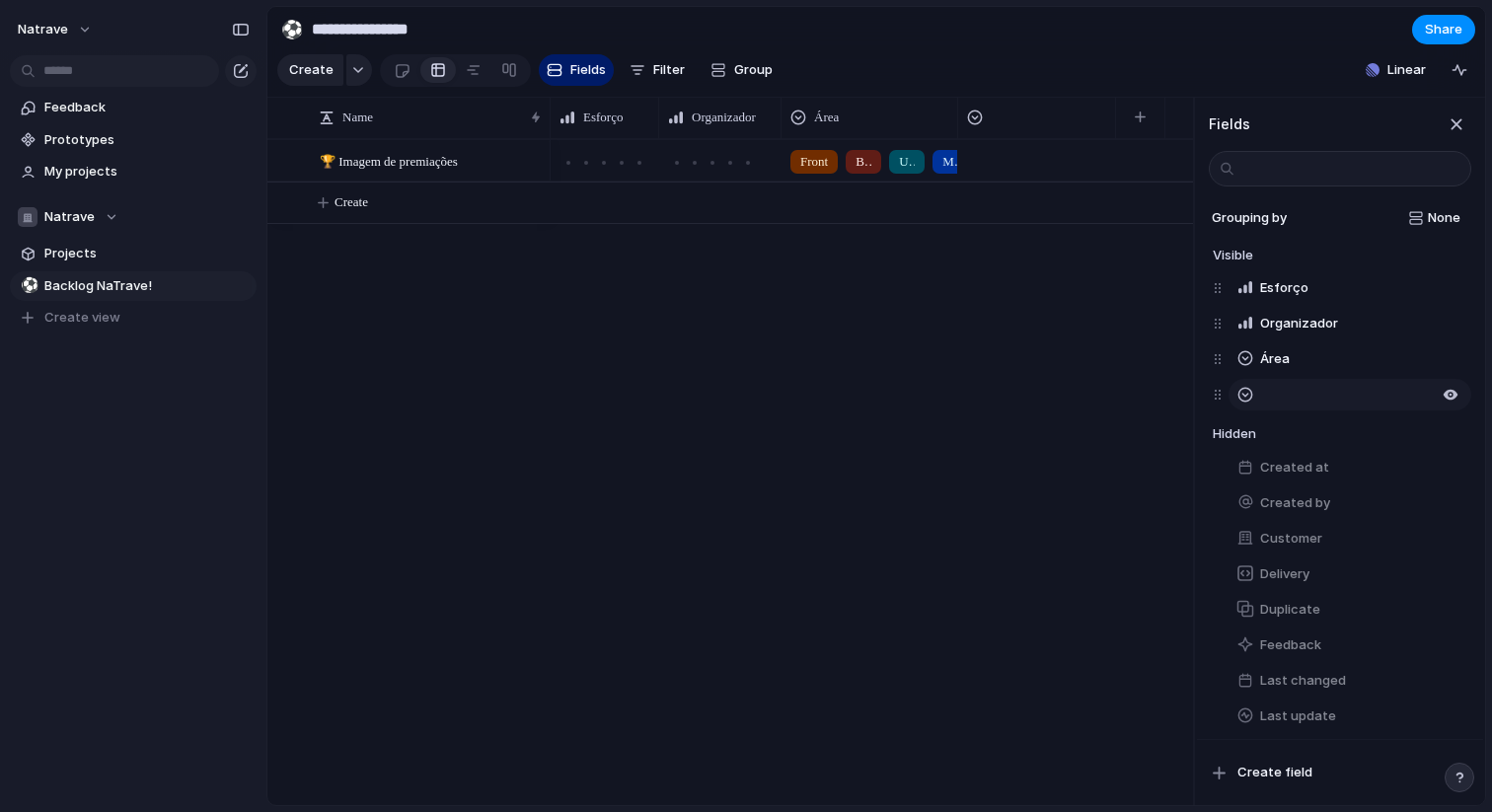
click at [1282, 401] on button "button" at bounding box center [1349, 395] width 243 height 32
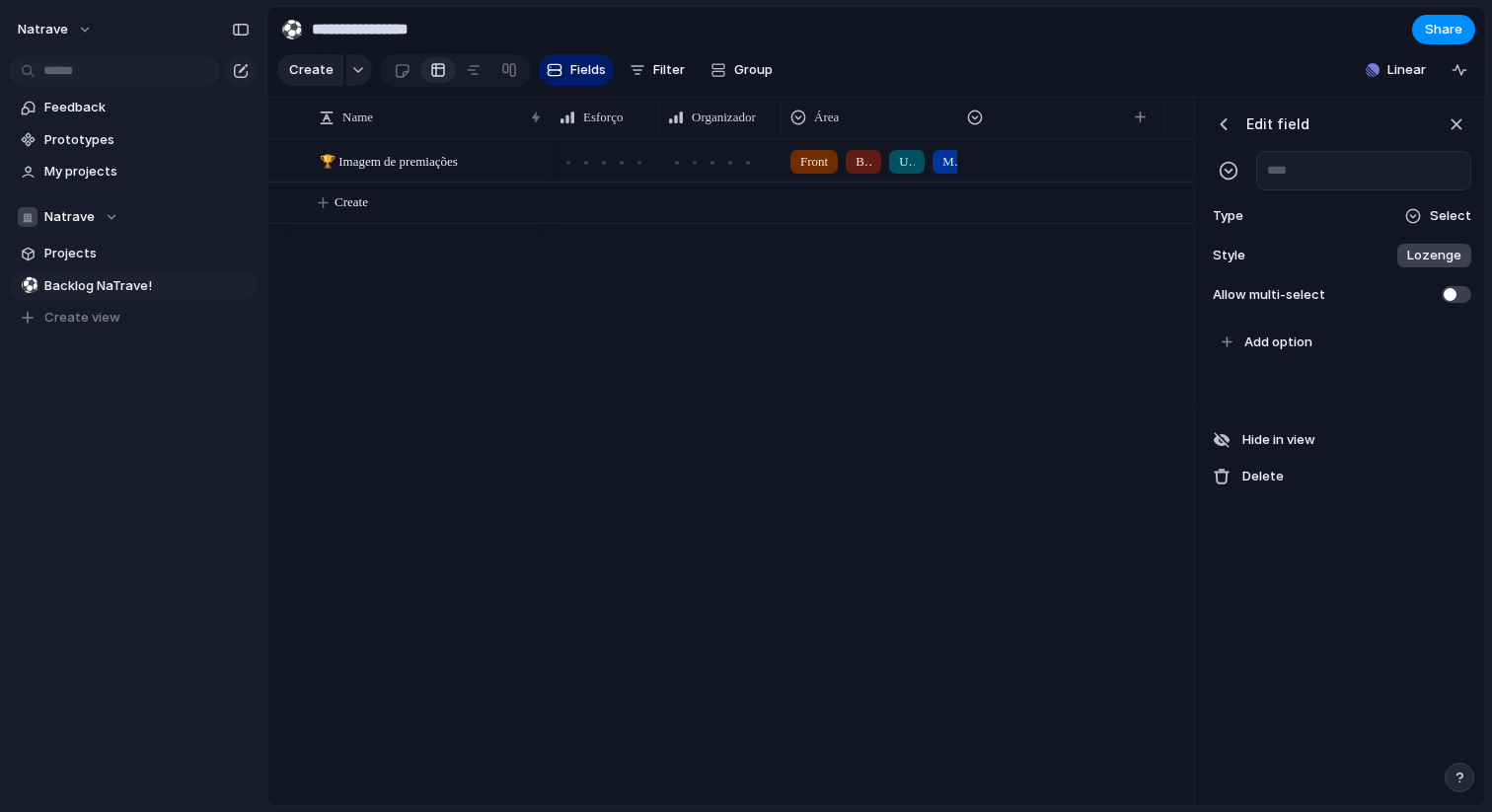
click at [1385, 199] on div "Edit field Type Select Style Lozenge Allow multi-select" at bounding box center [1340, 209] width 286 height 223
click at [1385, 171] on input "text" at bounding box center [1363, 170] width 215 height 40
type input "****"
click at [1333, 230] on div "Edit field **** Type Select Style Lozenge Allow multi-select" at bounding box center [1340, 209] width 286 height 223
click at [1224, 123] on div "button" at bounding box center [1225, 125] width 20 height 20
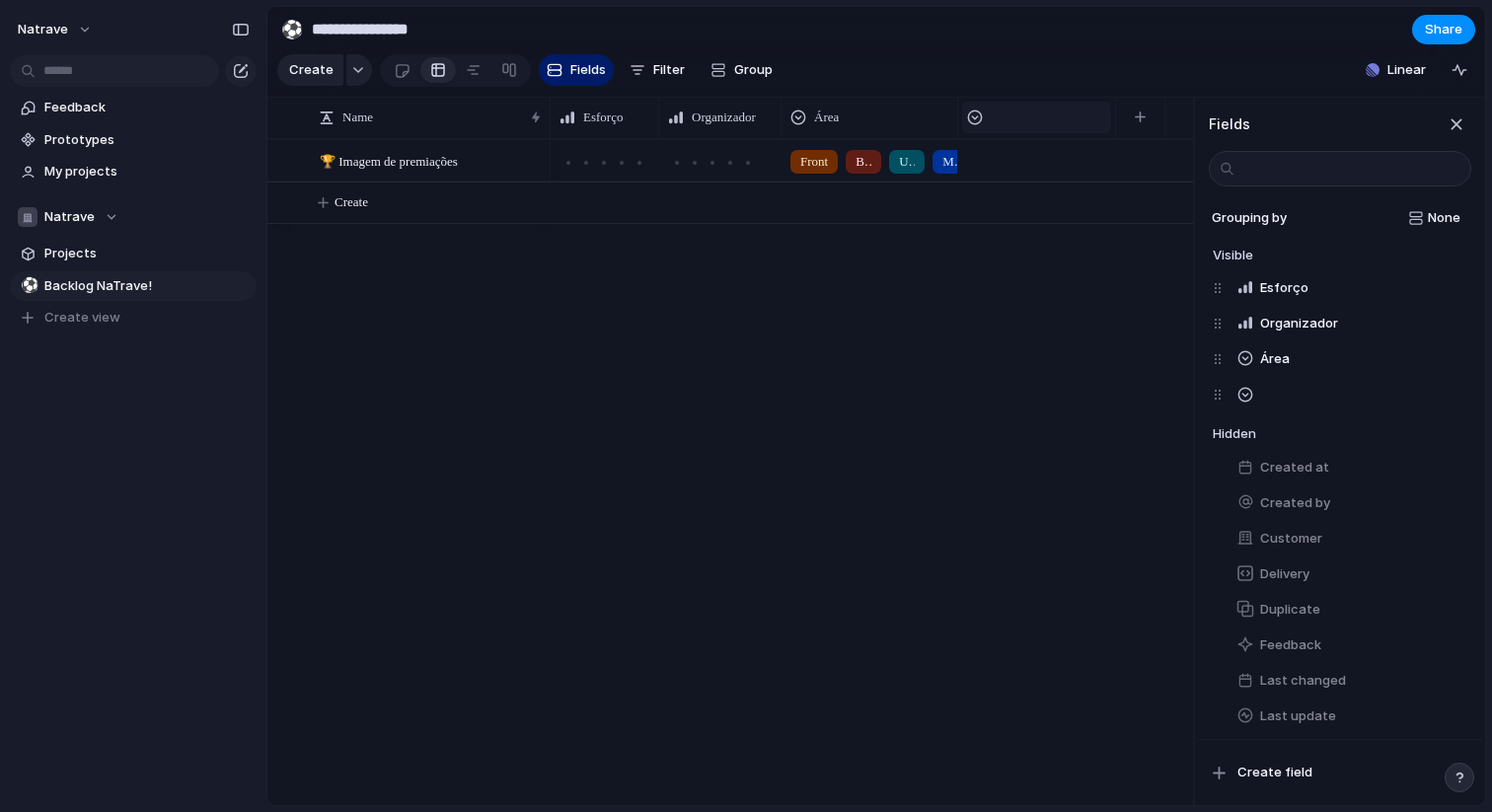
click at [1053, 114] on div at bounding box center [1036, 118] width 139 height 16
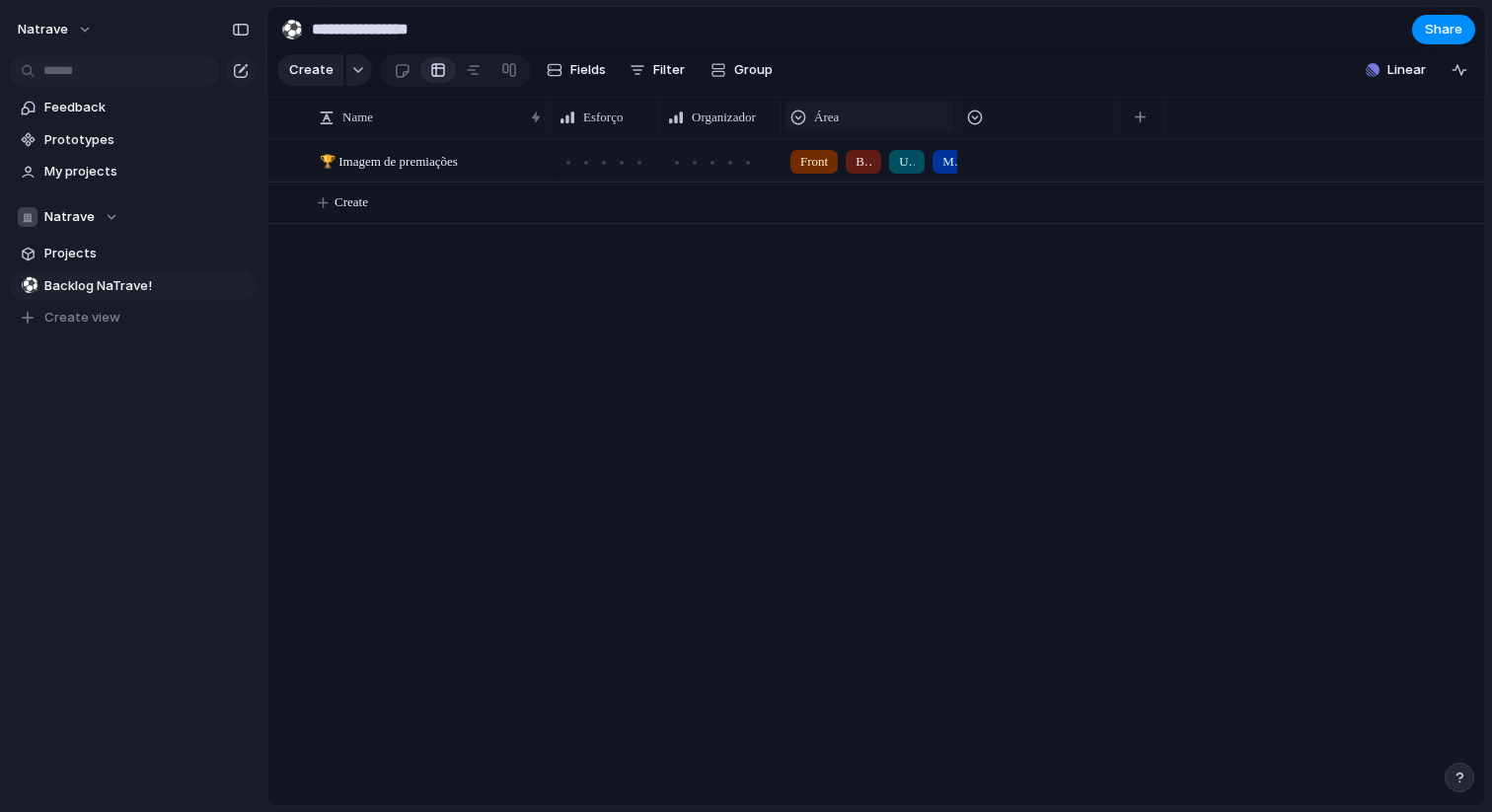
drag, startPoint x: 1053, startPoint y: 114, endPoint x: 861, endPoint y: 111, distance: 192.0
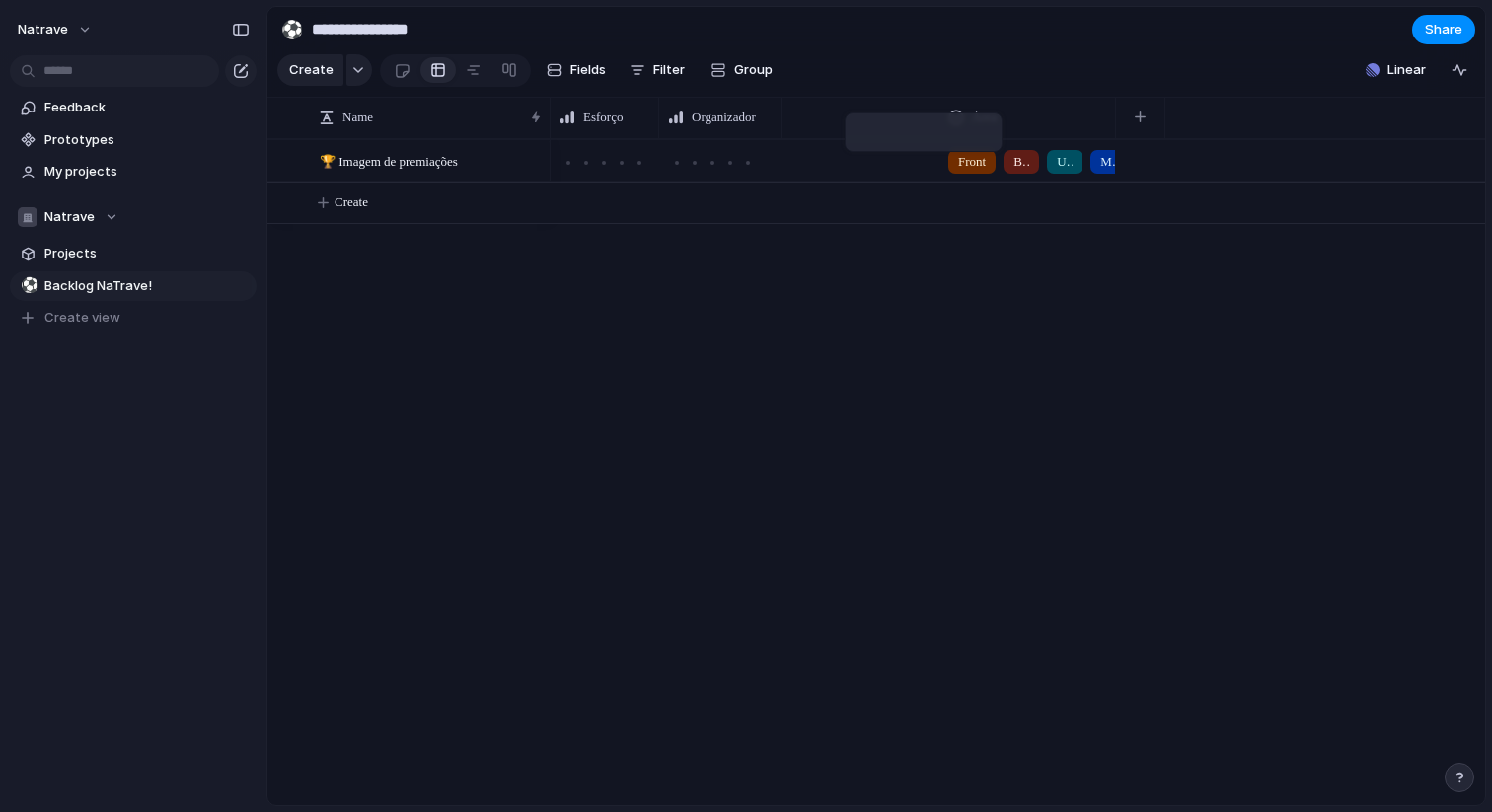
drag, startPoint x: 1006, startPoint y: 117, endPoint x: 838, endPoint y: 116, distance: 168.0
click at [838, 116] on div at bounding box center [860, 118] width 139 height 16
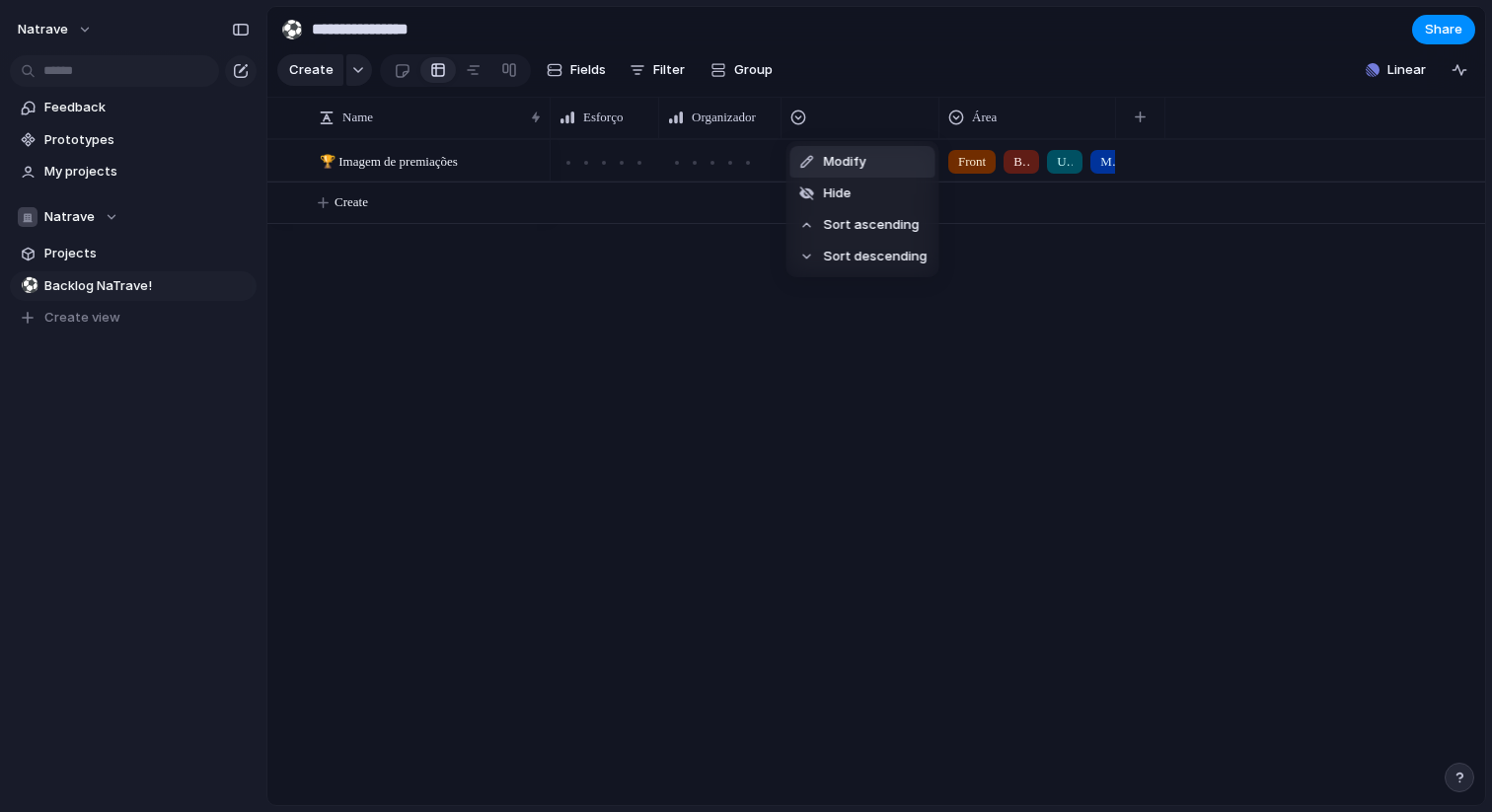
click at [868, 164] on li "Modify" at bounding box center [863, 161] width 145 height 32
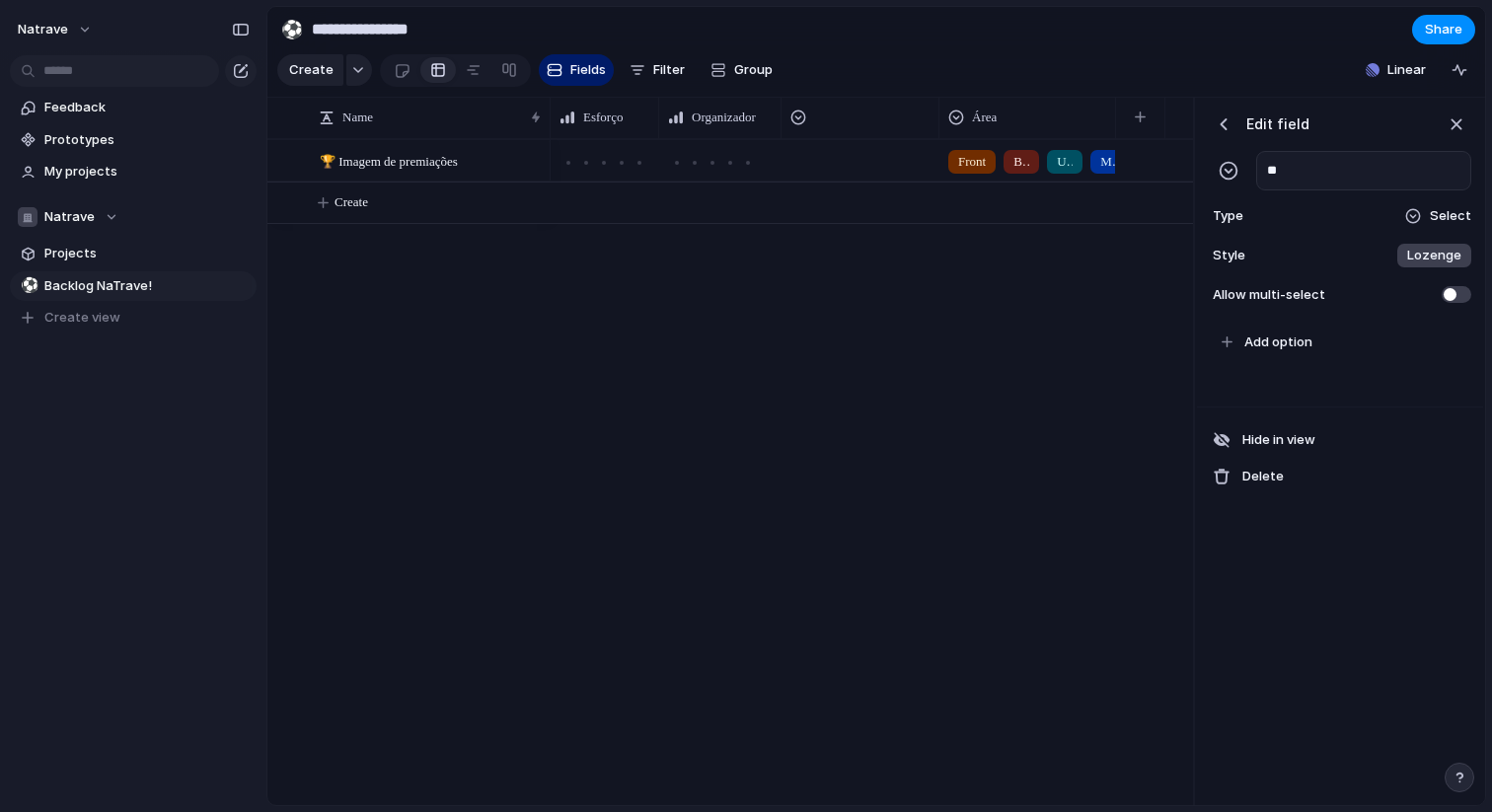
type input "**"
click at [1432, 209] on div "Select" at bounding box center [1439, 216] width 67 height 20
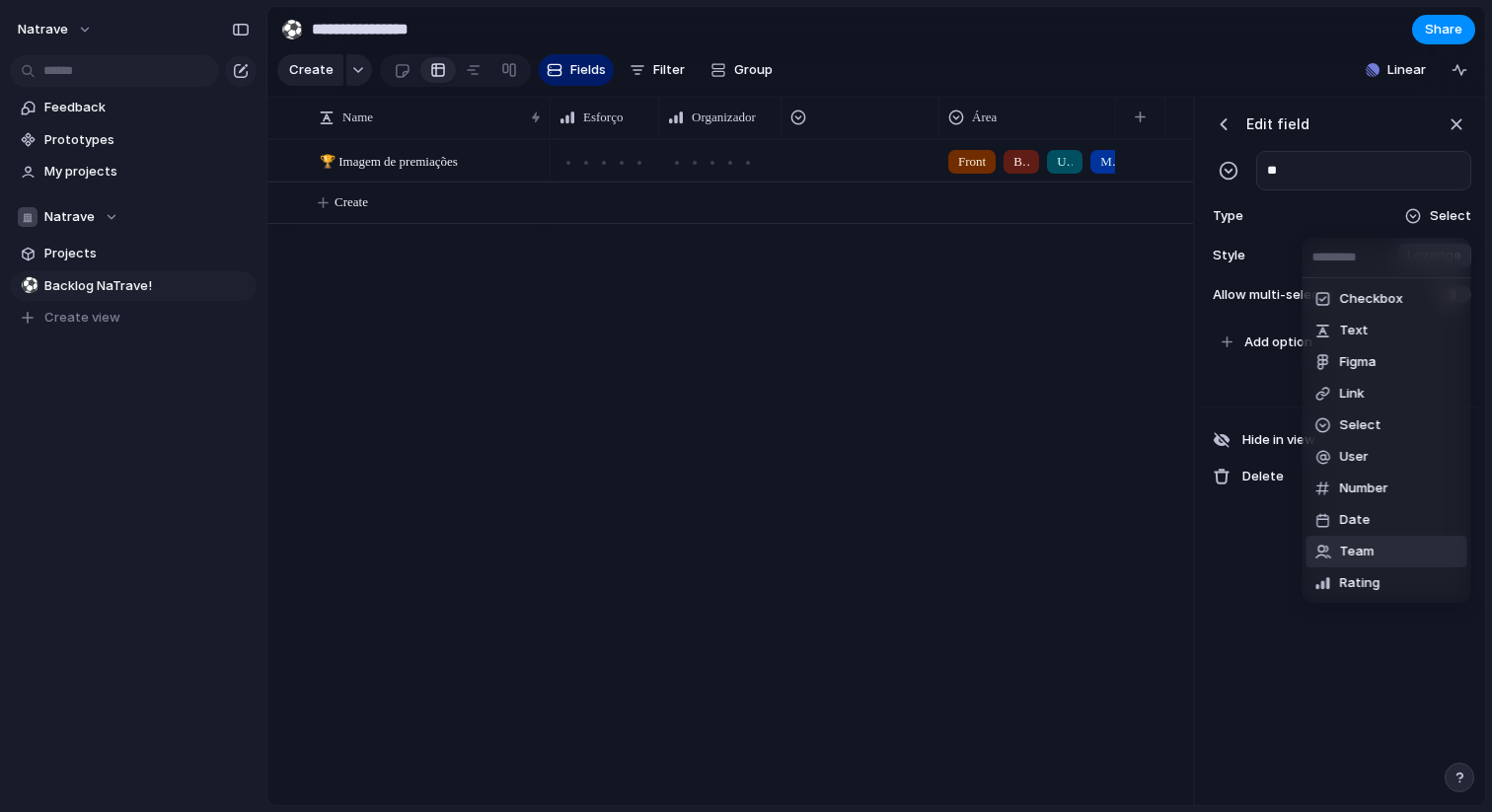
click at [1374, 558] on li "Team" at bounding box center [1387, 552] width 160 height 32
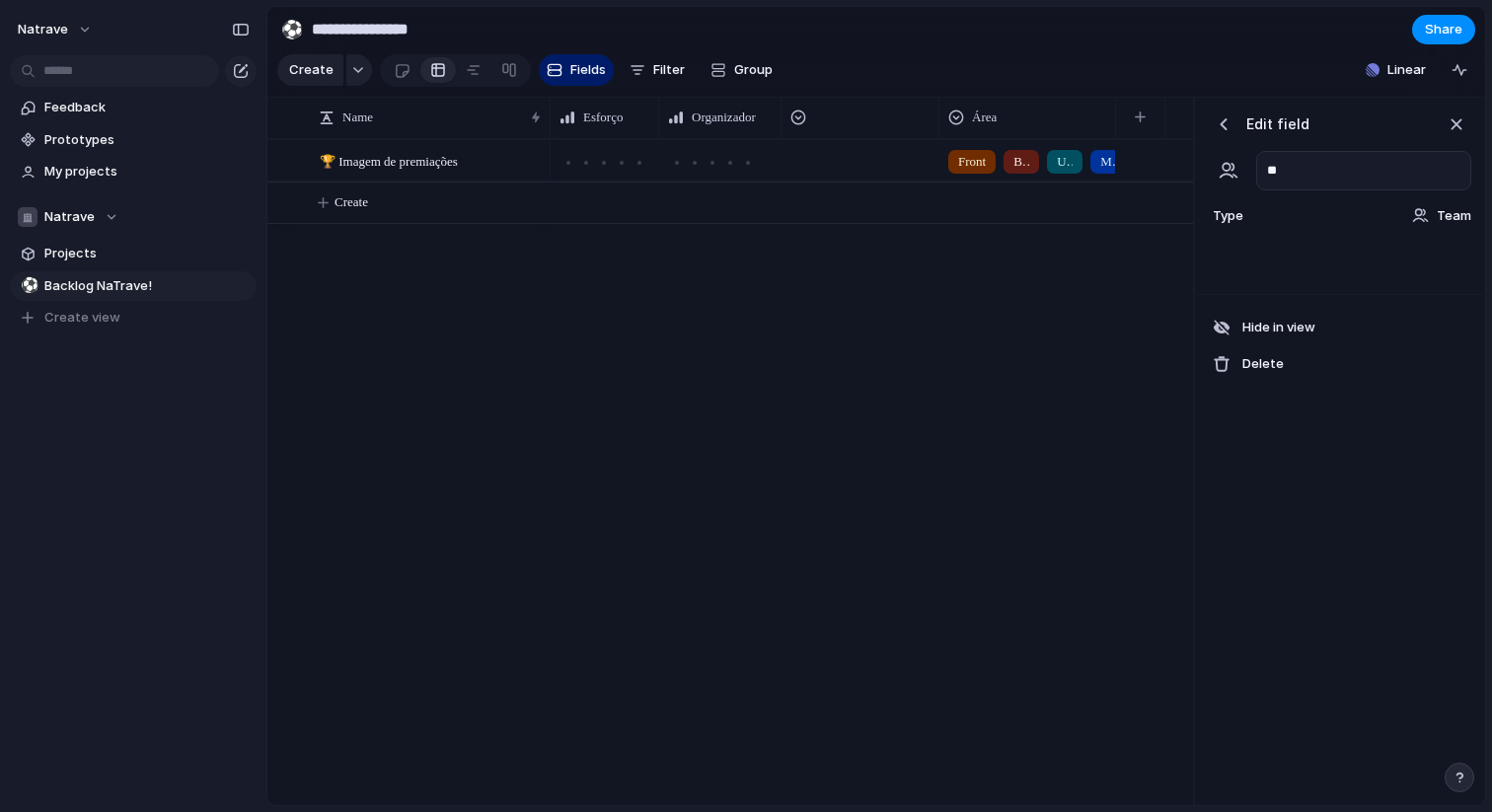
click at [1078, 414] on div "Front Back UX/UI Mobile Estrutura de Dados" at bounding box center [872, 471] width 643 height 666
click at [860, 140] on div at bounding box center [860, 159] width 158 height 41
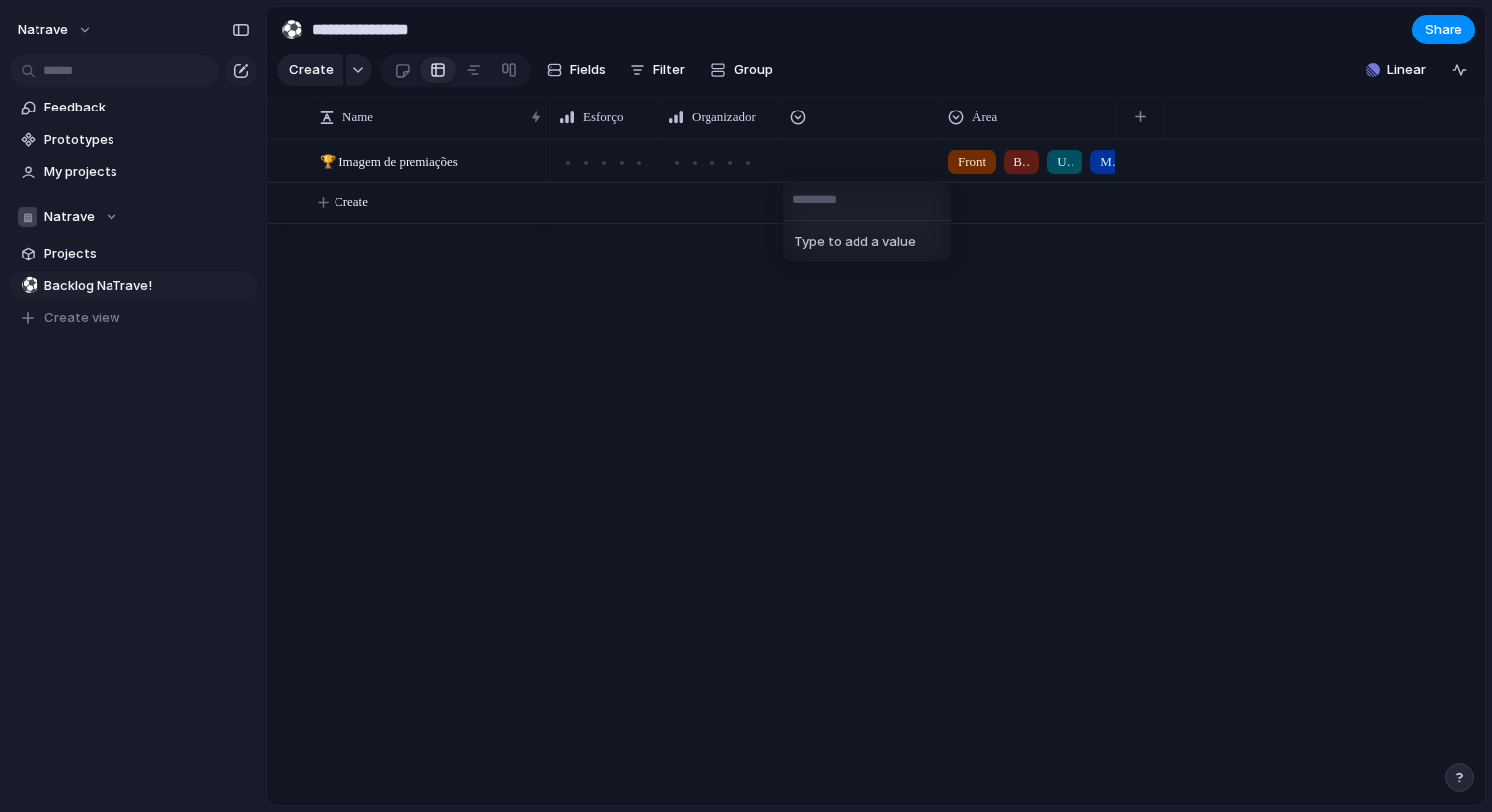
click at [860, 131] on div "Type to add a value" at bounding box center [746, 406] width 1492 height 812
click at [860, 131] on div at bounding box center [860, 118] width 149 height 32
click at [873, 189] on li "Hide" at bounding box center [863, 193] width 145 height 32
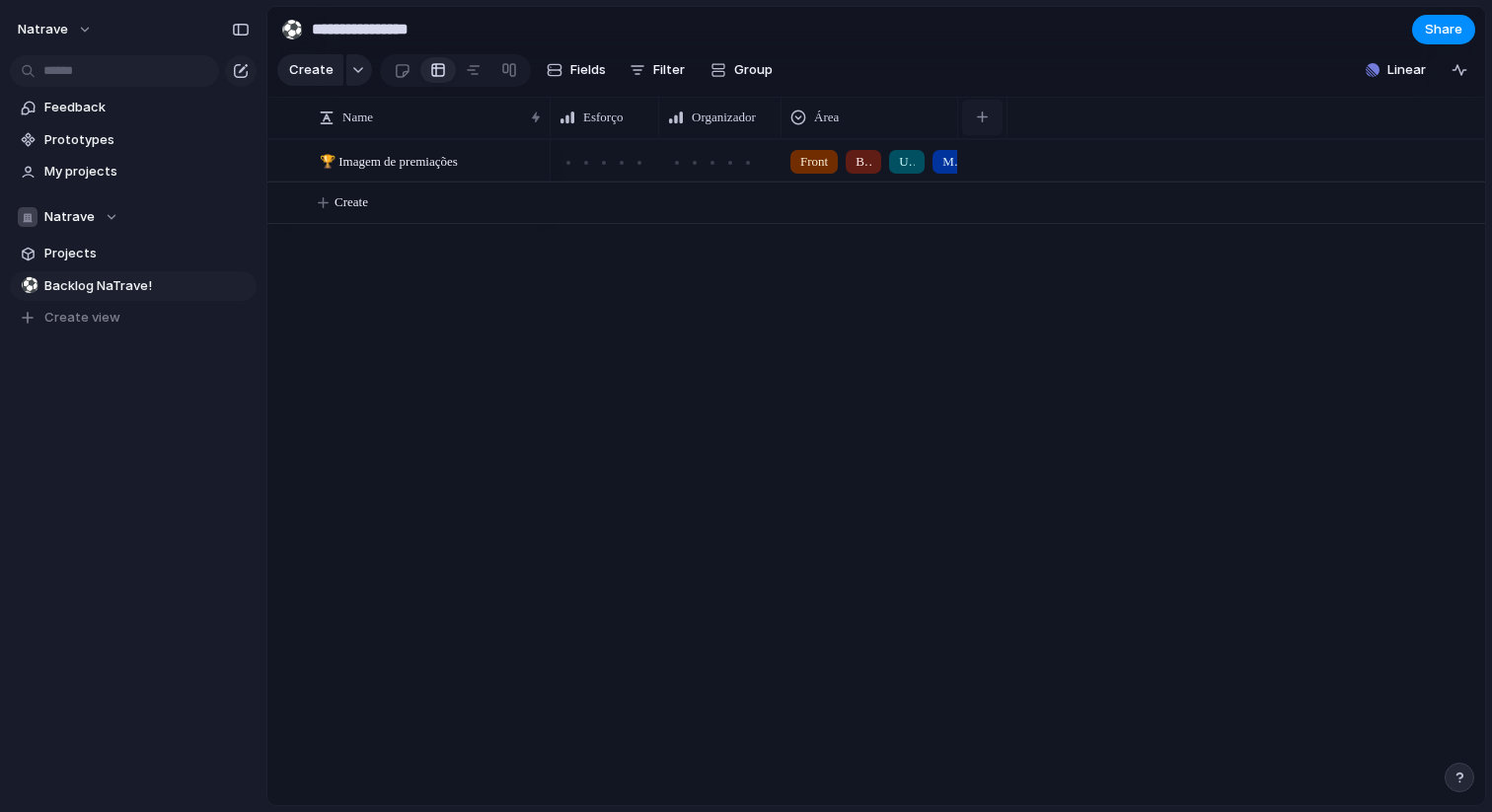
click at [990, 113] on button "button" at bounding box center [982, 118] width 41 height 36
click at [578, 70] on span "Fields" at bounding box center [588, 70] width 36 height 20
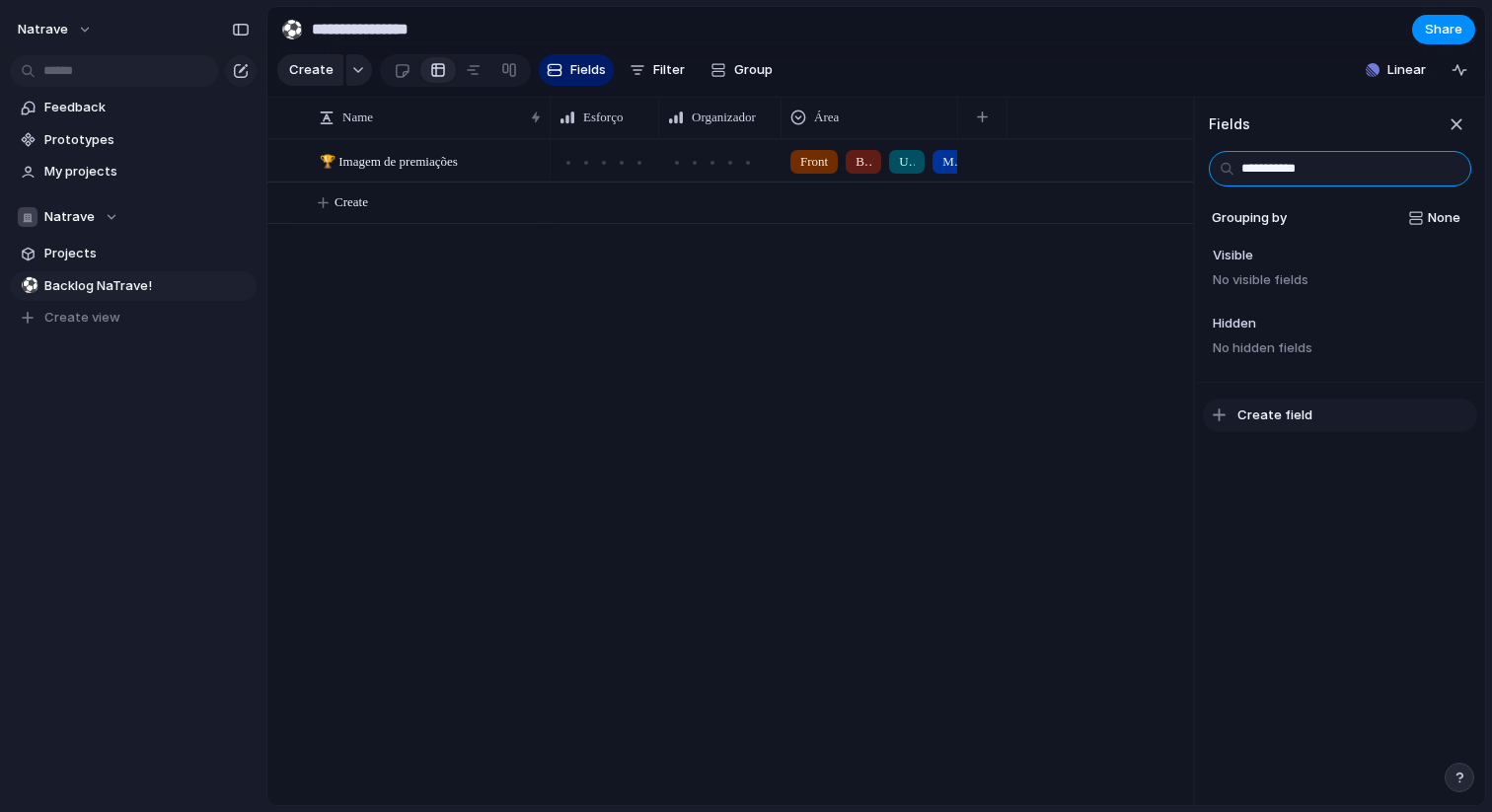
type input "**********"
click at [1279, 409] on span "Create field" at bounding box center [1275, 415] width 75 height 20
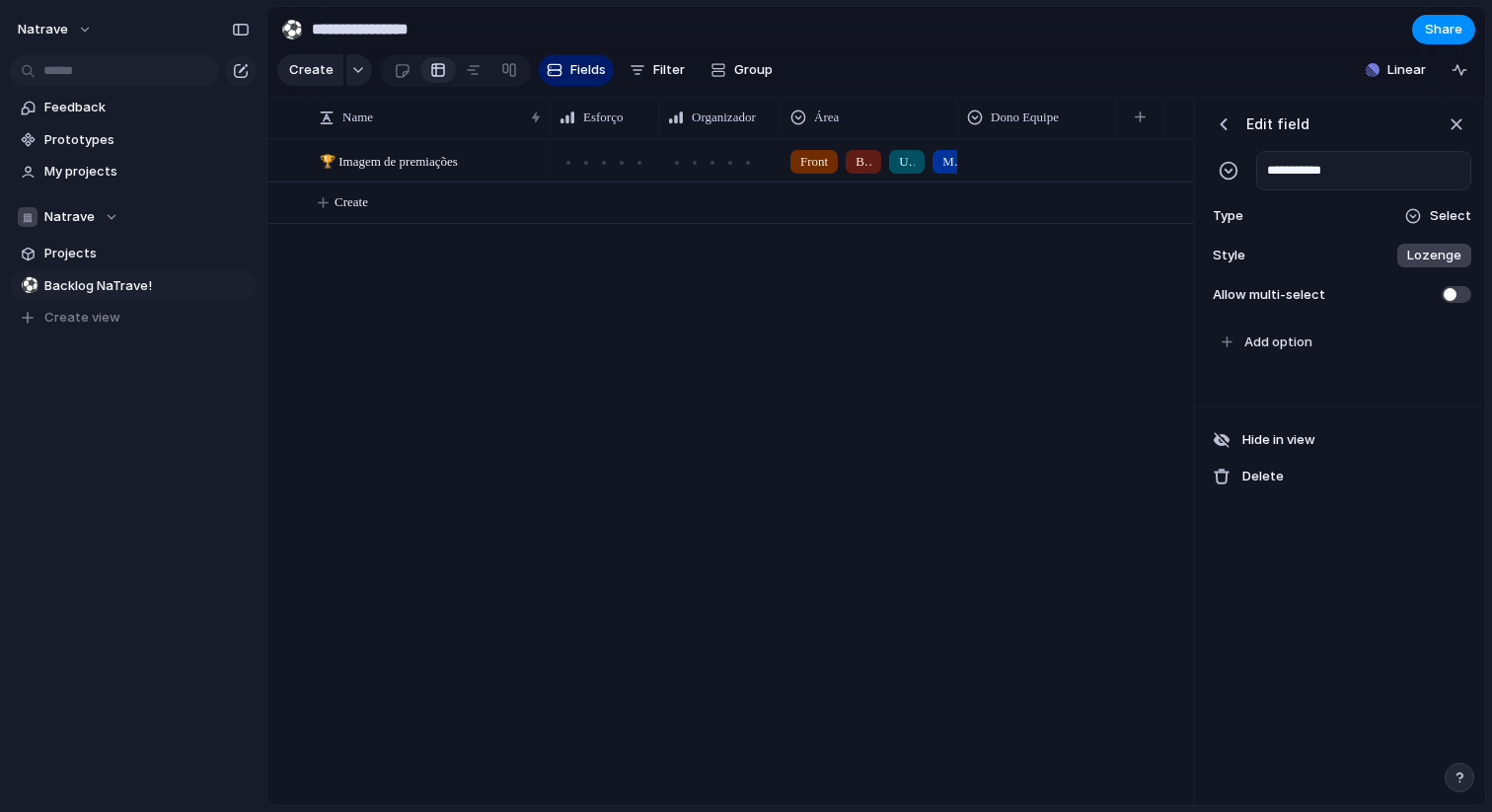
click at [1451, 227] on div "Type Select" at bounding box center [1340, 216] width 263 height 28
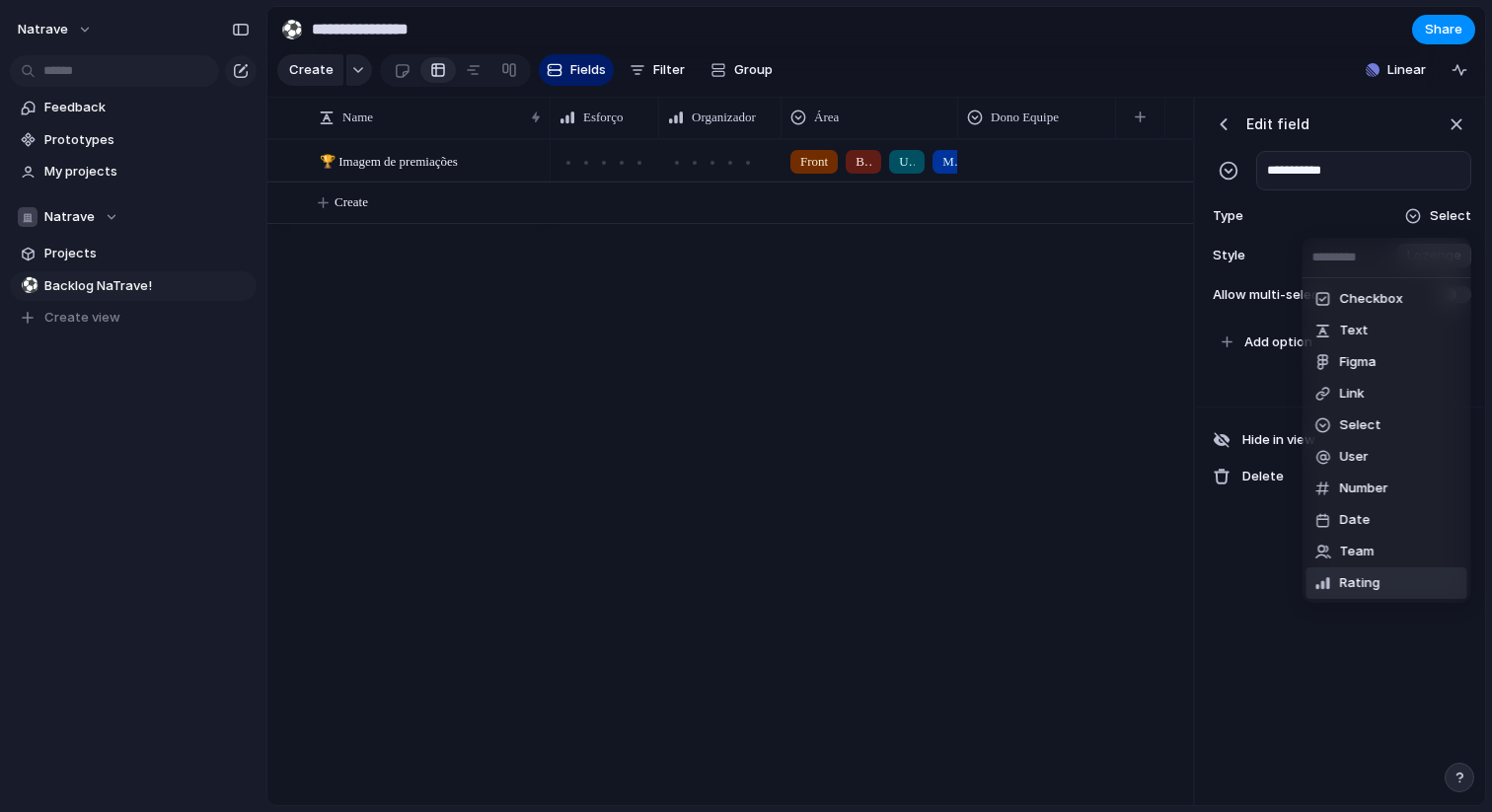
click at [1377, 580] on span "Rating" at bounding box center [1360, 583] width 41 height 20
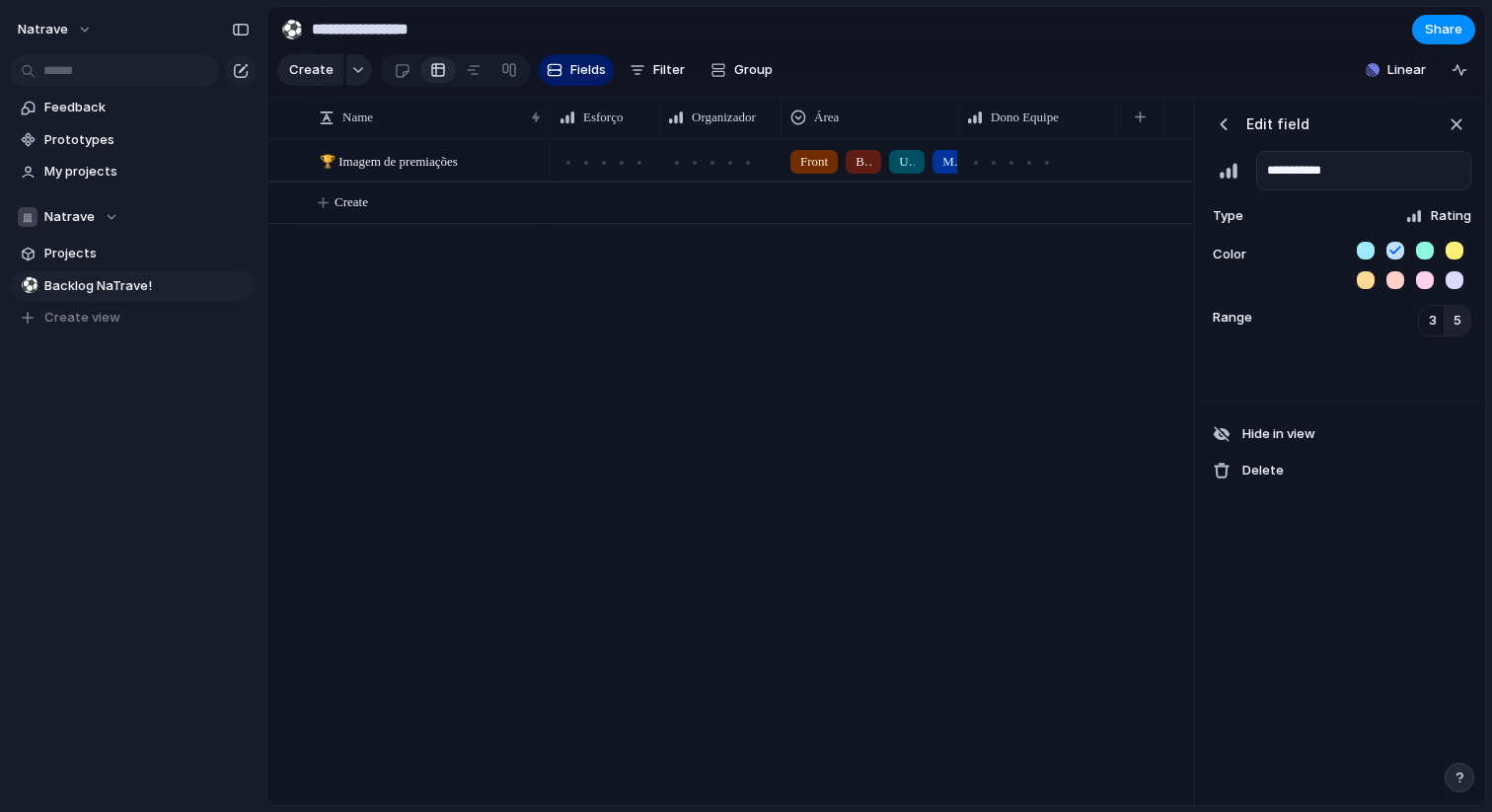
click at [1461, 257] on div at bounding box center [1459, 251] width 26 height 18
click at [1460, 245] on button "button" at bounding box center [1455, 251] width 18 height 18
click at [1459, 320] on span "5" at bounding box center [1458, 321] width 8 height 20
click at [1232, 127] on div "button" at bounding box center [1225, 125] width 20 height 20
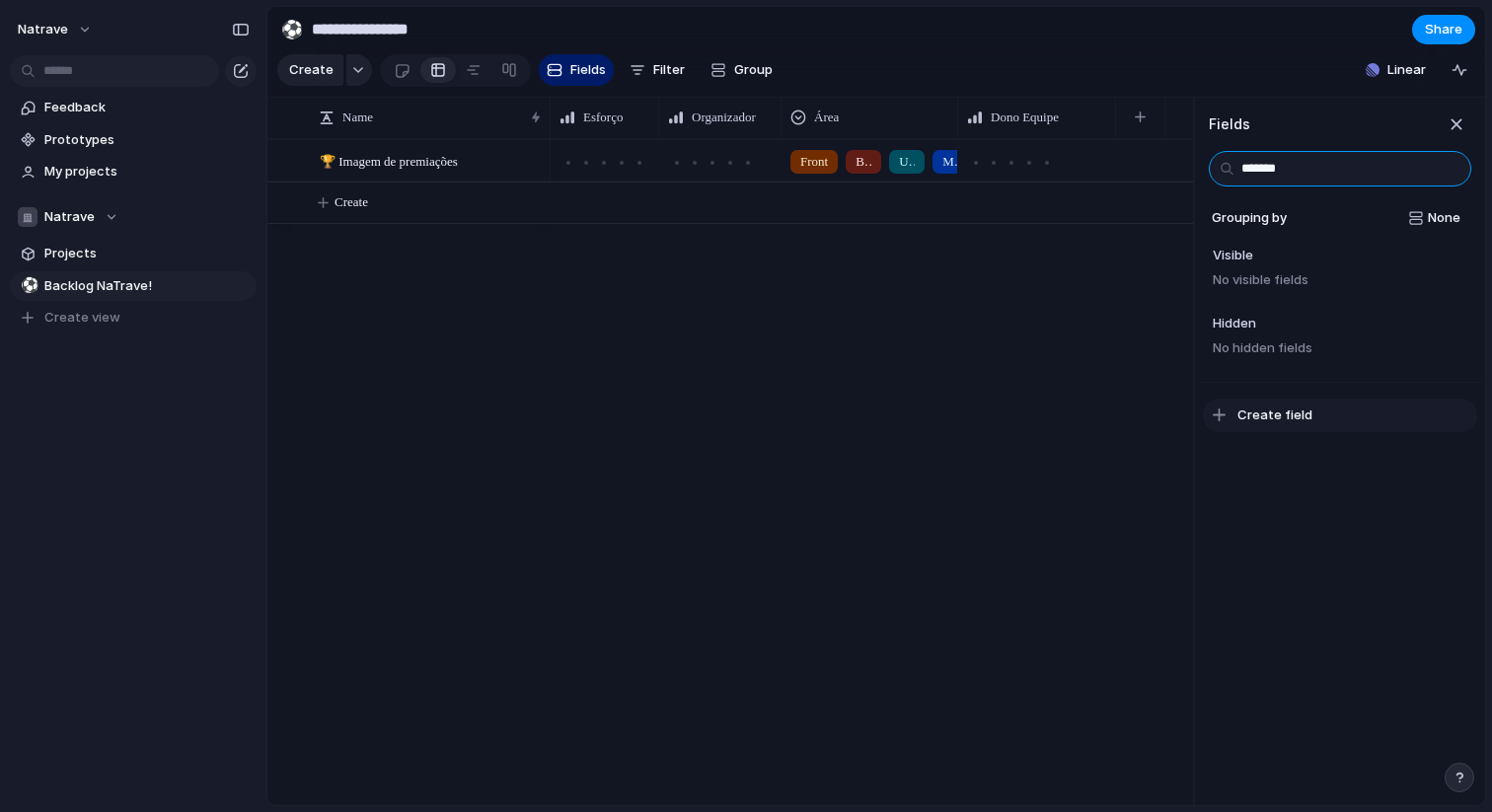
type input "*******"
click at [1287, 413] on span "Create field" at bounding box center [1275, 415] width 75 height 20
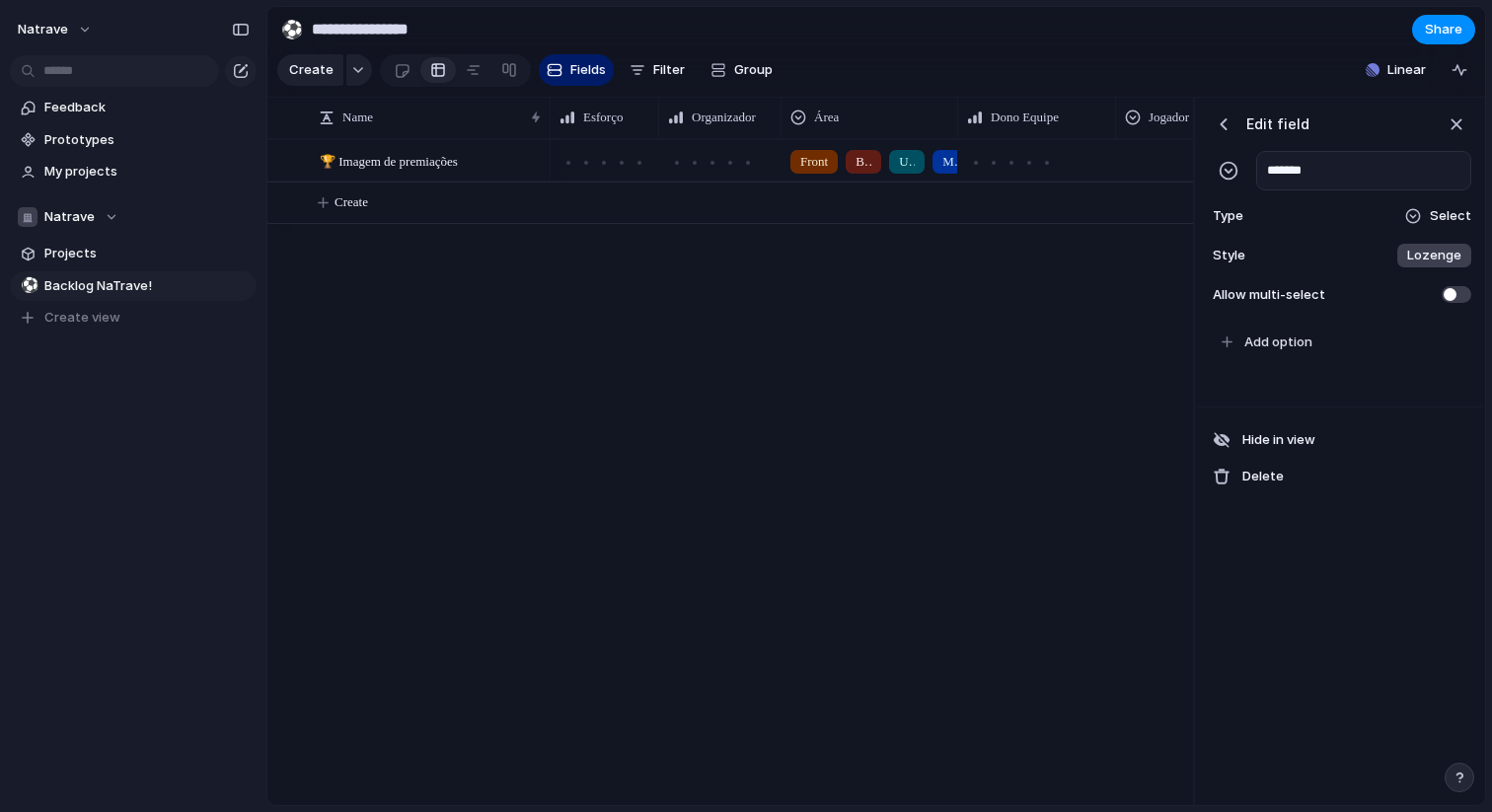
click at [1452, 229] on div "Type Select" at bounding box center [1340, 216] width 263 height 28
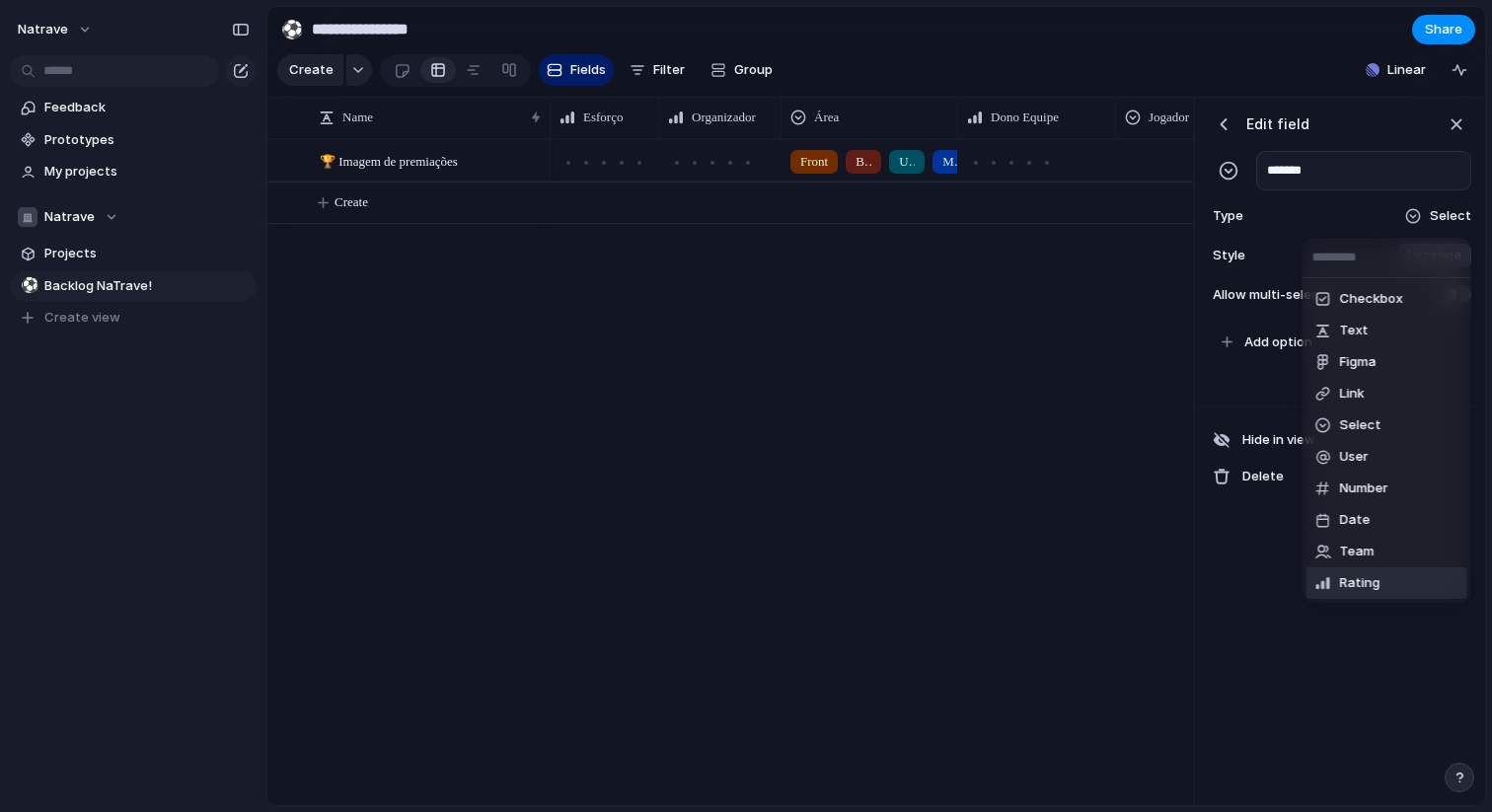
click at [1388, 582] on li "Rating" at bounding box center [1387, 583] width 160 height 32
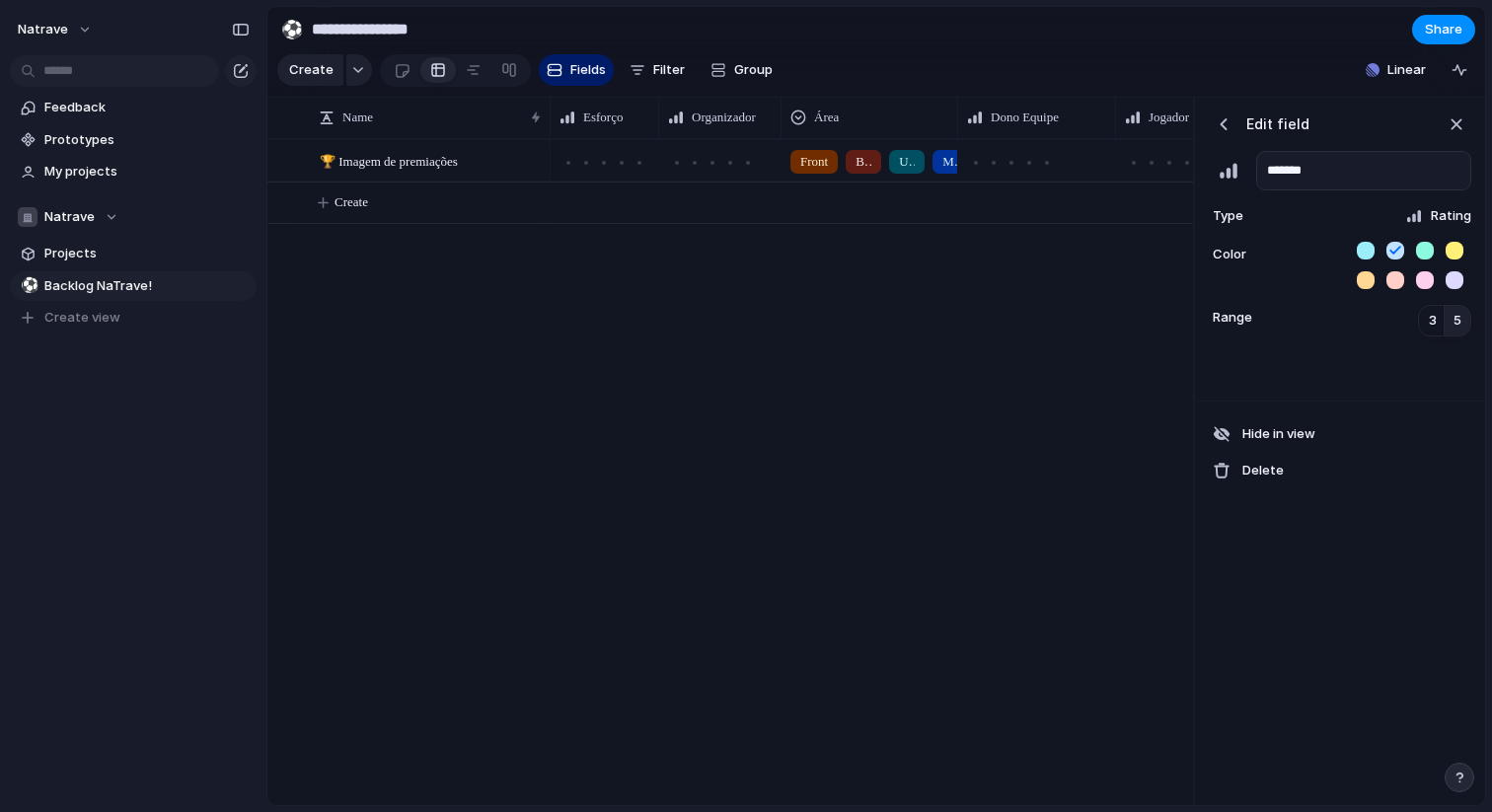
click at [1365, 244] on button "button" at bounding box center [1366, 251] width 18 height 18
click at [1456, 313] on span "5" at bounding box center [1458, 321] width 8 height 20
click at [1229, 134] on div "button" at bounding box center [1225, 125] width 20 height 20
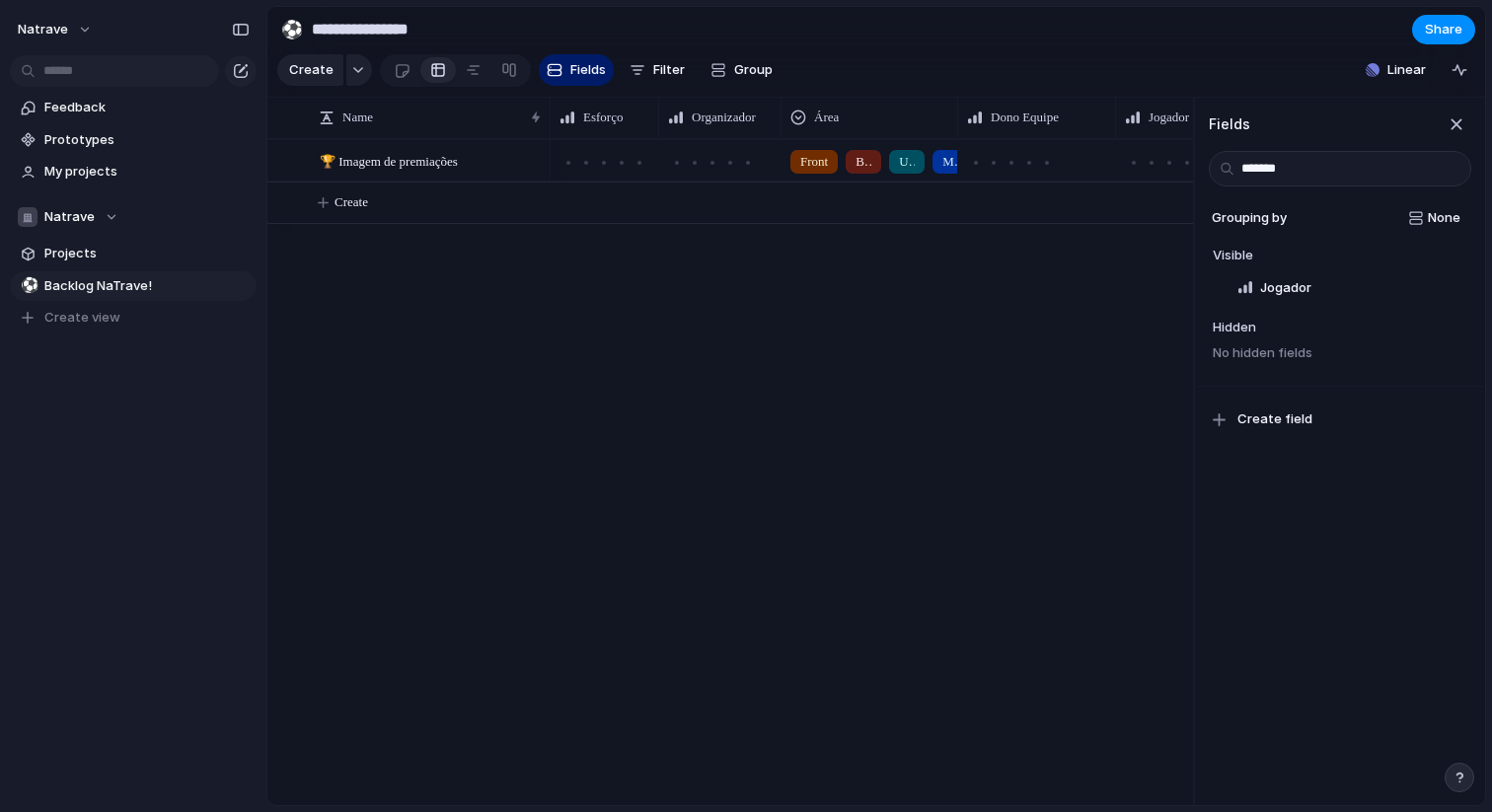
click at [1474, 124] on div "Fields *******" at bounding box center [1340, 143] width 286 height 89
click at [1462, 125] on div "button" at bounding box center [1457, 125] width 22 height 22
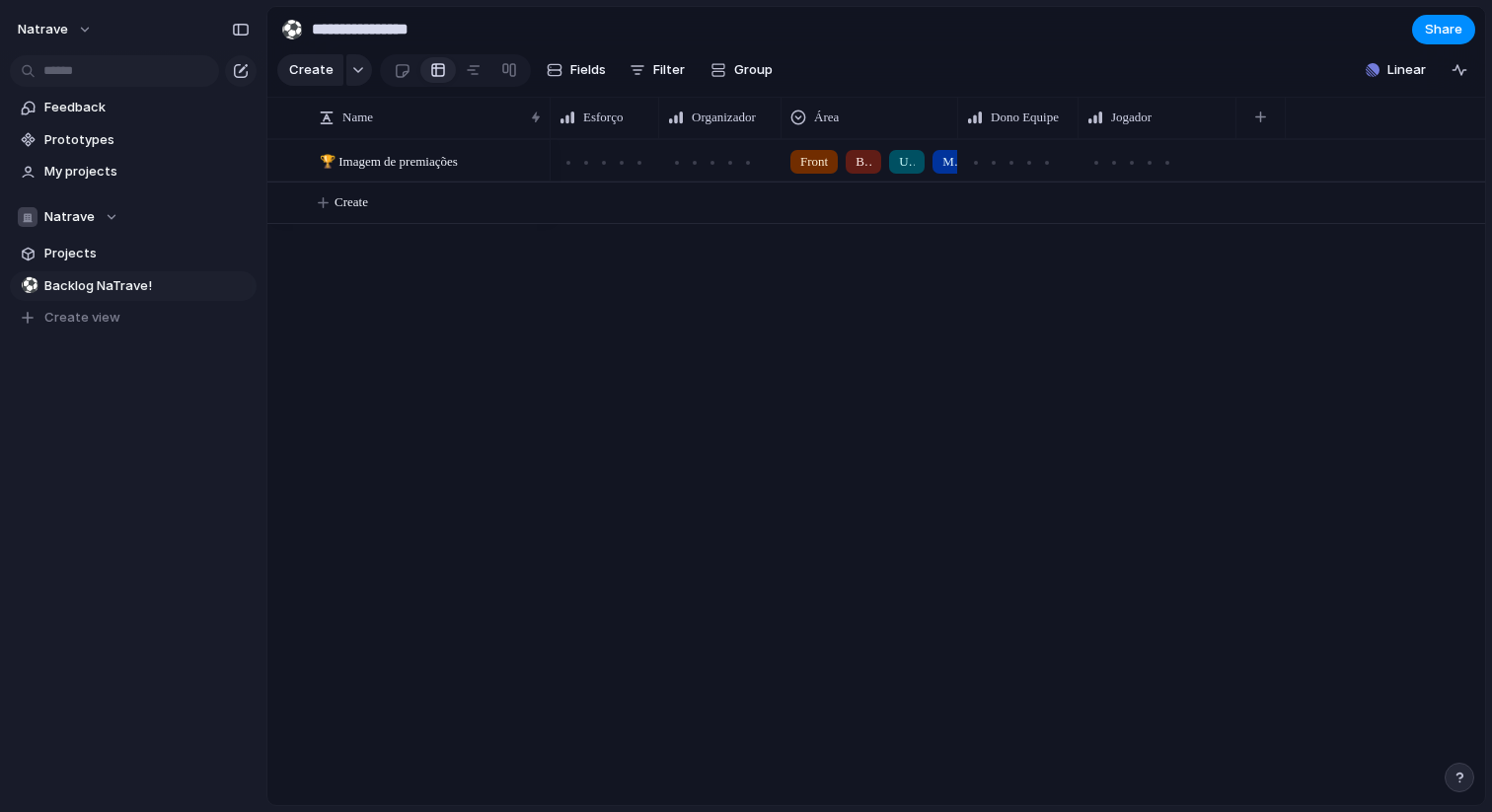
drag, startPoint x: 1113, startPoint y: 114, endPoint x: 1075, endPoint y: 115, distance: 38.0
click at [1075, 115] on div at bounding box center [1078, 118] width 10 height 42
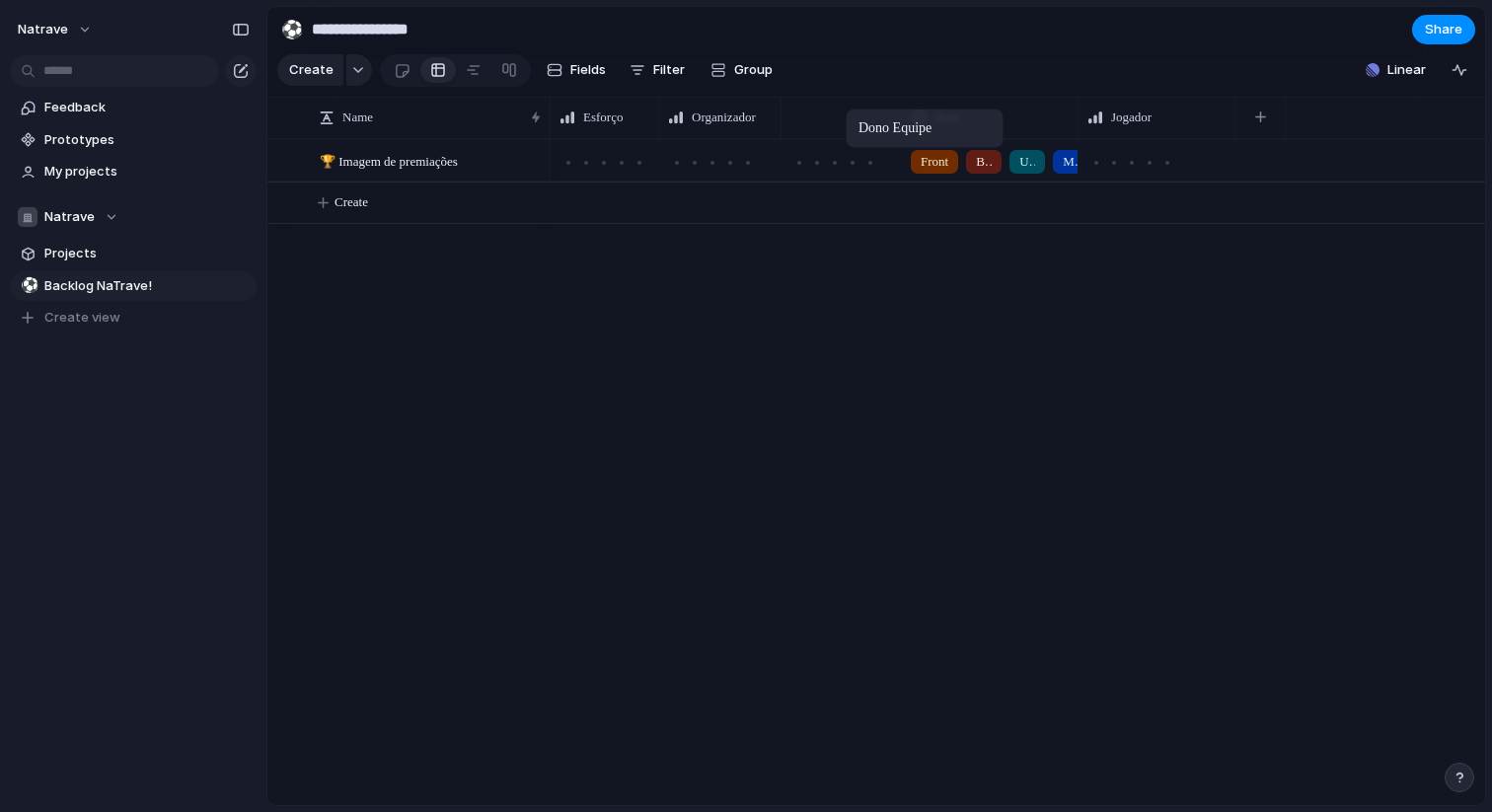
drag, startPoint x: 1011, startPoint y: 113, endPoint x: 837, endPoint y: 112, distance: 174.0
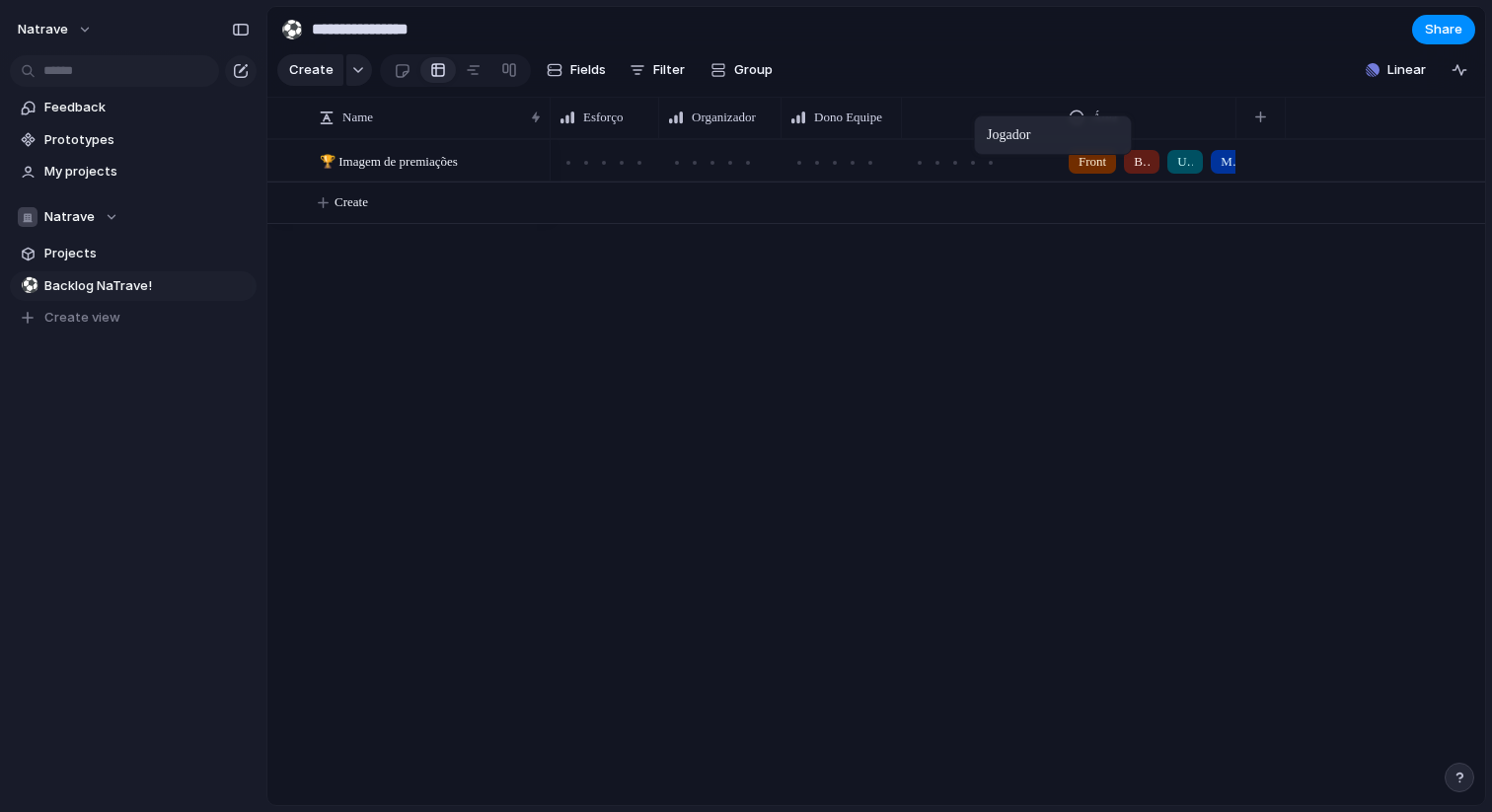
drag, startPoint x: 1136, startPoint y: 122, endPoint x: 983, endPoint y: 120, distance: 153.0
drag, startPoint x: 1062, startPoint y: 117, endPoint x: 998, endPoint y: 116, distance: 64.0
click at [998, 116] on div "Jogador" at bounding box center [957, 118] width 109 height 42
click at [1040, 342] on div "Front Back UX/UI Mobile Estrutura de Dados" at bounding box center [1018, 471] width 935 height 666
click at [496, 164] on div "🏆 Imagem de premiações" at bounding box center [432, 160] width 224 height 41
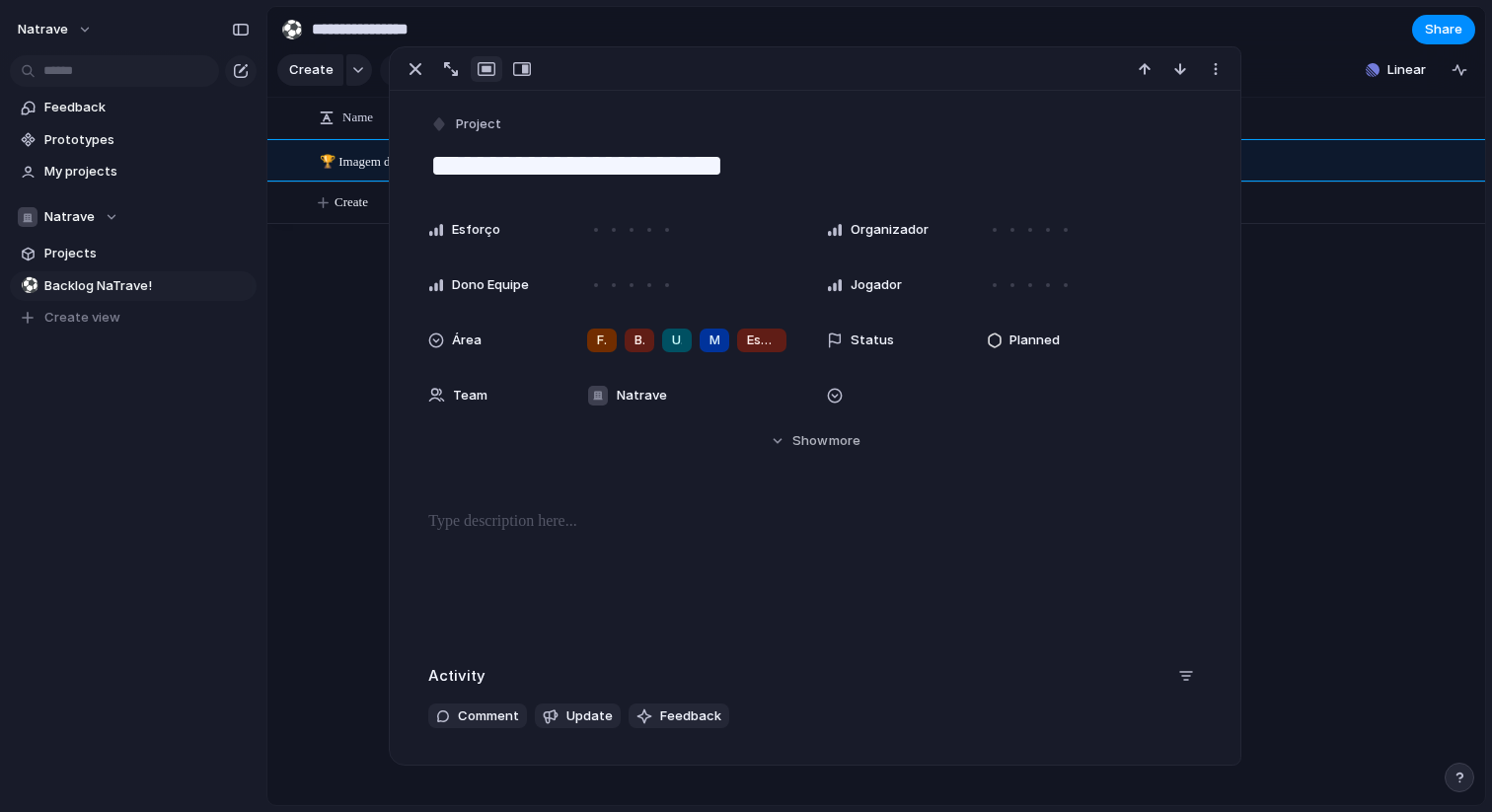
click at [531, 529] on p at bounding box center [814, 522] width 774 height 24
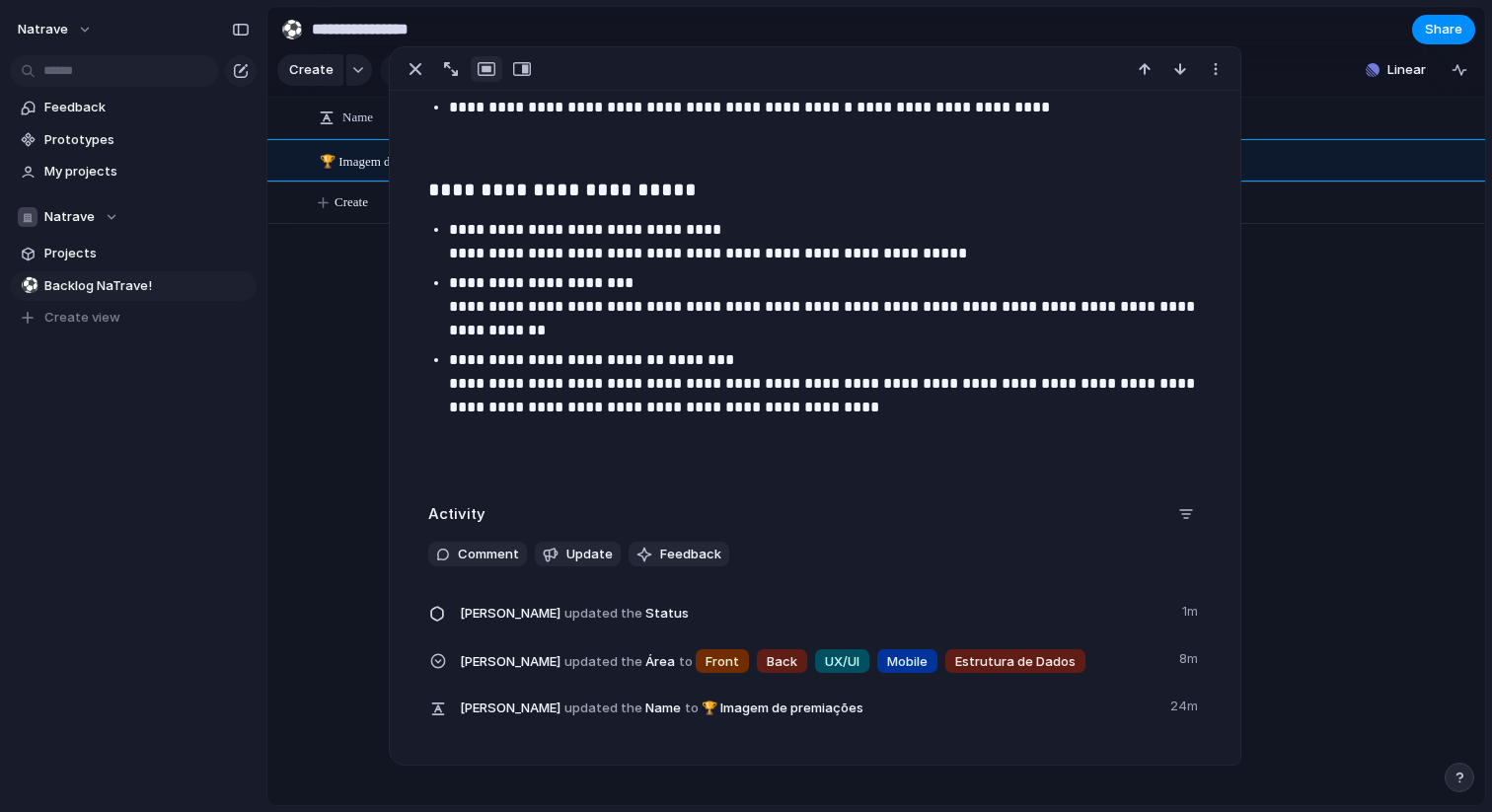
scroll to position [1023, 0]
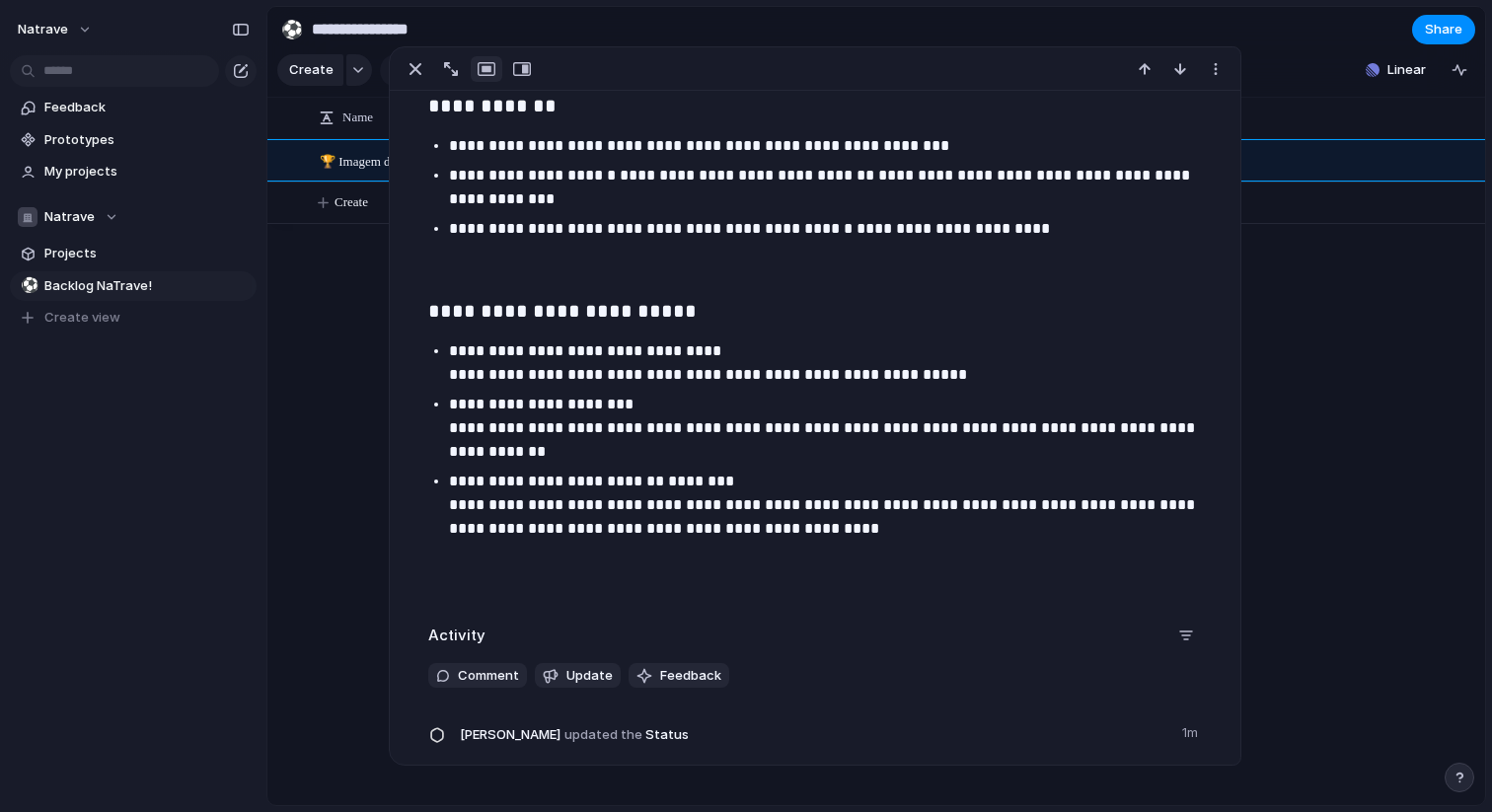
click at [610, 557] on p at bounding box center [814, 568] width 774 height 24
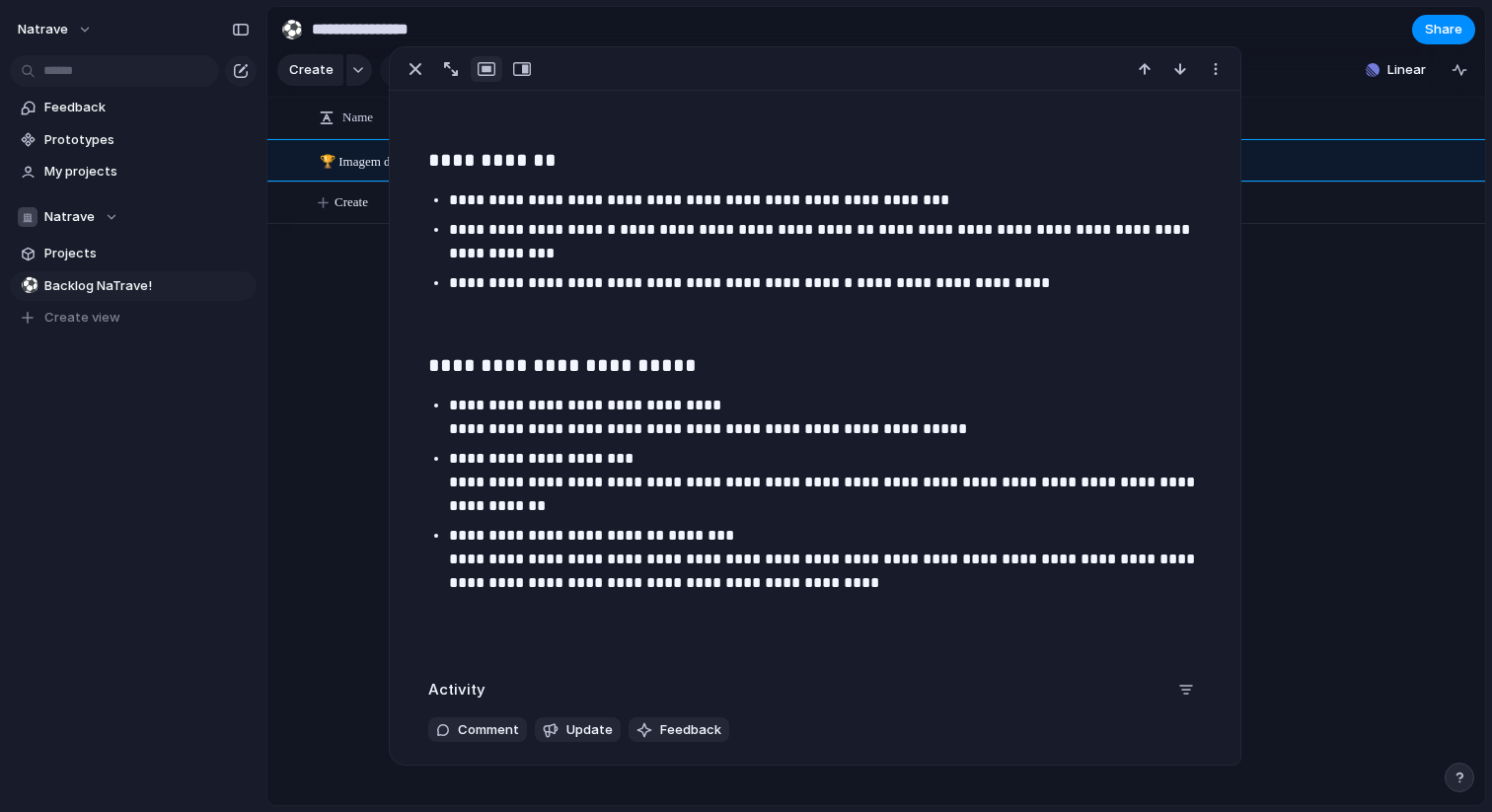
click at [677, 504] on p "**********" at bounding box center [832, 482] width 767 height 71
click at [950, 601] on div "**********" at bounding box center [814, 96] width 803 height 1109
click at [954, 585] on p "**********" at bounding box center [832, 559] width 767 height 71
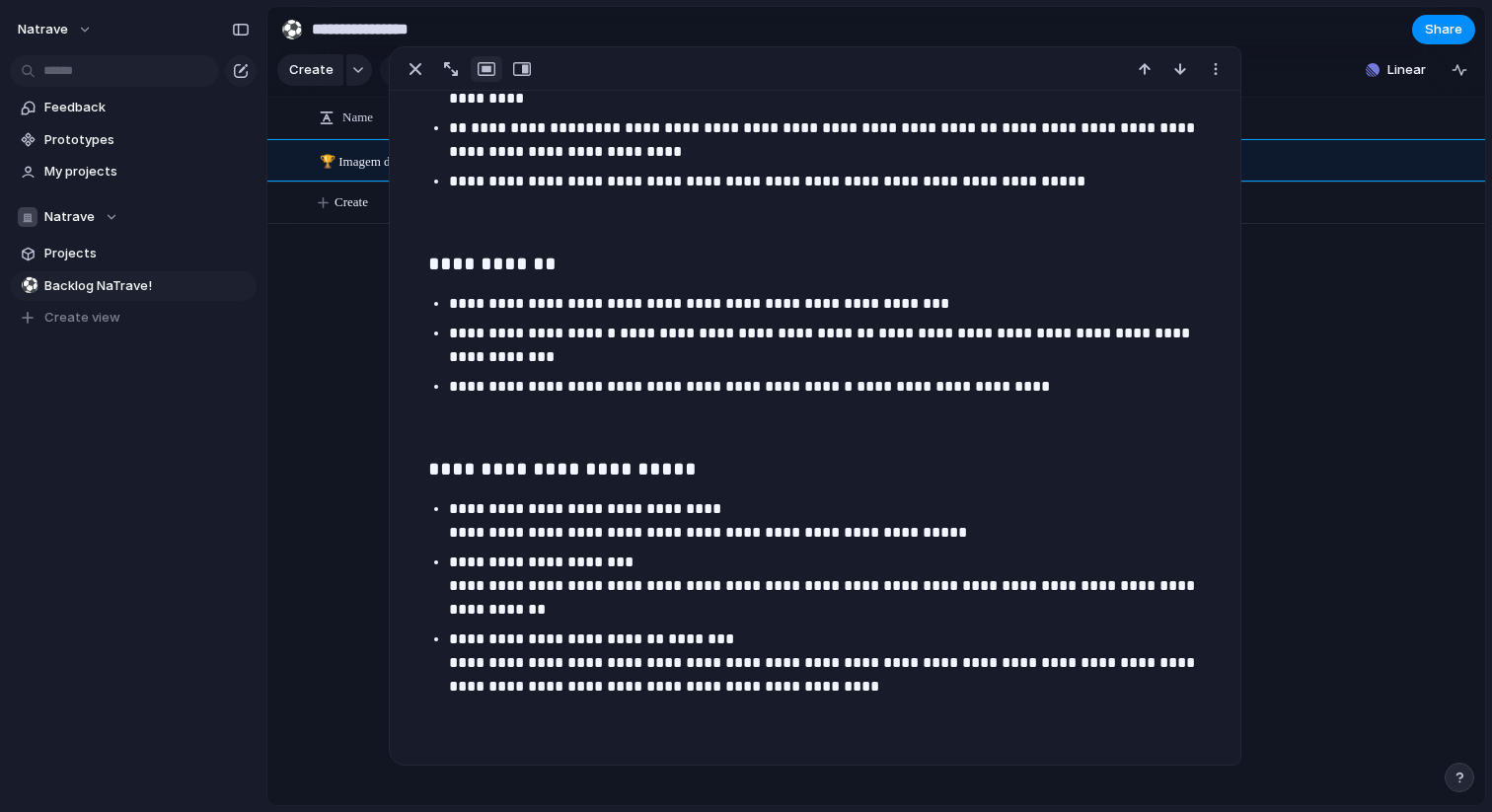
scroll to position [868, 0]
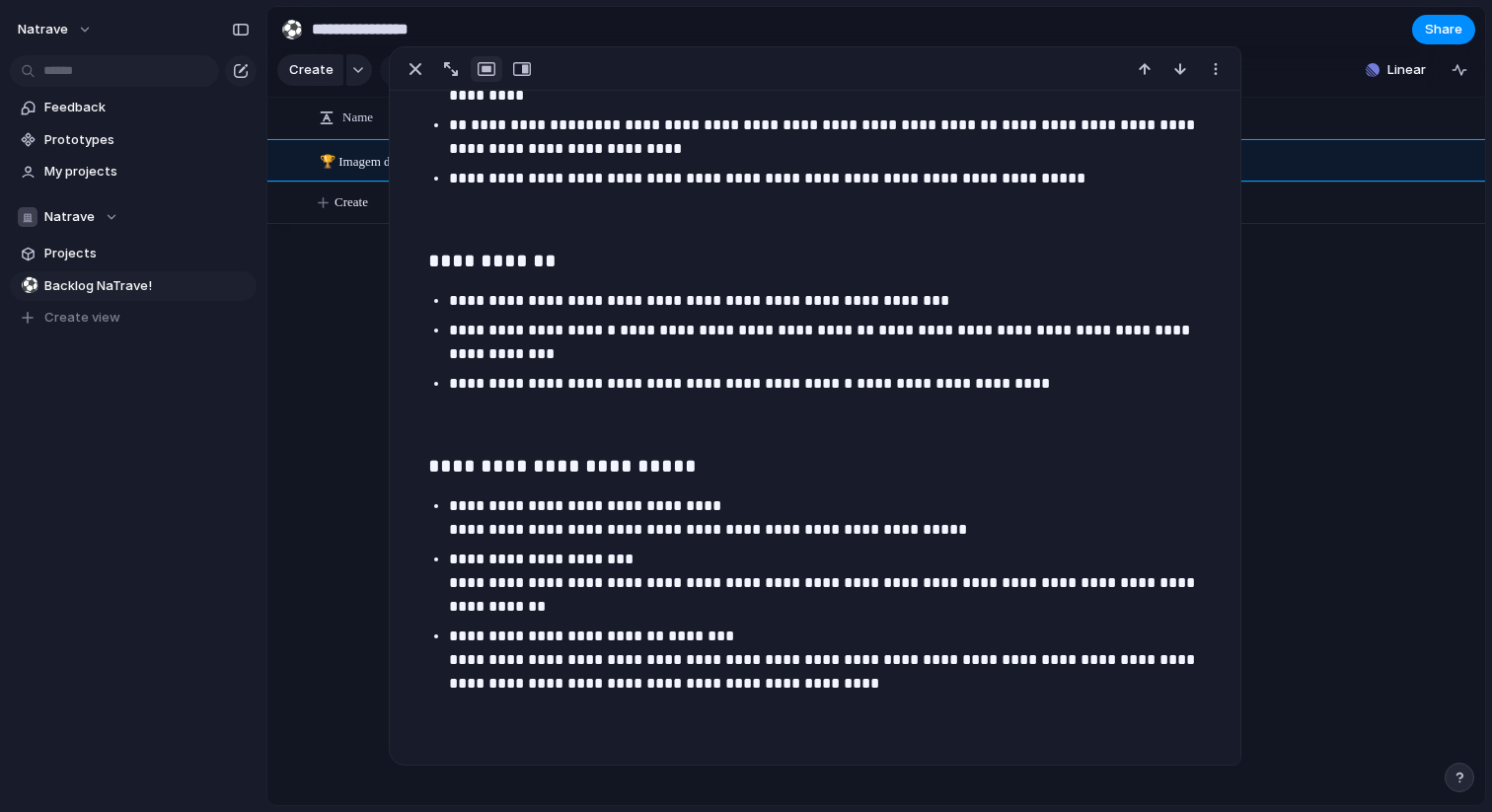
click at [1337, 525] on div "Front Back UX/UI Mobile Estrutura de Dados" at bounding box center [1018, 471] width 935 height 666
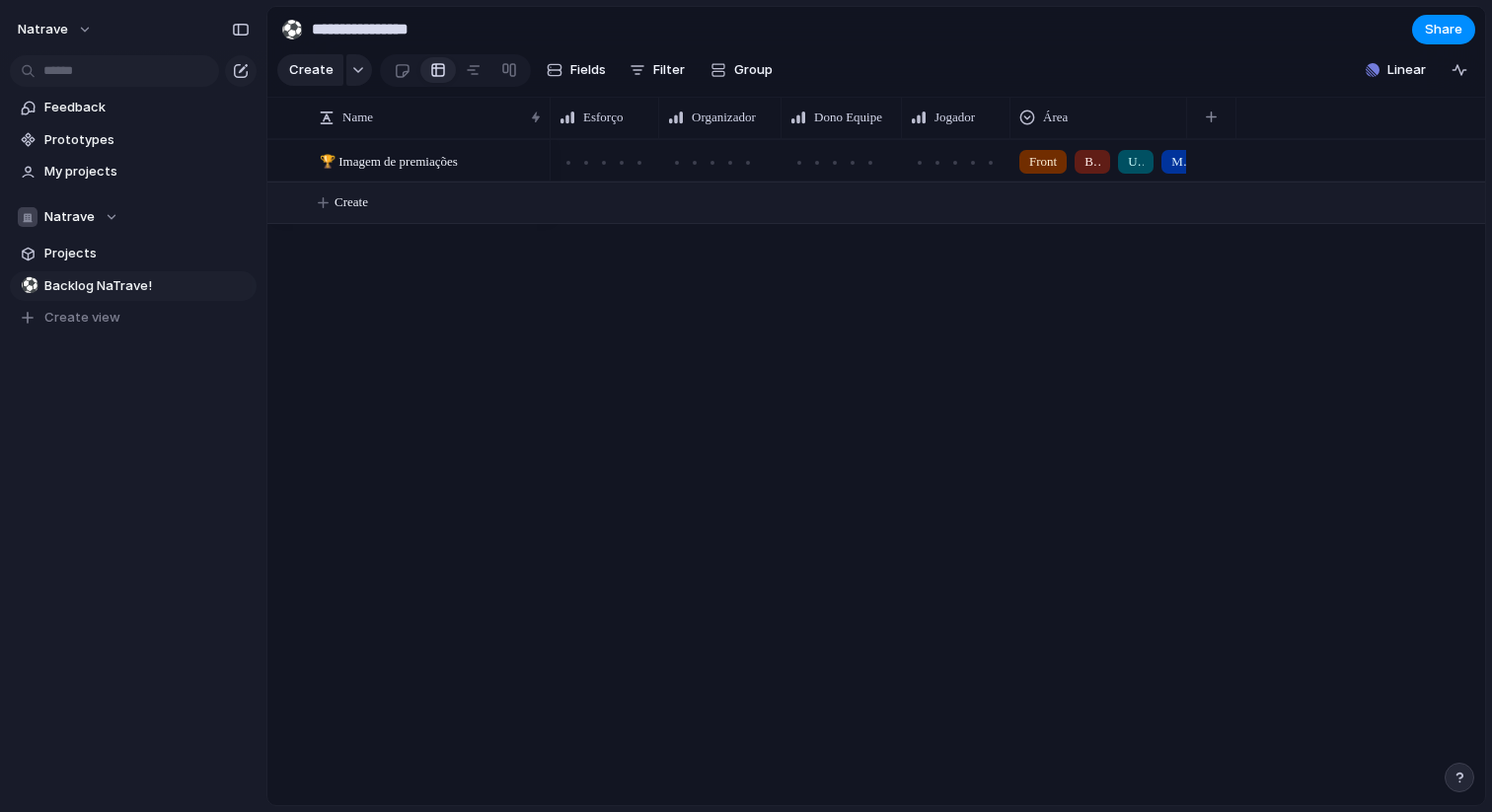
click at [389, 199] on button "Create" at bounding box center [902, 202] width 1228 height 41
type textarea "**********"
click at [1034, 209] on div at bounding box center [1099, 199] width 174 height 33
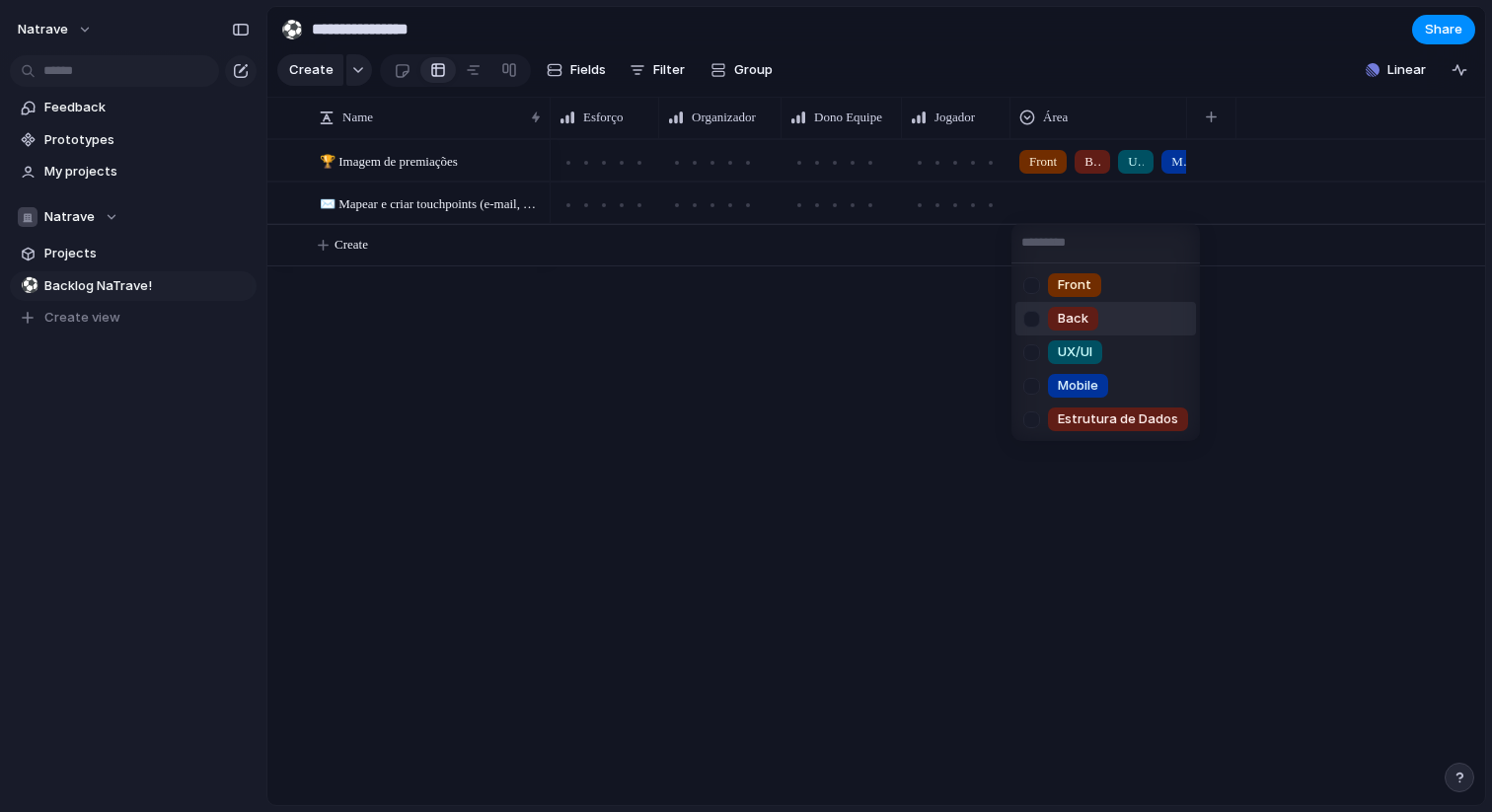
click at [1034, 320] on div at bounding box center [1031, 319] width 35 height 35
click at [1034, 346] on div at bounding box center [1031, 353] width 35 height 35
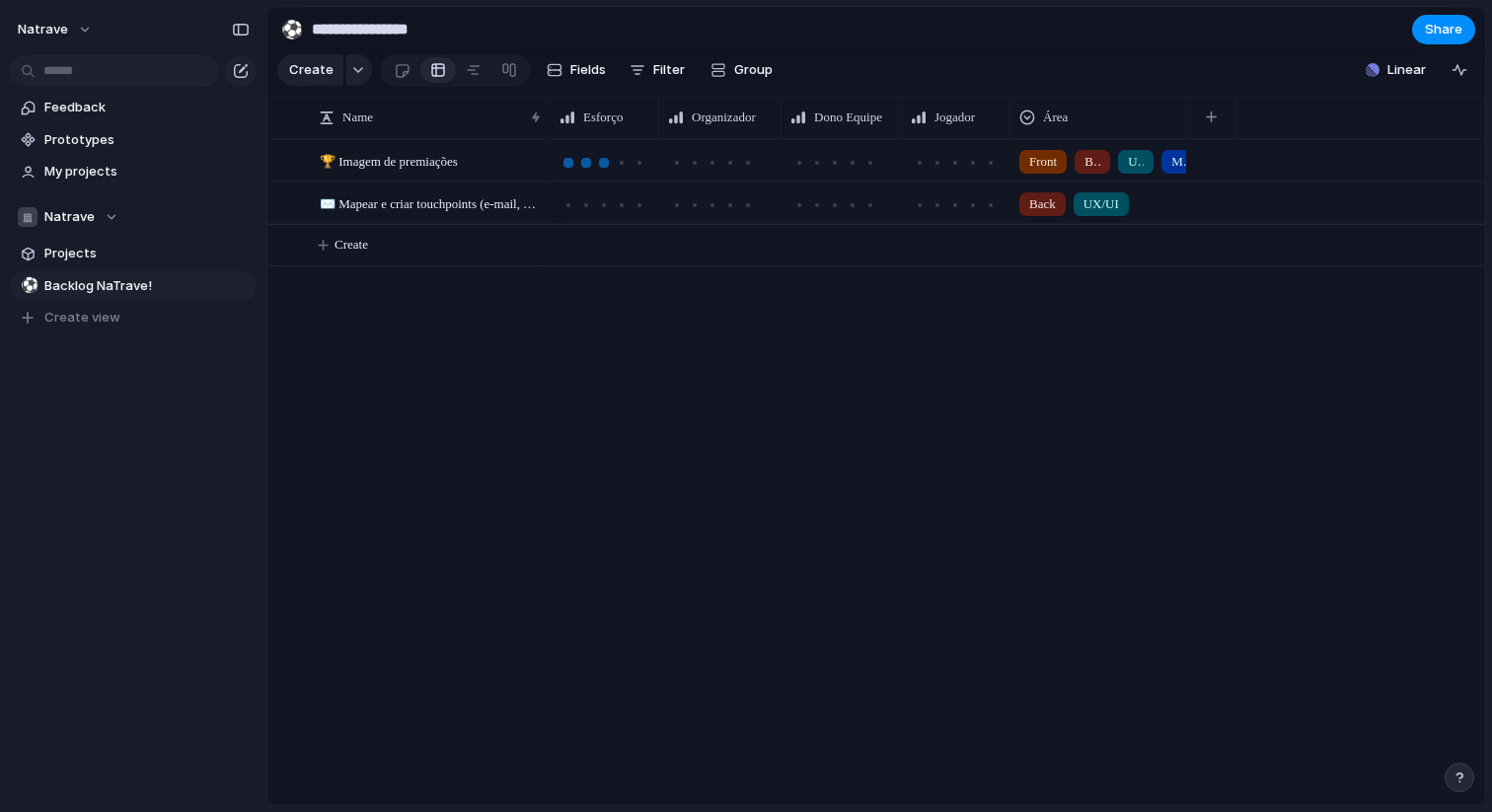
click at [606, 161] on div at bounding box center [604, 162] width 10 height 10
click at [710, 161] on div at bounding box center [712, 162] width 10 height 10
click at [739, 357] on div "Front Back UX/UI Mobile Estrutura de Dados" at bounding box center [1018, 471] width 935 height 666
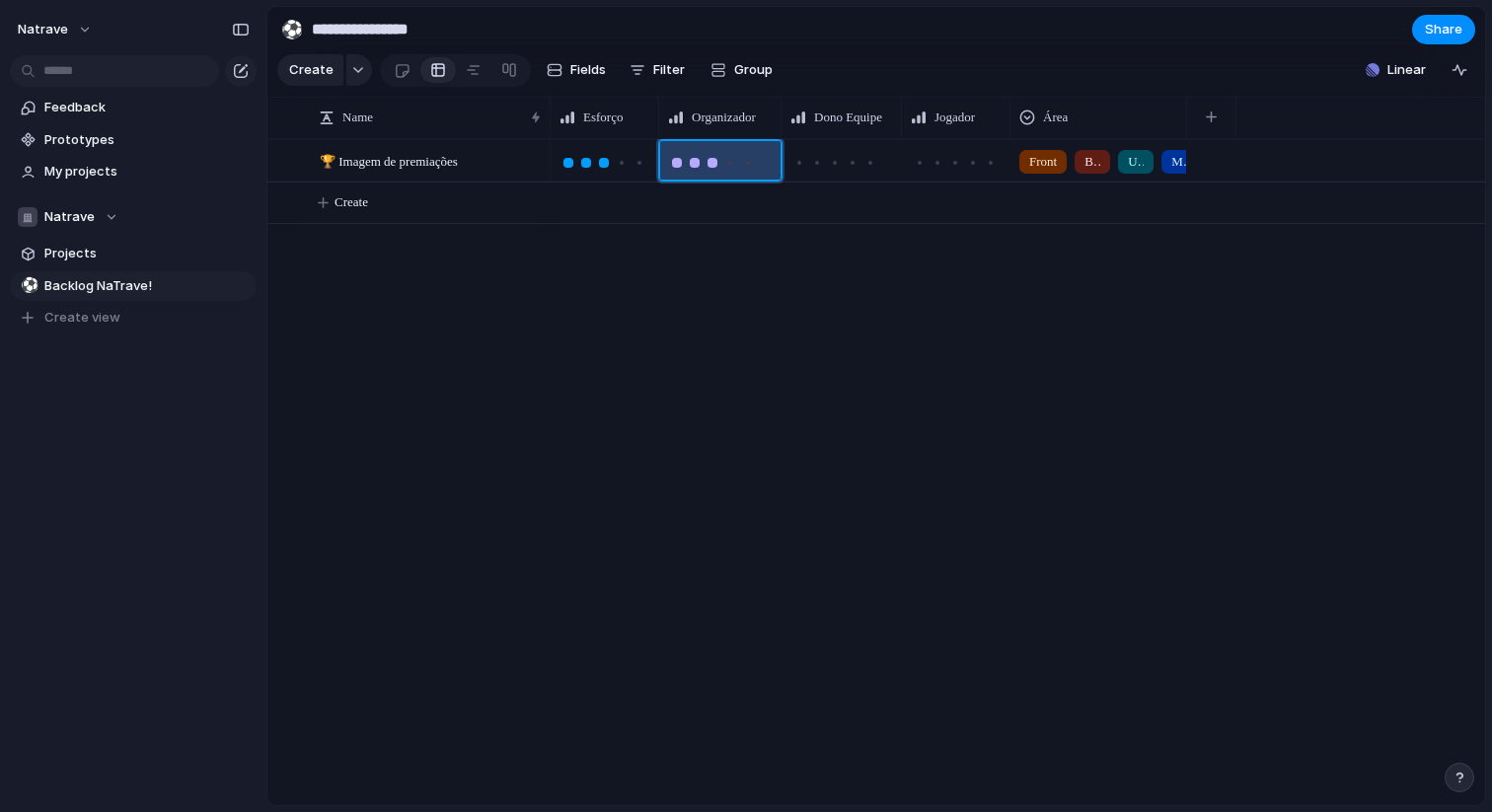
click at [681, 161] on div at bounding box center [678, 162] width 10 height 10
click at [572, 188] on button "Create" at bounding box center [902, 202] width 1228 height 41
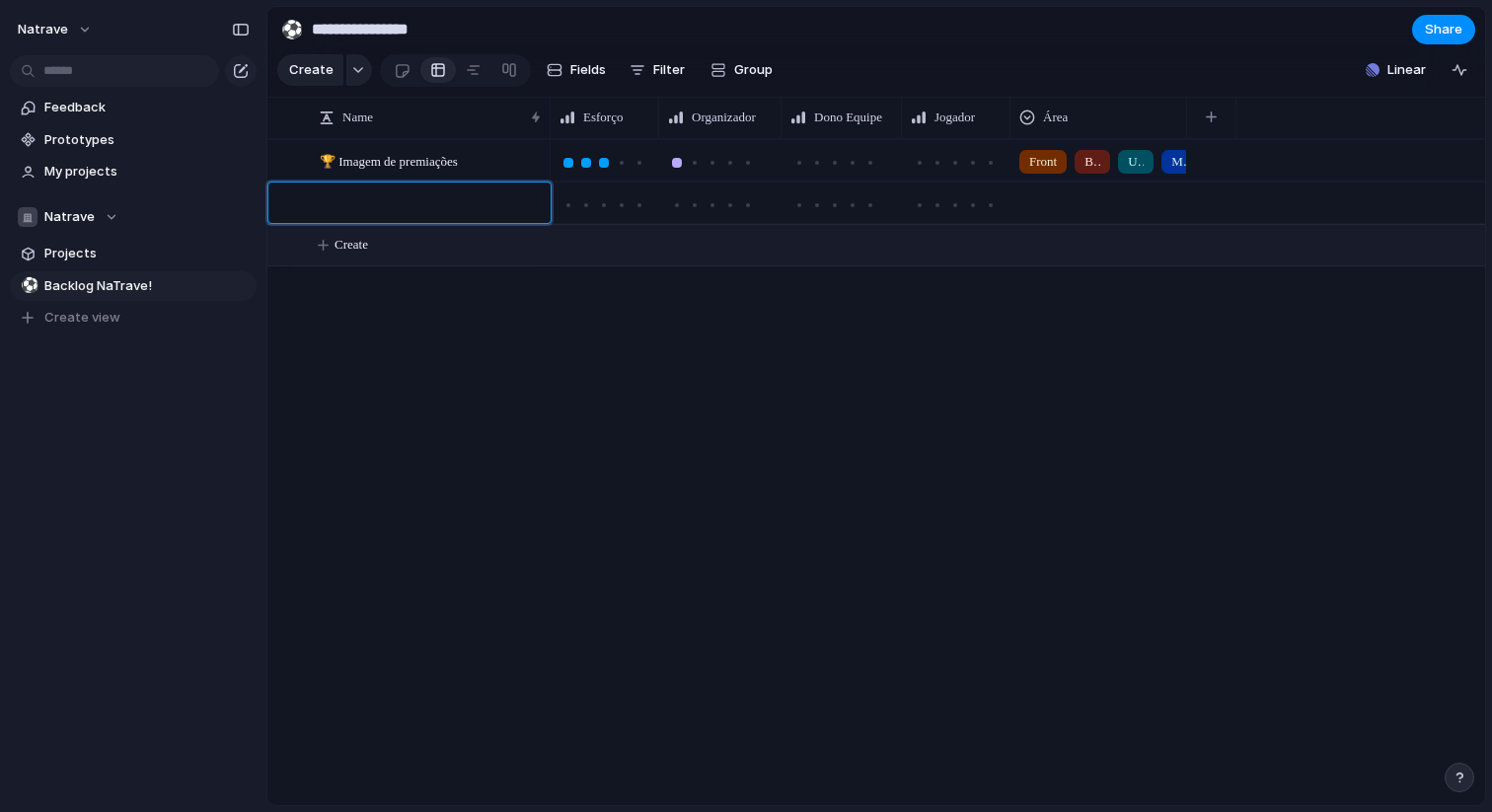
type textarea "*"
click at [702, 207] on div at bounding box center [694, 205] width 18 height 18
click at [832, 169] on div at bounding box center [835, 162] width 18 height 18
click at [946, 143] on div at bounding box center [957, 159] width 107 height 39
click at [946, 146] on div at bounding box center [957, 159] width 107 height 39
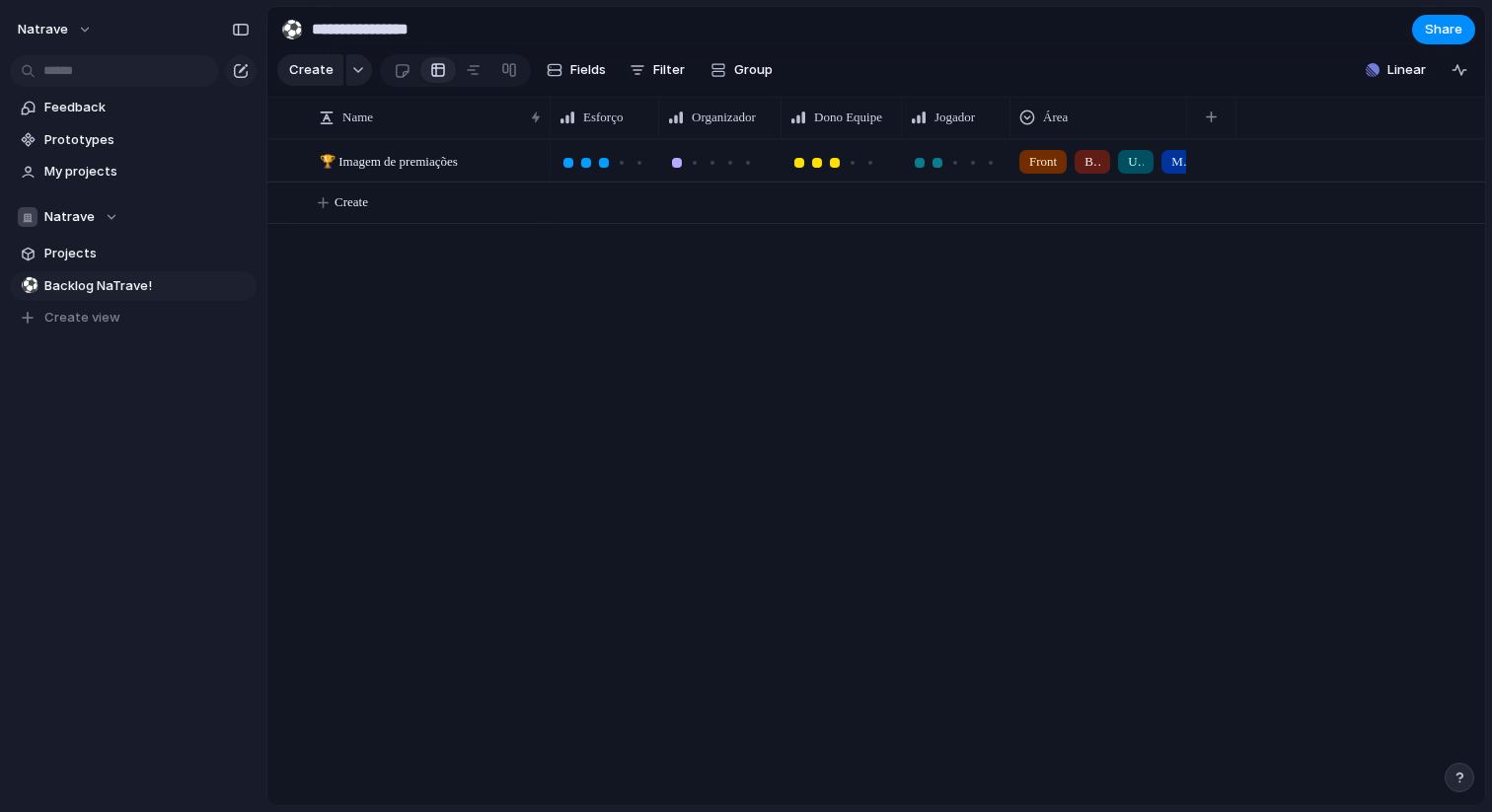
click at [946, 155] on div at bounding box center [938, 162] width 18 height 18
click at [403, 69] on div at bounding box center [402, 70] width 17 height 33
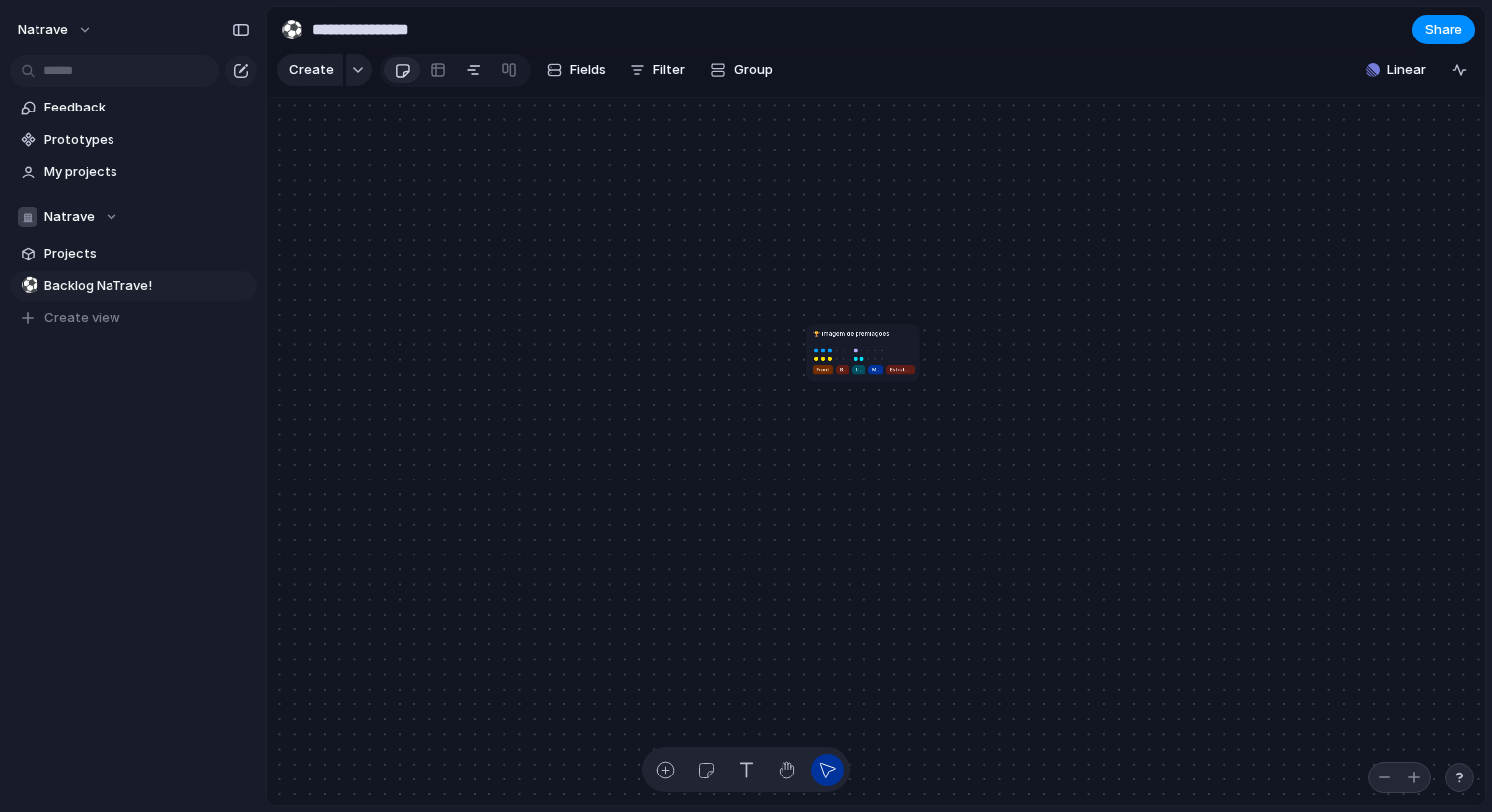
click at [462, 69] on link at bounding box center [474, 70] width 36 height 32
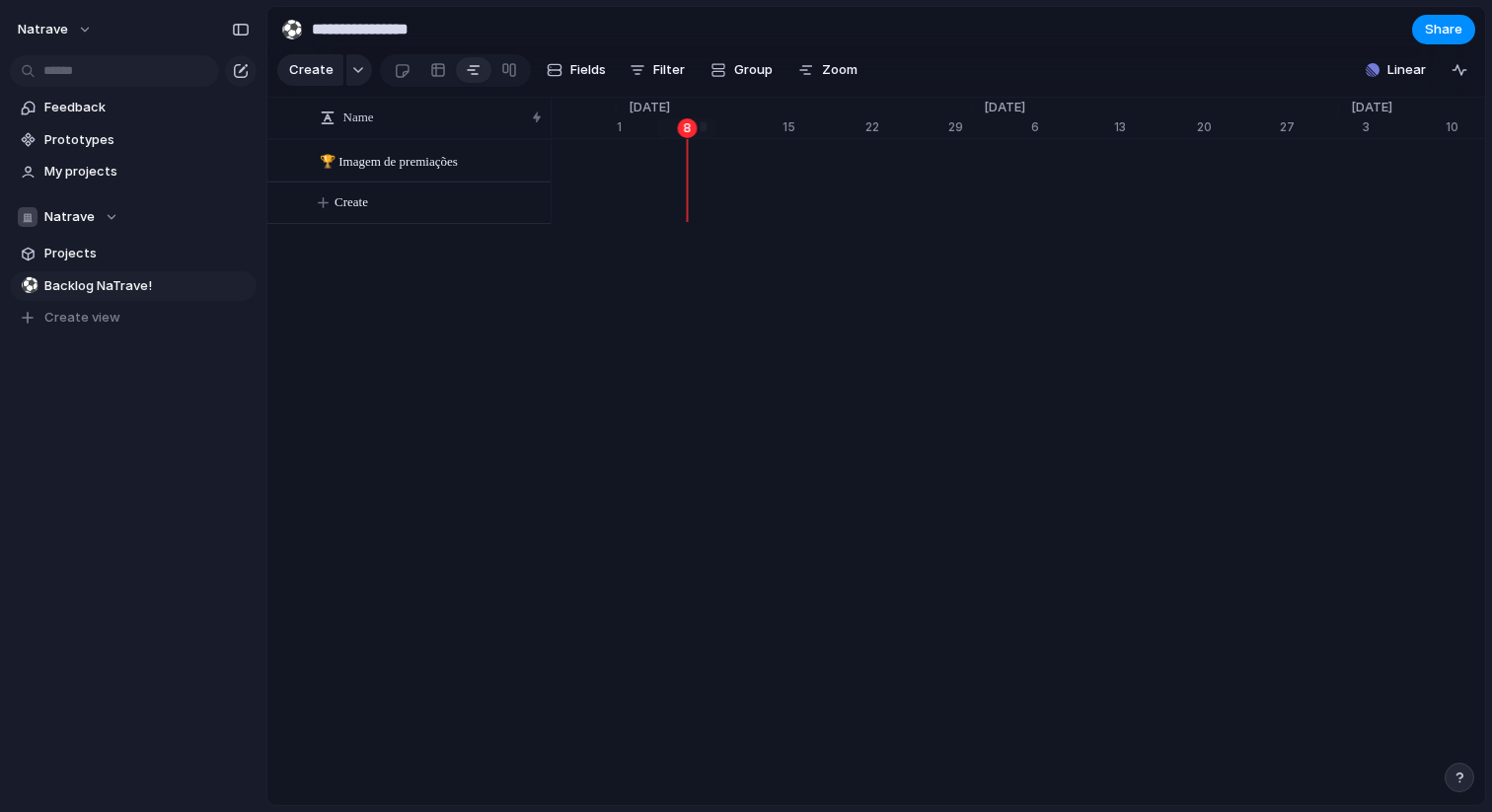
scroll to position [0, 12917]
click at [519, 73] on link at bounding box center [509, 70] width 36 height 32
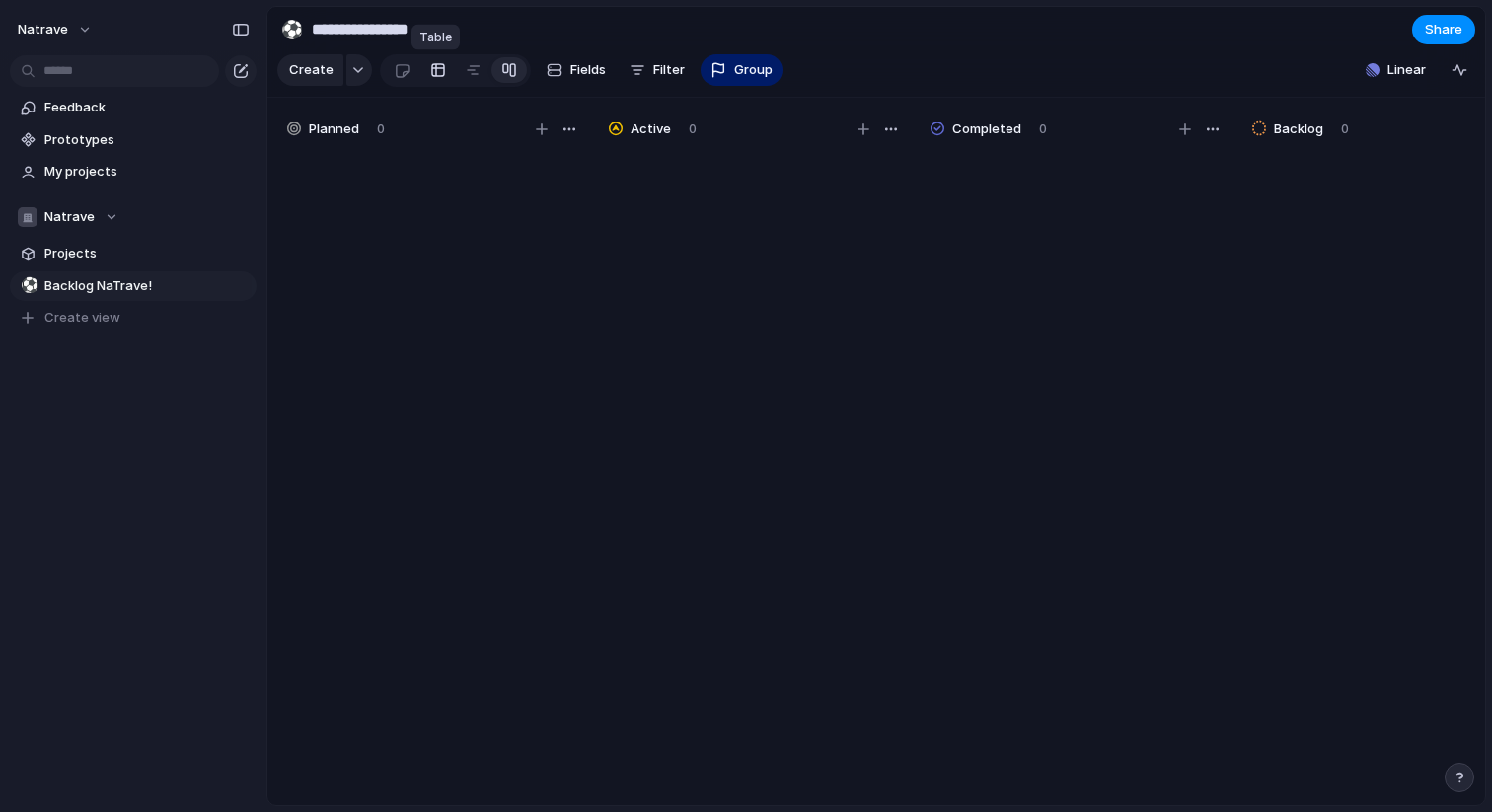
click at [432, 71] on div at bounding box center [438, 70] width 16 height 32
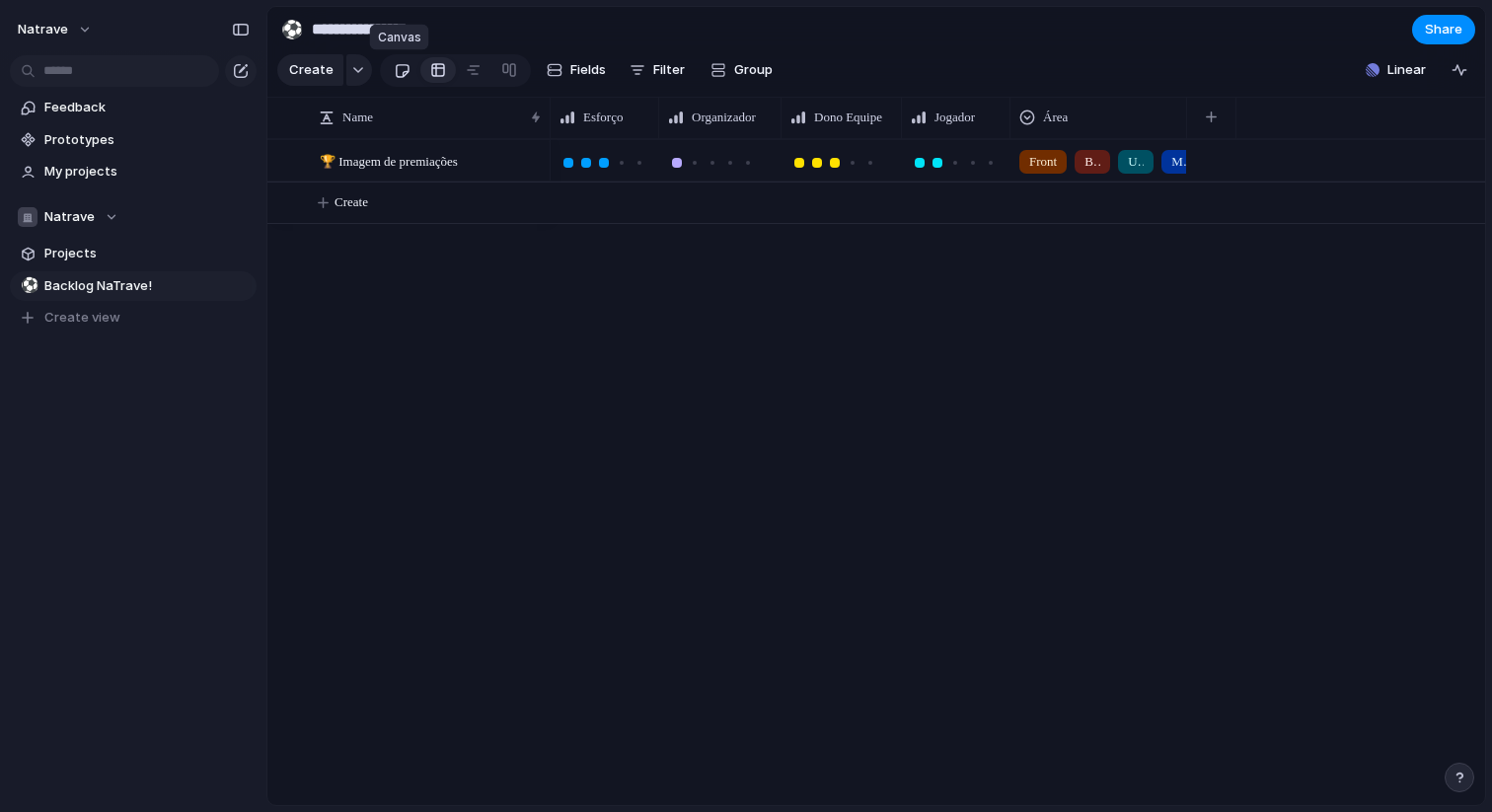
click at [397, 71] on div at bounding box center [402, 70] width 17 height 33
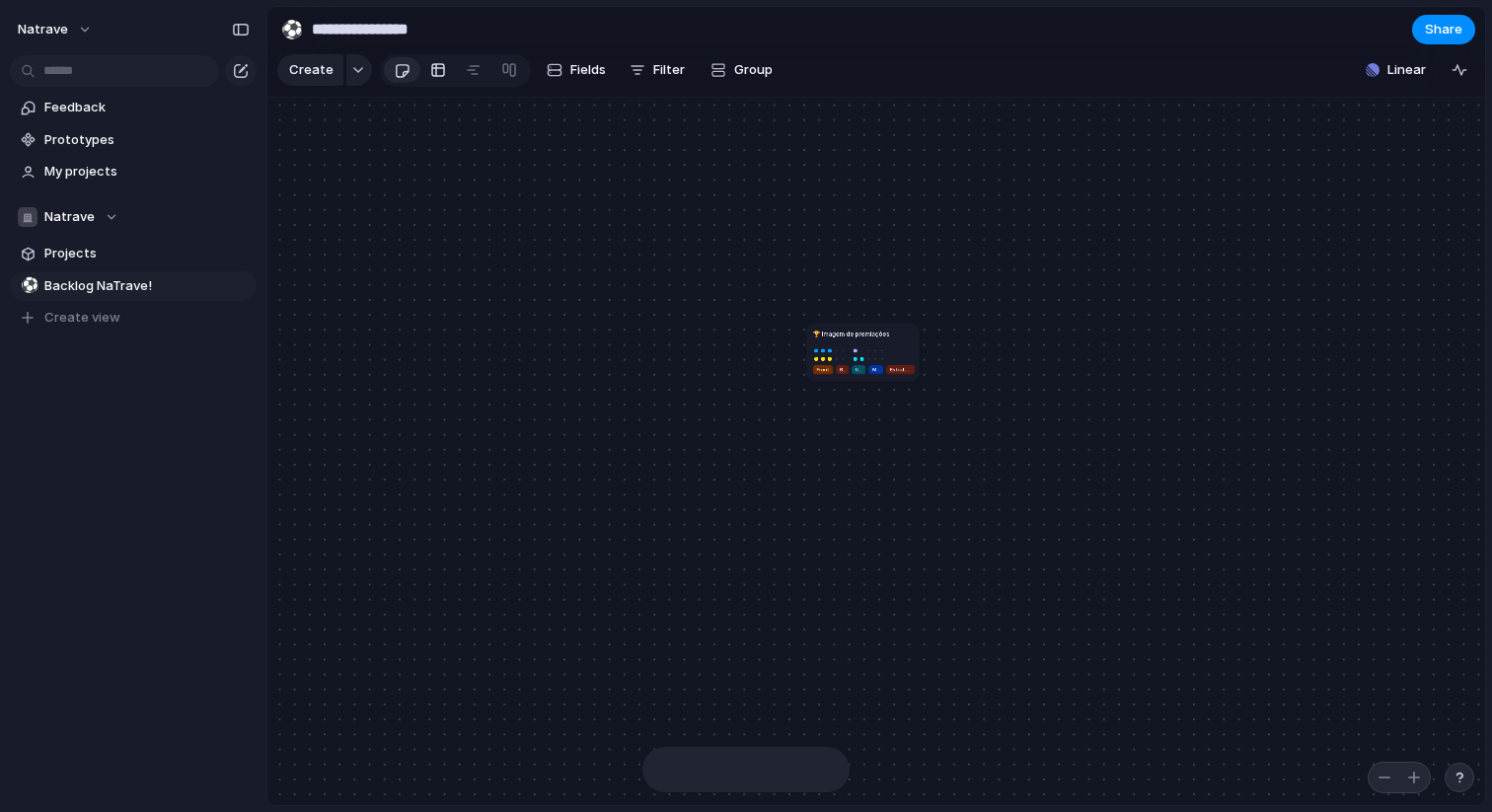
click at [433, 68] on div at bounding box center [438, 70] width 16 height 32
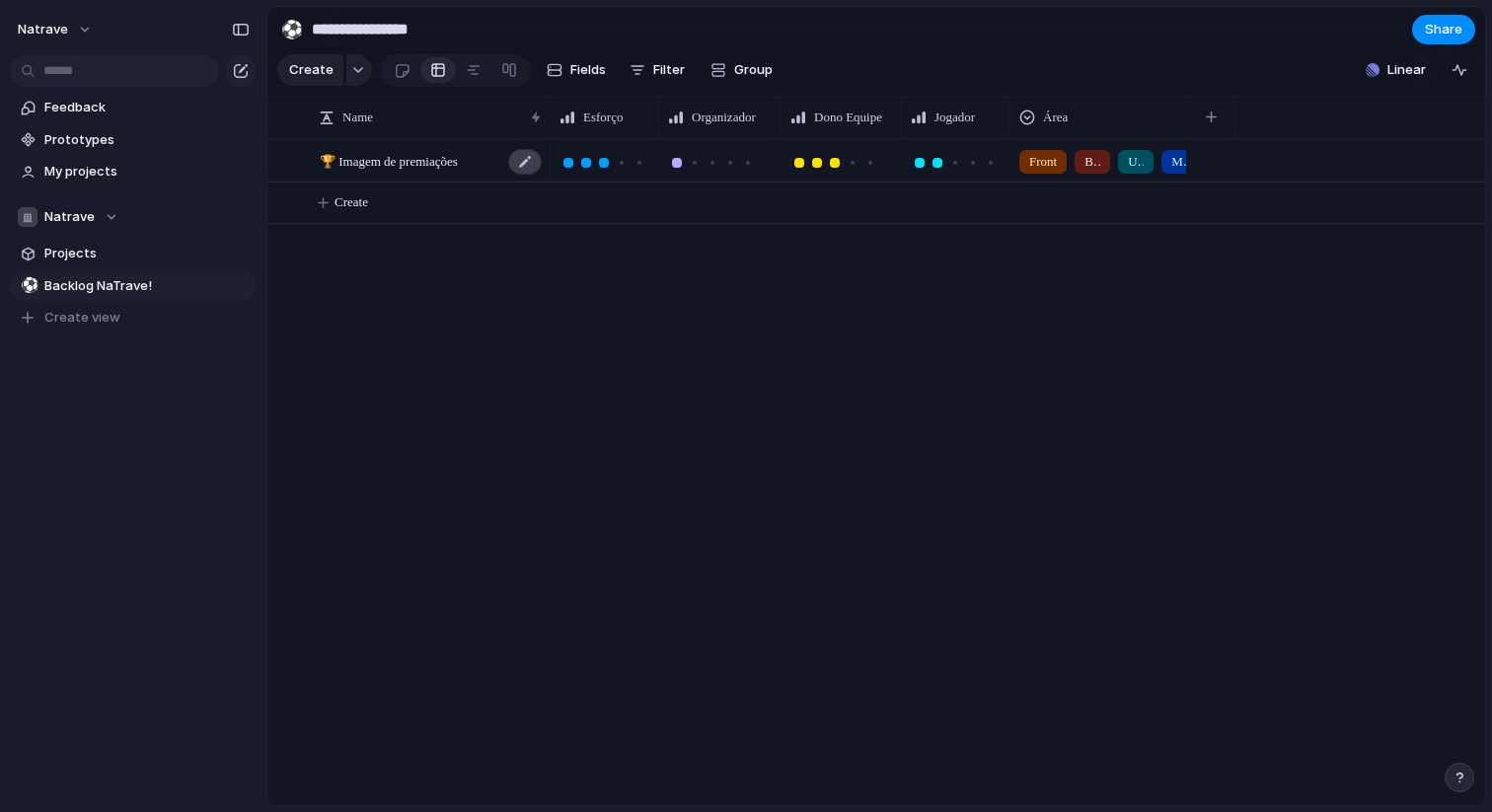
click at [522, 167] on div at bounding box center [525, 161] width 34 height 26
click at [528, 157] on div at bounding box center [525, 161] width 34 height 26
click at [527, 356] on div "🏆 Imagem de premiações Front Back UX/UI Mobile Estrutura de Dados Create" at bounding box center [876, 471] width 1218 height 666
click at [441, 159] on span "🏆 Imagem de premiações" at bounding box center [388, 159] width 138 height 23
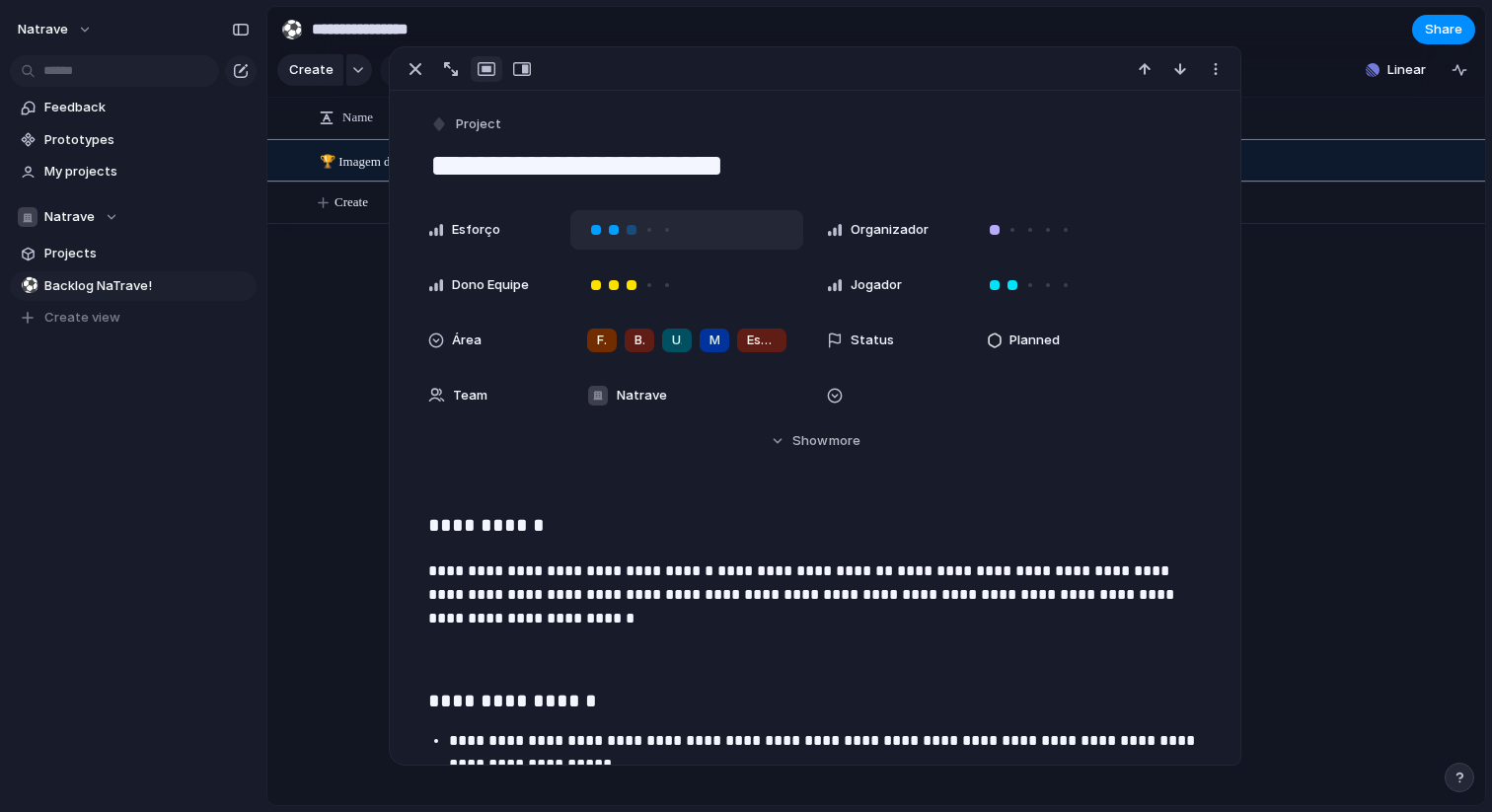
click at [617, 230] on div at bounding box center [614, 230] width 10 height 10
click at [629, 230] on div at bounding box center [632, 230] width 10 height 10
click at [1026, 232] on div at bounding box center [1030, 230] width 10 height 10
click at [1029, 280] on div at bounding box center [1030, 285] width 10 height 10
click at [598, 281] on div at bounding box center [596, 285] width 10 height 10
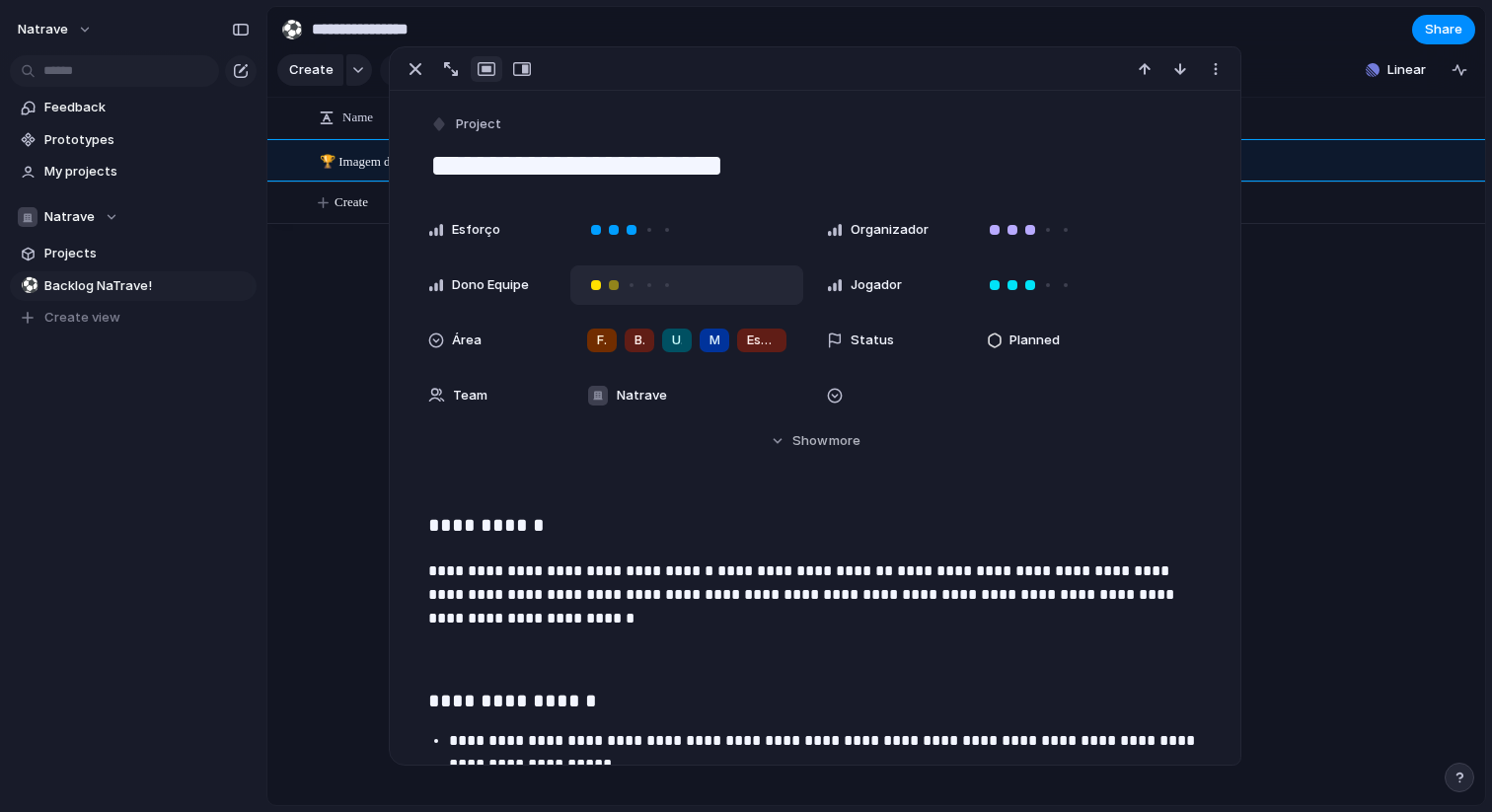
click at [611, 282] on div at bounding box center [614, 285] width 10 height 10
click at [1018, 285] on div at bounding box center [1012, 285] width 18 height 18
click at [1028, 340] on span "Planned" at bounding box center [1034, 341] width 51 height 20
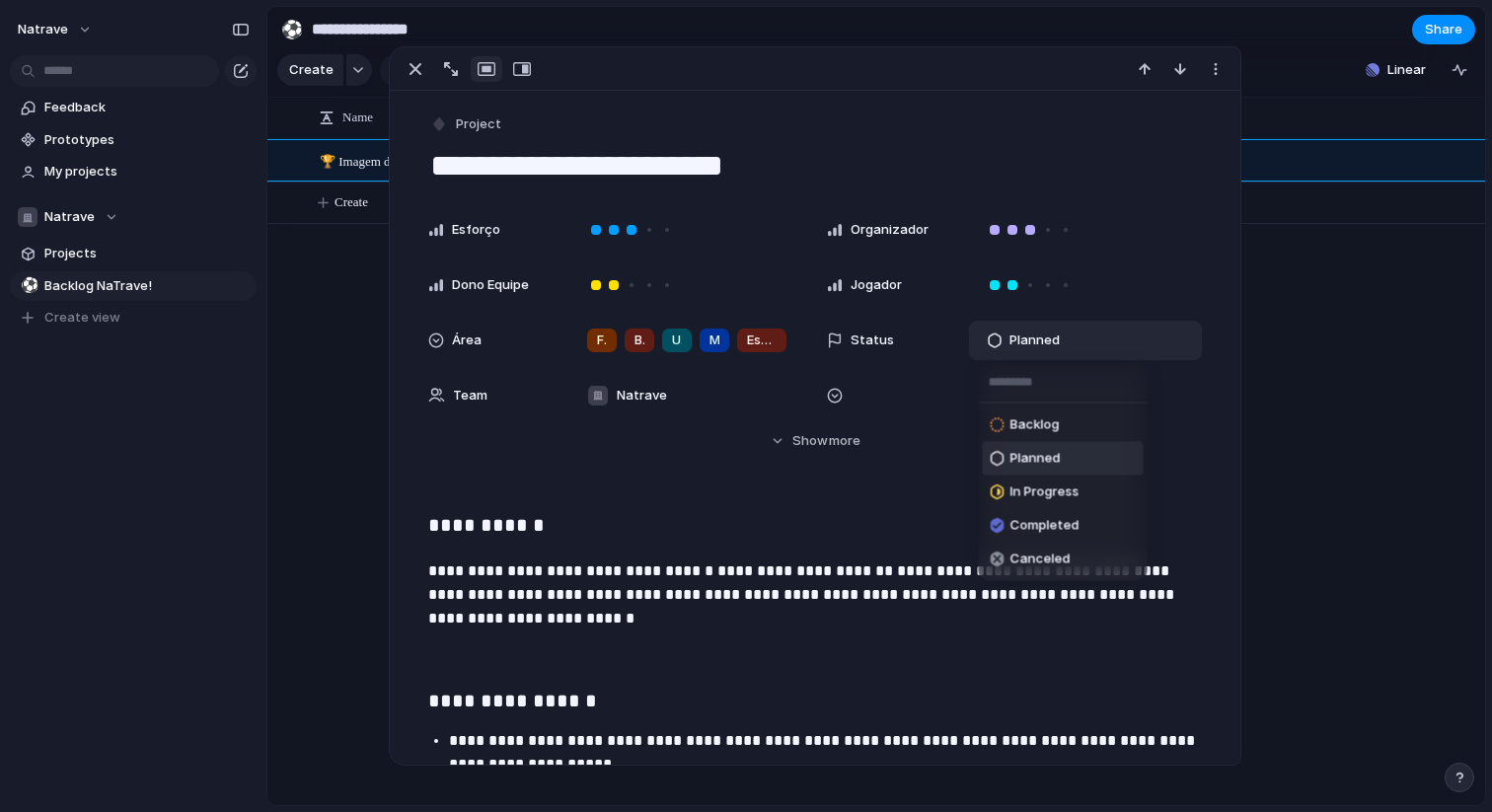
click at [1047, 448] on div "Planned" at bounding box center [1025, 458] width 70 height 24
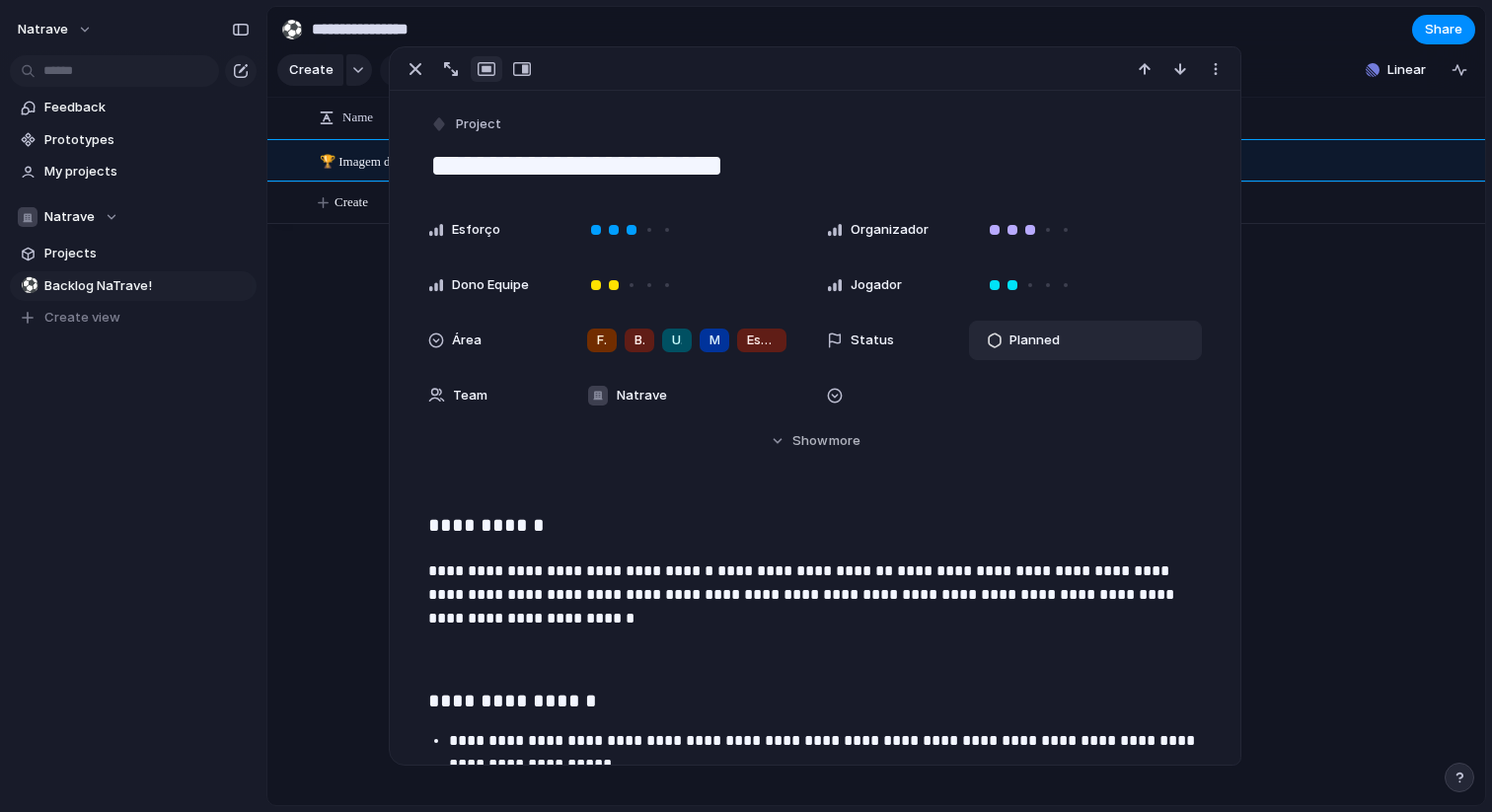
click at [833, 397] on div at bounding box center [835, 396] width 16 height 16
click at [817, 441] on div "Type to add a value" at bounding box center [746, 406] width 1492 height 812
click at [817, 441] on span "Show" at bounding box center [810, 441] width 36 height 20
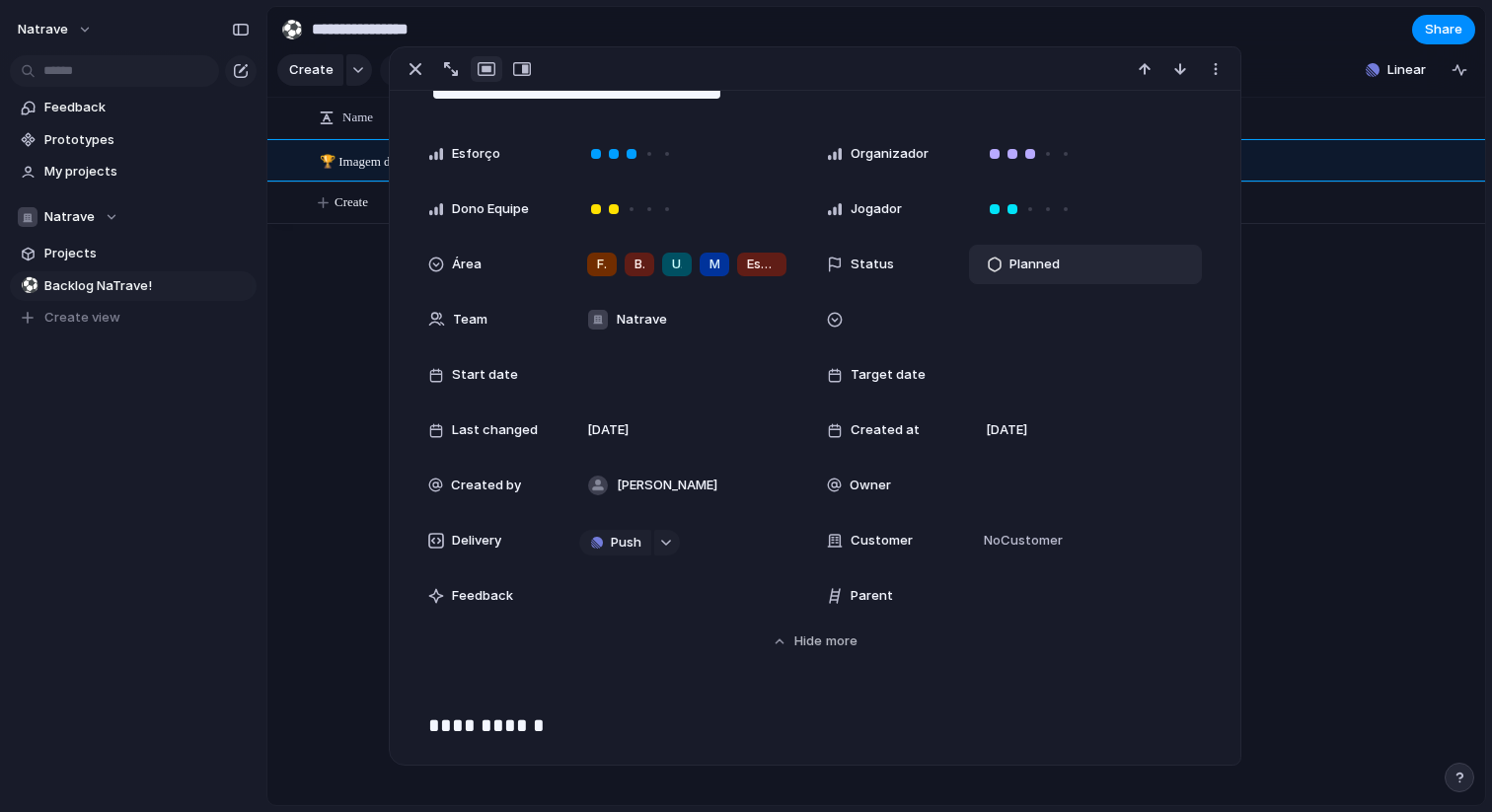
scroll to position [83, 0]
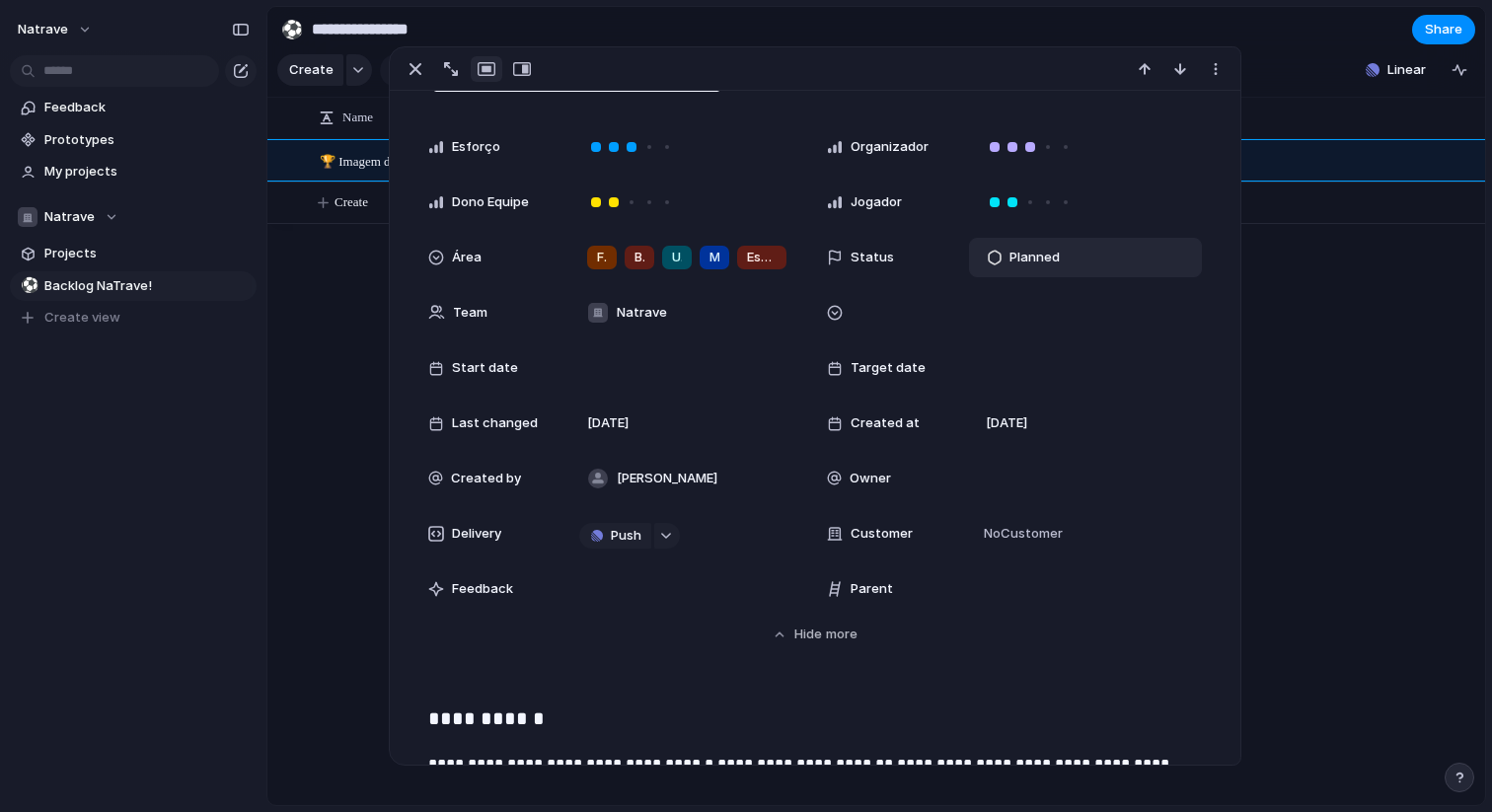
click at [853, 320] on div at bounding box center [891, 313] width 127 height 16
click at [1333, 293] on div "Type to add a value" at bounding box center [746, 406] width 1492 height 812
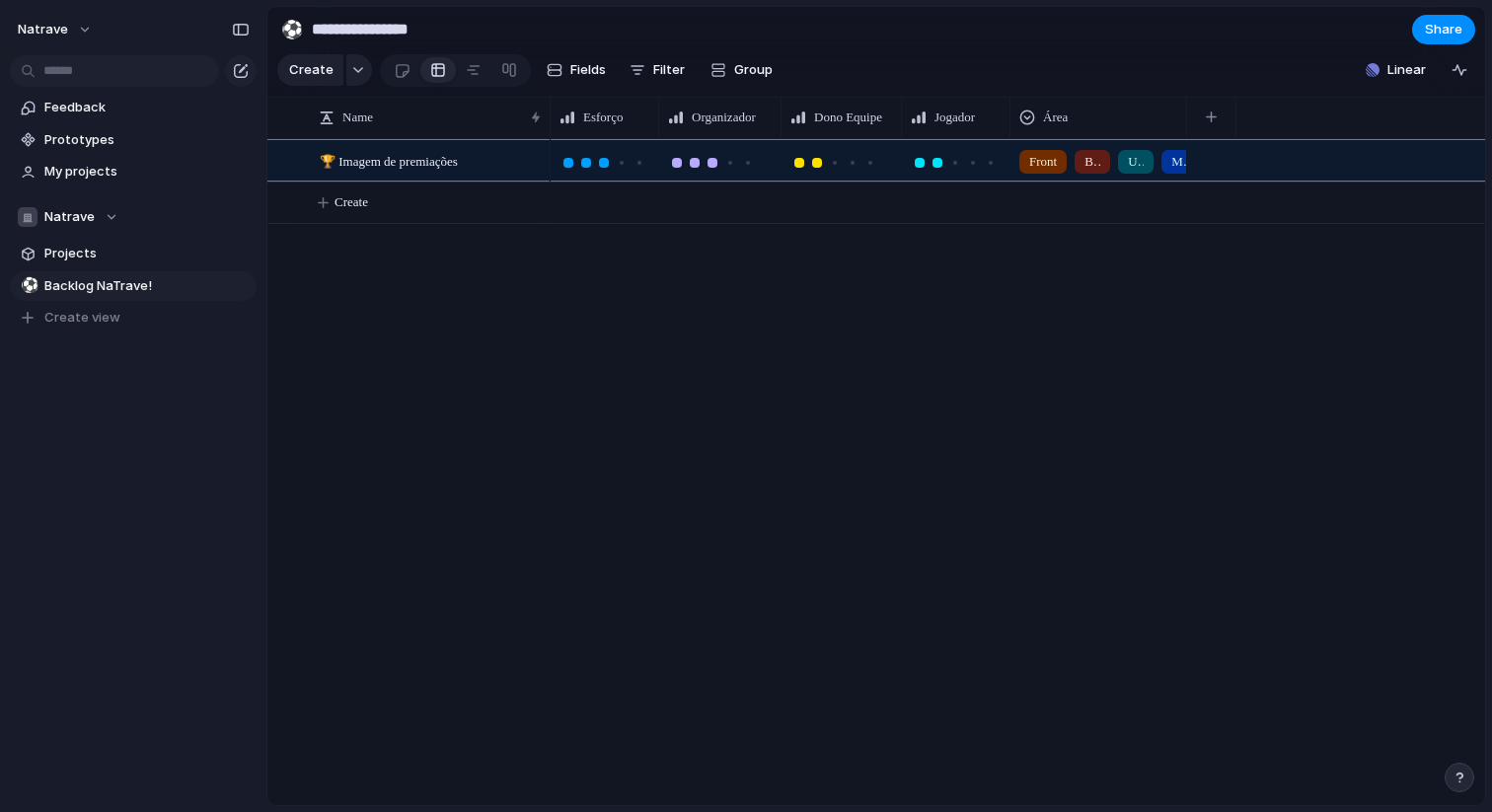
click at [1333, 293] on div "Front Back UX/UI Mobile Estrutura de Dados" at bounding box center [1018, 471] width 935 height 666
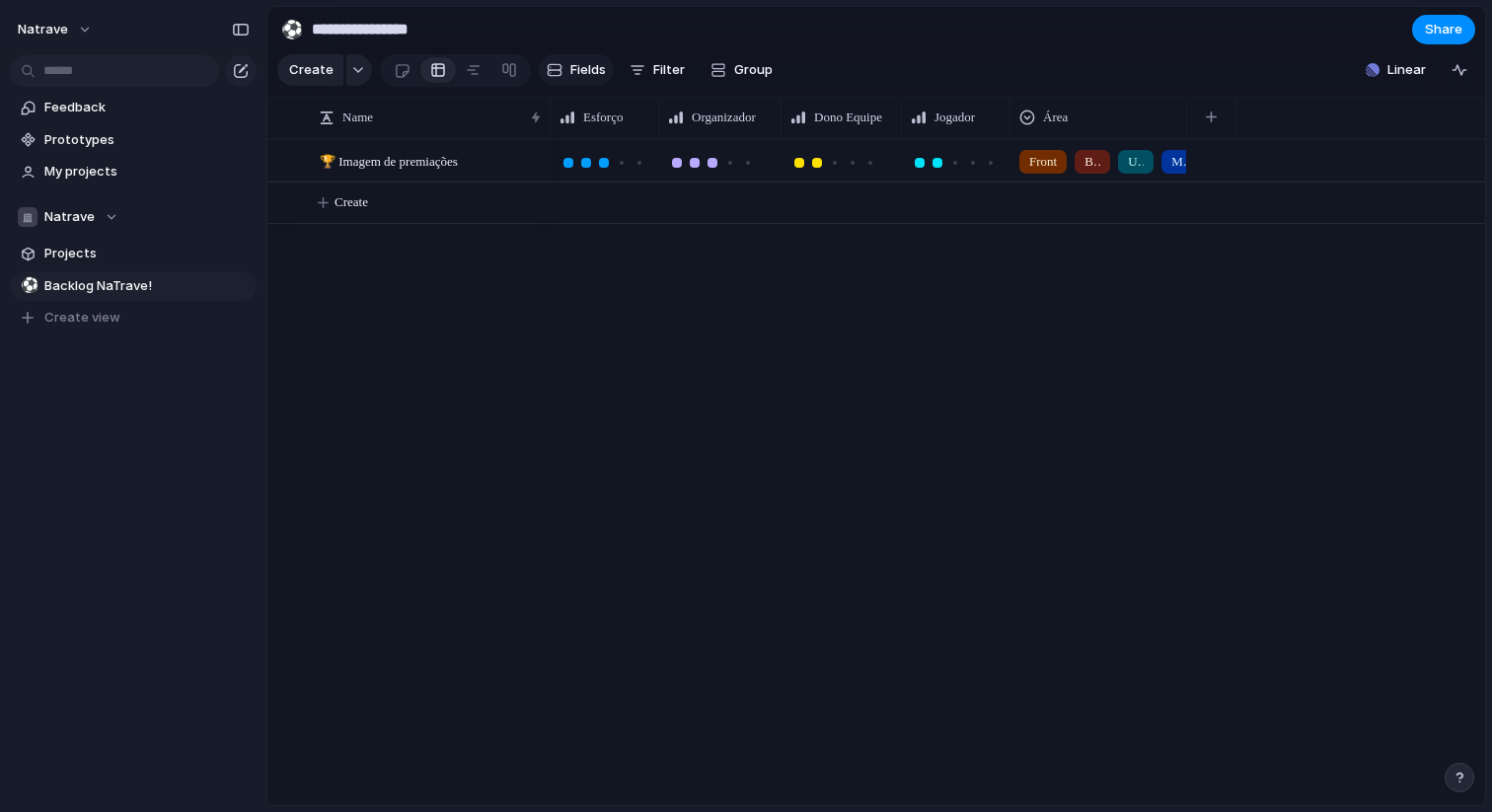
click at [586, 61] on span "Fields" at bounding box center [588, 70] width 36 height 20
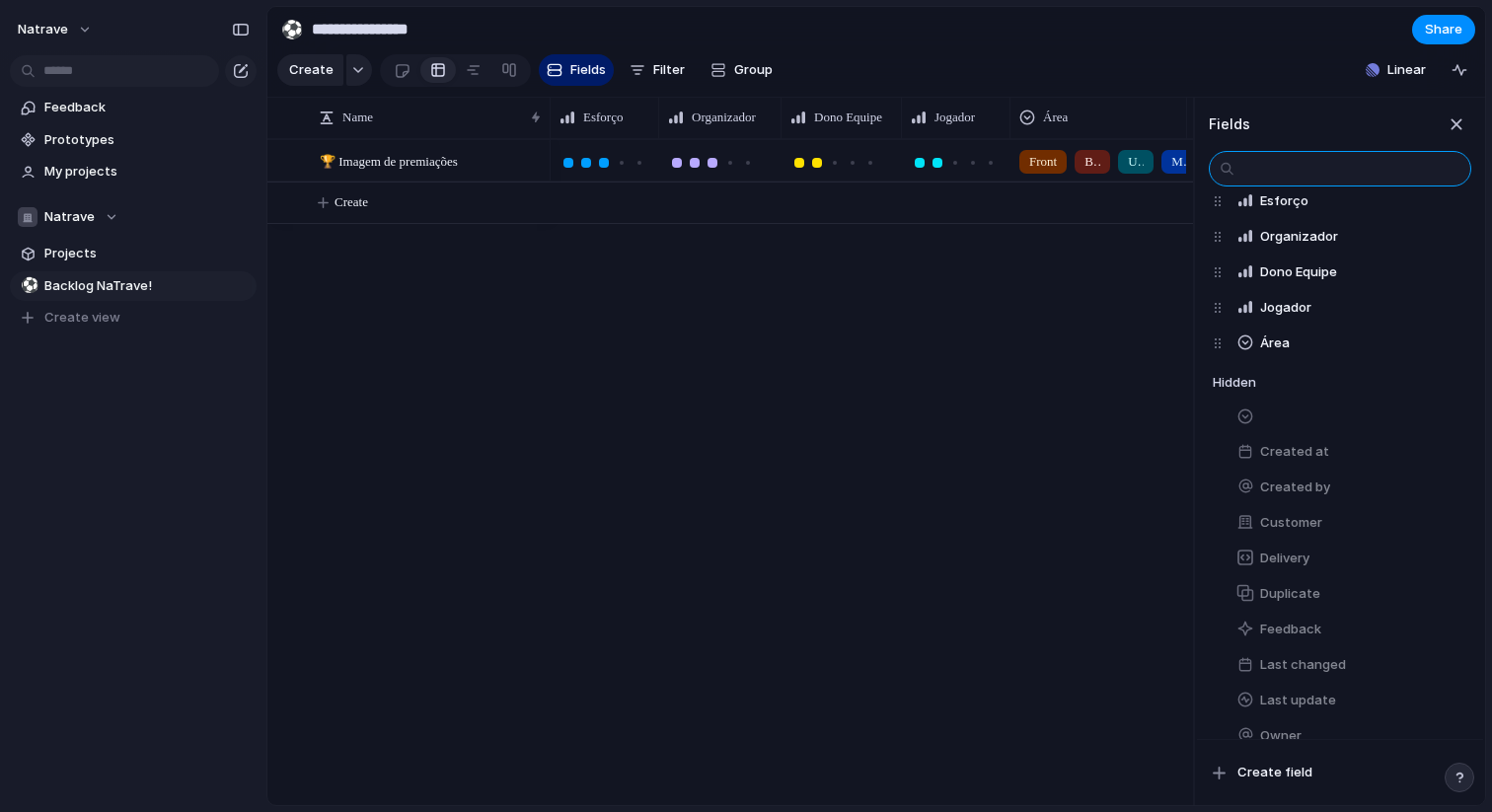
scroll to position [3, 0]
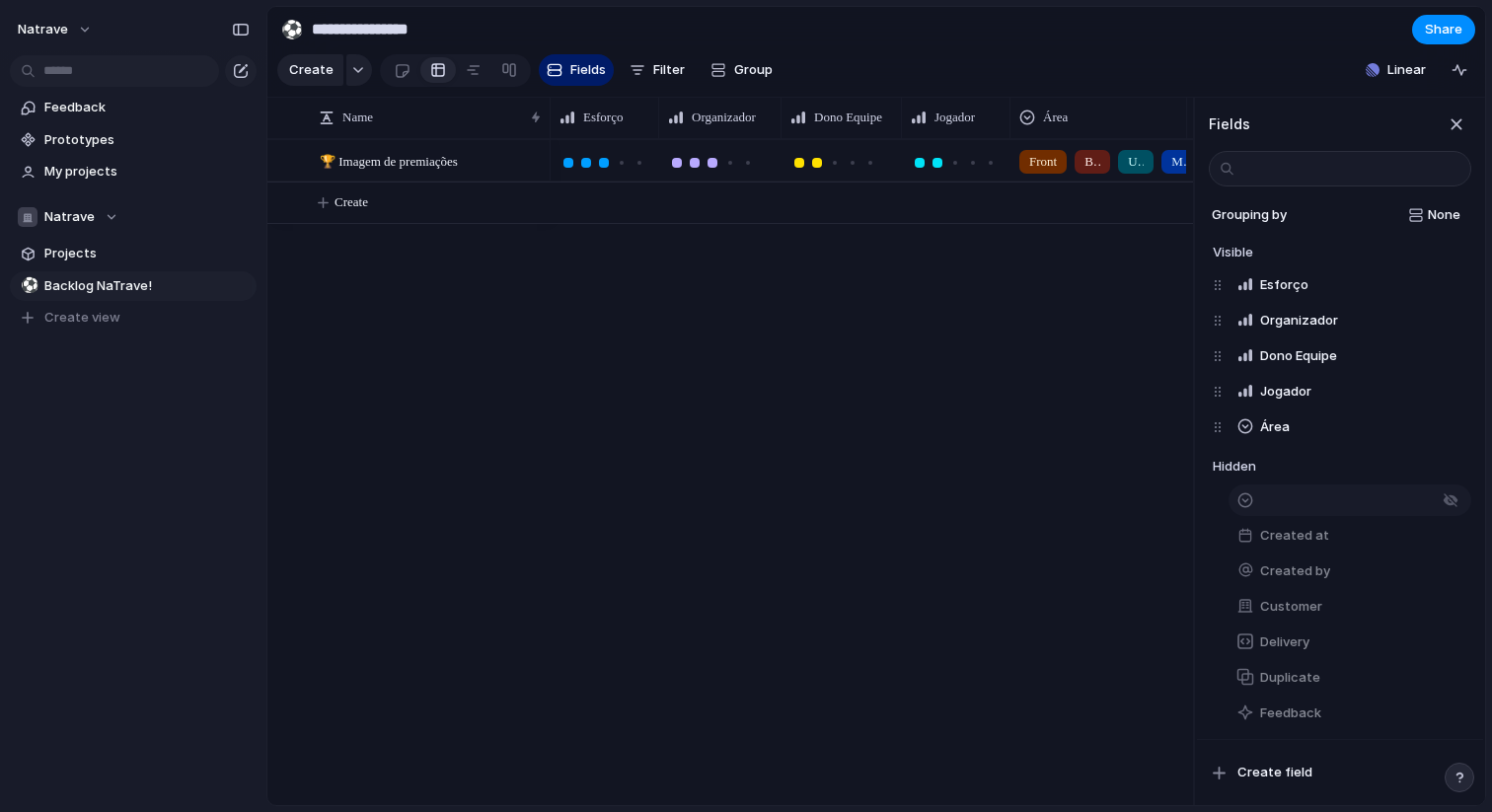
click at [1317, 495] on button "button" at bounding box center [1349, 500] width 243 height 32
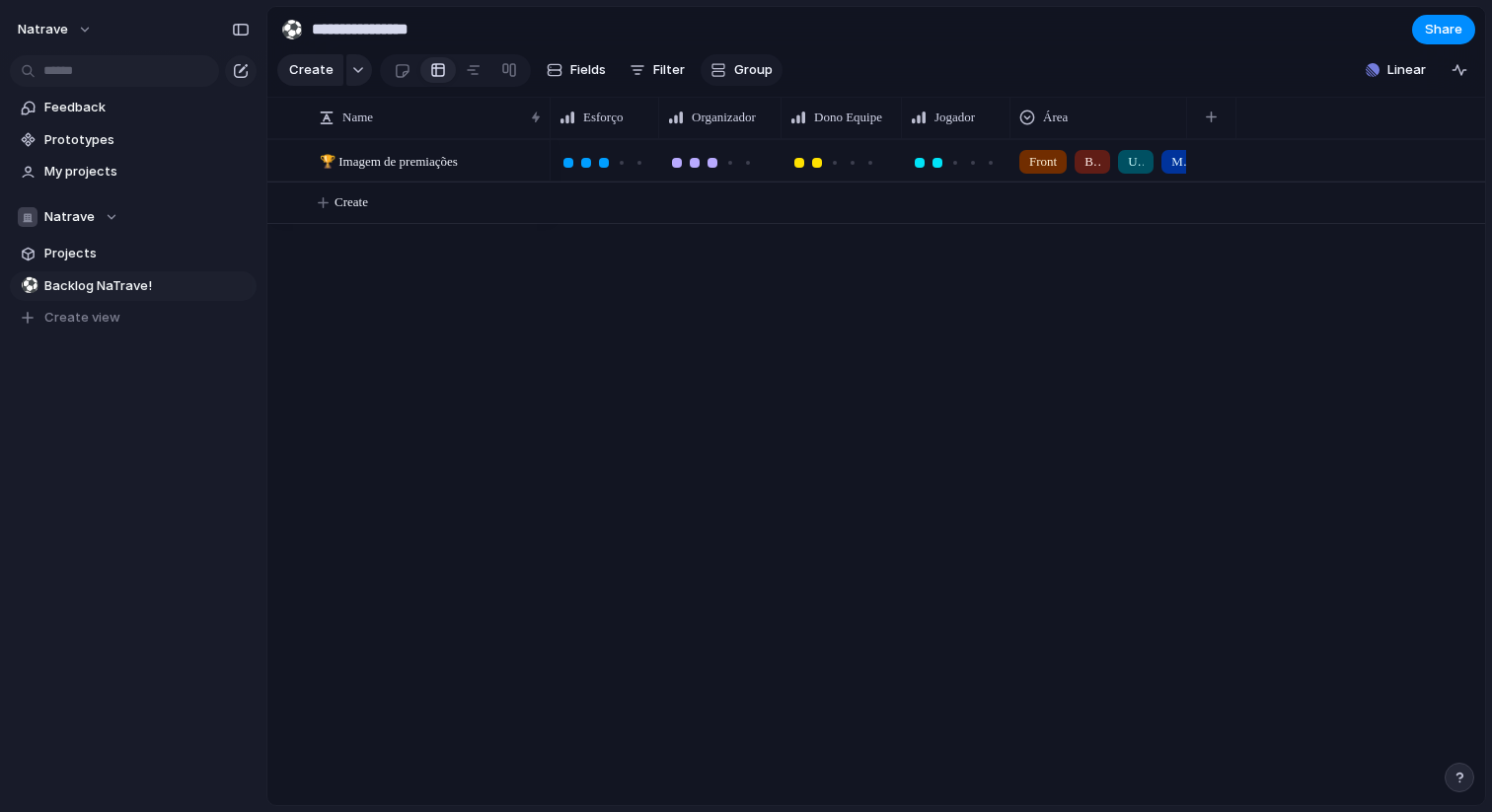
click at [734, 66] on span "Group" at bounding box center [753, 70] width 39 height 20
click at [731, 66] on div "Owner Status Jogador Área Customer Esforço Organizador Dono Equipe Created by" at bounding box center [746, 406] width 1492 height 812
click at [560, 66] on button "Fields" at bounding box center [577, 70] width 75 height 32
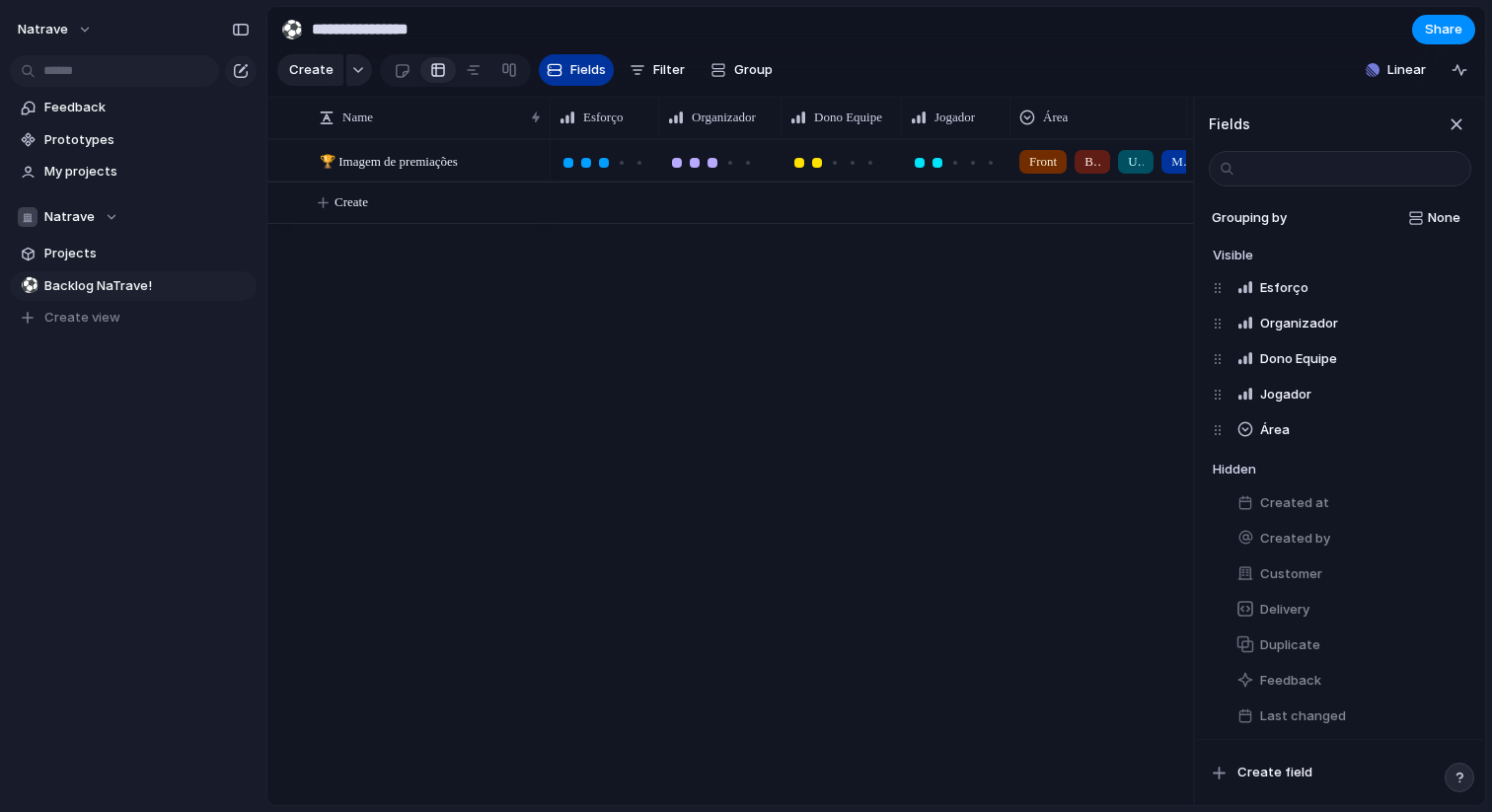
click at [561, 67] on button "Fields" at bounding box center [577, 70] width 75 height 32
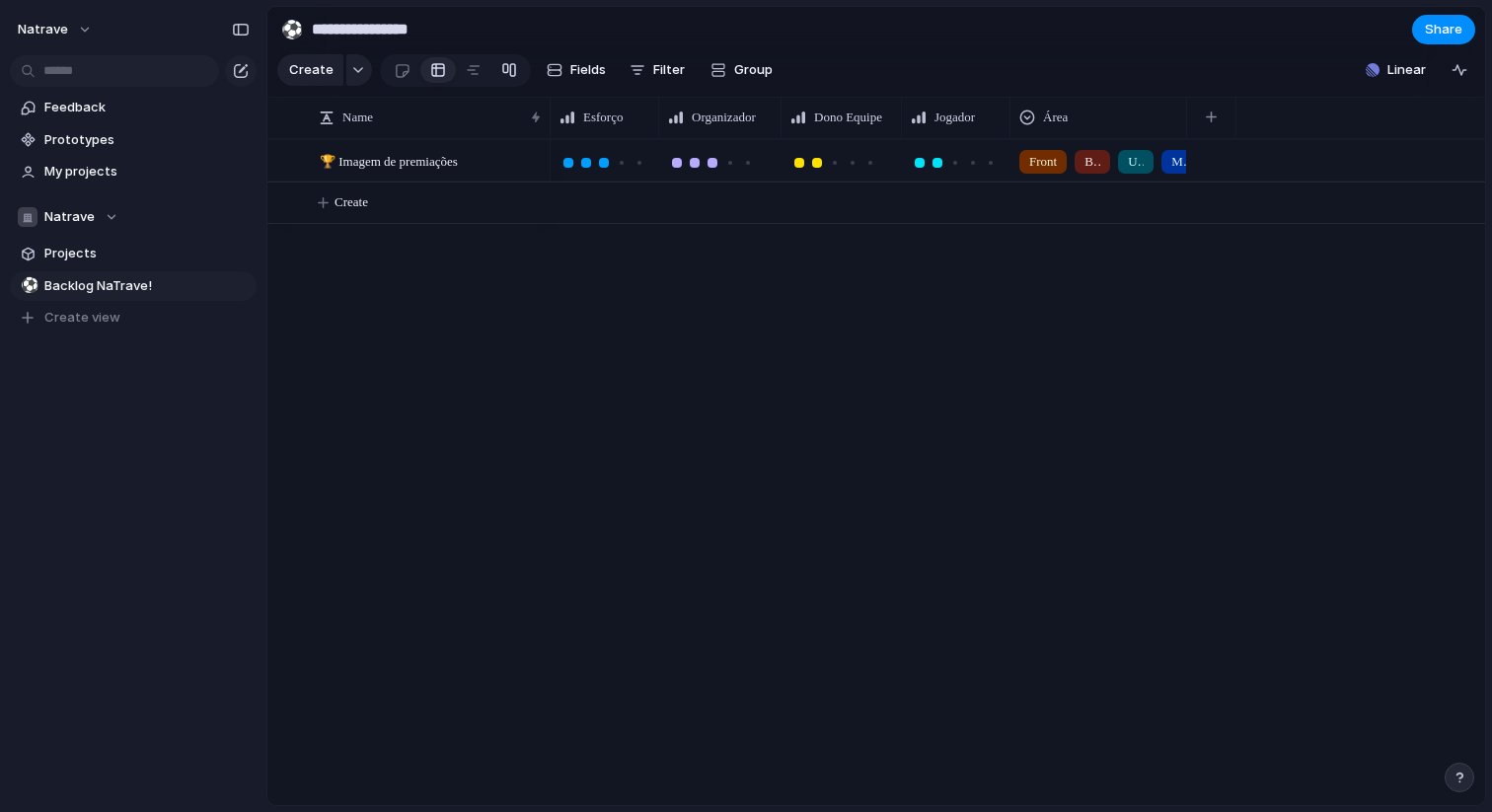
click at [511, 67] on div at bounding box center [509, 70] width 16 height 32
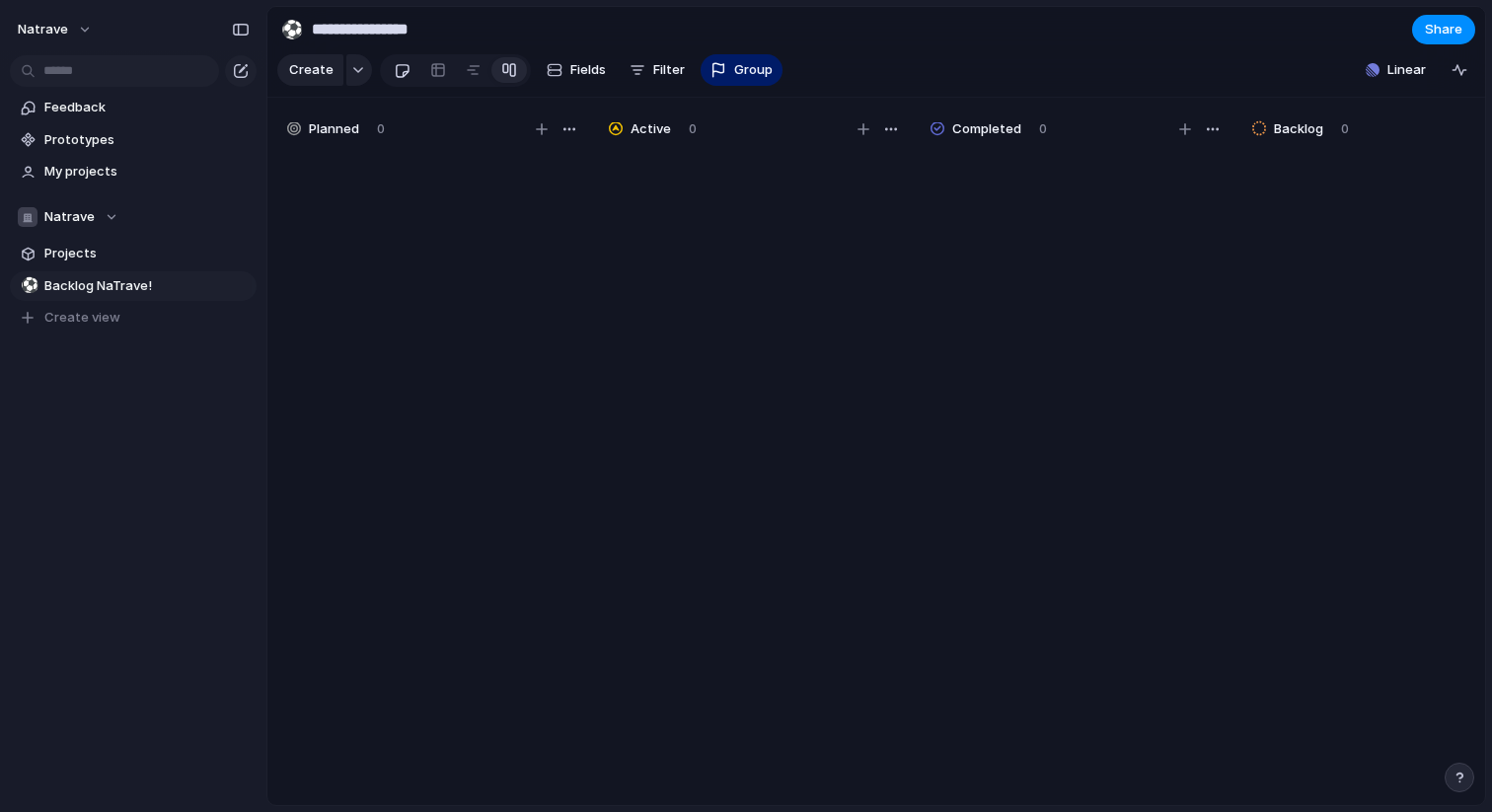
click at [398, 63] on div at bounding box center [402, 70] width 17 height 33
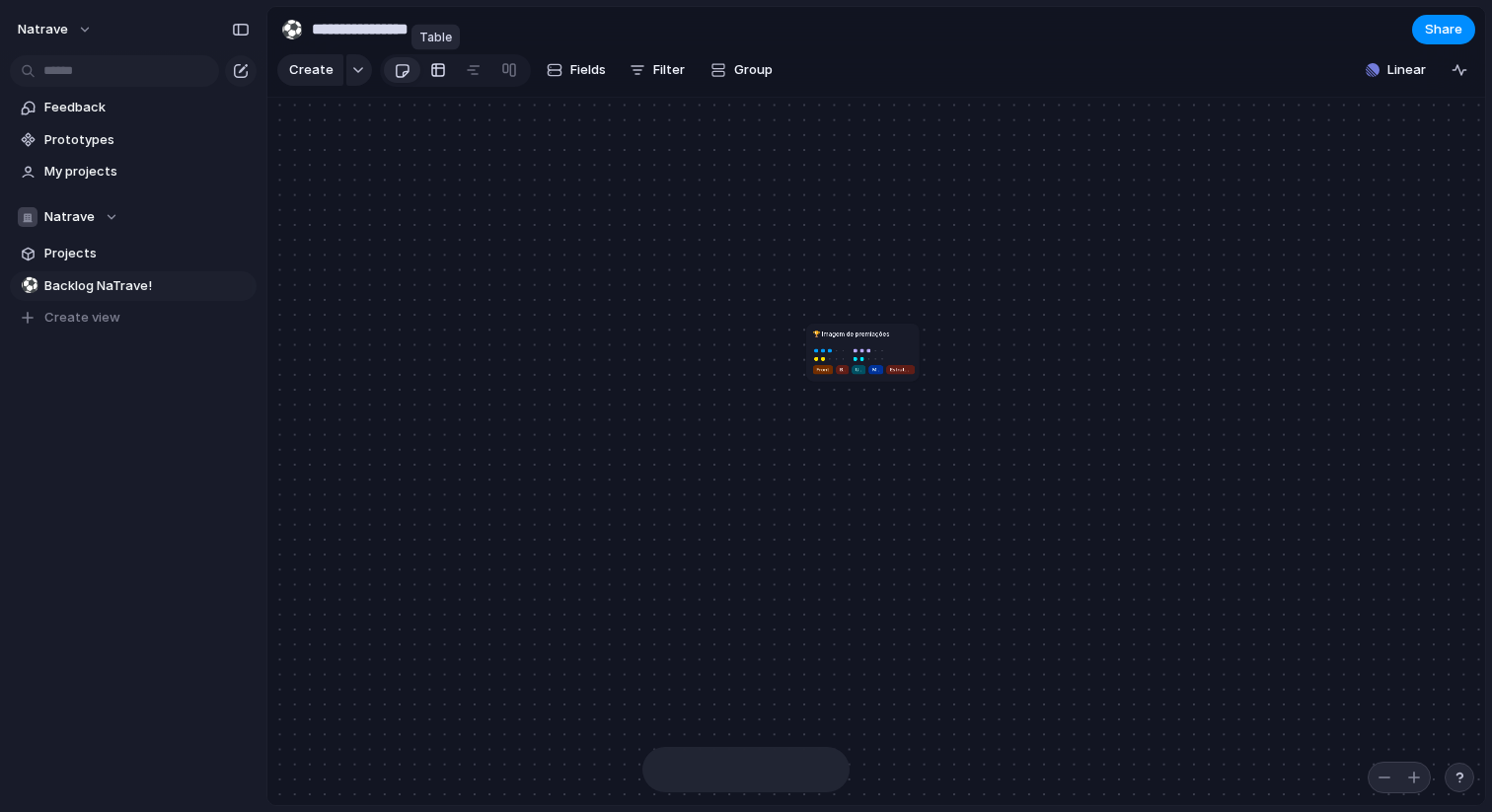
click at [443, 68] on link at bounding box center [438, 70] width 36 height 32
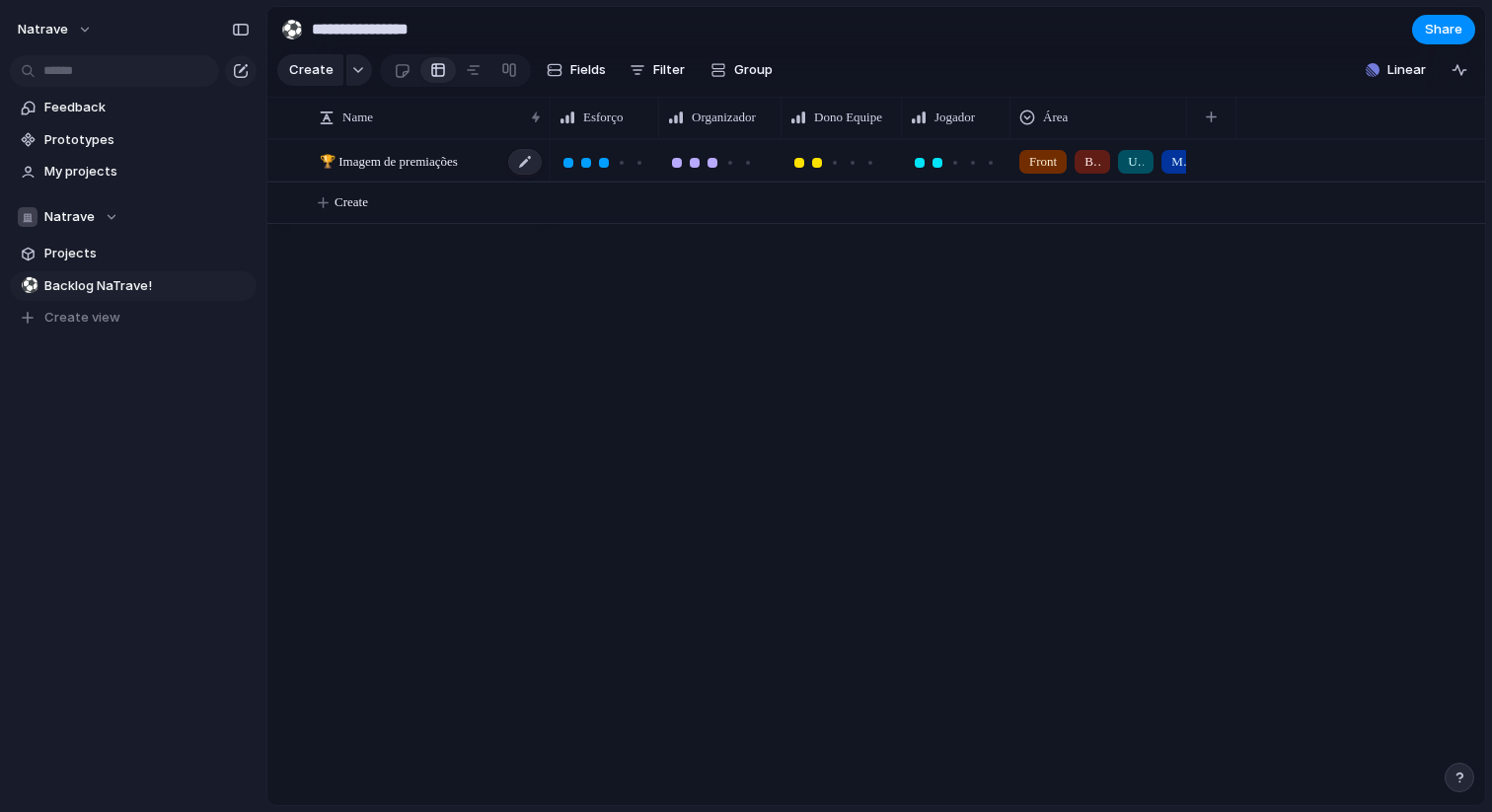
click at [495, 156] on div "🏆 Imagem de premiações" at bounding box center [432, 160] width 224 height 41
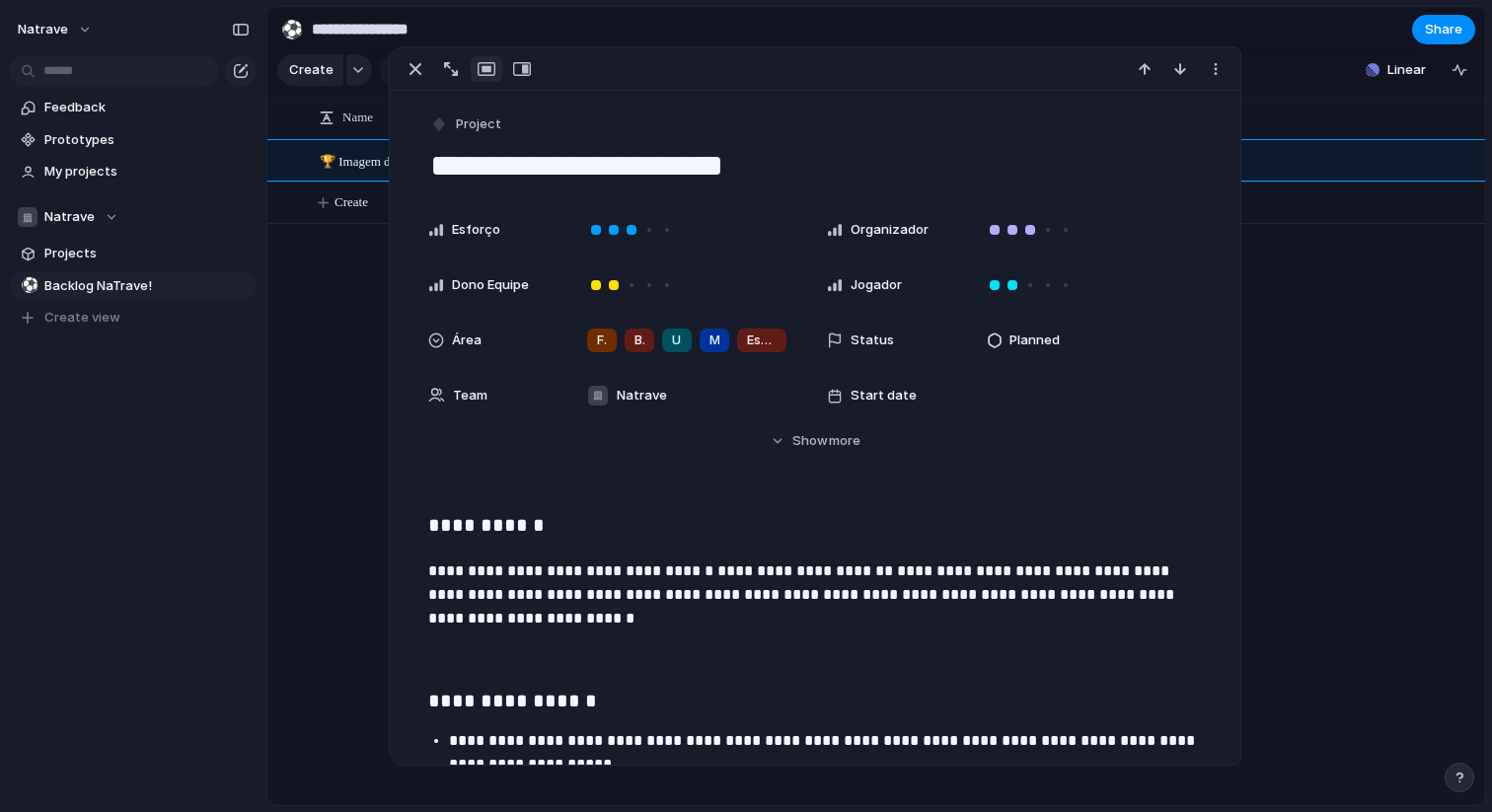
click at [1048, 365] on div "Esforço Organizador Dono Equipe Jogador Área Front Back UX/UI Mobile Estrutura …" at bounding box center [814, 312] width 774 height 205
click at [1048, 355] on div "Planned" at bounding box center [1085, 341] width 233 height 40
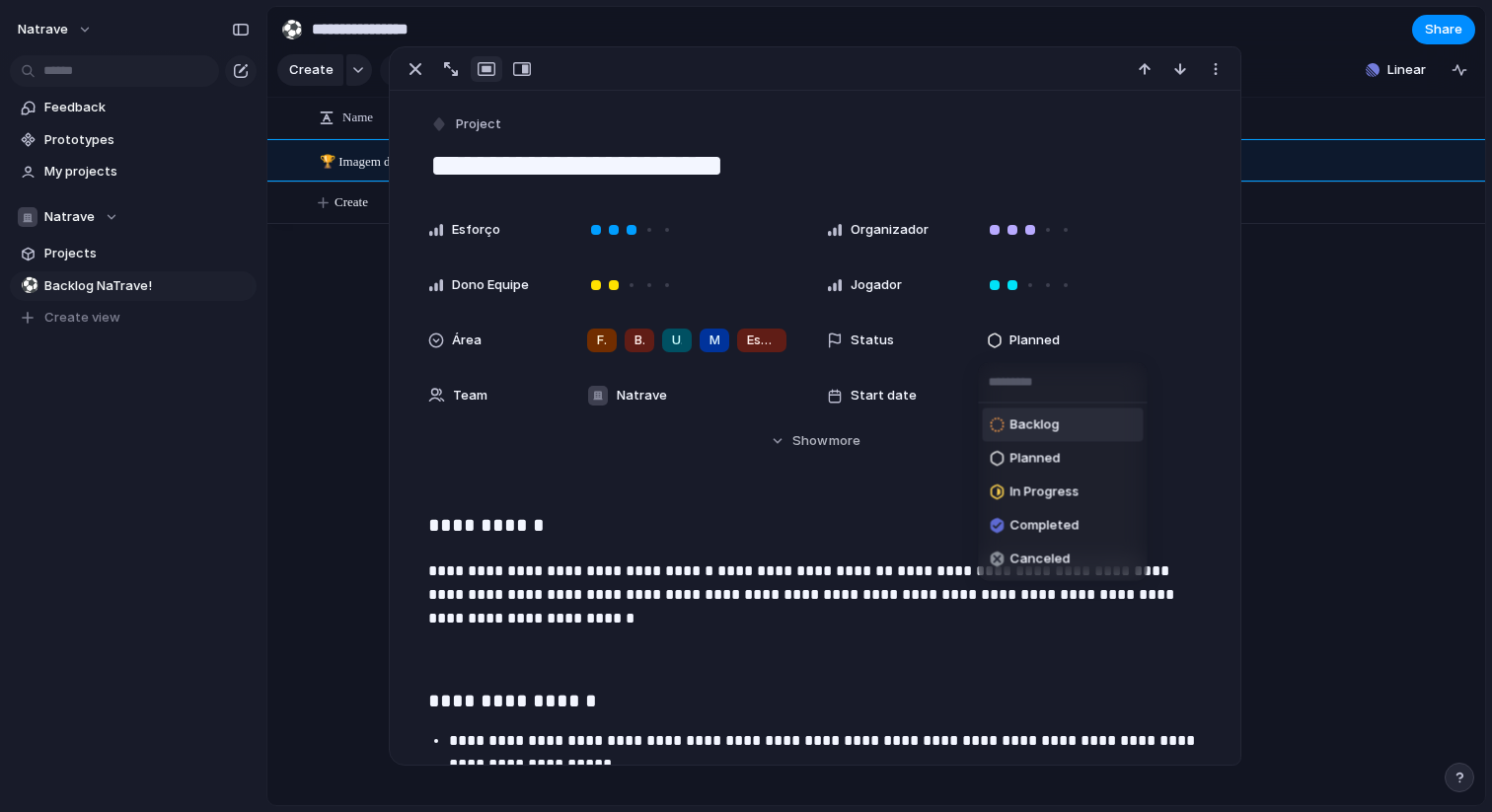
click at [1047, 426] on span "Backlog" at bounding box center [1035, 425] width 50 height 20
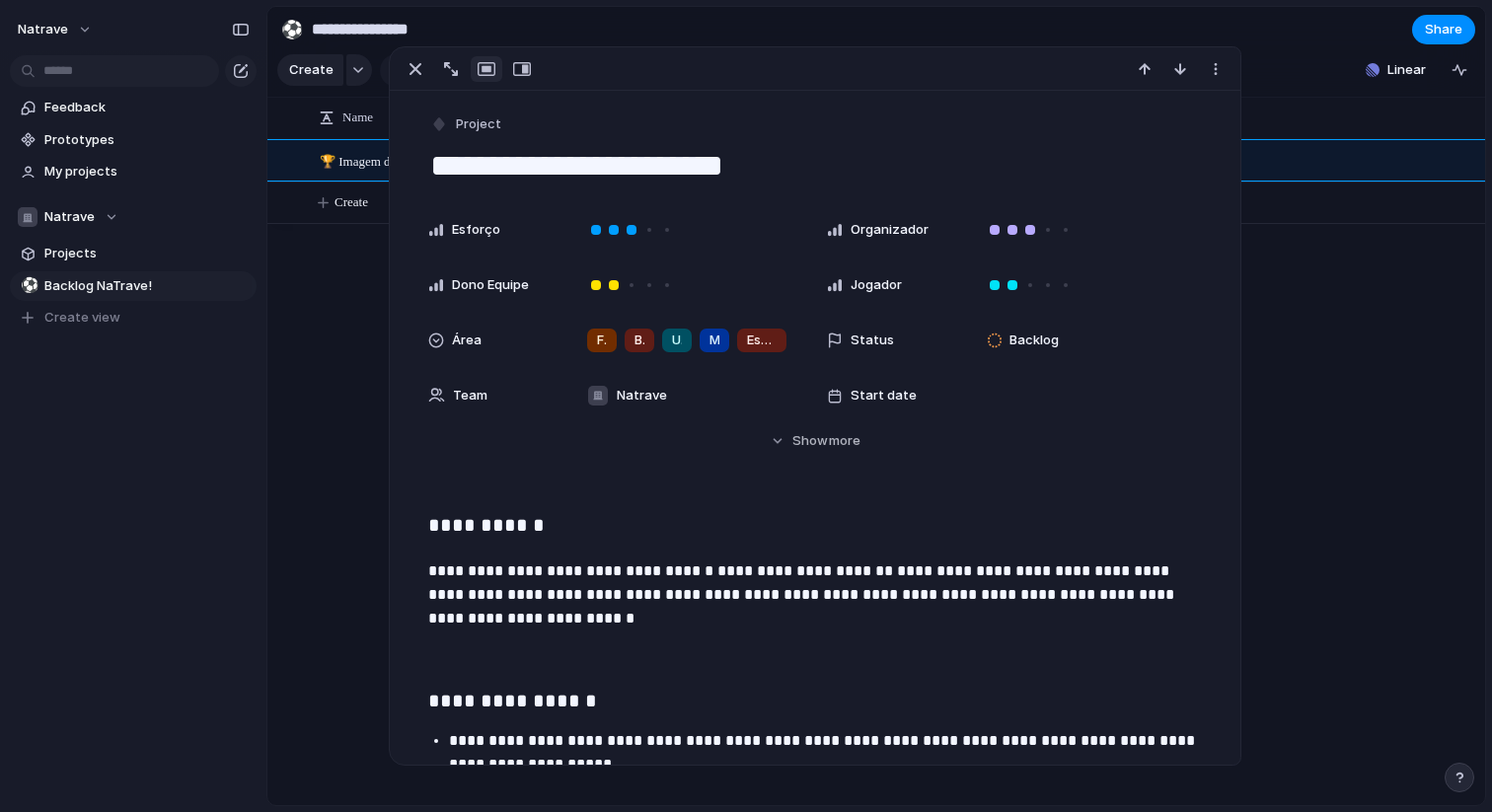
click at [1321, 406] on div "Front Back UX/UI Mobile Estrutura de Dados" at bounding box center [1018, 471] width 935 height 666
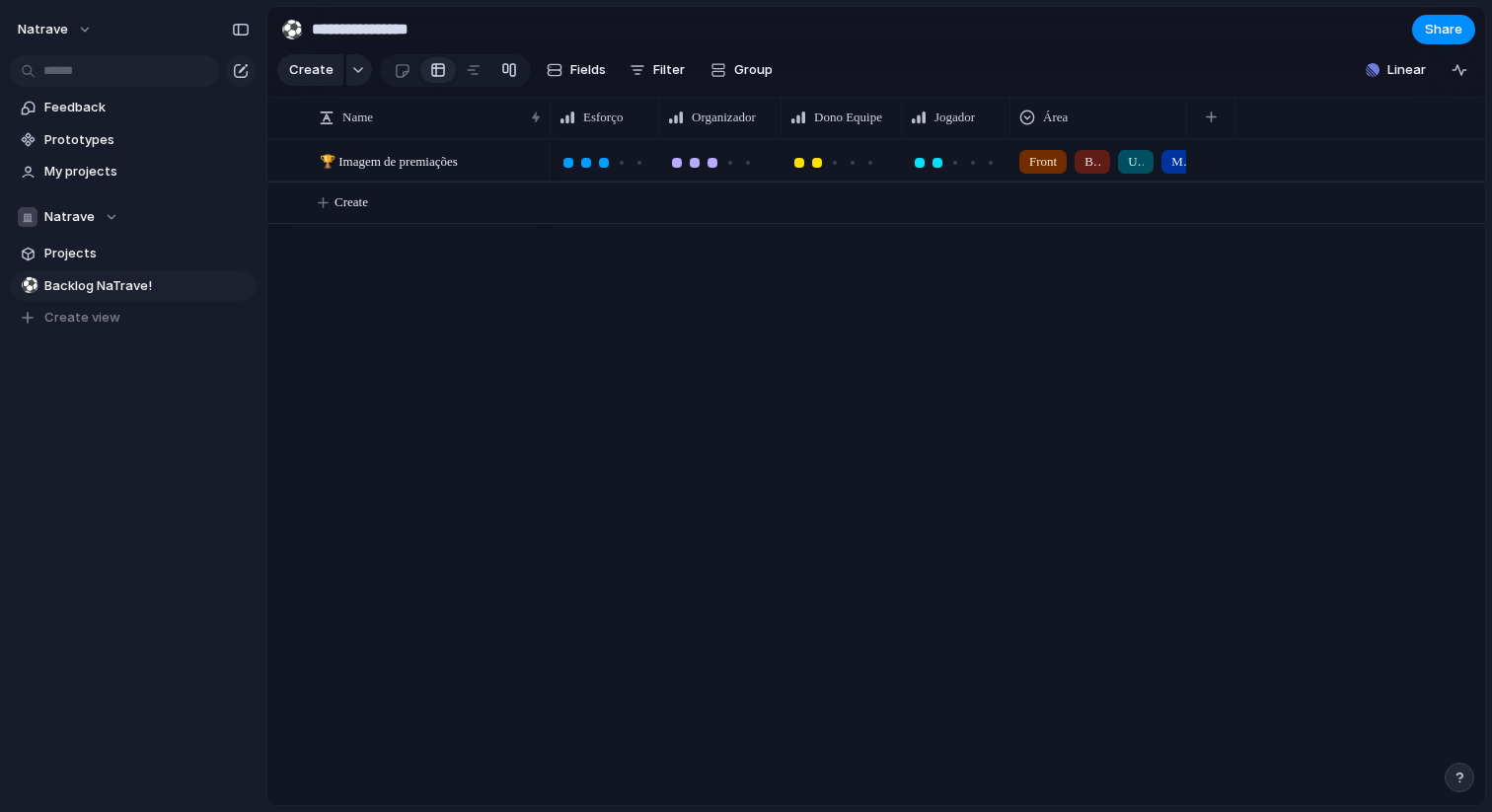
click at [517, 65] on link at bounding box center [509, 70] width 36 height 32
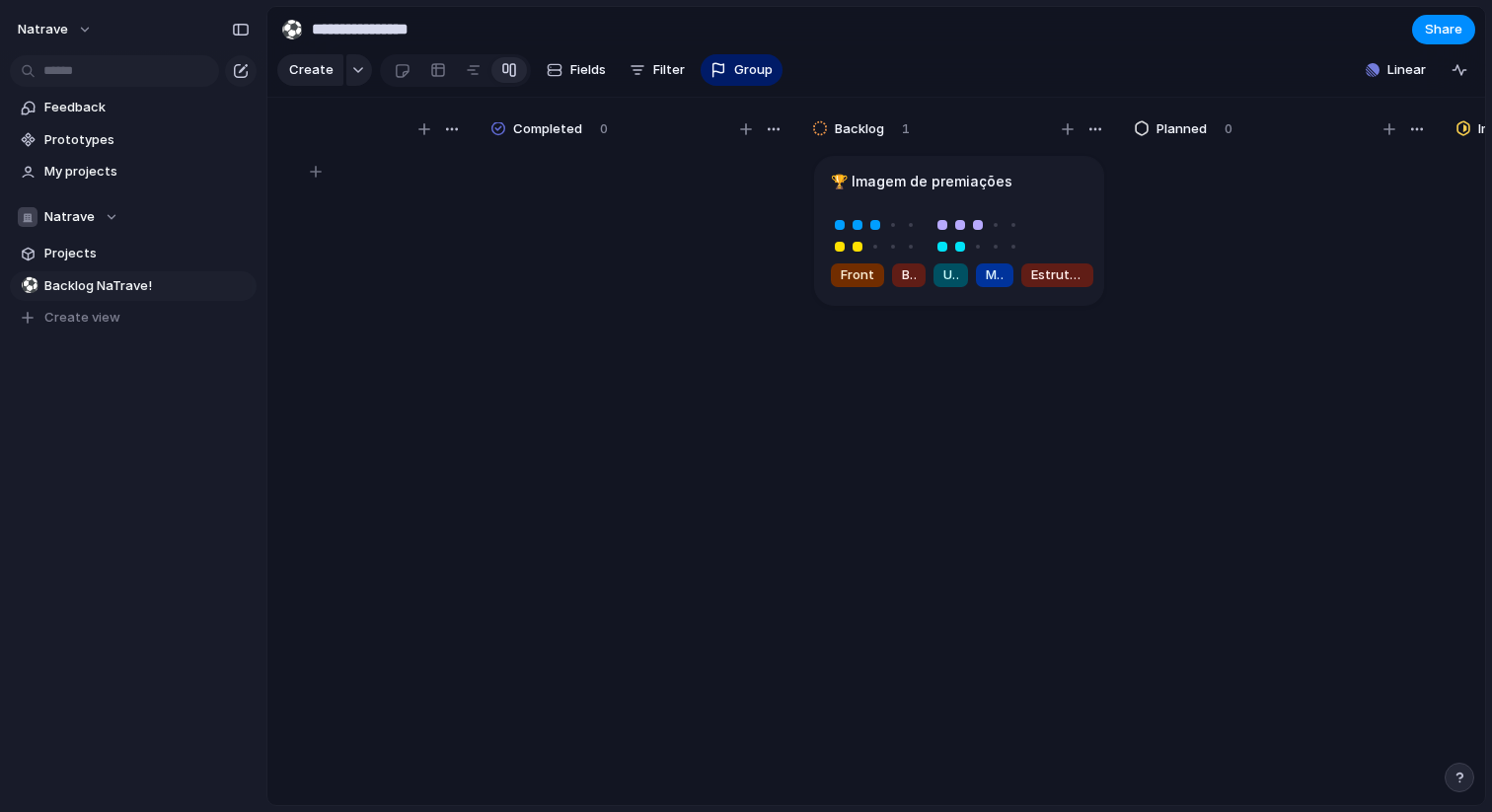
scroll to position [0, 45]
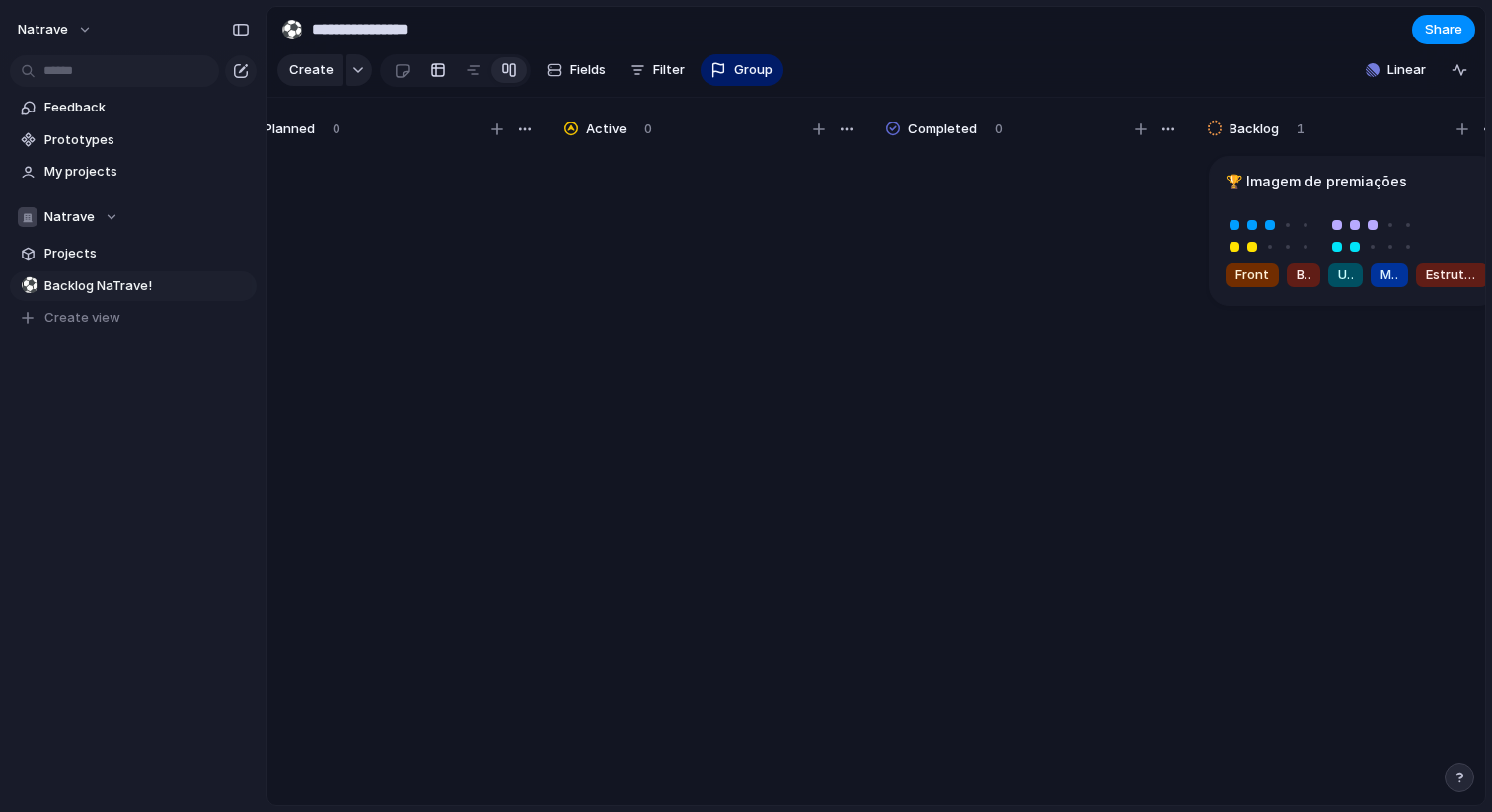
click at [433, 82] on div at bounding box center [438, 70] width 16 height 32
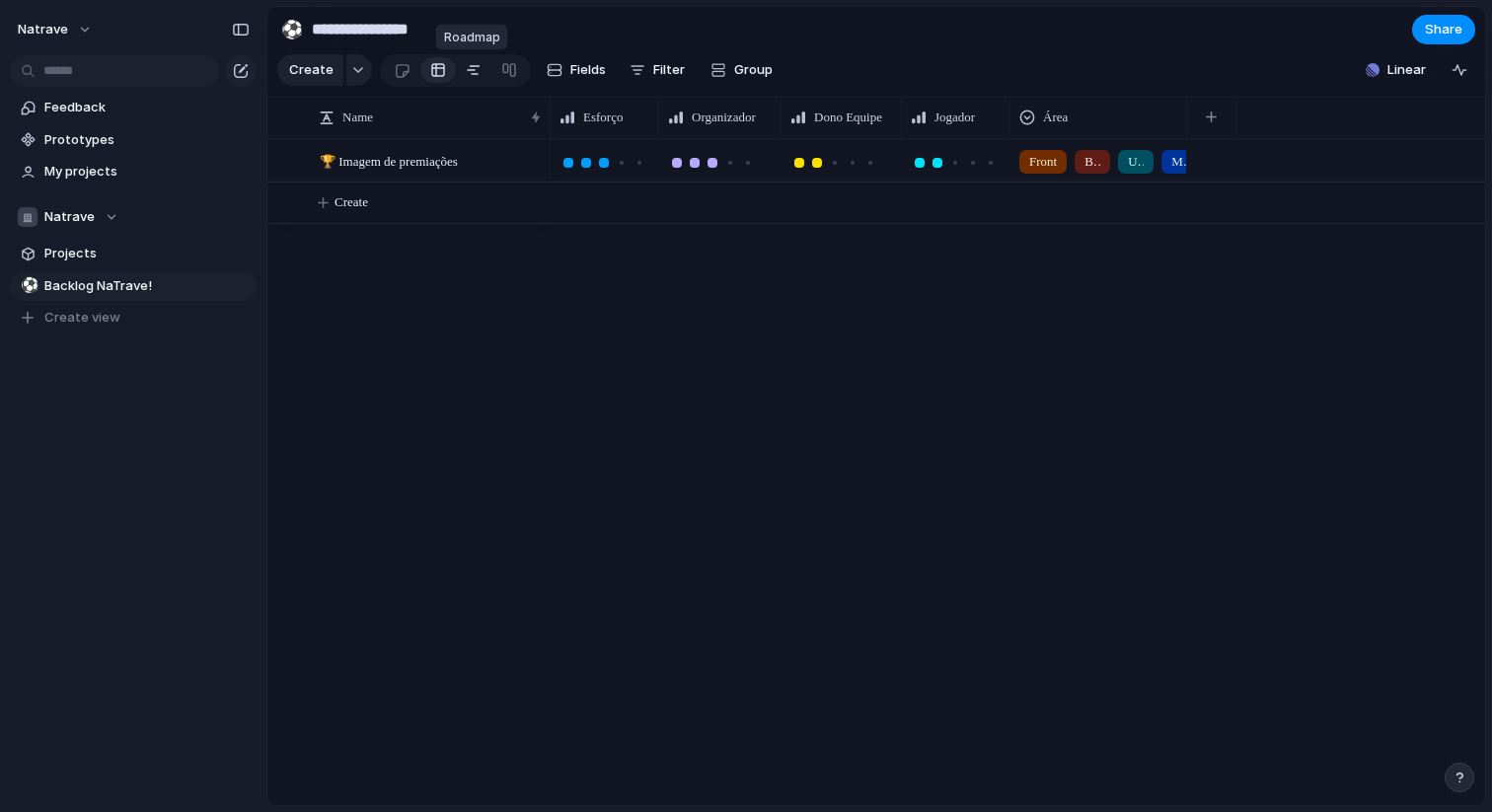
click at [478, 67] on link at bounding box center [474, 70] width 36 height 32
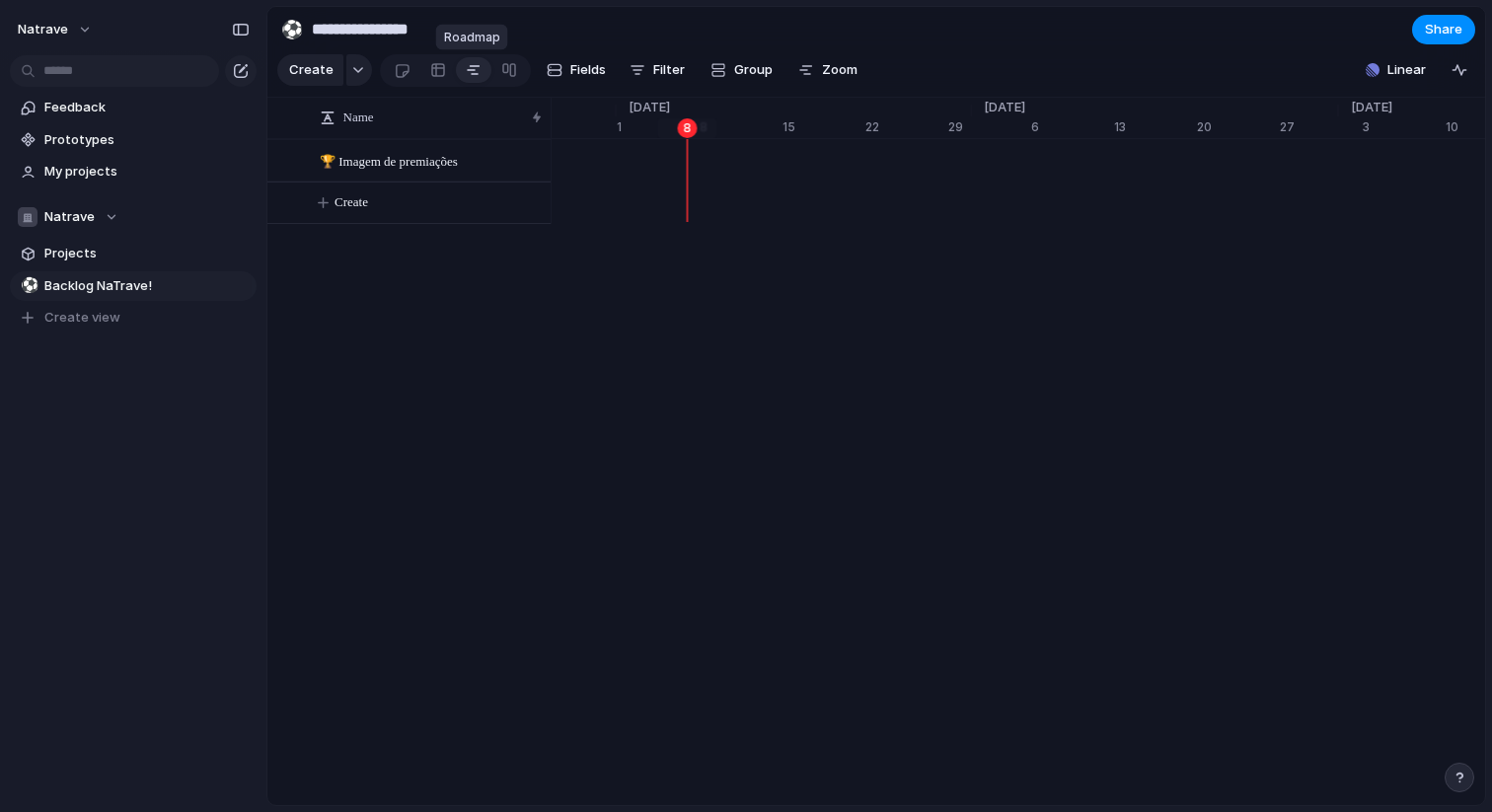
scroll to position [0, 12917]
click at [451, 73] on link at bounding box center [438, 70] width 36 height 32
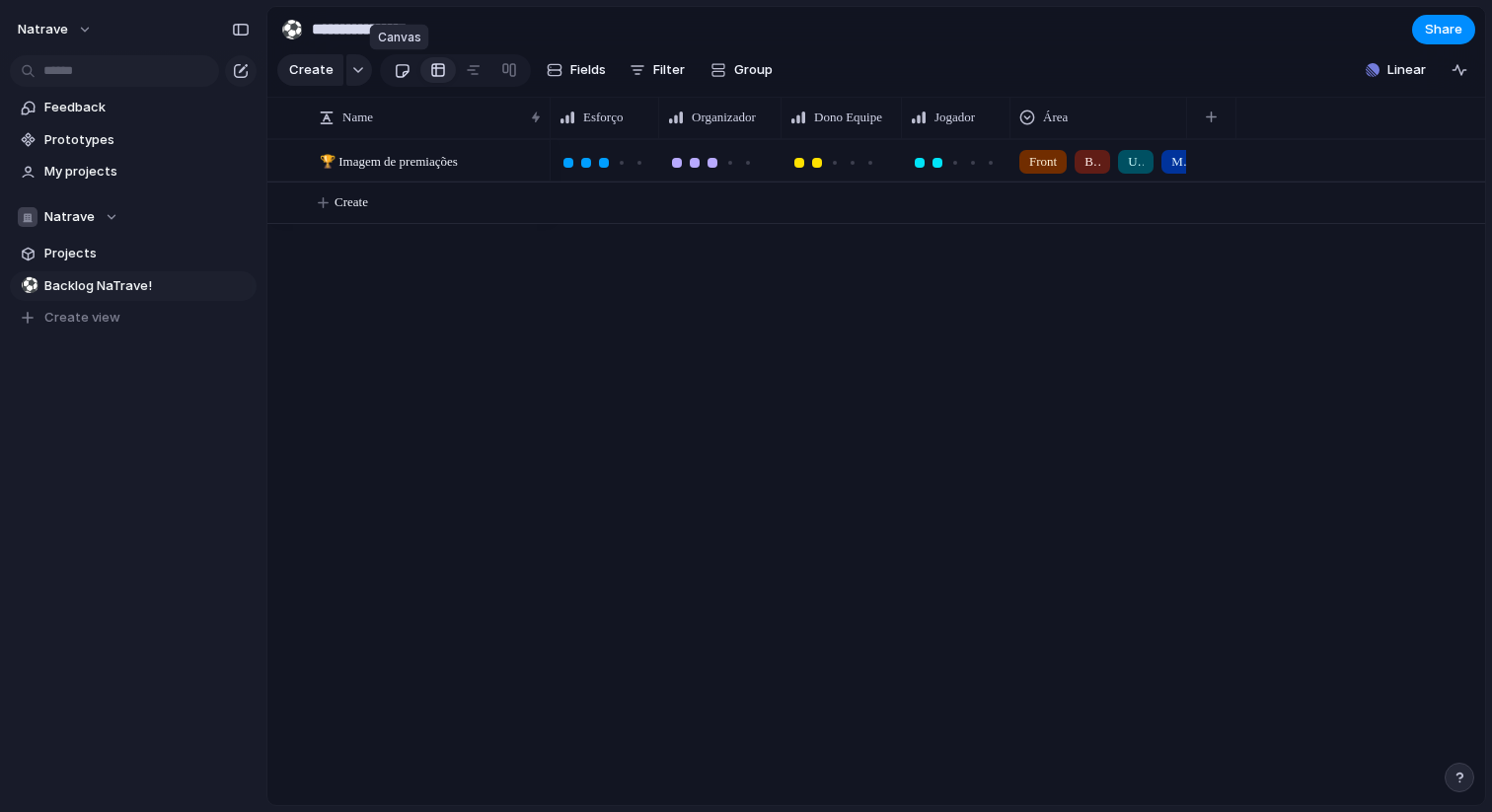
click at [406, 71] on link at bounding box center [402, 70] width 37 height 32
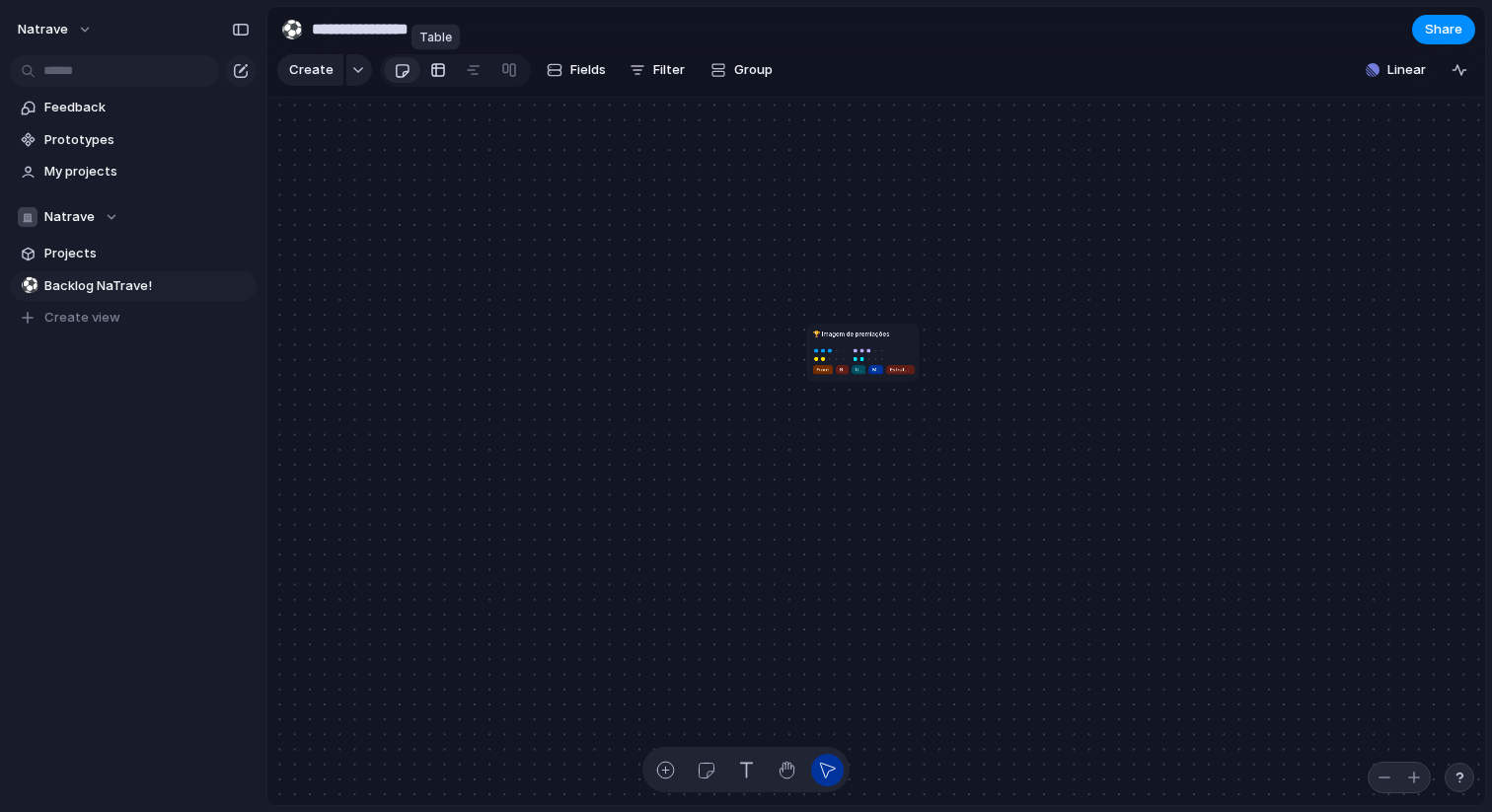
click at [434, 67] on div at bounding box center [438, 70] width 16 height 32
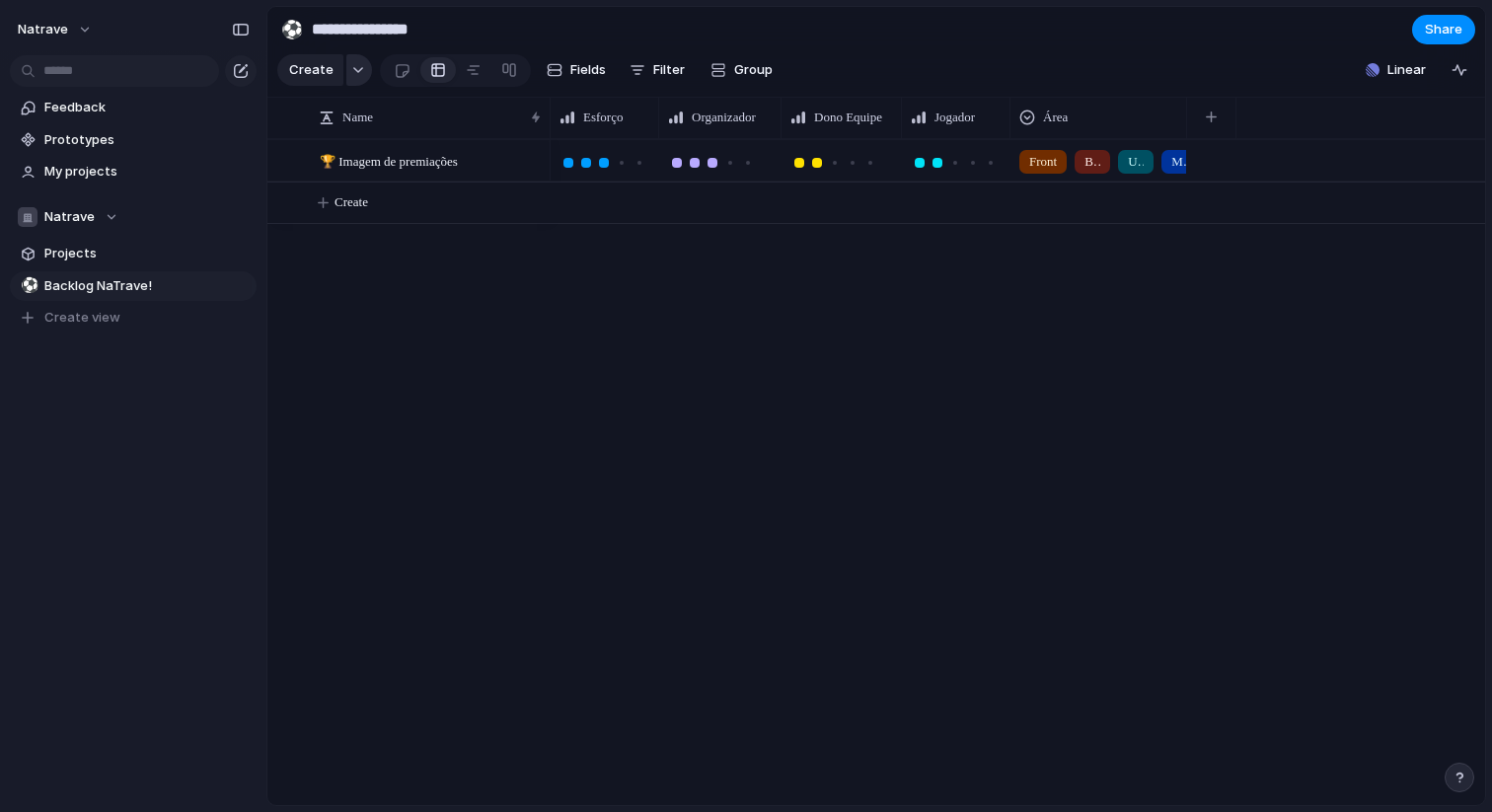
click at [359, 67] on div "button" at bounding box center [359, 70] width 14 height 8
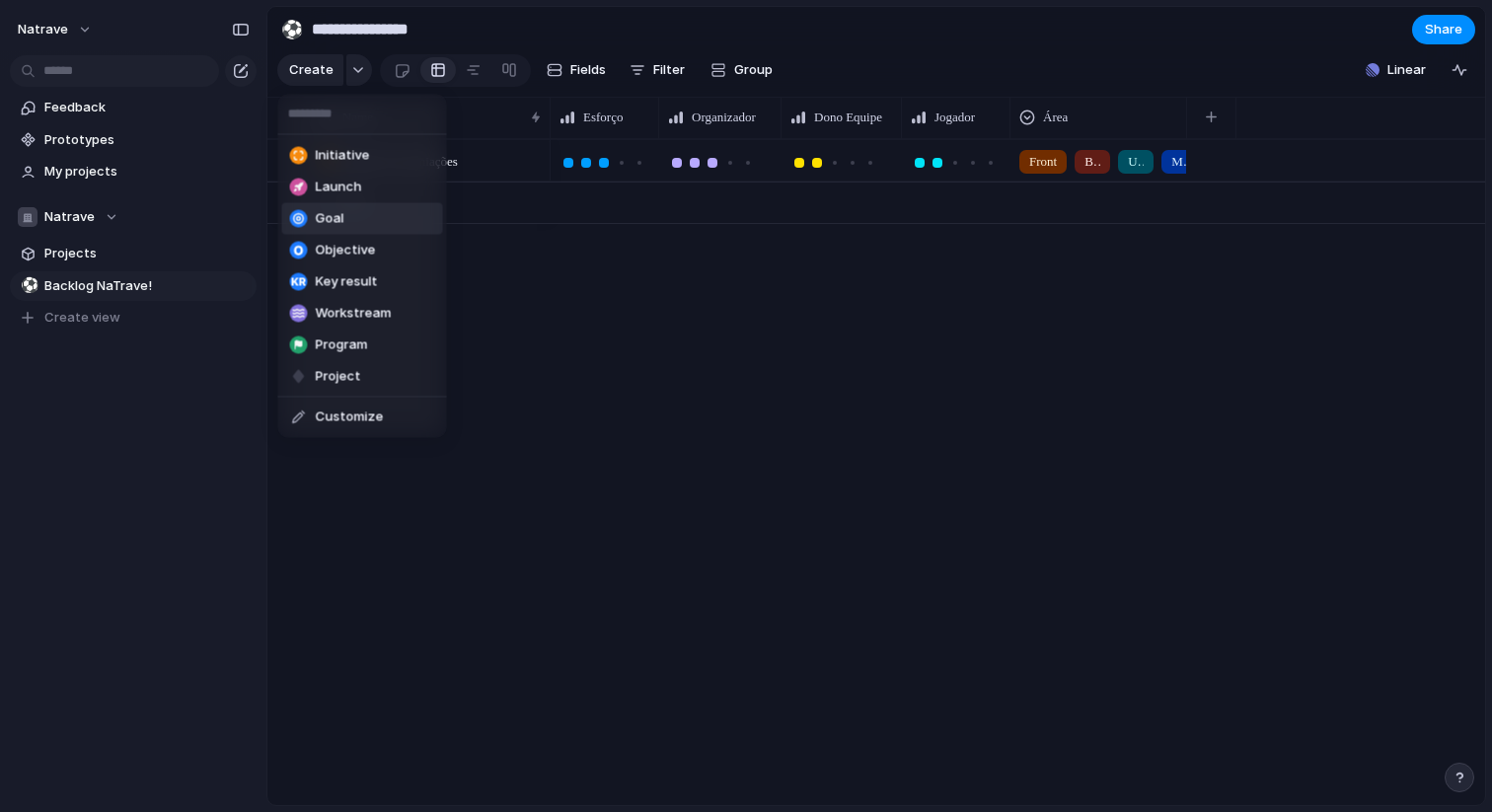
click at [373, 220] on li "Goal" at bounding box center [363, 219] width 160 height 32
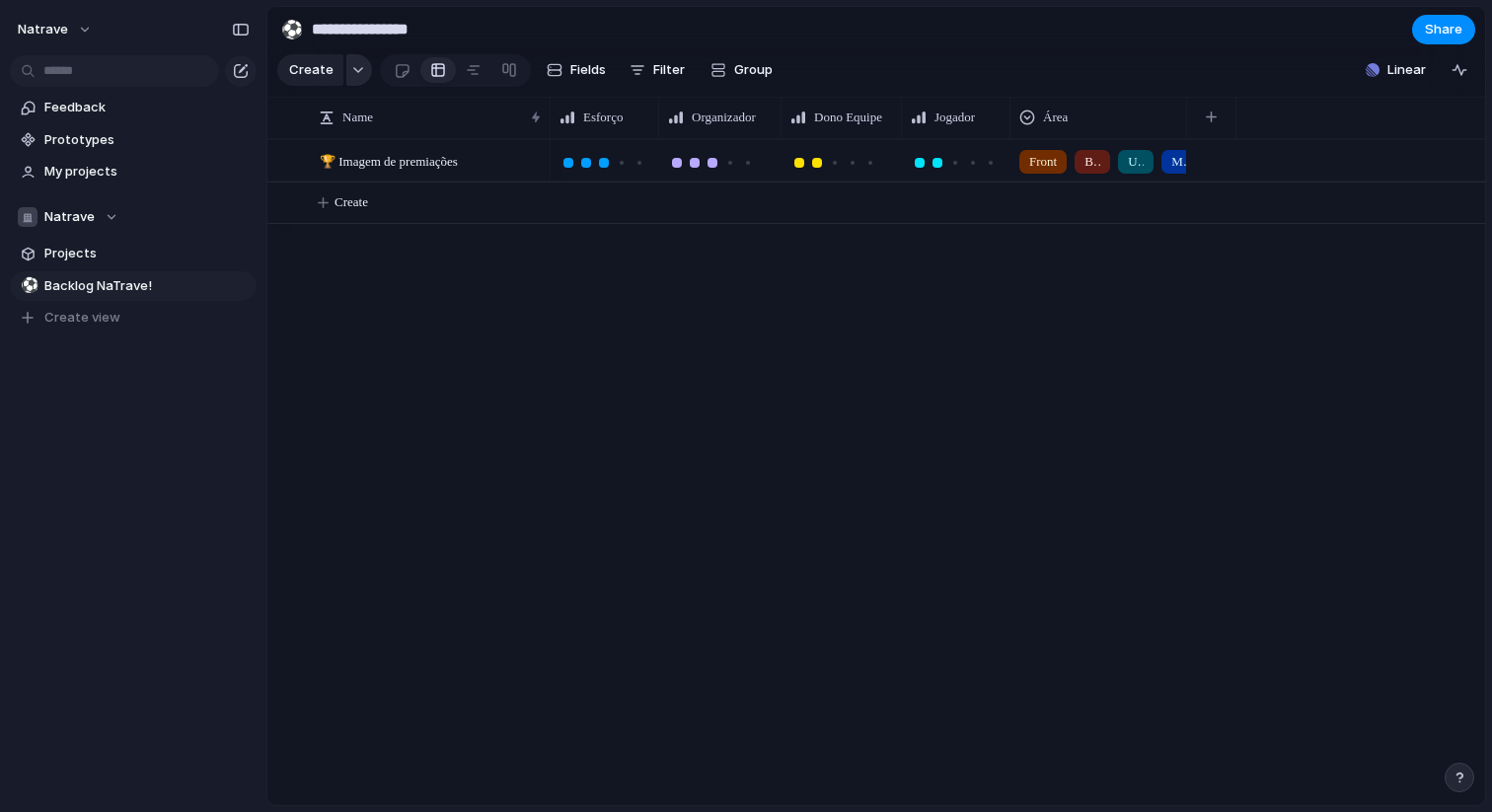
click at [356, 70] on div "button" at bounding box center [359, 70] width 14 height 8
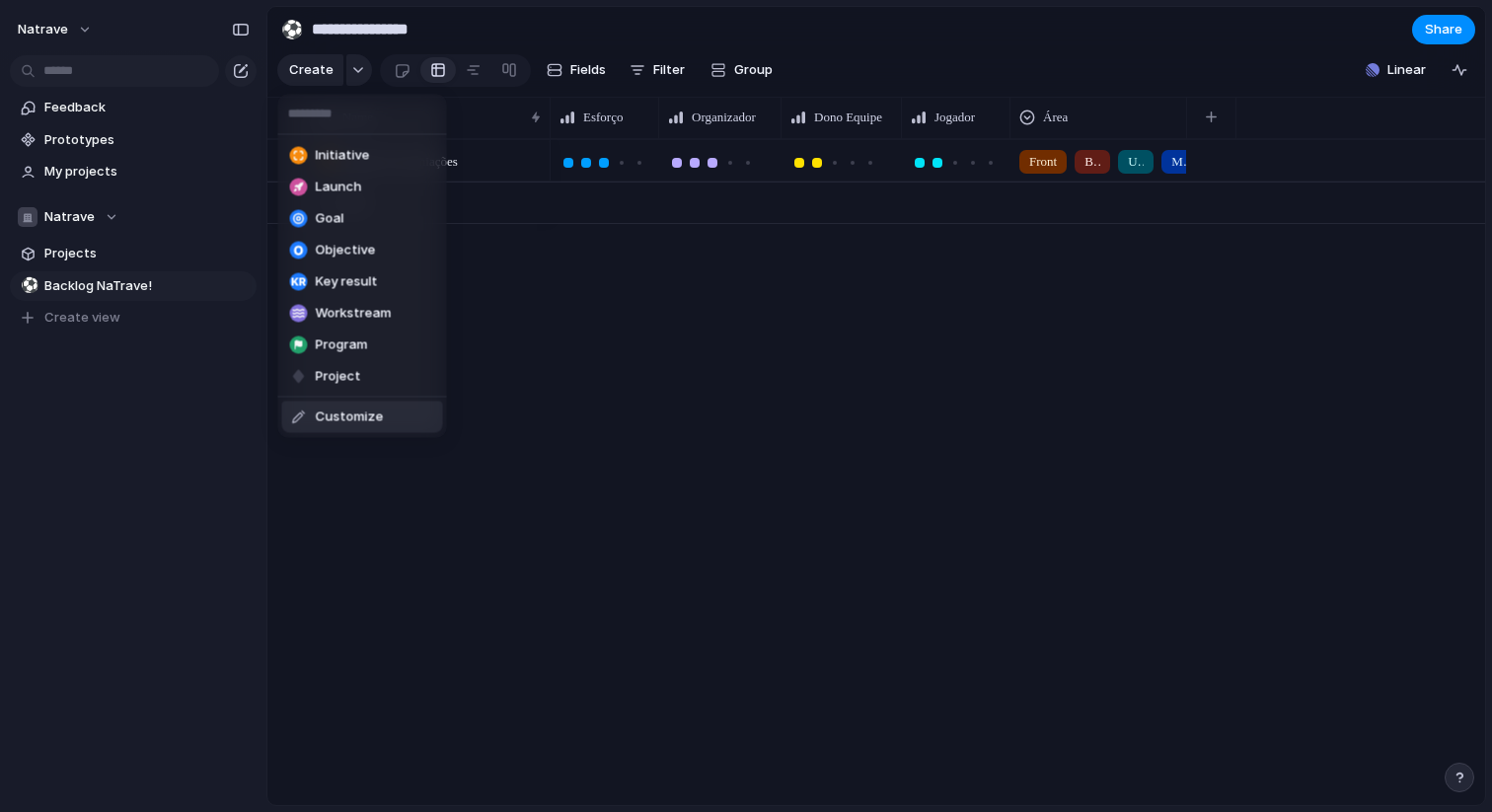
click at [380, 404] on li "Customize" at bounding box center [363, 418] width 160 height 32
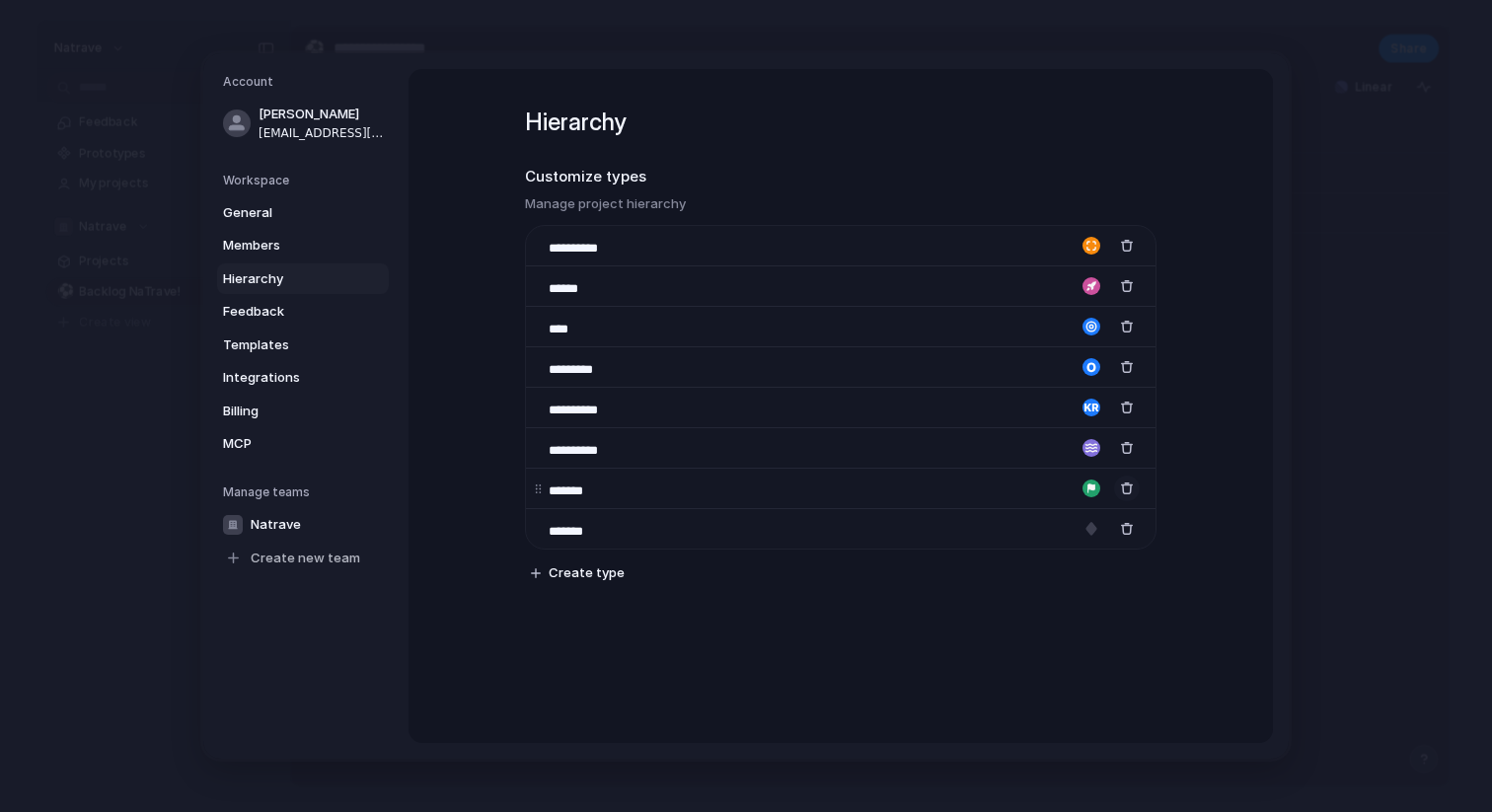
click at [1127, 489] on div "button" at bounding box center [1127, 488] width 14 height 14
click at [1127, 442] on div "button" at bounding box center [1127, 448] width 14 height 14
click at [1133, 405] on button "button" at bounding box center [1127, 408] width 26 height 26
click at [1133, 373] on button "button" at bounding box center [1127, 367] width 26 height 26
click at [1129, 311] on div "****" at bounding box center [841, 326] width 630 height 41
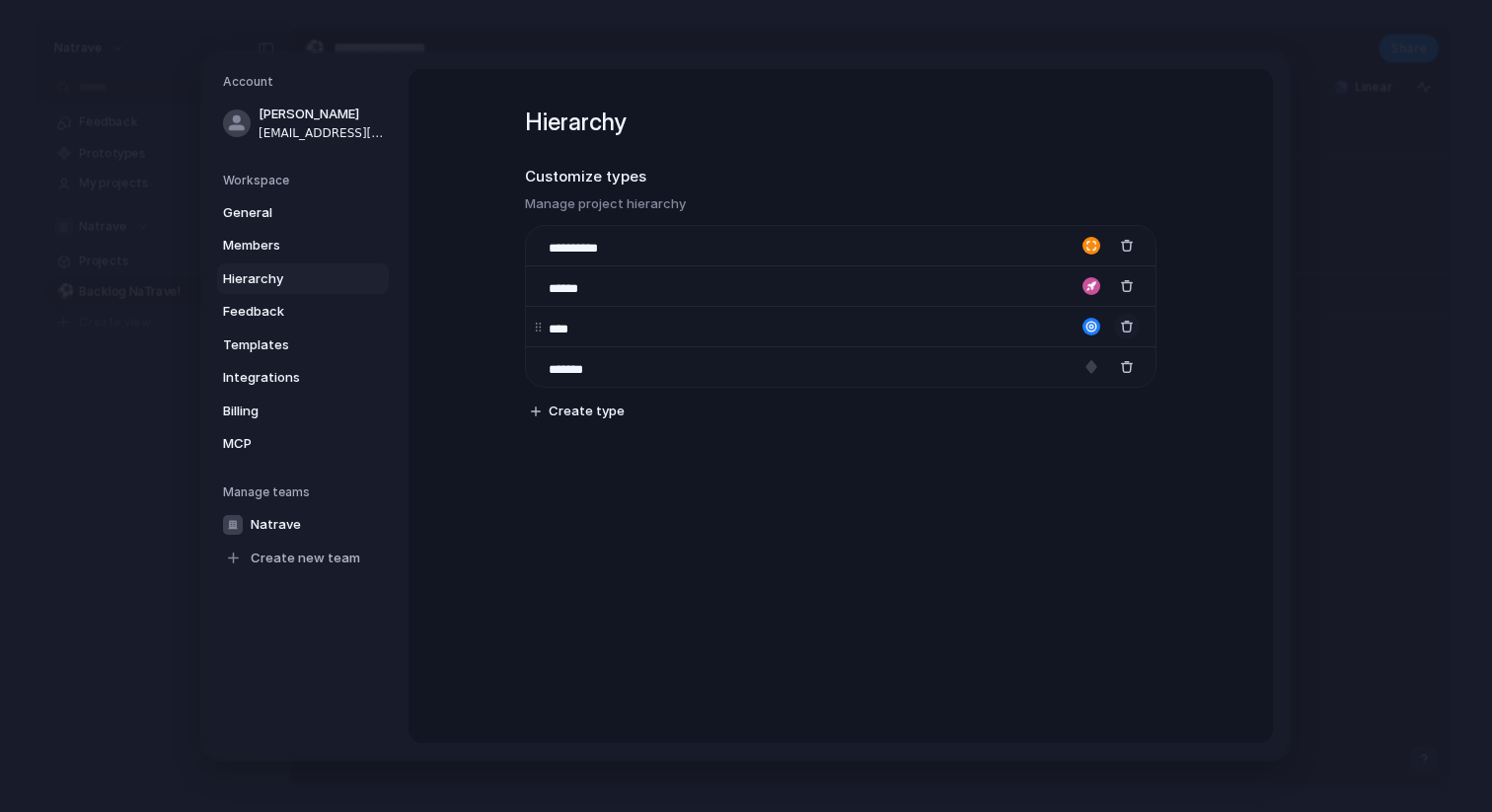
click at [1127, 320] on button "button" at bounding box center [1127, 327] width 26 height 26
click at [1127, 287] on div "button" at bounding box center [1127, 286] width 14 height 14
click at [1016, 470] on div "**********" at bounding box center [840, 406] width 865 height 674
click at [263, 315] on span "Feedback" at bounding box center [286, 312] width 127 height 20
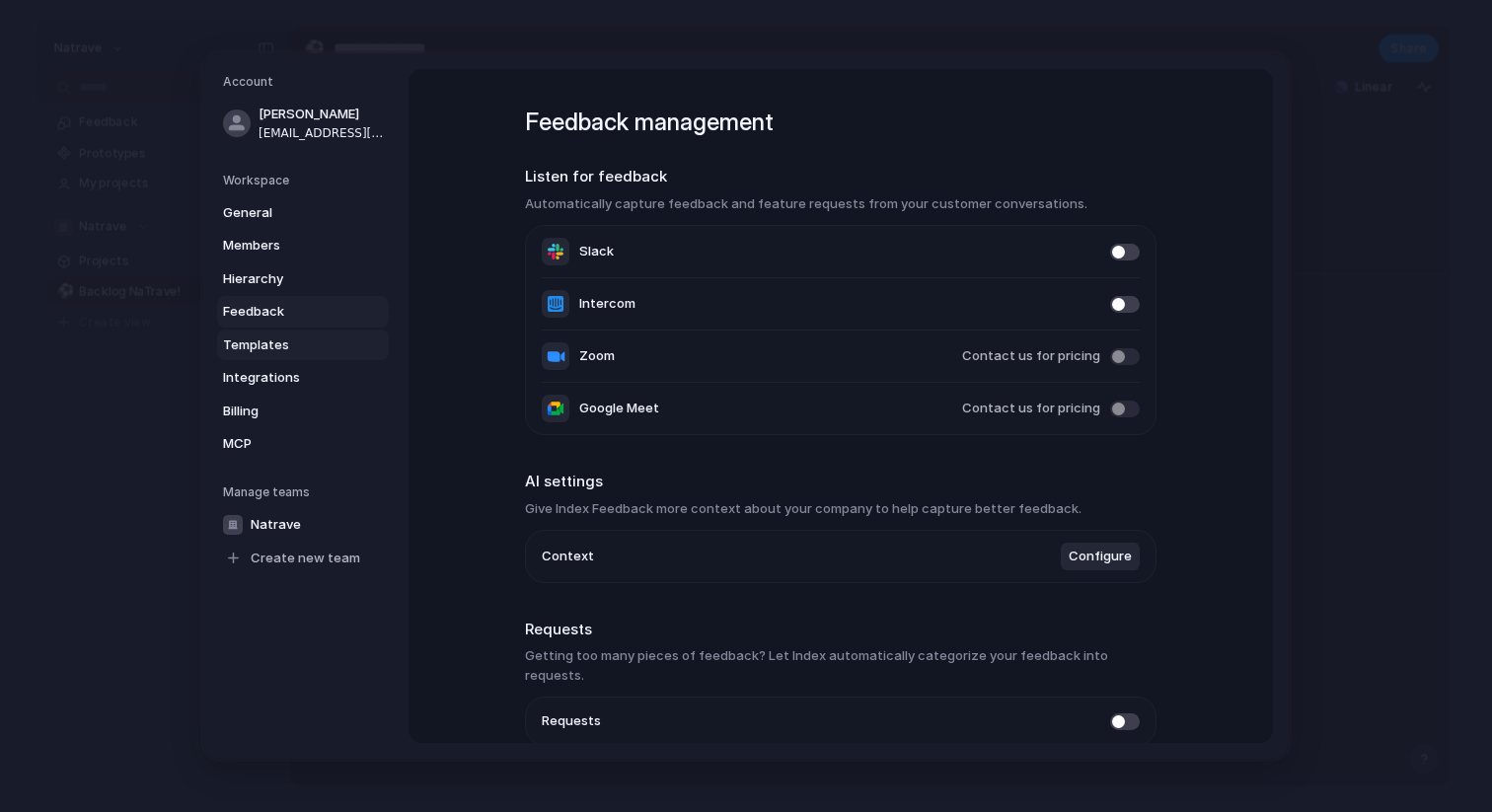
click at [263, 340] on span "Templates" at bounding box center [286, 346] width 127 height 20
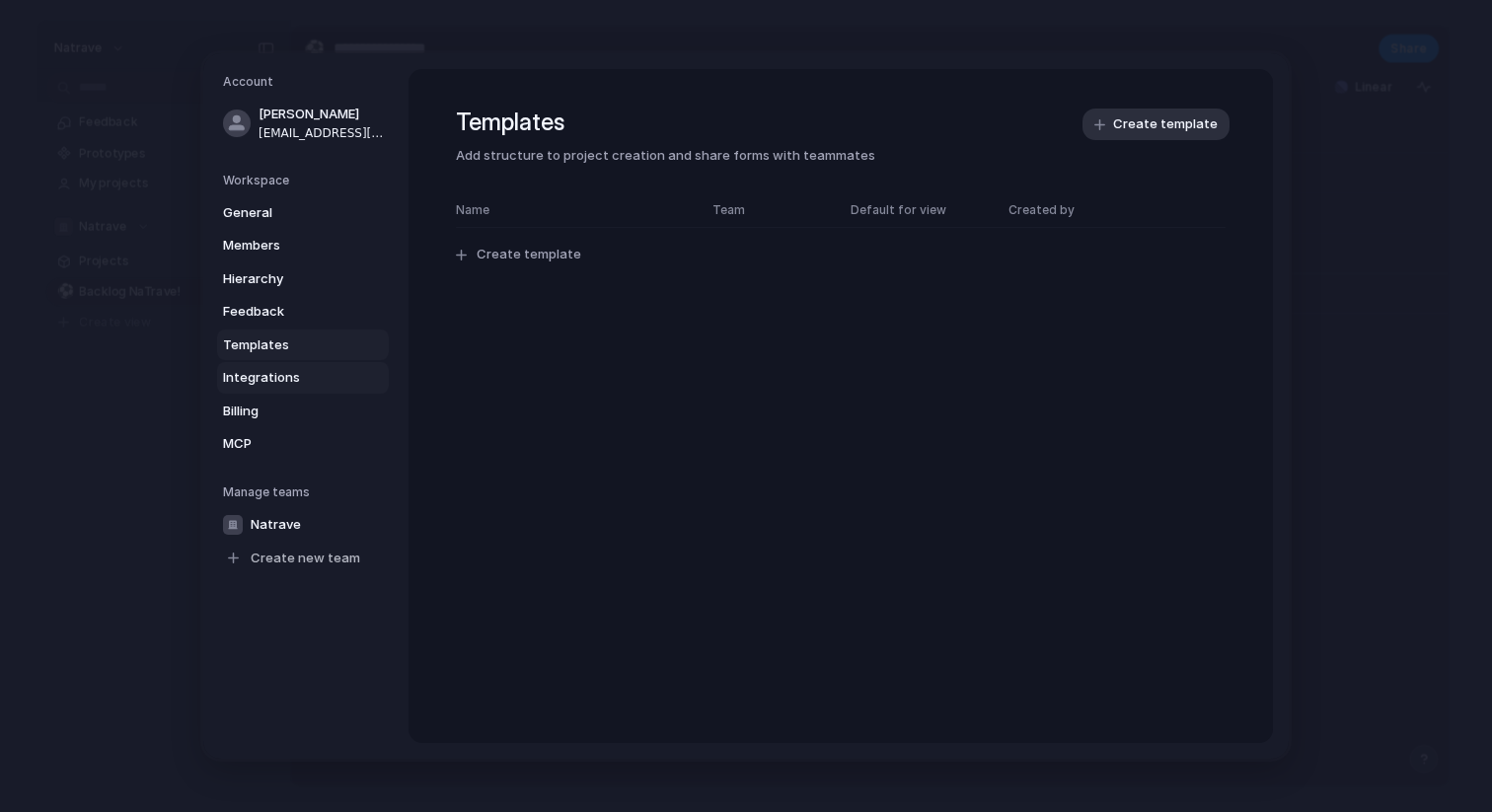
click at [266, 372] on span "Integrations" at bounding box center [286, 378] width 127 height 20
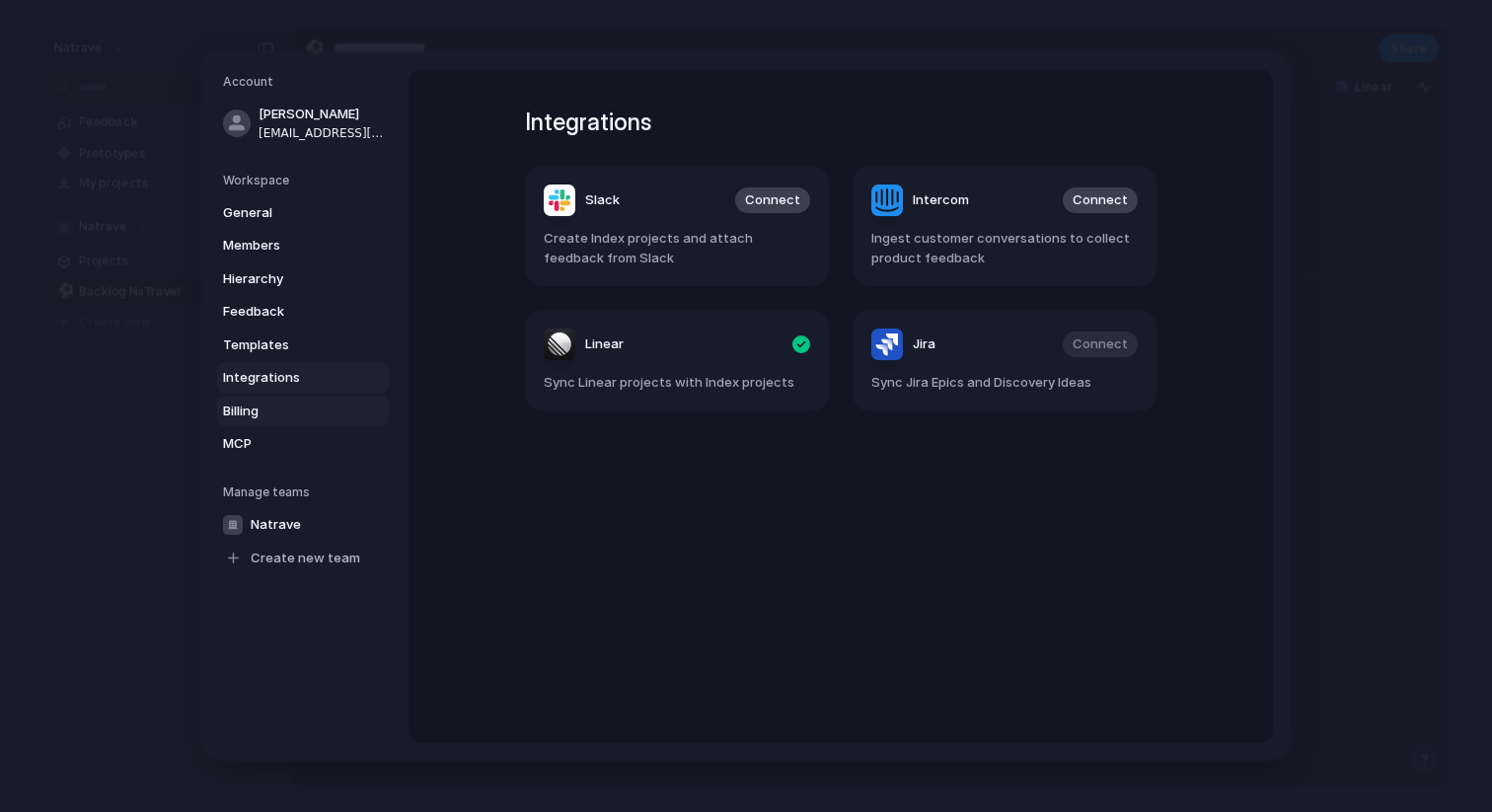
click at [266, 411] on span "Billing" at bounding box center [286, 412] width 127 height 20
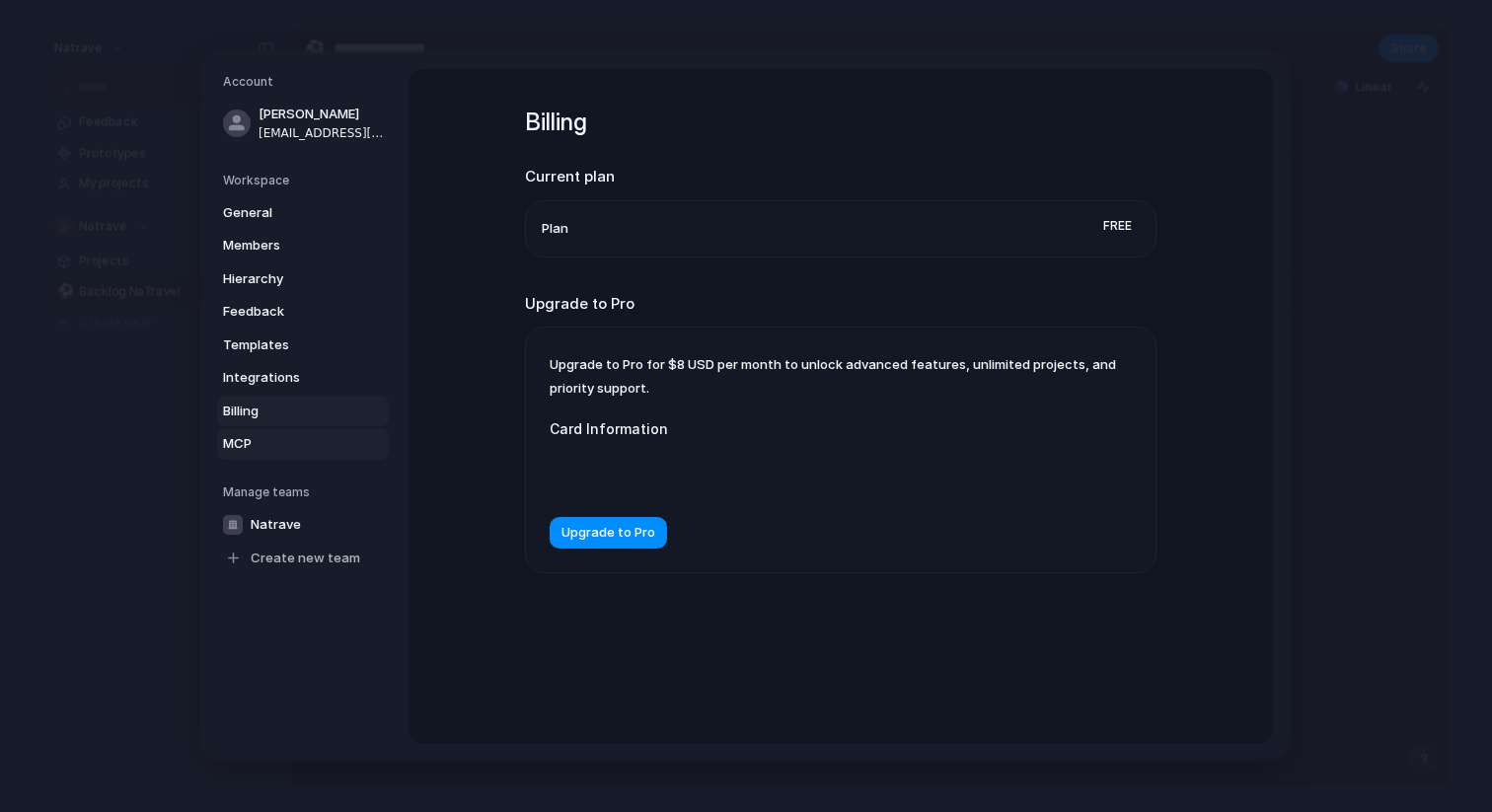
click at [265, 441] on span "MCP" at bounding box center [286, 444] width 127 height 20
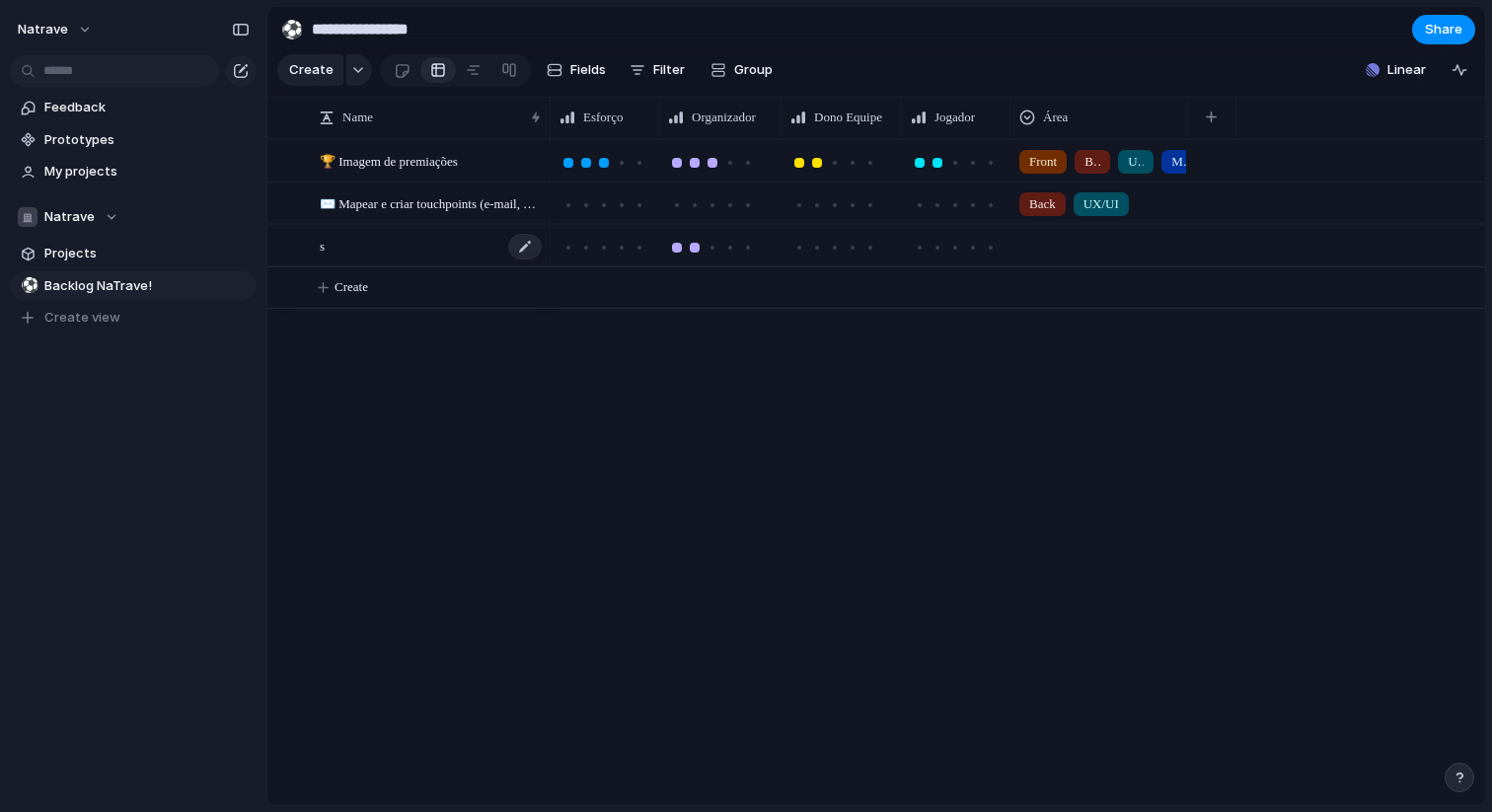
click at [427, 238] on div "s" at bounding box center [432, 246] width 224 height 41
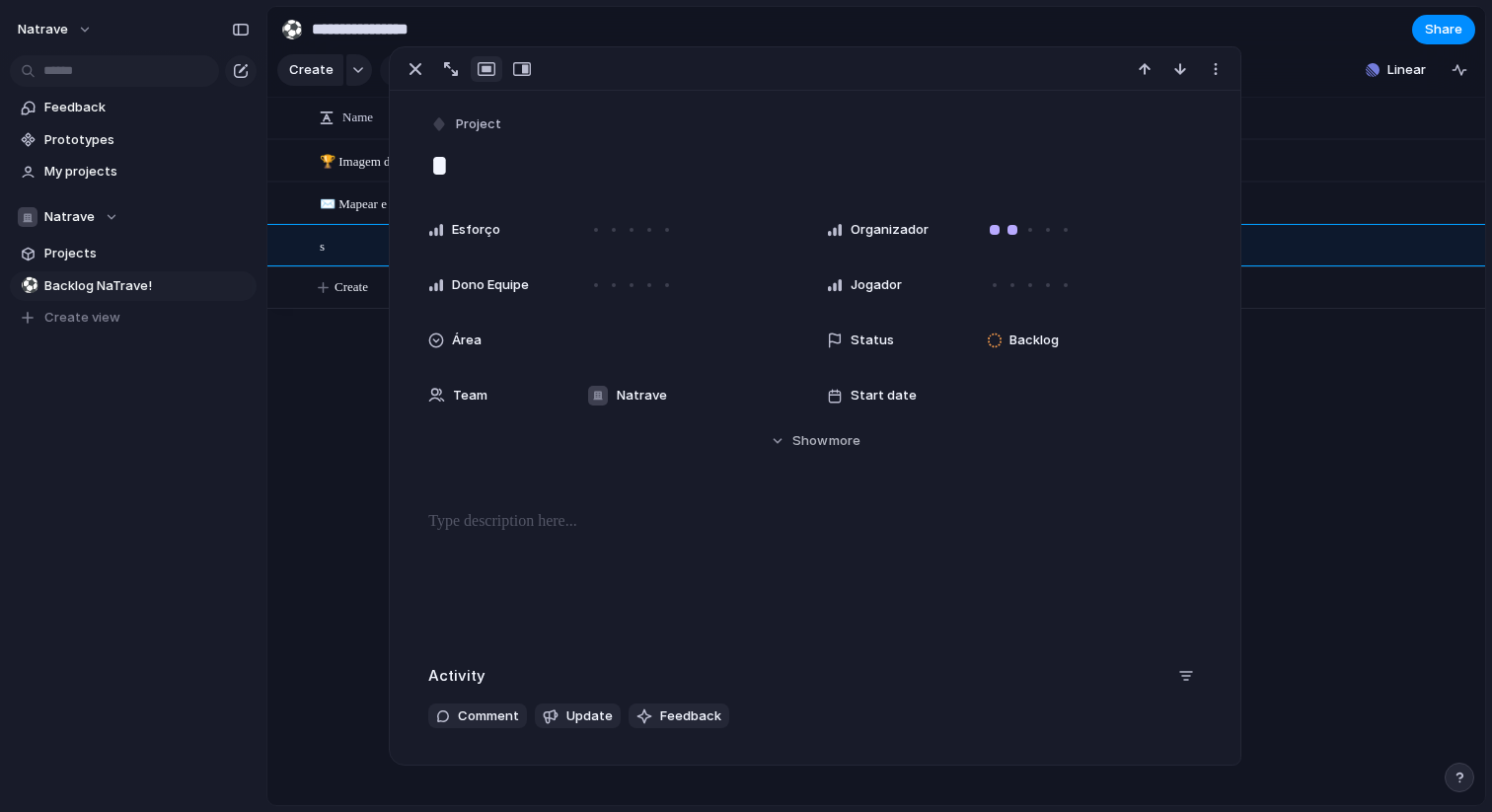
click at [1221, 83] on div at bounding box center [815, 69] width 851 height 44
click at [1217, 76] on div "button" at bounding box center [1217, 69] width 16 height 16
click at [1166, 149] on li "Delete" at bounding box center [1154, 144] width 148 height 32
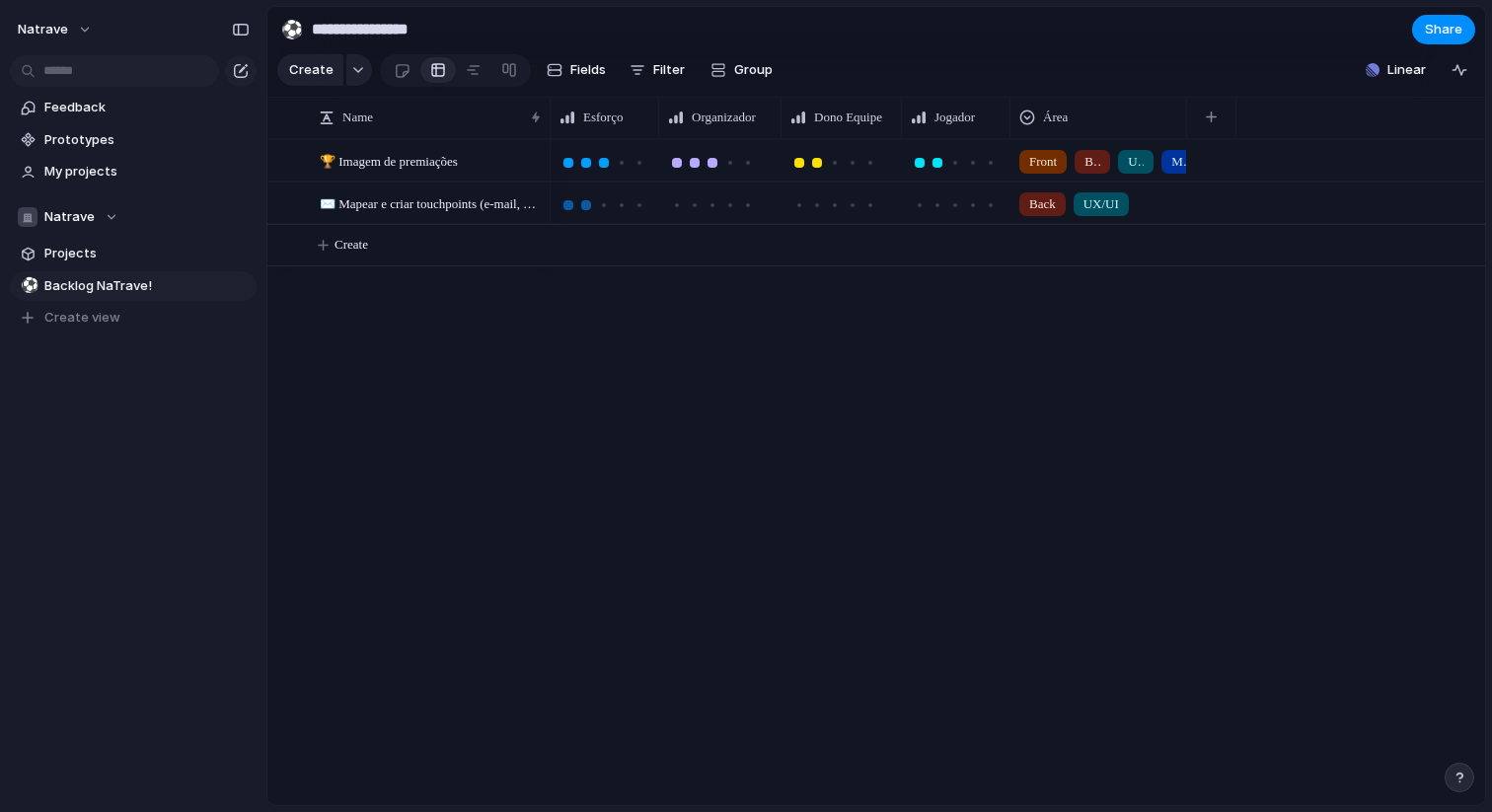
click at [583, 205] on div at bounding box center [586, 205] width 10 height 10
click at [576, 206] on div at bounding box center [569, 205] width 18 height 18
click at [1217, 114] on div "button" at bounding box center [1212, 117] width 11 height 11
click at [749, 64] on span "Group" at bounding box center [753, 70] width 39 height 20
click at [543, 65] on div "Owner Status Jogador Área Customer Esforço Organizador Dono Equipe Created by" at bounding box center [746, 406] width 1492 height 812
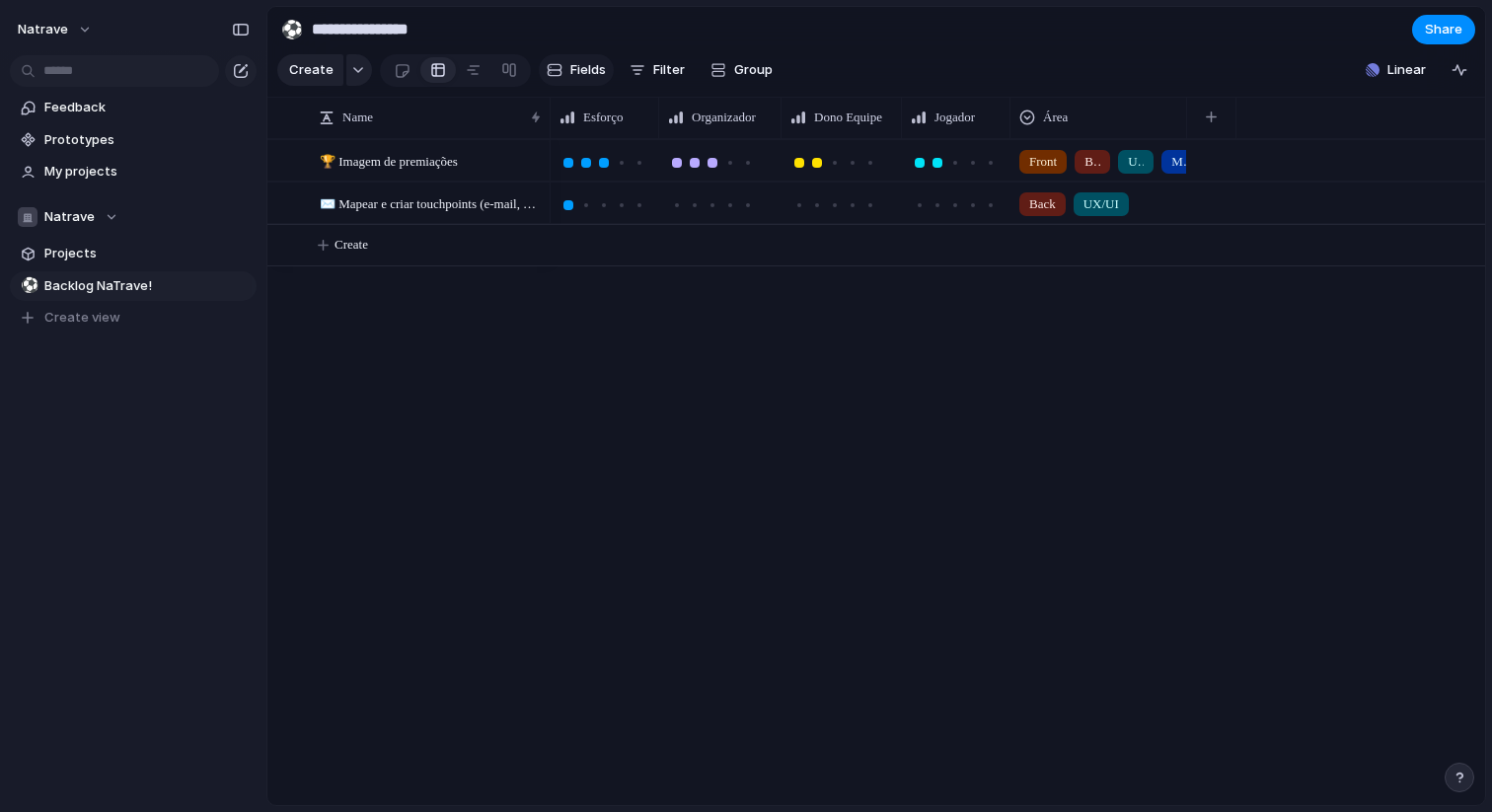
click at [563, 66] on button "Fields" at bounding box center [577, 70] width 75 height 32
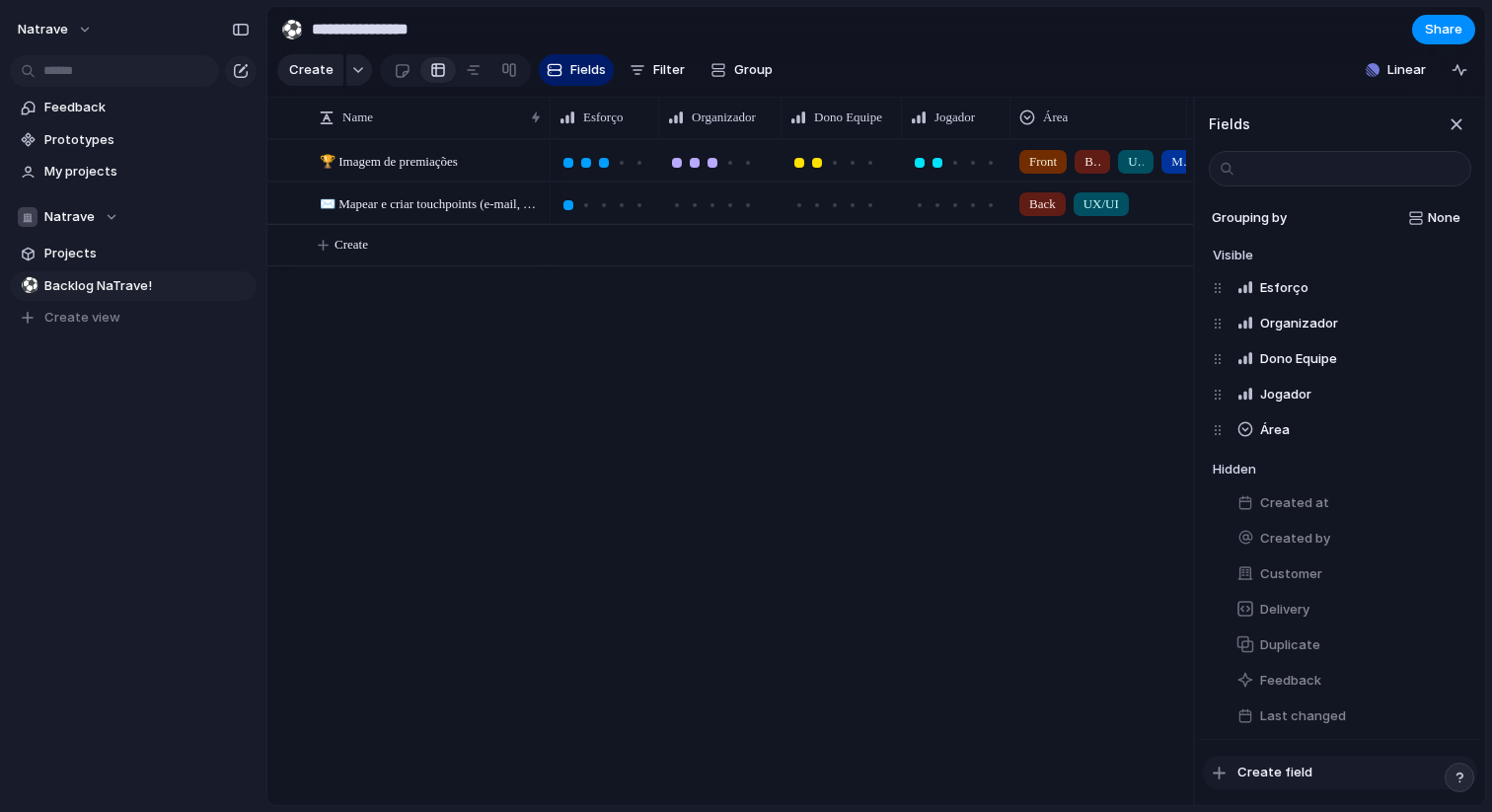
click at [1276, 755] on div "Create field" at bounding box center [1340, 771] width 286 height 66
click at [1274, 761] on button "Create field" at bounding box center [1340, 772] width 274 height 34
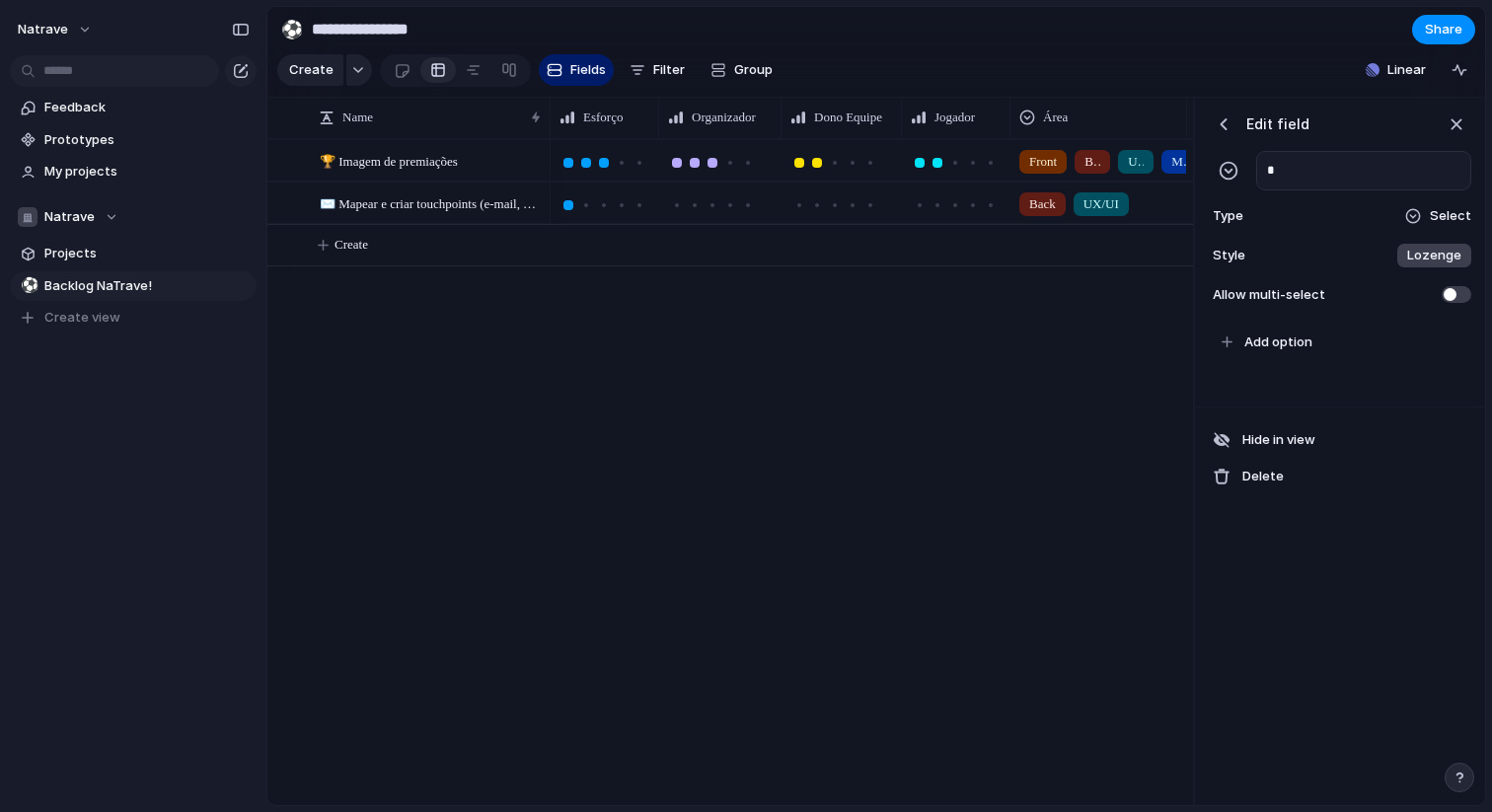
scroll to position [0, 202]
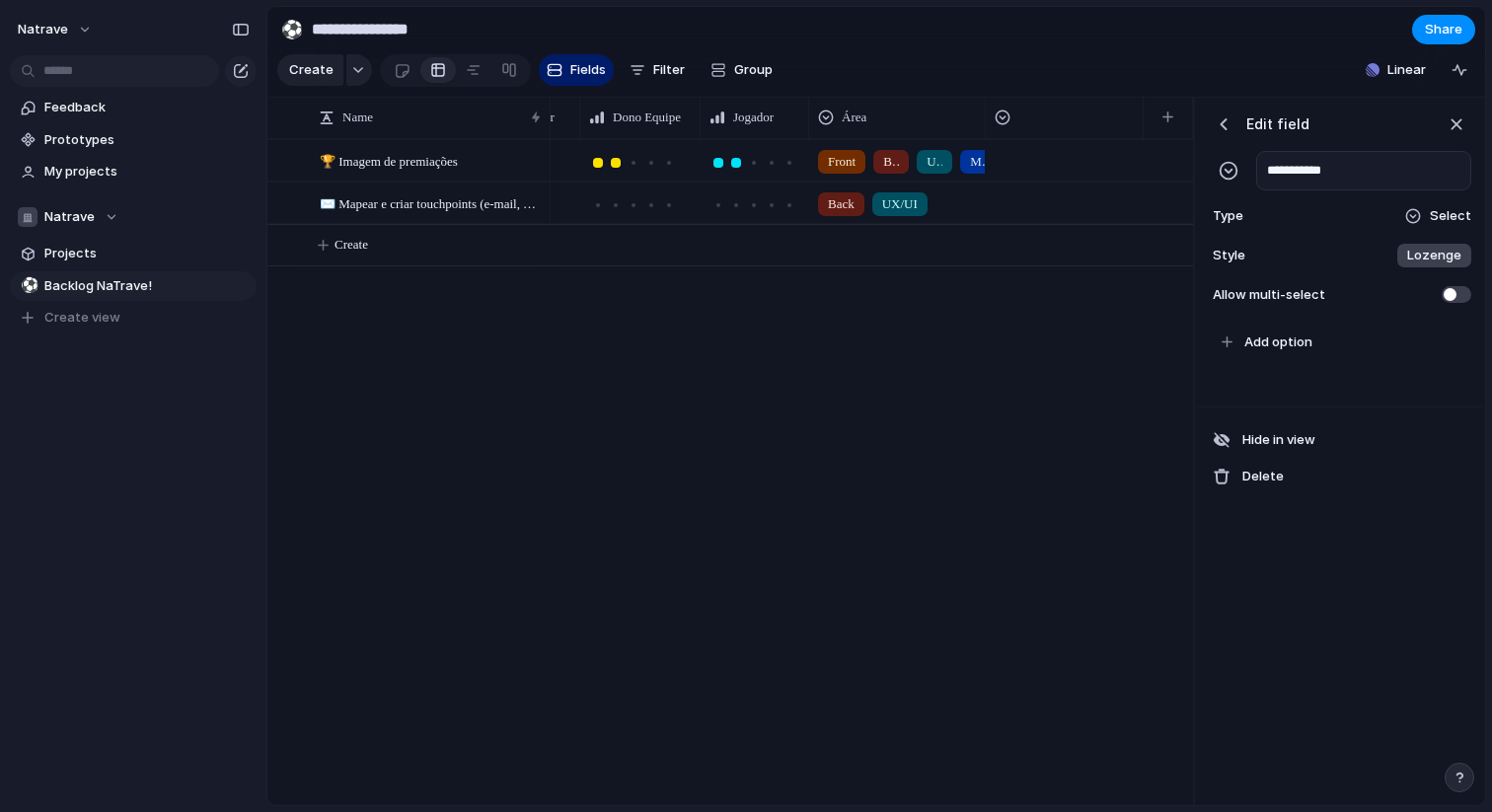
click at [1436, 195] on div "**********" at bounding box center [1340, 209] width 286 height 223
click at [1428, 212] on div "Select" at bounding box center [1439, 216] width 67 height 20
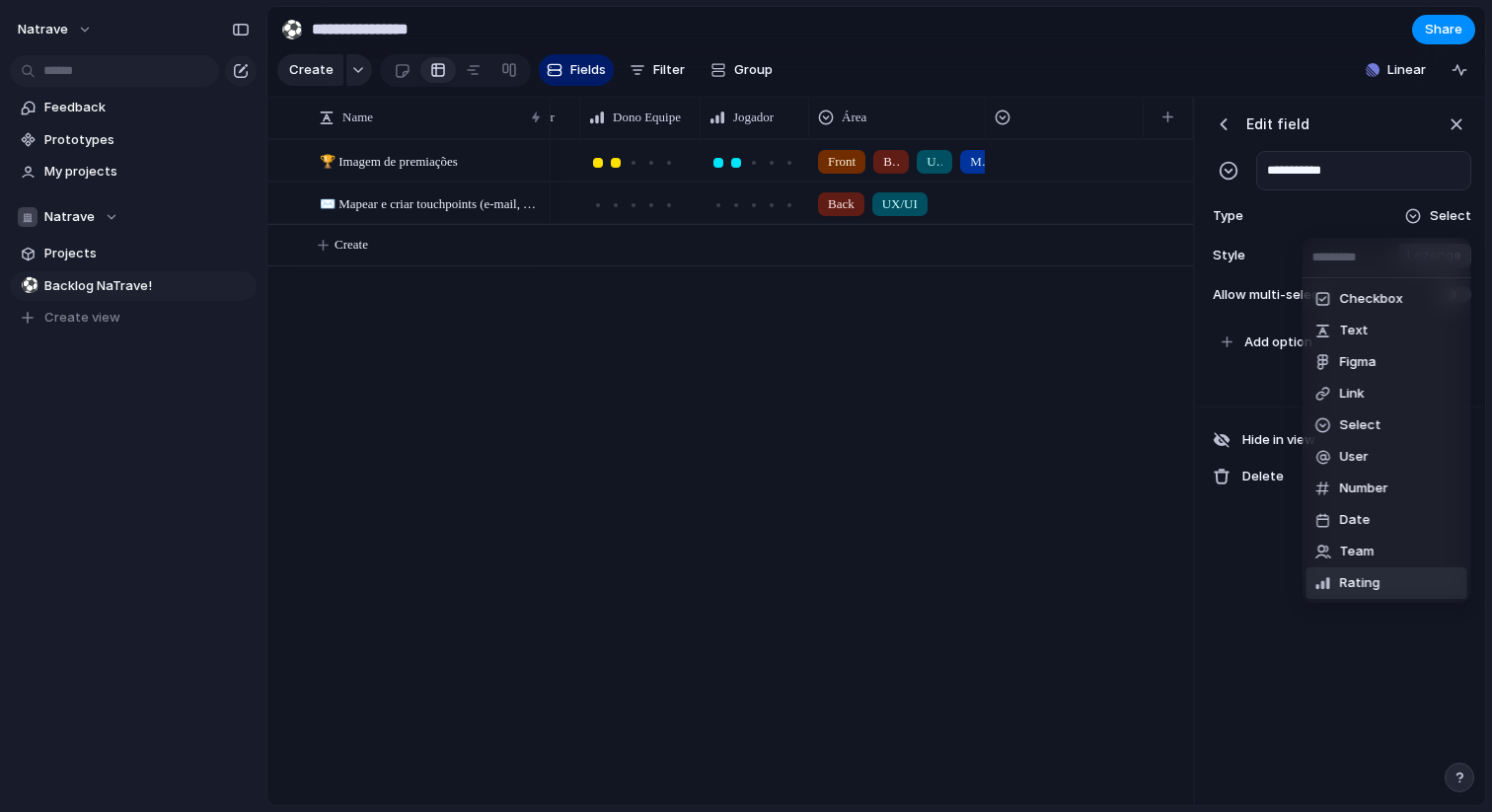
click at [1348, 576] on span "Rating" at bounding box center [1360, 583] width 41 height 20
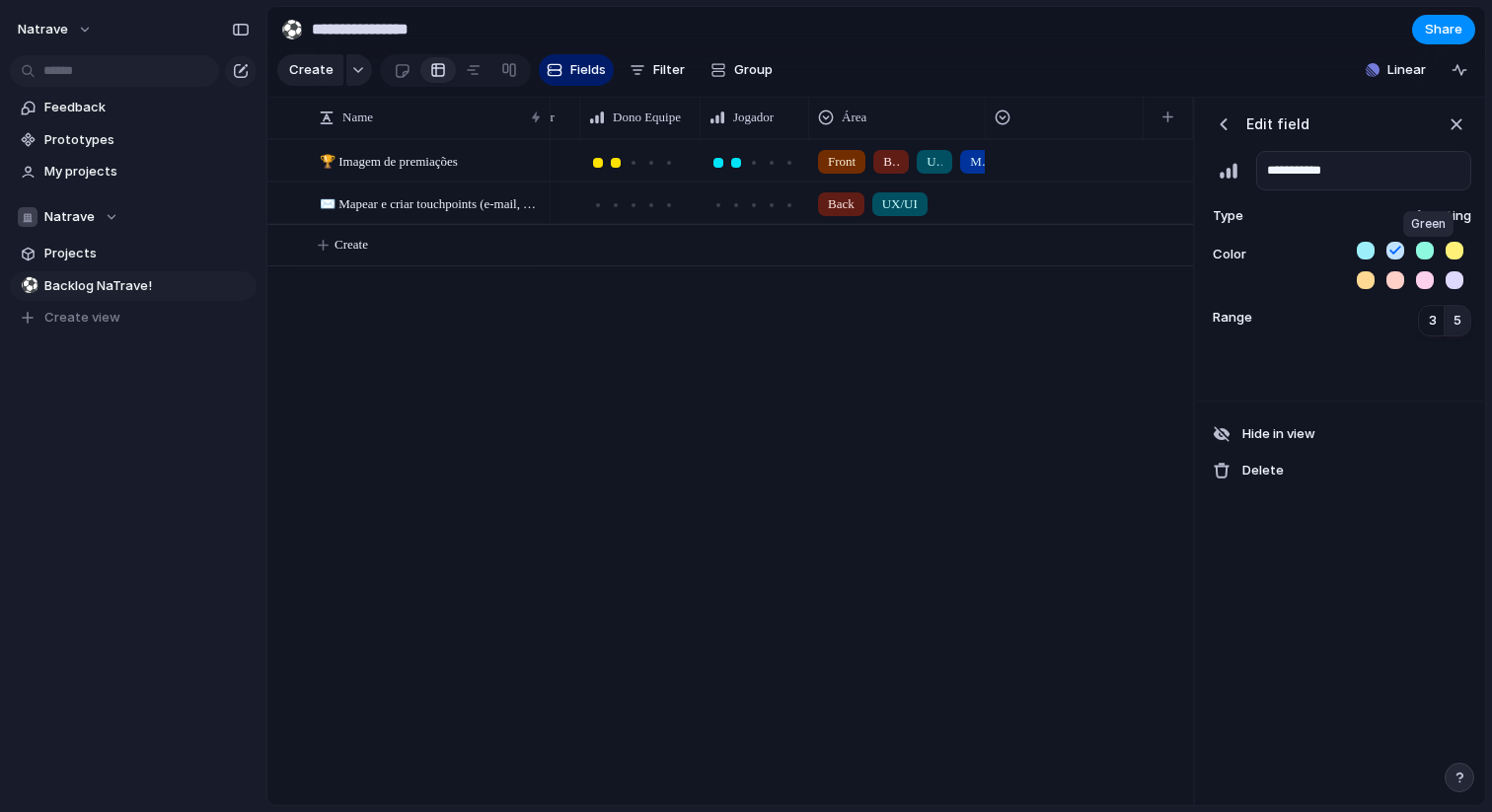
click at [1431, 247] on button "button" at bounding box center [1426, 251] width 18 height 18
click at [1458, 319] on span "5" at bounding box center [1458, 321] width 8 height 20
click at [1281, 166] on input "**********" at bounding box center [1363, 170] width 215 height 40
type input "*"
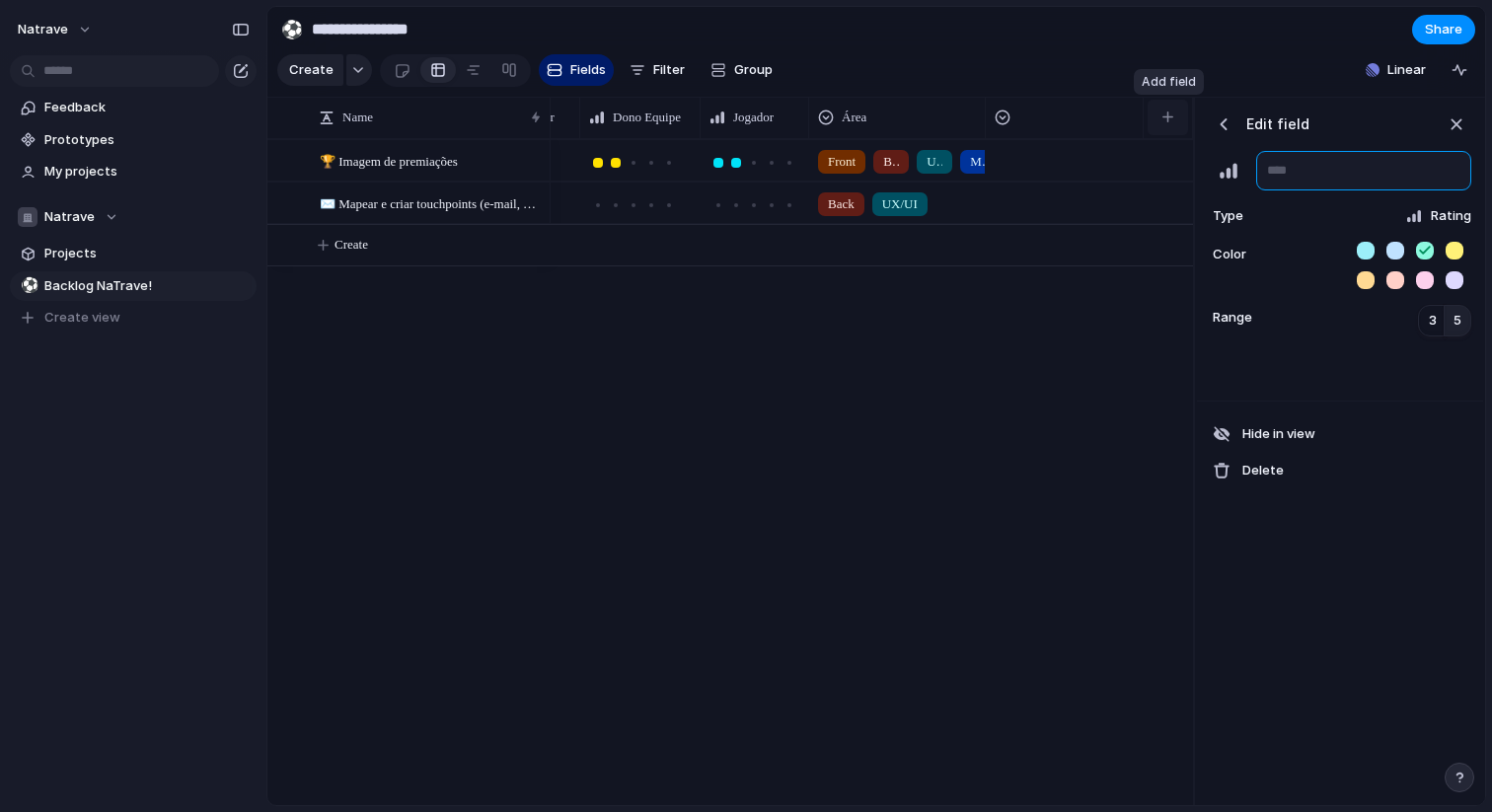
type input "*"
type input "********"
click at [1351, 278] on div at bounding box center [1402, 269] width 138 height 55
click at [1354, 278] on div at bounding box center [1402, 269] width 138 height 55
click at [1357, 278] on button "button" at bounding box center [1366, 280] width 18 height 18
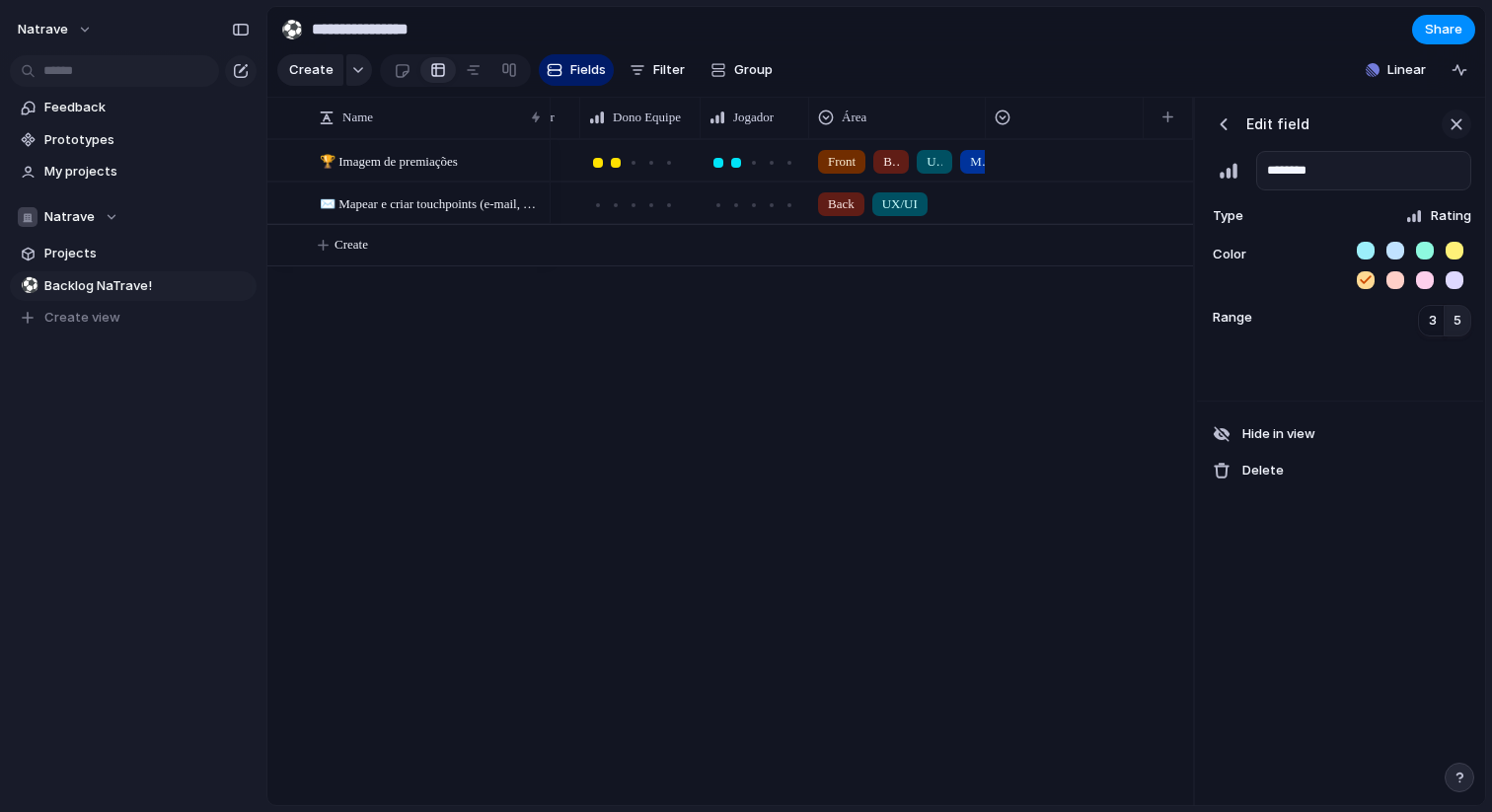
click at [1455, 129] on div "button" at bounding box center [1457, 125] width 22 height 22
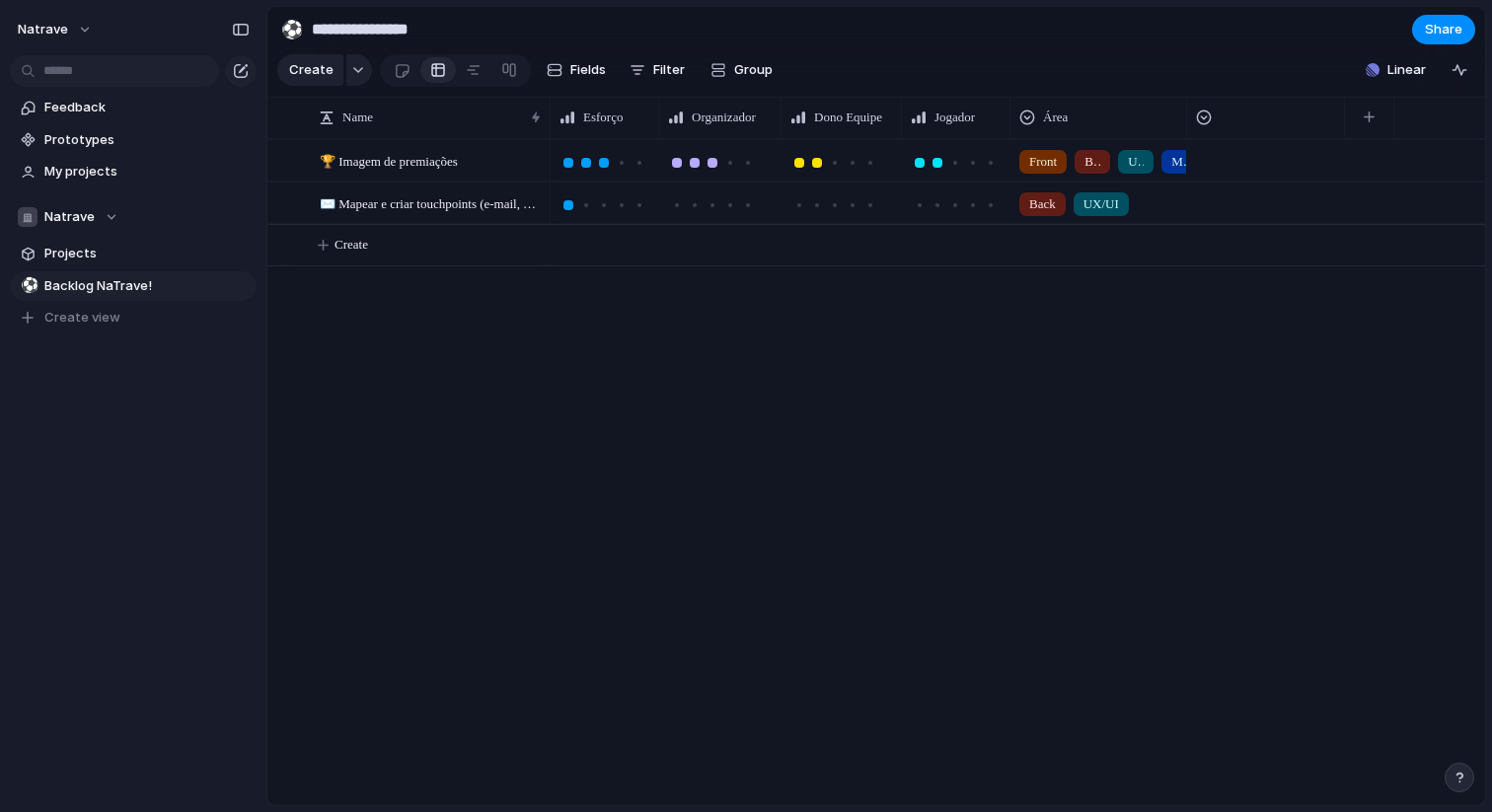
click at [1247, 134] on div at bounding box center [1266, 118] width 149 height 42
click at [1247, 114] on div at bounding box center [1266, 118] width 139 height 16
click at [1282, 135] on div at bounding box center [1266, 118] width 149 height 42
click at [1285, 120] on div at bounding box center [1266, 118] width 139 height 16
click at [1215, 158] on div at bounding box center [1214, 161] width 18 height 14
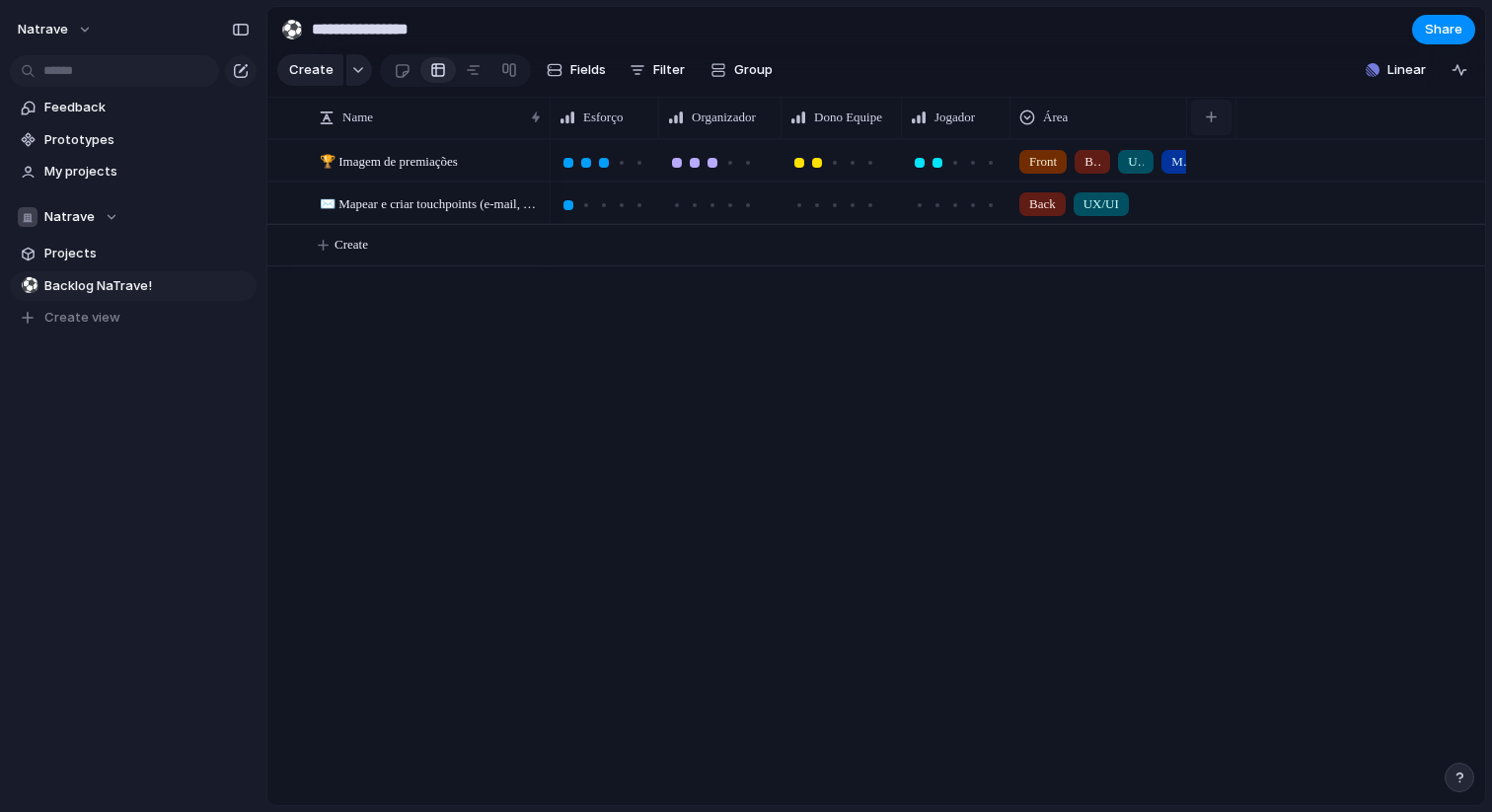
click at [1205, 122] on button "button" at bounding box center [1212, 118] width 41 height 36
click at [563, 67] on div "Created at Created by Customer Delivery Duplicate Feedback Last changed Last up…" at bounding box center [746, 406] width 1492 height 812
click at [563, 67] on button "Fields" at bounding box center [577, 70] width 75 height 32
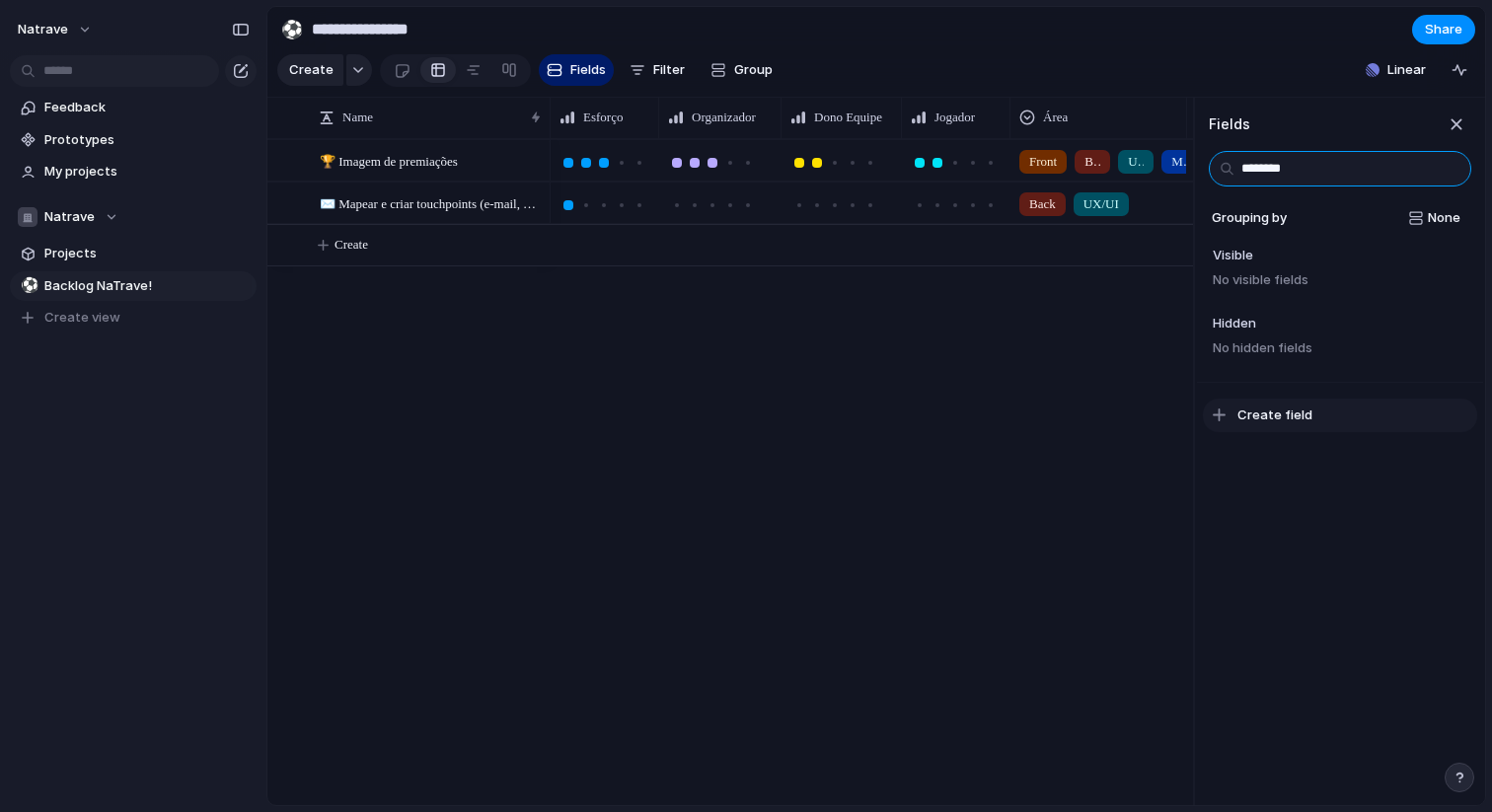
type input "********"
click at [1282, 416] on span "Create field" at bounding box center [1275, 415] width 75 height 20
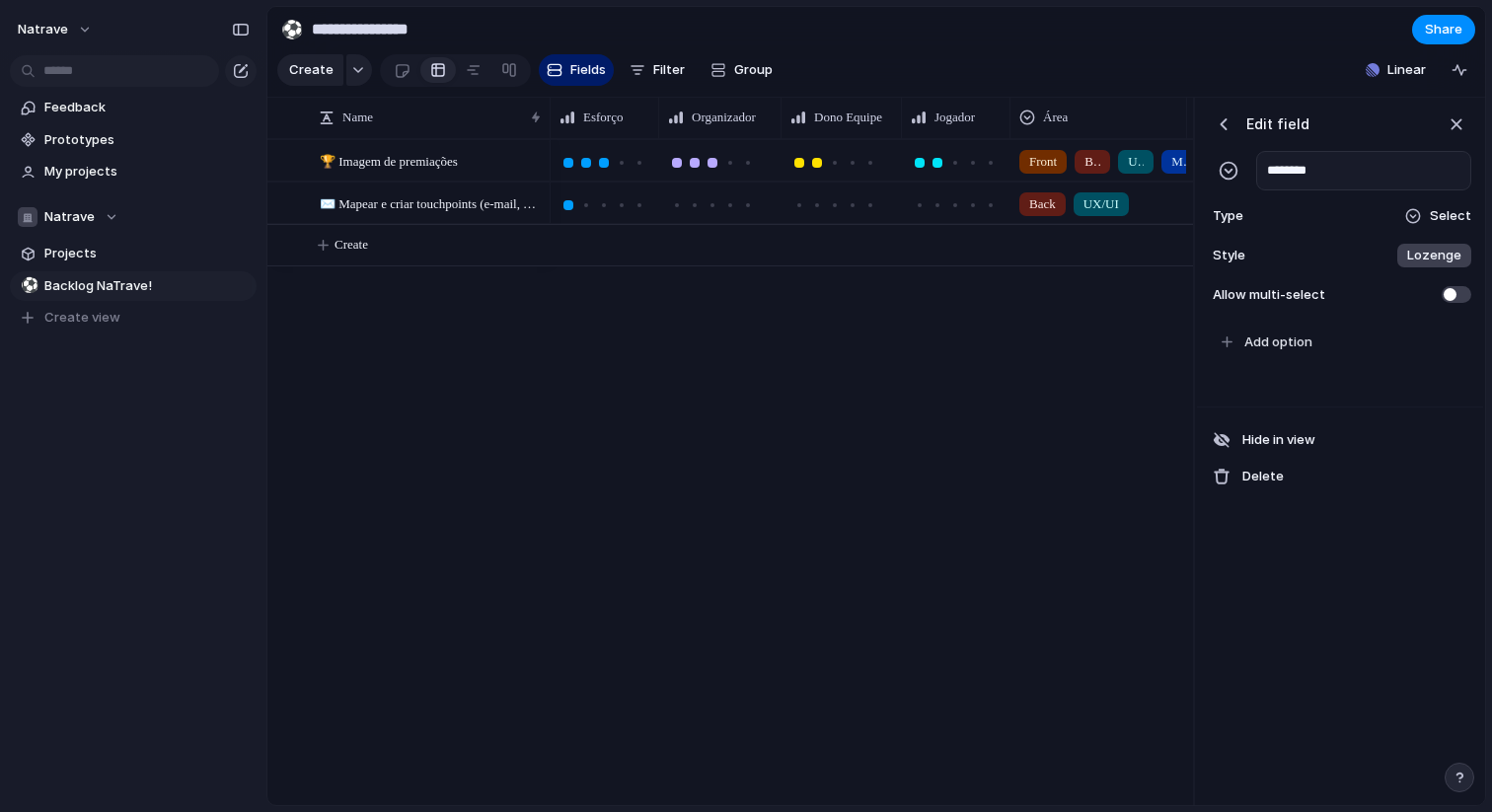
click at [1450, 219] on span "Select" at bounding box center [1451, 216] width 42 height 20
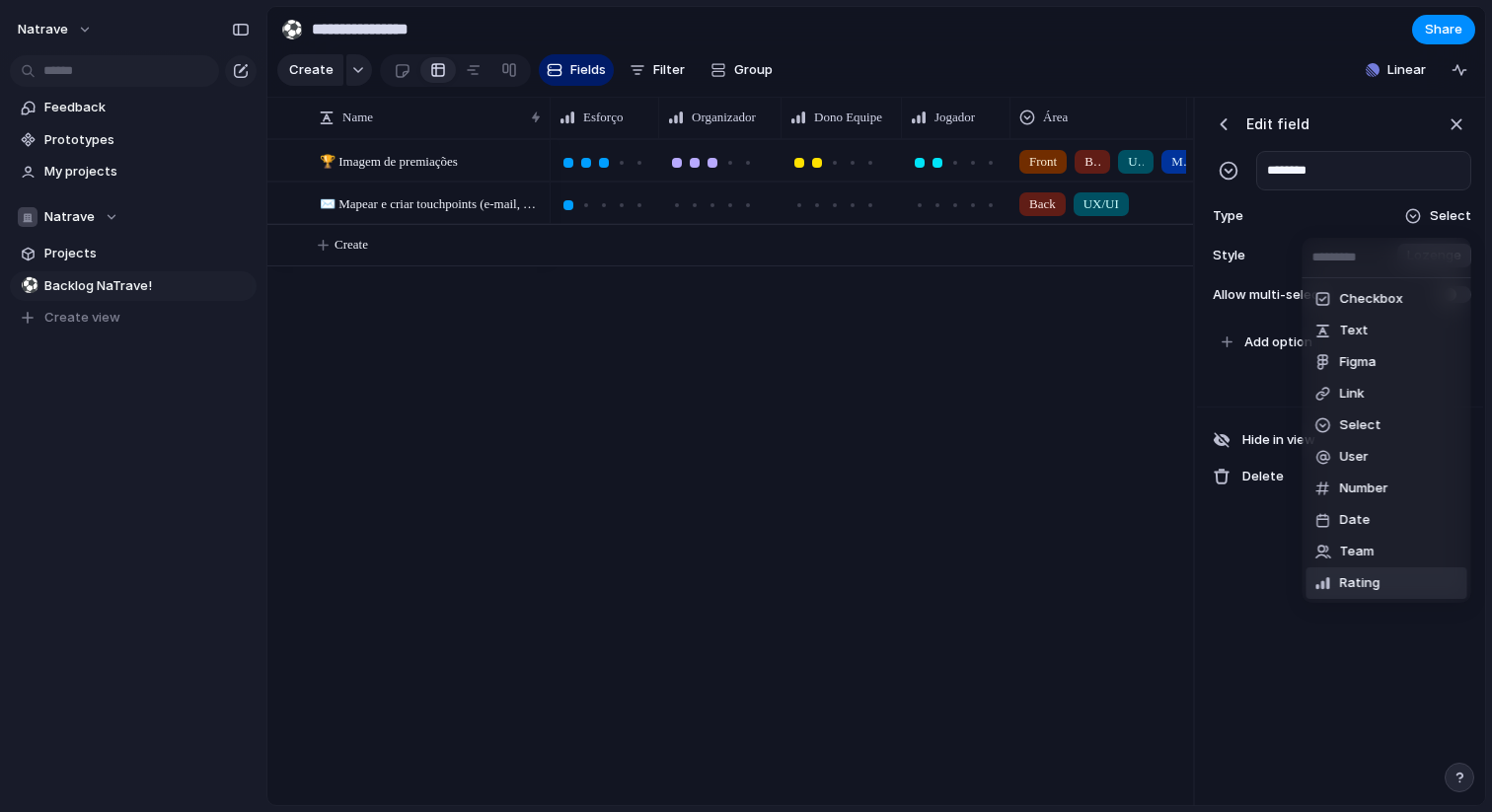
click at [1398, 597] on li "Rating" at bounding box center [1387, 583] width 160 height 32
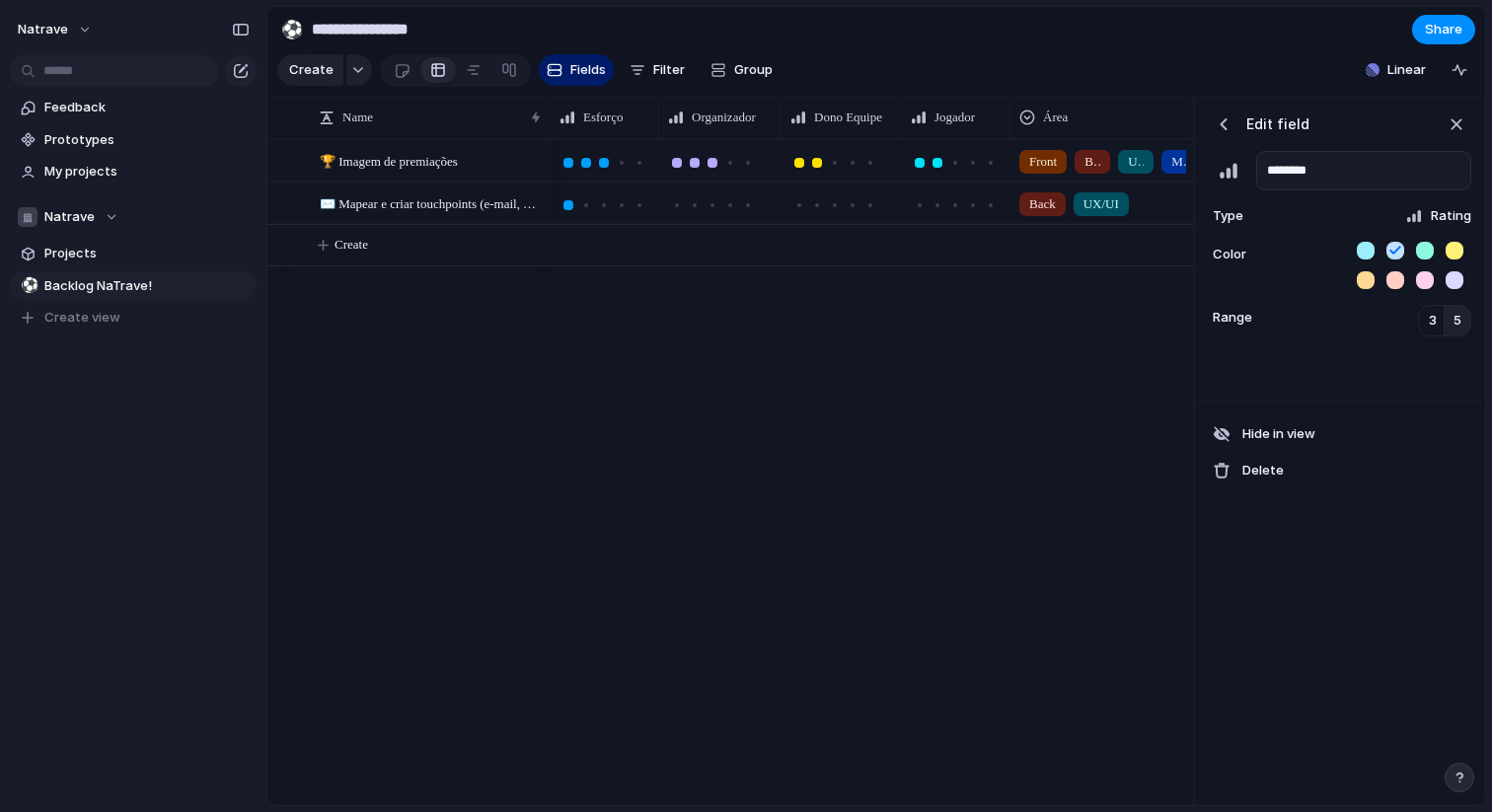
scroll to position [0, 202]
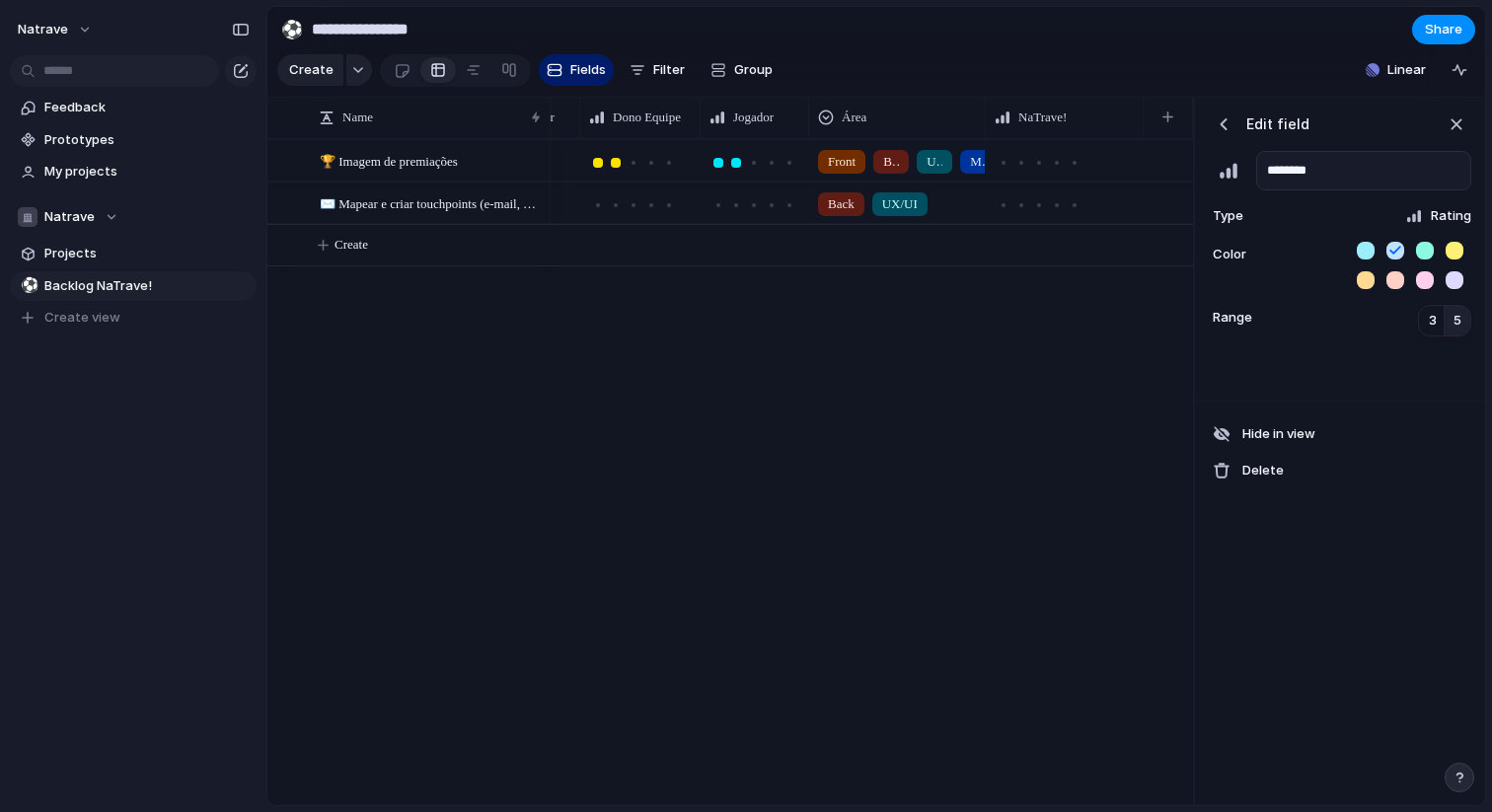
click at [1400, 275] on button "button" at bounding box center [1396, 280] width 18 height 18
click at [1461, 317] on button "5" at bounding box center [1458, 321] width 28 height 32
click at [1450, 133] on div "button" at bounding box center [1457, 125] width 22 height 22
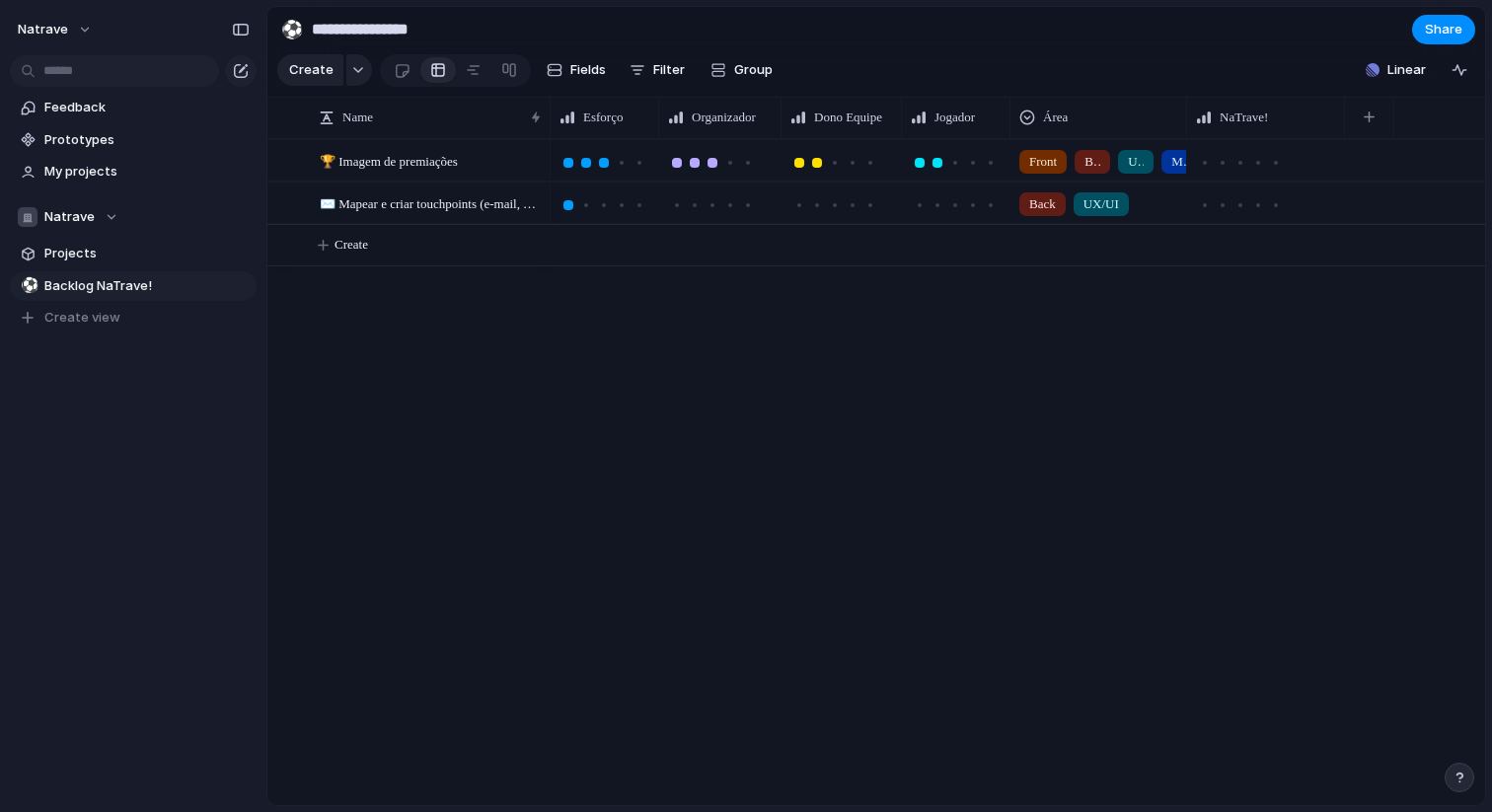
scroll to position [0, 0]
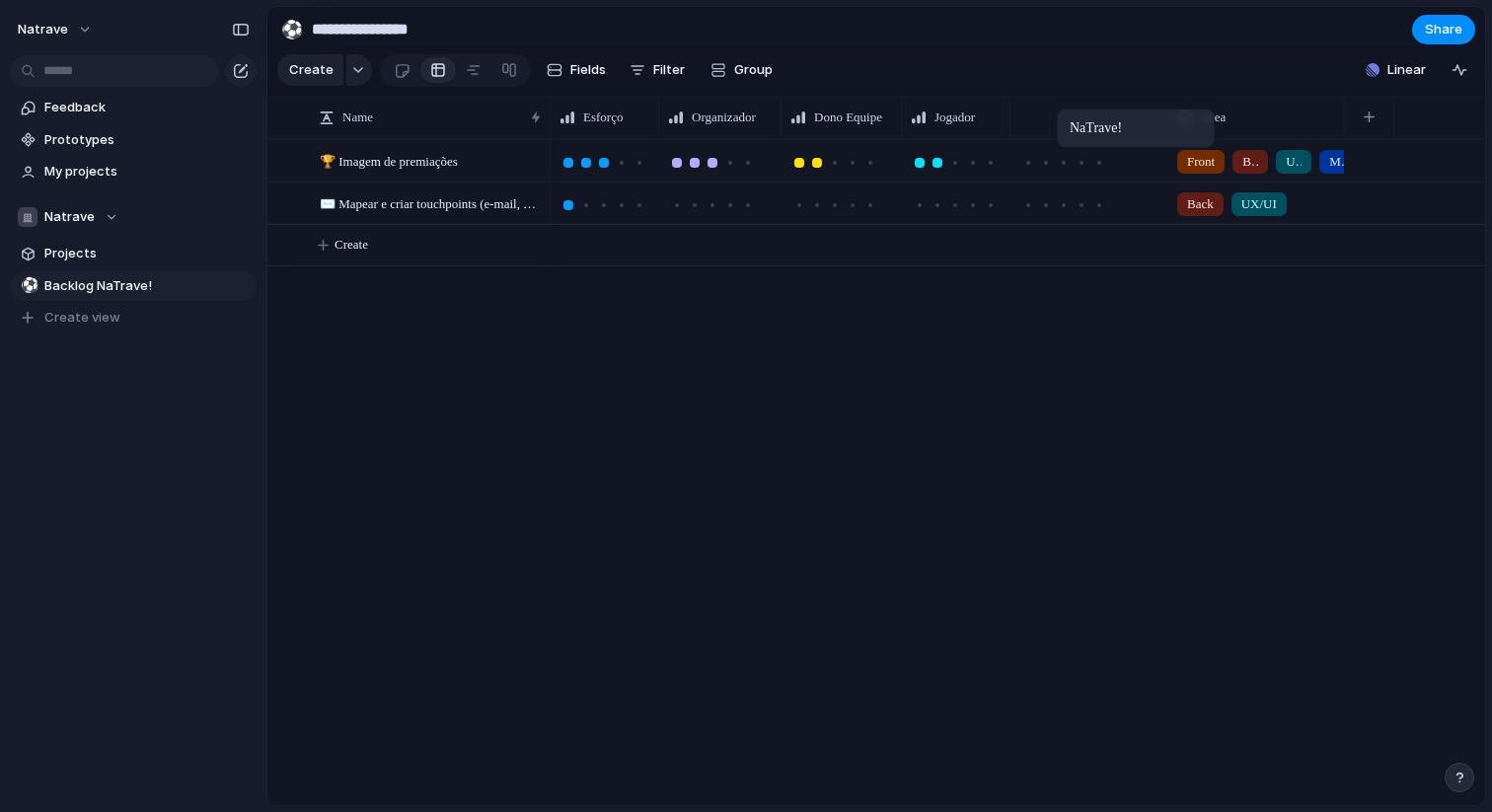
drag, startPoint x: 1222, startPoint y: 114, endPoint x: 1067, endPoint y: 113, distance: 155.0
click at [1046, 159] on div at bounding box center [1046, 162] width 10 height 10
click at [1084, 202] on div at bounding box center [1082, 205] width 10 height 10
click at [697, 200] on div at bounding box center [694, 205] width 10 height 10
click at [714, 202] on div at bounding box center [712, 205] width 10 height 10
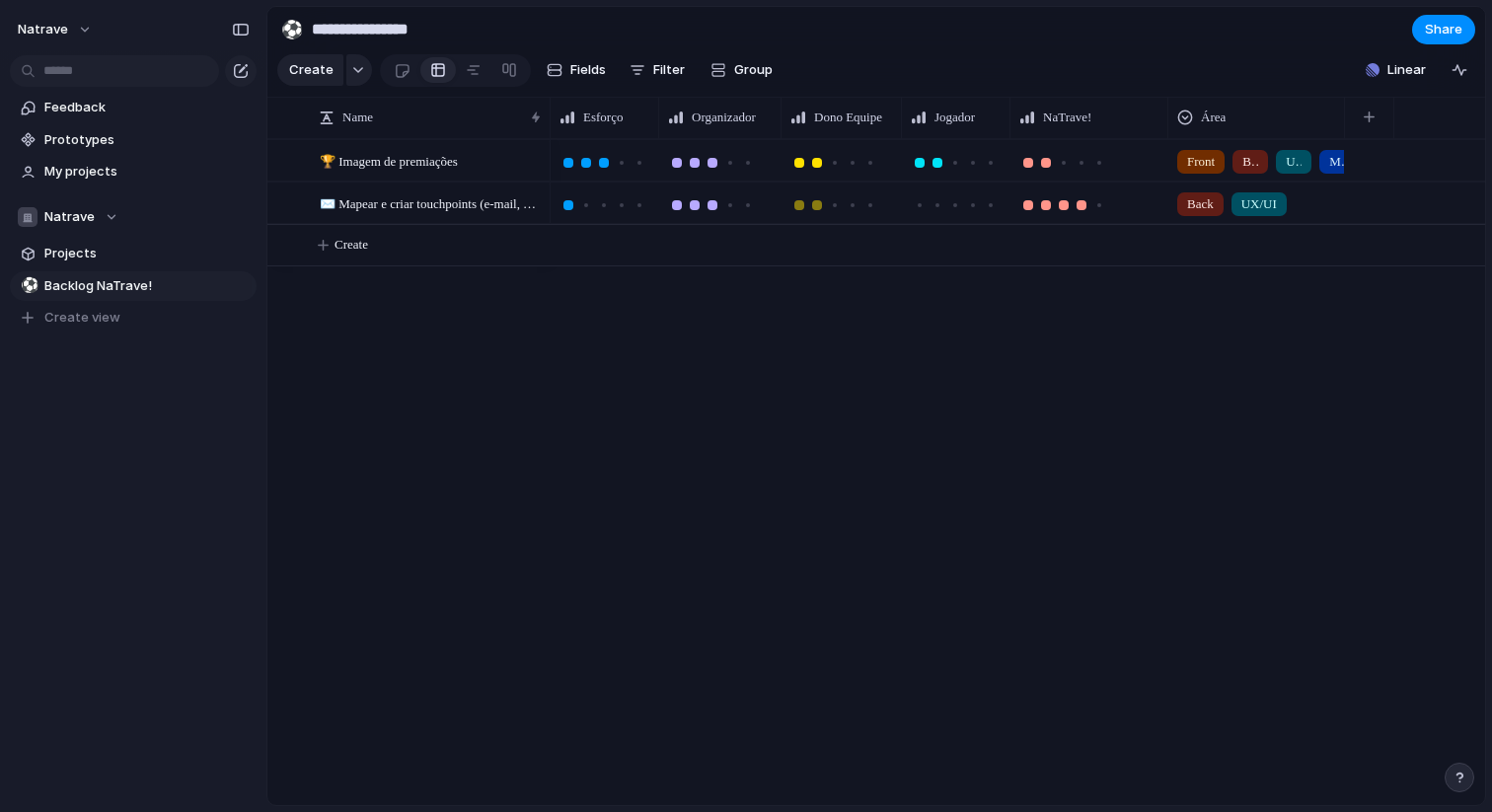
click at [814, 196] on div at bounding box center [817, 205] width 18 height 18
click at [699, 203] on div at bounding box center [694, 205] width 18 height 18
click at [940, 202] on div at bounding box center [938, 205] width 10 height 10
click at [83, 315] on span "Create view" at bounding box center [82, 318] width 76 height 20
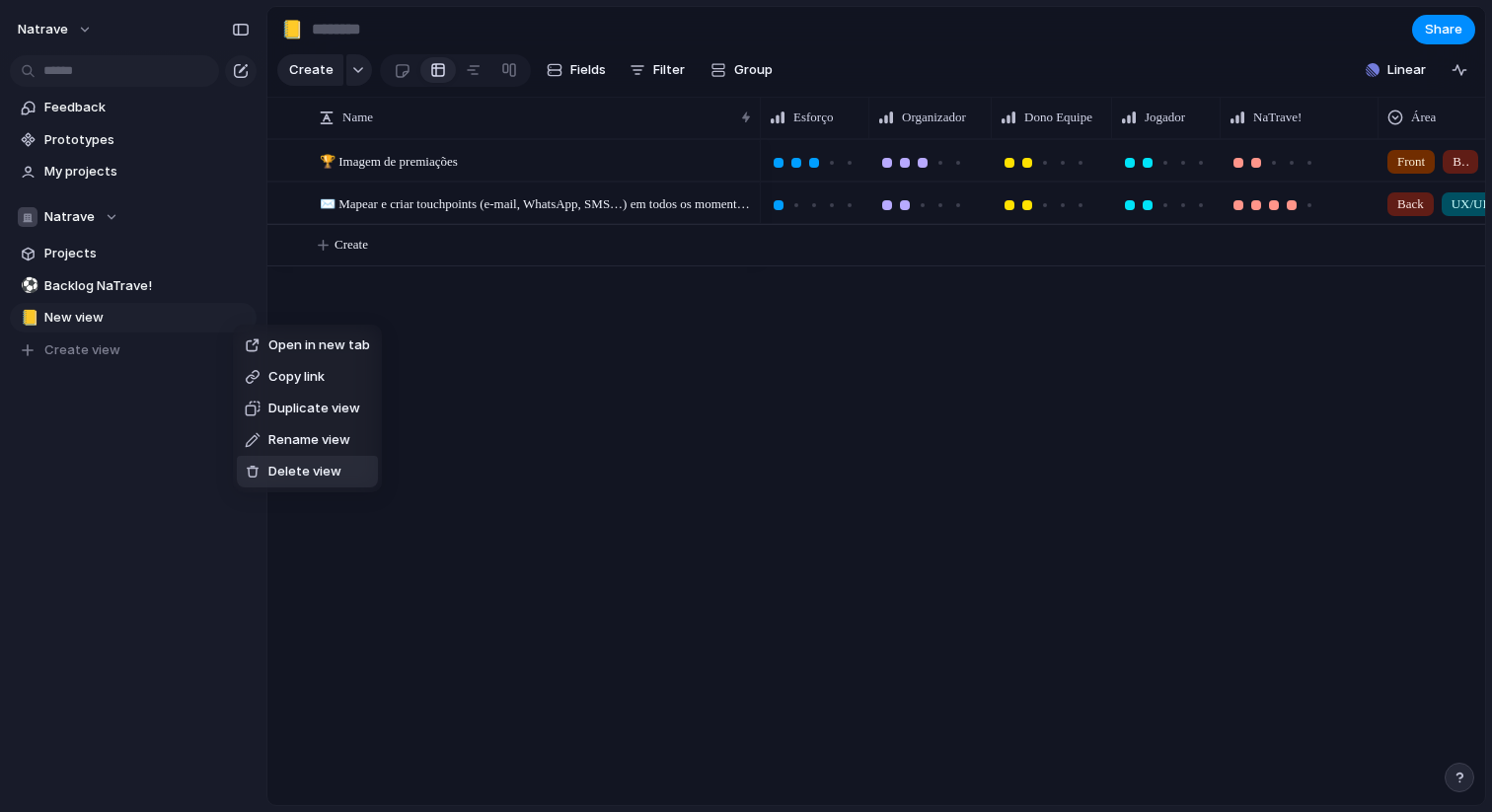
click at [312, 478] on span "Delete view" at bounding box center [305, 471] width 73 height 20
type input "**********"
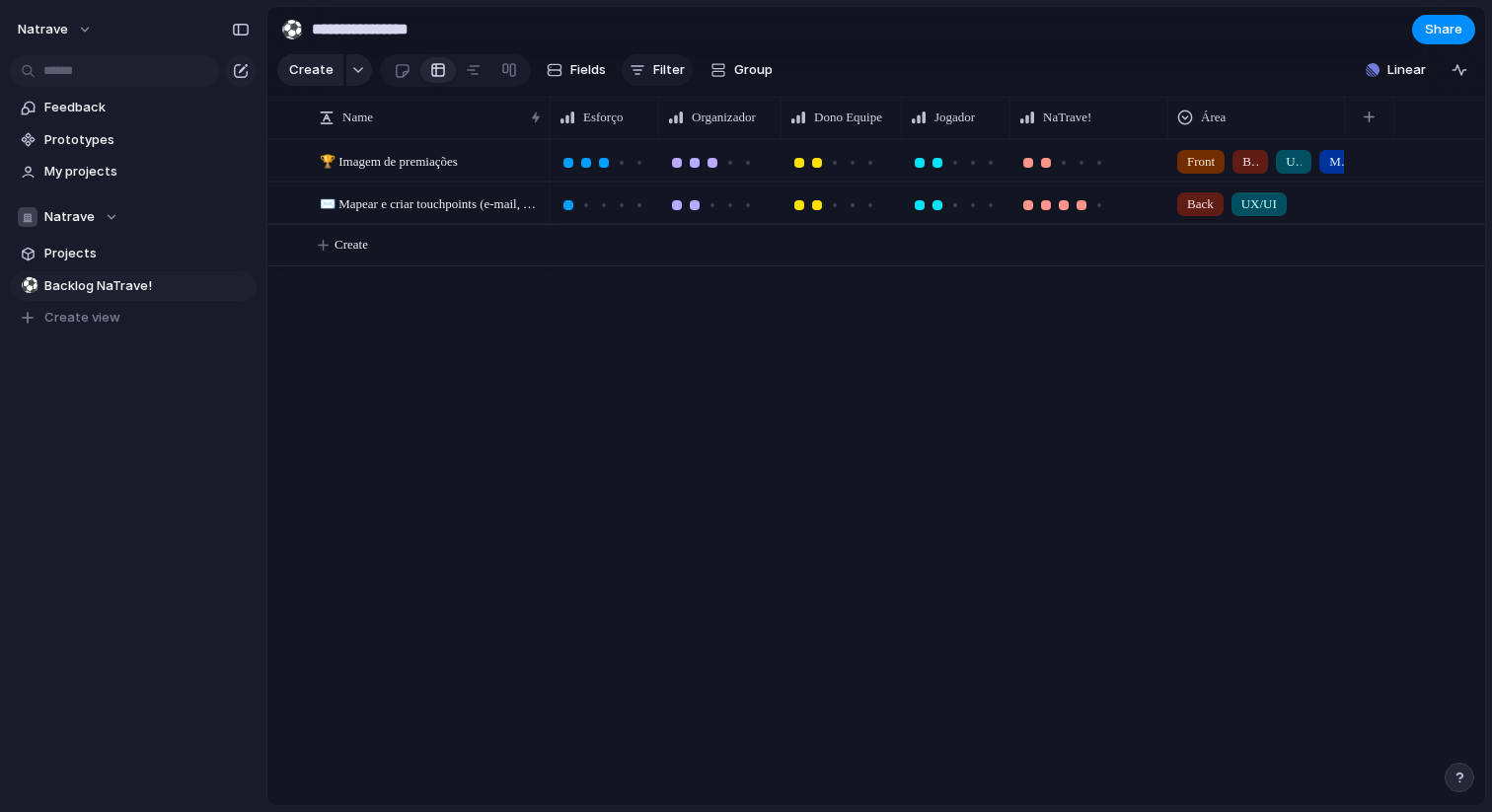
click at [654, 74] on span "Filter" at bounding box center [670, 70] width 32 height 20
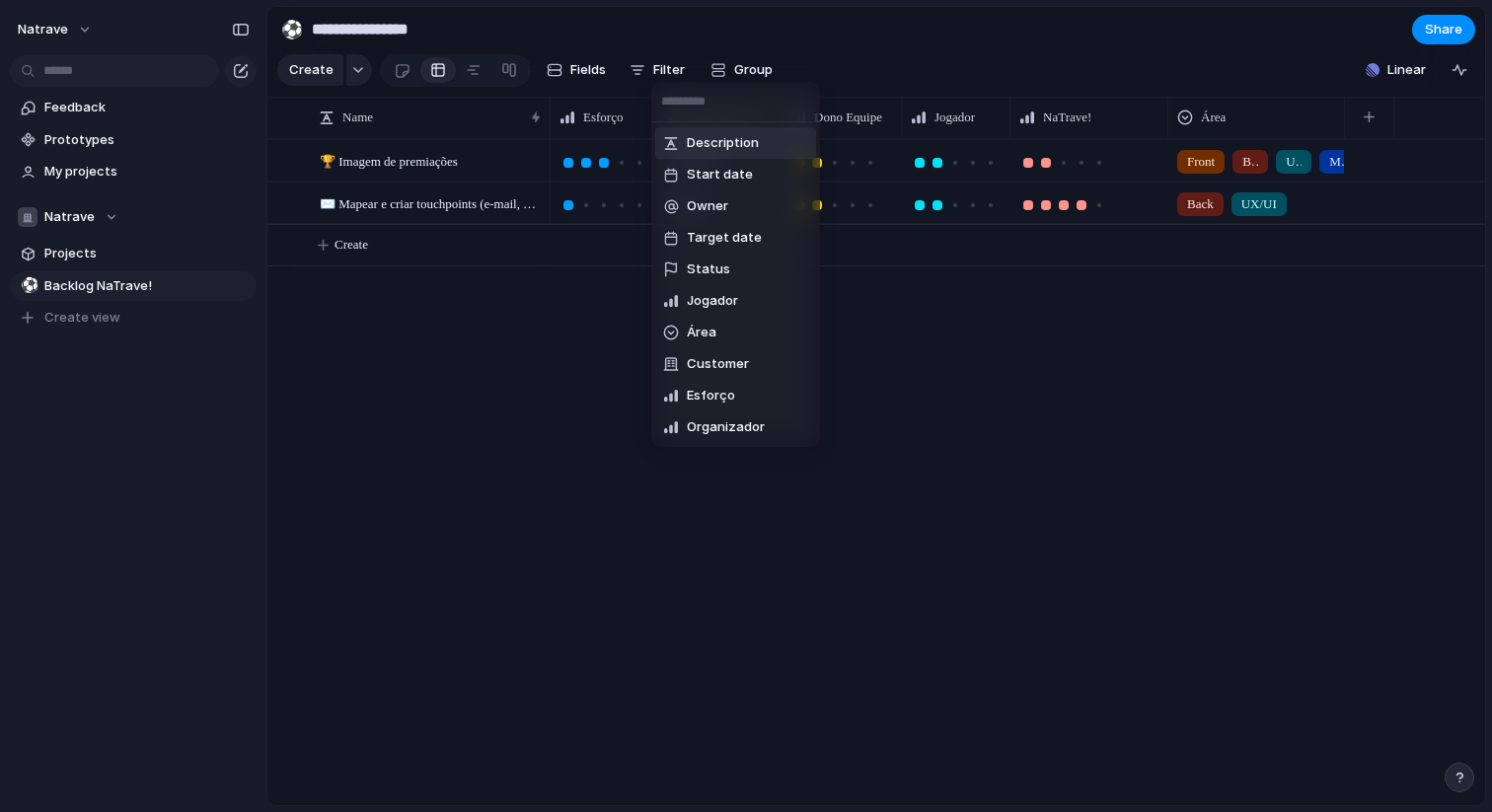
click at [1138, 329] on div "Description Start date Owner Target date Status Jogador Área Customer Esforço O…" at bounding box center [746, 406] width 1492 height 812
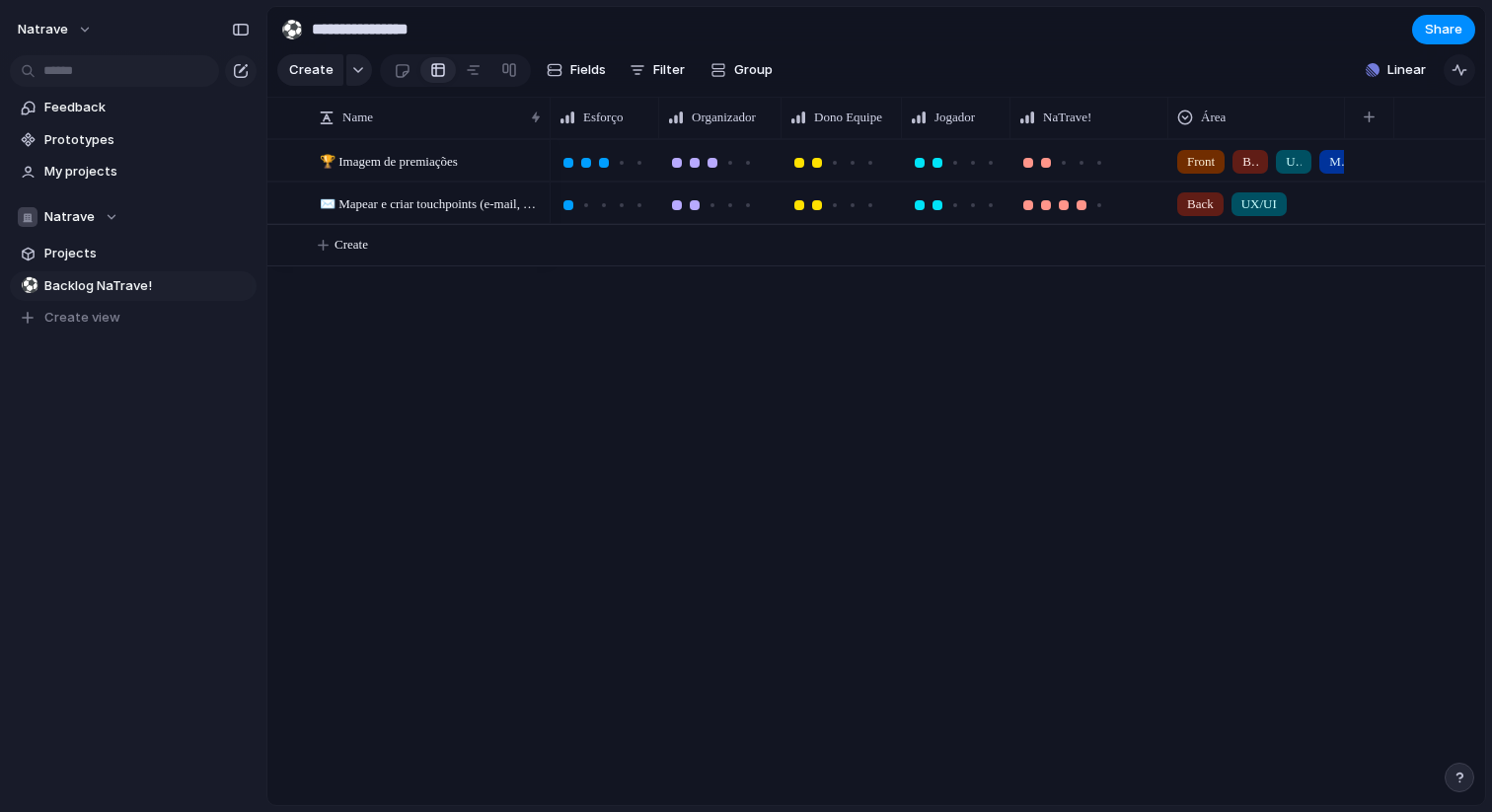
click at [1463, 75] on div "button" at bounding box center [1460, 70] width 16 height 16
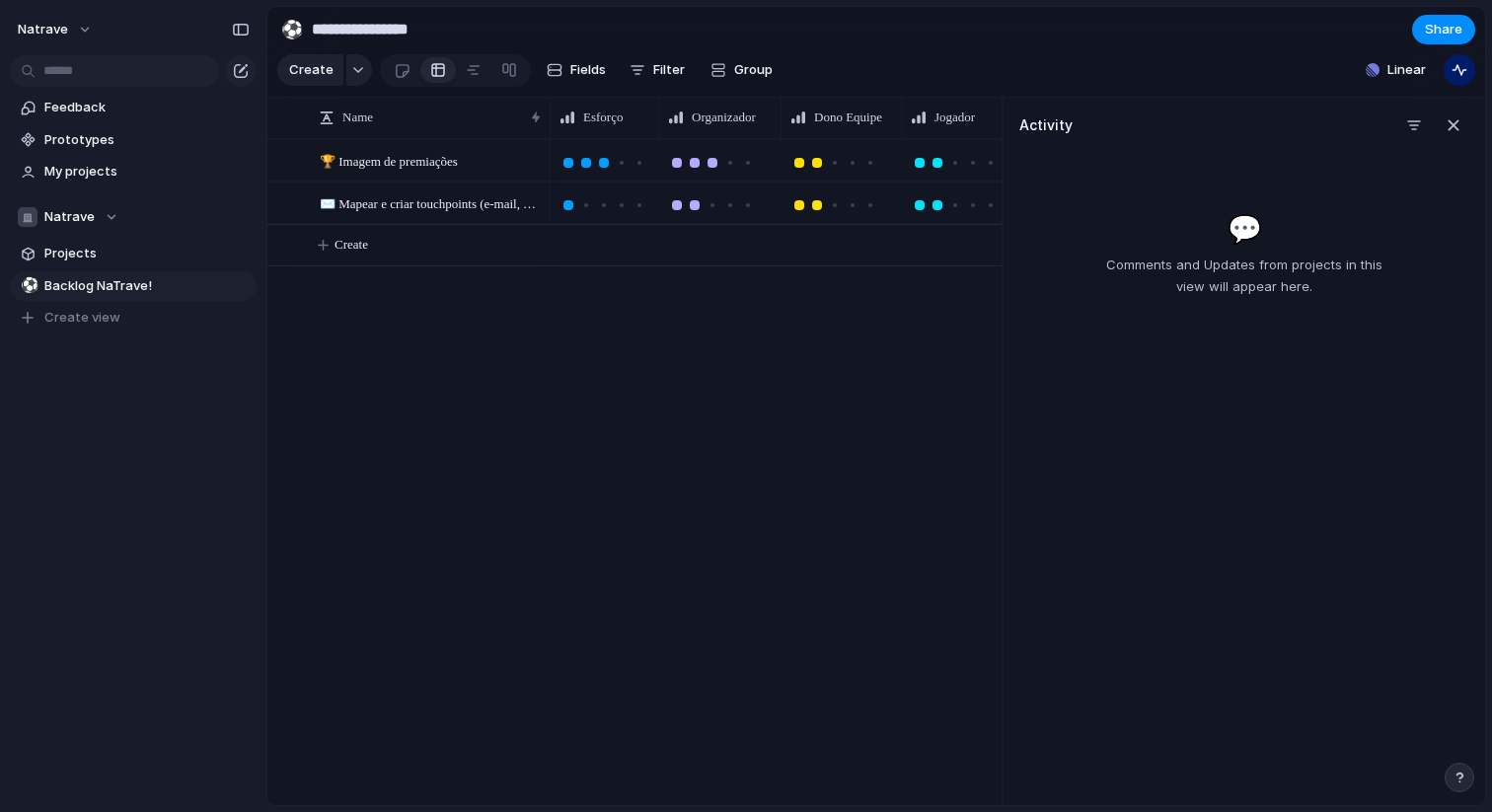
click at [1470, 121] on div "Activity 💬 Comments and Updates from projects in this view will appear here." at bounding box center [1243, 452] width 483 height 708
click at [1465, 122] on button "button" at bounding box center [1454, 126] width 32 height 32
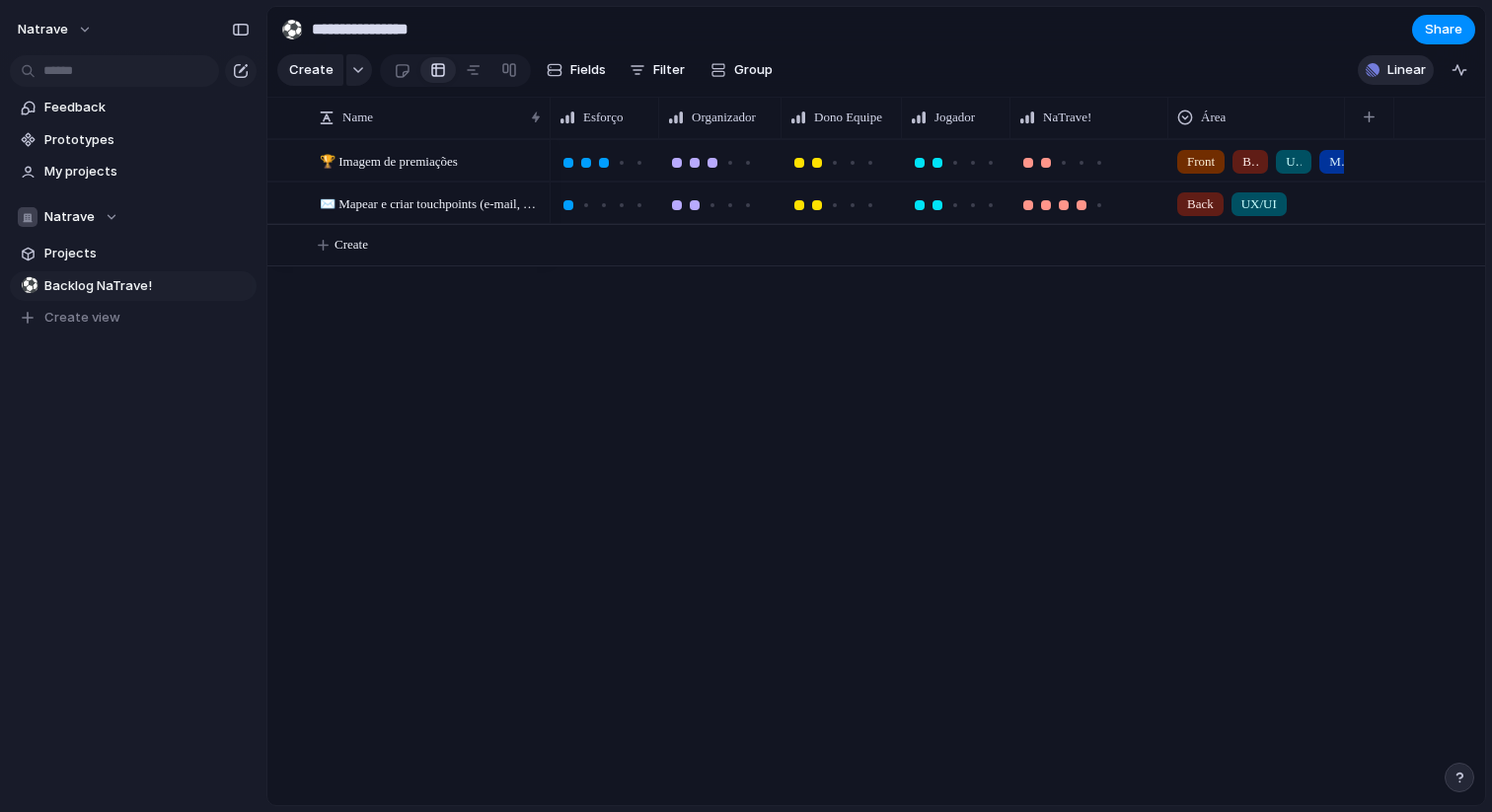
click at [1398, 72] on span "Linear" at bounding box center [1407, 70] width 39 height 20
click at [410, 161] on span "🏆 Imagem de premiações" at bounding box center [388, 159] width 138 height 23
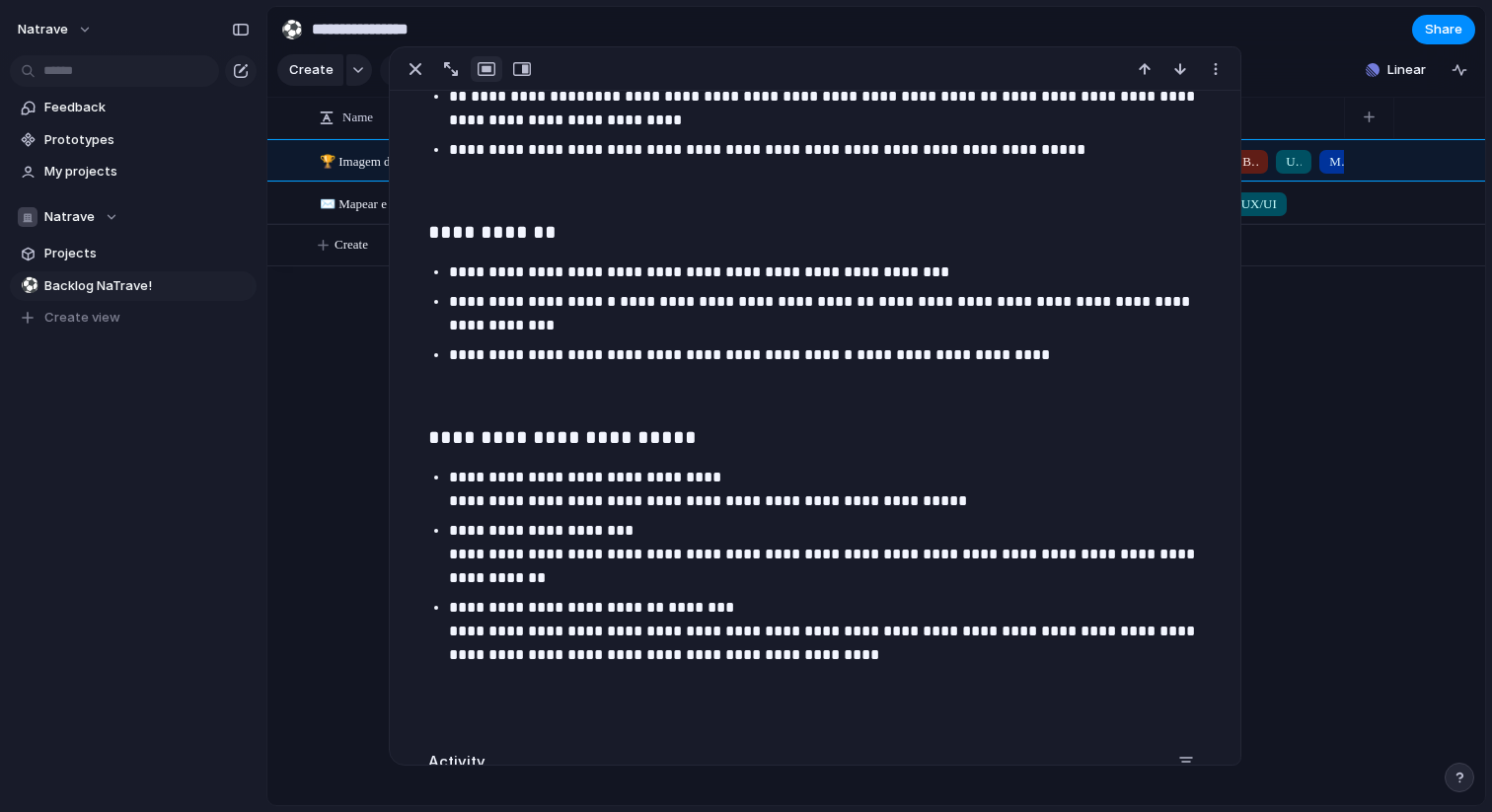
scroll to position [975, 0]
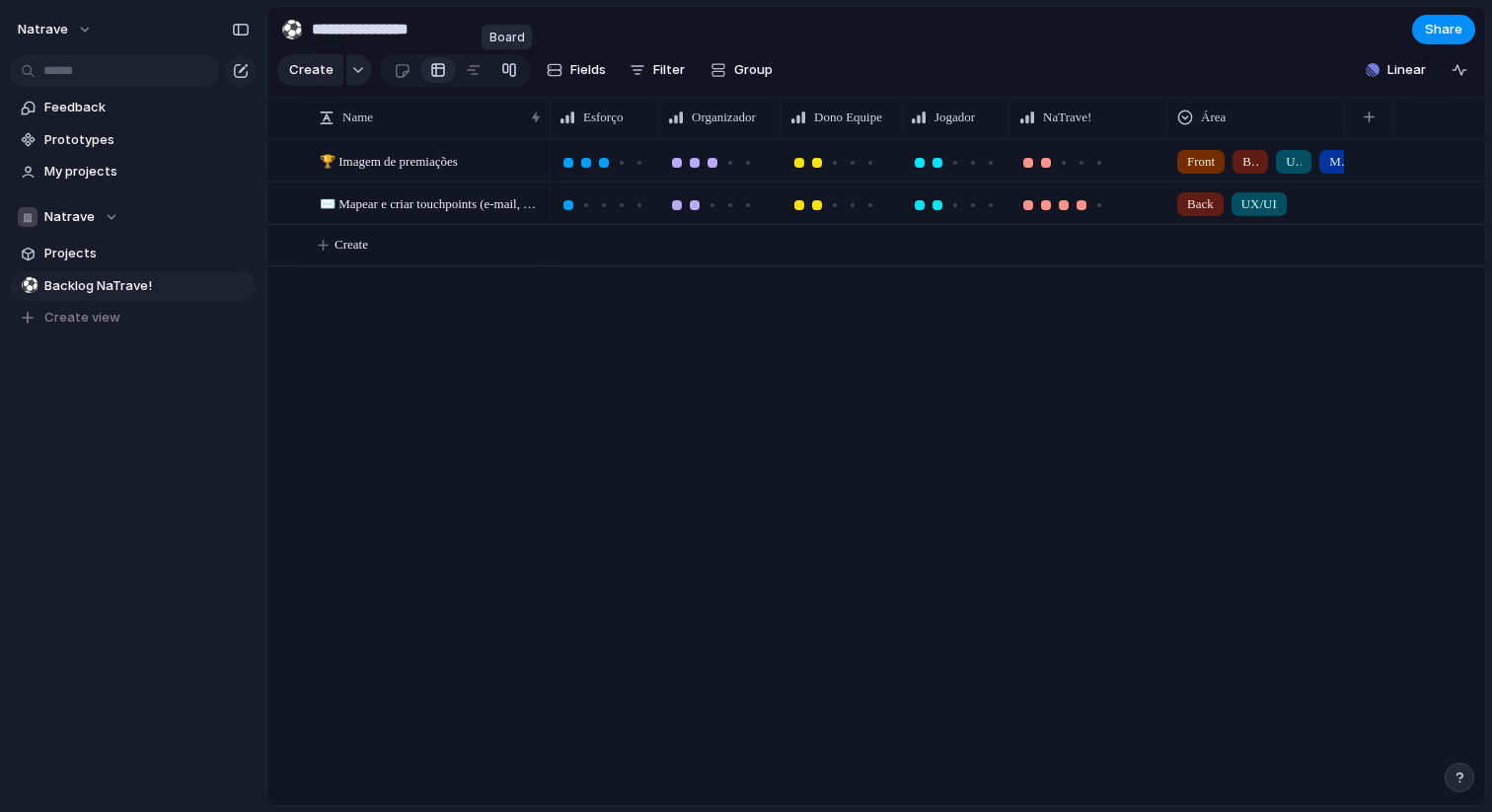
click at [507, 72] on div at bounding box center [509, 70] width 16 height 32
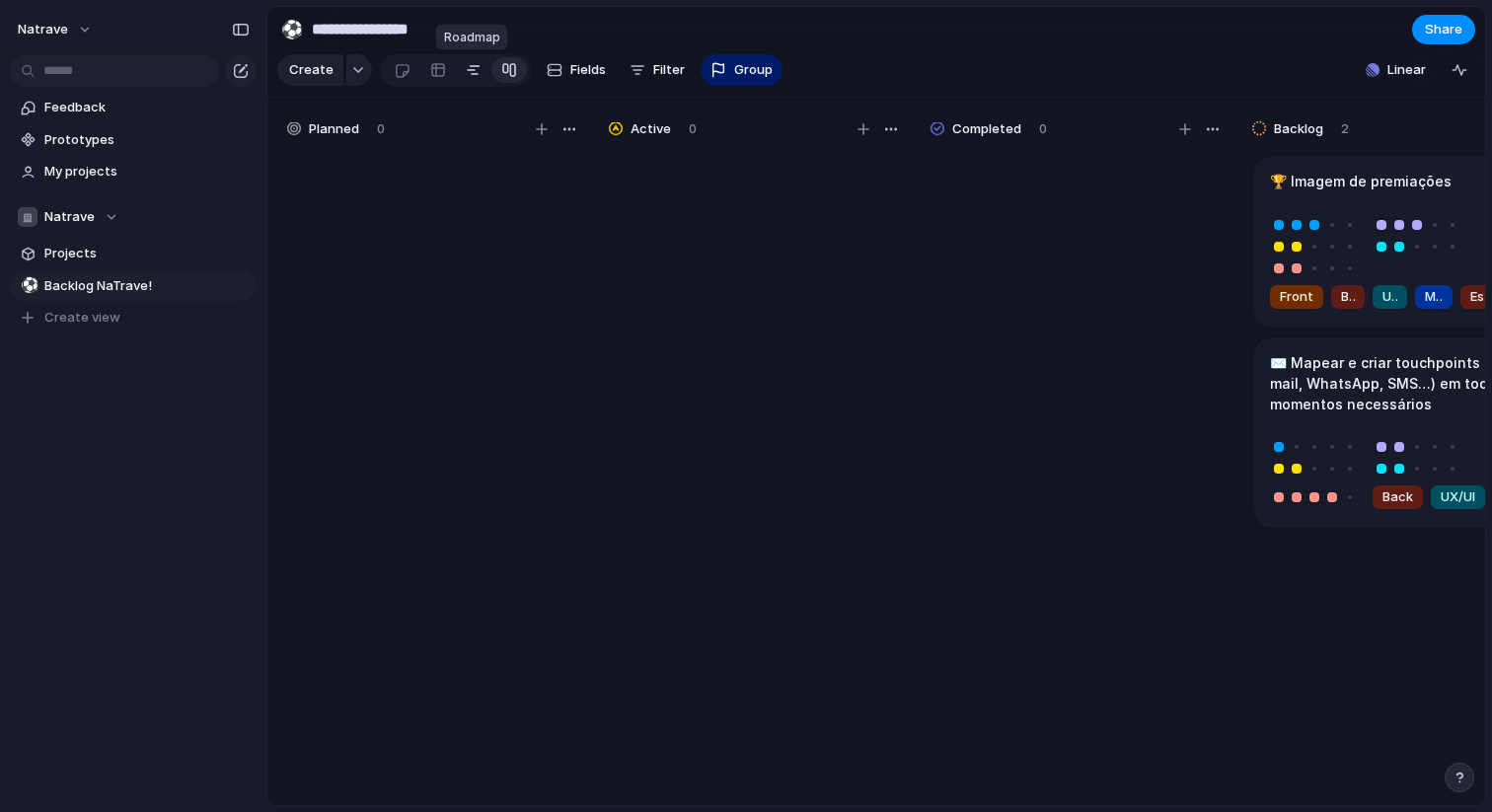
click at [474, 71] on div at bounding box center [474, 70] width 16 height 32
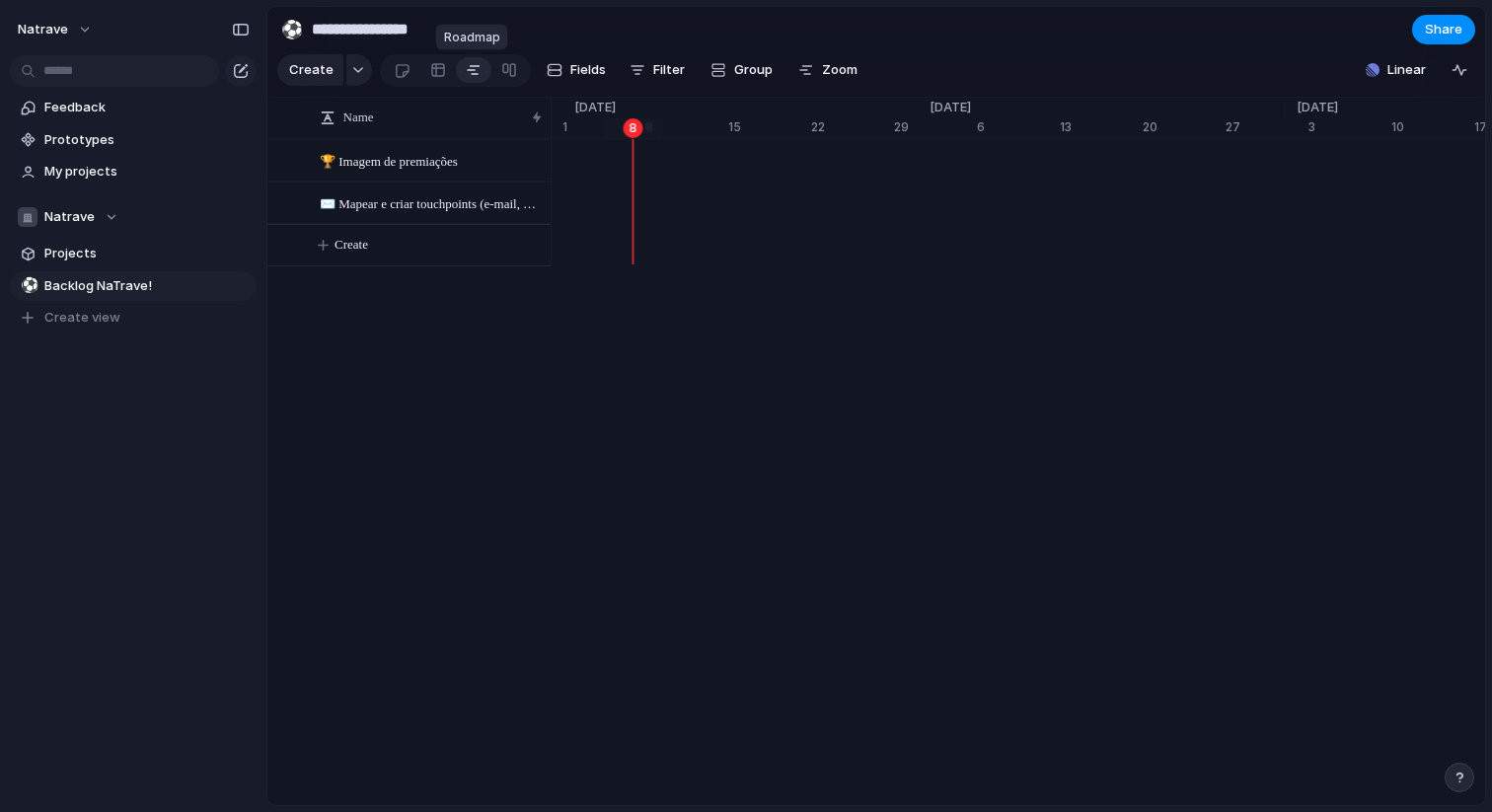
scroll to position [0, 12971]
click at [403, 71] on div at bounding box center [402, 70] width 17 height 33
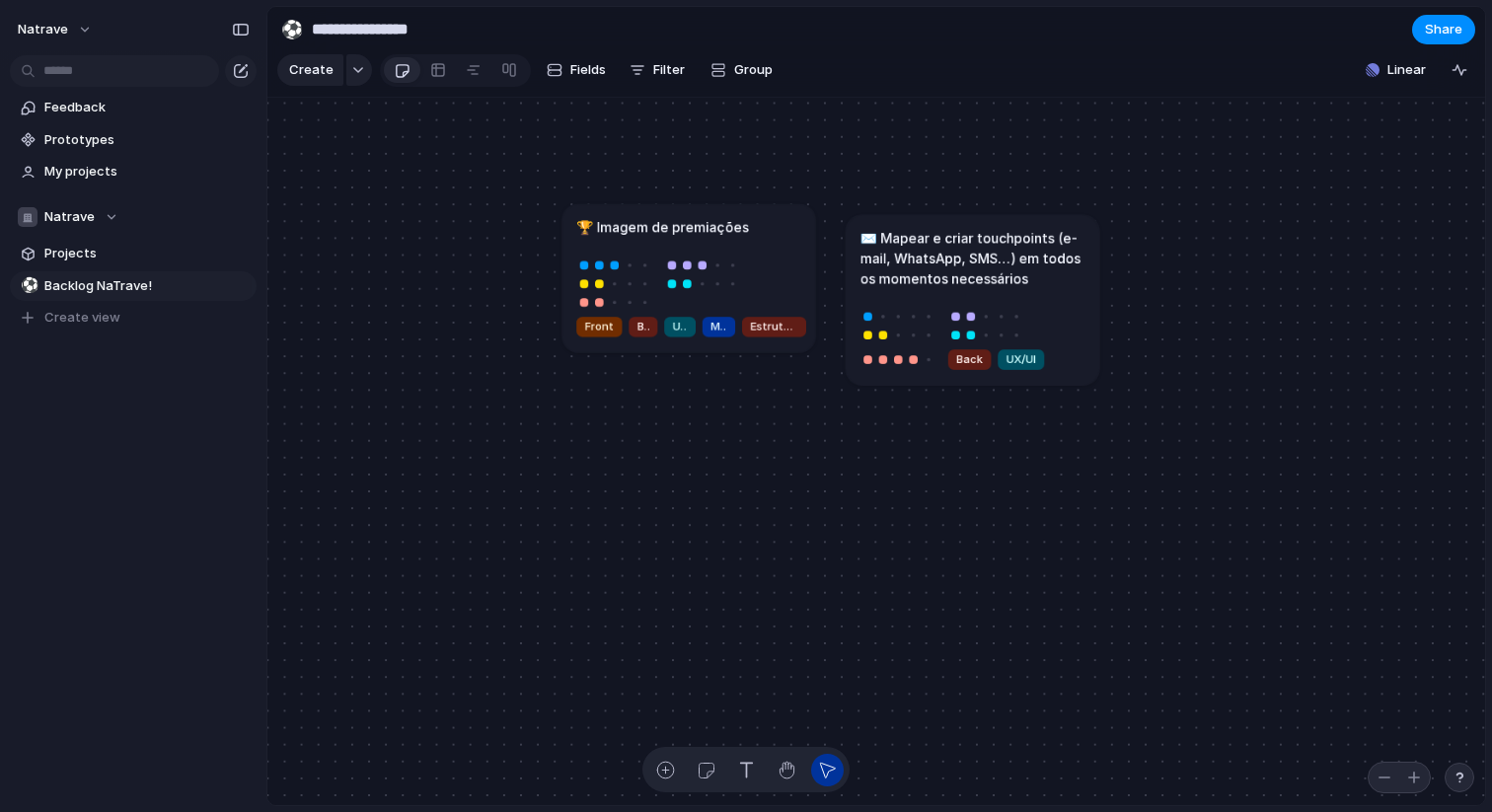
drag, startPoint x: 763, startPoint y: 264, endPoint x: 775, endPoint y: 254, distance: 15.6
click at [775, 254] on article "🏆 Imagem de premiações Front Back UX/UI Mobile Estrutura de Dados" at bounding box center [690, 278] width 254 height 149
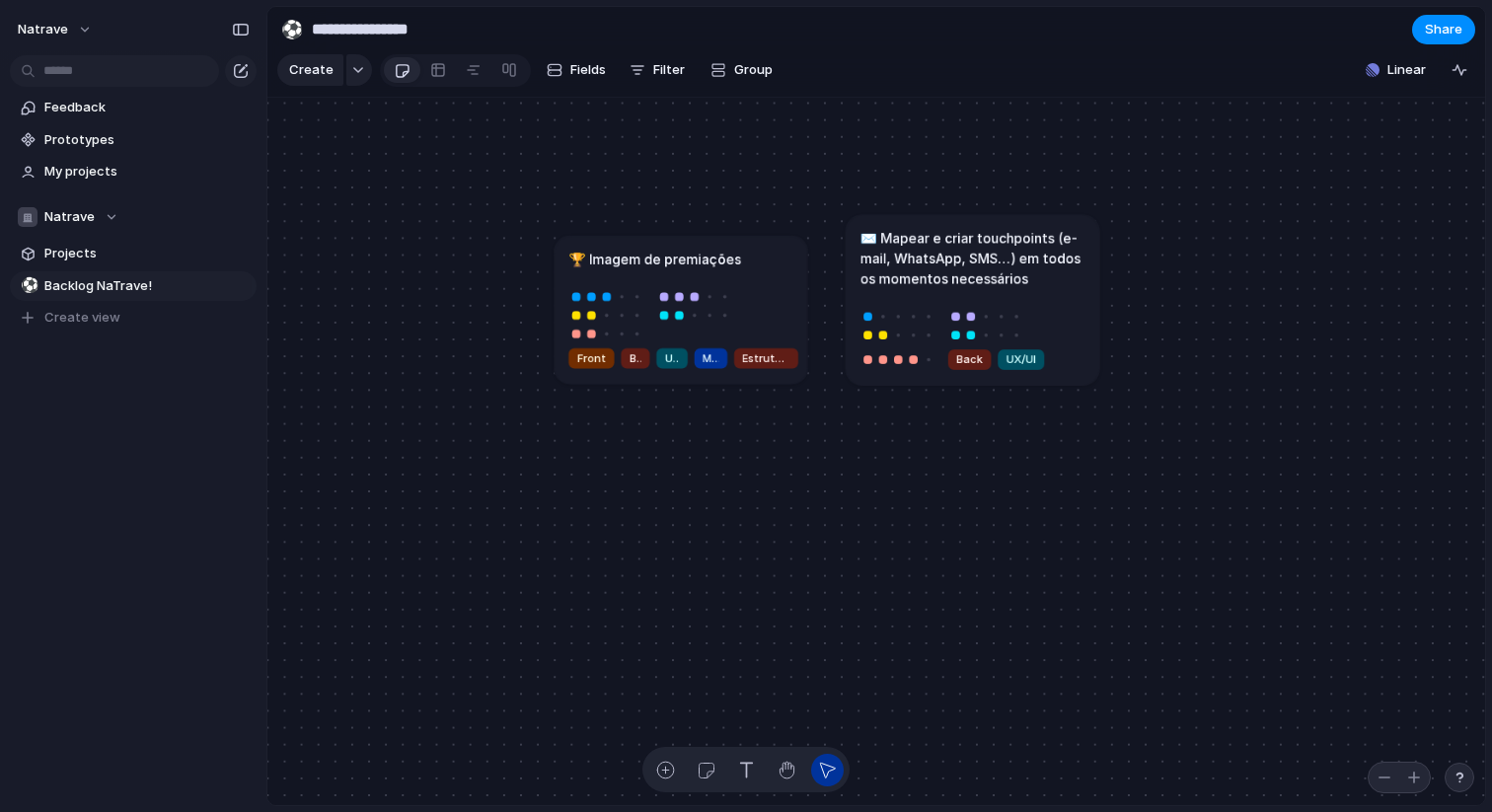
drag, startPoint x: 774, startPoint y: 263, endPoint x: 710, endPoint y: 300, distance: 73.9
click at [710, 300] on div "Front Back UX/UI Mobile Estrutura de Dados" at bounding box center [681, 331] width 225 height 83
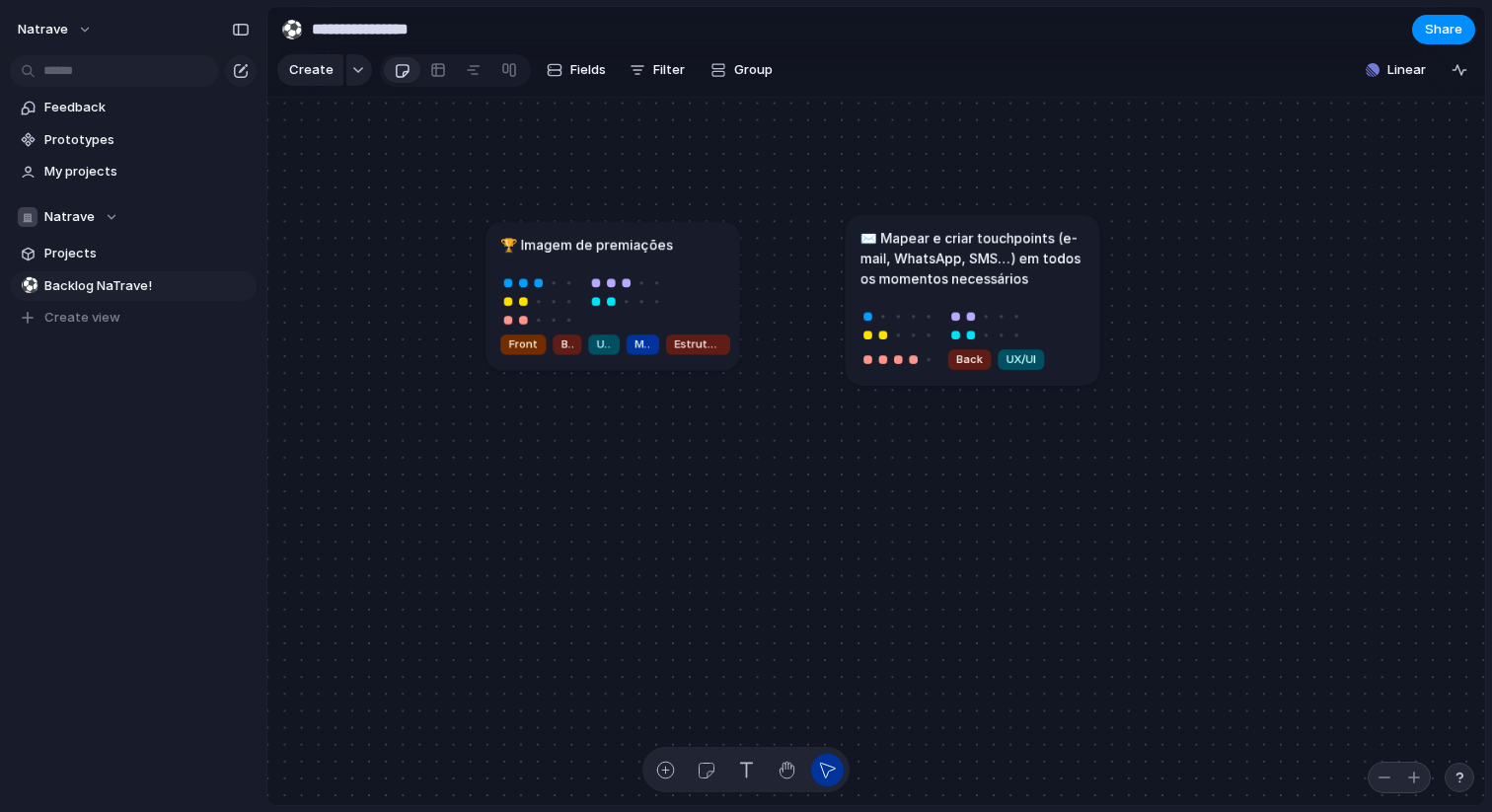
drag, startPoint x: 710, startPoint y: 300, endPoint x: 697, endPoint y: 281, distance: 23.0
click at [697, 281] on div "Front Back UX/UI Mobile Estrutura de Dados" at bounding box center [612, 317] width 225 height 83
click at [585, 73] on span "Fields" at bounding box center [588, 70] width 36 height 20
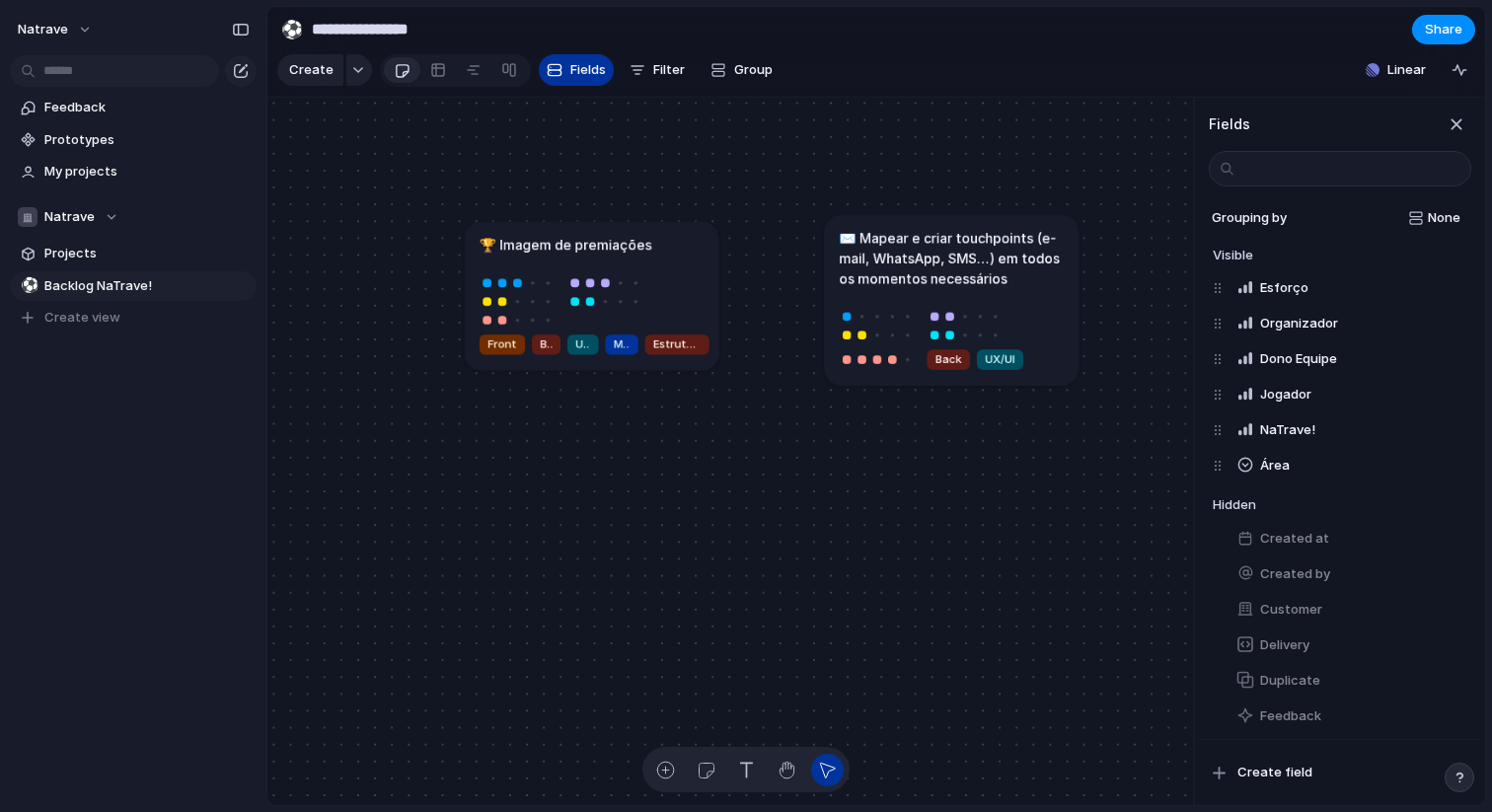
click at [585, 73] on span "Fields" at bounding box center [588, 70] width 36 height 20
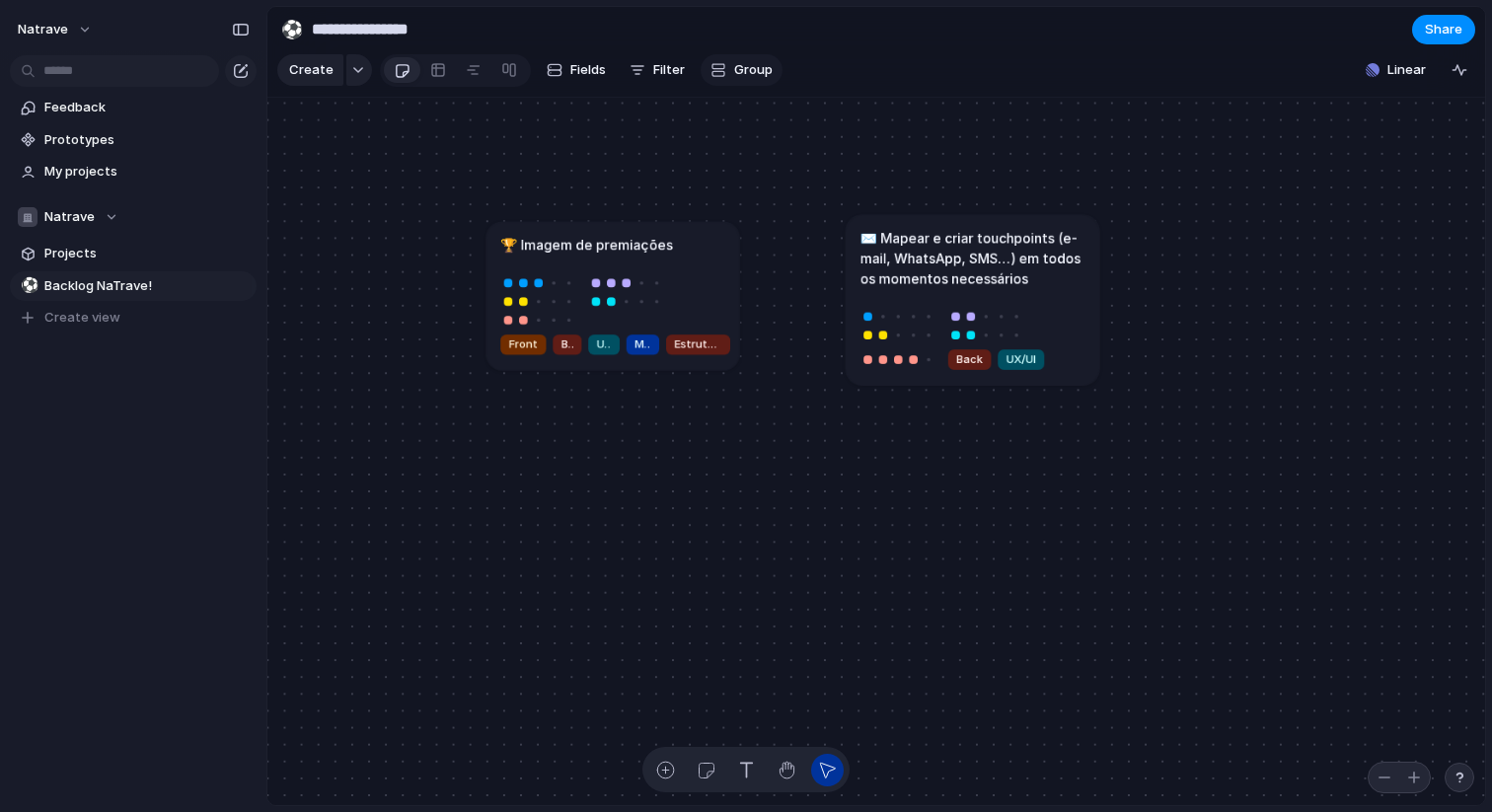
click at [710, 66] on div "button" at bounding box center [718, 70] width 16 height 16
click at [709, 66] on div "Owner Status Jogador Área Customer Esforço Organizador Dono Equipe NaTrave! Cre…" at bounding box center [746, 406] width 1492 height 812
click at [479, 70] on link at bounding box center [474, 70] width 36 height 32
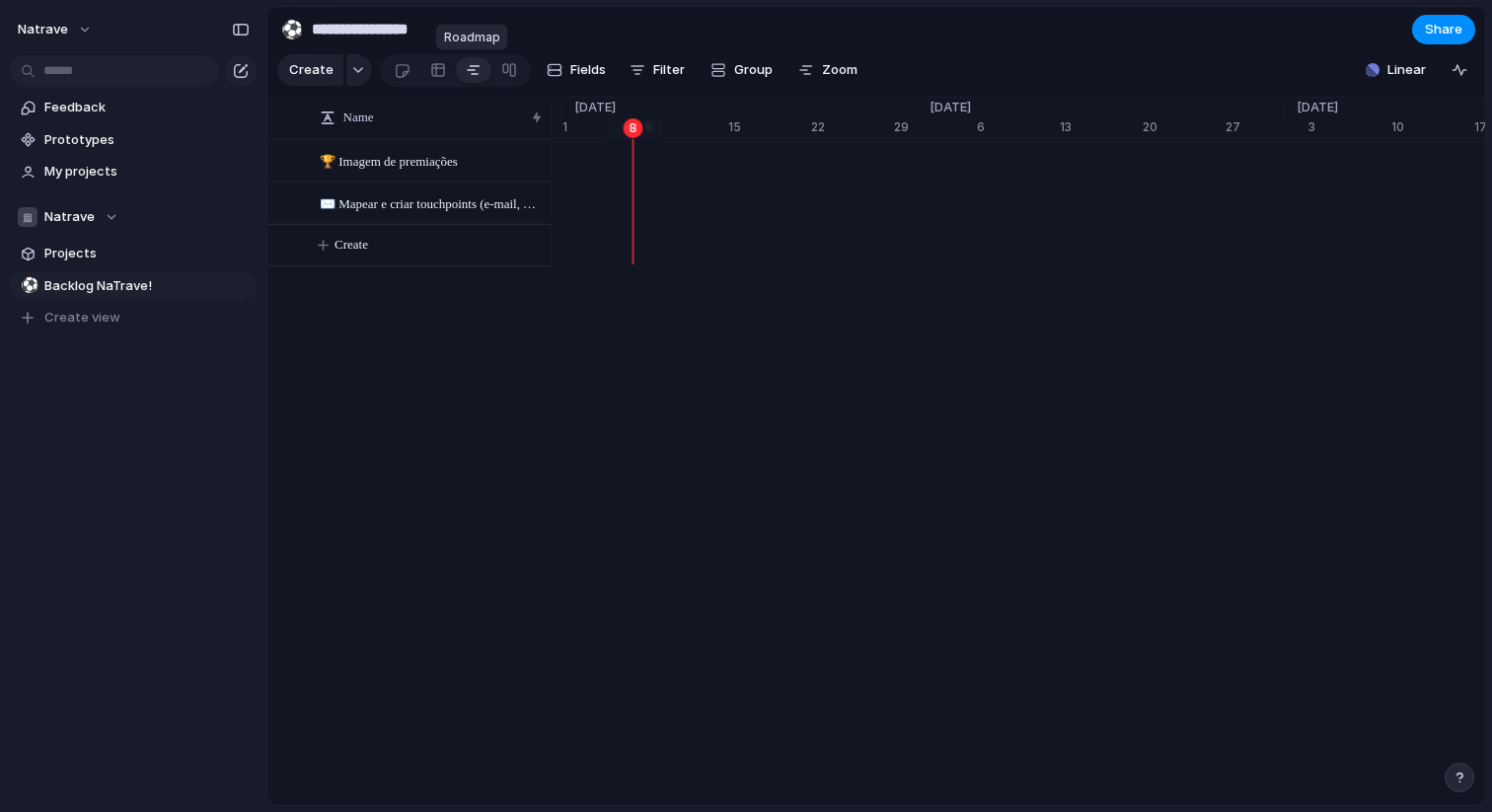
scroll to position [0, 12971]
click at [443, 72] on link at bounding box center [438, 70] width 36 height 32
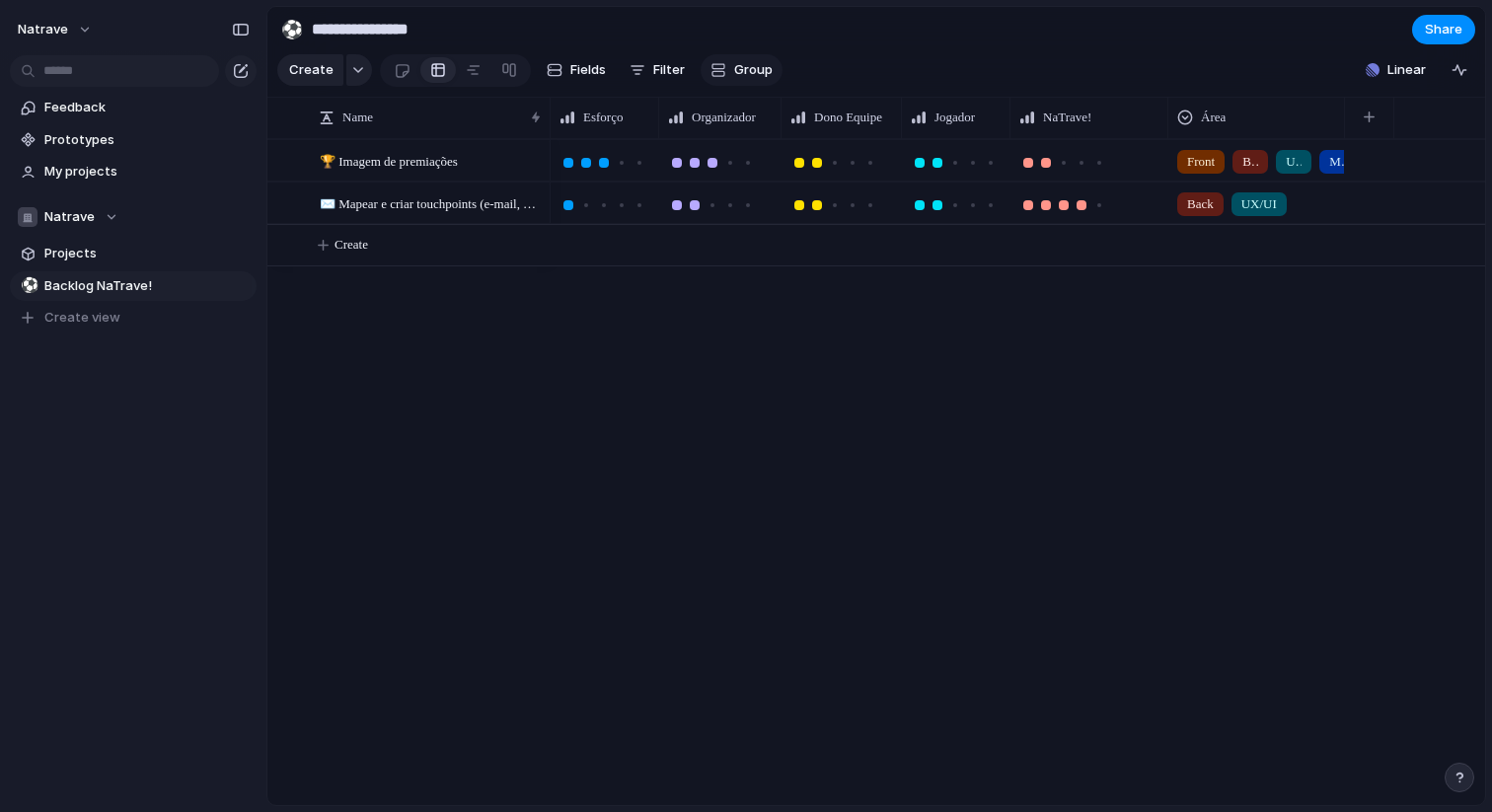
click at [758, 71] on span "Group" at bounding box center [753, 70] width 39 height 20
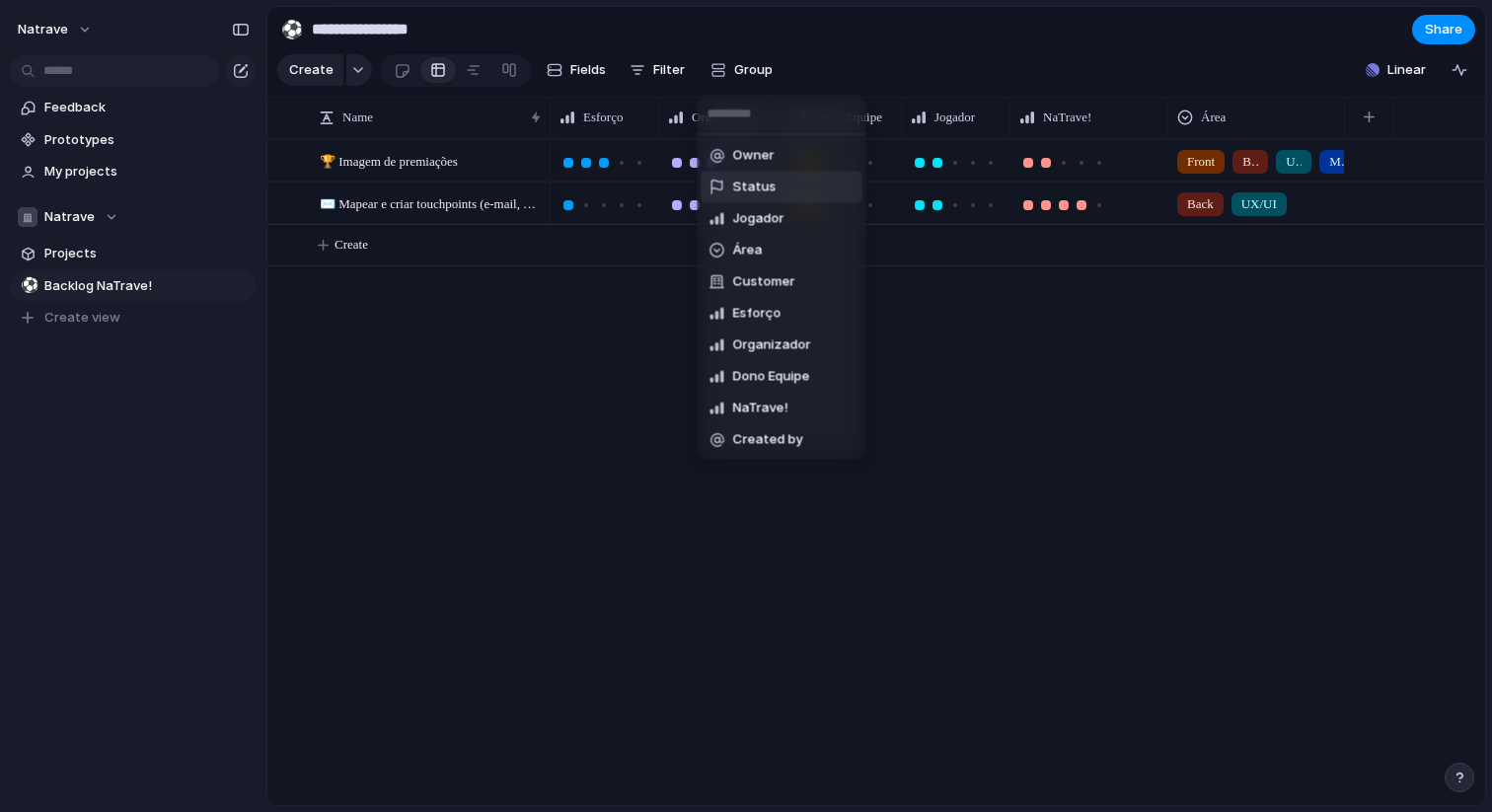
click at [759, 173] on li "Status" at bounding box center [782, 187] width 160 height 32
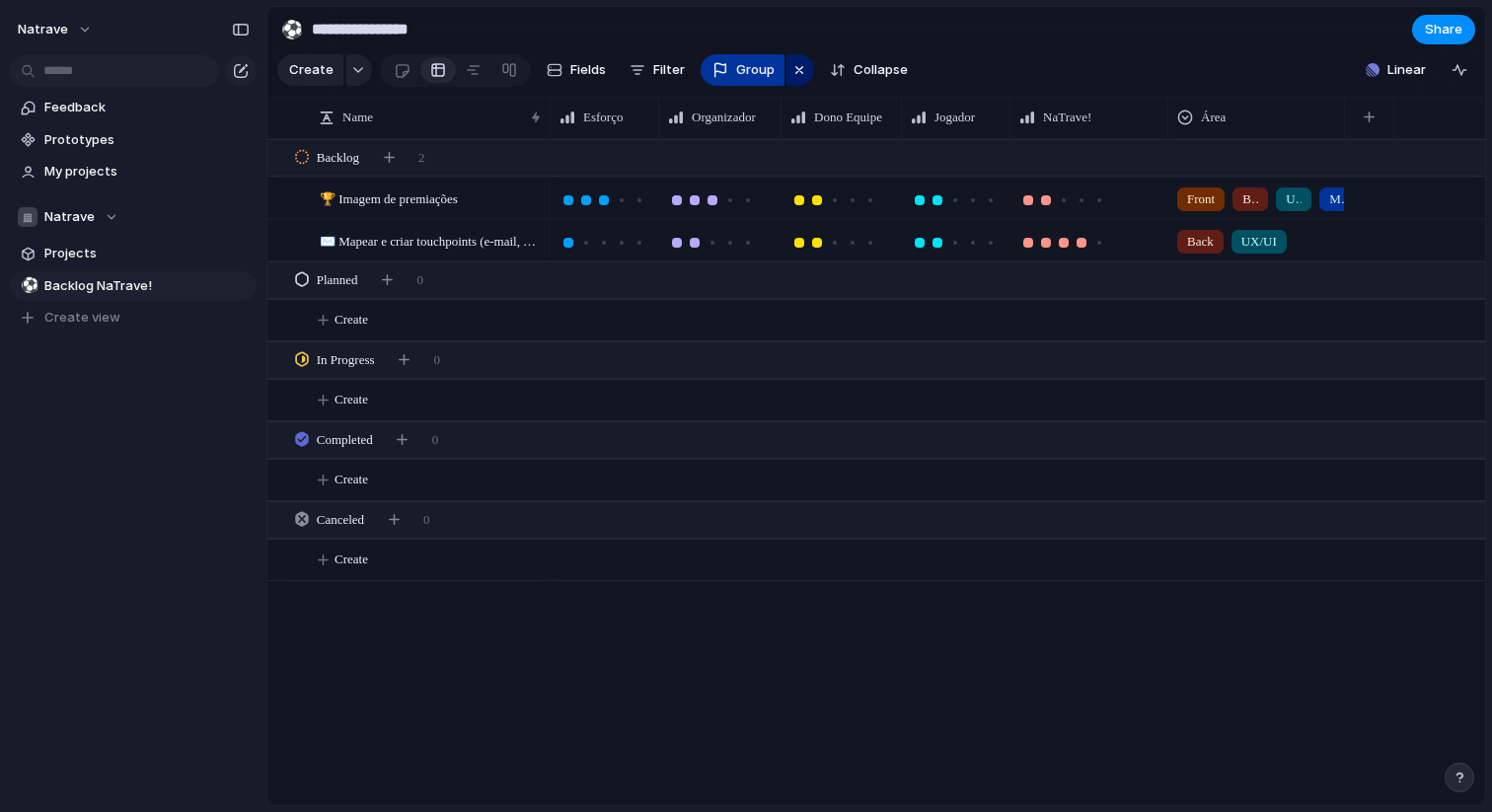
click at [761, 85] on button "Group" at bounding box center [742, 70] width 84 height 32
click at [794, 71] on div "button" at bounding box center [799, 70] width 16 height 24
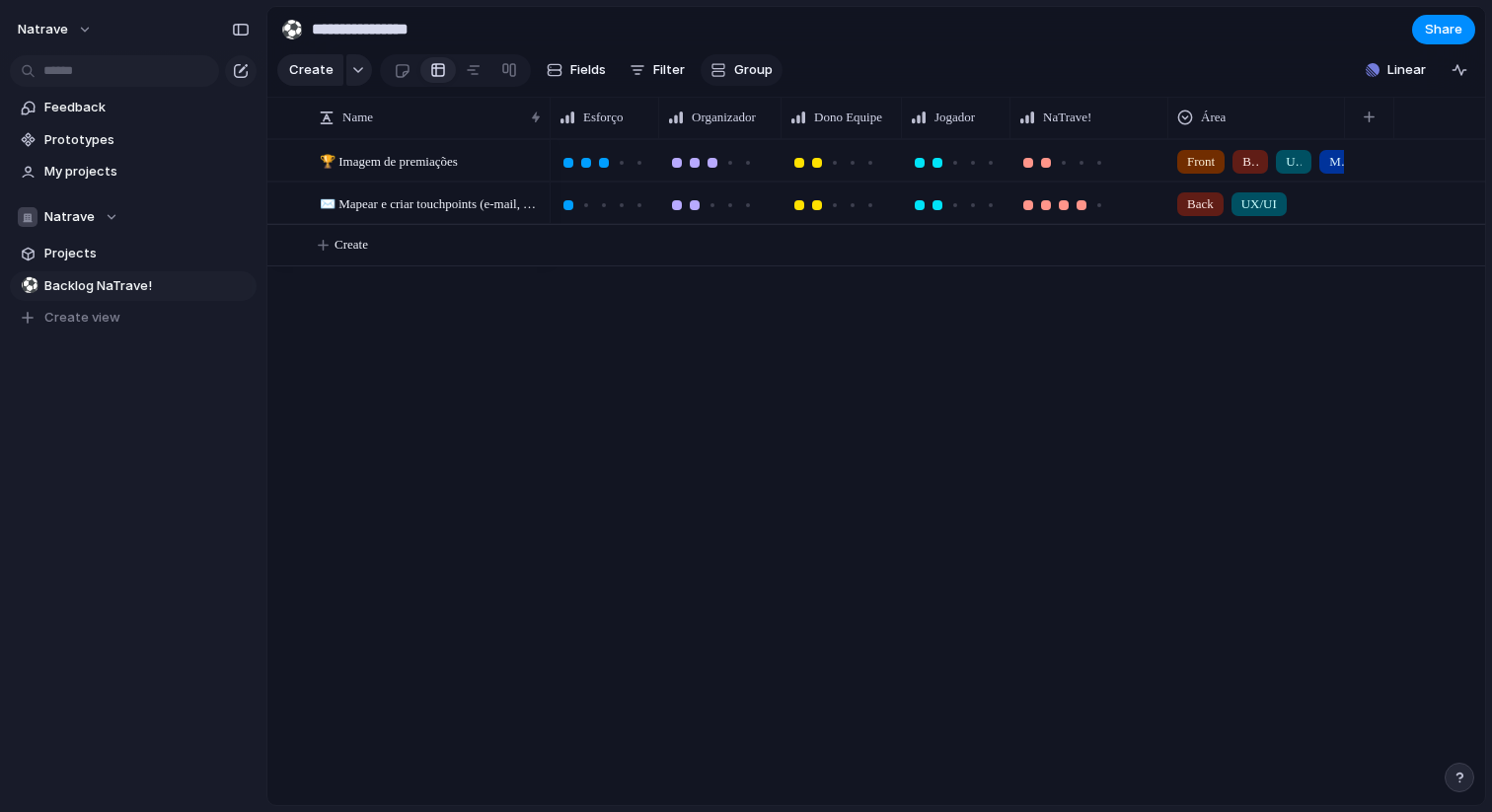
click at [750, 71] on span "Group" at bounding box center [753, 70] width 39 height 20
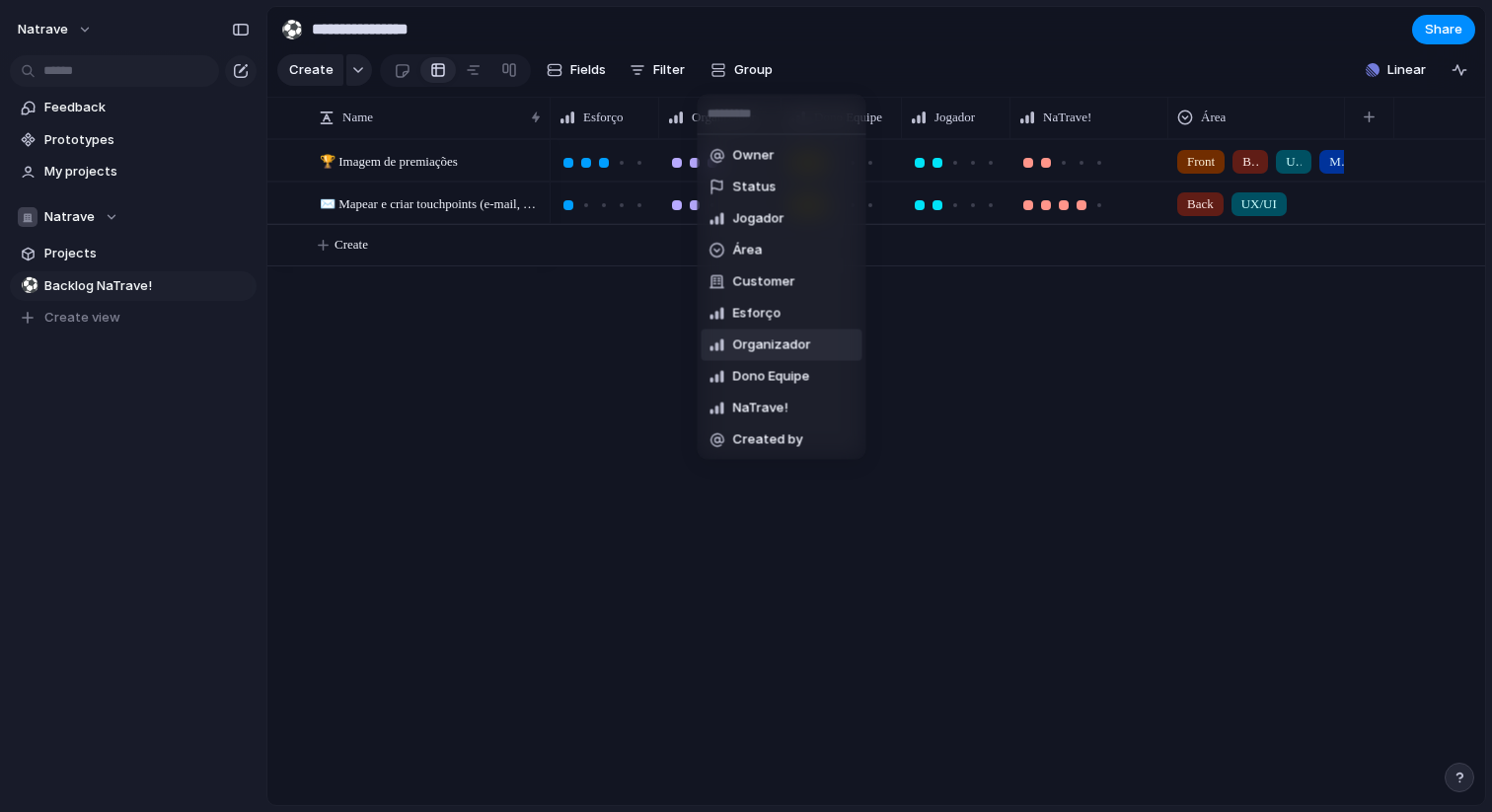
click at [777, 331] on li "Organizador" at bounding box center [782, 346] width 160 height 32
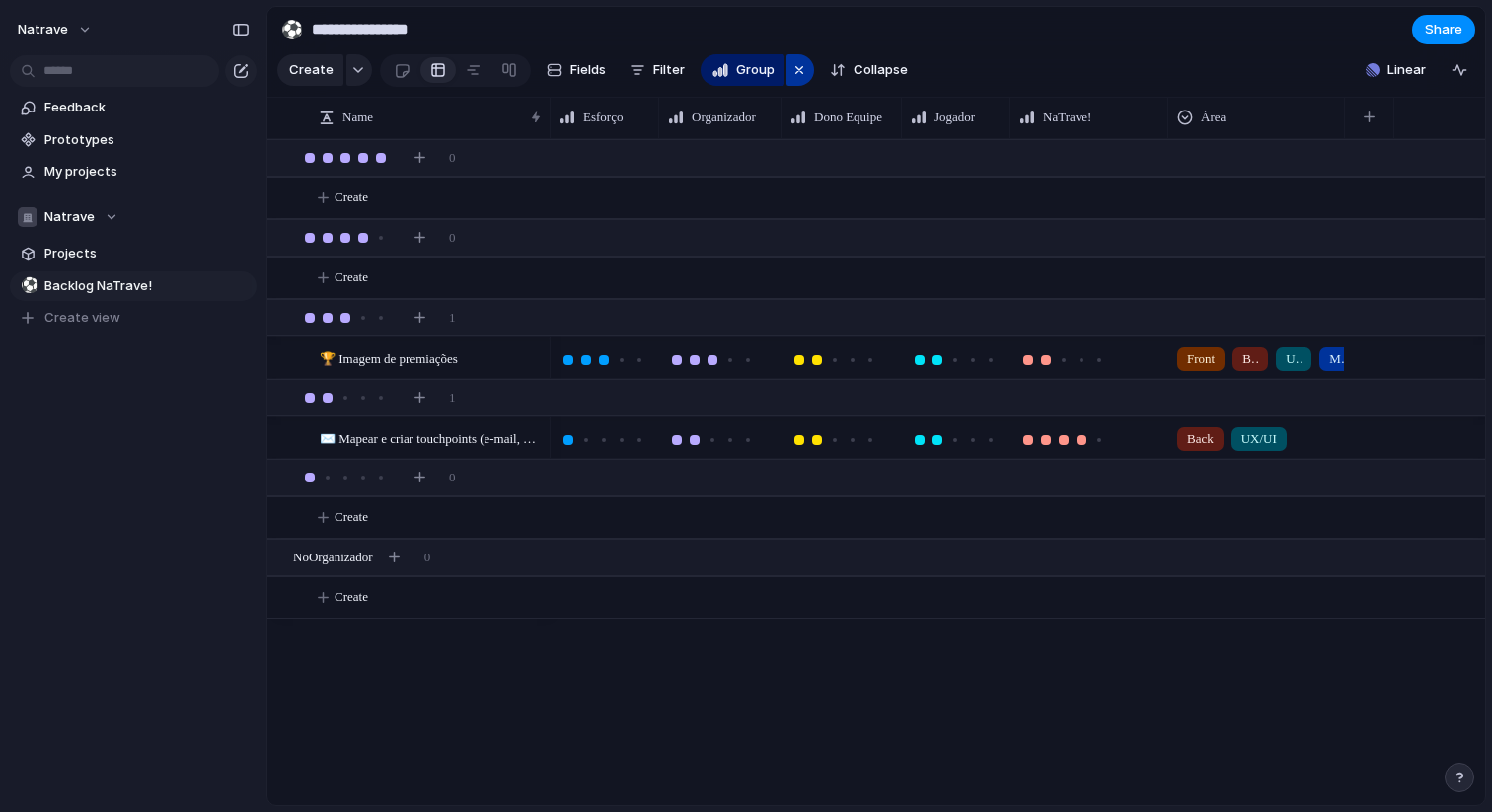
click at [794, 68] on div "button" at bounding box center [799, 70] width 16 height 24
